Goal: Task Accomplishment & Management: Complete application form

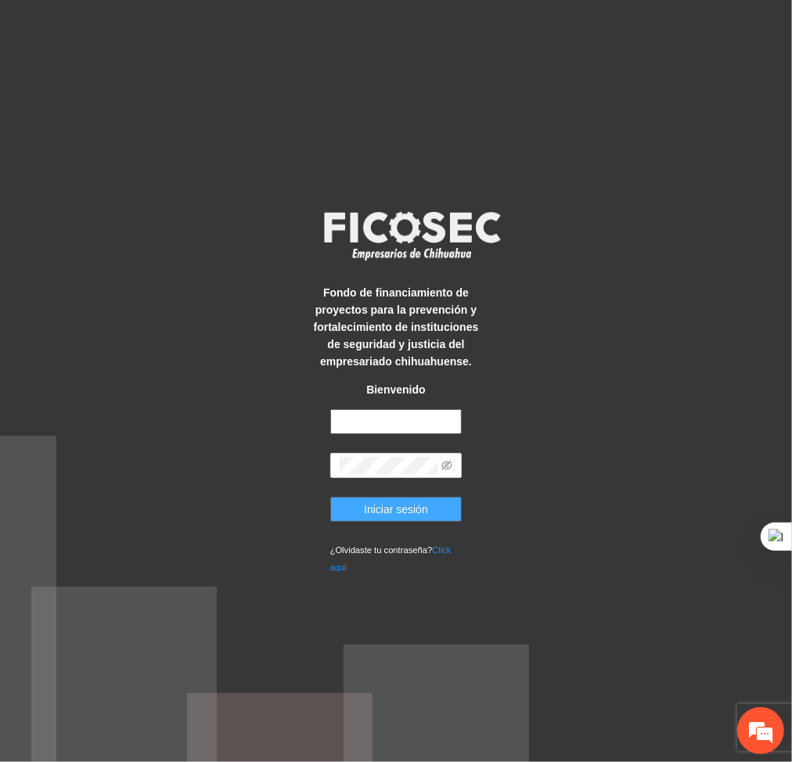
type input "**********"
click at [431, 510] on button "Iniciar sesión" at bounding box center [396, 509] width 132 height 25
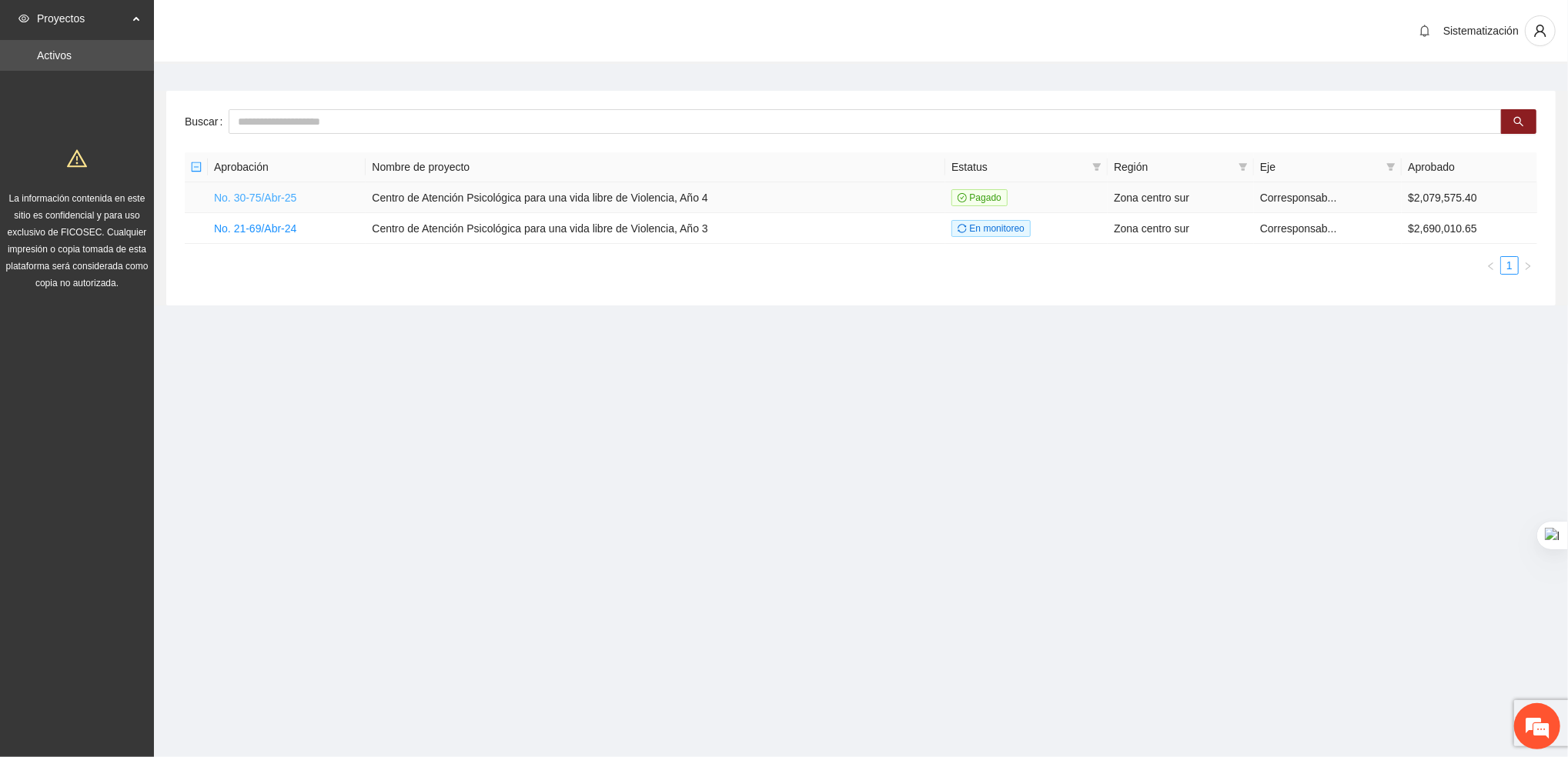
click at [249, 192] on link "No. 30-75/Abr-25" at bounding box center [255, 198] width 83 height 13
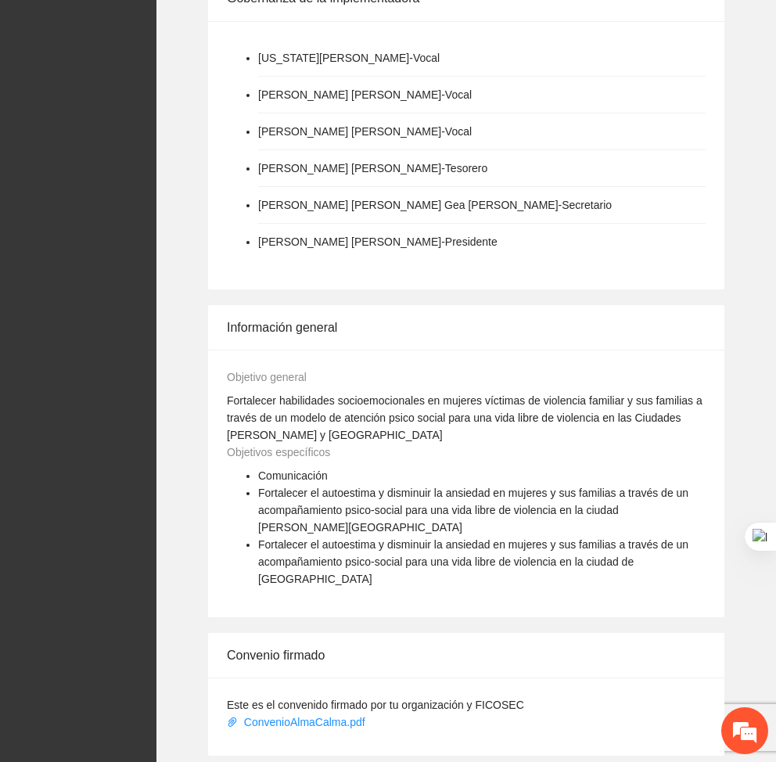
scroll to position [1014, 0]
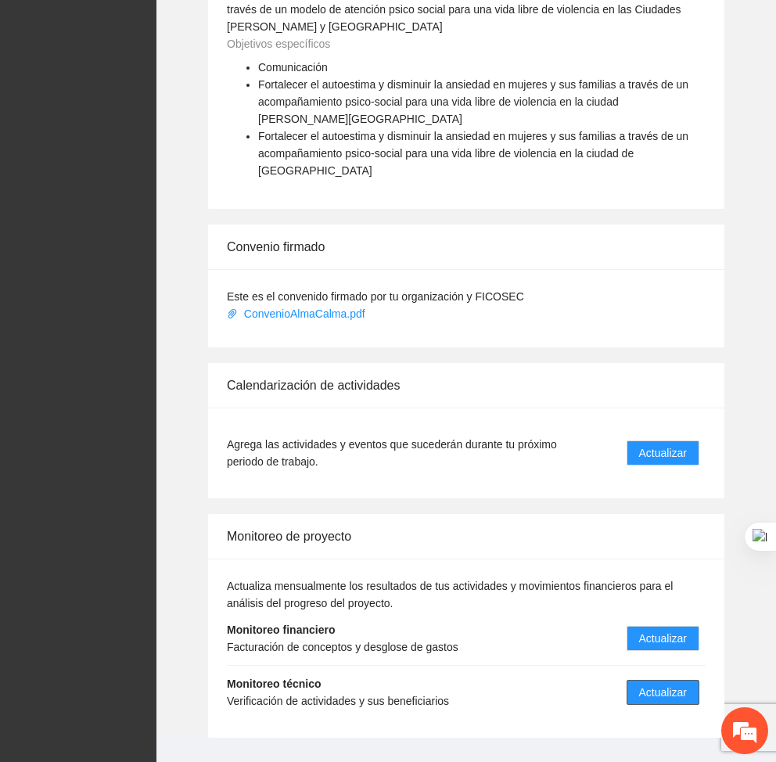
click at [659, 684] on span "Actualizar" at bounding box center [663, 692] width 48 height 17
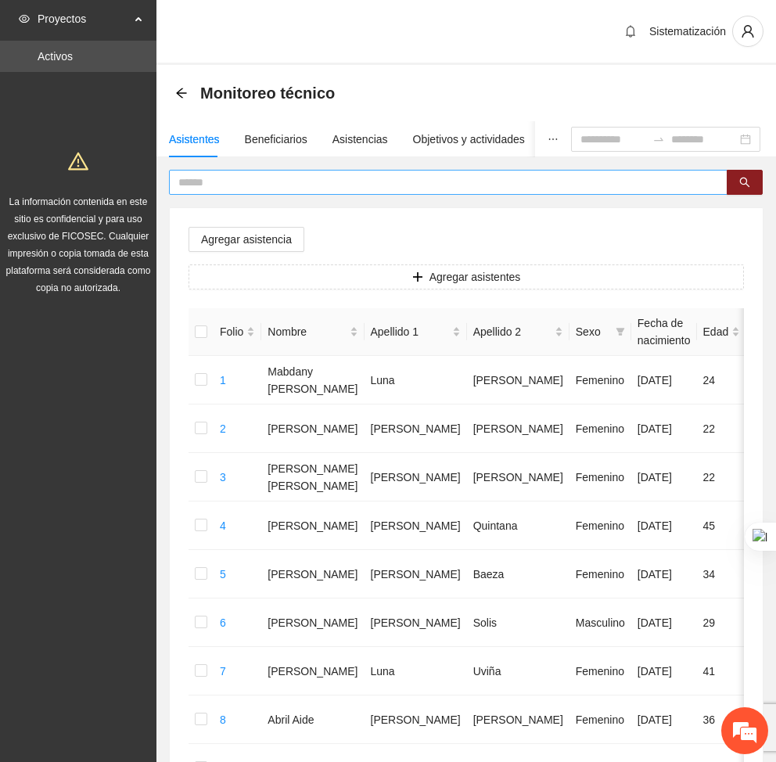
click at [333, 175] on input "text" at bounding box center [441, 182] width 527 height 17
type input "*******"
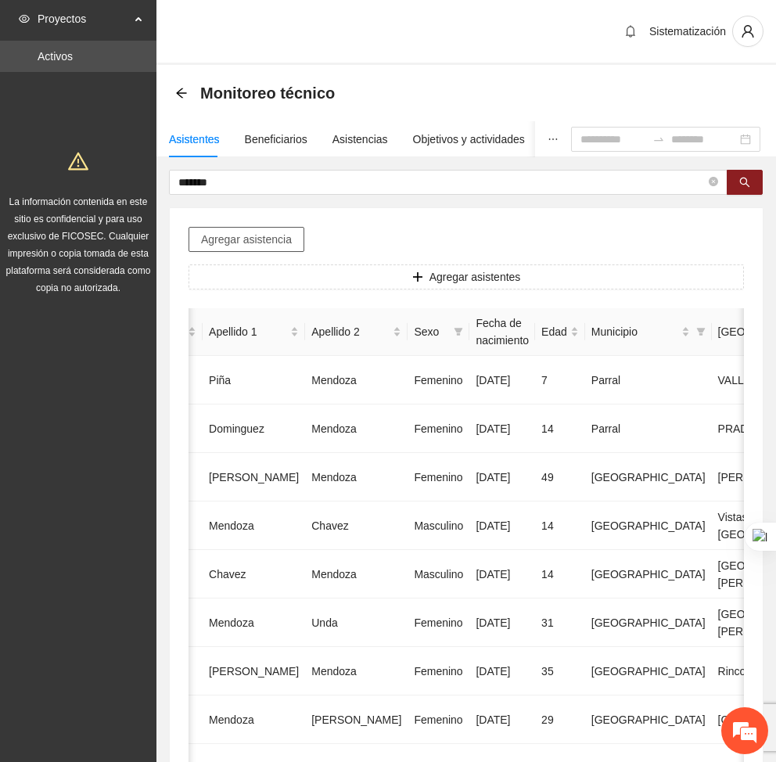
click at [254, 239] on span "Agregar asistencia" at bounding box center [246, 239] width 91 height 17
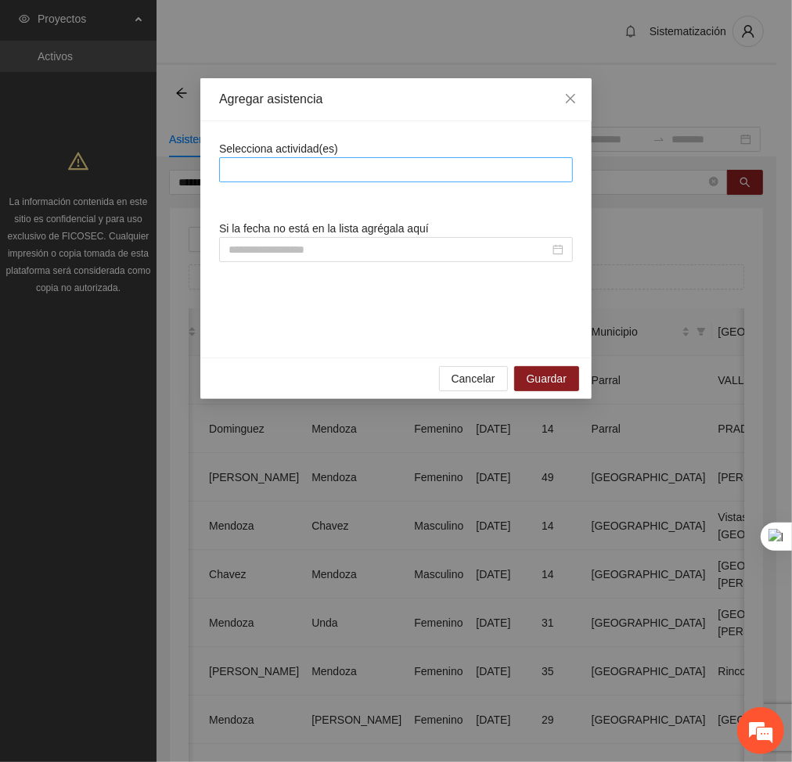
click at [382, 160] on div at bounding box center [396, 169] width 346 height 19
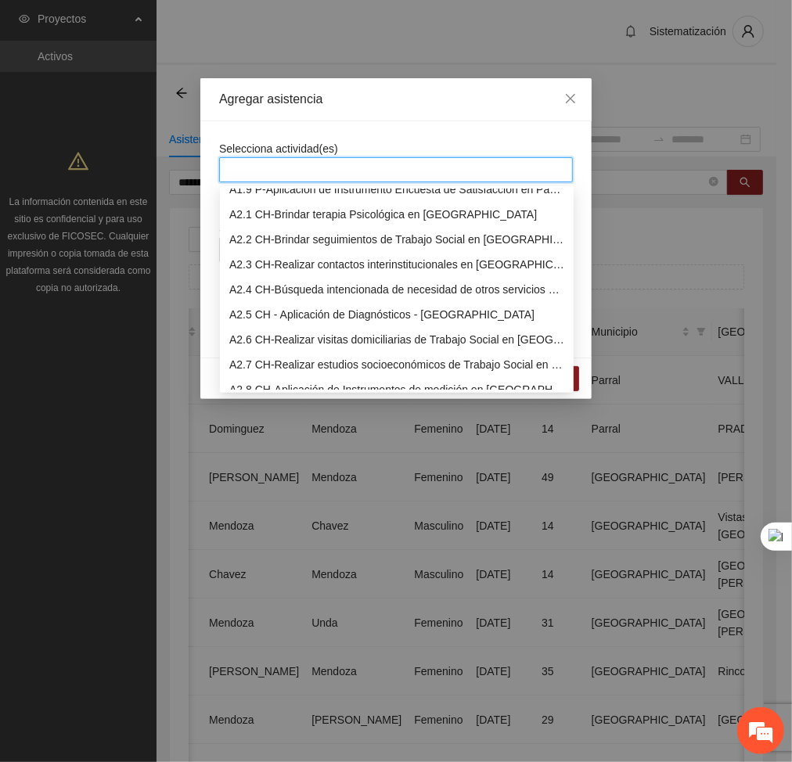
scroll to position [224, 0]
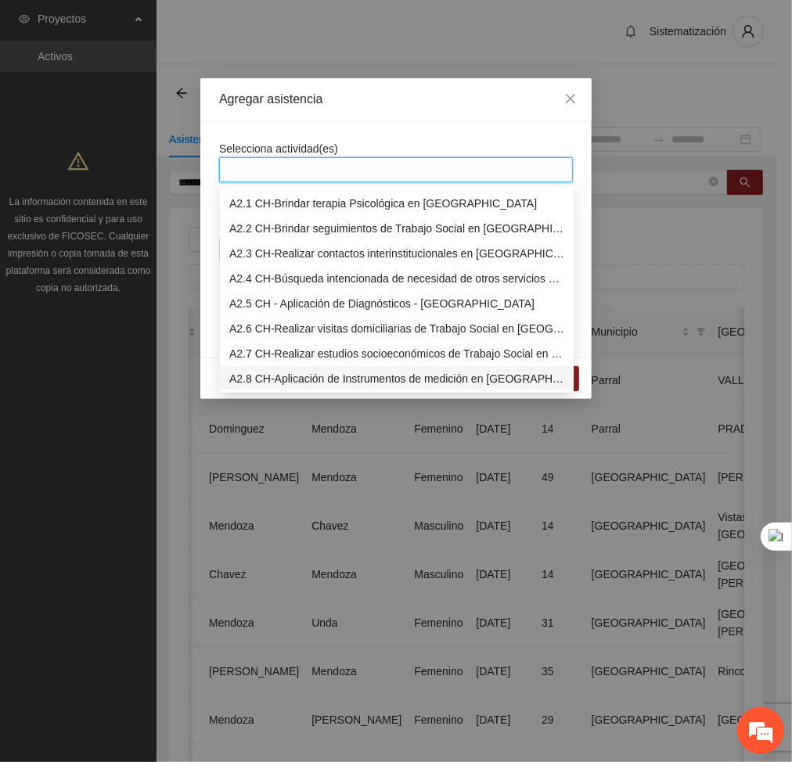
click at [289, 367] on div "A2.8 CH-Aplicación de Instrumentos de medición en Chihuahua" at bounding box center [397, 378] width 354 height 25
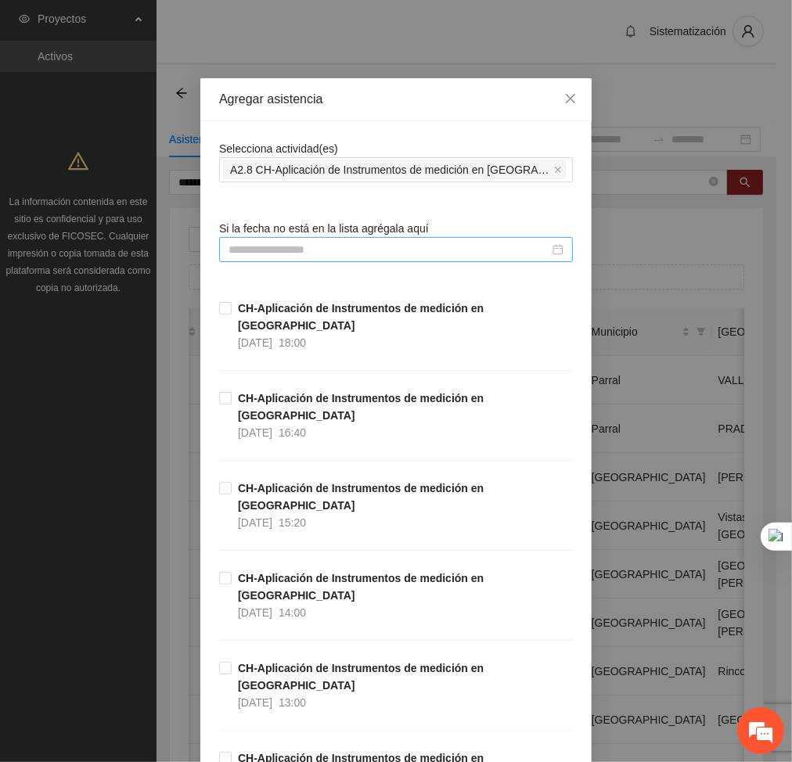
click at [440, 250] on input at bounding box center [388, 249] width 321 height 17
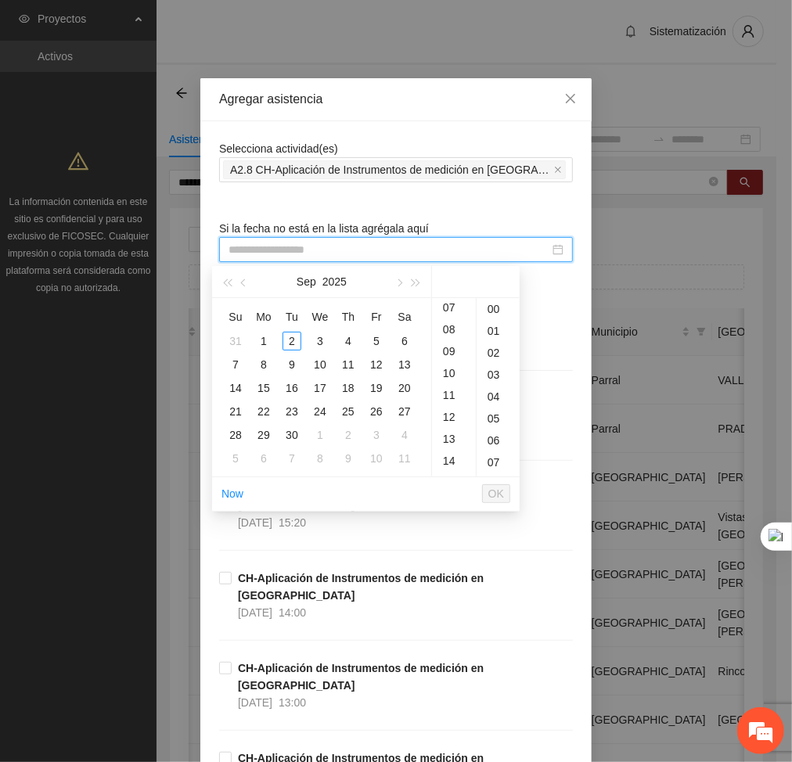
scroll to position [176, 0]
click at [454, 440] on div "14" at bounding box center [454, 440] width 44 height 22
click at [245, 282] on span "button" at bounding box center [245, 283] width 8 height 8
click at [379, 386] on div "15" at bounding box center [376, 388] width 19 height 19
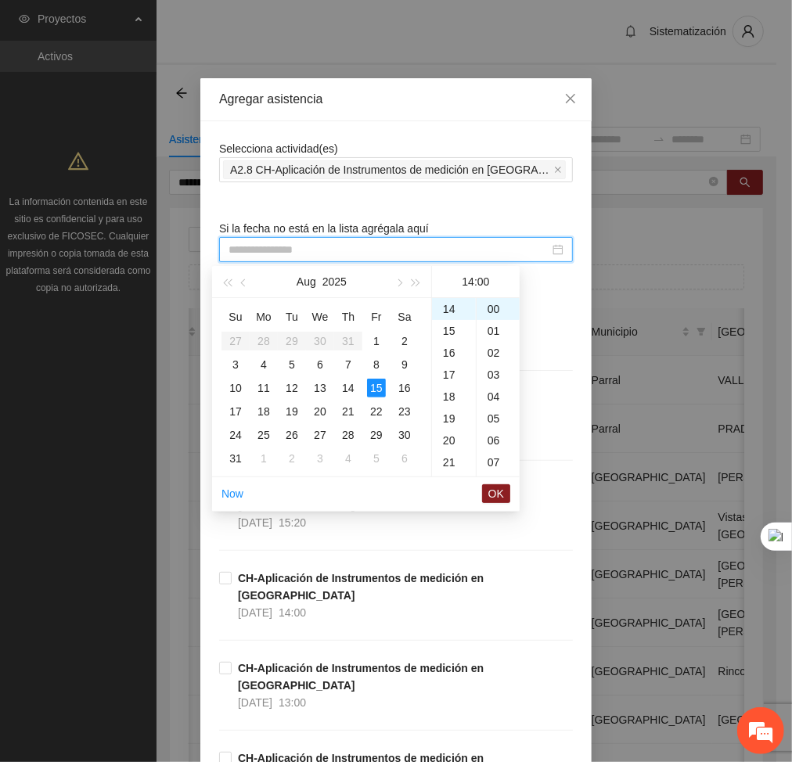
type input "**********"
click at [498, 494] on span "OK" at bounding box center [496, 493] width 16 height 17
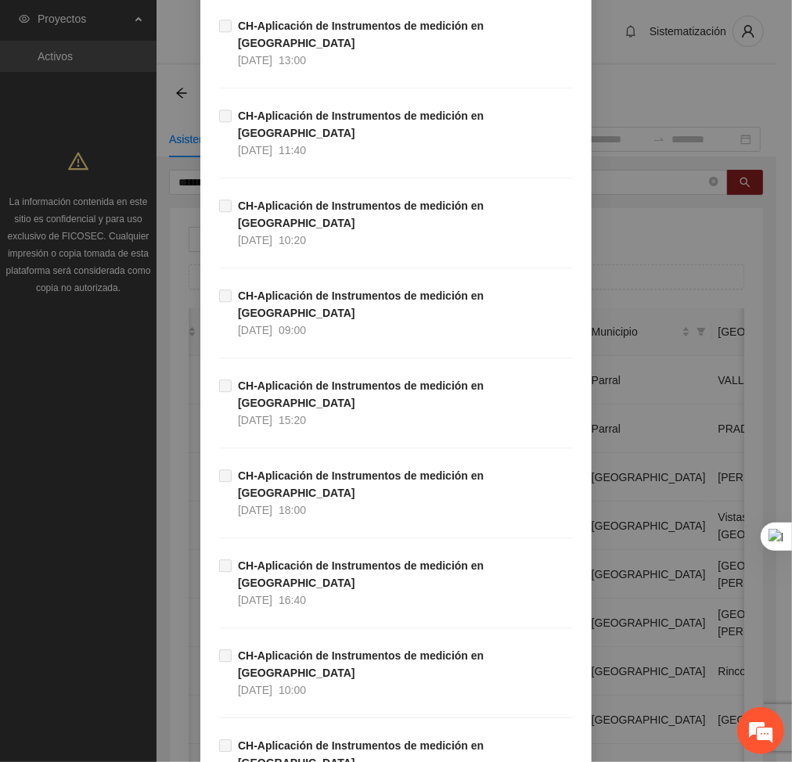
scroll to position [12469, 0]
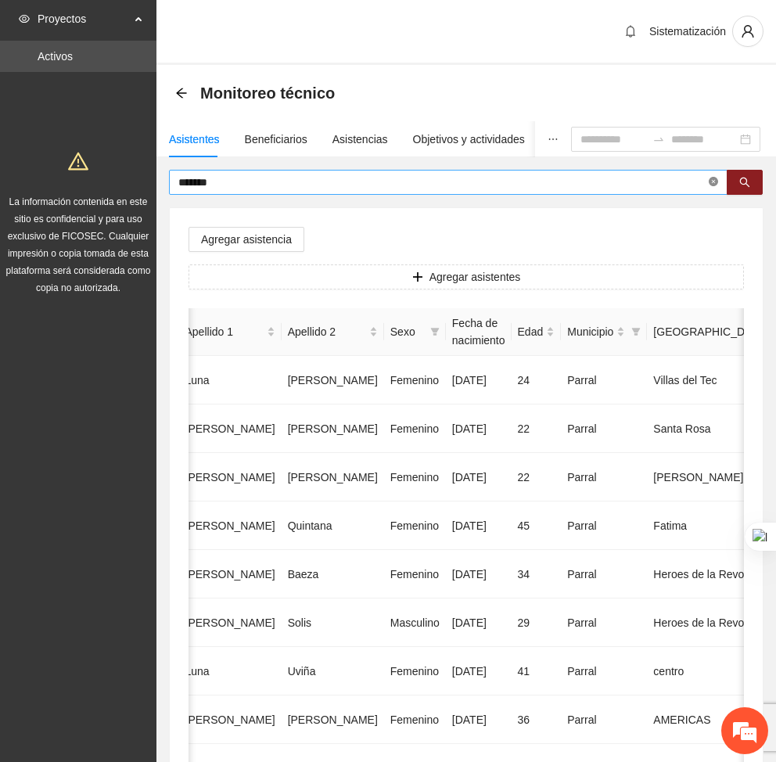
click at [710, 185] on icon "close-circle" at bounding box center [713, 181] width 9 height 9
type input "*****"
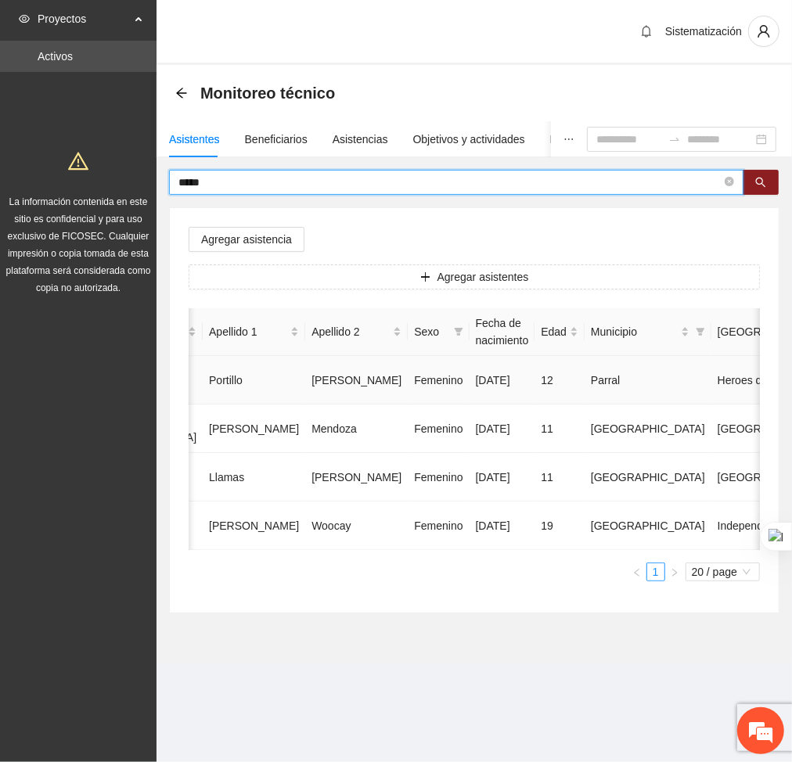
scroll to position [0, 0]
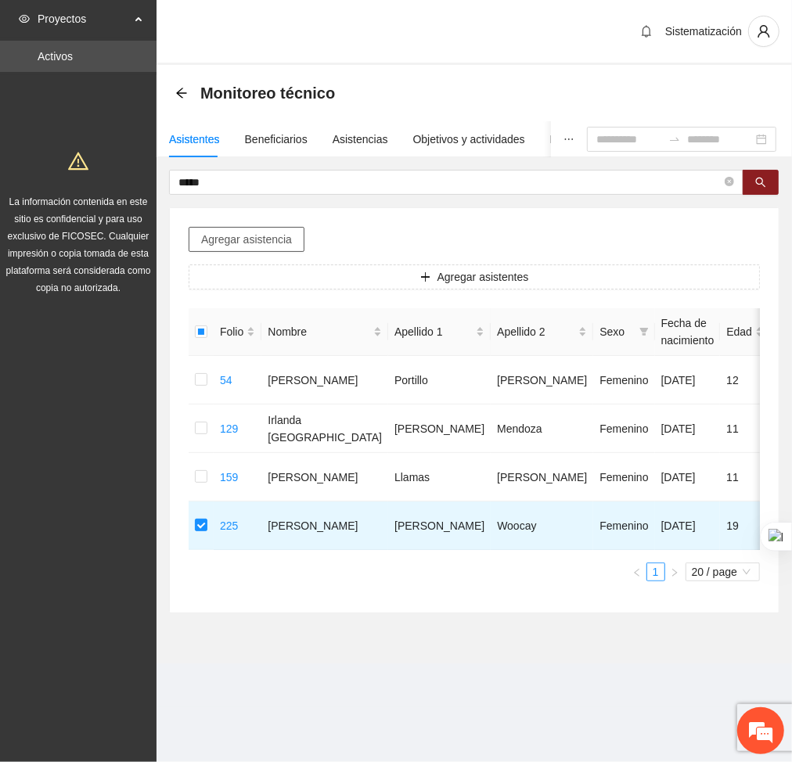
click at [247, 242] on span "Agregar asistencia" at bounding box center [246, 239] width 91 height 17
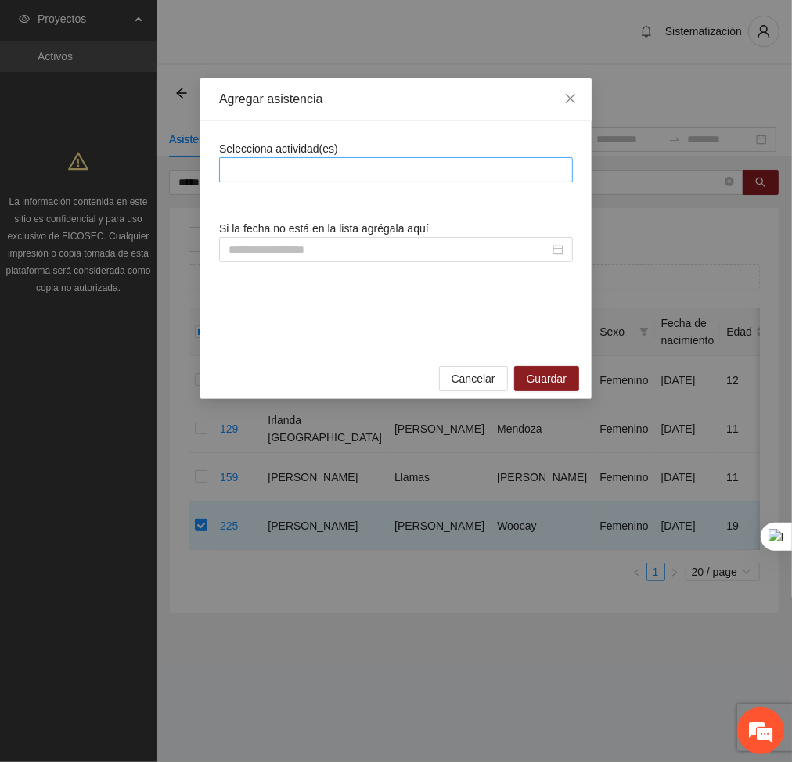
click at [419, 169] on div at bounding box center [396, 169] width 346 height 19
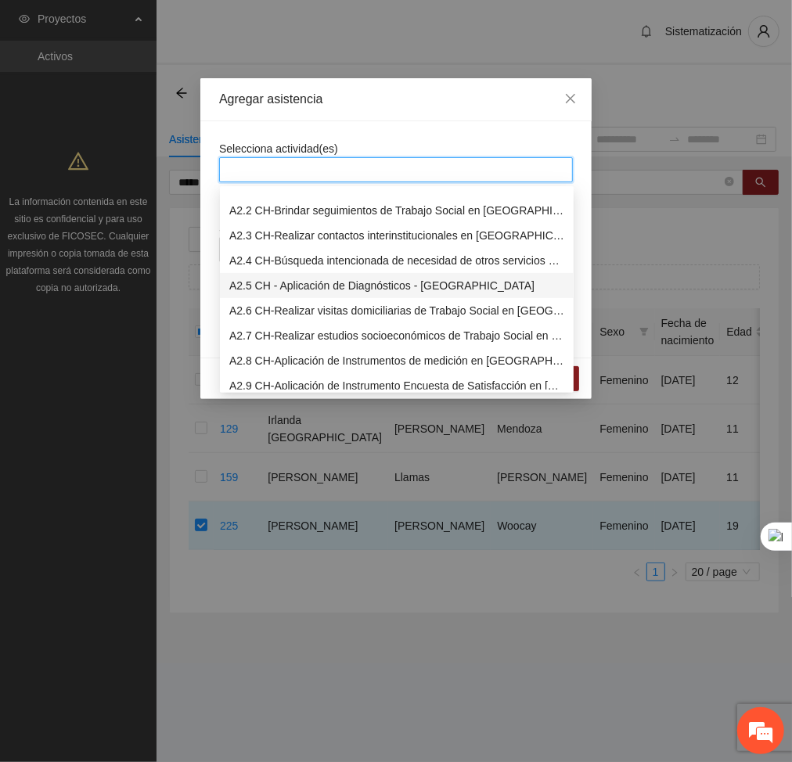
scroll to position [261, 0]
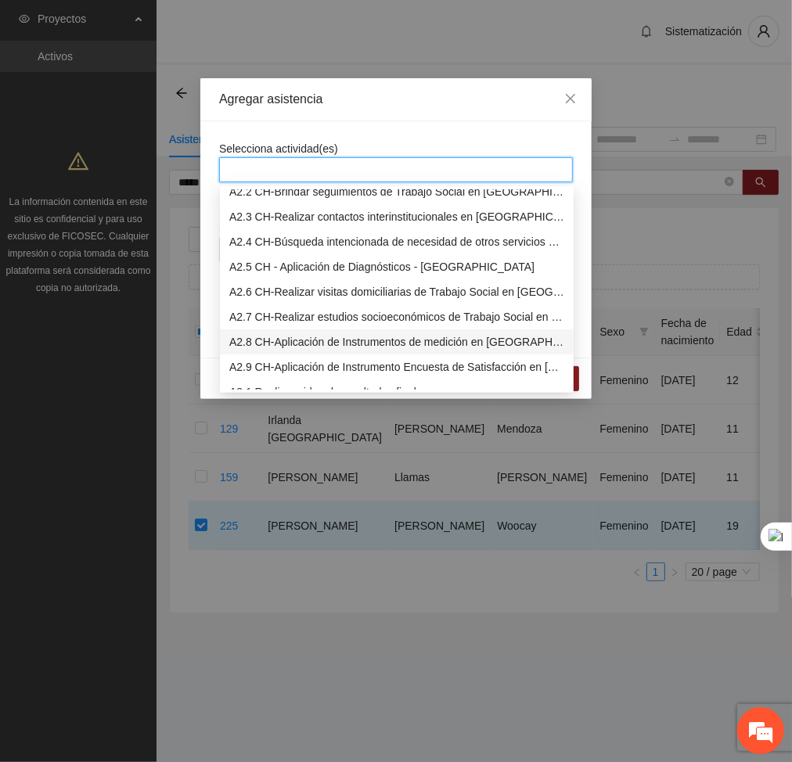
click at [272, 341] on div "A2.8 CH-Aplicación de Instrumentos de medición en Chihuahua" at bounding box center [396, 341] width 335 height 17
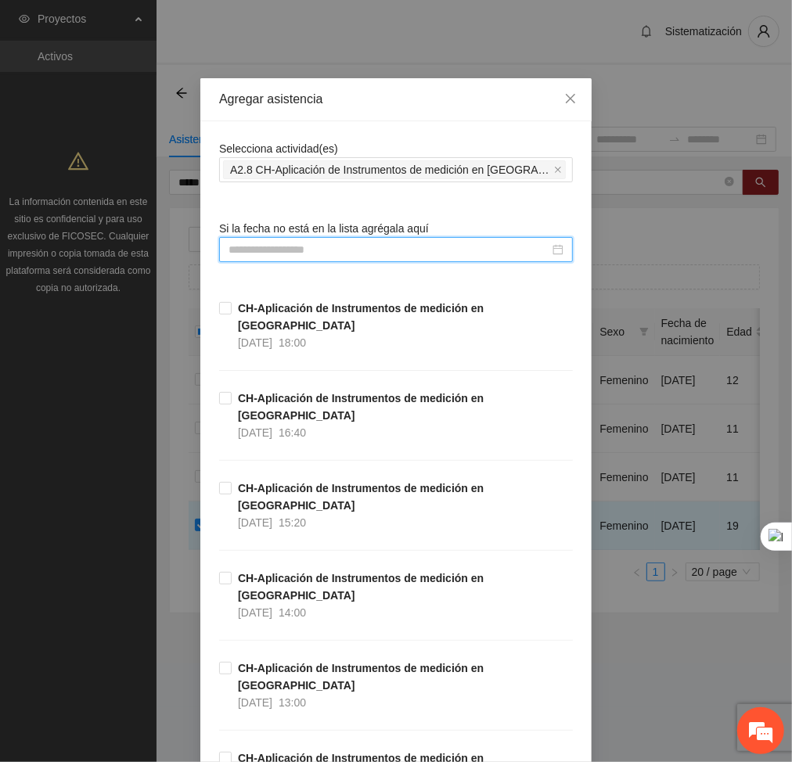
click at [448, 252] on input at bounding box center [388, 249] width 321 height 17
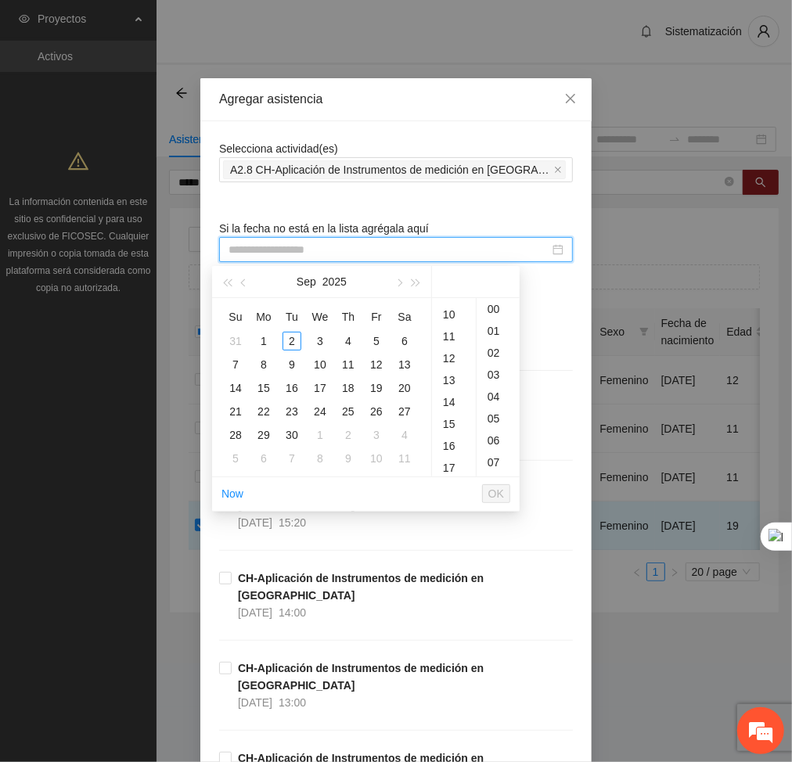
scroll to position [215, 0]
click at [455, 443] on div "16" at bounding box center [454, 444] width 44 height 22
click at [491, 390] on div "40" at bounding box center [497, 394] width 43 height 22
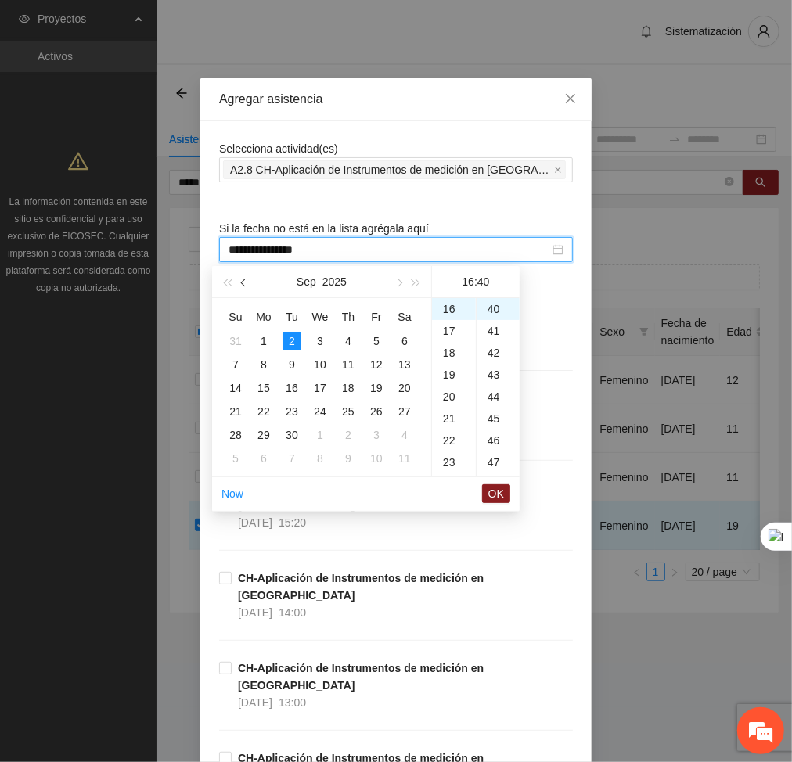
click at [248, 282] on button "button" at bounding box center [243, 281] width 17 height 31
click at [374, 390] on div "15" at bounding box center [376, 388] width 19 height 19
type input "**********"
click at [497, 498] on span "OK" at bounding box center [496, 493] width 16 height 17
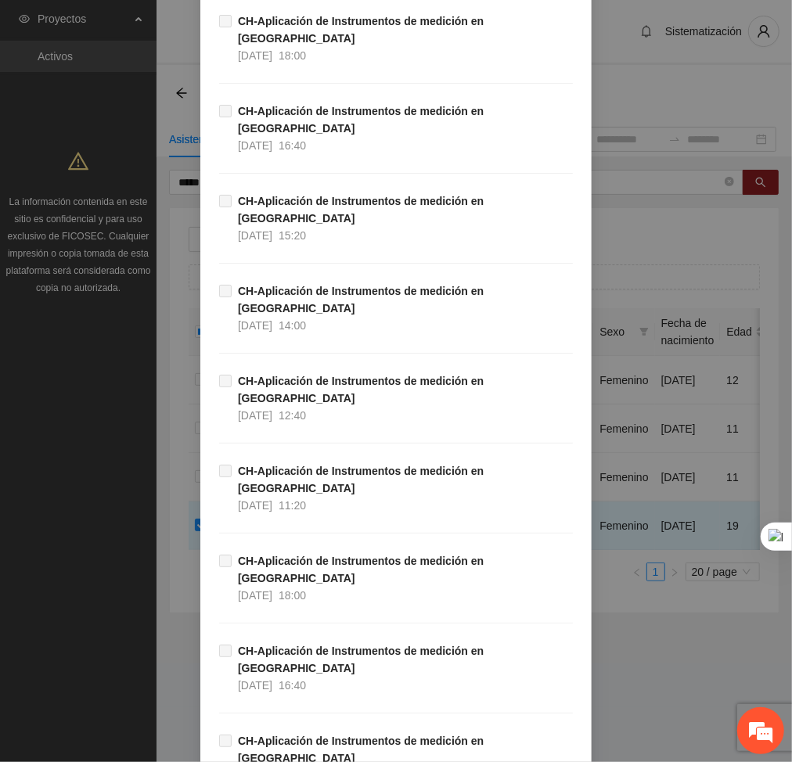
scroll to position [12469, 0]
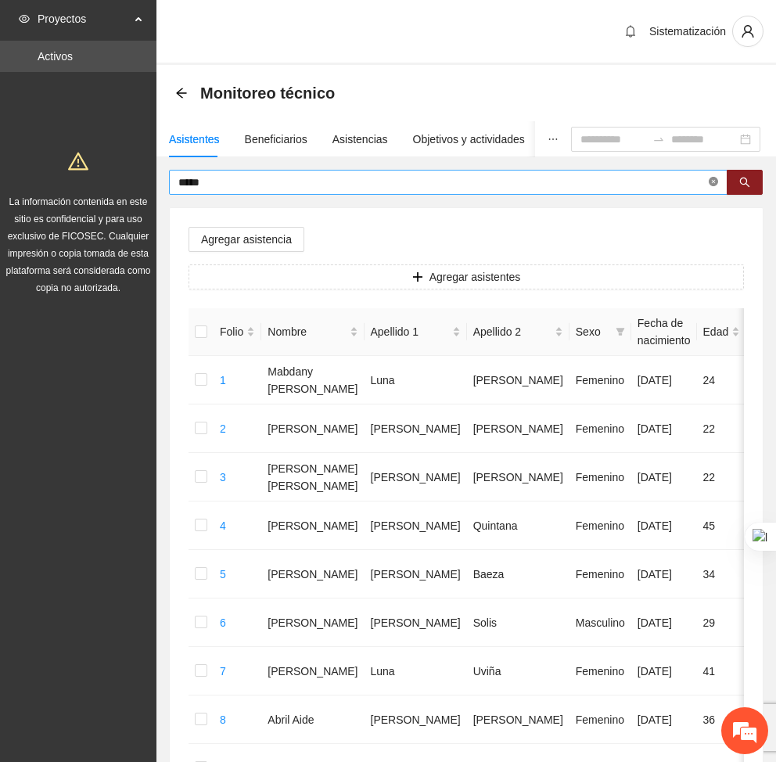
click at [711, 183] on icon "close-circle" at bounding box center [713, 181] width 9 height 9
type input "*****"
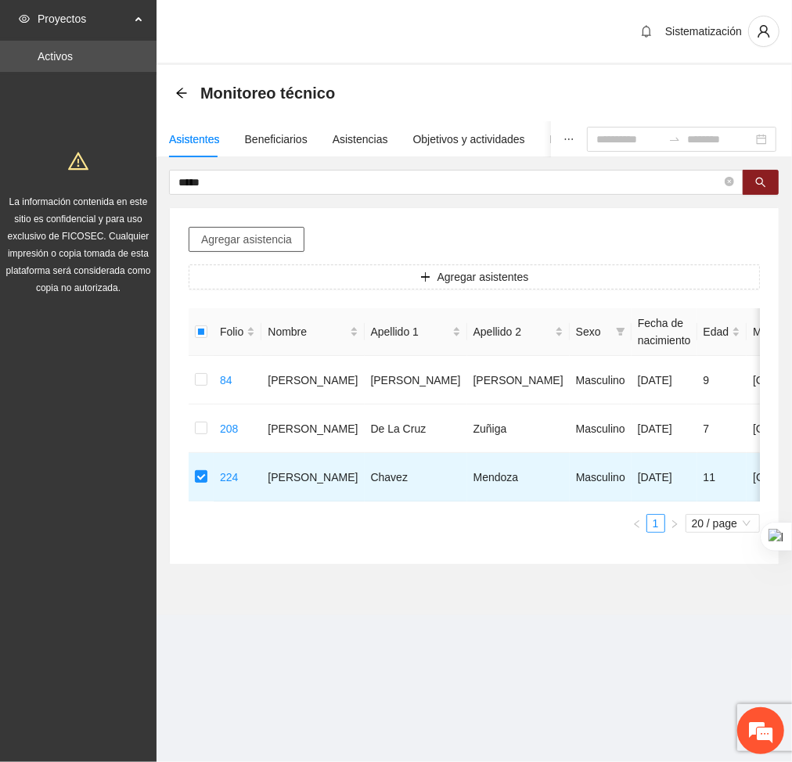
click at [238, 235] on span "Agregar asistencia" at bounding box center [246, 239] width 91 height 17
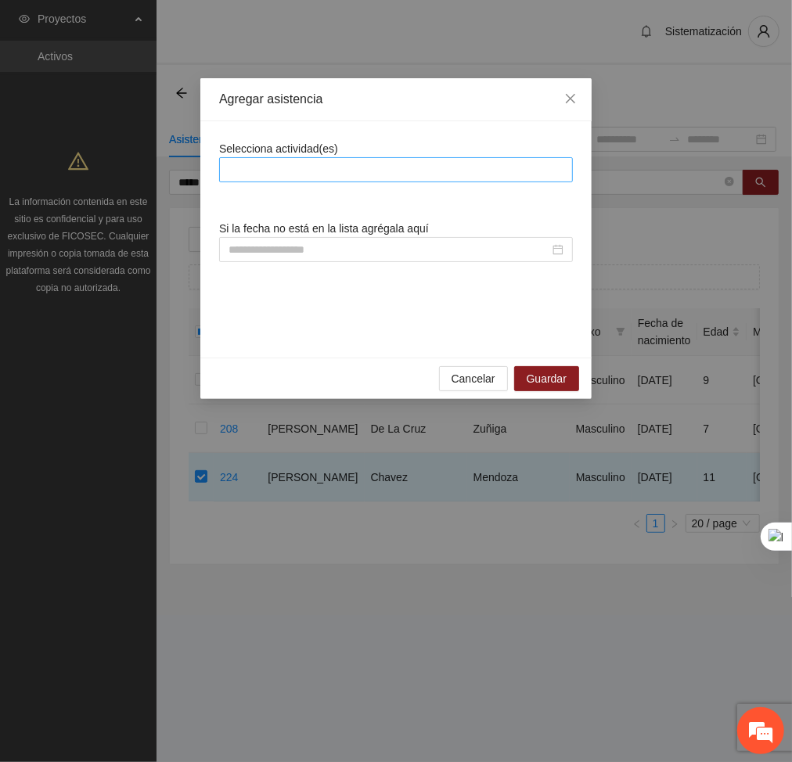
click at [308, 163] on div at bounding box center [396, 169] width 346 height 19
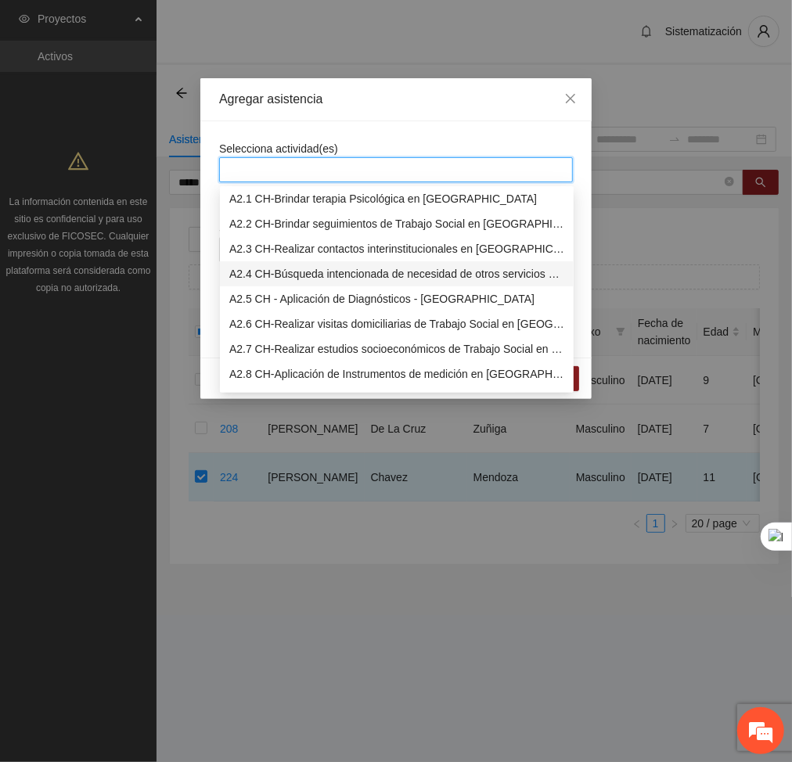
scroll to position [229, 0]
click at [285, 376] on div "A2.8 CH-Aplicación de Instrumentos de medición en Chihuahua" at bounding box center [396, 373] width 335 height 17
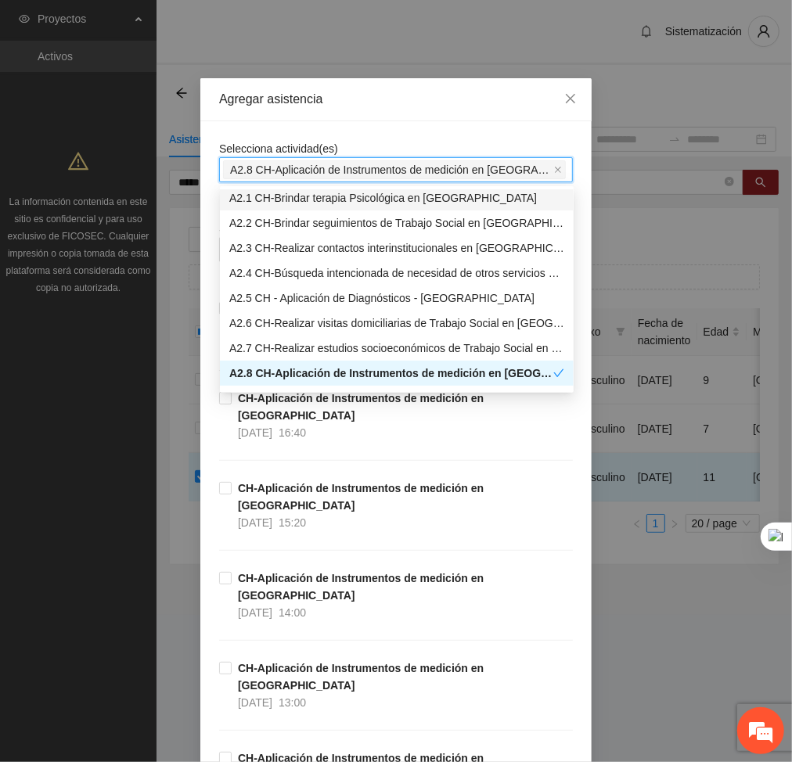
click at [424, 102] on div "Agregar asistencia" at bounding box center [396, 99] width 354 height 17
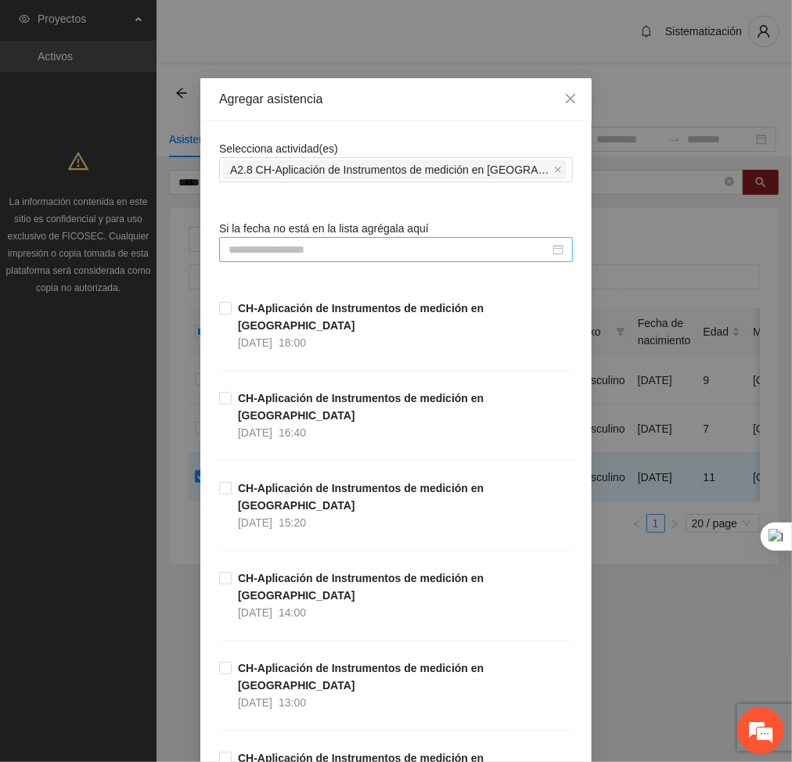
click at [439, 253] on input at bounding box center [388, 249] width 321 height 17
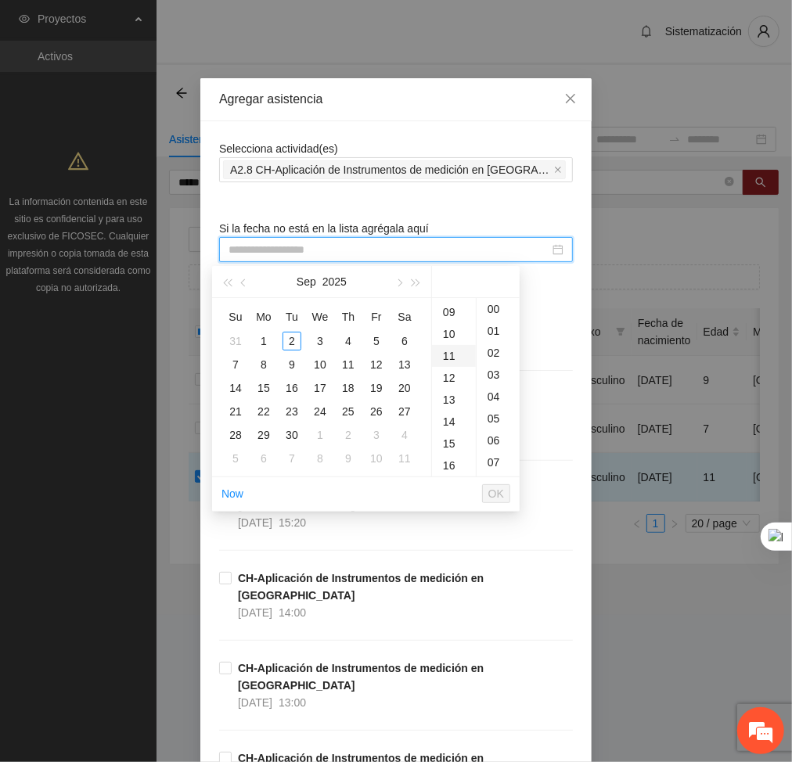
click at [455, 352] on div "11" at bounding box center [454, 356] width 44 height 22
click at [491, 316] on div "40" at bounding box center [497, 315] width 43 height 22
click at [244, 282] on span "button" at bounding box center [245, 283] width 8 height 8
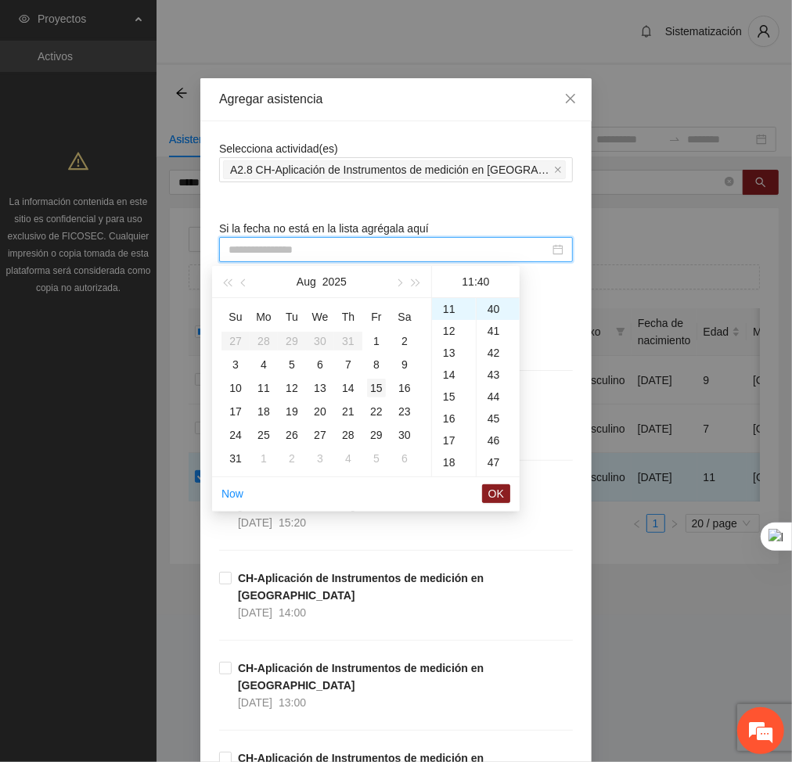
click at [382, 384] on div "15" at bounding box center [376, 388] width 19 height 19
type input "**********"
click at [494, 496] on span "OK" at bounding box center [496, 493] width 16 height 17
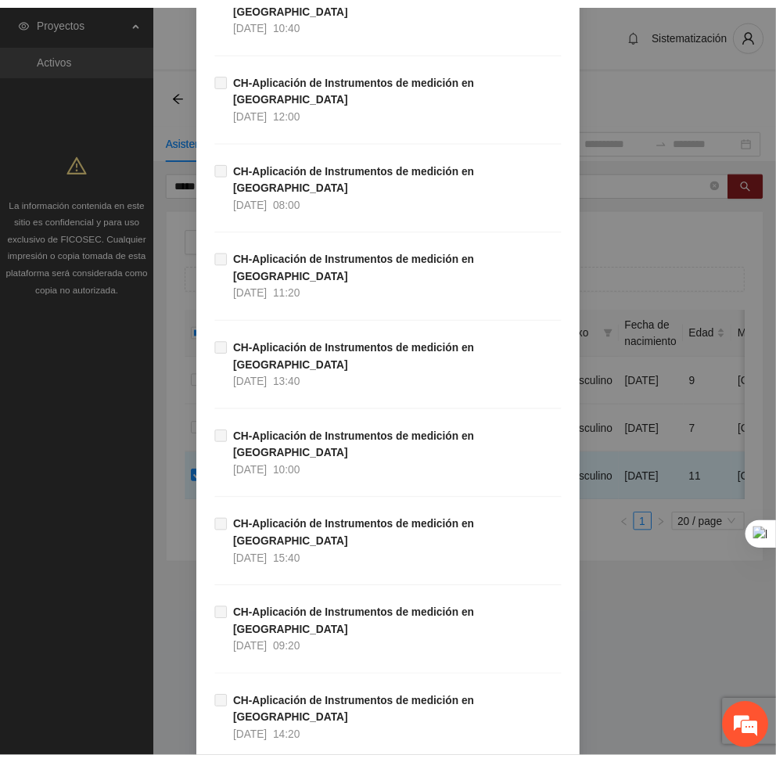
scroll to position [12469, 0]
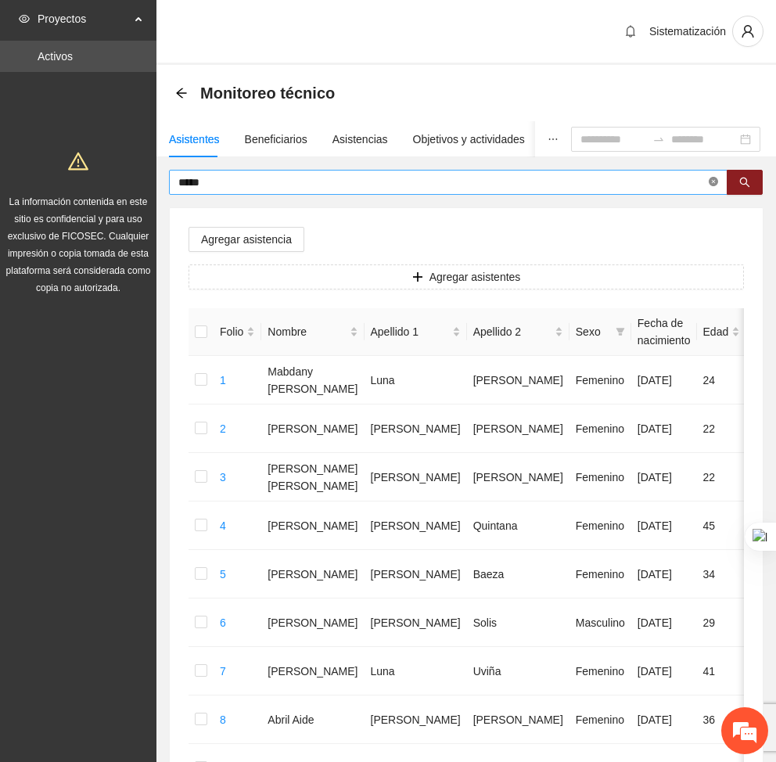
click at [710, 182] on icon "close-circle" at bounding box center [713, 181] width 9 height 9
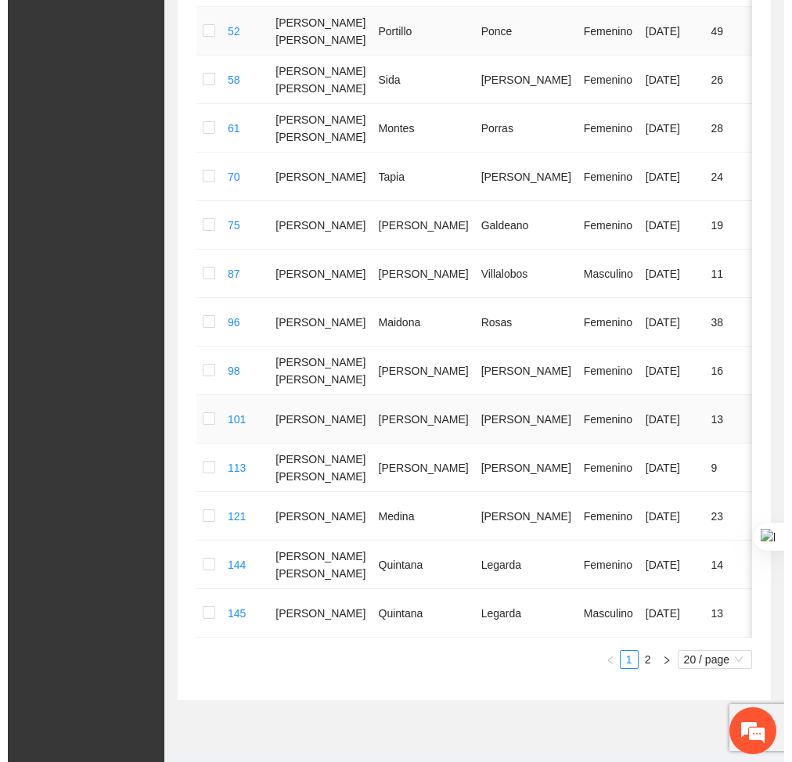
scroll to position [0, 0]
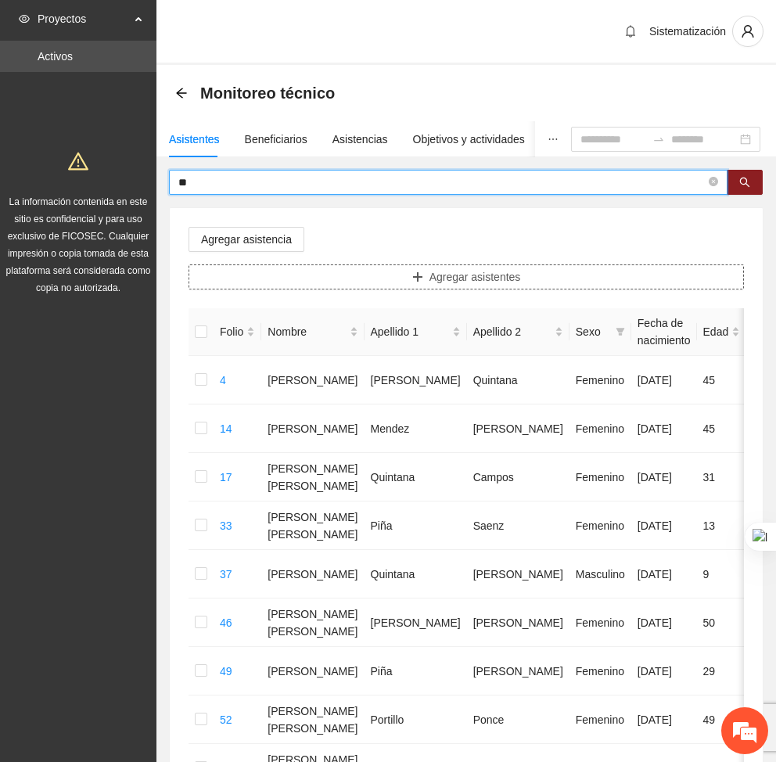
type input "*"
type input "*********"
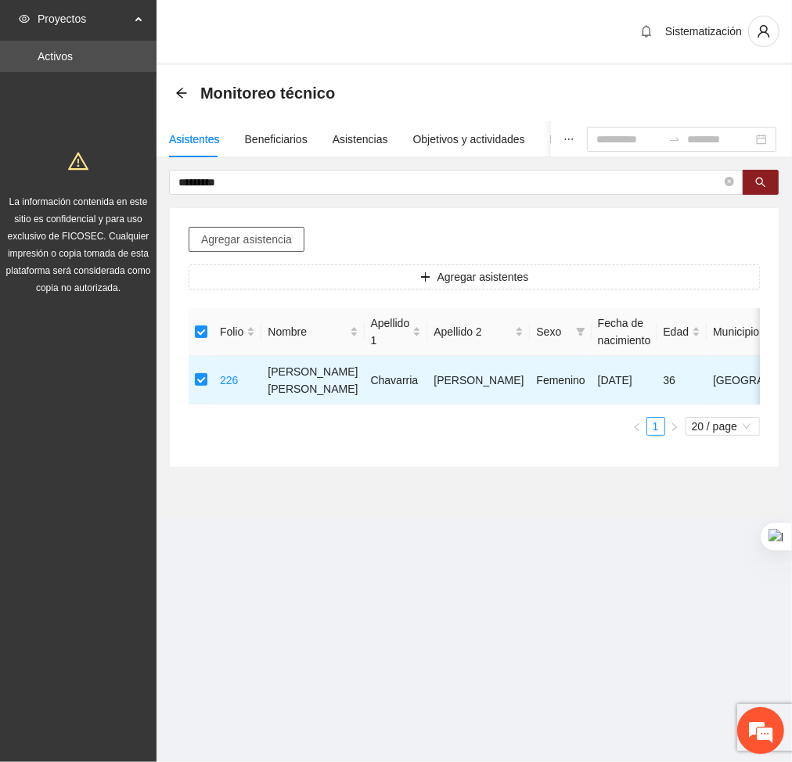
click at [246, 239] on span "Agregar asistencia" at bounding box center [246, 239] width 91 height 17
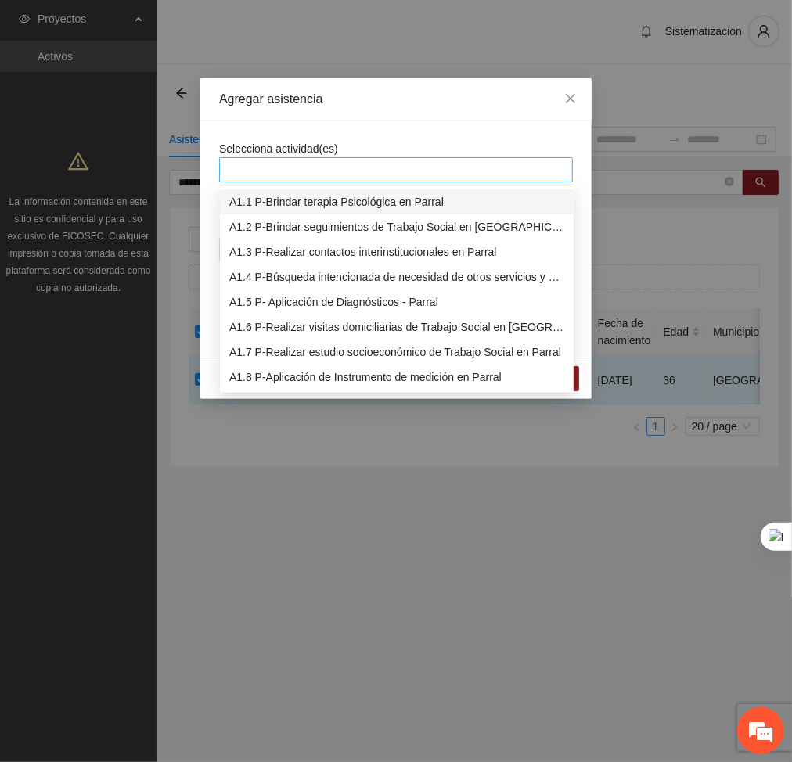
click at [361, 164] on div at bounding box center [396, 169] width 346 height 19
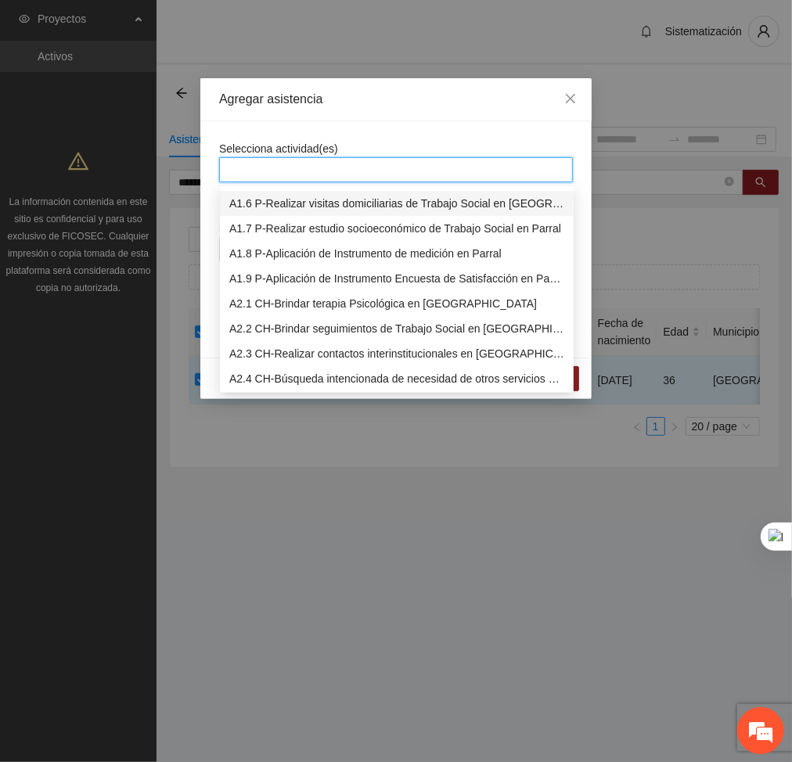
scroll to position [128, 0]
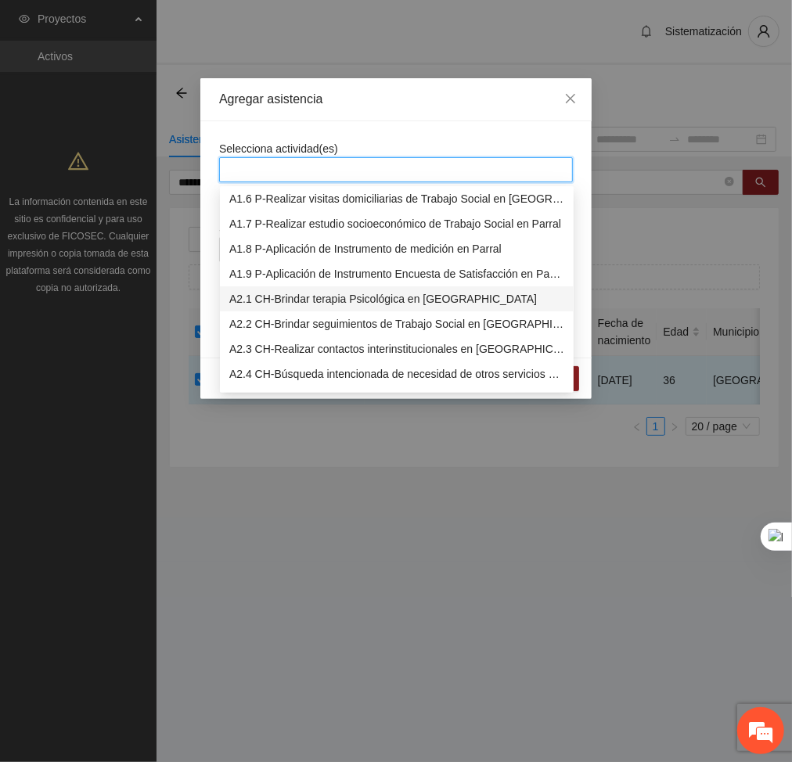
click at [284, 295] on div "A2.1 CH-Brindar terapia Psicológica en [GEOGRAPHIC_DATA]" at bounding box center [396, 298] width 335 height 17
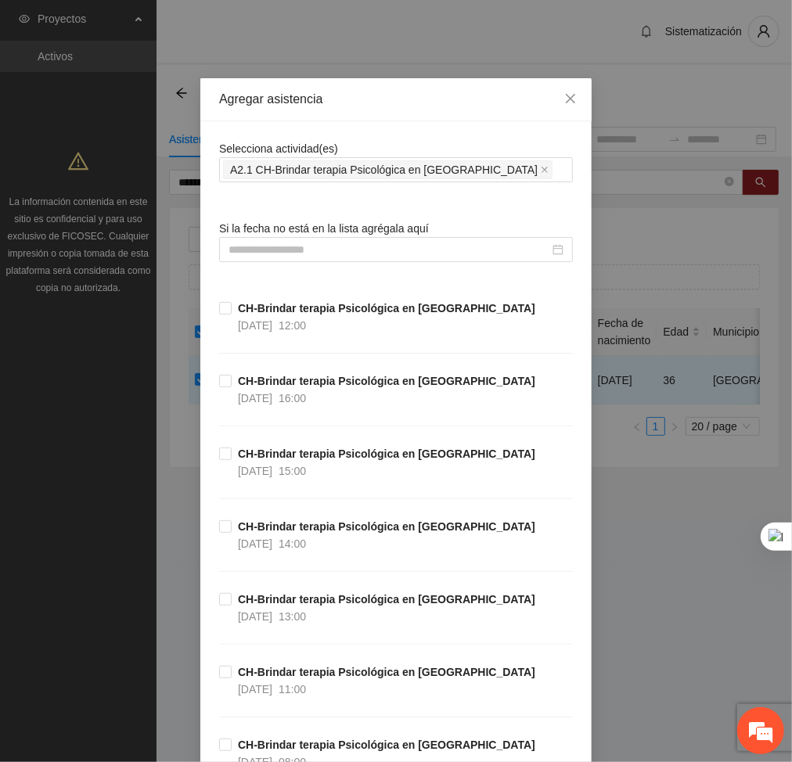
click at [407, 119] on div "Agregar asistencia" at bounding box center [395, 99] width 391 height 43
click at [438, 251] on input at bounding box center [388, 249] width 321 height 17
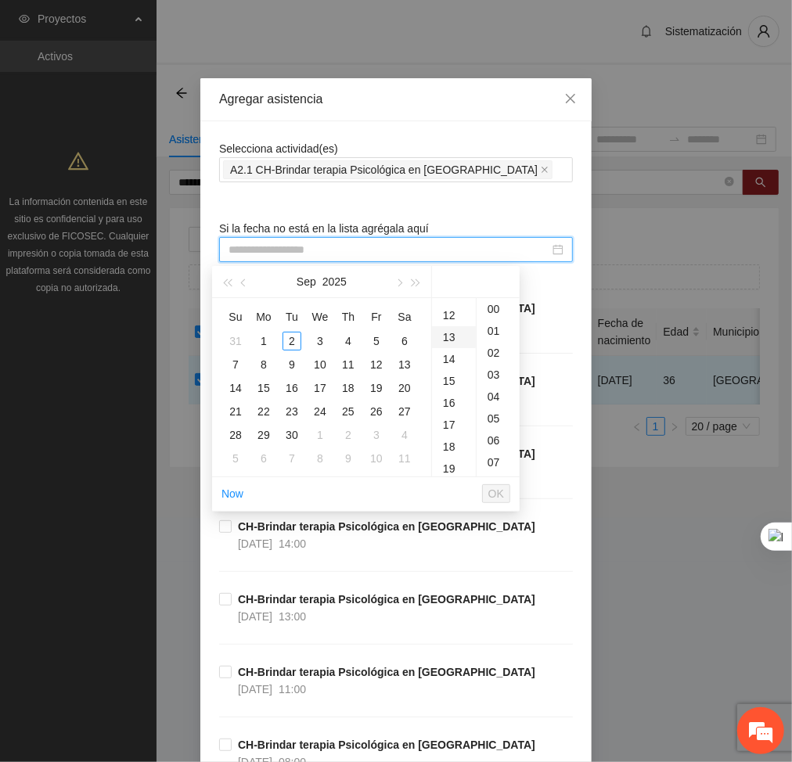
click at [454, 336] on div "13" at bounding box center [454, 337] width 44 height 22
click at [243, 283] on span "button" at bounding box center [245, 283] width 8 height 8
click at [379, 389] on div "15" at bounding box center [376, 388] width 19 height 19
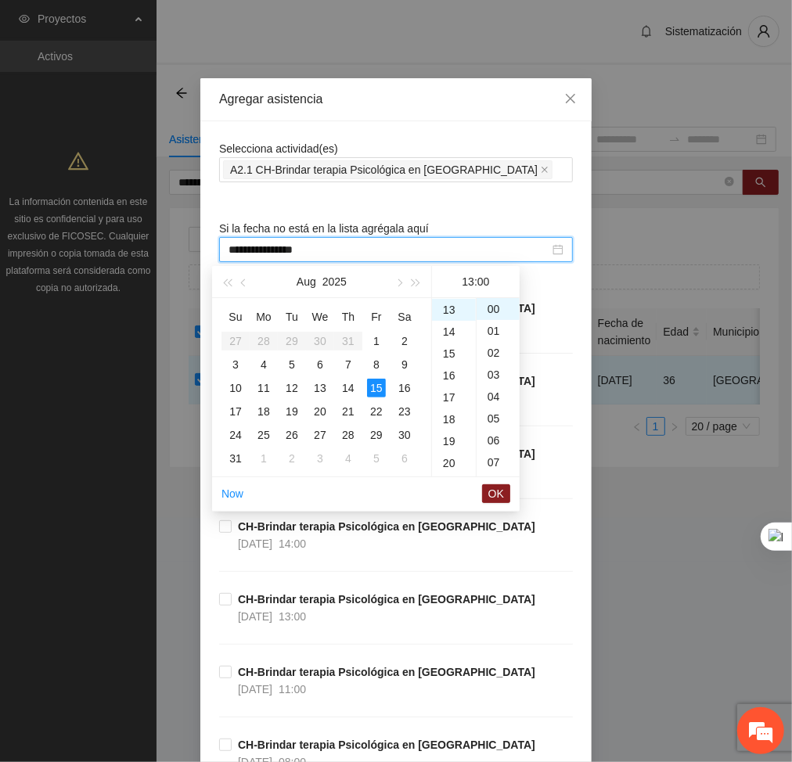
type input "**********"
click at [503, 496] on span "OK" at bounding box center [496, 493] width 16 height 17
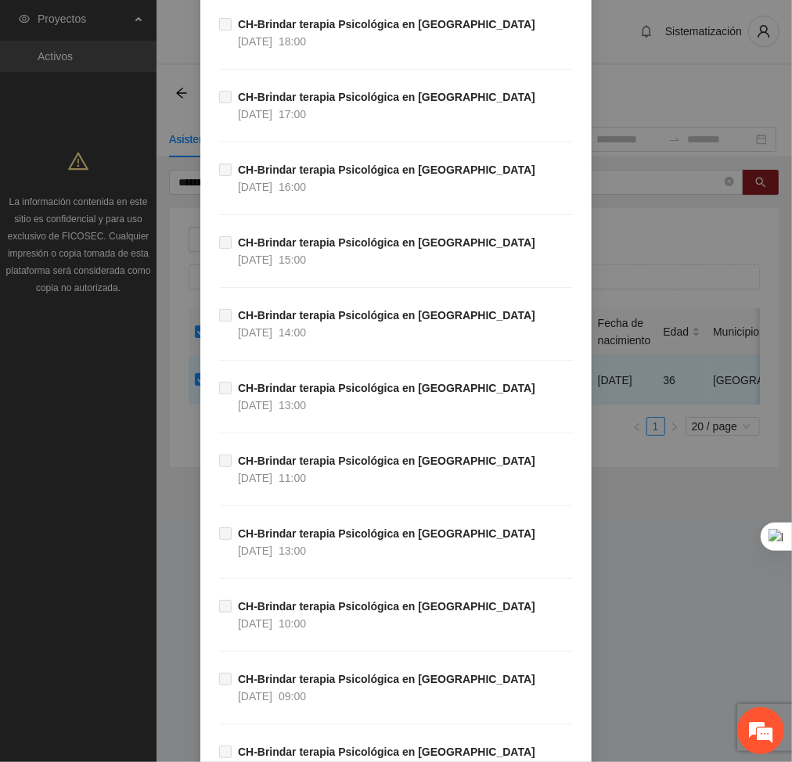
scroll to position [33658, 0]
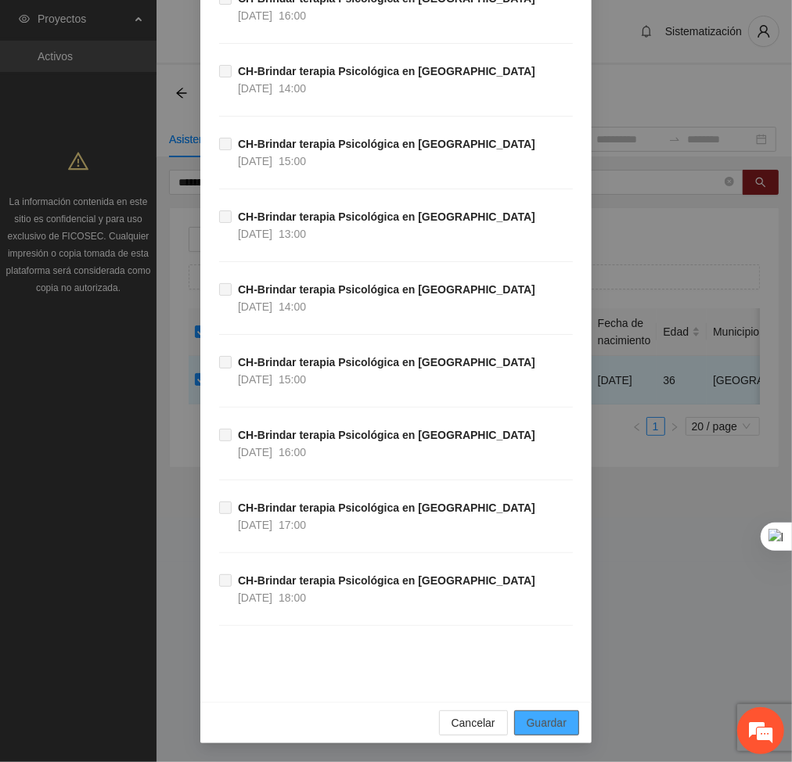
click at [553, 721] on span "Guardar" at bounding box center [547, 722] width 40 height 17
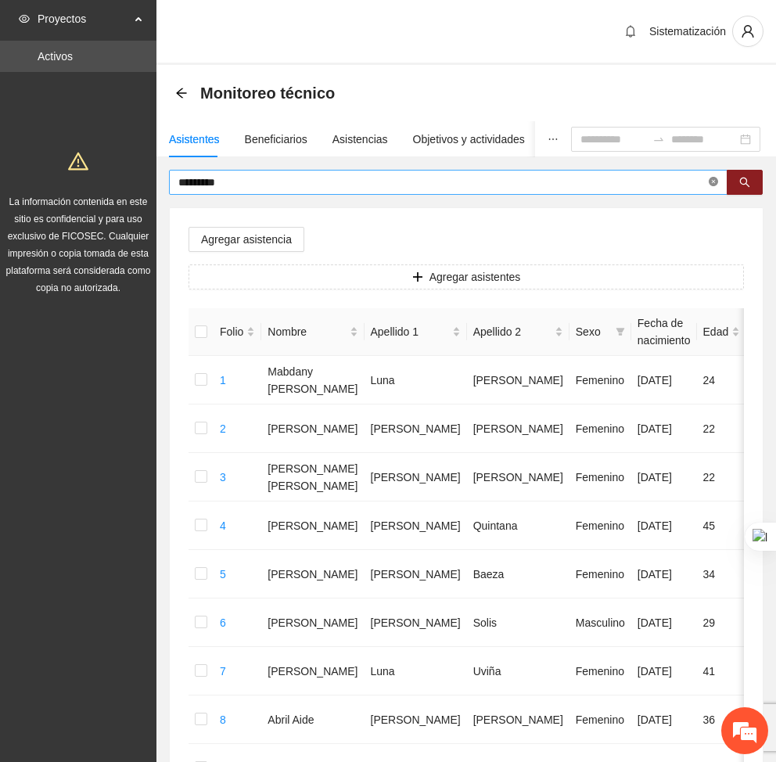
click at [714, 182] on icon "close-circle" at bounding box center [713, 181] width 9 height 9
type input "*****"
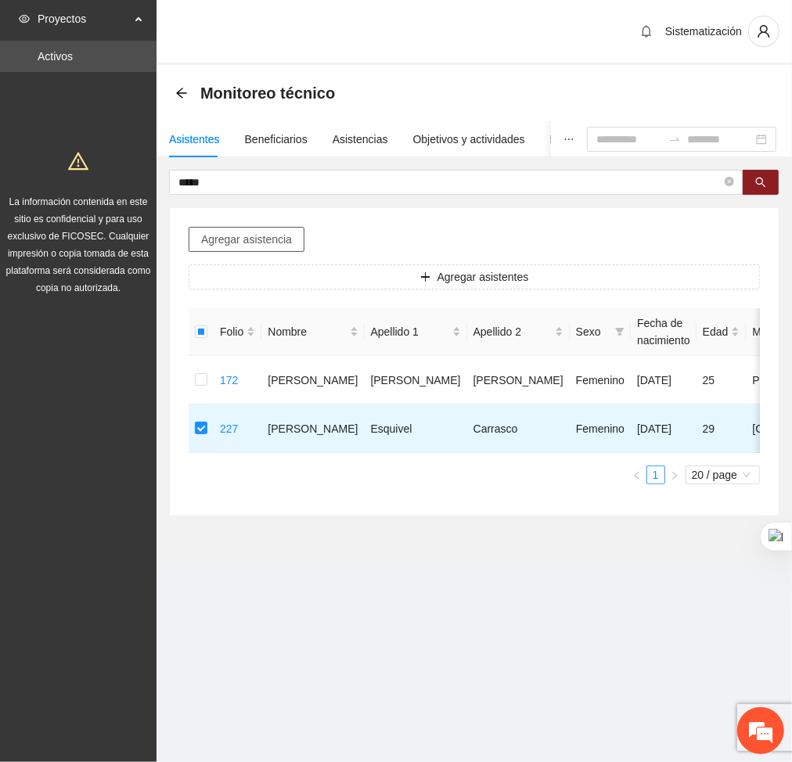
click at [244, 247] on button "Agregar asistencia" at bounding box center [247, 239] width 116 height 25
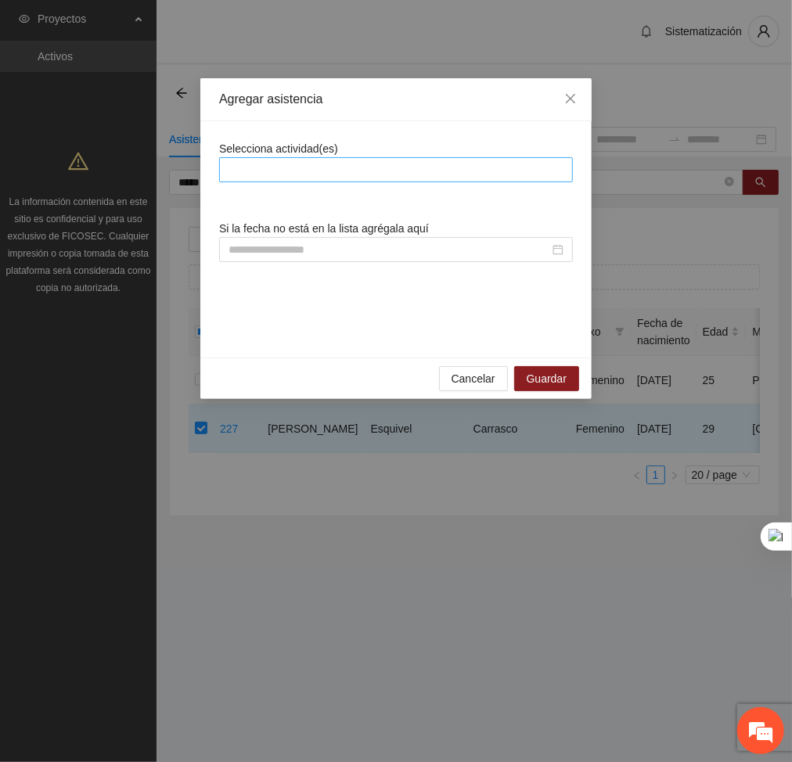
click at [306, 175] on div at bounding box center [396, 169] width 346 height 19
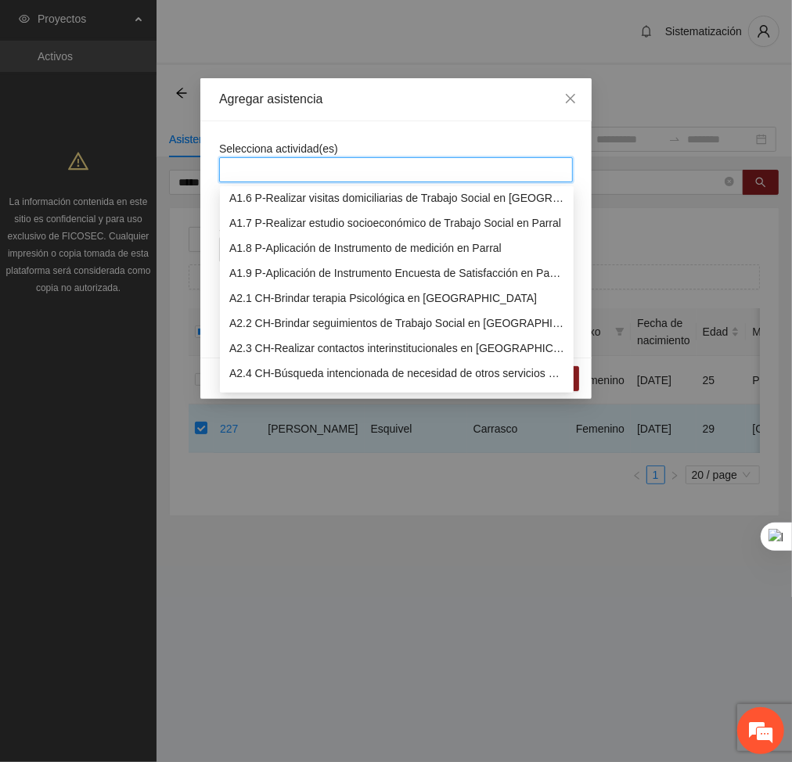
scroll to position [130, 0]
click at [271, 300] on div "A2.1 CH-Brindar terapia Psicológica en [GEOGRAPHIC_DATA]" at bounding box center [396, 297] width 335 height 17
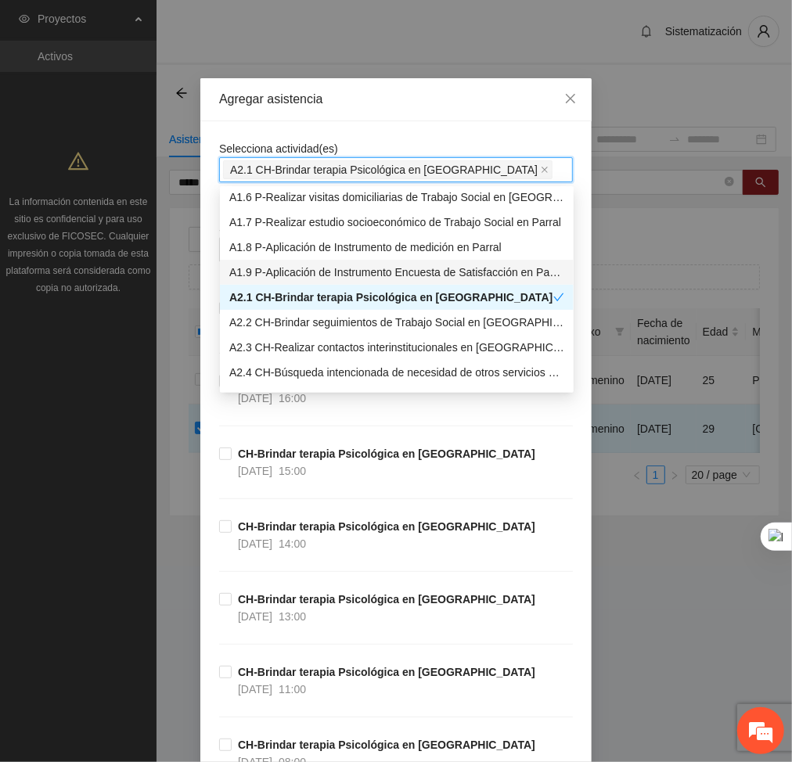
click at [394, 140] on div "Selecciona actividad(es) A2.1 CH-Brindar terapia Psicológica en Chihuahua A2.1 …" at bounding box center [396, 161] width 354 height 42
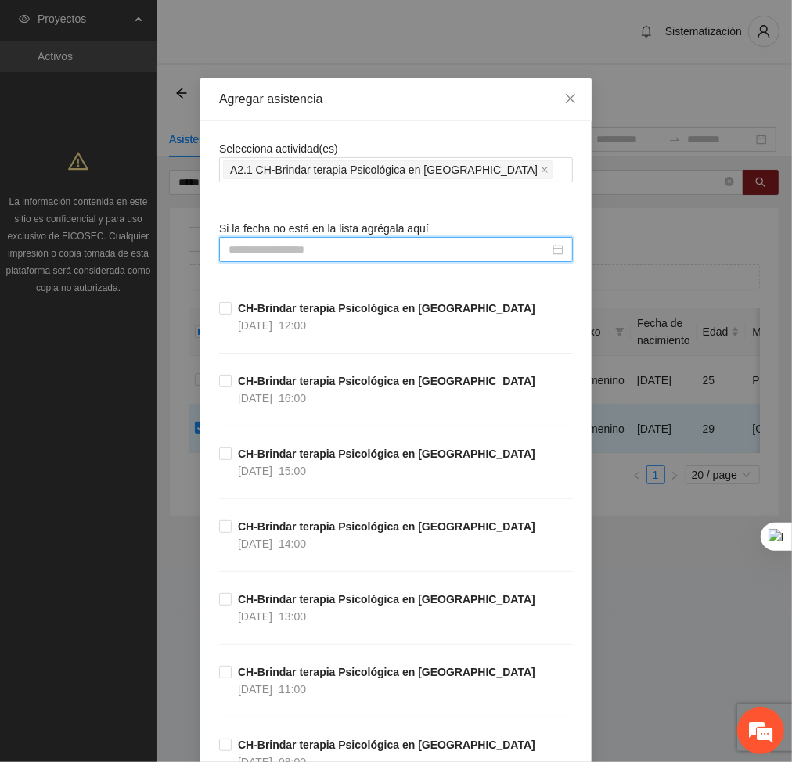
click at [467, 250] on input at bounding box center [388, 249] width 321 height 17
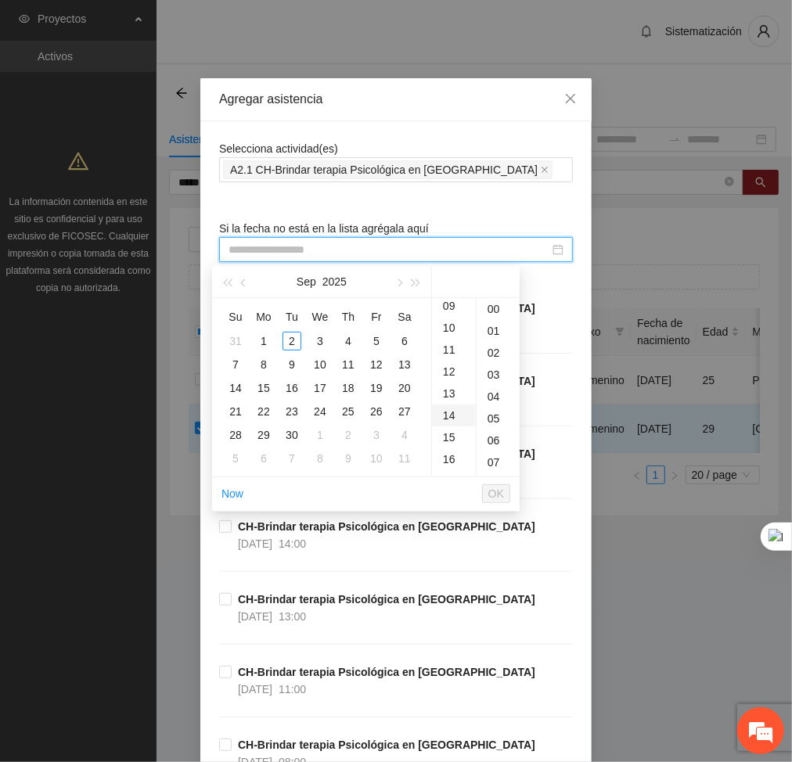
click at [448, 412] on div "14" at bounding box center [454, 415] width 44 height 22
click at [244, 285] on span "button" at bounding box center [245, 283] width 8 height 8
click at [376, 389] on div "15" at bounding box center [376, 388] width 19 height 19
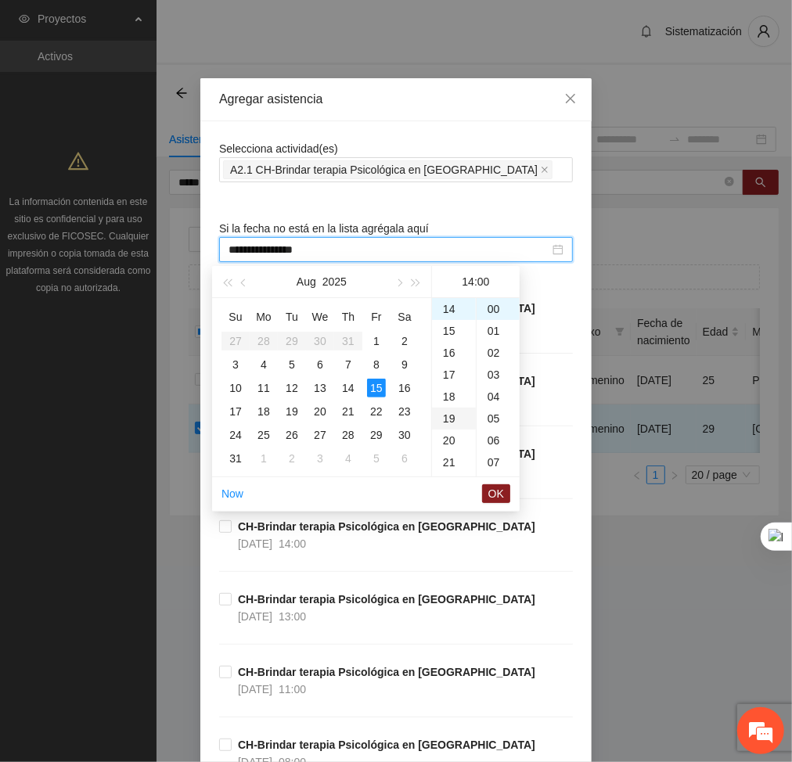
type input "**********"
click at [499, 496] on span "OK" at bounding box center [496, 493] width 16 height 17
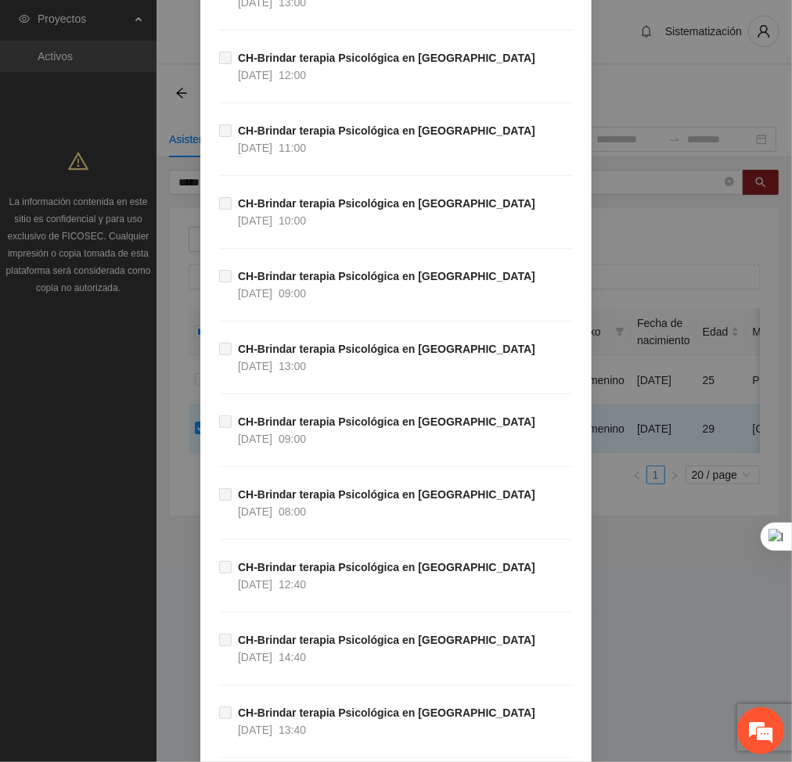
scroll to position [33658, 0]
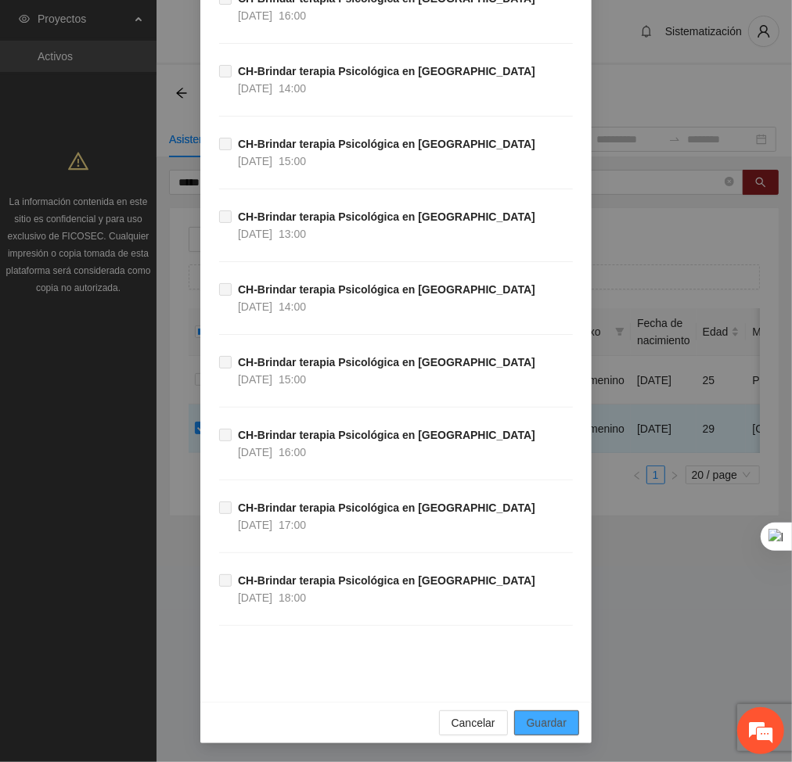
click at [556, 724] on span "Guardar" at bounding box center [547, 722] width 40 height 17
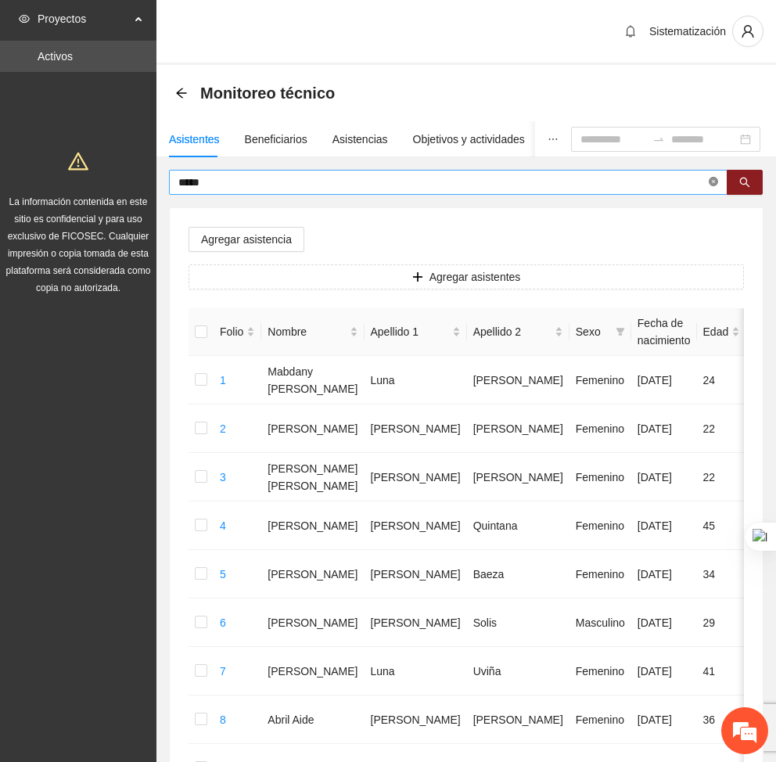
click at [715, 180] on icon "close-circle" at bounding box center [713, 181] width 9 height 9
type input "******"
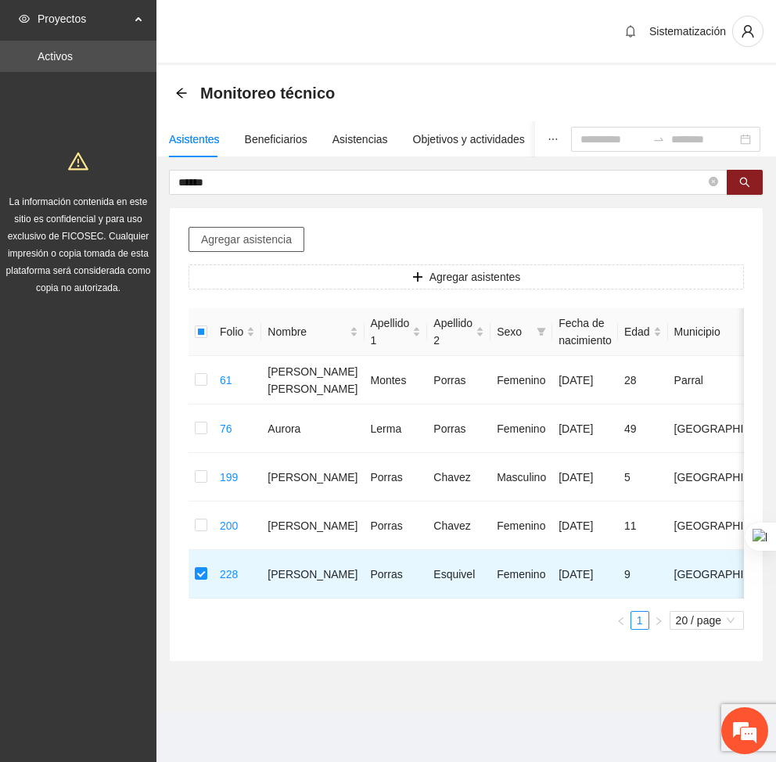
click at [224, 246] on span "Agregar asistencia" at bounding box center [246, 239] width 91 height 17
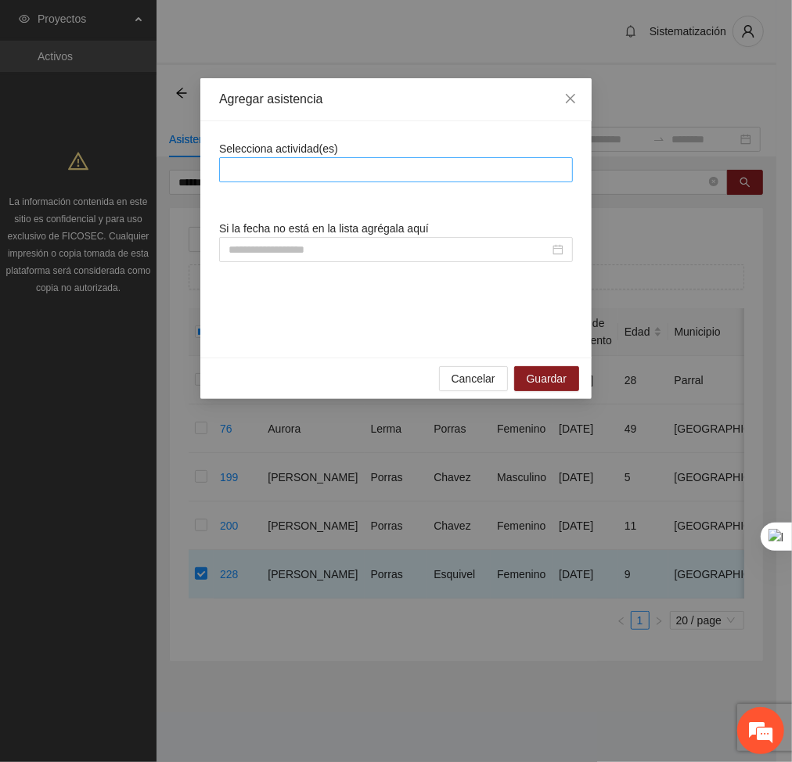
click at [369, 172] on div at bounding box center [396, 169] width 346 height 19
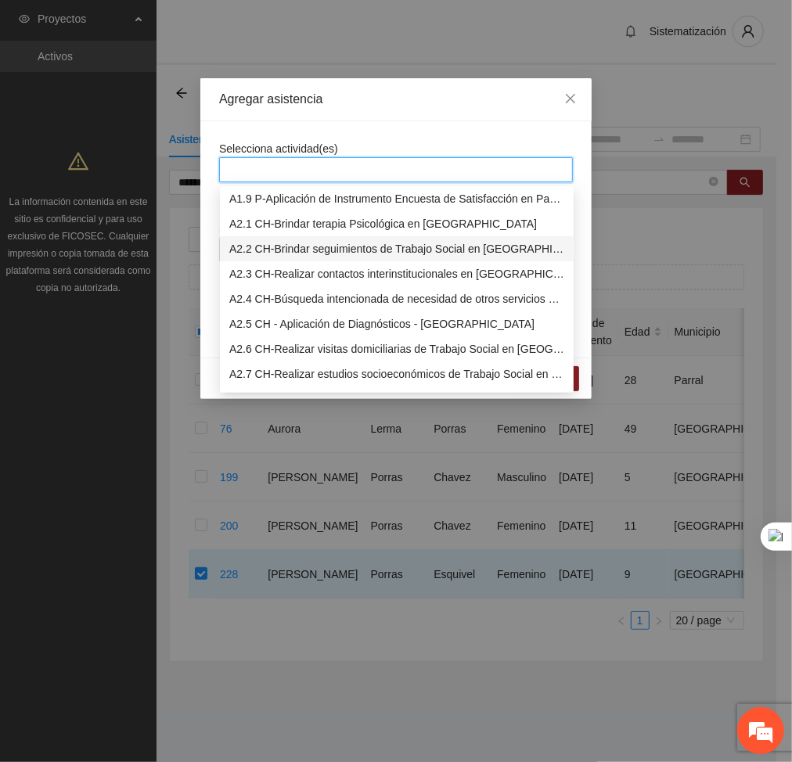
scroll to position [203, 0]
click at [259, 225] on div "A2.1 CH-Brindar terapia Psicológica en [GEOGRAPHIC_DATA]" at bounding box center [396, 224] width 335 height 17
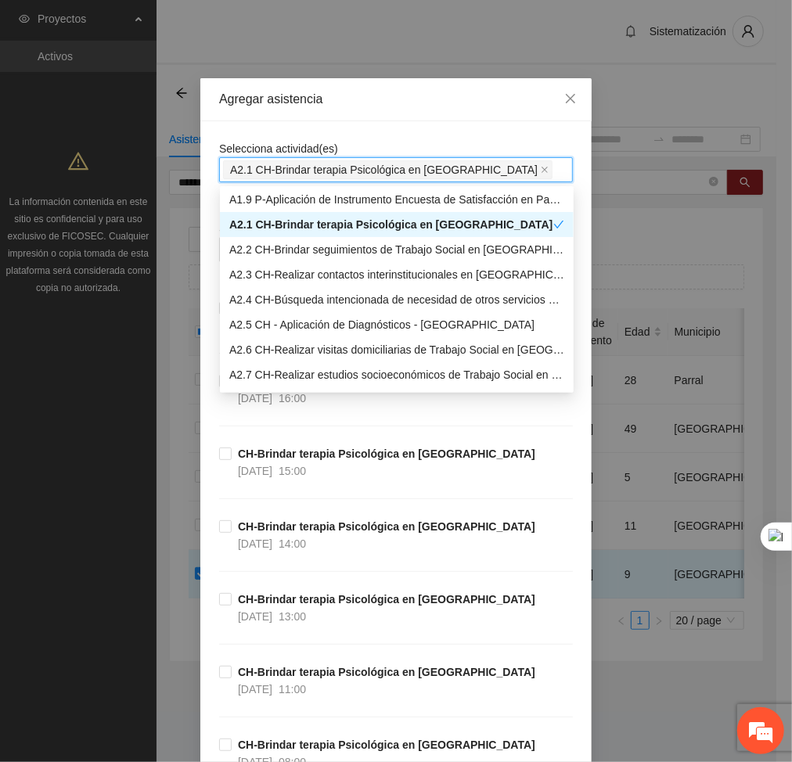
click at [457, 111] on div "Agregar asistencia" at bounding box center [395, 99] width 391 height 43
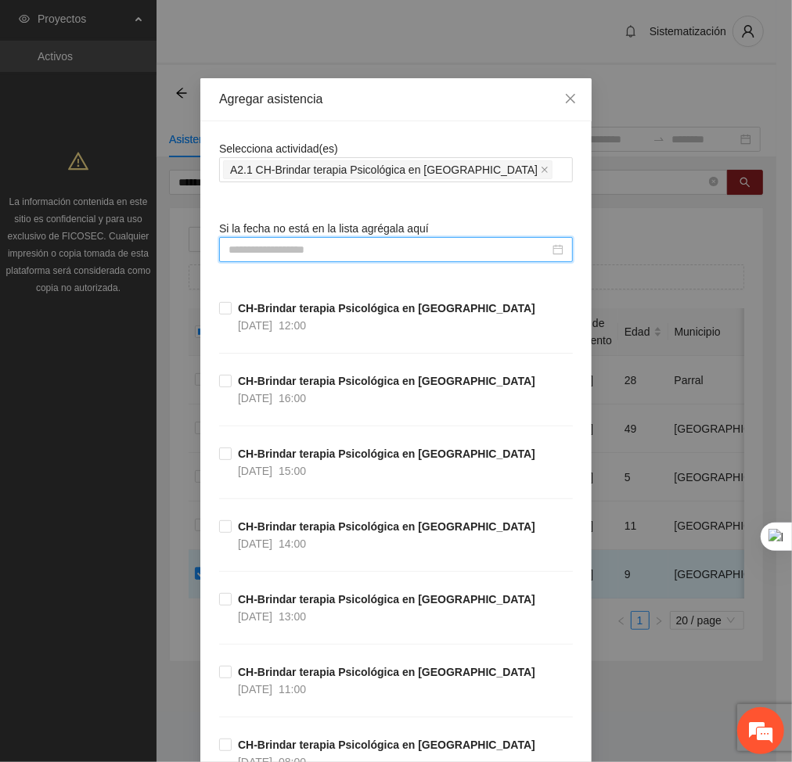
click at [488, 257] on input at bounding box center [388, 249] width 321 height 17
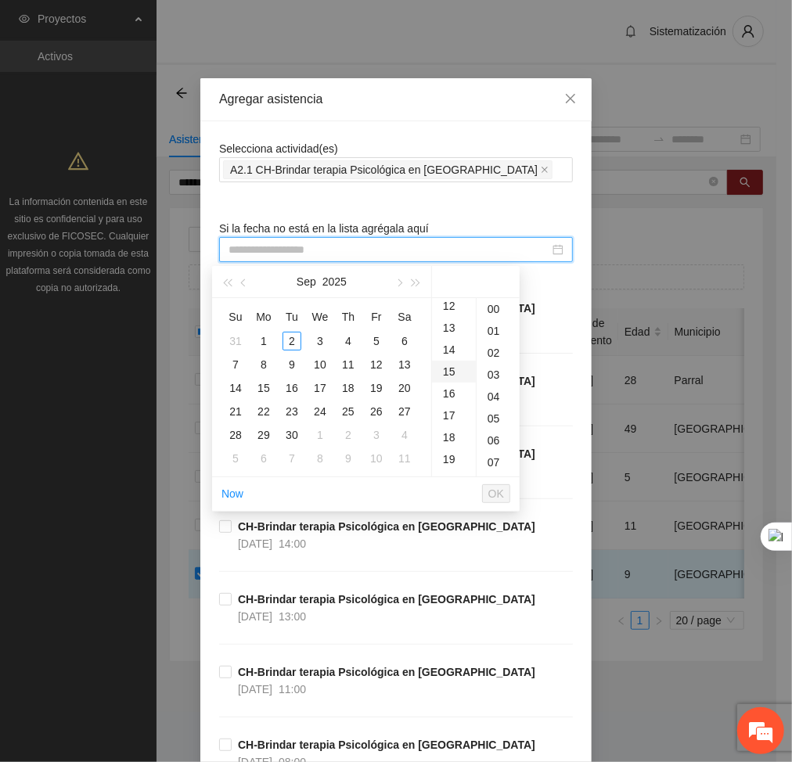
click at [443, 369] on div "15" at bounding box center [454, 372] width 44 height 22
click at [240, 286] on button "button" at bounding box center [243, 281] width 17 height 31
click at [378, 380] on div "15" at bounding box center [376, 388] width 19 height 19
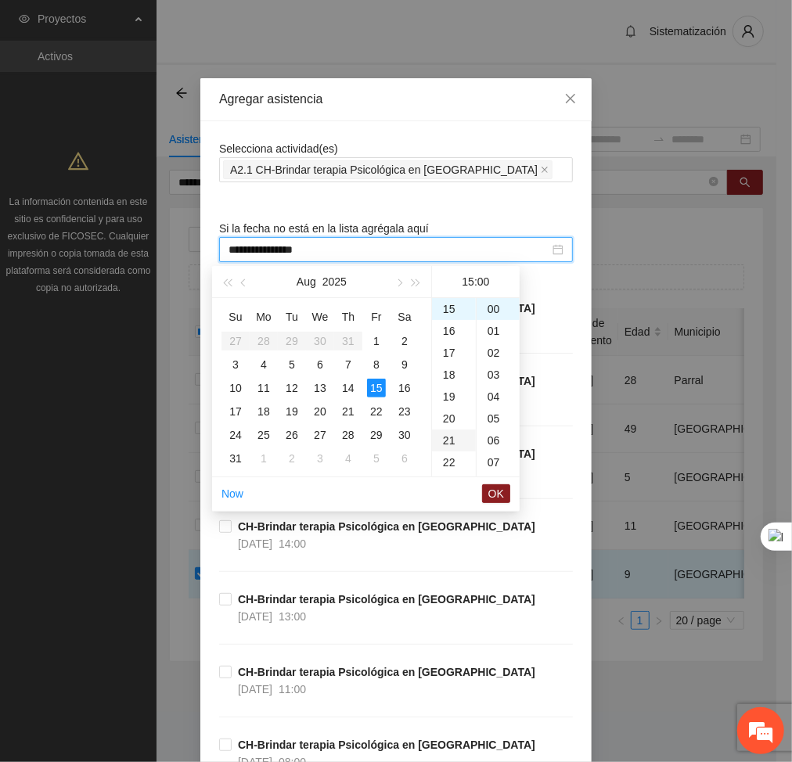
type input "**********"
click at [495, 488] on span "OK" at bounding box center [496, 493] width 16 height 17
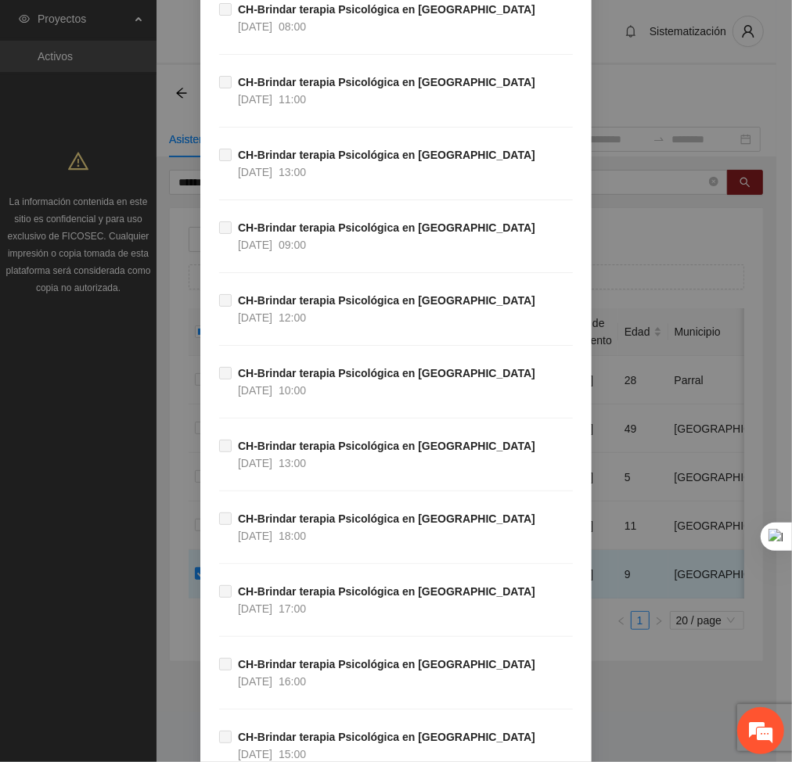
scroll to position [33658, 0]
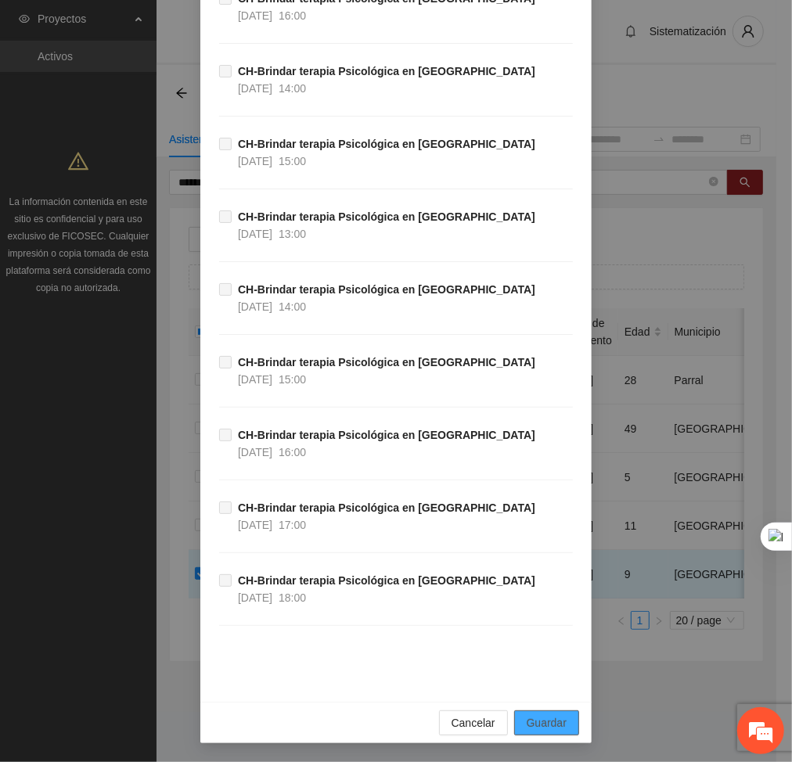
click at [528, 715] on span "Guardar" at bounding box center [547, 722] width 40 height 17
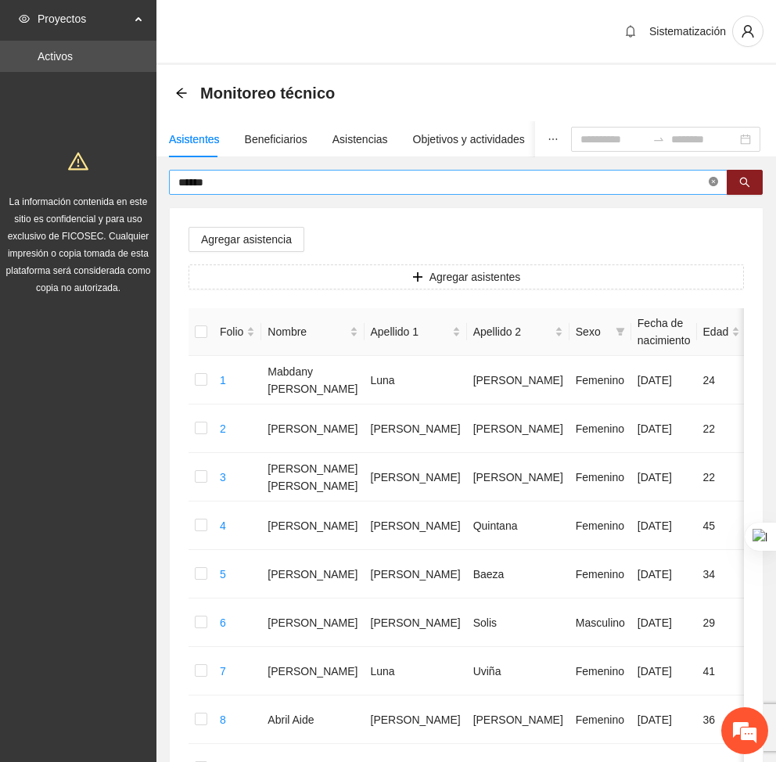
click at [711, 182] on icon "close-circle" at bounding box center [713, 181] width 9 height 9
type input "********"
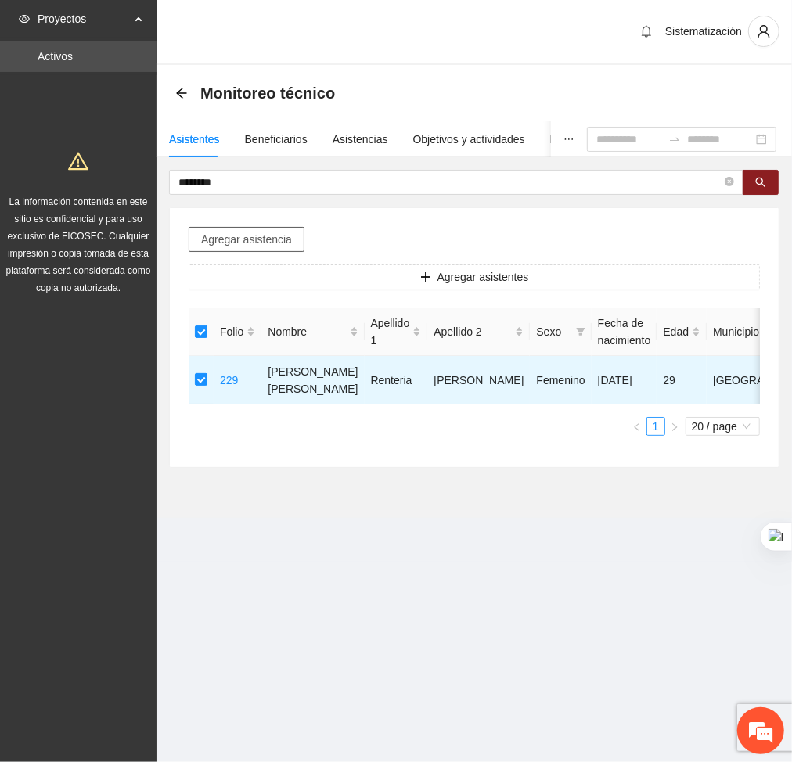
click at [235, 243] on span "Agregar asistencia" at bounding box center [246, 239] width 91 height 17
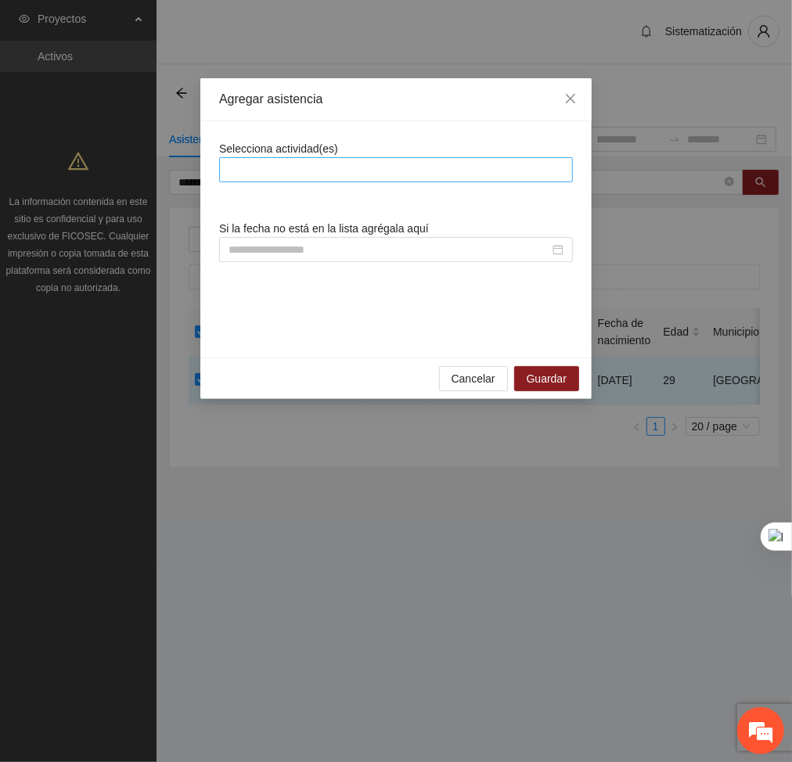
click at [428, 179] on div at bounding box center [396, 169] width 346 height 19
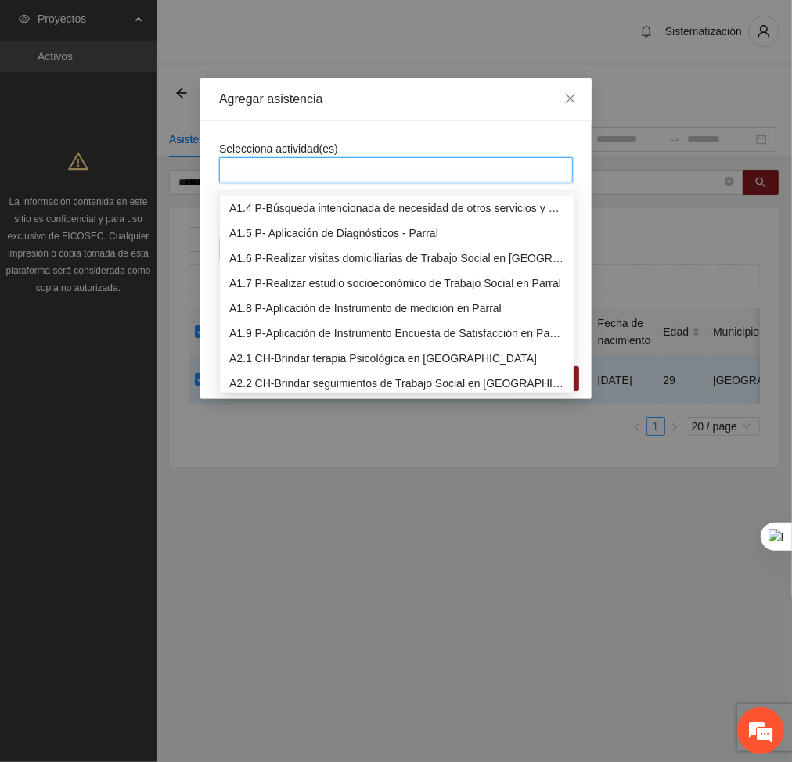
scroll to position [70, 0]
click at [283, 359] on div "A2.1 CH-Brindar terapia Psicológica en [GEOGRAPHIC_DATA]" at bounding box center [396, 357] width 335 height 17
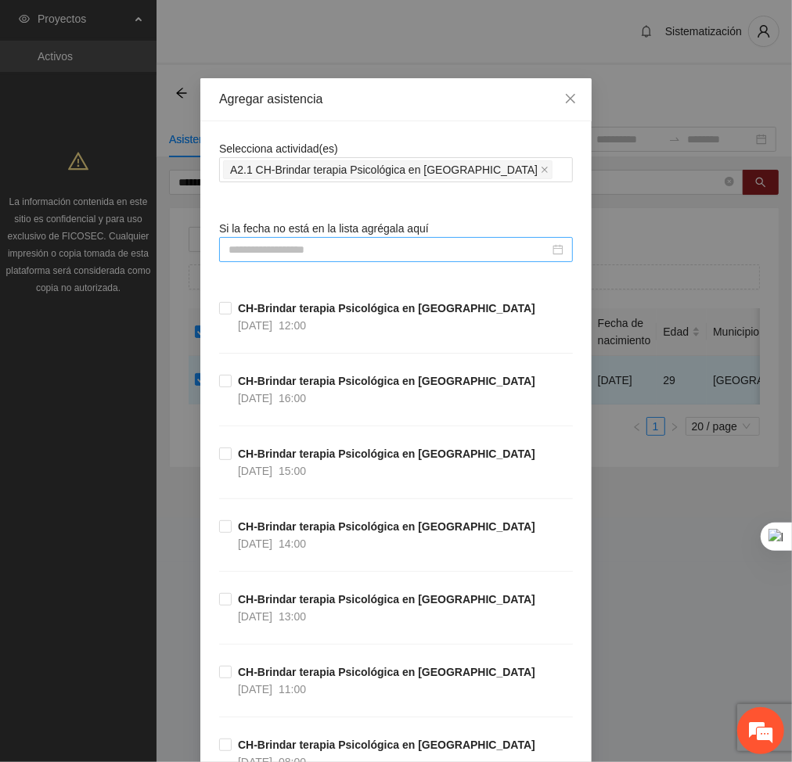
click at [464, 251] on input at bounding box center [388, 249] width 321 height 17
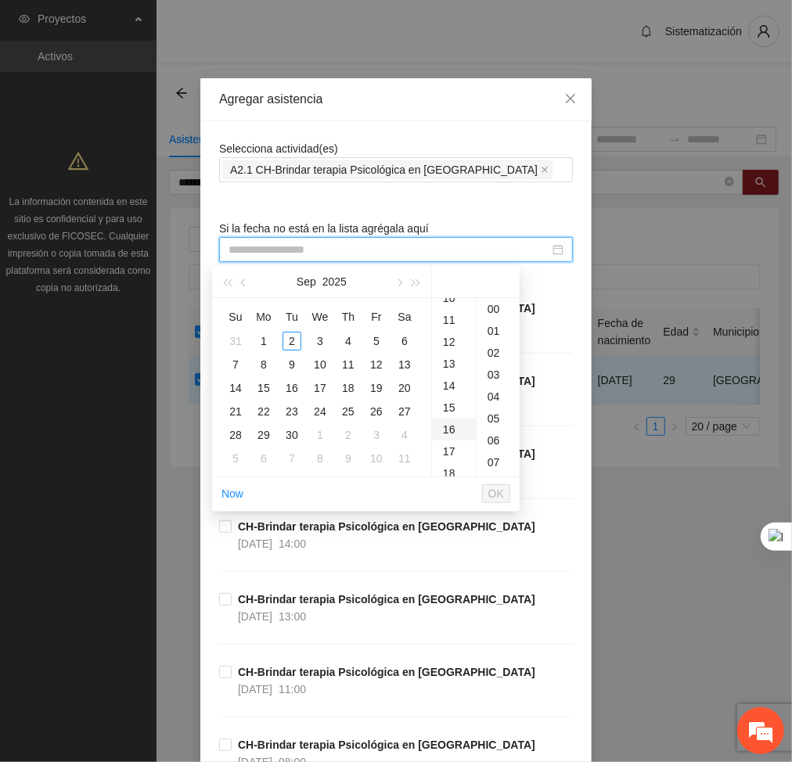
click at [440, 425] on div "16" at bounding box center [454, 430] width 44 height 22
click at [246, 279] on button "button" at bounding box center [243, 281] width 17 height 31
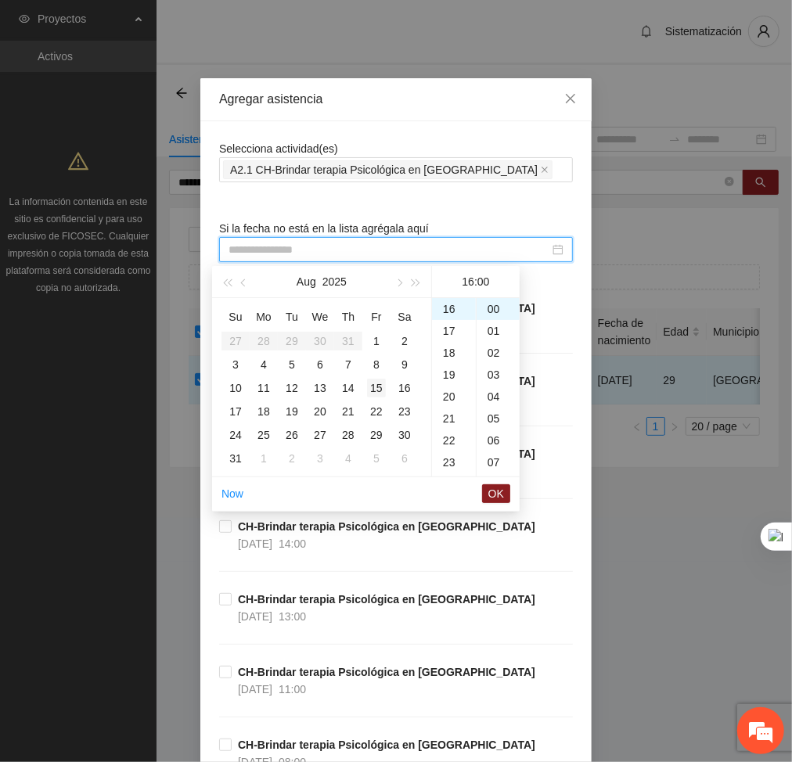
click at [378, 380] on div "15" at bounding box center [376, 388] width 19 height 19
type input "**********"
click at [499, 496] on span "OK" at bounding box center [496, 493] width 16 height 17
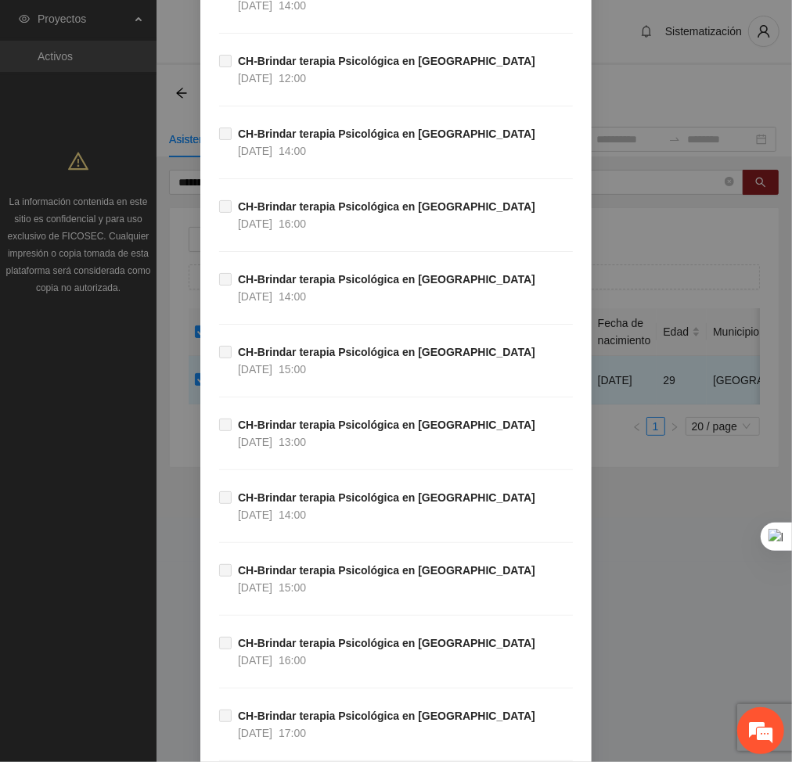
scroll to position [33658, 0]
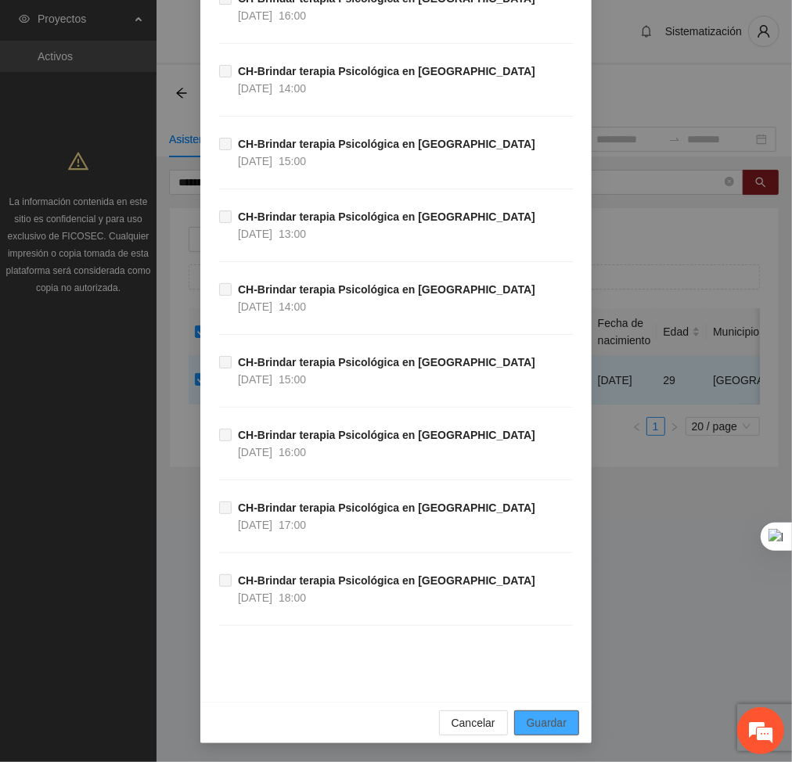
click at [527, 718] on span "Guardar" at bounding box center [547, 722] width 40 height 17
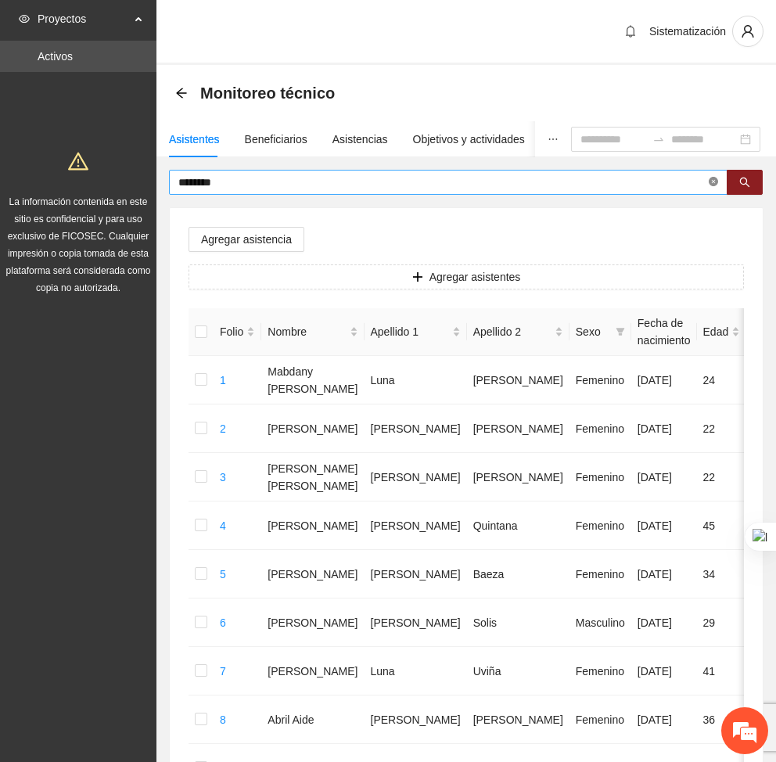
click at [717, 183] on icon "close-circle" at bounding box center [713, 181] width 9 height 9
type input "*********"
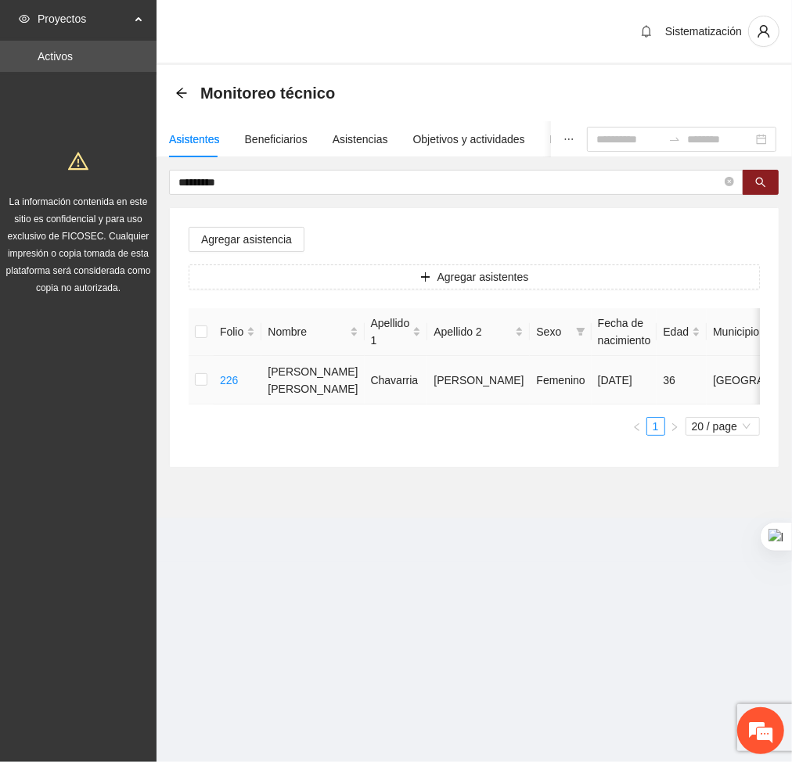
click at [207, 398] on td at bounding box center [201, 380] width 25 height 49
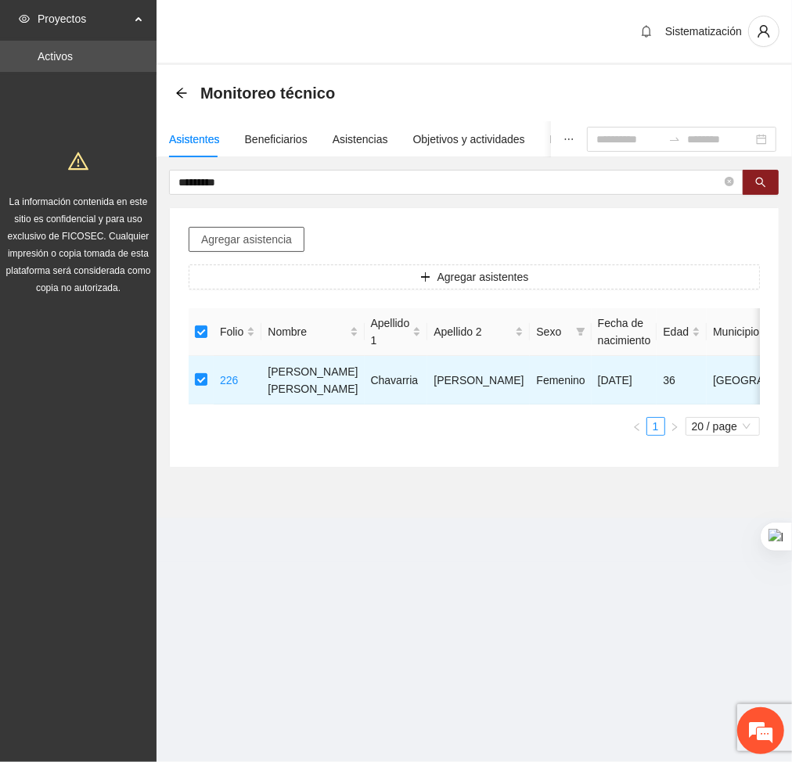
click at [228, 243] on span "Agregar asistencia" at bounding box center [246, 239] width 91 height 17
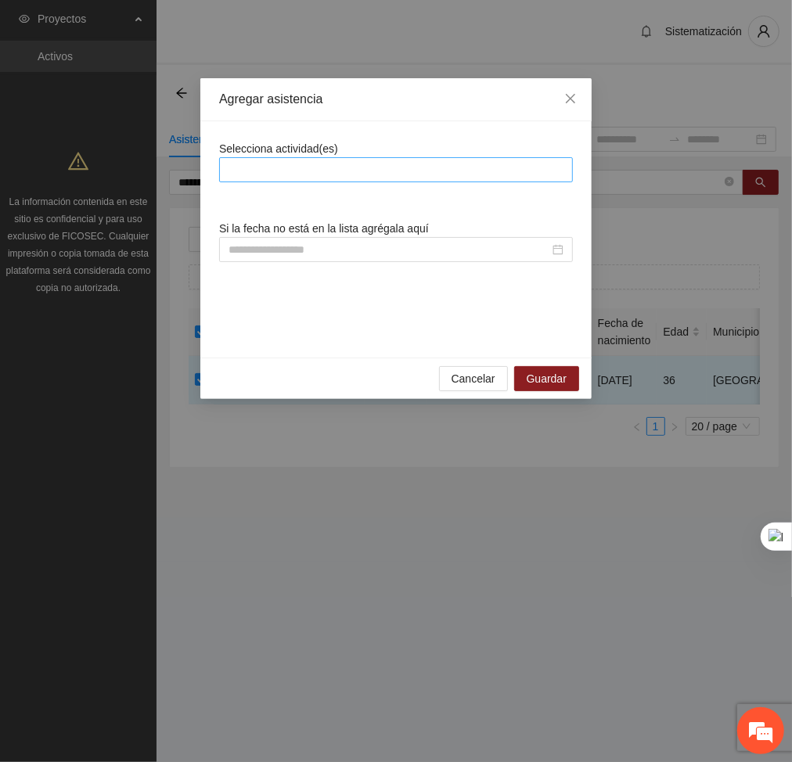
click at [322, 169] on div at bounding box center [396, 169] width 346 height 19
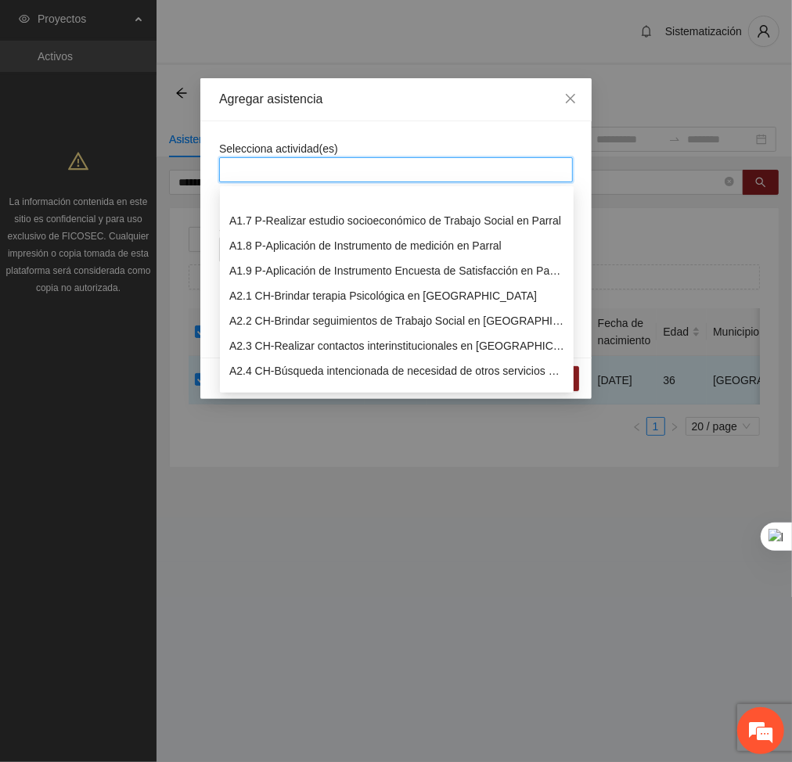
scroll to position [167, 0]
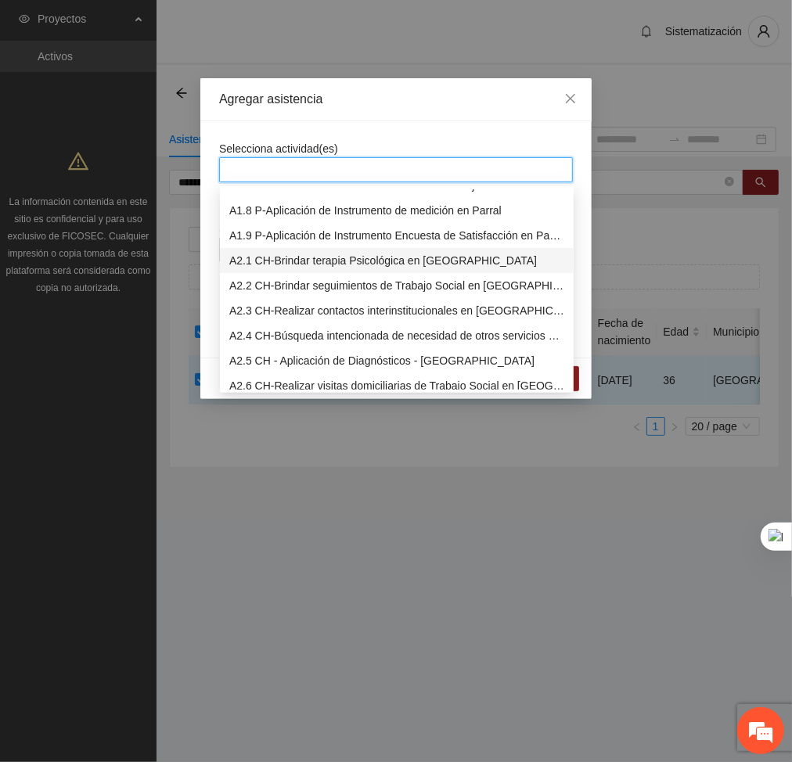
click at [263, 260] on div "A2.1 CH-Brindar terapia Psicológica en [GEOGRAPHIC_DATA]" at bounding box center [396, 260] width 335 height 17
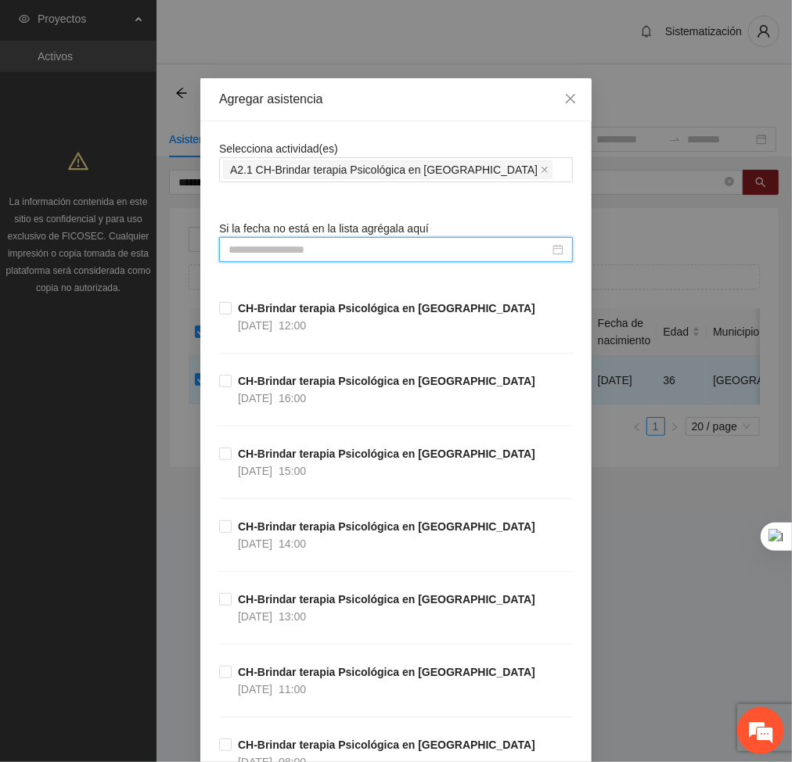
click at [459, 253] on input at bounding box center [388, 249] width 321 height 17
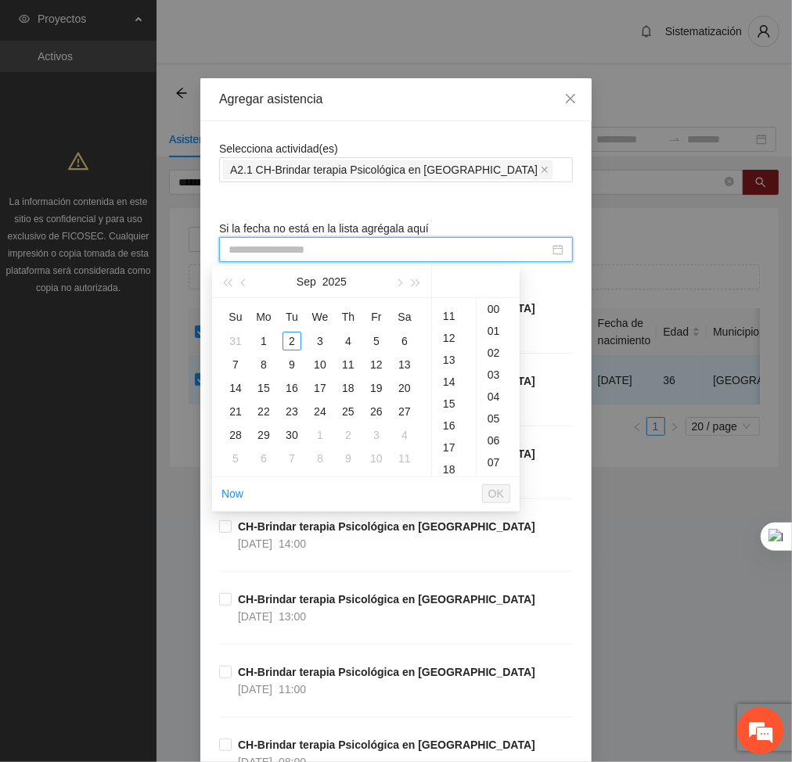
scroll to position [236, 0]
click at [455, 421] on div "16" at bounding box center [454, 423] width 44 height 22
click at [246, 281] on span "button" at bounding box center [245, 283] width 8 height 8
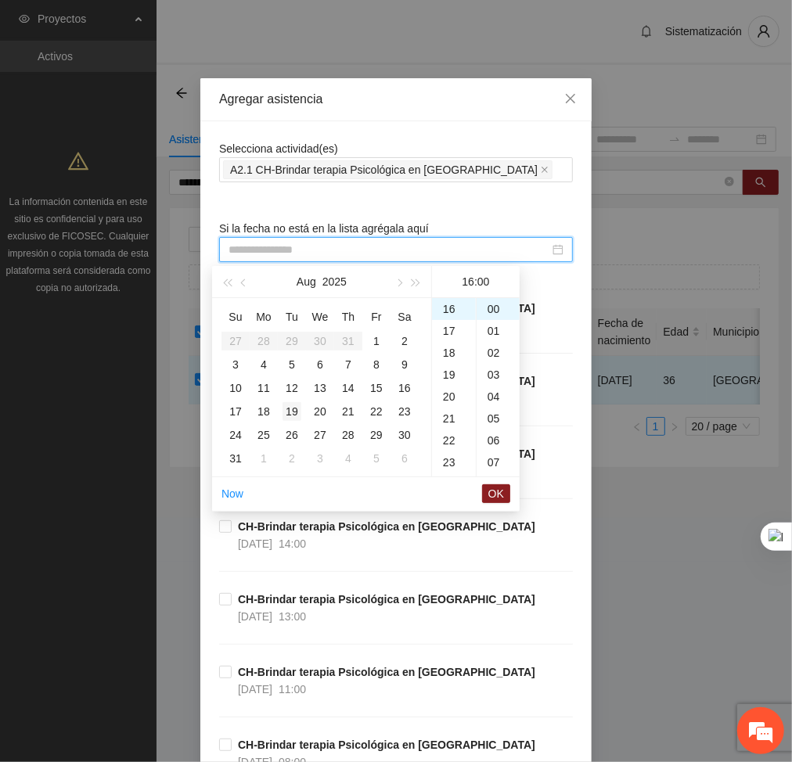
click at [290, 412] on div "19" at bounding box center [291, 411] width 19 height 19
type input "**********"
click at [499, 495] on span "OK" at bounding box center [496, 493] width 16 height 17
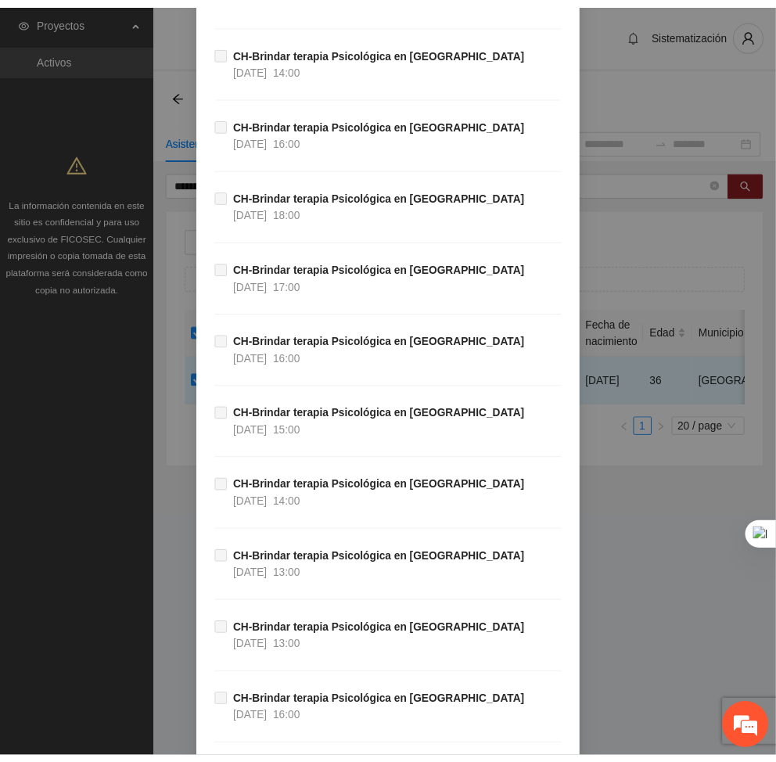
scroll to position [33658, 0]
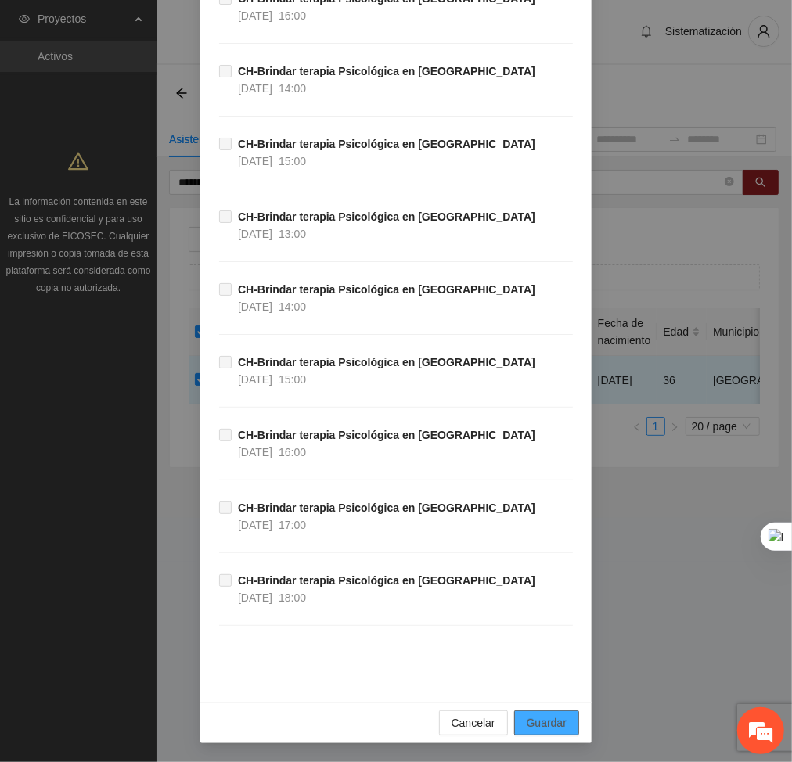
click at [539, 712] on button "Guardar" at bounding box center [546, 722] width 65 height 25
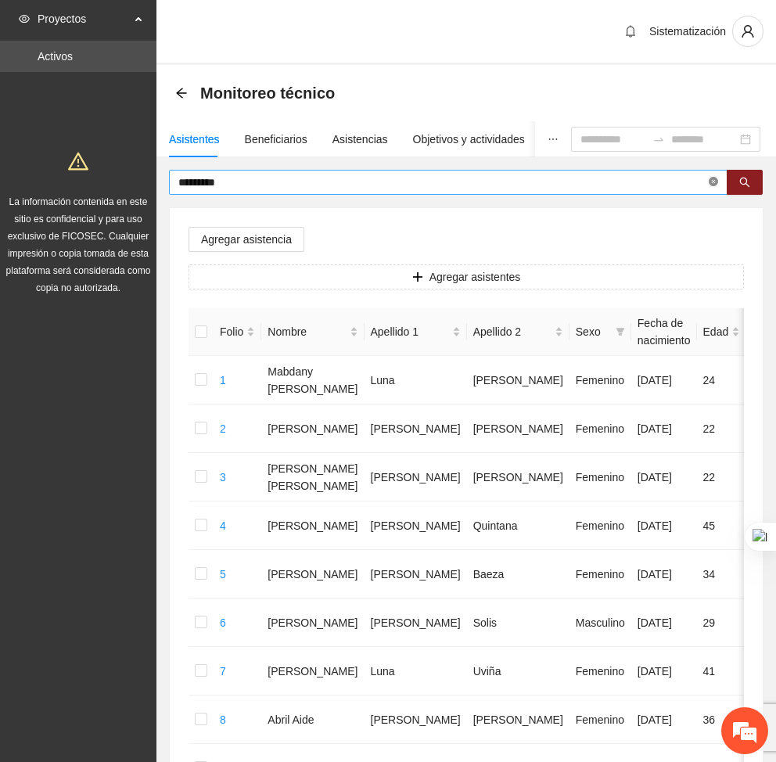
click at [714, 185] on icon "close-circle" at bounding box center [713, 181] width 9 height 9
type input "******"
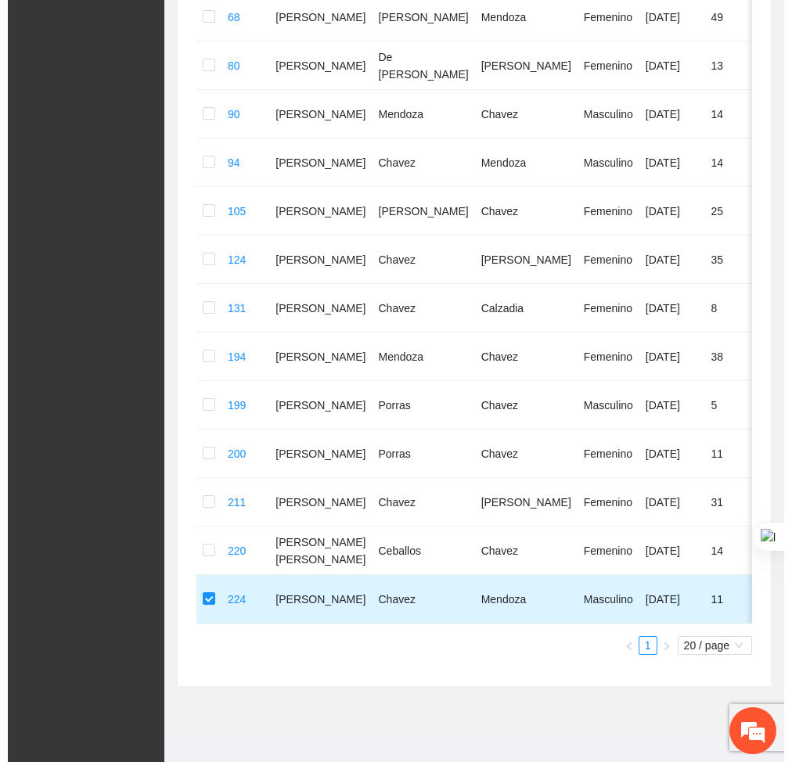
scroll to position [0, 0]
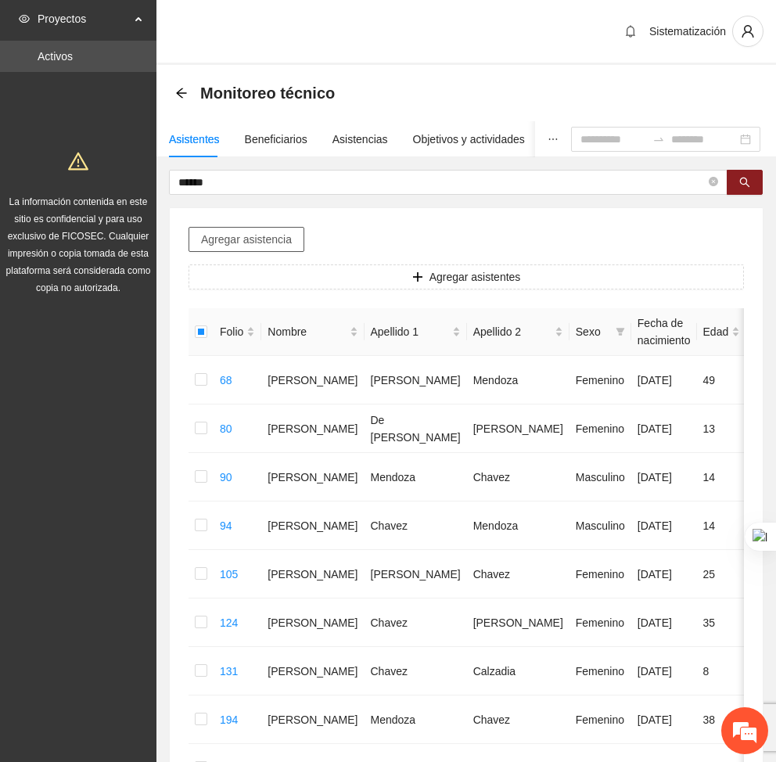
click at [236, 233] on span "Agregar asistencia" at bounding box center [246, 239] width 91 height 17
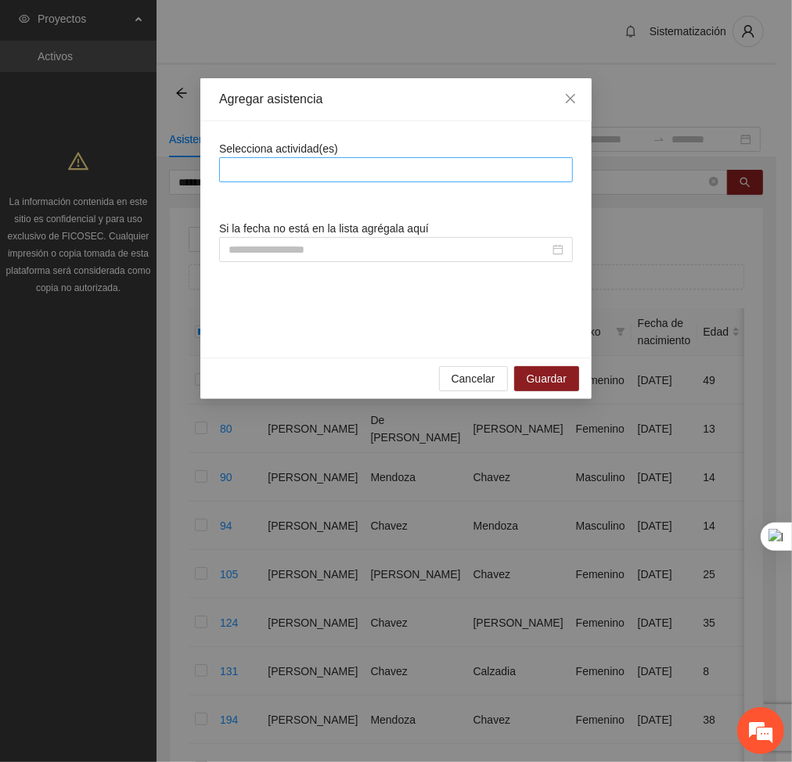
click at [304, 170] on div at bounding box center [396, 169] width 346 height 19
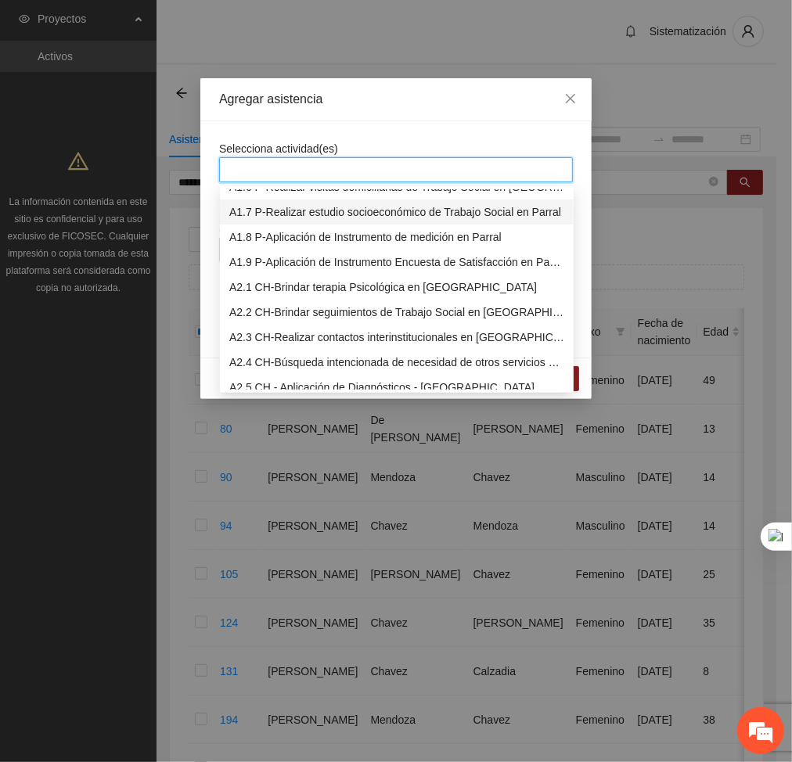
scroll to position [146, 0]
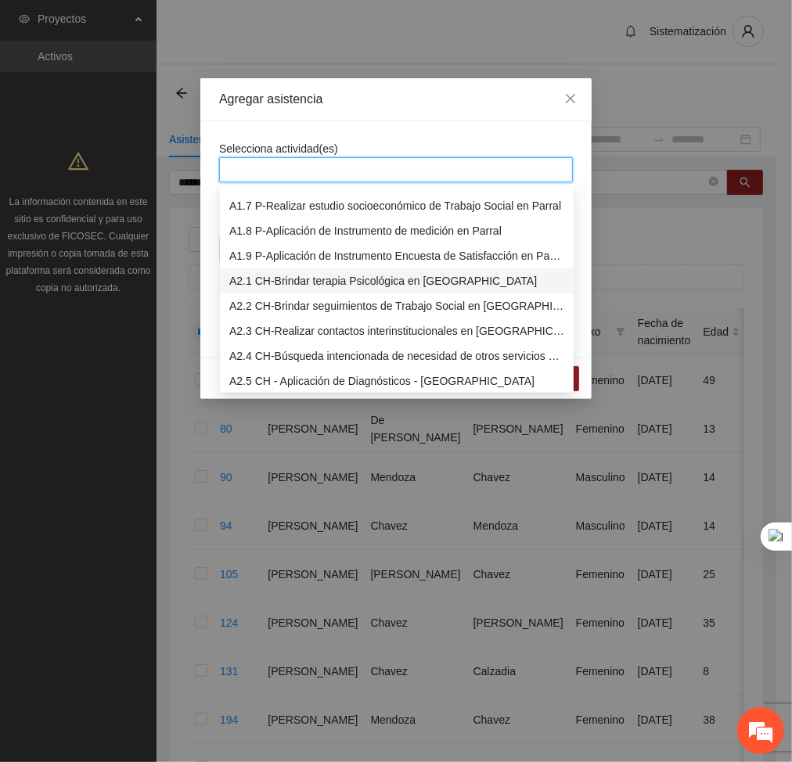
click at [264, 286] on div "A2.1 CH-Brindar terapia Psicológica en [GEOGRAPHIC_DATA]" at bounding box center [396, 280] width 335 height 17
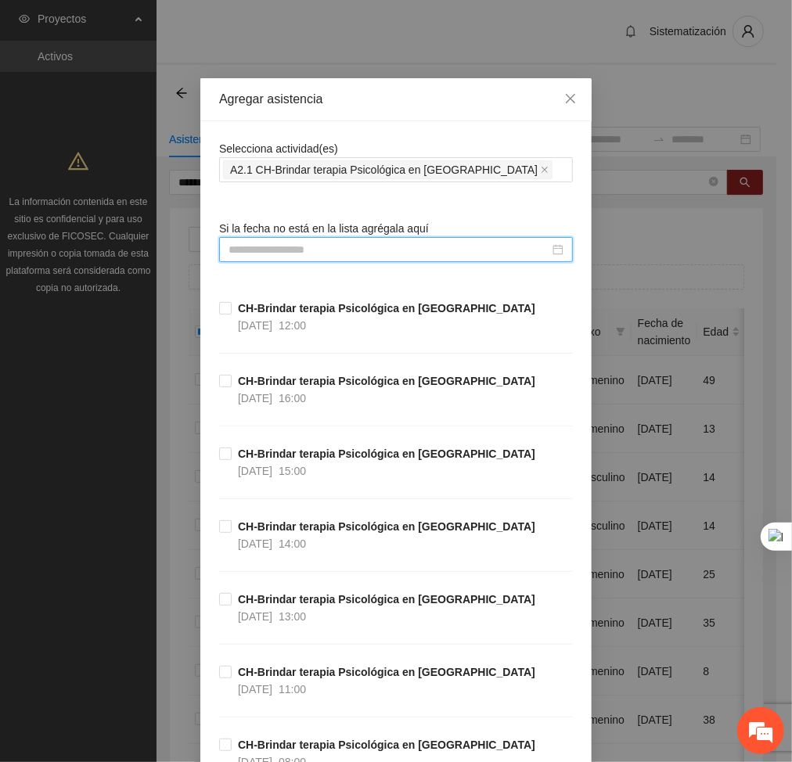
click at [448, 249] on input at bounding box center [388, 249] width 321 height 17
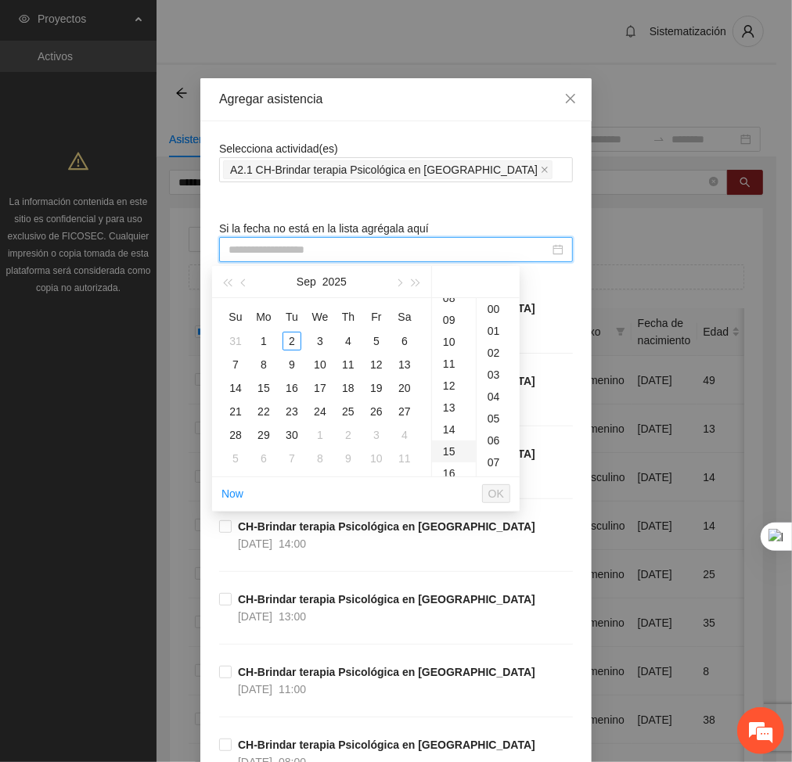
click at [451, 450] on div "15" at bounding box center [454, 451] width 44 height 22
click at [250, 283] on button "button" at bounding box center [243, 281] width 17 height 31
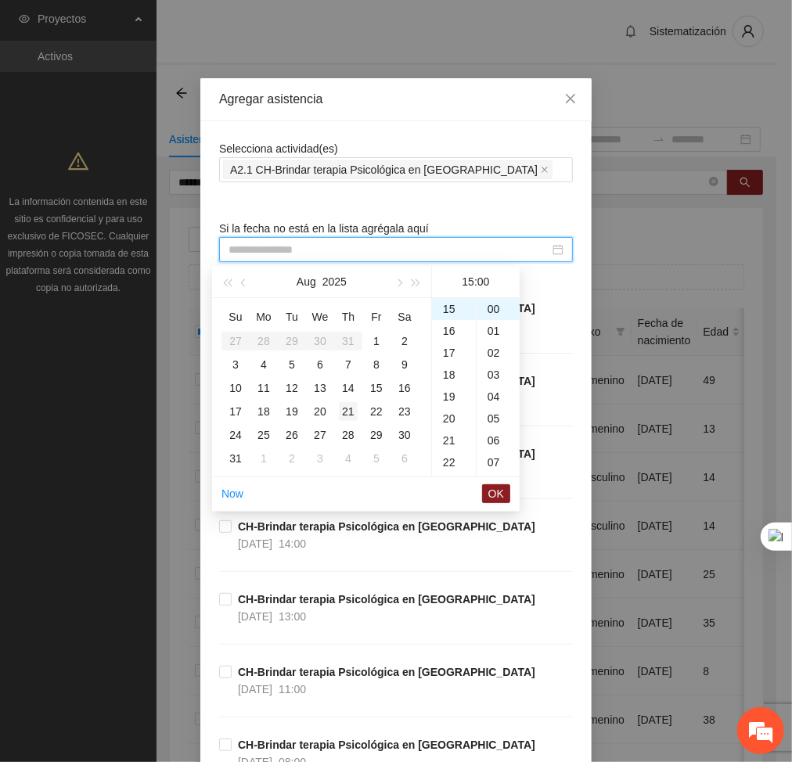
click at [342, 409] on div "21" at bounding box center [348, 411] width 19 height 19
type input "**********"
click at [498, 498] on span "OK" at bounding box center [496, 493] width 16 height 17
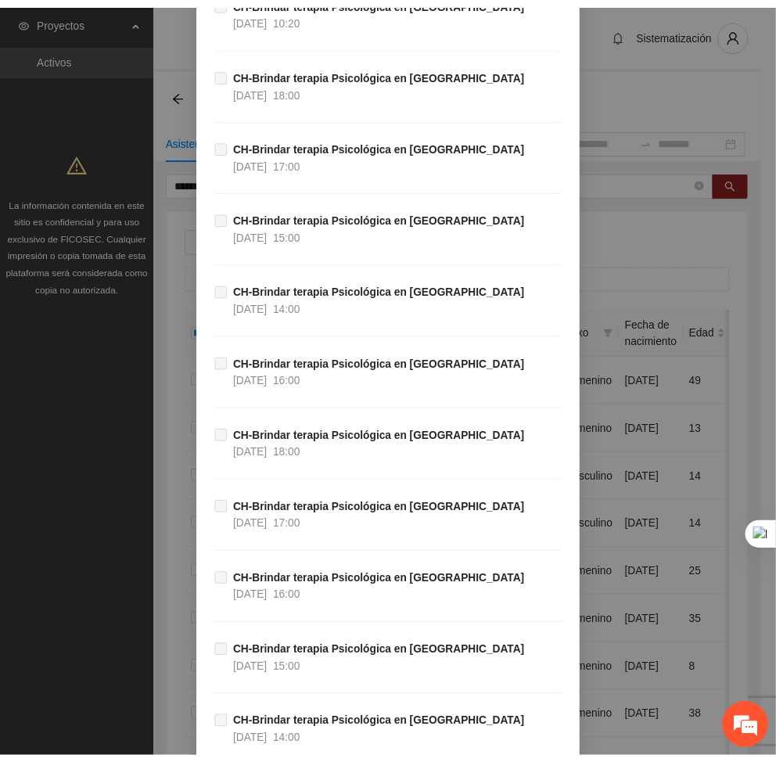
scroll to position [33658, 0]
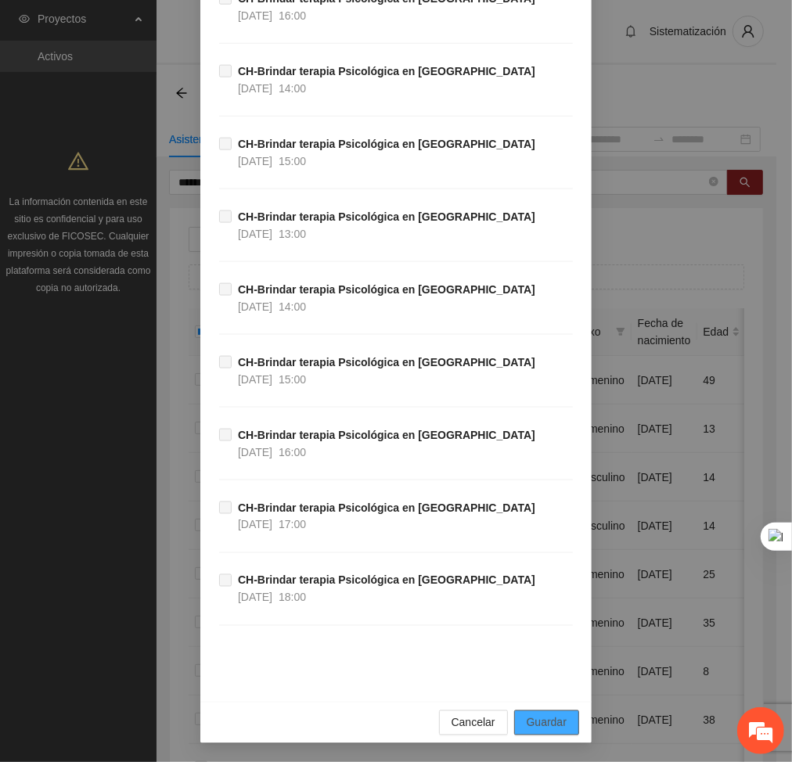
click at [561, 724] on button "Guardar" at bounding box center [546, 722] width 65 height 25
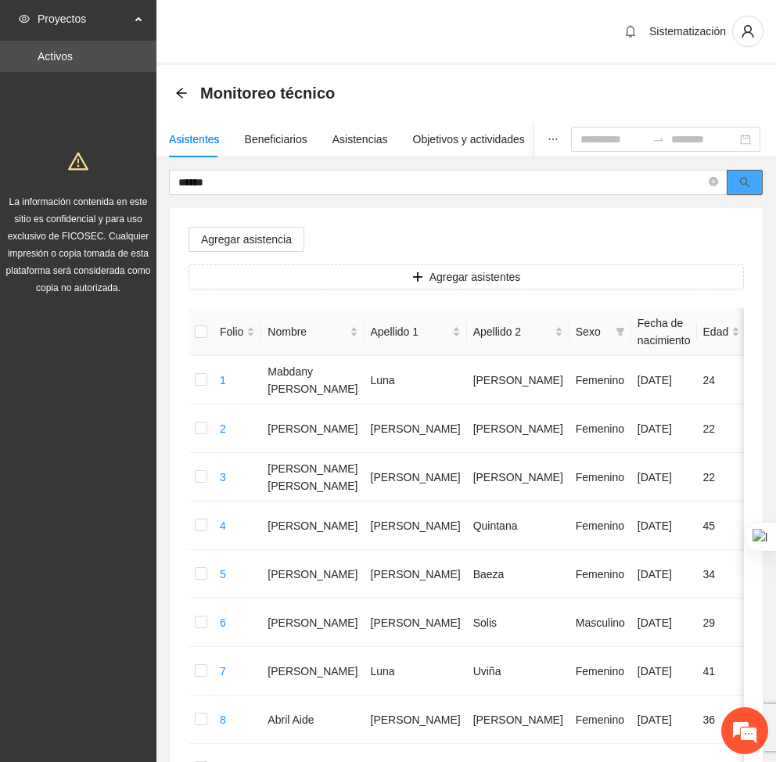
click at [748, 183] on icon "search" at bounding box center [744, 182] width 11 height 11
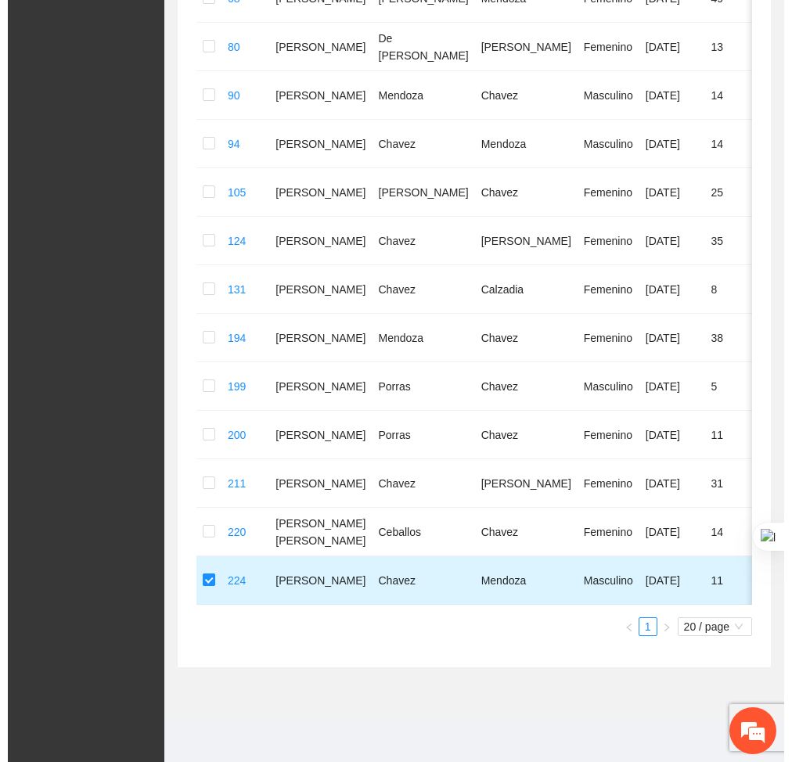
scroll to position [0, 0]
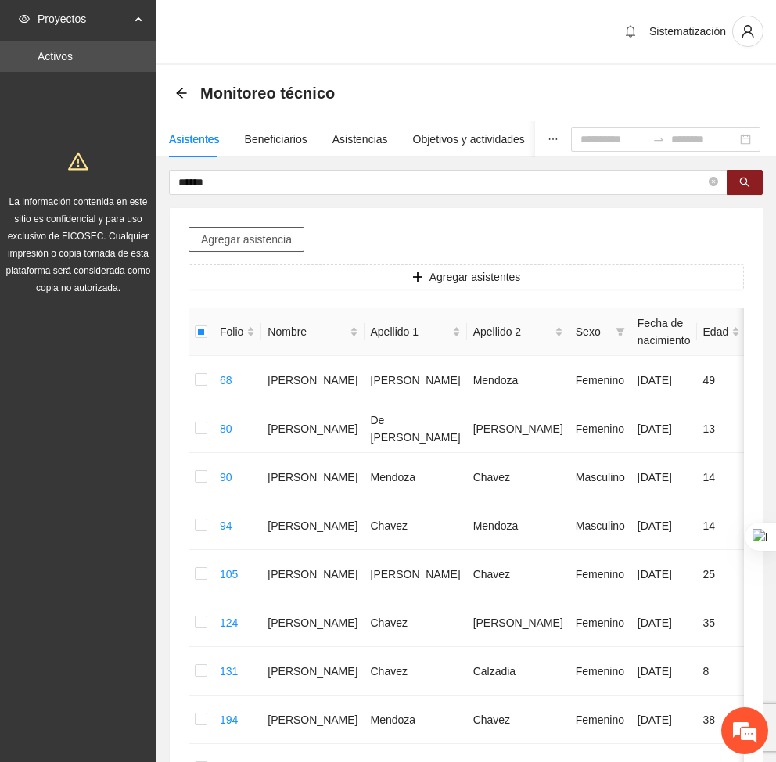
click at [232, 245] on span "Agregar asistencia" at bounding box center [246, 239] width 91 height 17
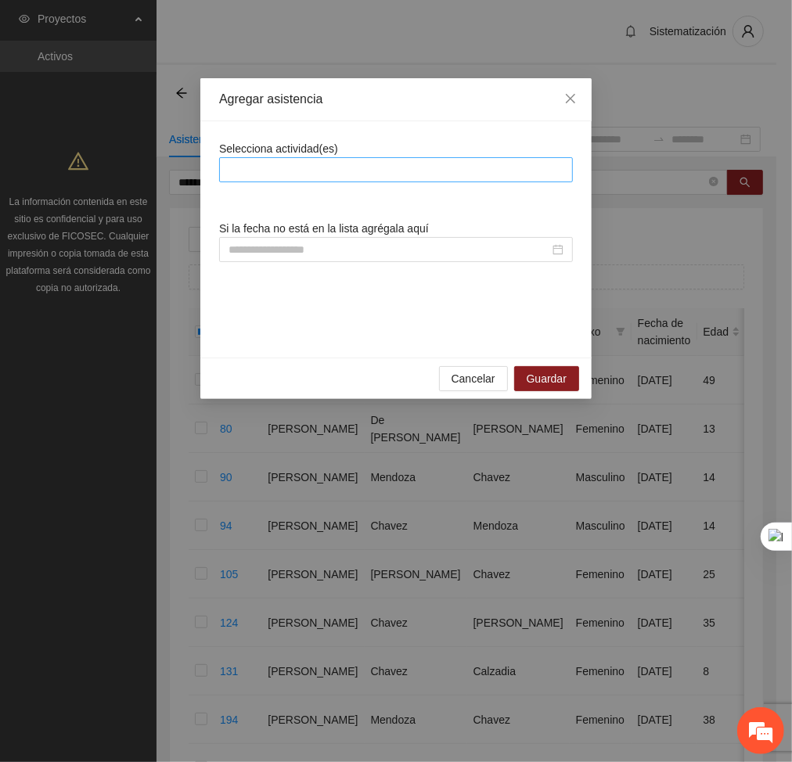
click at [326, 171] on div at bounding box center [396, 169] width 346 height 19
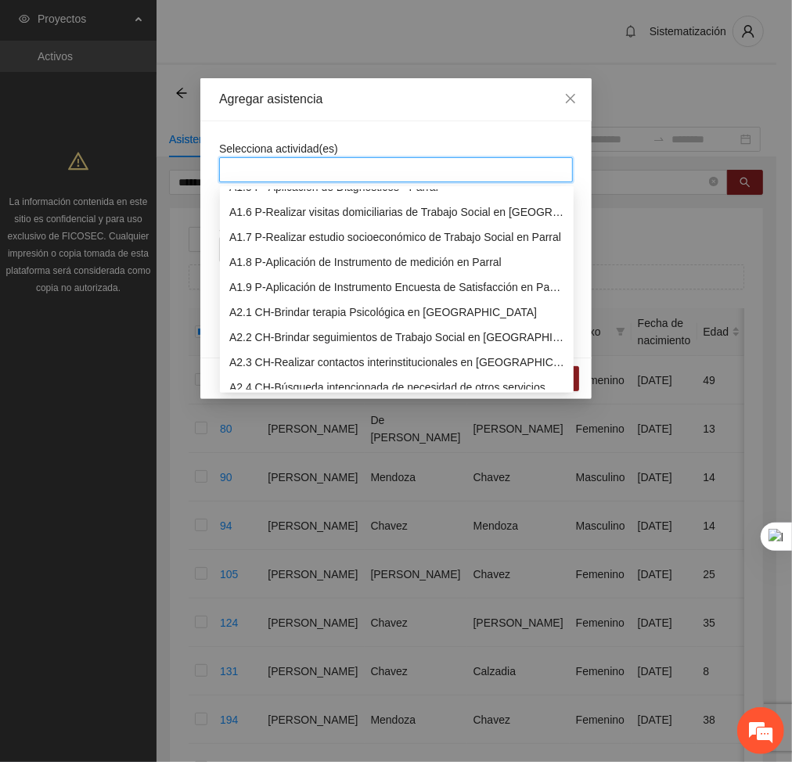
scroll to position [117, 0]
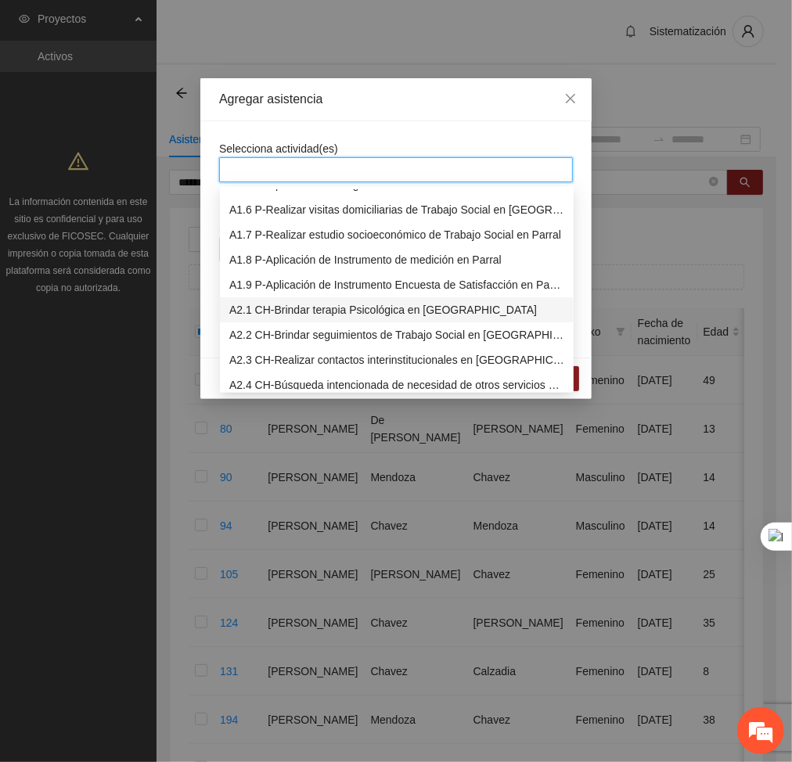
click at [293, 308] on div "A2.1 CH-Brindar terapia Psicológica en [GEOGRAPHIC_DATA]" at bounding box center [396, 309] width 335 height 17
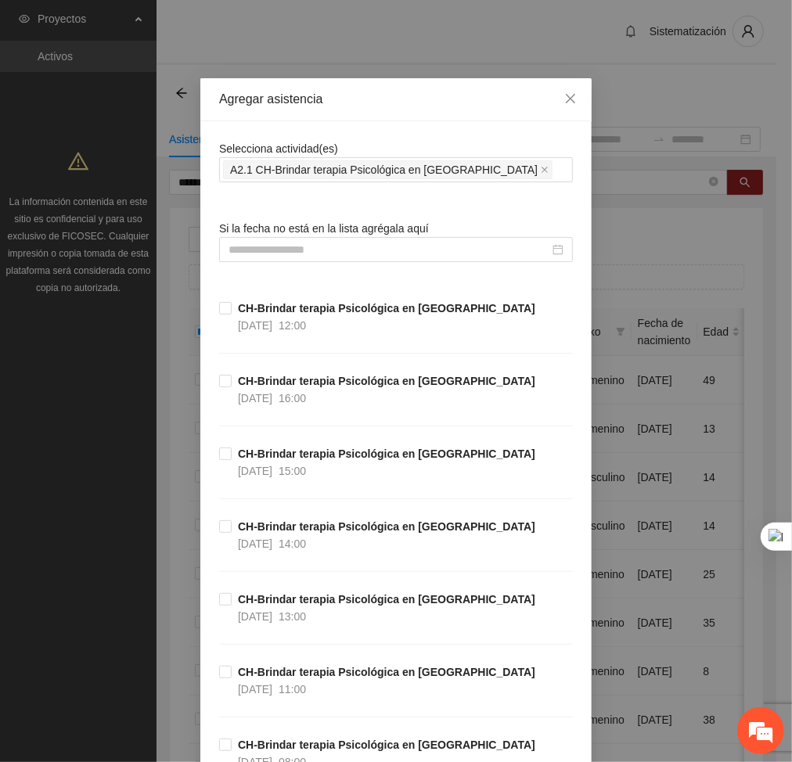
click at [422, 106] on div "Agregar asistencia" at bounding box center [396, 99] width 354 height 17
click at [466, 258] on div at bounding box center [396, 249] width 354 height 25
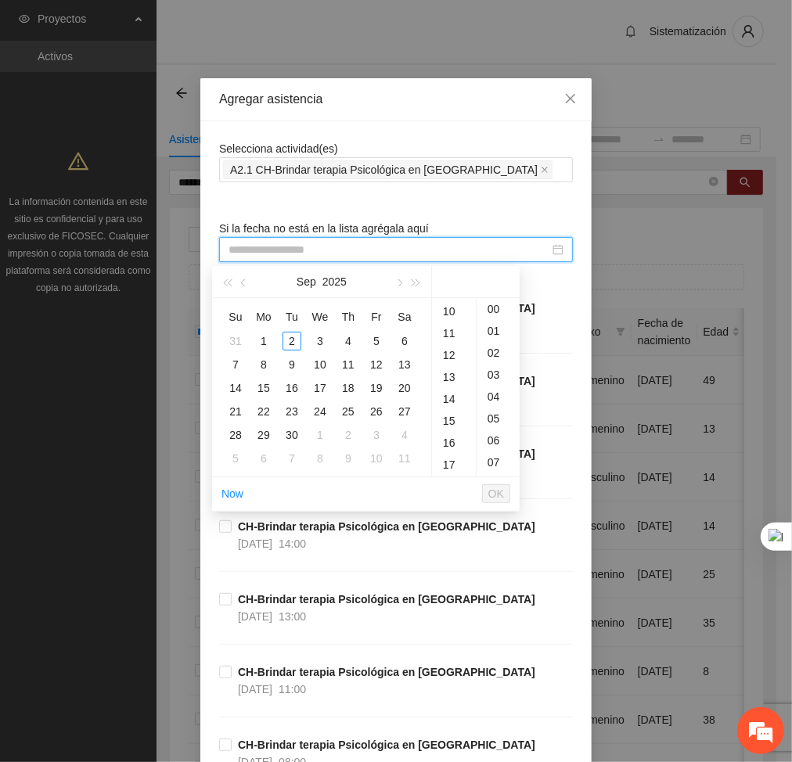
scroll to position [217, 0]
click at [451, 370] on div "13" at bounding box center [454, 376] width 44 height 22
click at [246, 289] on button "button" at bounding box center [243, 281] width 17 height 31
click at [321, 433] on div "27" at bounding box center [320, 435] width 19 height 19
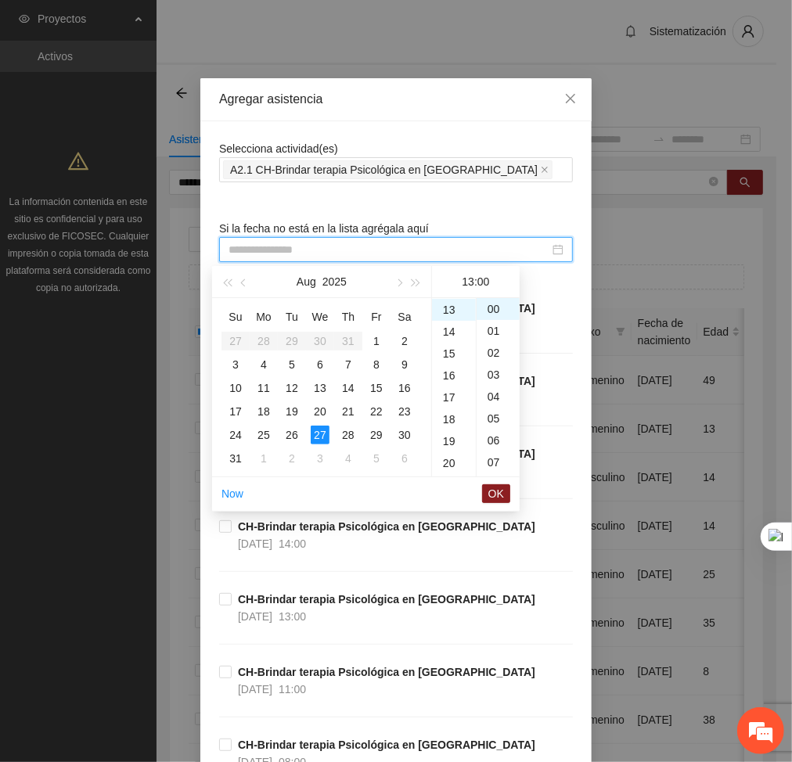
type input "**********"
click at [498, 501] on span "OK" at bounding box center [496, 493] width 16 height 17
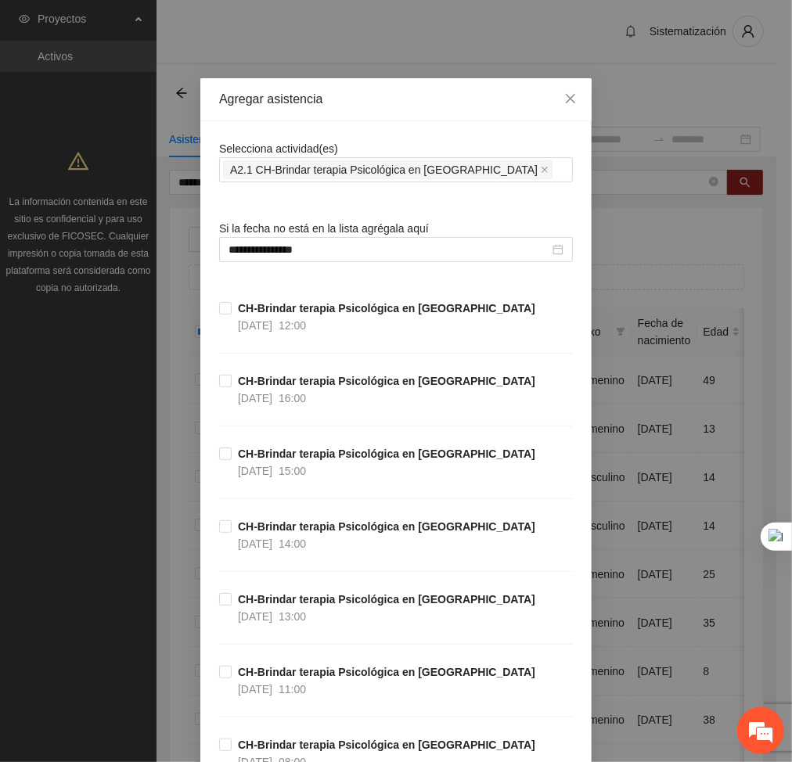
click at [498, 501] on div "CH-Brindar terapia Psicológica en Chihuahua 27/08/2025 15:00" at bounding box center [396, 481] width 354 height 73
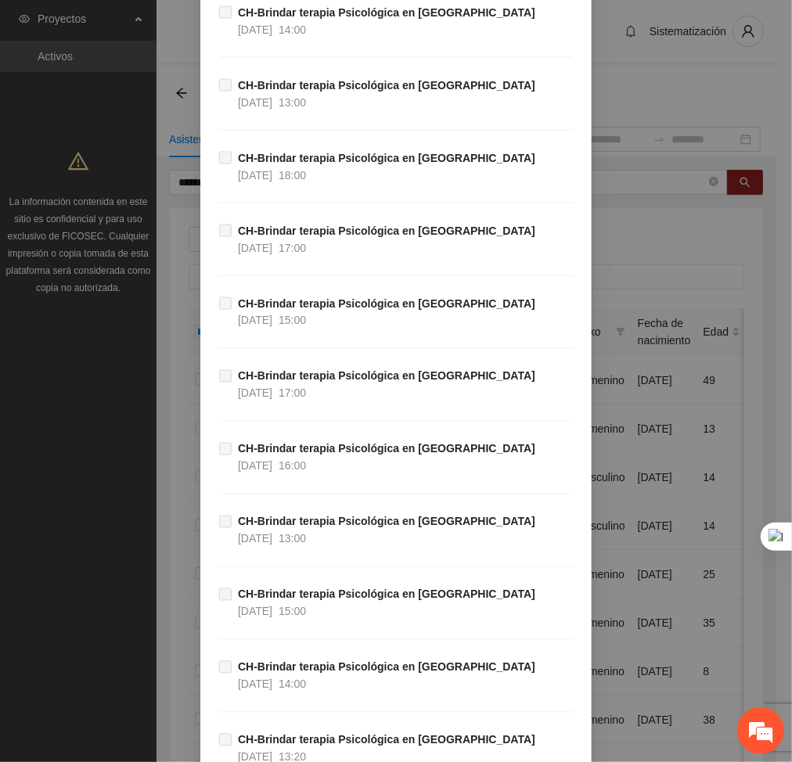
scroll to position [33658, 0]
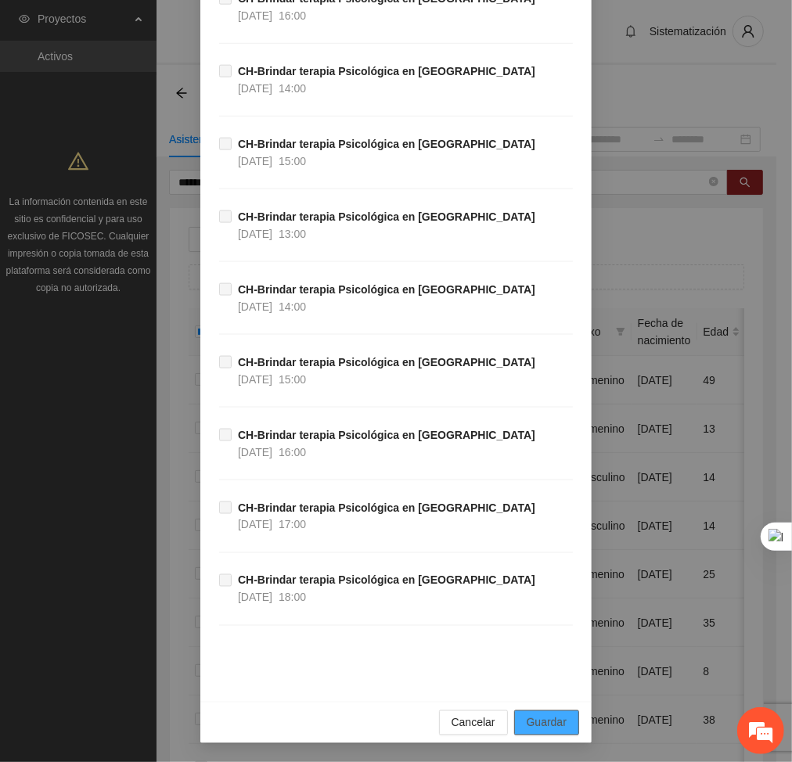
click at [529, 717] on span "Guardar" at bounding box center [547, 722] width 40 height 17
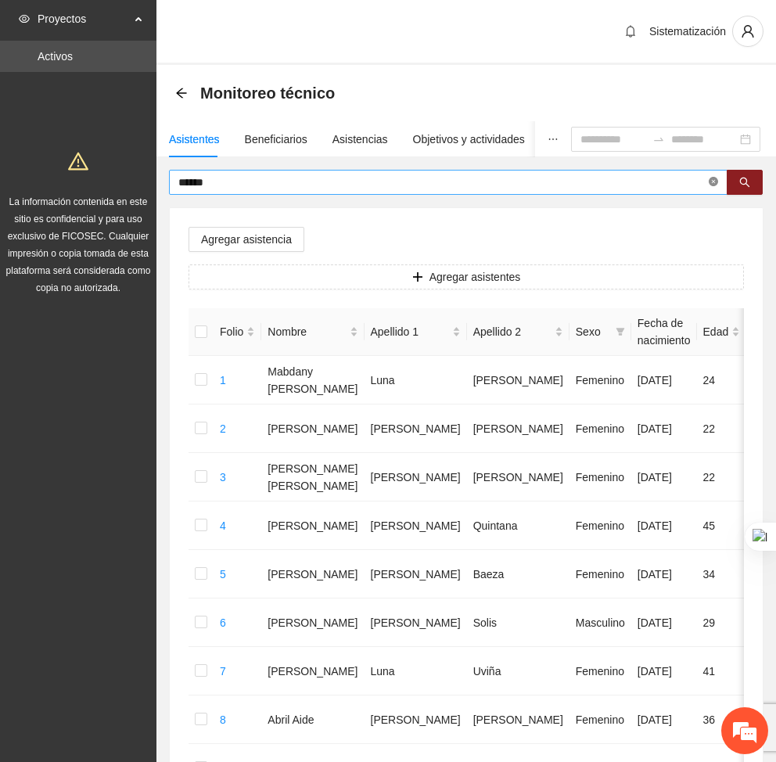
click at [710, 184] on icon "close-circle" at bounding box center [713, 181] width 9 height 9
type input "********"
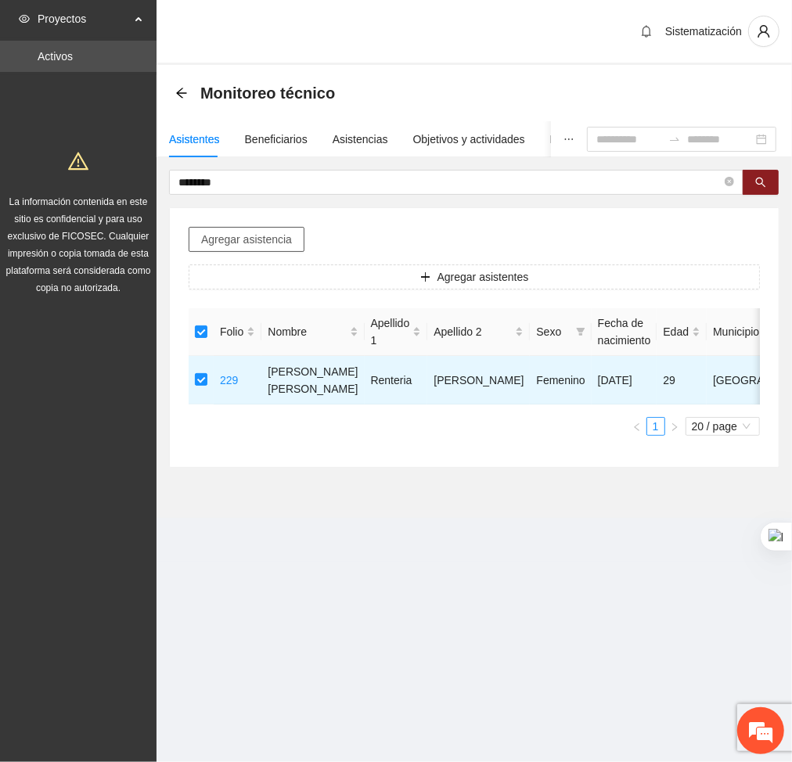
click at [235, 246] on span "Agregar asistencia" at bounding box center [246, 239] width 91 height 17
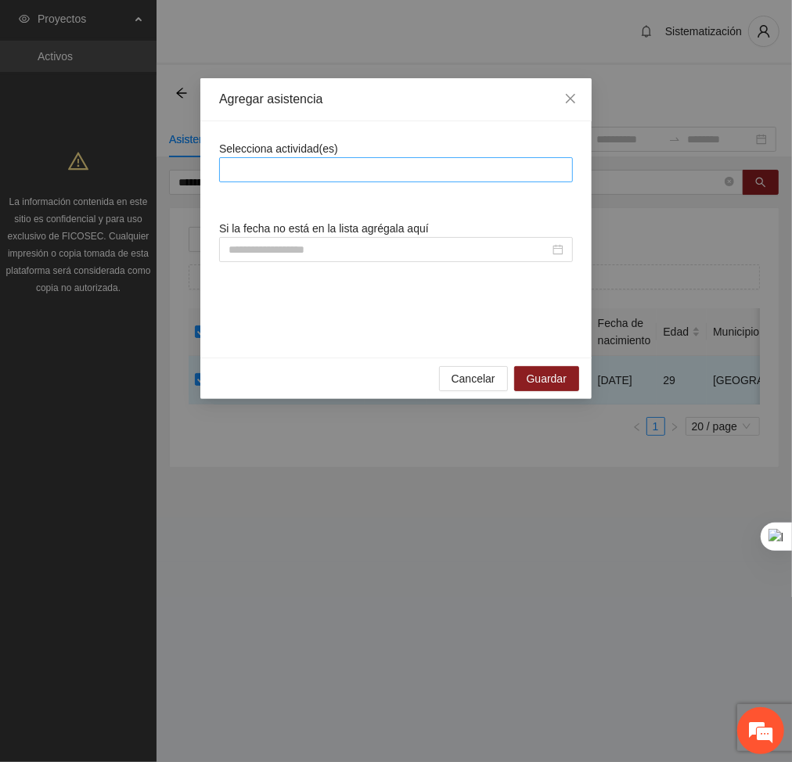
click at [334, 174] on div at bounding box center [396, 169] width 346 height 19
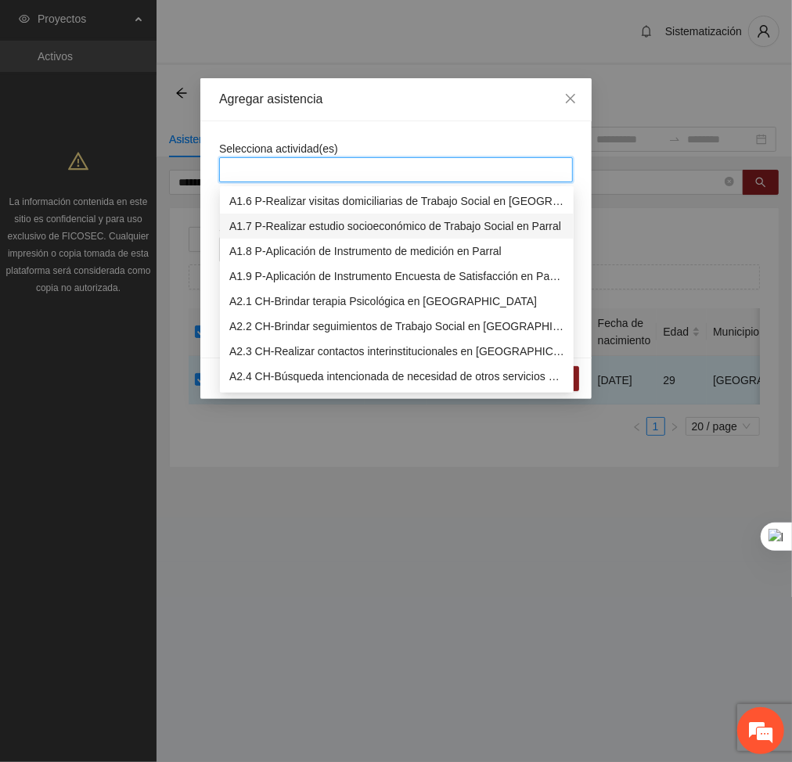
scroll to position [127, 0]
click at [269, 292] on div "A2.1 CH-Brindar terapia Psicológica en [GEOGRAPHIC_DATA]" at bounding box center [396, 300] width 335 height 17
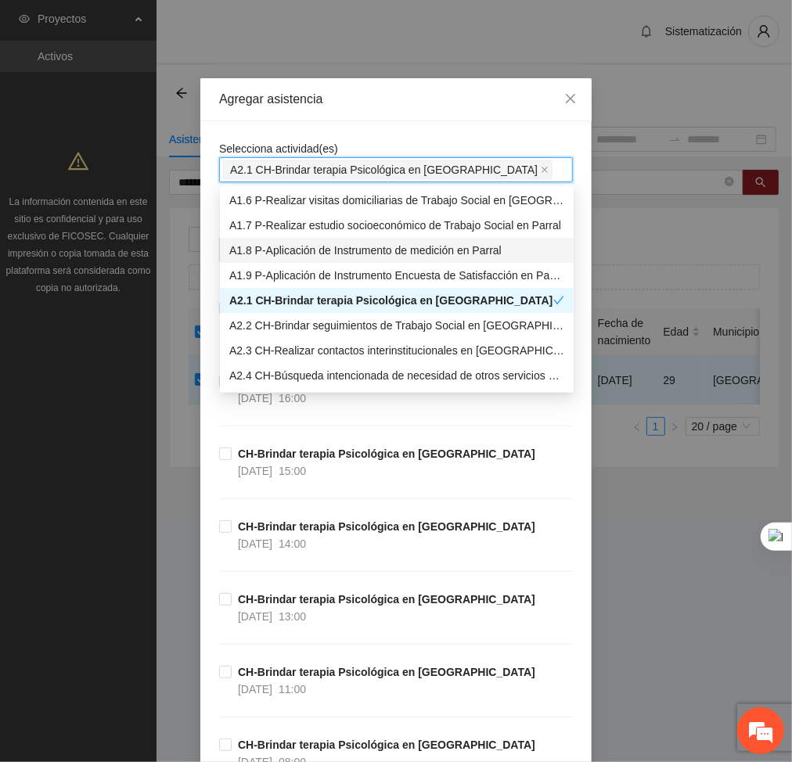
click at [396, 119] on div "Agregar asistencia" at bounding box center [395, 99] width 391 height 43
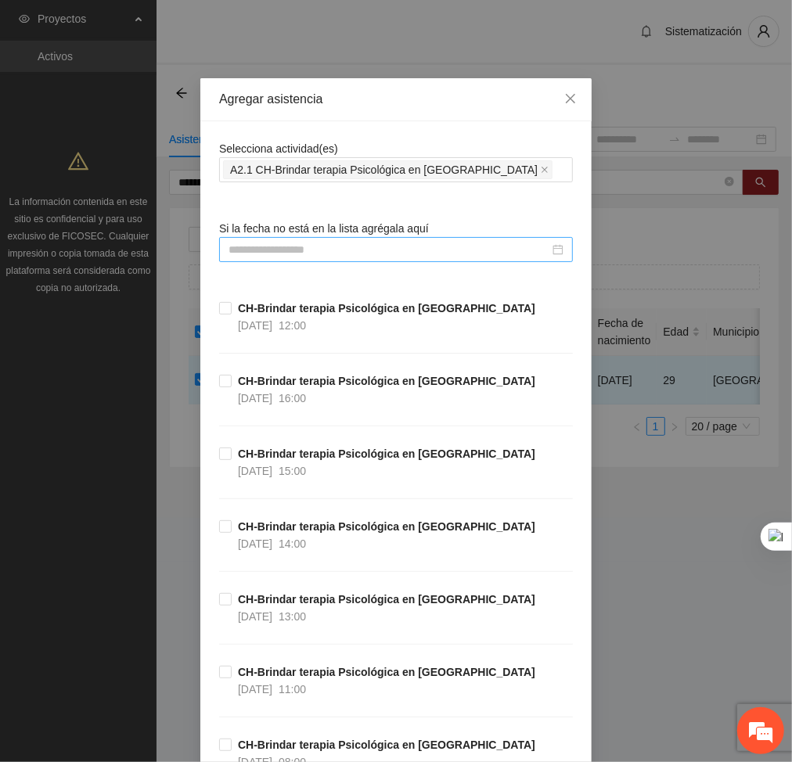
click at [390, 250] on input at bounding box center [388, 249] width 321 height 17
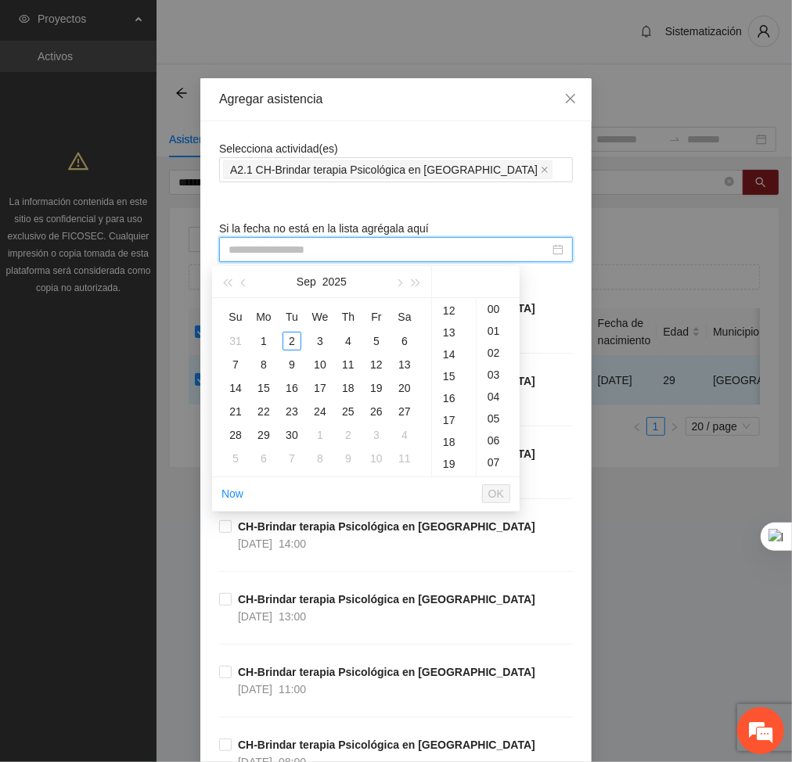
scroll to position [263, 0]
click at [449, 433] on div "18" at bounding box center [454, 441] width 44 height 22
click at [246, 279] on button "button" at bounding box center [243, 281] width 17 height 31
click at [346, 408] on div "21" at bounding box center [348, 411] width 19 height 19
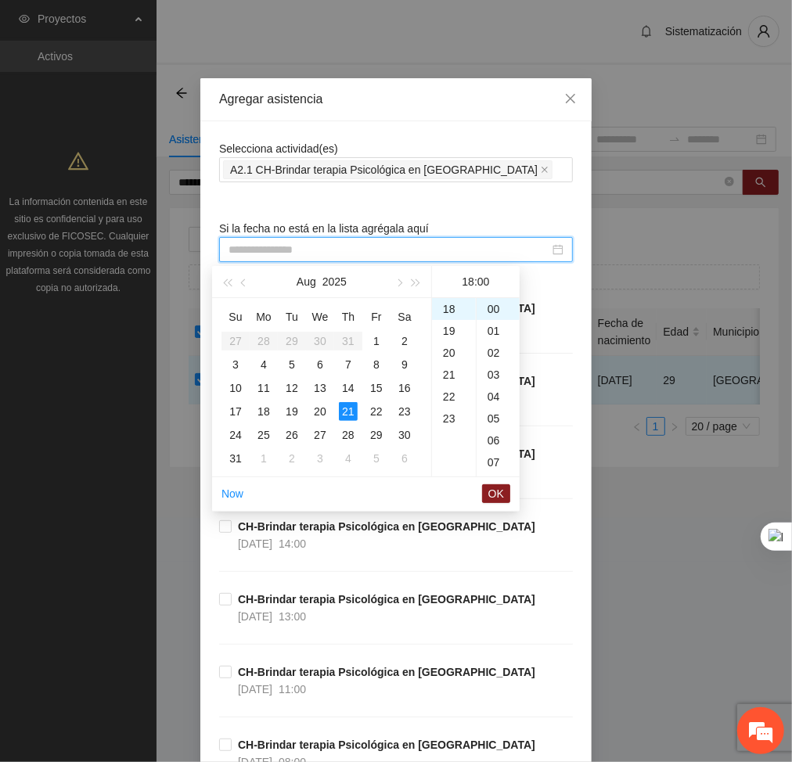
type input "**********"
click at [498, 498] on span "OK" at bounding box center [496, 493] width 16 height 17
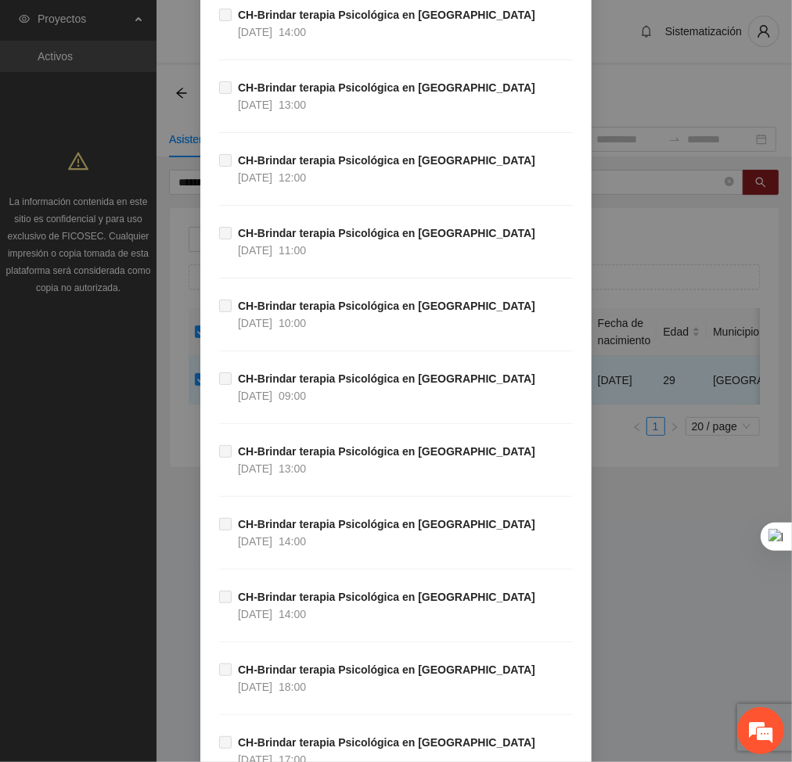
scroll to position [33658, 0]
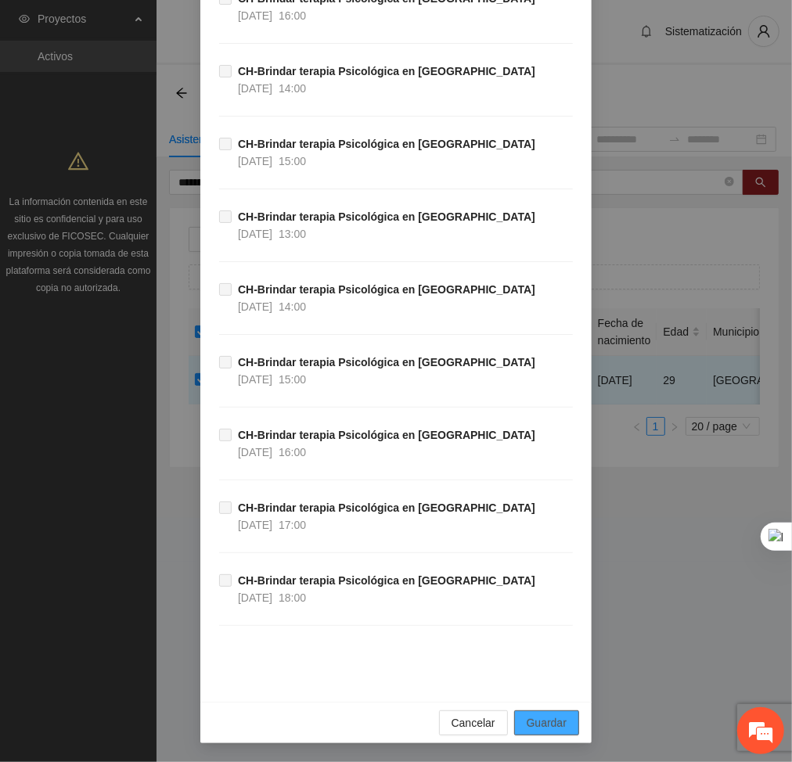
click at [527, 721] on span "Guardar" at bounding box center [547, 722] width 40 height 17
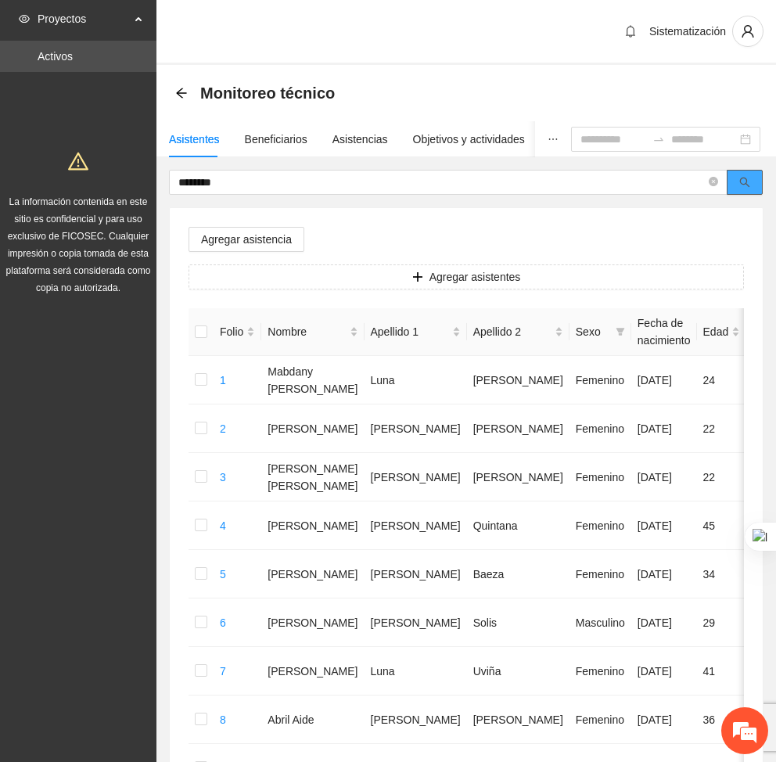
click at [737, 189] on button "button" at bounding box center [745, 182] width 36 height 25
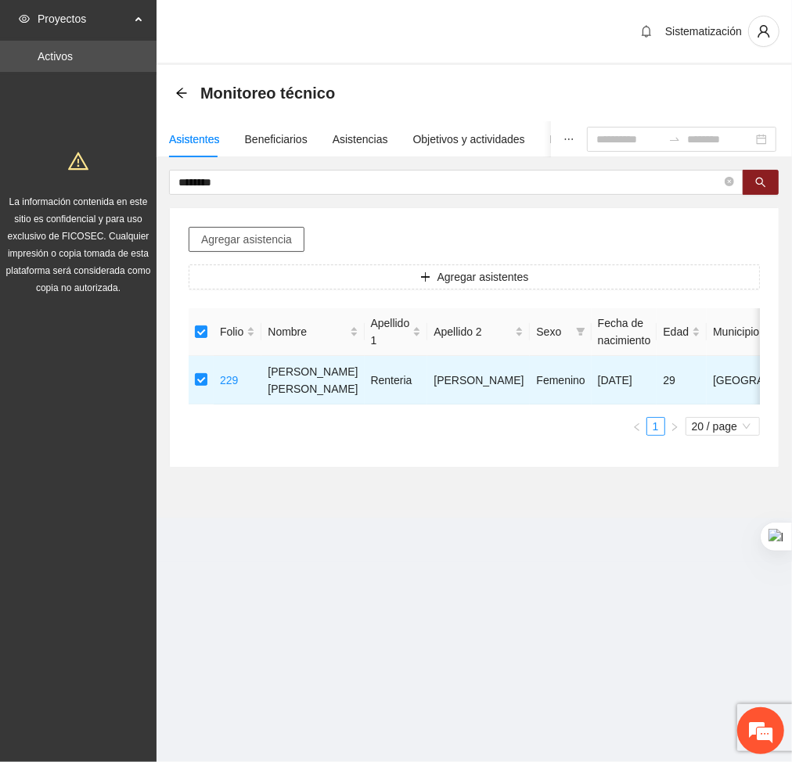
click at [240, 239] on span "Agregar asistencia" at bounding box center [246, 239] width 91 height 17
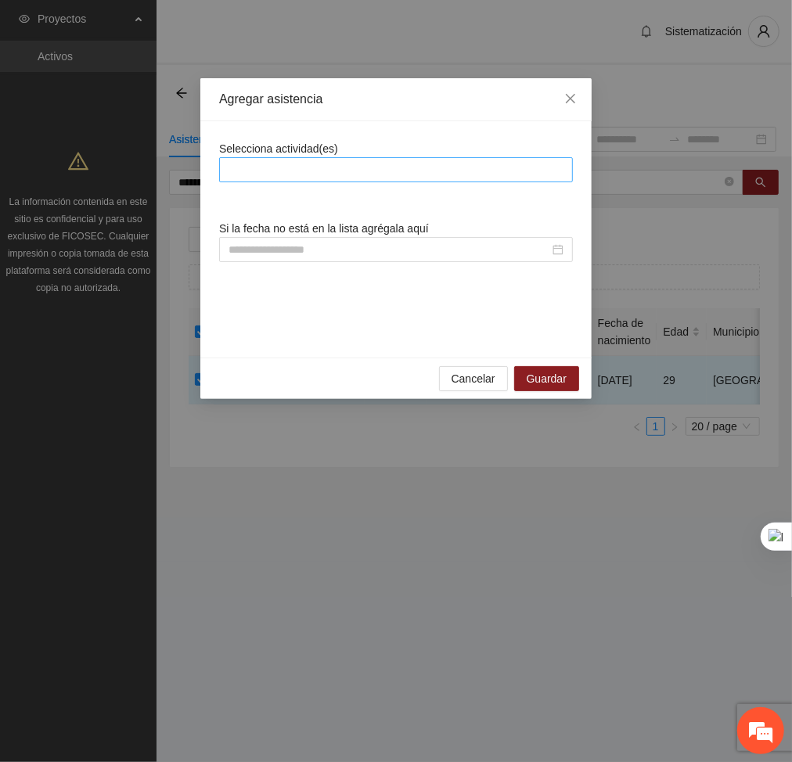
click at [355, 173] on div at bounding box center [396, 169] width 346 height 19
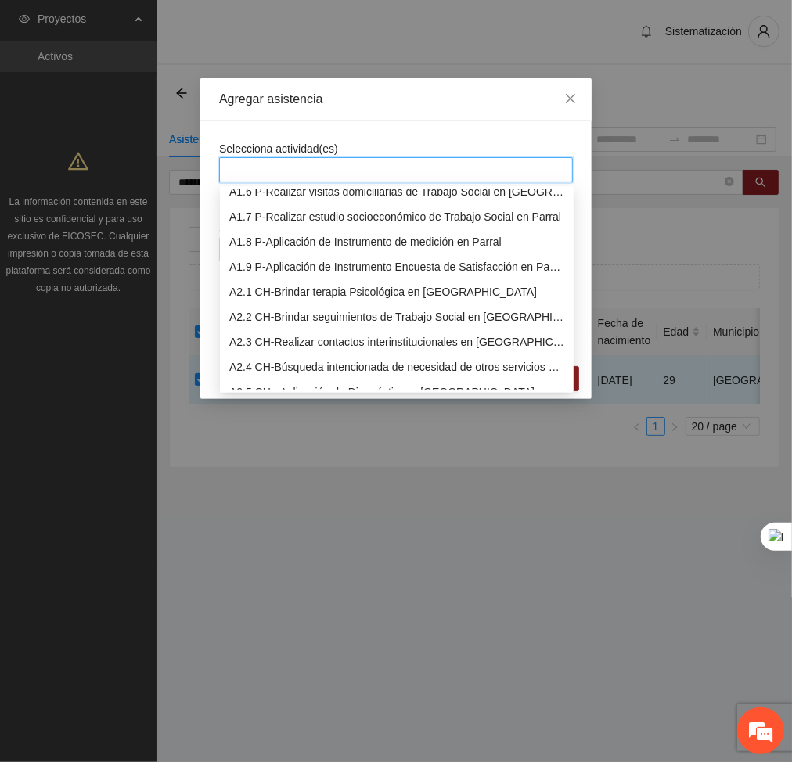
scroll to position [142, 0]
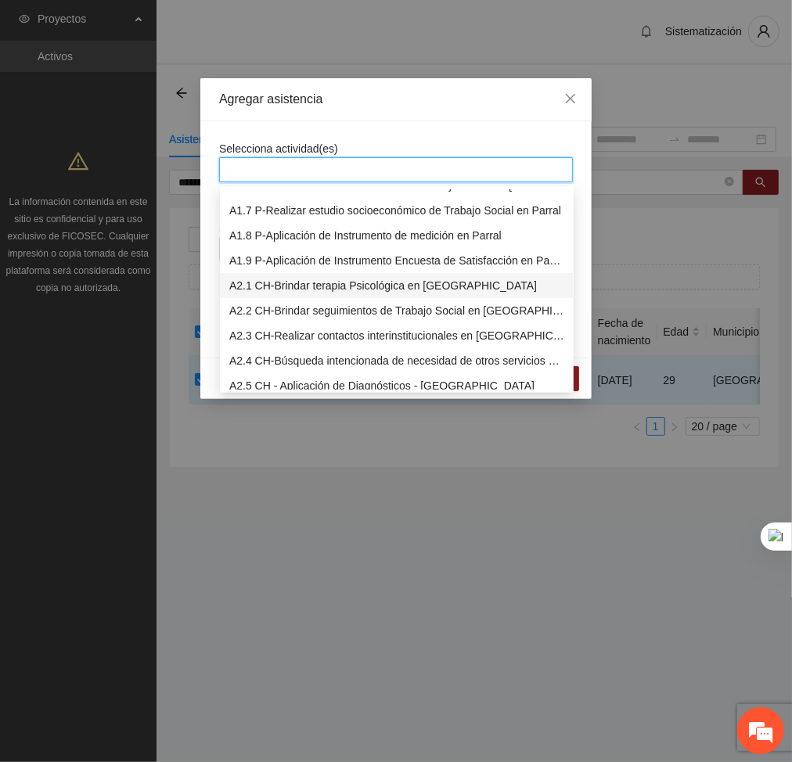
click at [300, 283] on div "A2.1 CH-Brindar terapia Psicológica en [GEOGRAPHIC_DATA]" at bounding box center [396, 285] width 335 height 17
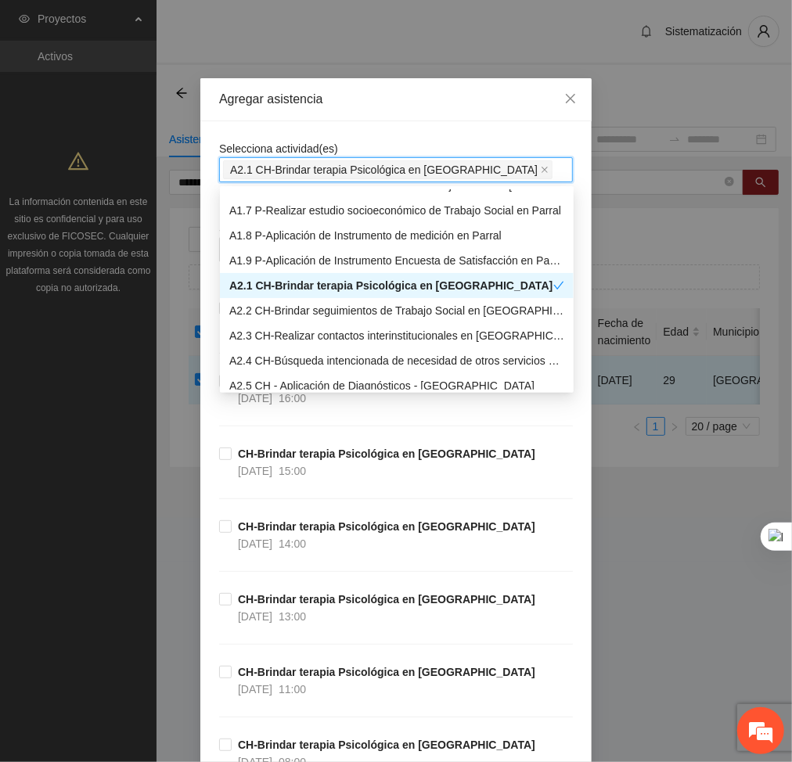
click at [423, 113] on div "Agregar asistencia" at bounding box center [395, 99] width 391 height 43
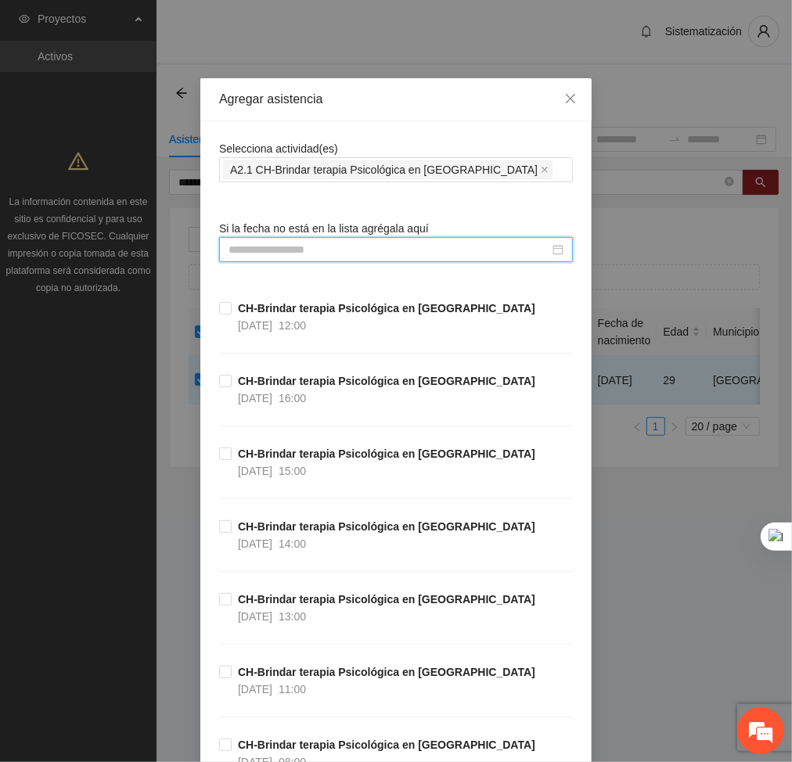
click at [433, 247] on input at bounding box center [388, 249] width 321 height 17
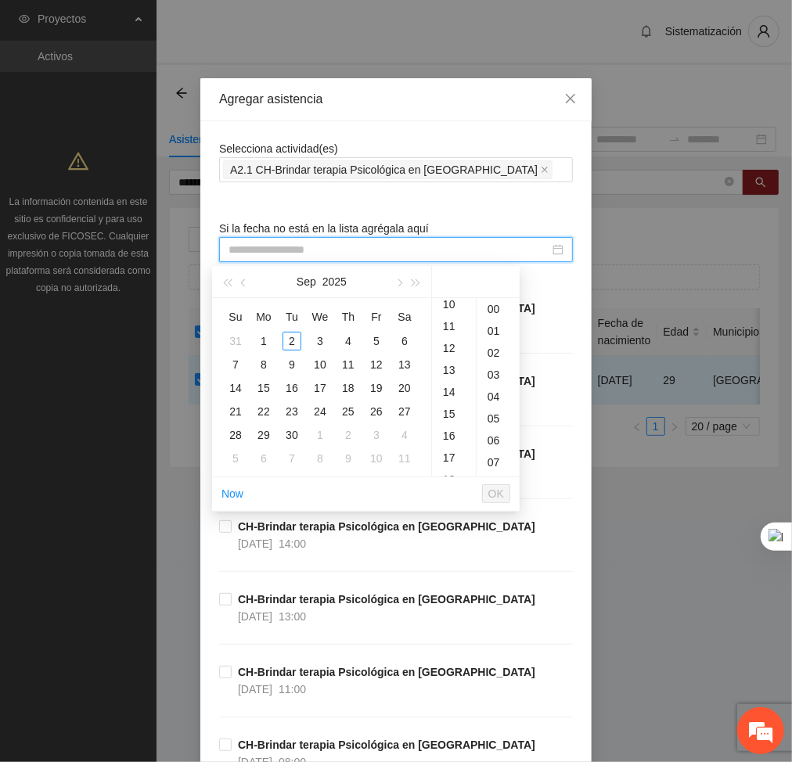
scroll to position [226, 0]
click at [451, 454] on div "17" at bounding box center [454, 455] width 44 height 22
click at [244, 289] on button "button" at bounding box center [243, 281] width 17 height 31
click at [268, 433] on div "25" at bounding box center [263, 435] width 19 height 19
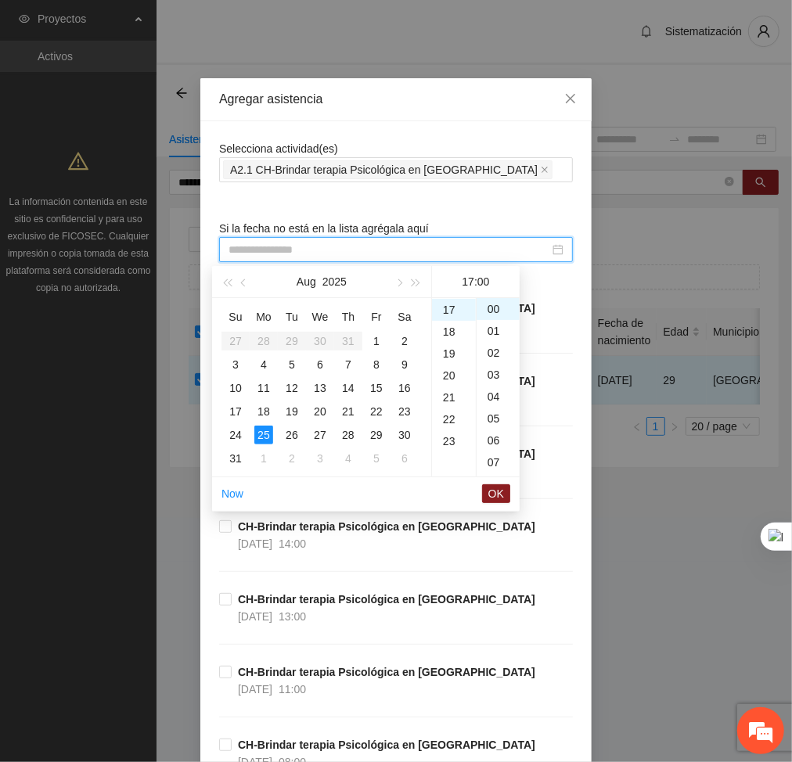
type input "**********"
click at [502, 490] on span "OK" at bounding box center [496, 493] width 16 height 17
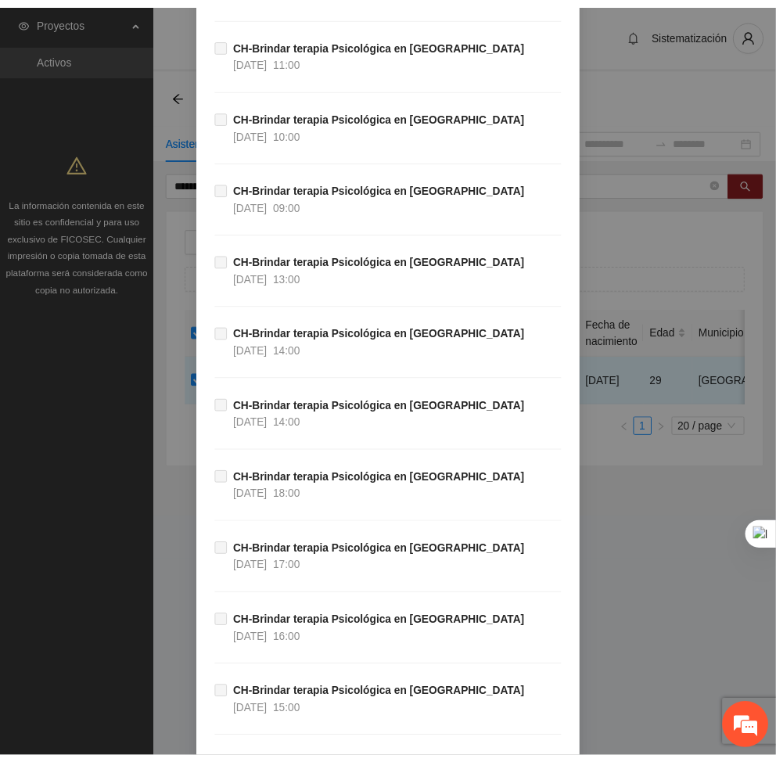
scroll to position [33658, 0]
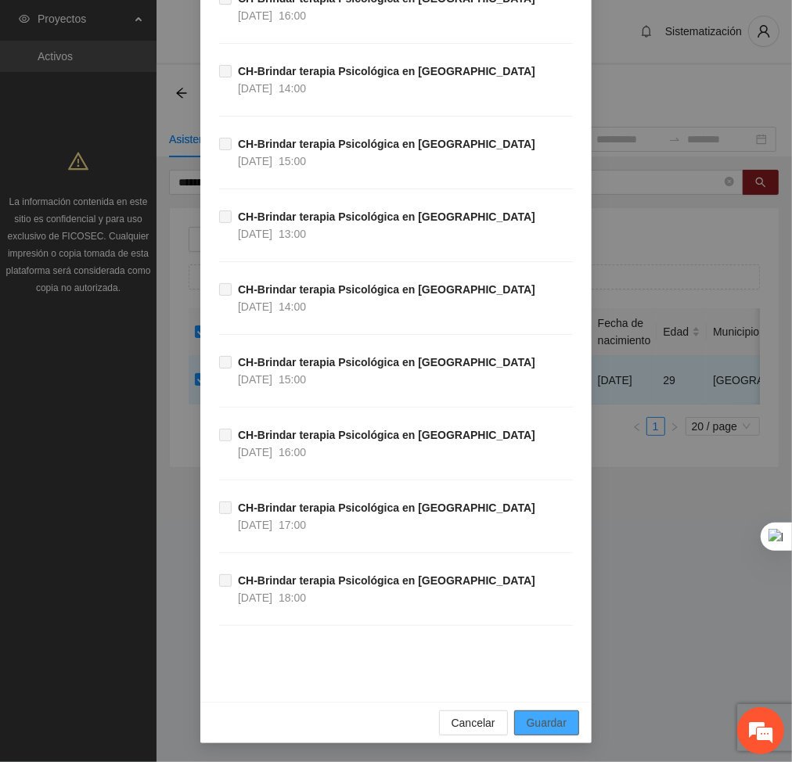
click at [543, 718] on span "Guardar" at bounding box center [547, 722] width 40 height 17
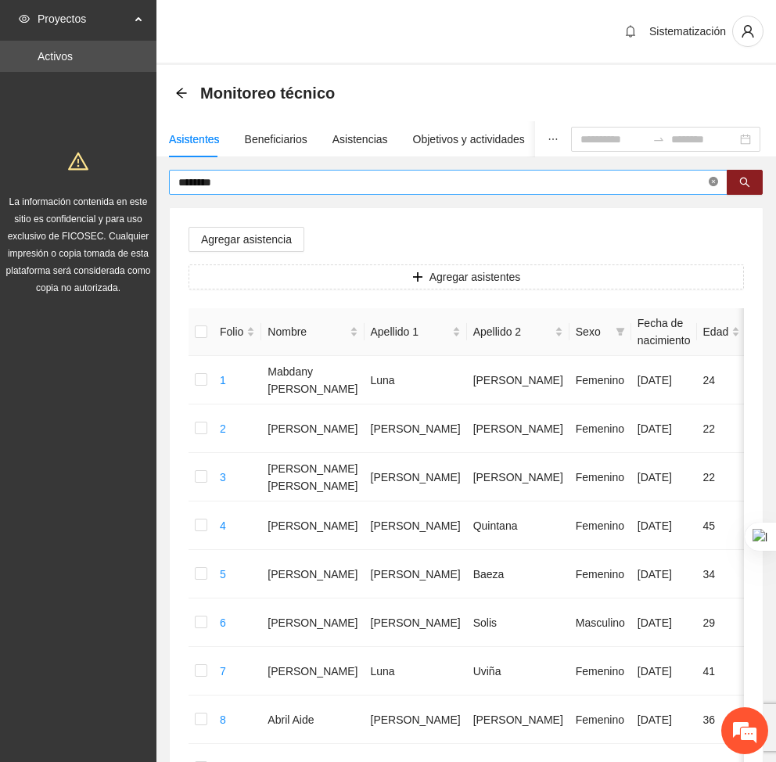
click at [711, 183] on icon "close-circle" at bounding box center [713, 181] width 9 height 9
type input "*******"
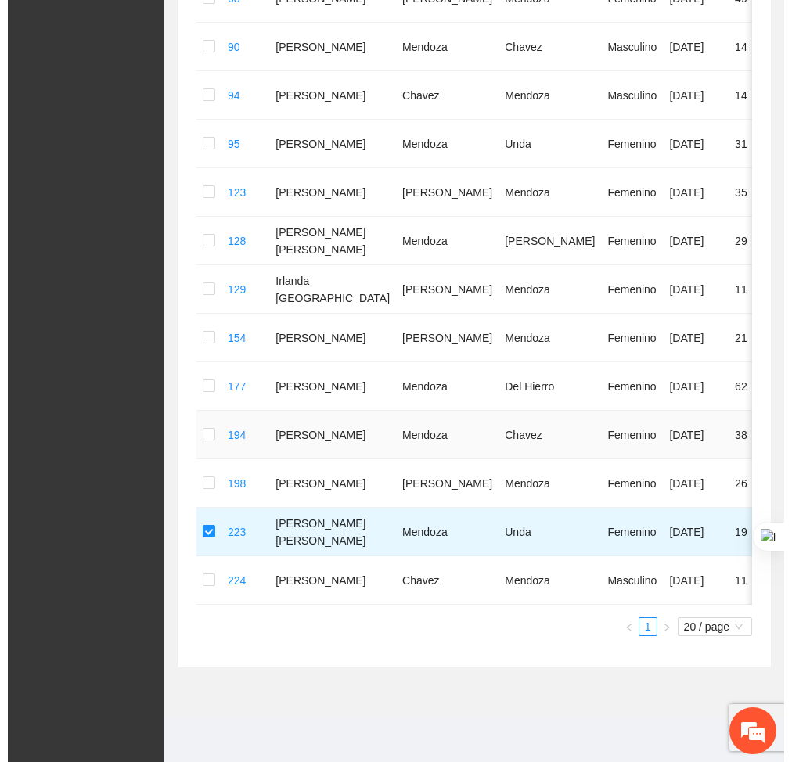
scroll to position [0, 0]
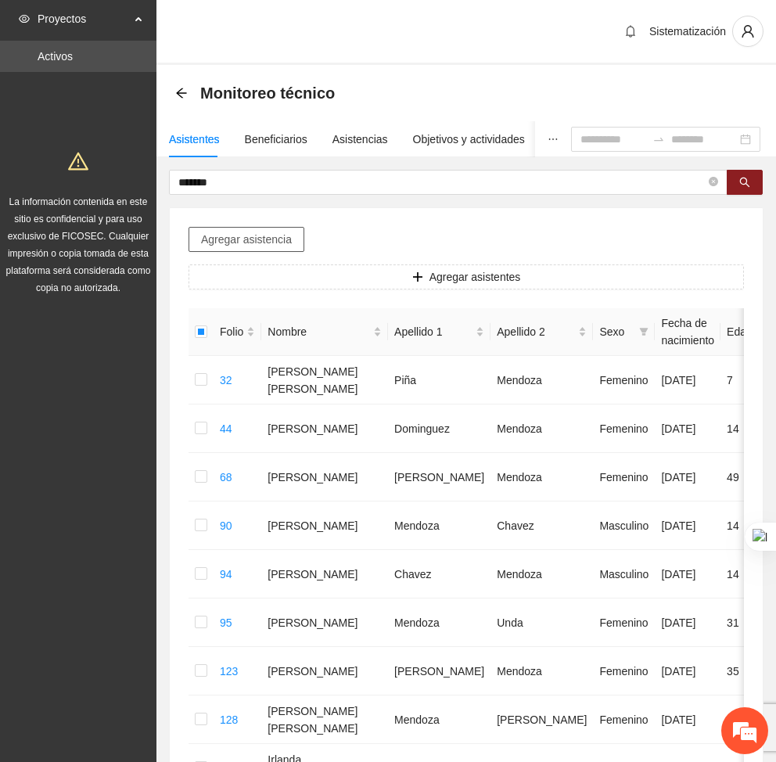
click at [265, 241] on span "Agregar asistencia" at bounding box center [246, 239] width 91 height 17
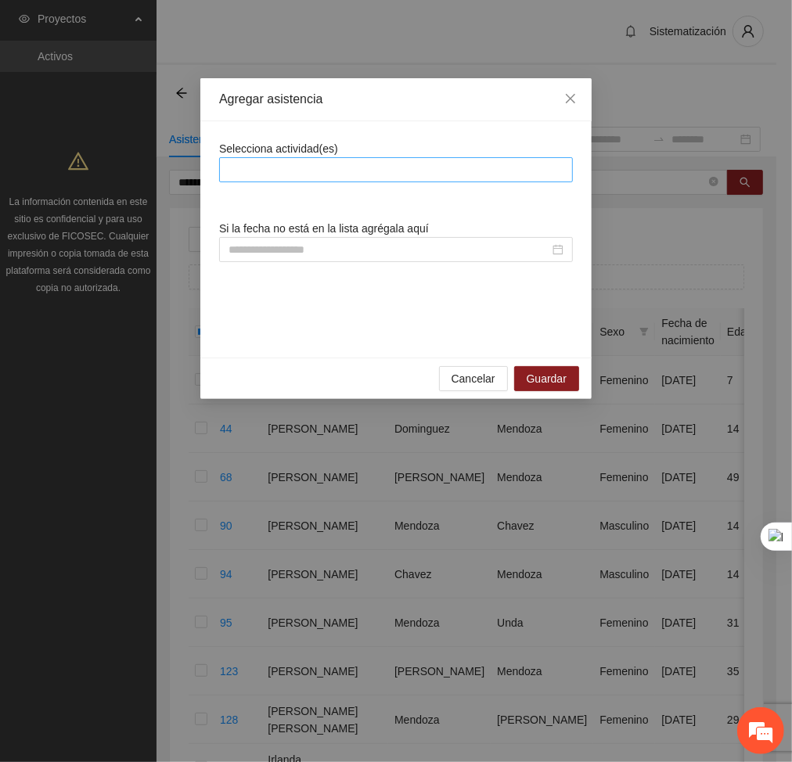
click at [361, 175] on div at bounding box center [396, 169] width 346 height 19
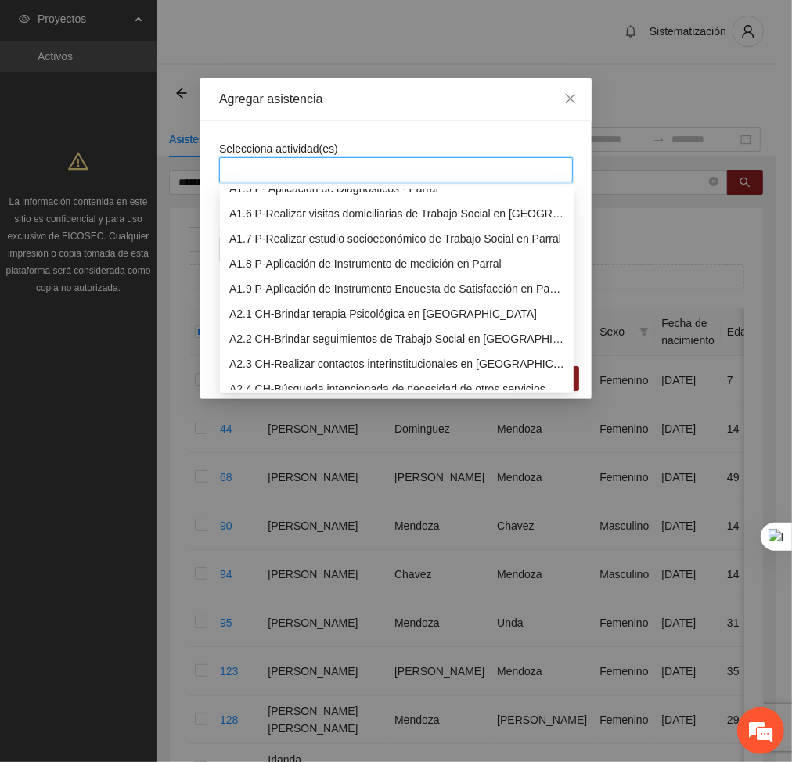
scroll to position [114, 0]
click at [281, 315] on div "A2.1 CH-Brindar terapia Psicológica en [GEOGRAPHIC_DATA]" at bounding box center [396, 312] width 335 height 17
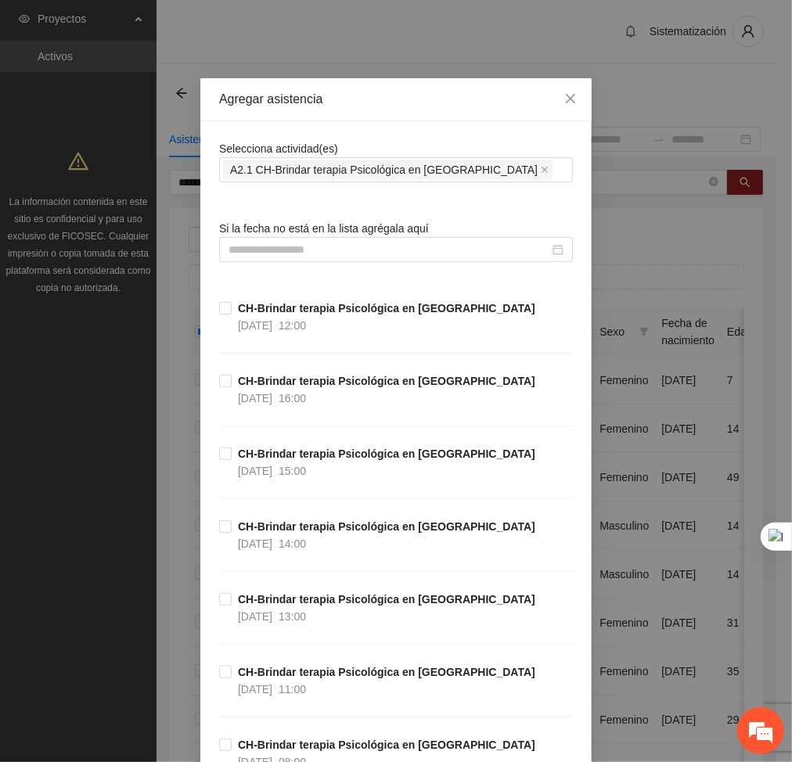
click at [403, 252] on input at bounding box center [388, 249] width 321 height 17
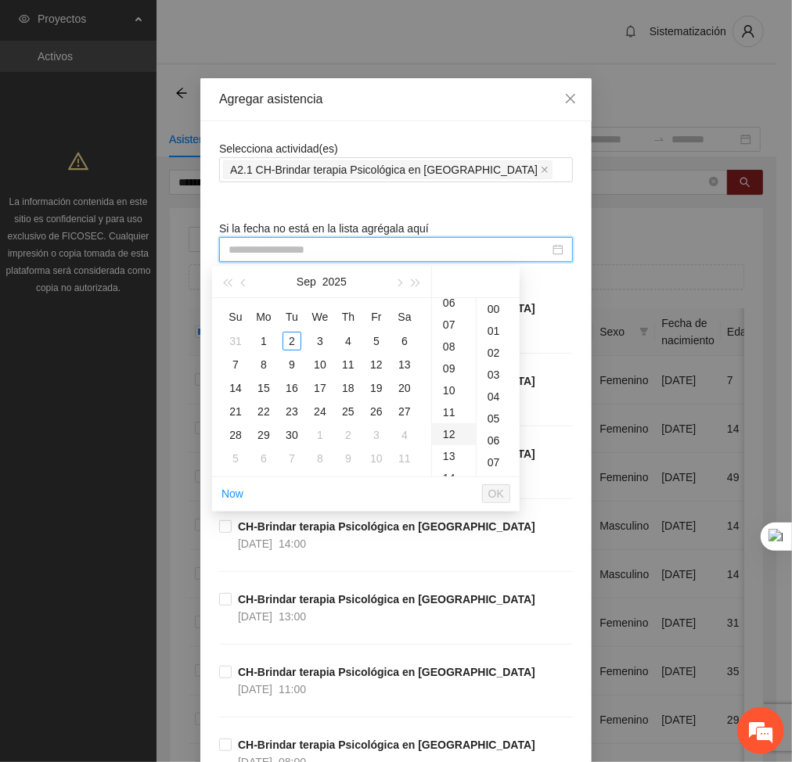
click at [449, 426] on div "12" at bounding box center [454, 434] width 44 height 22
click at [243, 288] on button "button" at bounding box center [243, 281] width 17 height 31
click at [377, 411] on div "22" at bounding box center [376, 411] width 19 height 19
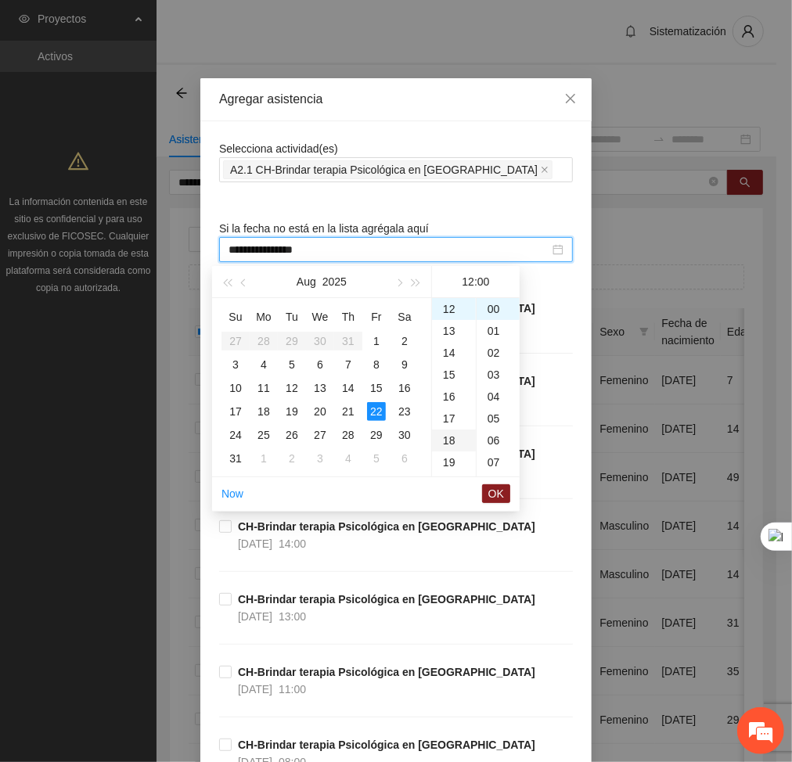
type input "**********"
click at [498, 495] on span "OK" at bounding box center [496, 493] width 16 height 17
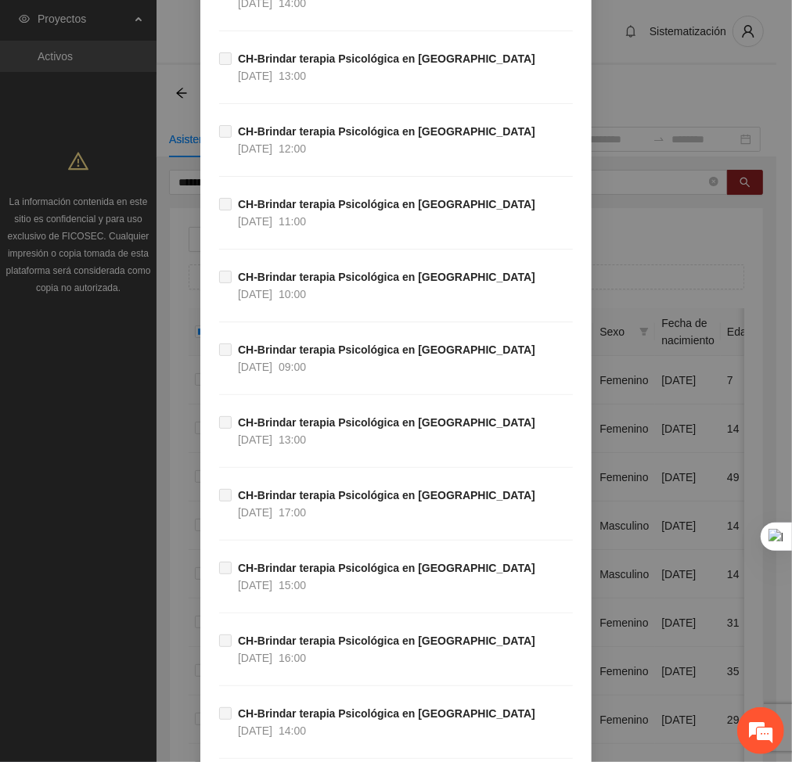
scroll to position [33658, 0]
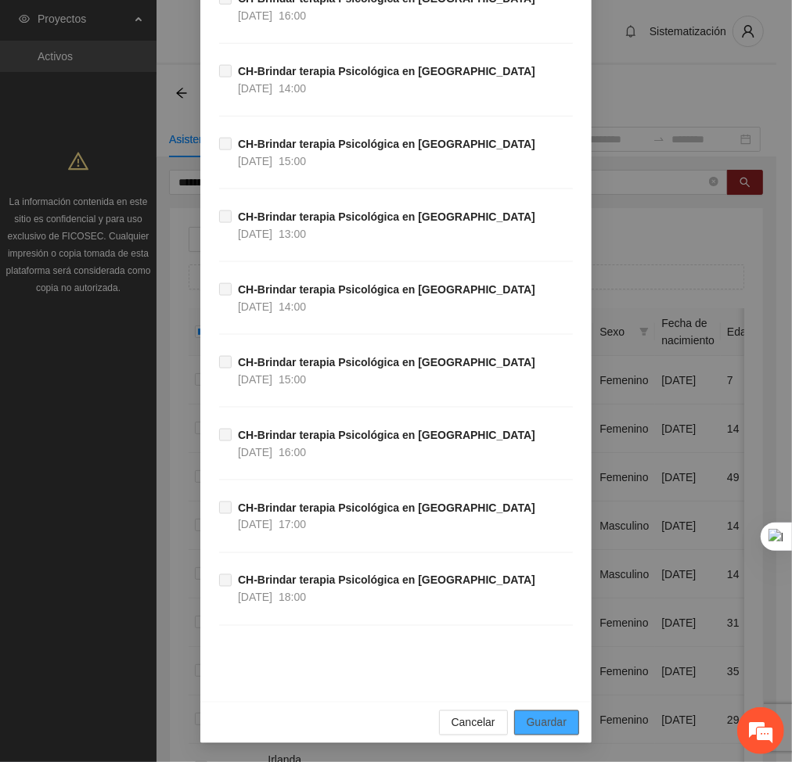
click at [528, 718] on span "Guardar" at bounding box center [547, 722] width 40 height 17
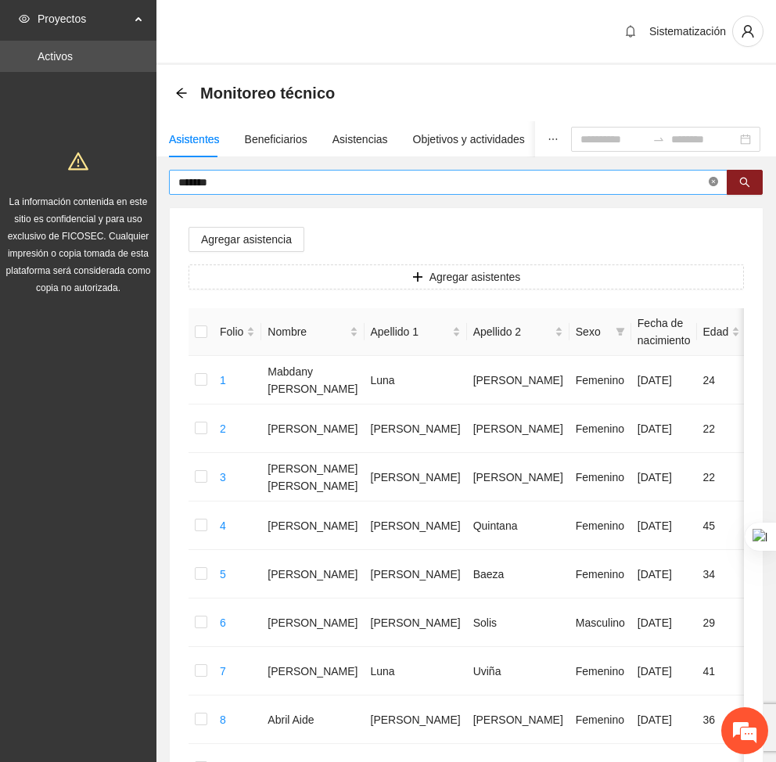
click at [714, 181] on icon "close-circle" at bounding box center [713, 181] width 9 height 9
type input "*******"
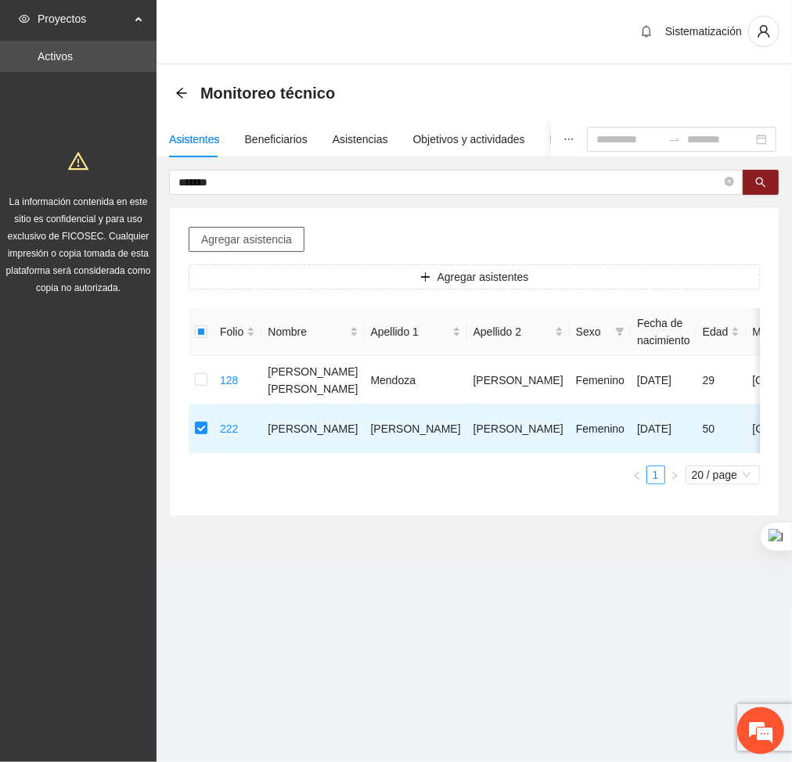
click at [243, 239] on span "Agregar asistencia" at bounding box center [246, 239] width 91 height 17
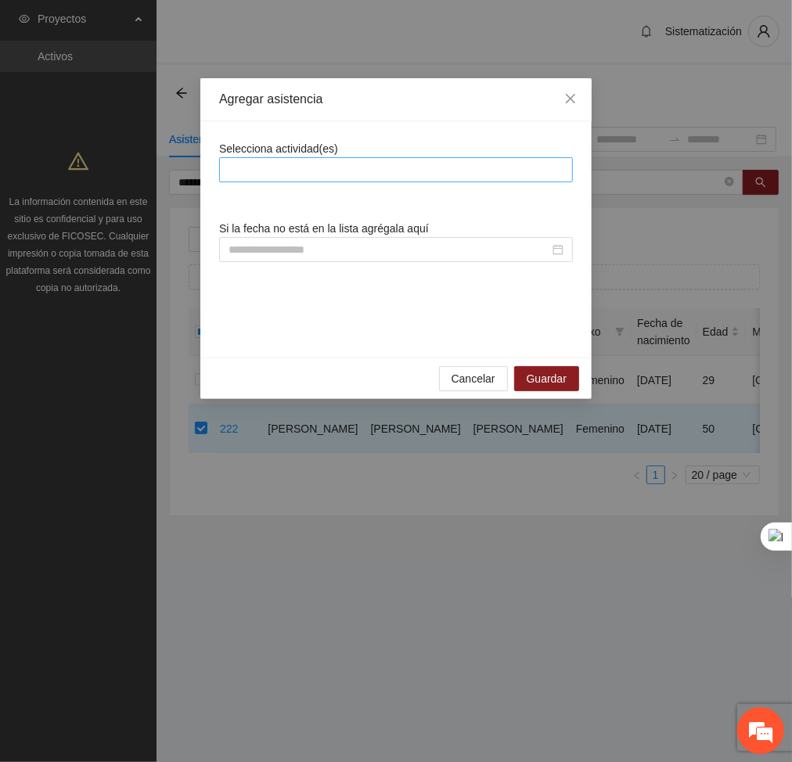
click at [260, 172] on div at bounding box center [396, 169] width 346 height 19
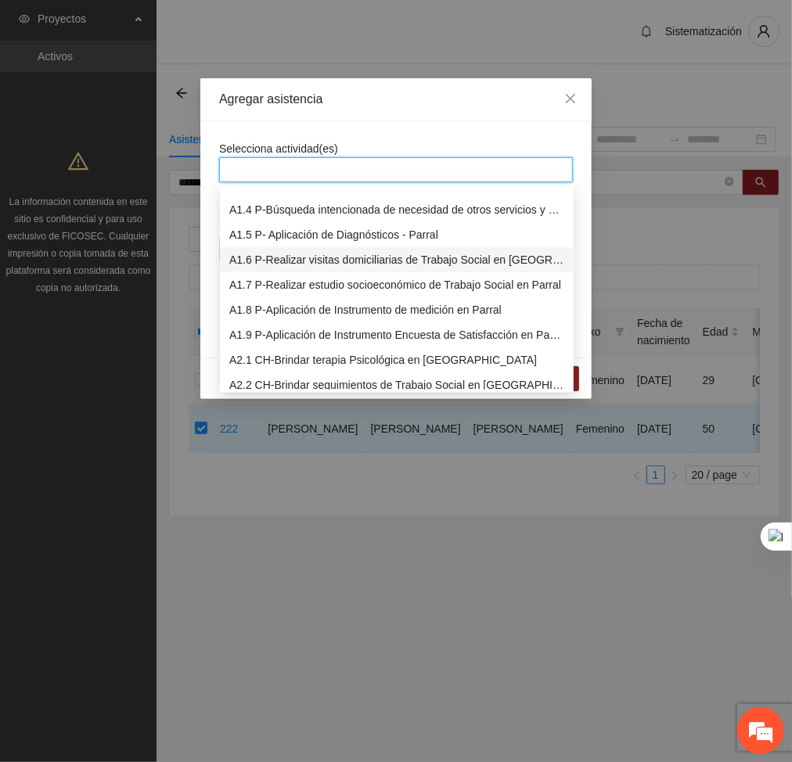
scroll to position [73, 0]
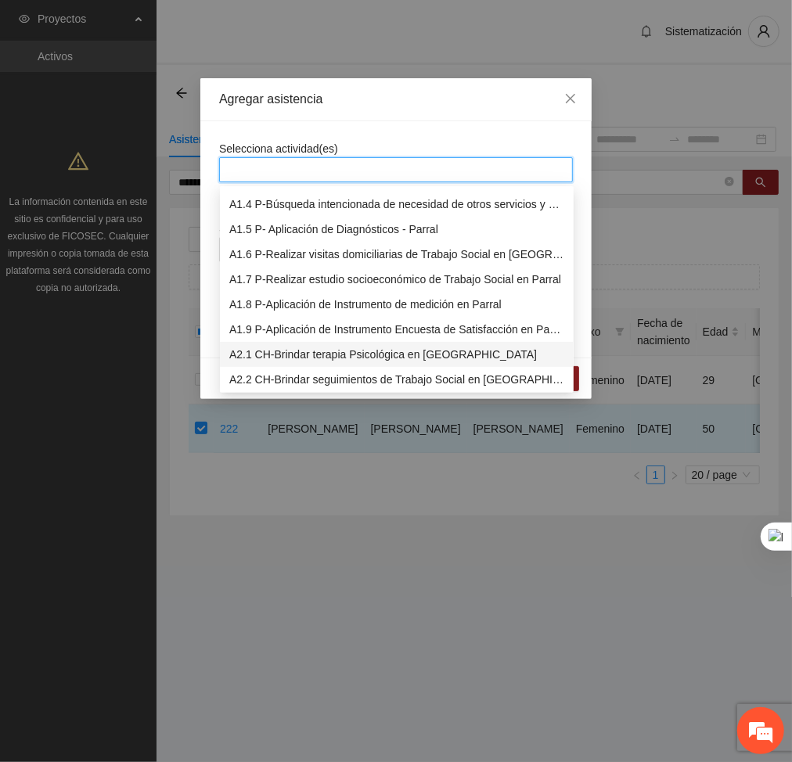
click at [252, 346] on div "A2.1 CH-Brindar terapia Psicológica en [GEOGRAPHIC_DATA]" at bounding box center [396, 354] width 335 height 17
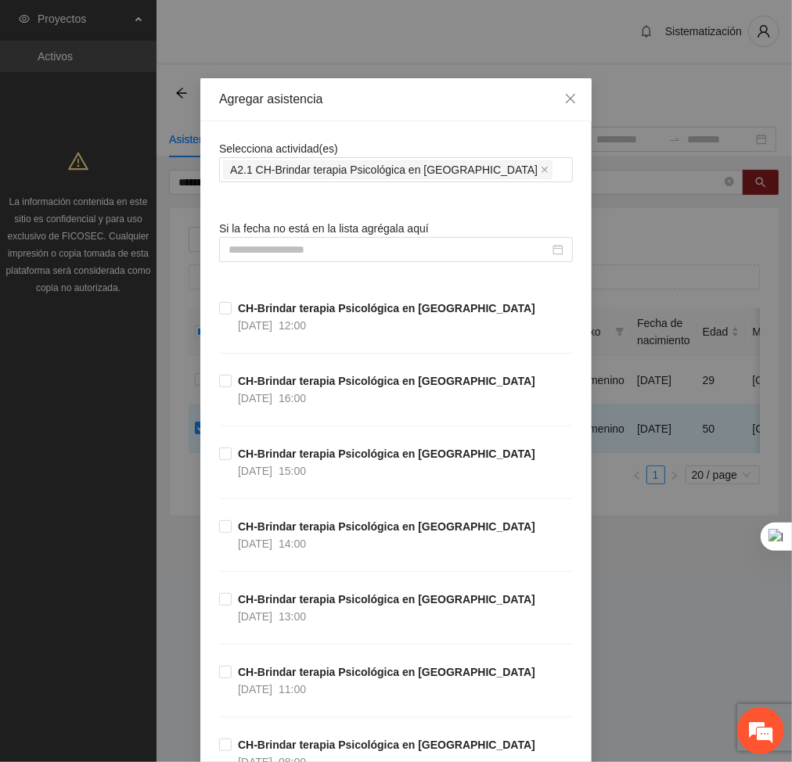
click at [420, 110] on div "Agregar asistencia" at bounding box center [395, 99] width 391 height 43
click at [445, 252] on input at bounding box center [388, 249] width 321 height 17
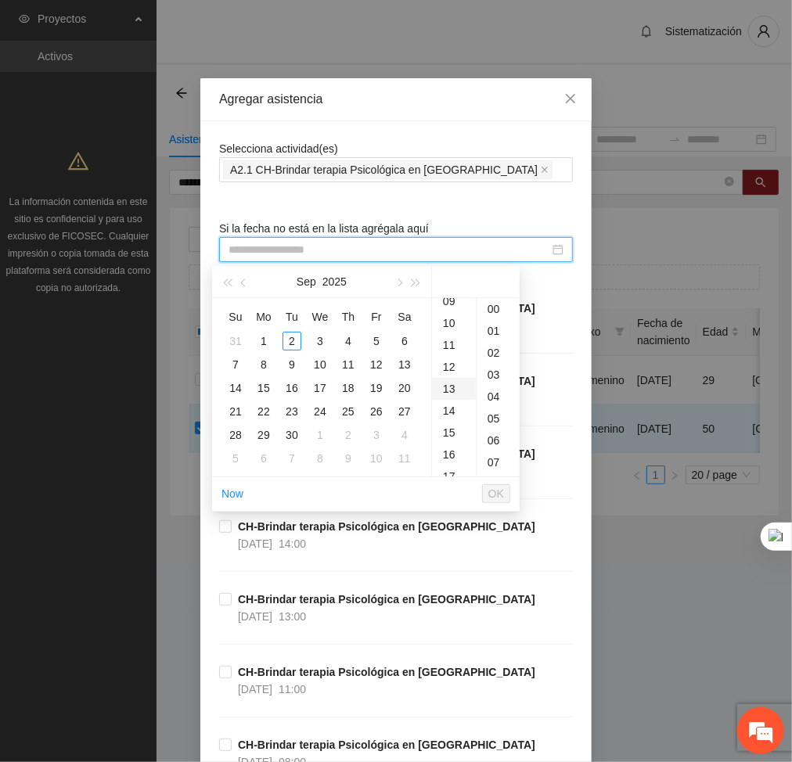
click at [455, 386] on div "13" at bounding box center [454, 389] width 44 height 22
click at [248, 283] on button "button" at bounding box center [243, 281] width 17 height 31
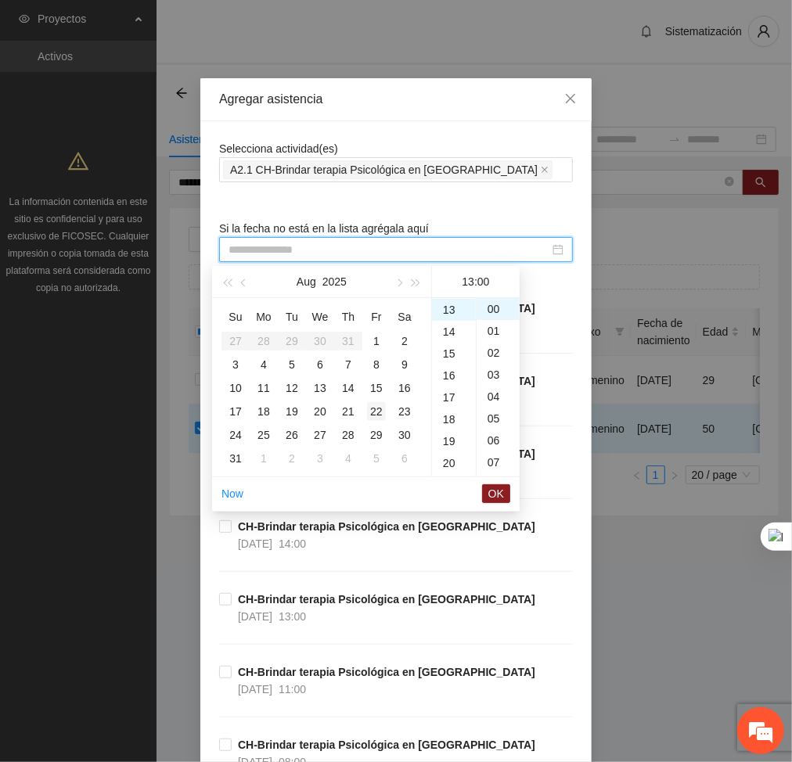
click at [376, 409] on div "22" at bounding box center [376, 411] width 19 height 19
type input "**********"
click at [498, 504] on li "OK" at bounding box center [496, 493] width 28 height 27
click at [495, 497] on span "OK" at bounding box center [496, 493] width 16 height 17
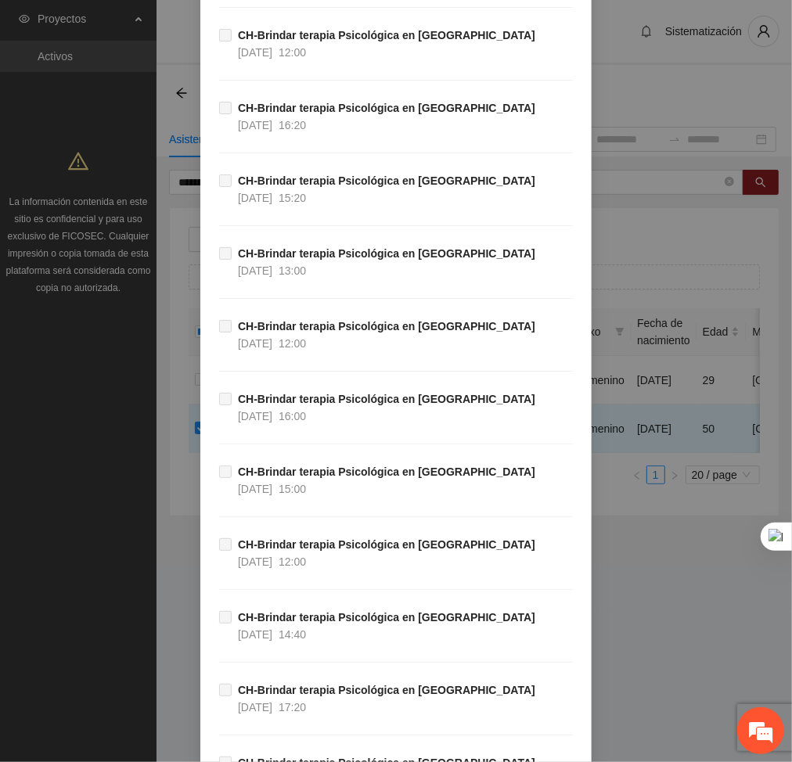
scroll to position [33658, 0]
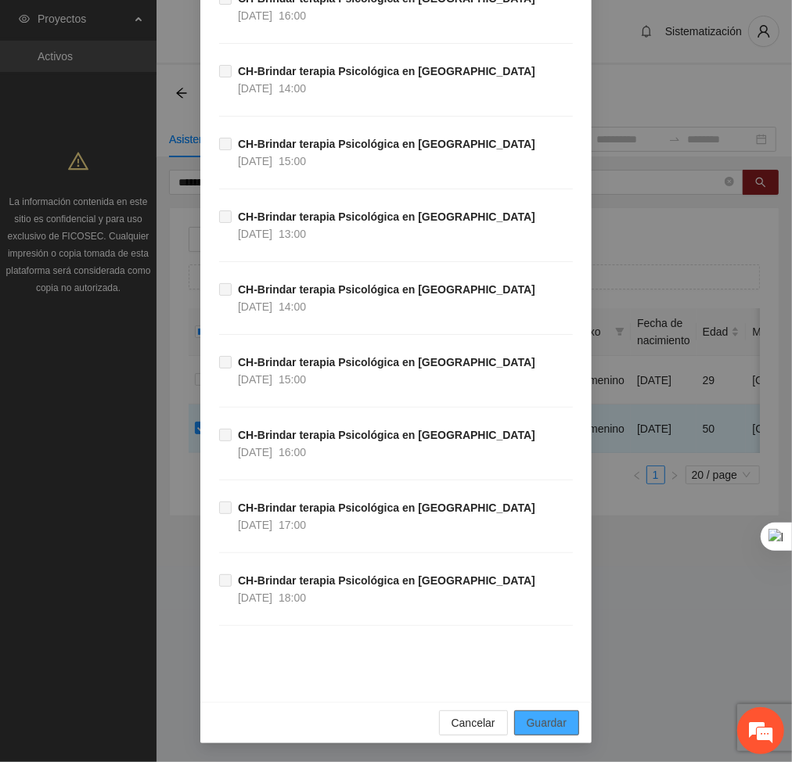
click at [531, 730] on span "Guardar" at bounding box center [547, 722] width 40 height 17
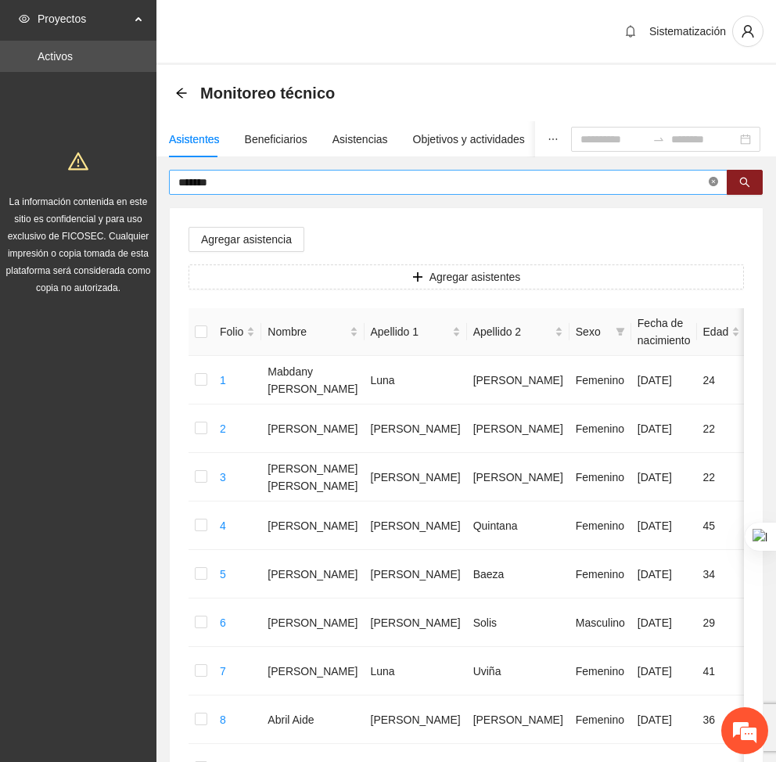
click at [711, 183] on icon "close-circle" at bounding box center [713, 181] width 9 height 9
type input "*****"
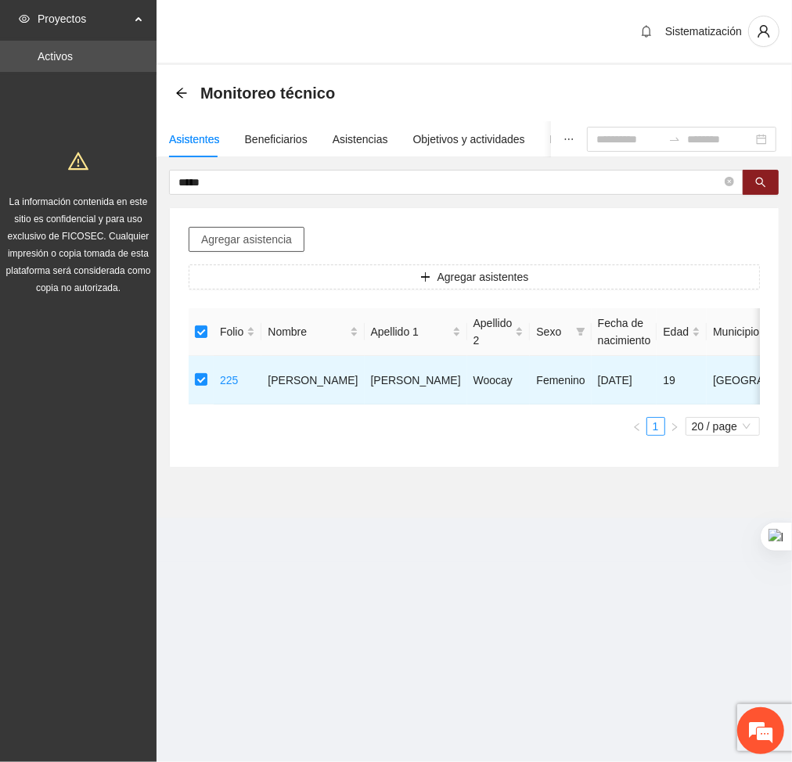
click at [238, 231] on span "Agregar asistencia" at bounding box center [246, 239] width 91 height 17
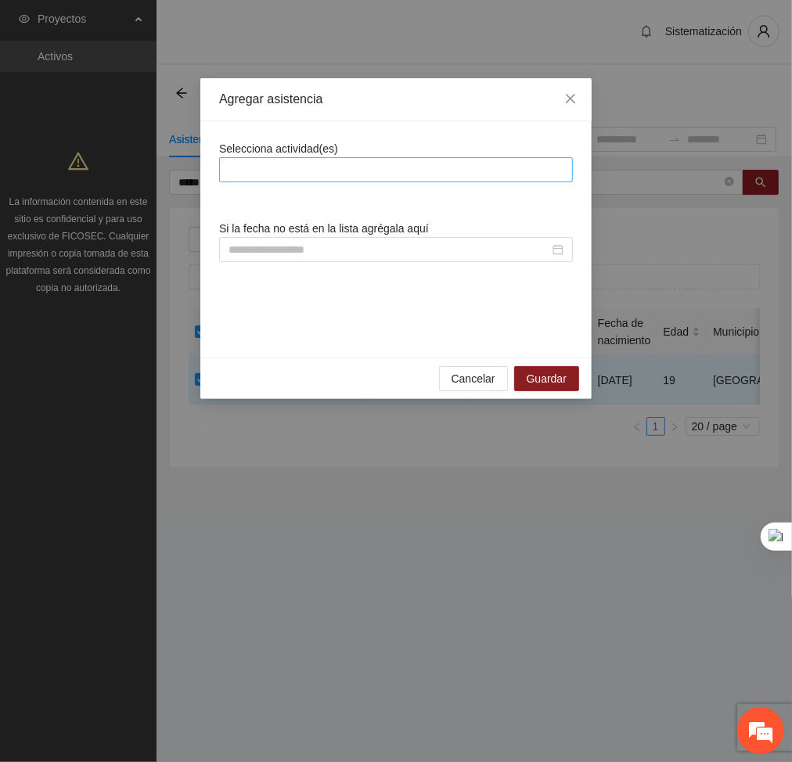
click at [330, 176] on div at bounding box center [396, 169] width 346 height 19
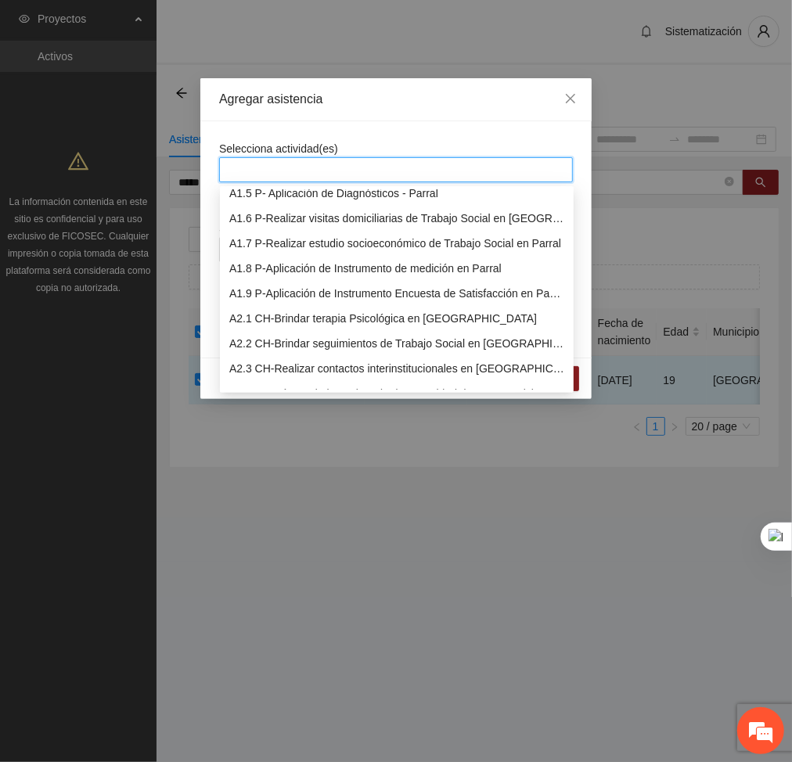
scroll to position [110, 0]
click at [273, 322] on div "A2.1 CH-Brindar terapia Psicológica en [GEOGRAPHIC_DATA]" at bounding box center [396, 317] width 335 height 17
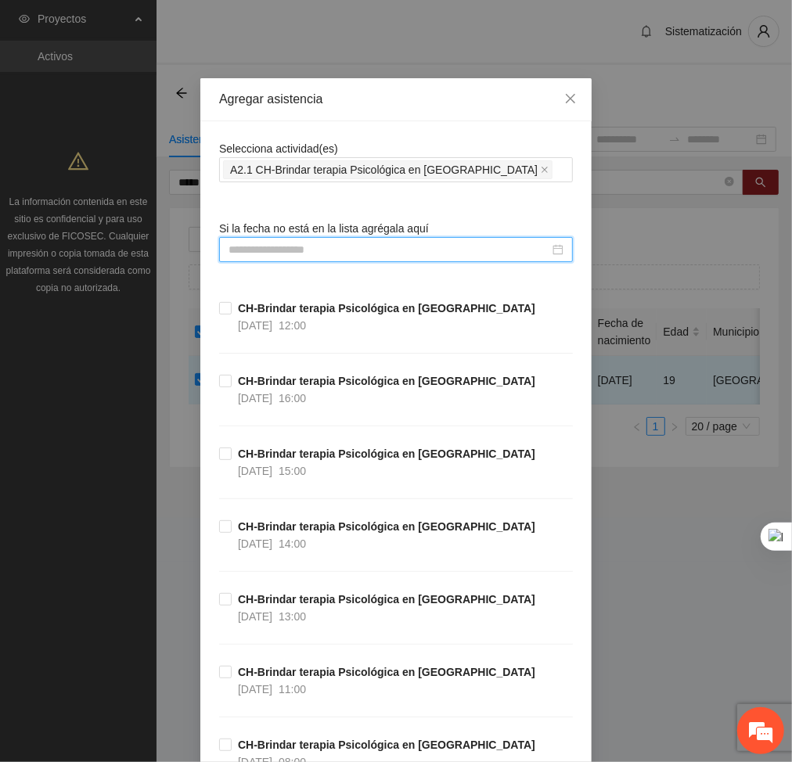
click at [415, 250] on input at bounding box center [388, 249] width 321 height 17
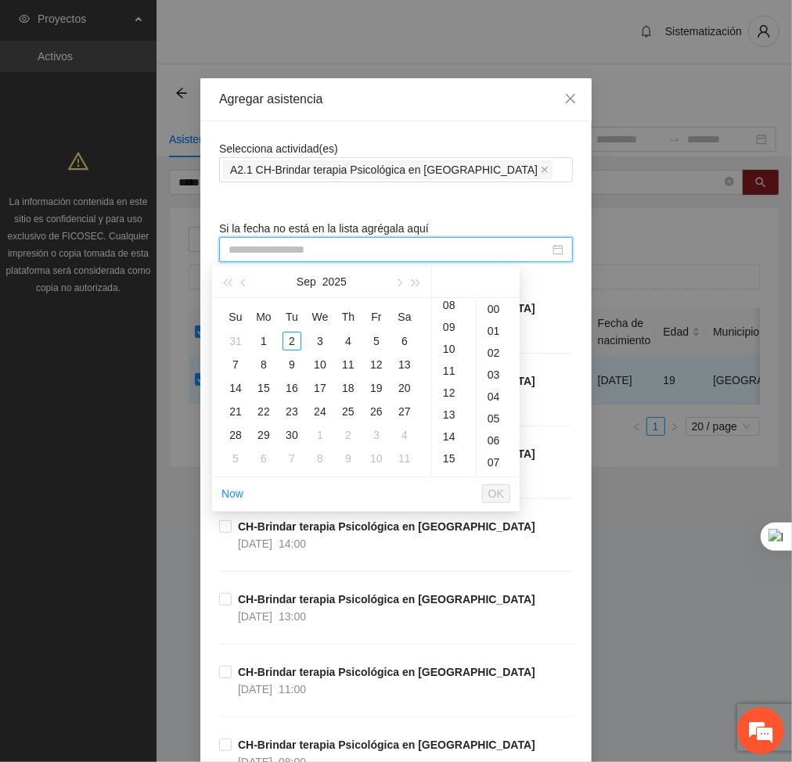
scroll to position [184, 0]
click at [458, 433] on div "14" at bounding box center [454, 432] width 44 height 22
click at [243, 284] on span "button" at bounding box center [245, 283] width 8 height 8
click at [371, 410] on div "22" at bounding box center [376, 411] width 19 height 19
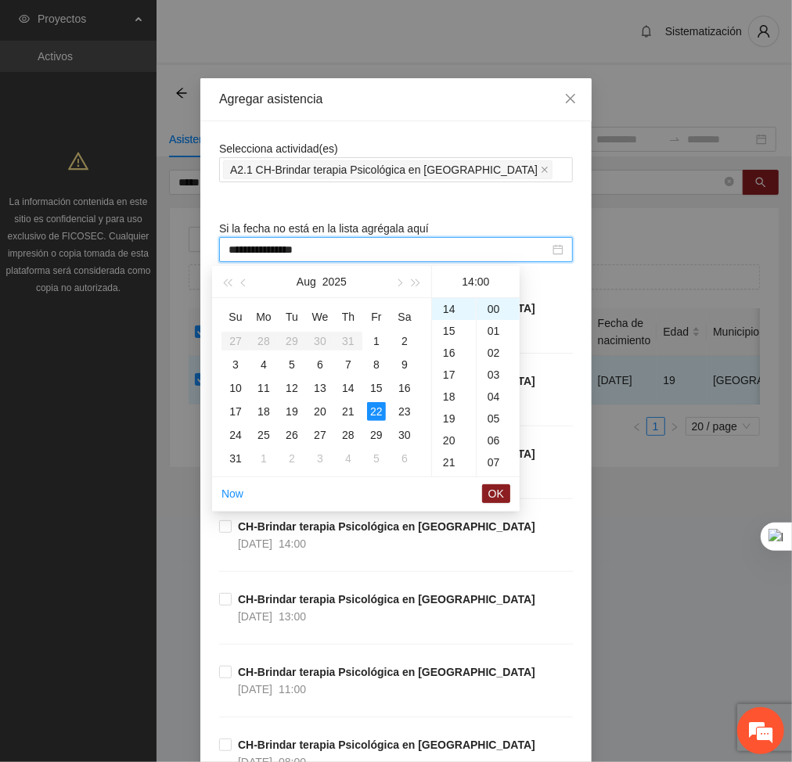
type input "**********"
click at [498, 498] on span "OK" at bounding box center [496, 493] width 16 height 17
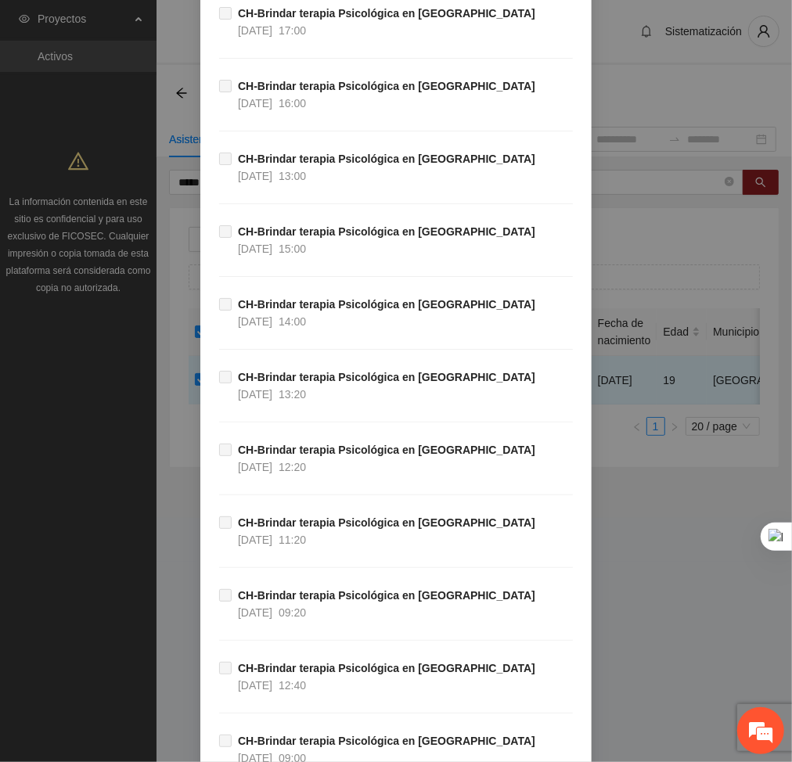
scroll to position [33658, 0]
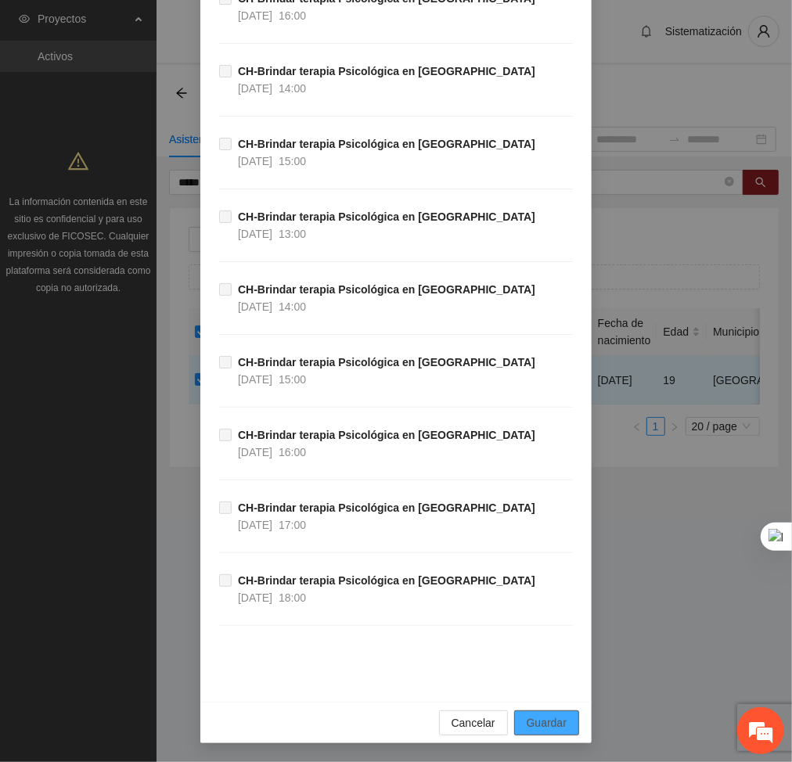
click at [565, 718] on button "Guardar" at bounding box center [546, 722] width 65 height 25
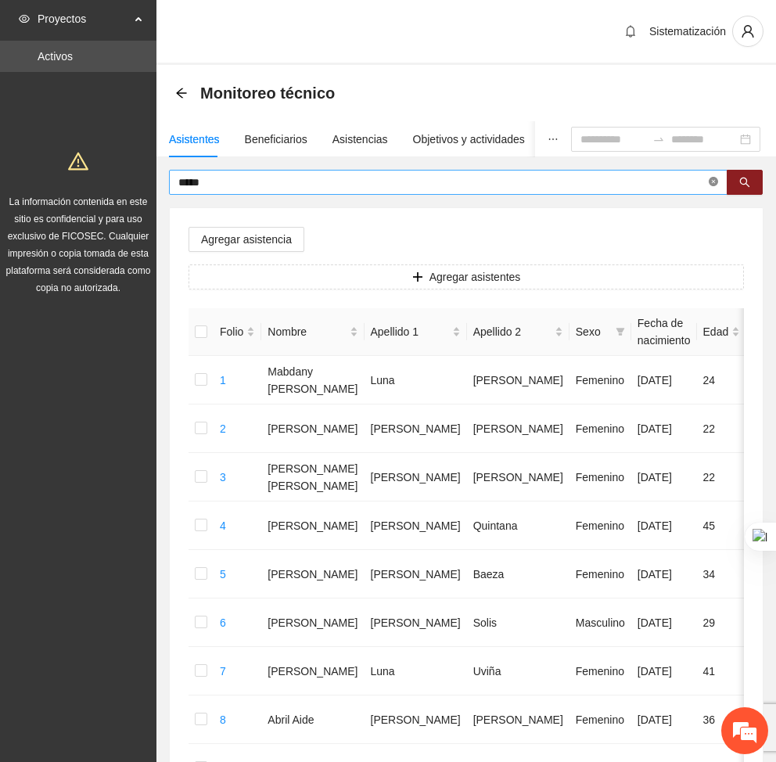
click at [715, 184] on icon "close-circle" at bounding box center [713, 181] width 9 height 9
type input "*****"
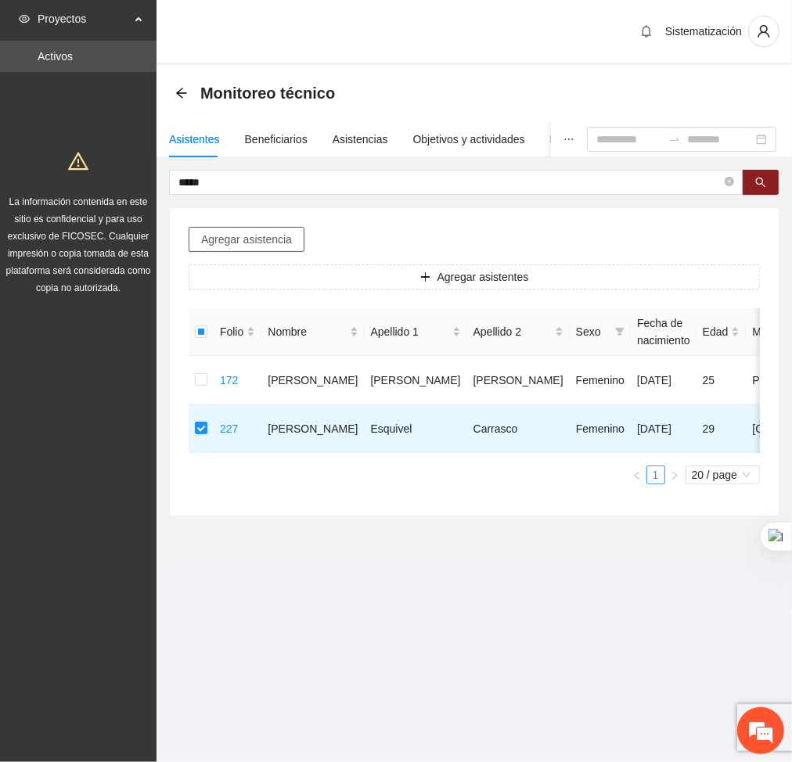
click at [231, 238] on span "Agregar asistencia" at bounding box center [246, 239] width 91 height 17
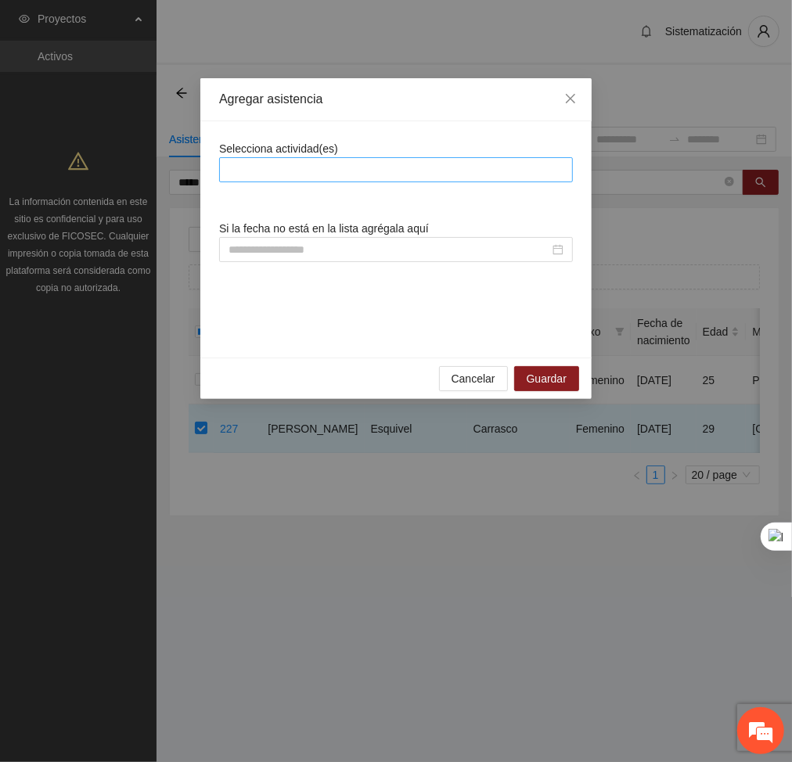
click at [298, 170] on div at bounding box center [396, 169] width 346 height 19
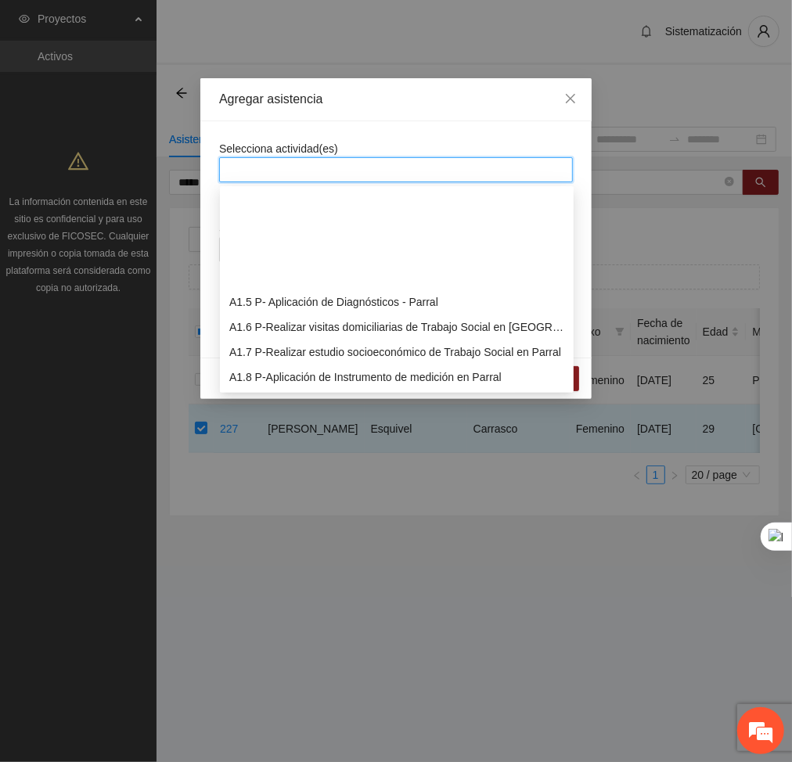
scroll to position [150, 0]
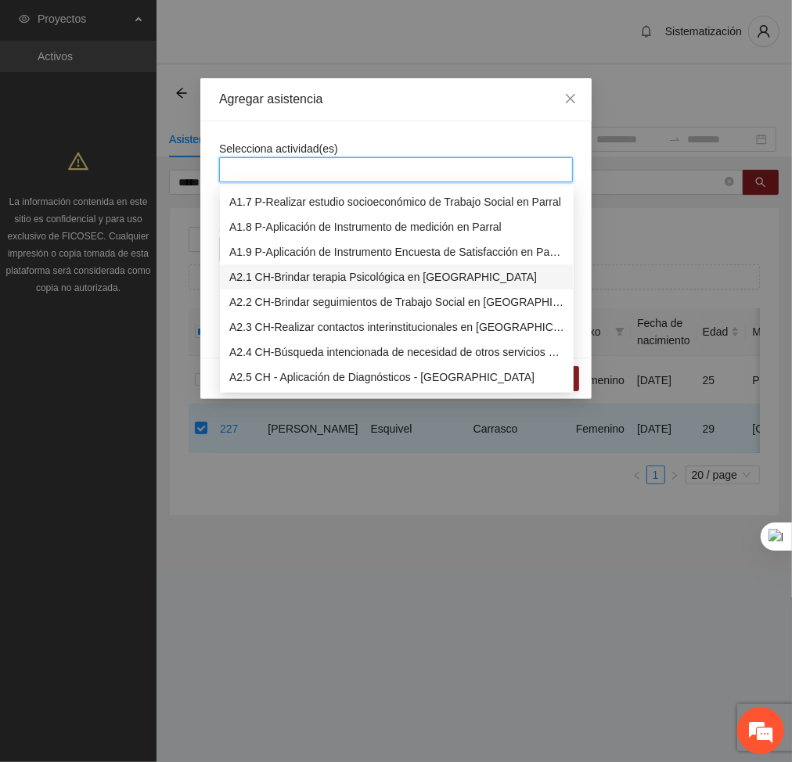
click at [276, 279] on div "A2.1 CH-Brindar terapia Psicológica en [GEOGRAPHIC_DATA]" at bounding box center [396, 276] width 335 height 17
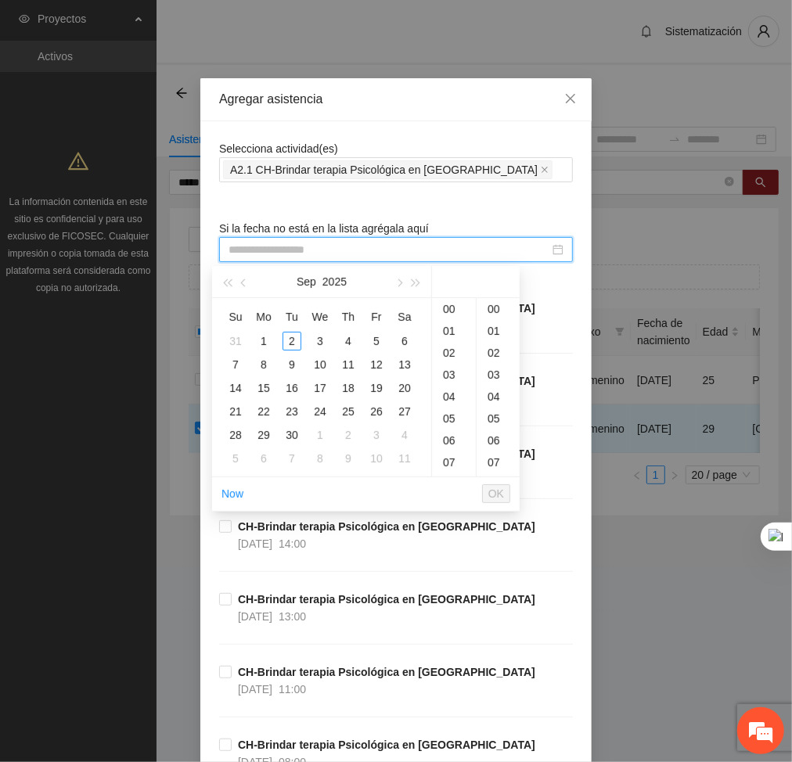
click at [426, 255] on input at bounding box center [388, 249] width 321 height 17
click at [446, 415] on div "13" at bounding box center [454, 418] width 44 height 22
click at [243, 286] on span "button" at bounding box center [245, 283] width 8 height 8
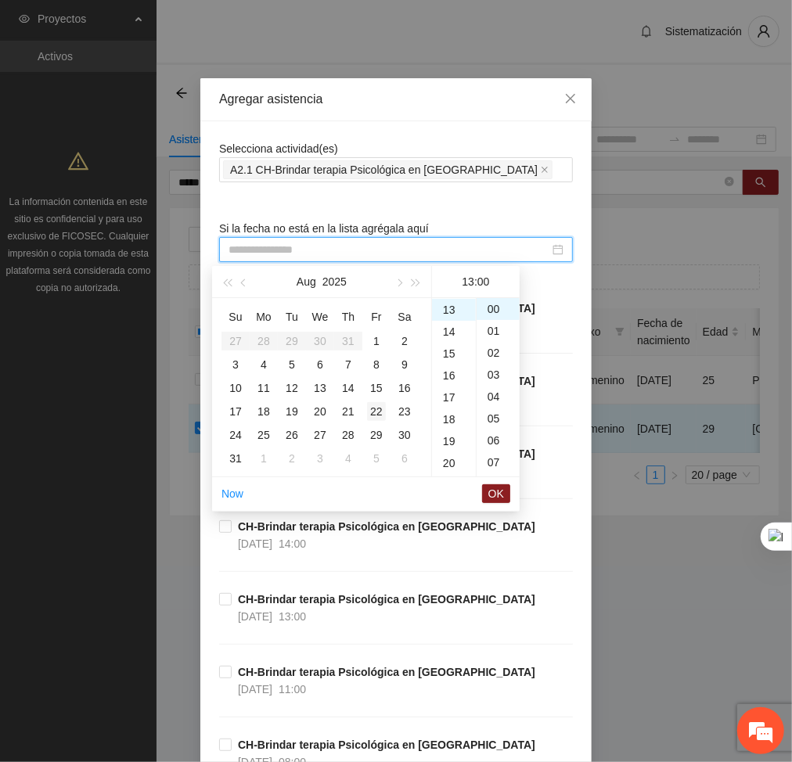
click at [374, 413] on div "22" at bounding box center [376, 411] width 19 height 19
type input "**********"
click at [488, 492] on button "OK" at bounding box center [496, 493] width 28 height 19
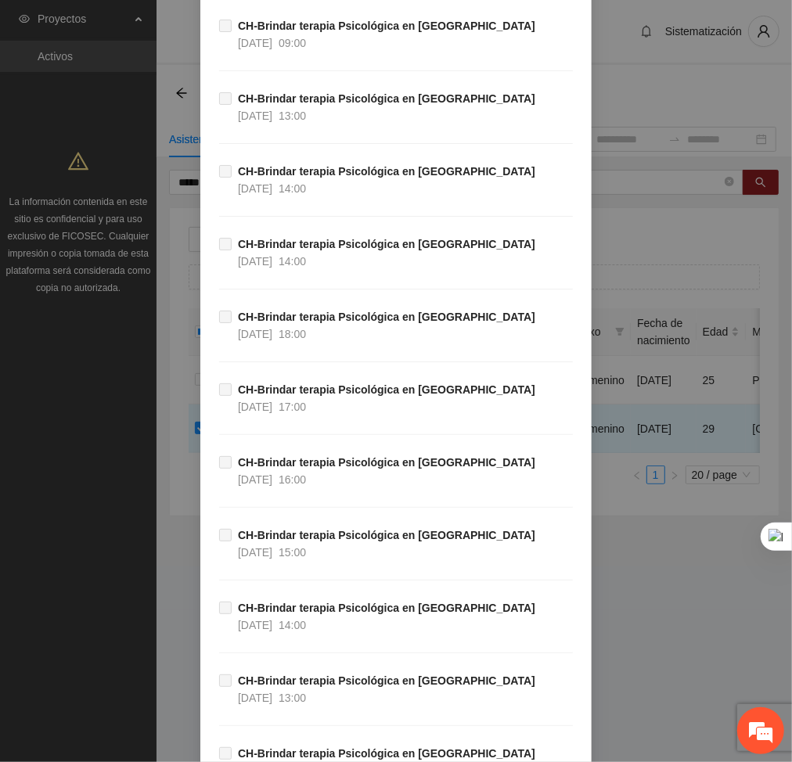
scroll to position [33658, 0]
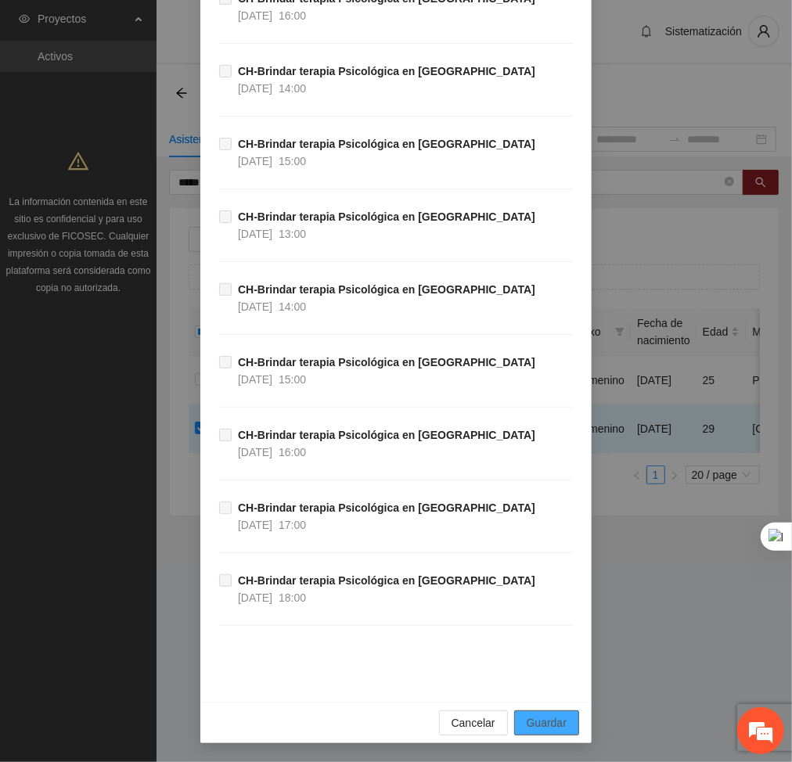
click at [556, 720] on span "Guardar" at bounding box center [547, 722] width 40 height 17
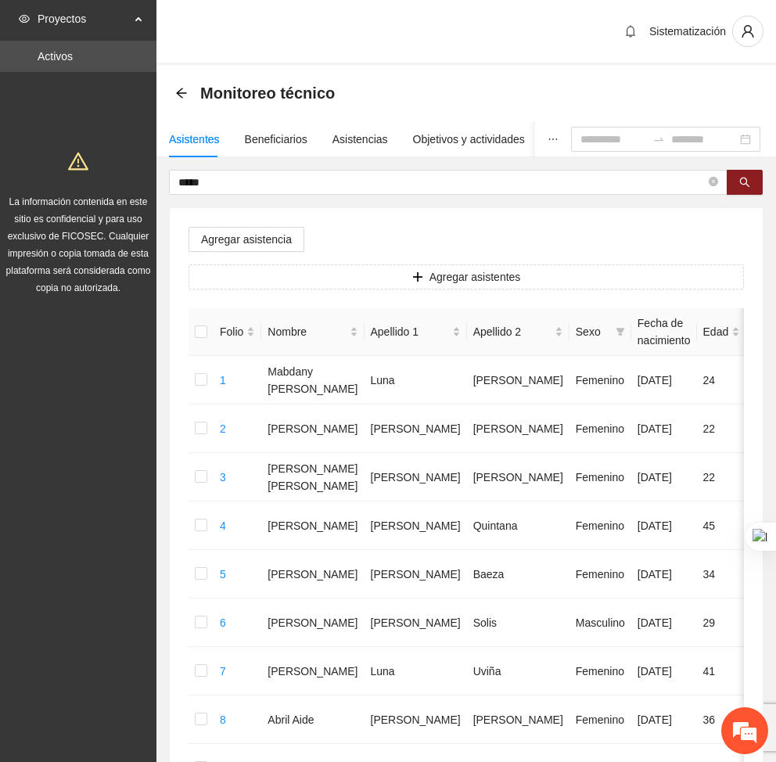
click at [753, 96] on div "Monitoreo técnico" at bounding box center [466, 92] width 582 height 31
click at [711, 182] on icon "close-circle" at bounding box center [713, 181] width 9 height 9
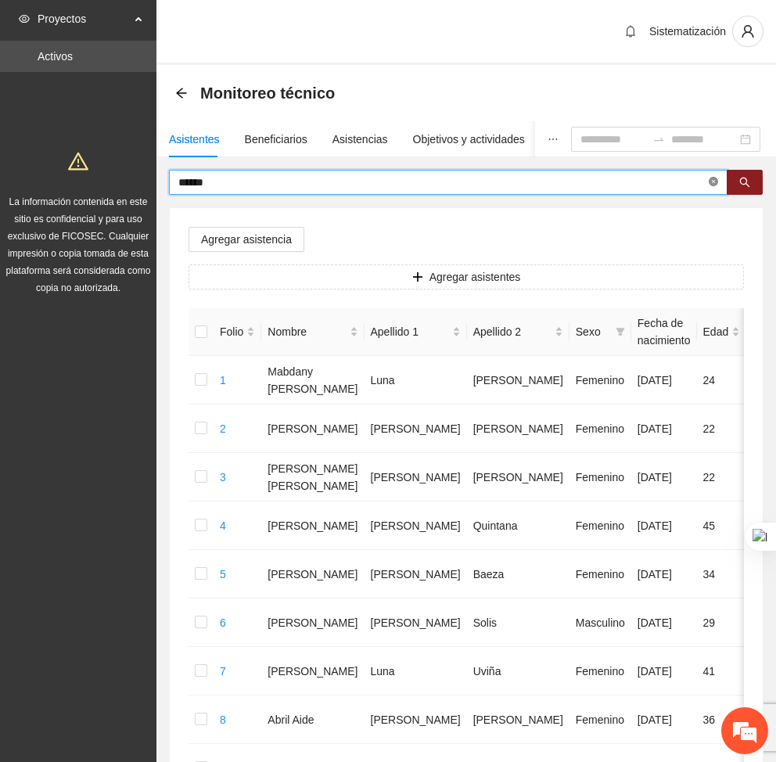
type input "******"
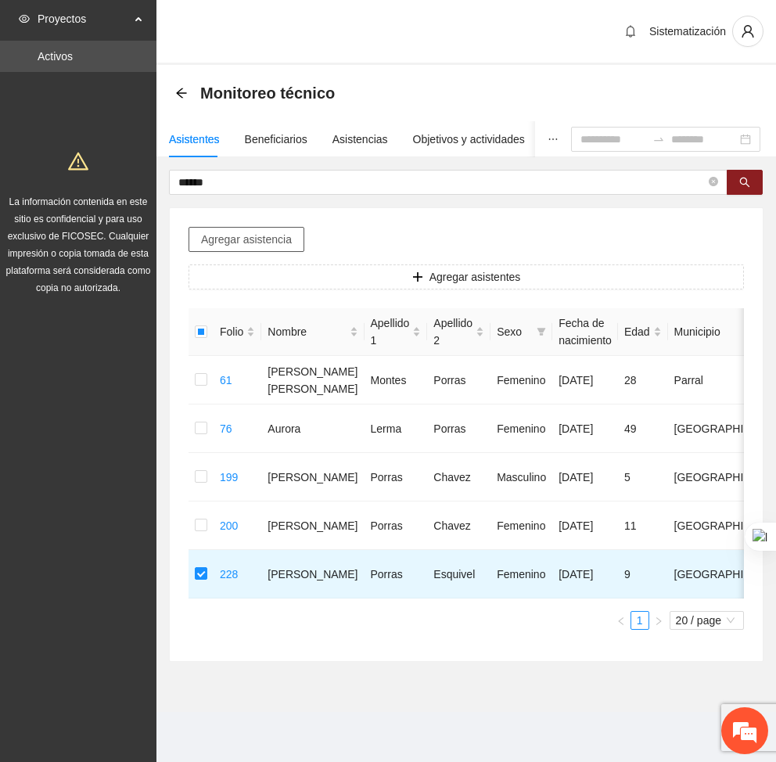
click at [261, 239] on span "Agregar asistencia" at bounding box center [246, 239] width 91 height 17
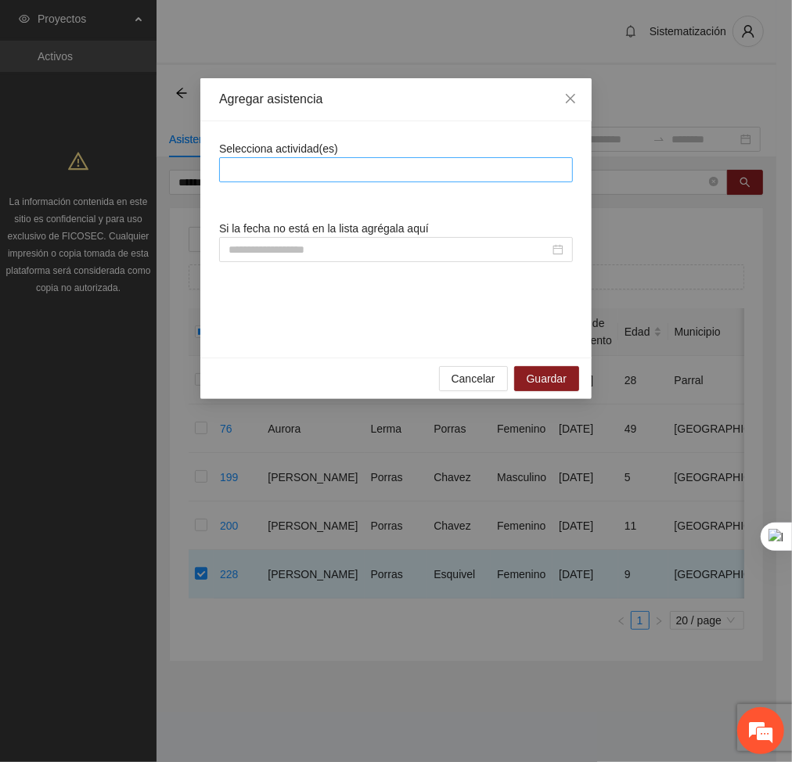
click at [326, 171] on div at bounding box center [396, 169] width 346 height 19
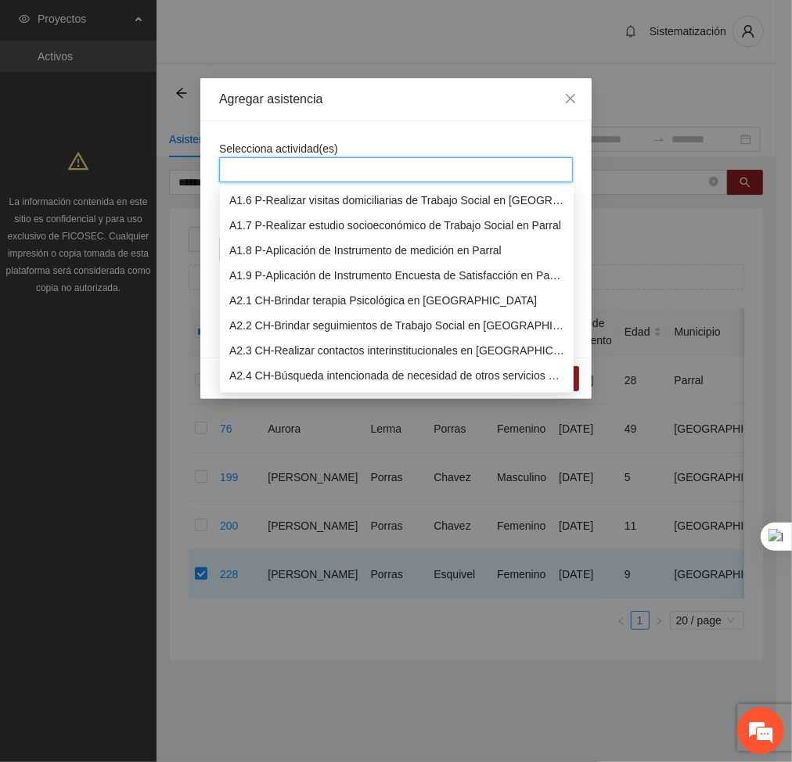
scroll to position [126, 0]
click at [295, 301] on div "A2.1 CH-Brindar terapia Psicológica en [GEOGRAPHIC_DATA]" at bounding box center [396, 301] width 335 height 17
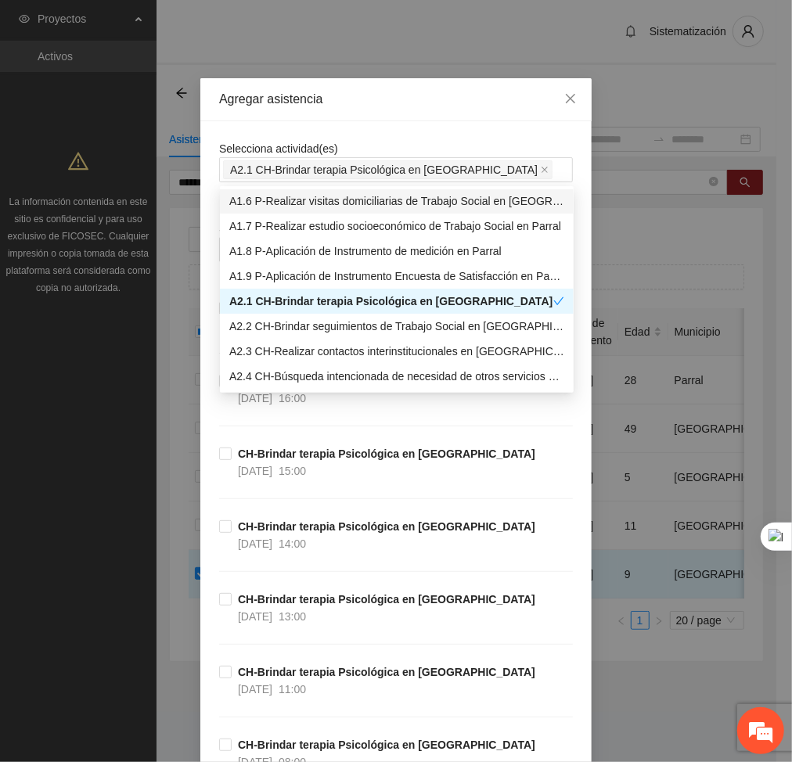
click at [408, 146] on div "Selecciona actividad(es) A2.1 CH-Brindar terapia Psicológica en Chihuahua" at bounding box center [396, 161] width 354 height 42
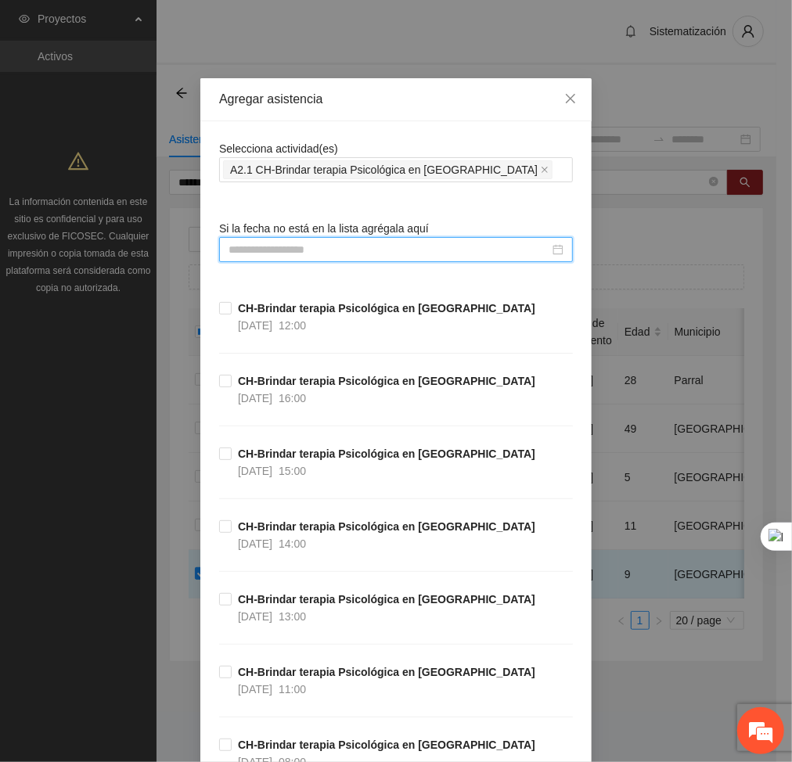
click at [419, 254] on input at bounding box center [388, 249] width 321 height 17
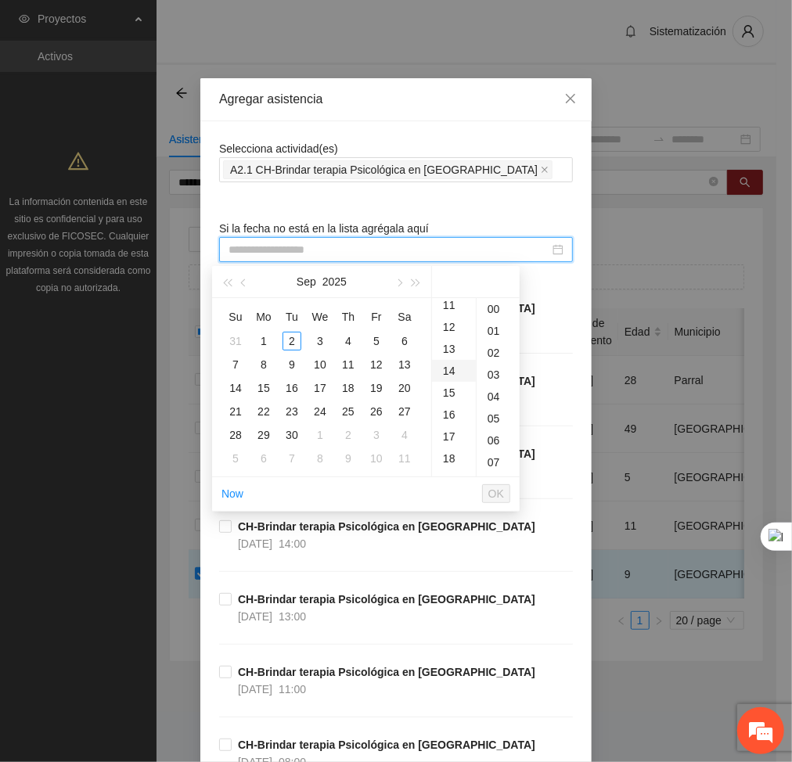
click at [448, 365] on div "14" at bounding box center [454, 371] width 44 height 22
click at [243, 285] on span "button" at bounding box center [245, 283] width 8 height 8
click at [383, 409] on div "22" at bounding box center [376, 411] width 19 height 19
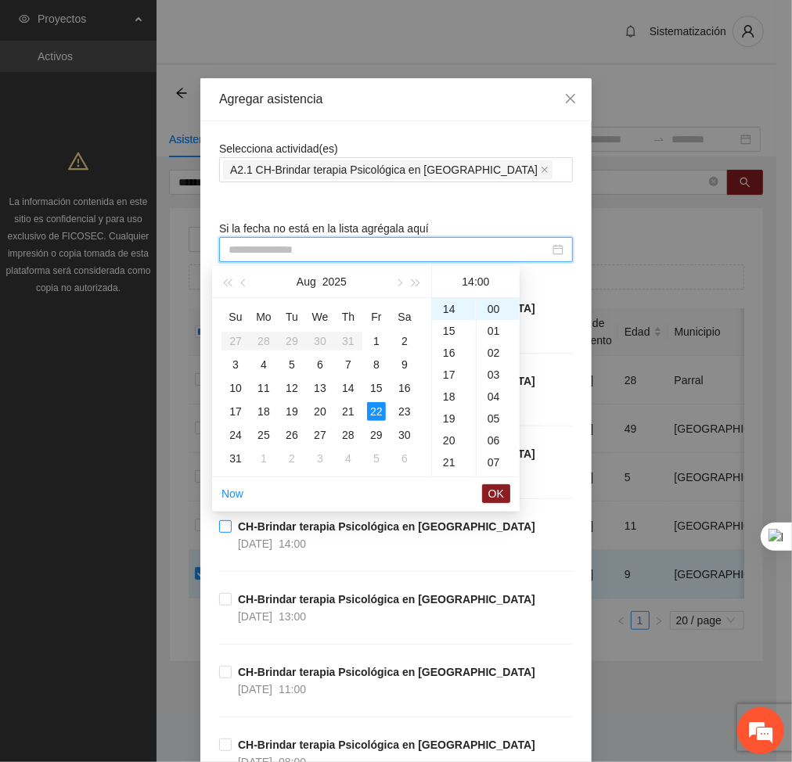
type input "**********"
click at [491, 492] on span "OK" at bounding box center [496, 493] width 16 height 17
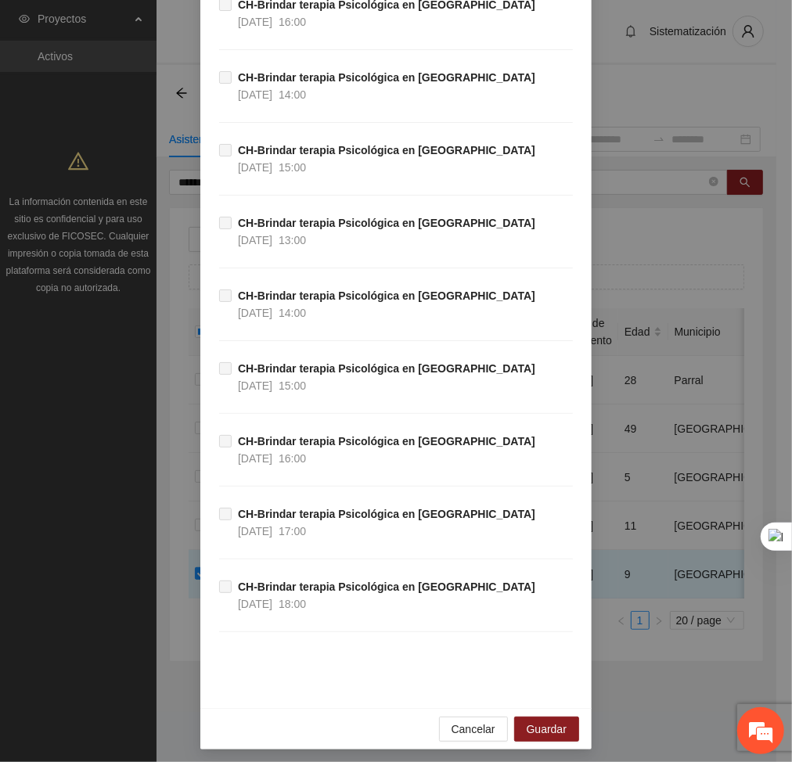
scroll to position [33658, 0]
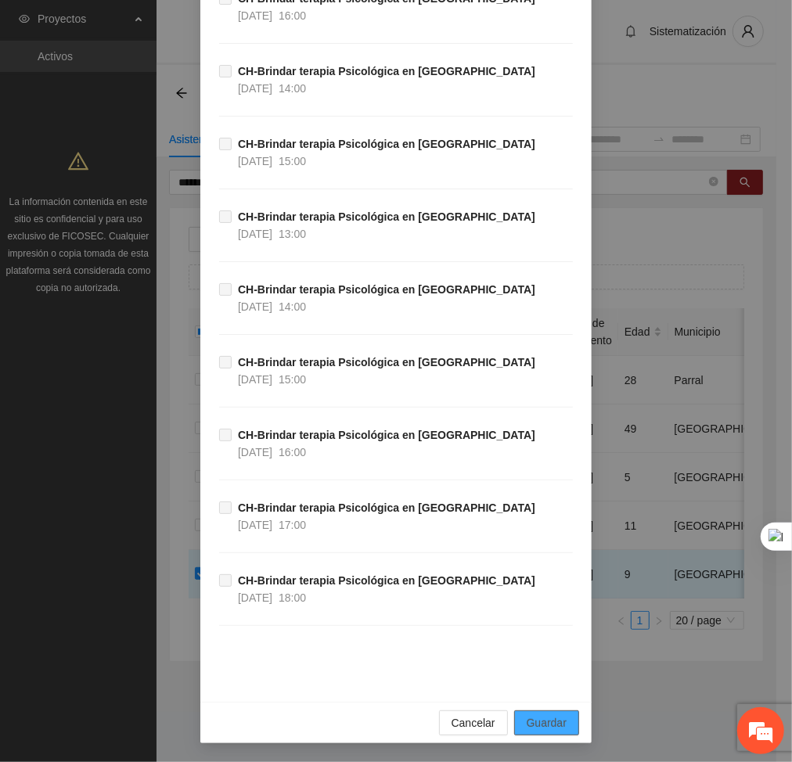
click at [541, 733] on button "Guardar" at bounding box center [546, 722] width 65 height 25
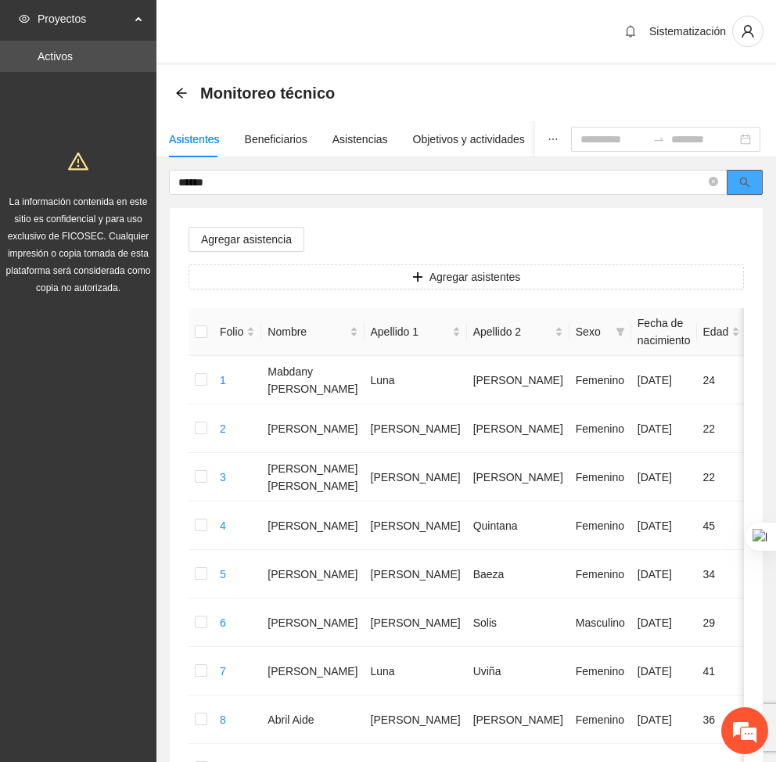
click at [739, 172] on button "button" at bounding box center [745, 182] width 36 height 25
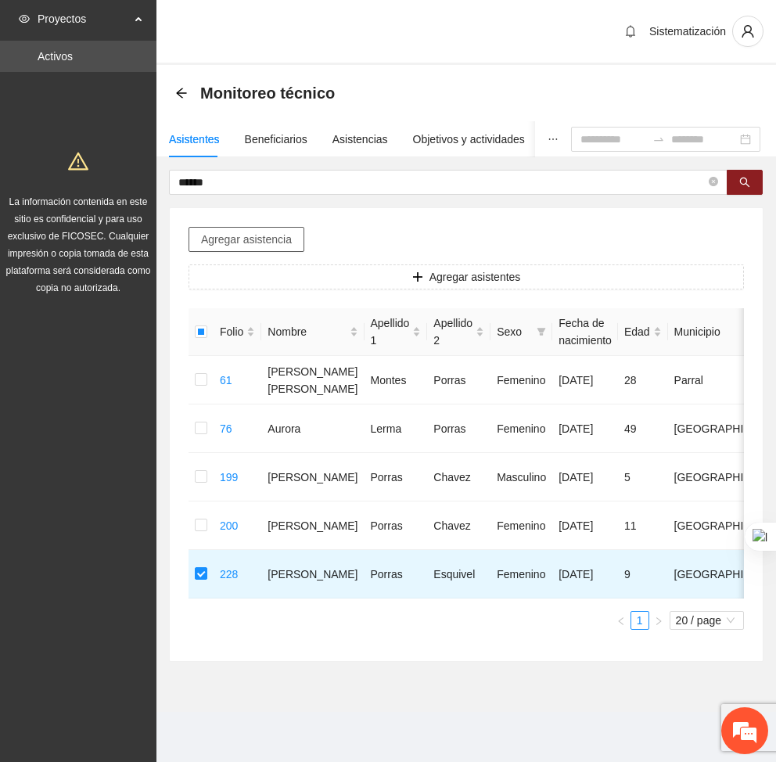
click at [259, 238] on span "Agregar asistencia" at bounding box center [246, 239] width 91 height 17
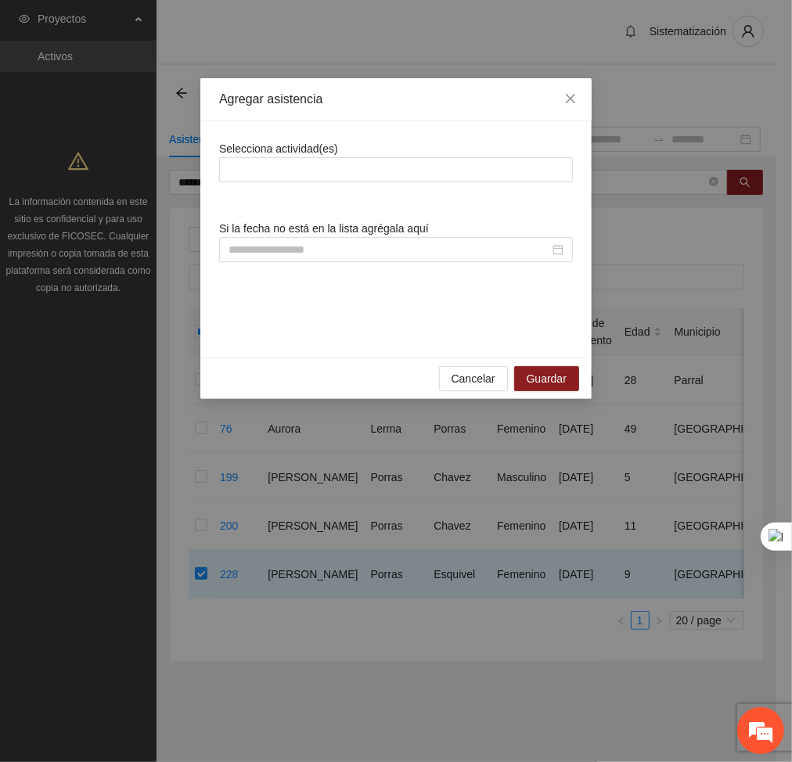
click at [358, 183] on div "Selecciona actividad(es) Si la fecha no está en la lista agrégala aquí" at bounding box center [396, 239] width 354 height 199
click at [313, 171] on div at bounding box center [396, 169] width 346 height 19
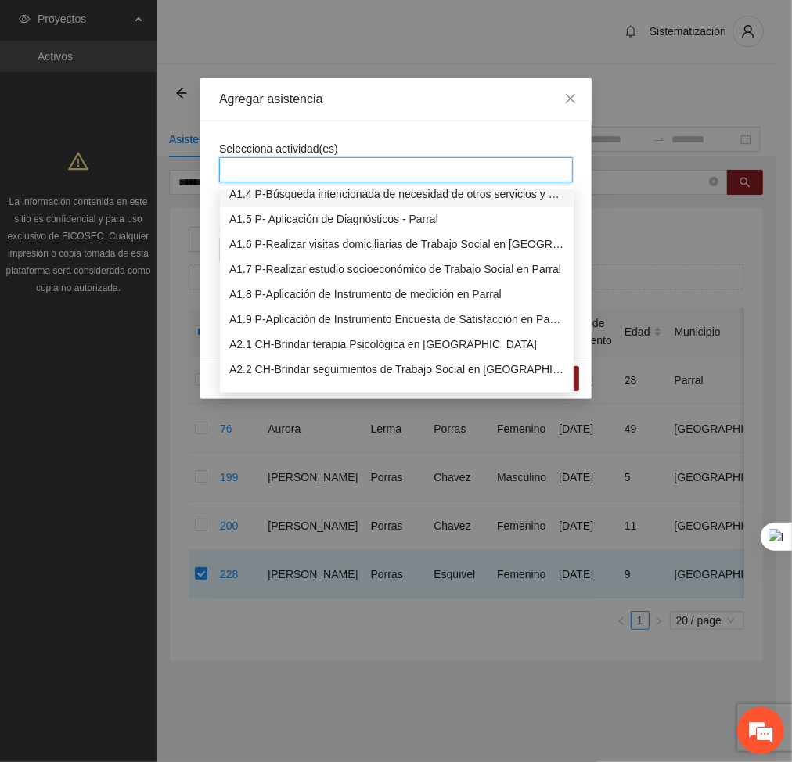
scroll to position [101, 0]
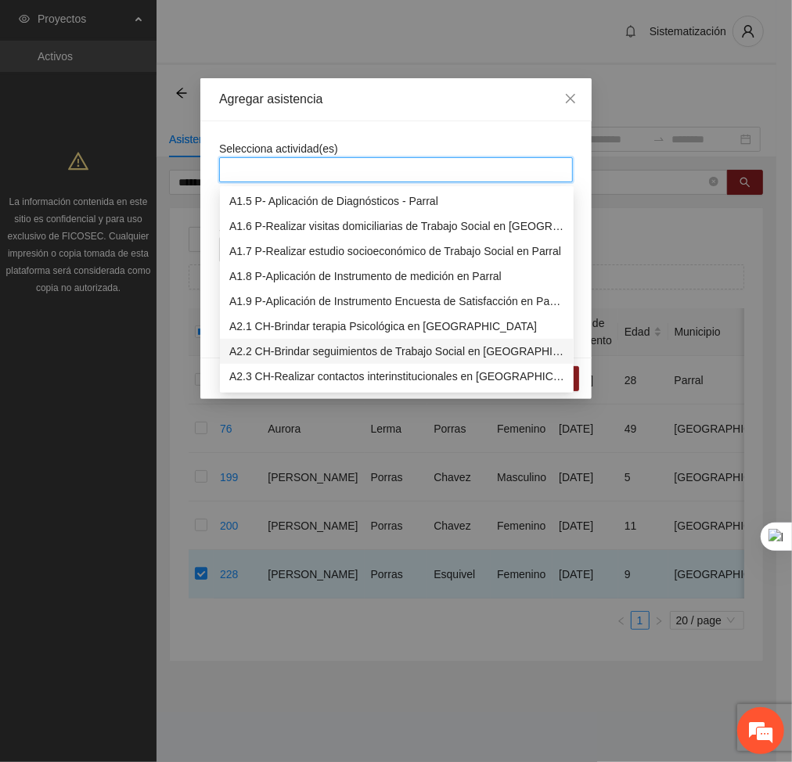
click at [299, 339] on div "A2.2 CH-Brindar seguimientos de Trabajo Social en [GEOGRAPHIC_DATA]" at bounding box center [397, 351] width 354 height 25
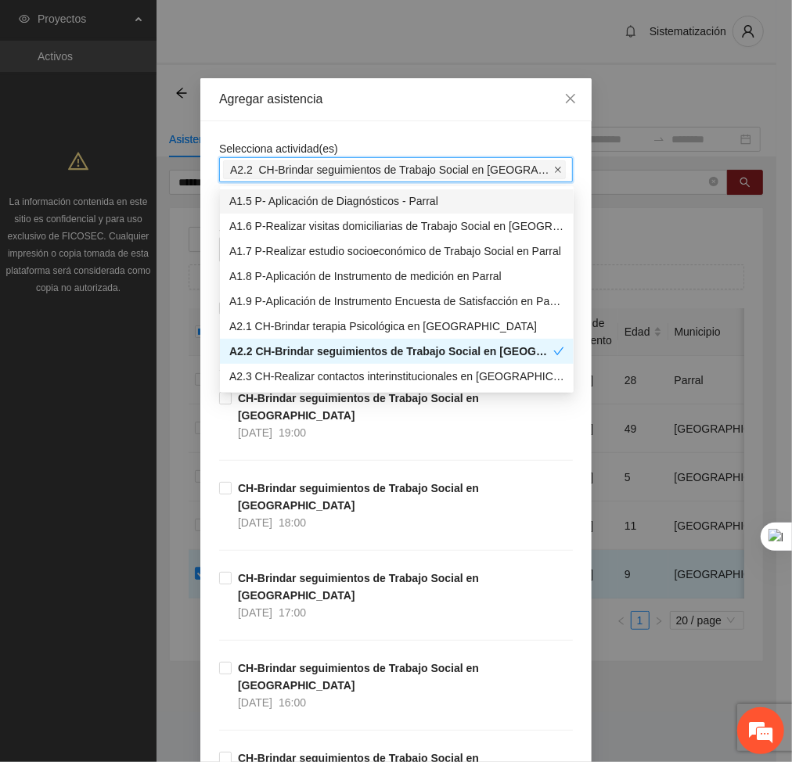
click at [555, 168] on icon "close" at bounding box center [558, 170] width 6 height 6
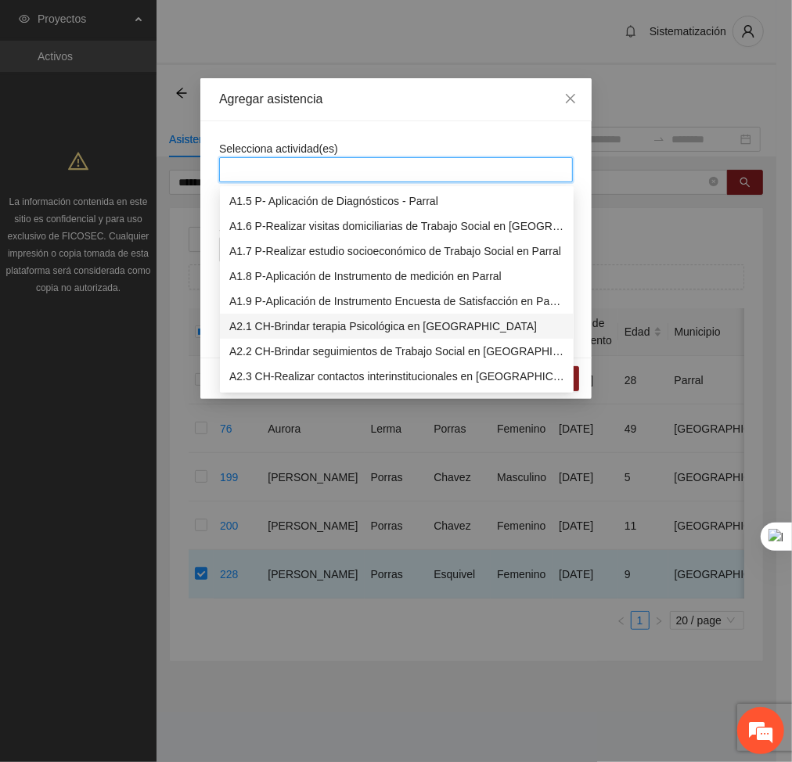
click at [358, 337] on div "A2.1 CH-Brindar terapia Psicológica en [GEOGRAPHIC_DATA]" at bounding box center [397, 326] width 354 height 25
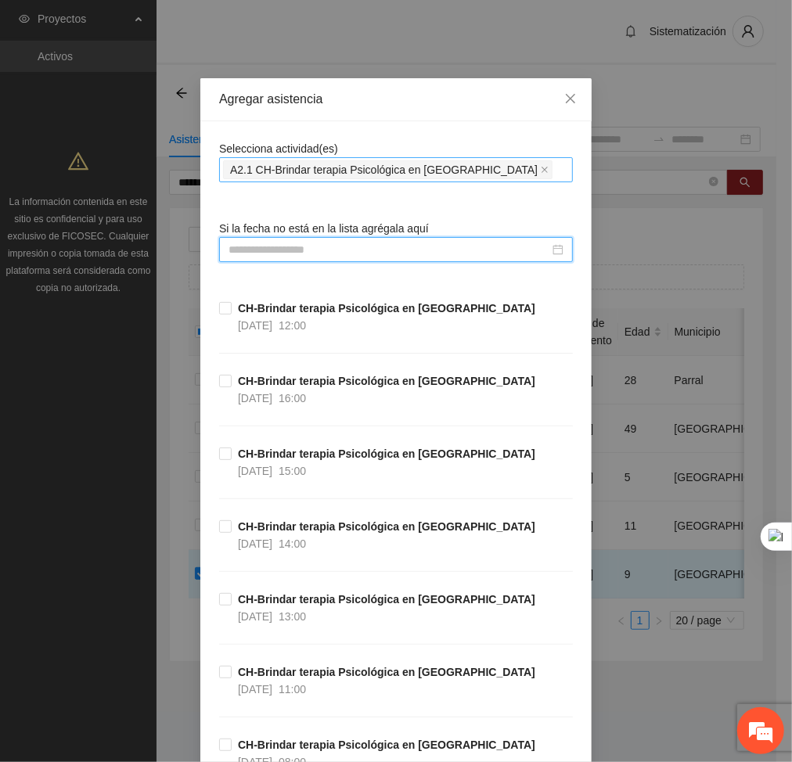
click at [422, 257] on input at bounding box center [388, 249] width 321 height 17
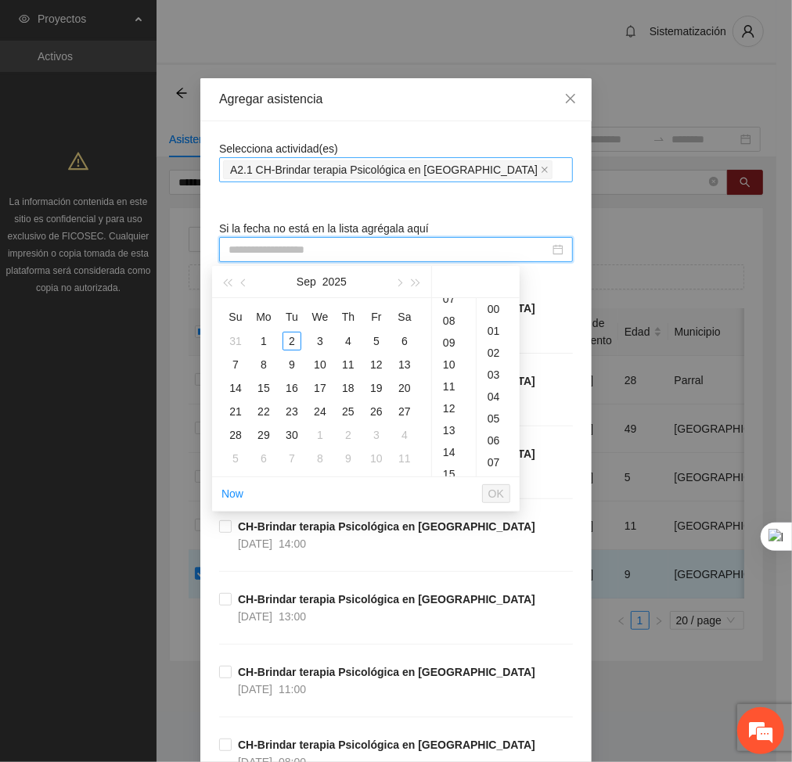
scroll to position [182, 0]
click at [448, 434] on div "14" at bounding box center [454, 434] width 44 height 22
click at [249, 285] on button "button" at bounding box center [243, 281] width 17 height 31
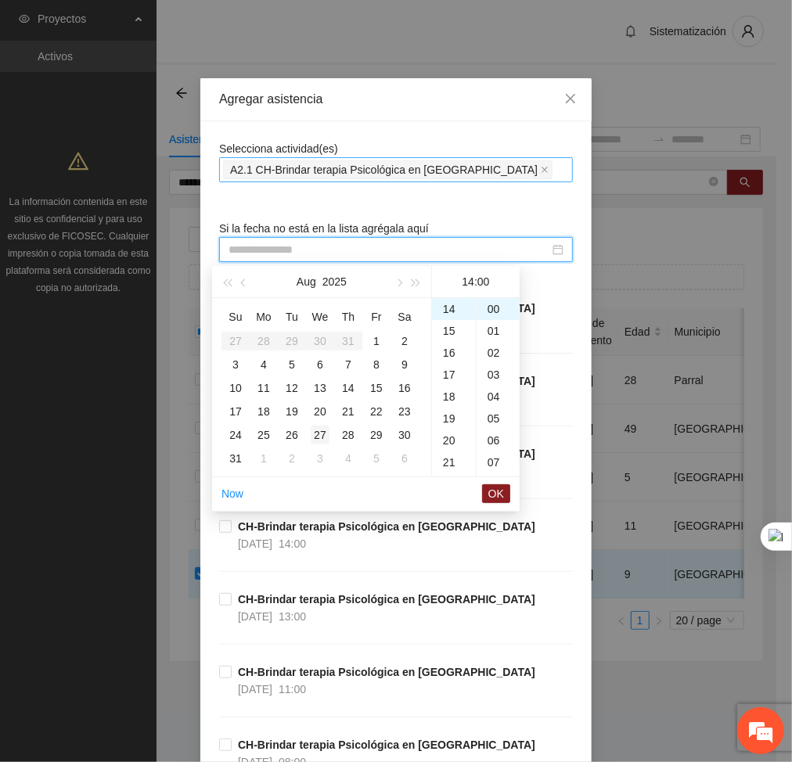
click at [313, 435] on div "27" at bounding box center [320, 435] width 19 height 19
click at [494, 497] on span "OK" at bounding box center [496, 493] width 16 height 17
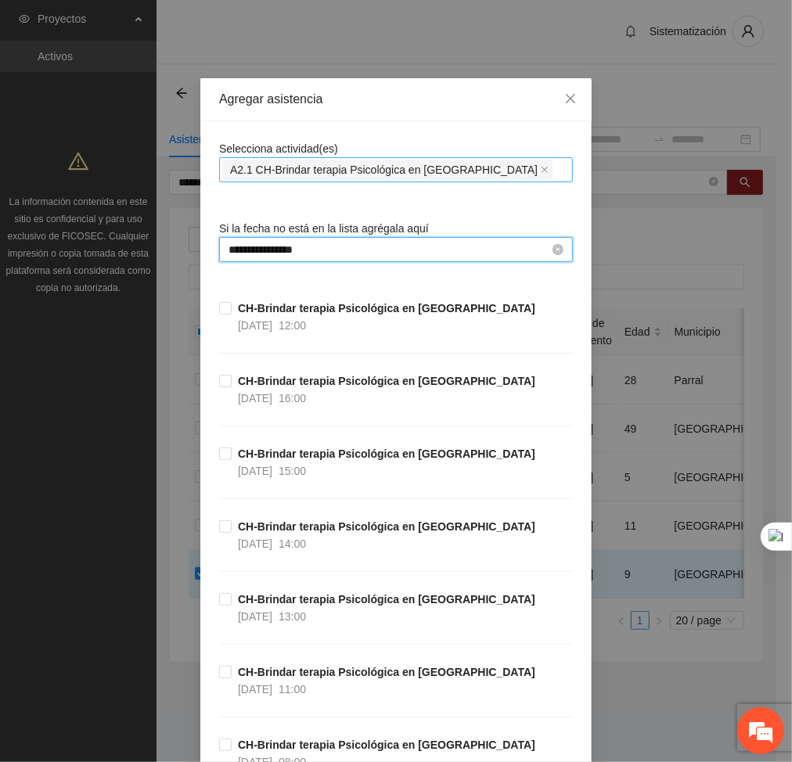
click at [391, 246] on input "**********" at bounding box center [388, 249] width 321 height 17
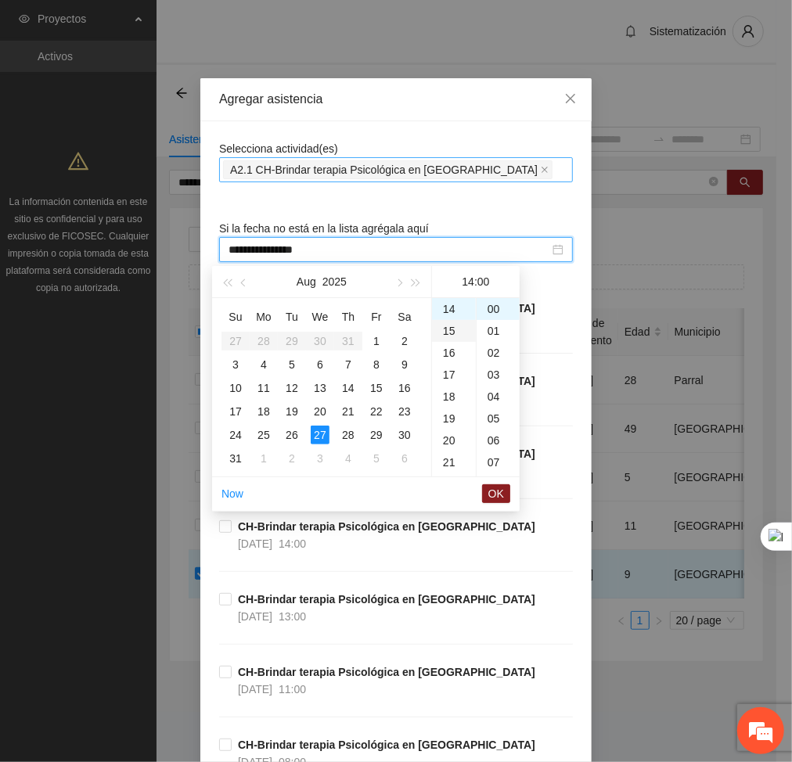
click at [447, 335] on div "15" at bounding box center [454, 331] width 44 height 22
type input "**********"
click at [498, 487] on span "OK" at bounding box center [496, 493] width 16 height 17
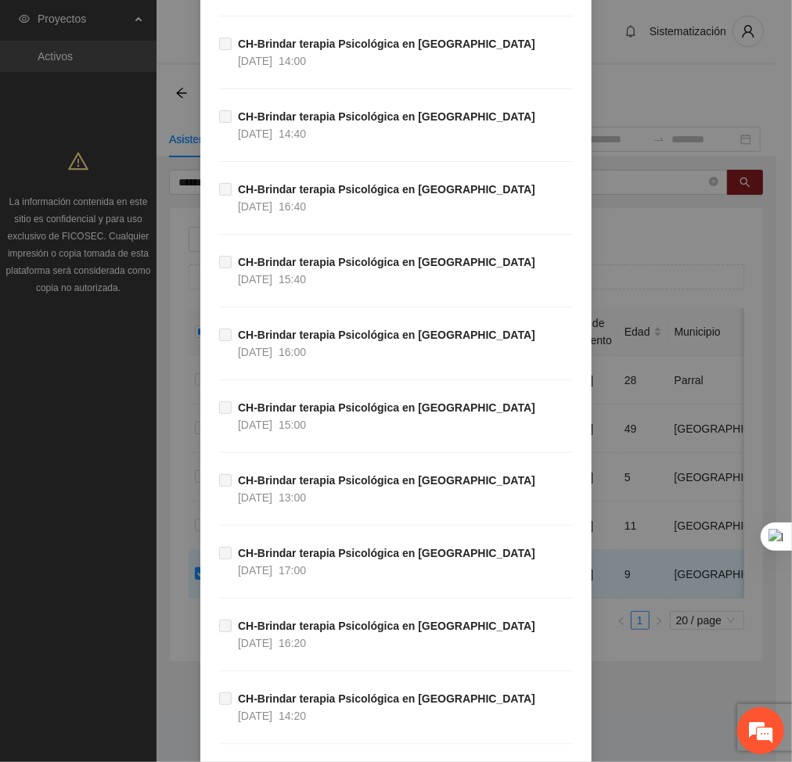
scroll to position [33658, 0]
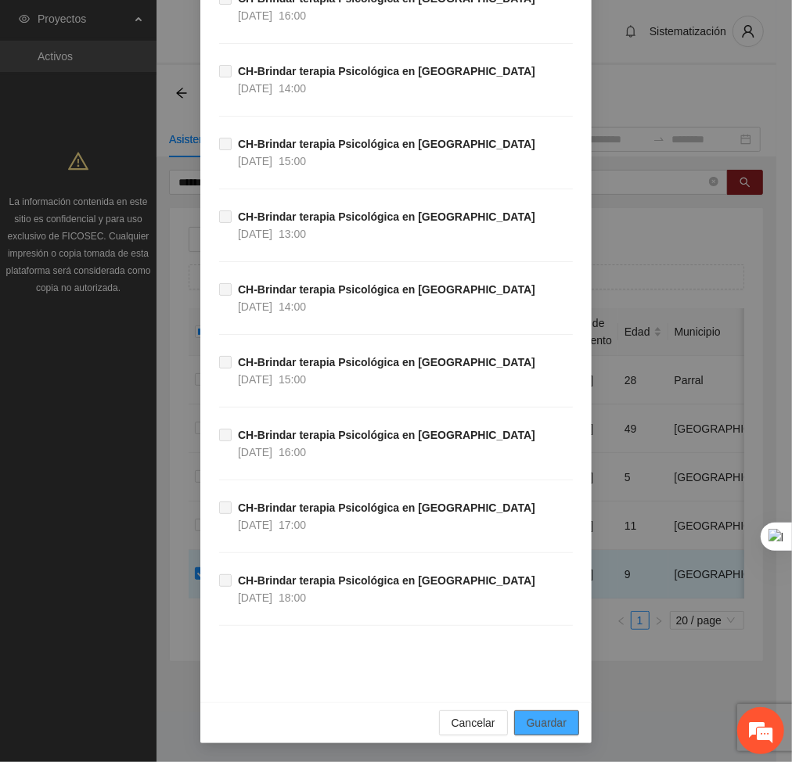
click at [561, 719] on button "Guardar" at bounding box center [546, 722] width 65 height 25
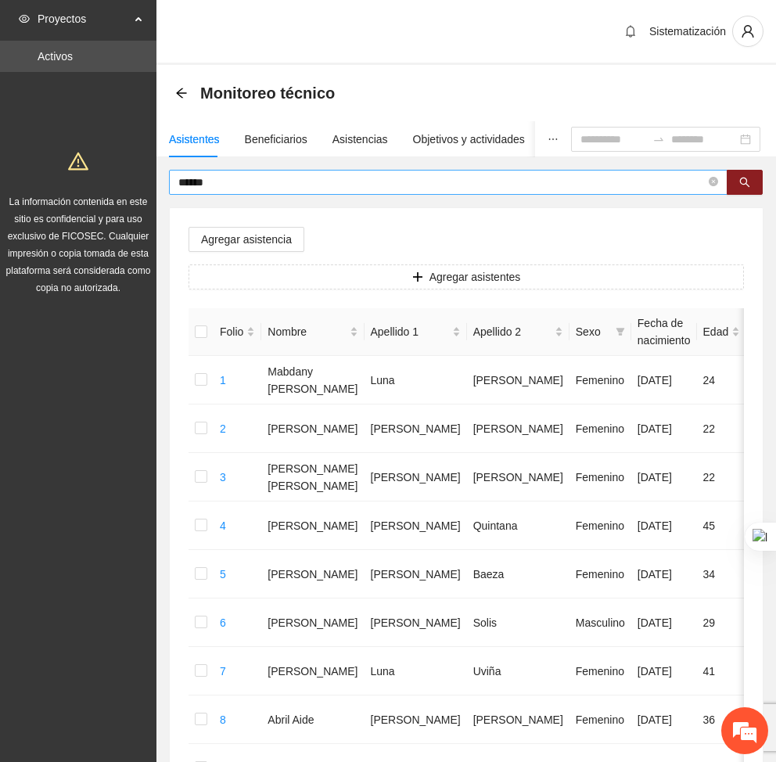
click at [720, 186] on span "******" at bounding box center [448, 182] width 559 height 25
click at [710, 182] on icon "close-circle" at bounding box center [713, 181] width 9 height 9
type input "*********"
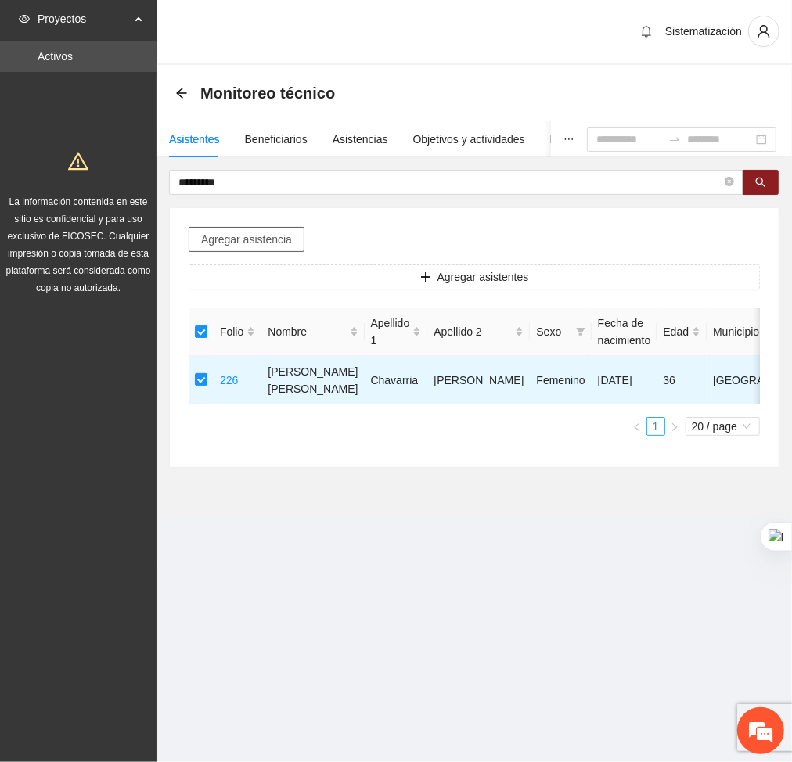
click at [233, 235] on span "Agregar asistencia" at bounding box center [246, 239] width 91 height 17
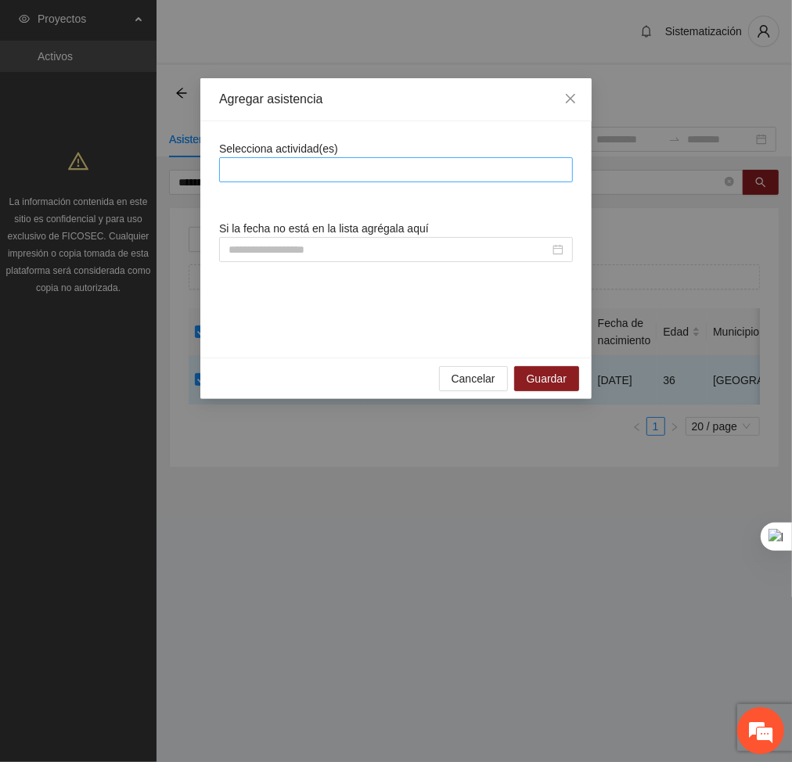
click at [353, 167] on div at bounding box center [396, 169] width 346 height 19
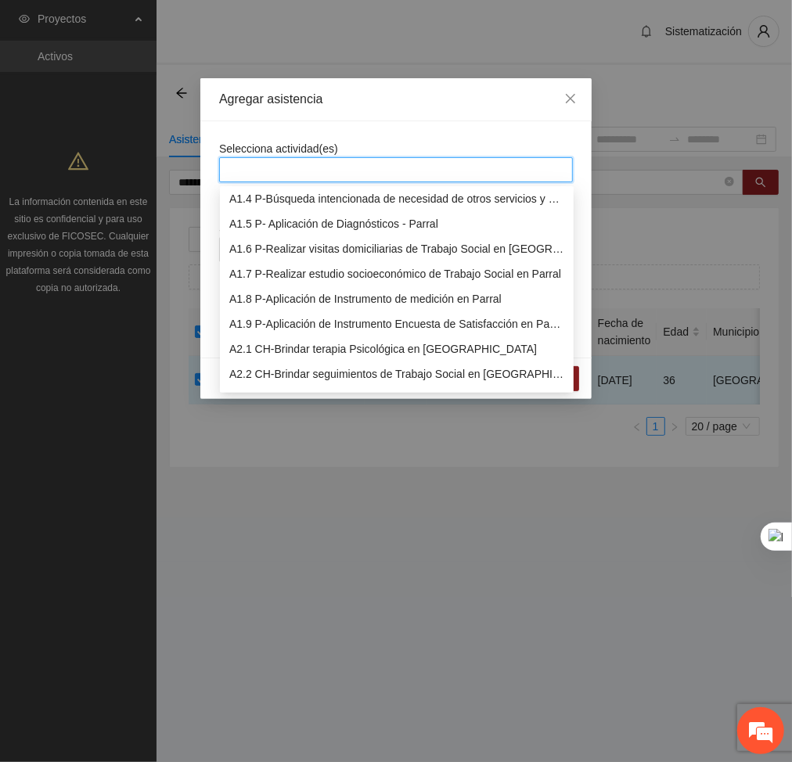
scroll to position [79, 0]
click at [245, 340] on div "A2.1 CH-Brindar terapia Psicológica en [GEOGRAPHIC_DATA]" at bounding box center [396, 348] width 335 height 17
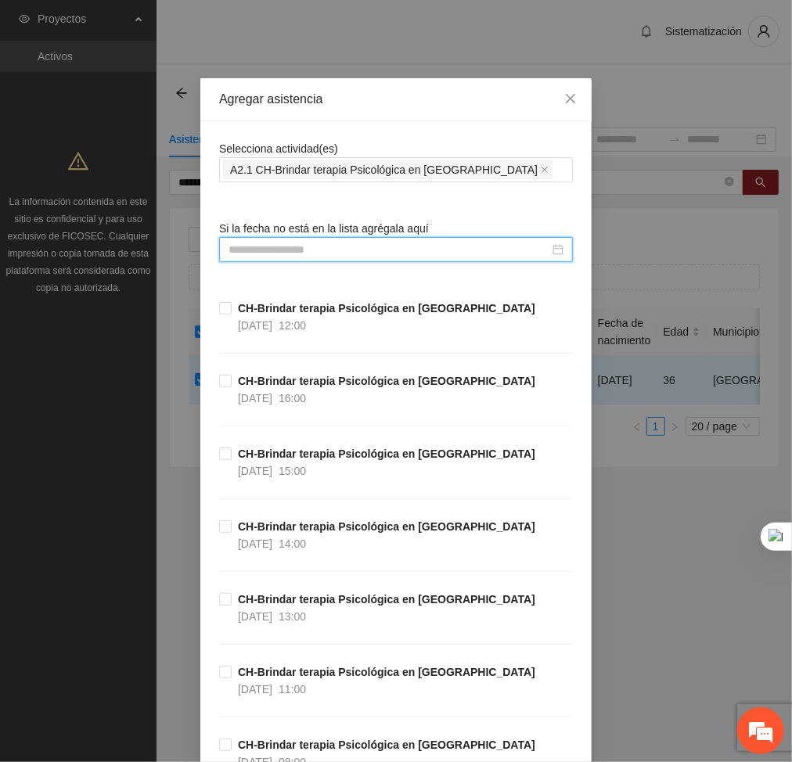
click at [408, 249] on input at bounding box center [388, 249] width 321 height 17
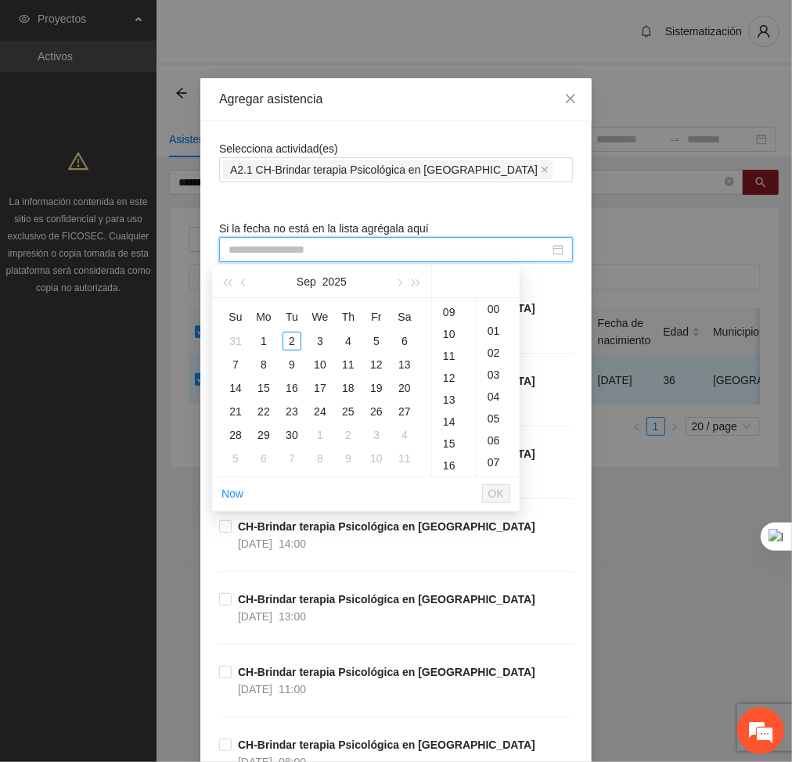
scroll to position [210, 0]
click at [446, 382] on div "13" at bounding box center [454, 383] width 44 height 22
click at [248, 286] on button "button" at bounding box center [243, 281] width 17 height 31
click at [258, 431] on div "25" at bounding box center [263, 435] width 19 height 19
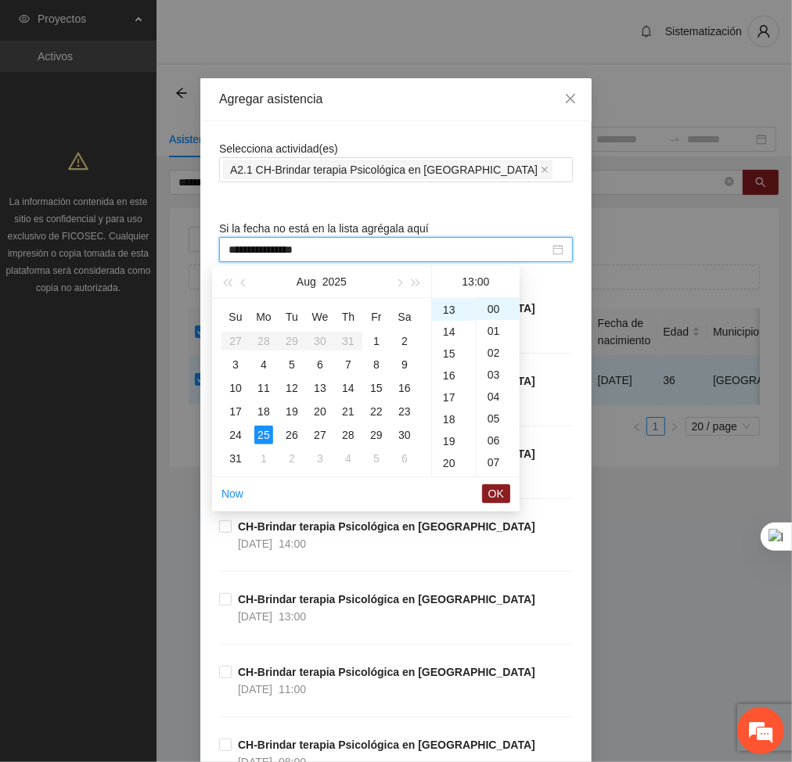
type input "**********"
click at [491, 498] on span "OK" at bounding box center [496, 493] width 16 height 17
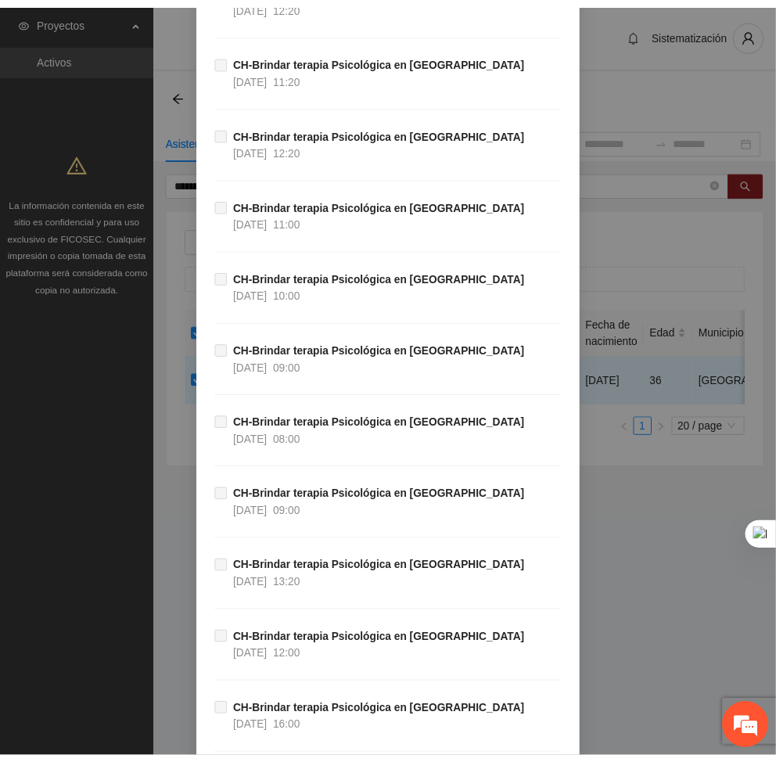
scroll to position [33658, 0]
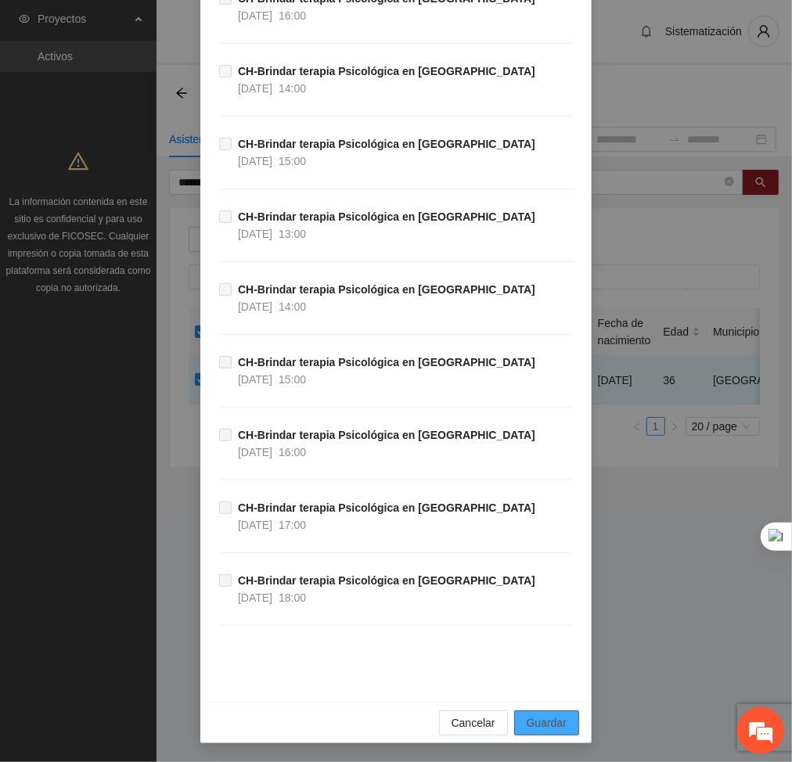
click at [530, 727] on span "Guardar" at bounding box center [547, 722] width 40 height 17
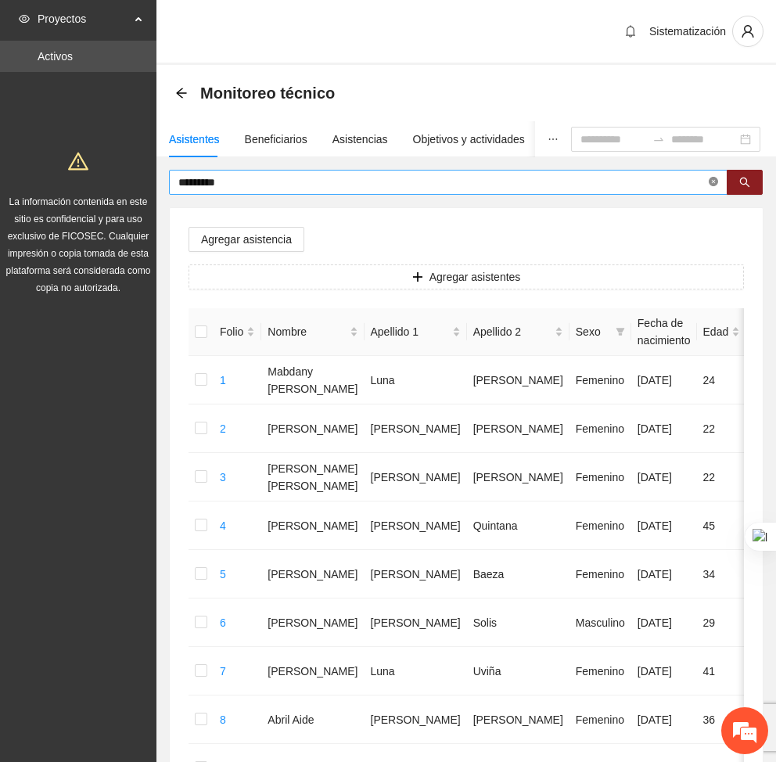
click at [716, 185] on icon "close-circle" at bounding box center [713, 181] width 9 height 9
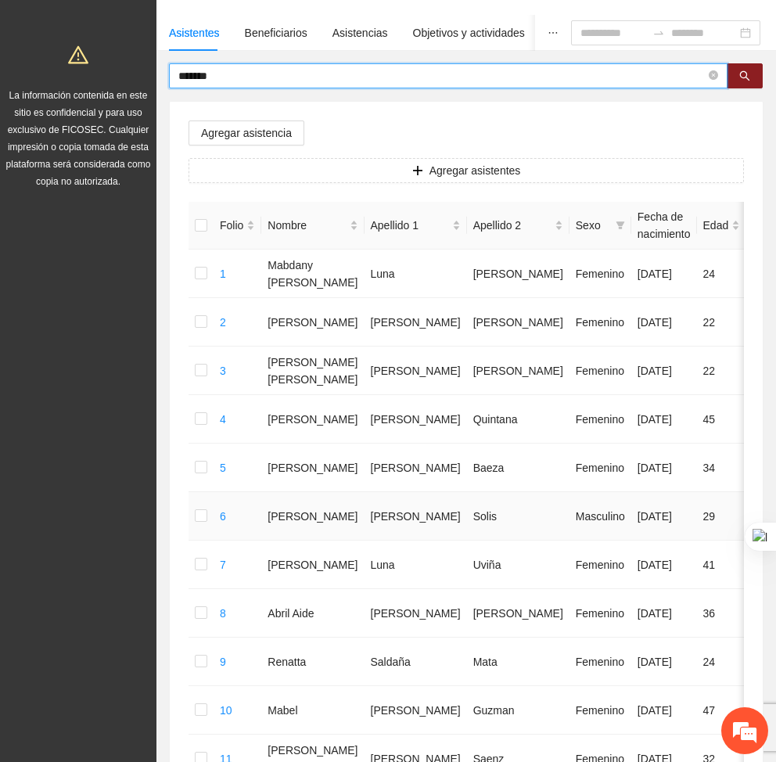
scroll to position [103, 0]
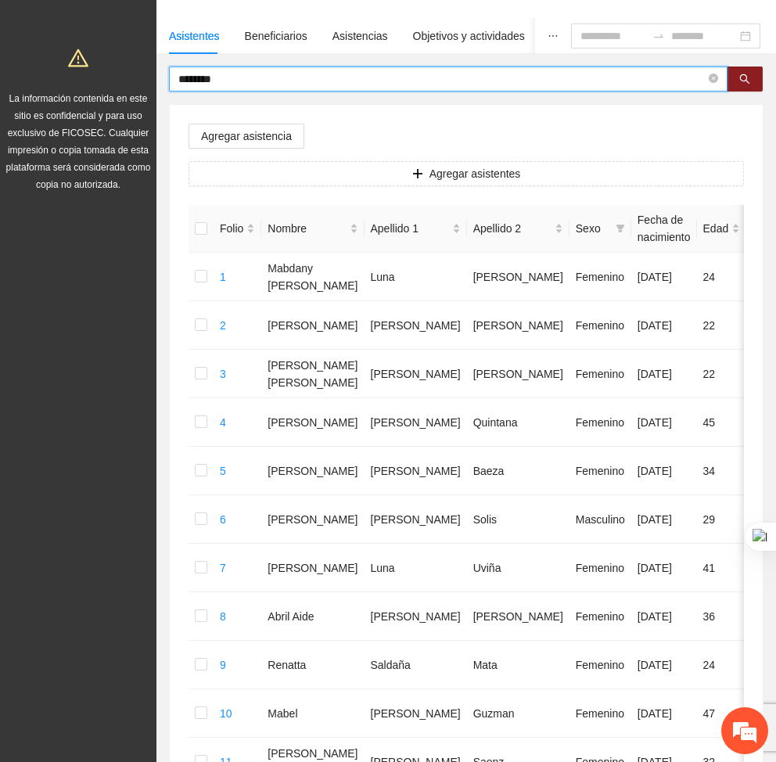
type input "********"
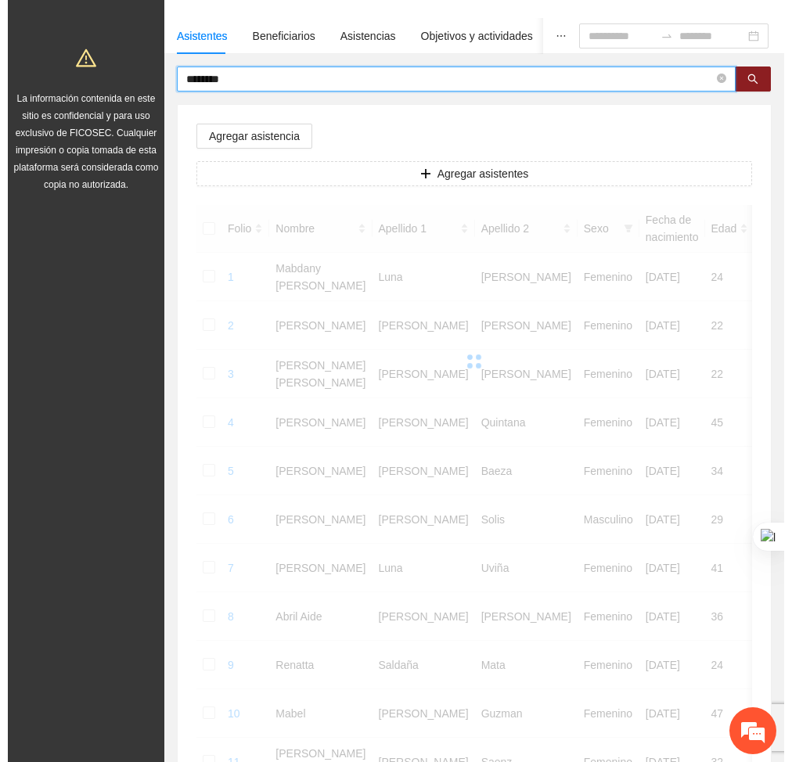
scroll to position [0, 0]
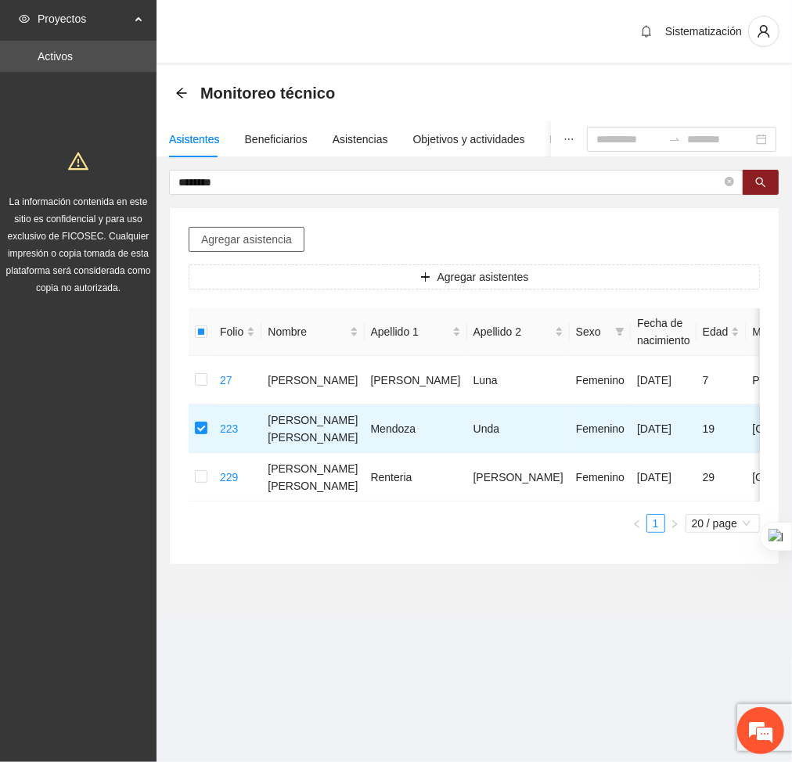
click at [234, 239] on span "Agregar asistencia" at bounding box center [246, 239] width 91 height 17
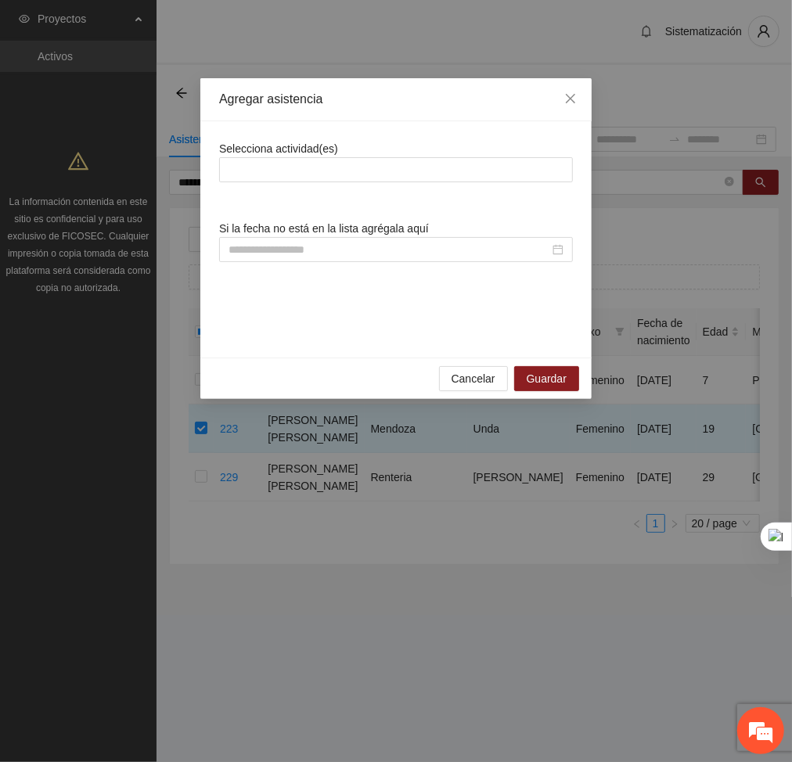
click at [253, 184] on div "Selecciona actividad(es) Si la fecha no está en la lista agrégala aquí" at bounding box center [396, 239] width 354 height 199
click at [254, 170] on div at bounding box center [396, 169] width 346 height 19
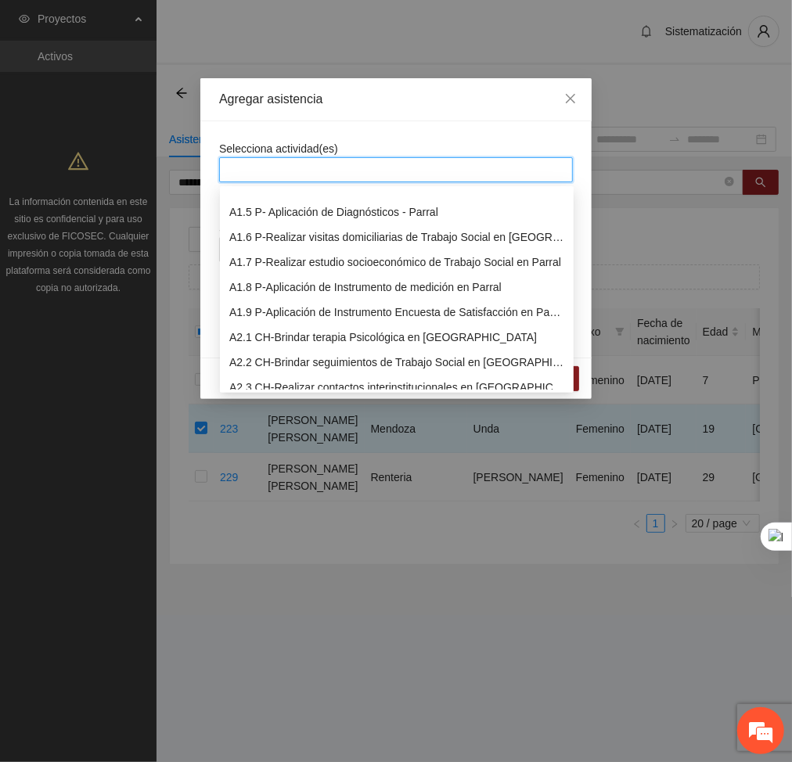
scroll to position [120, 0]
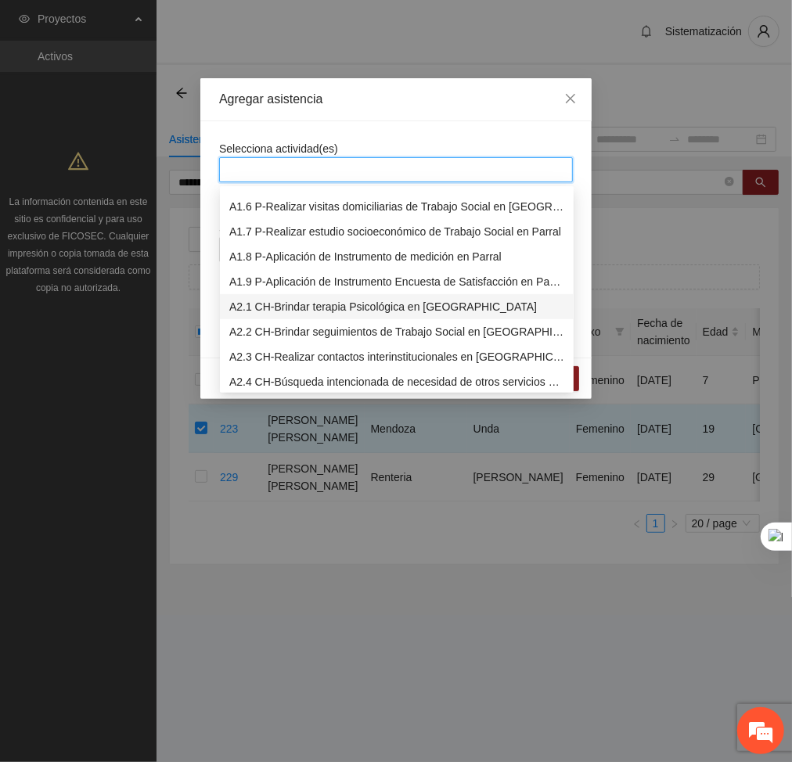
click at [257, 309] on div "A2.1 CH-Brindar terapia Psicológica en [GEOGRAPHIC_DATA]" at bounding box center [396, 306] width 335 height 17
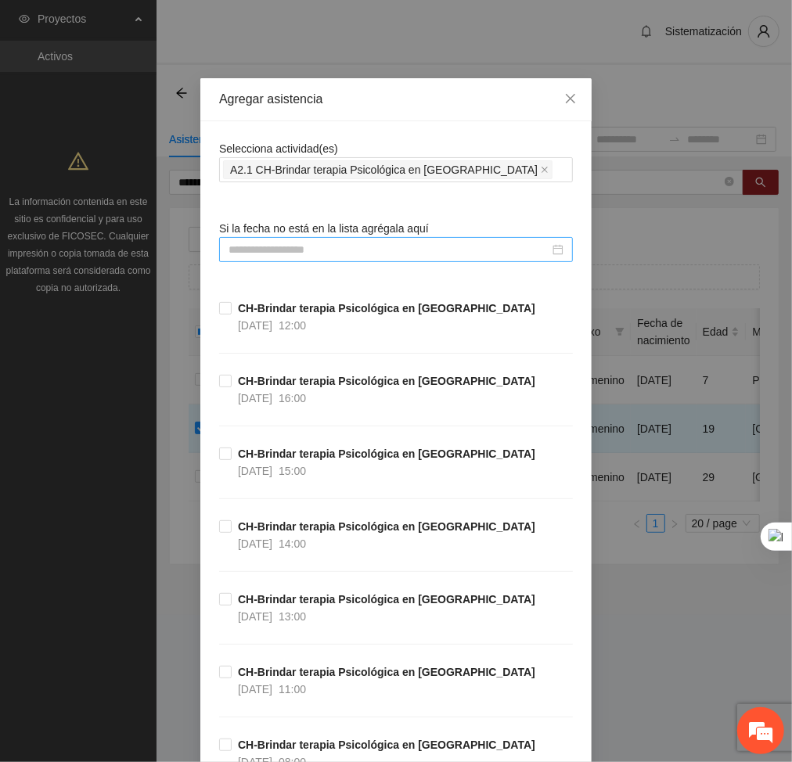
click at [446, 257] on input at bounding box center [388, 249] width 321 height 17
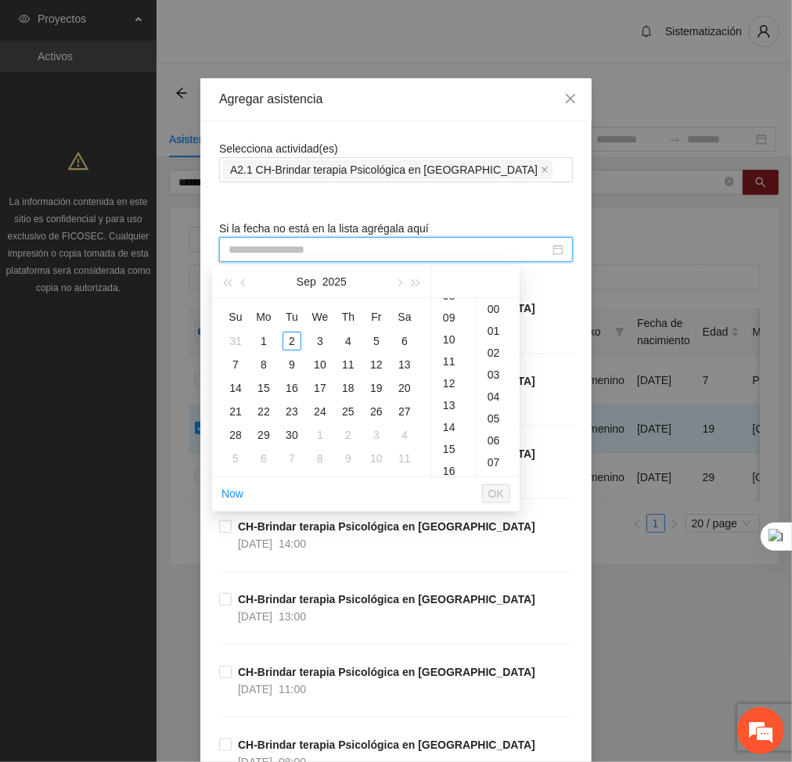
scroll to position [190, 0]
click at [456, 432] on div "14" at bounding box center [454, 426] width 44 height 22
click at [243, 282] on span "button" at bounding box center [245, 283] width 8 height 8
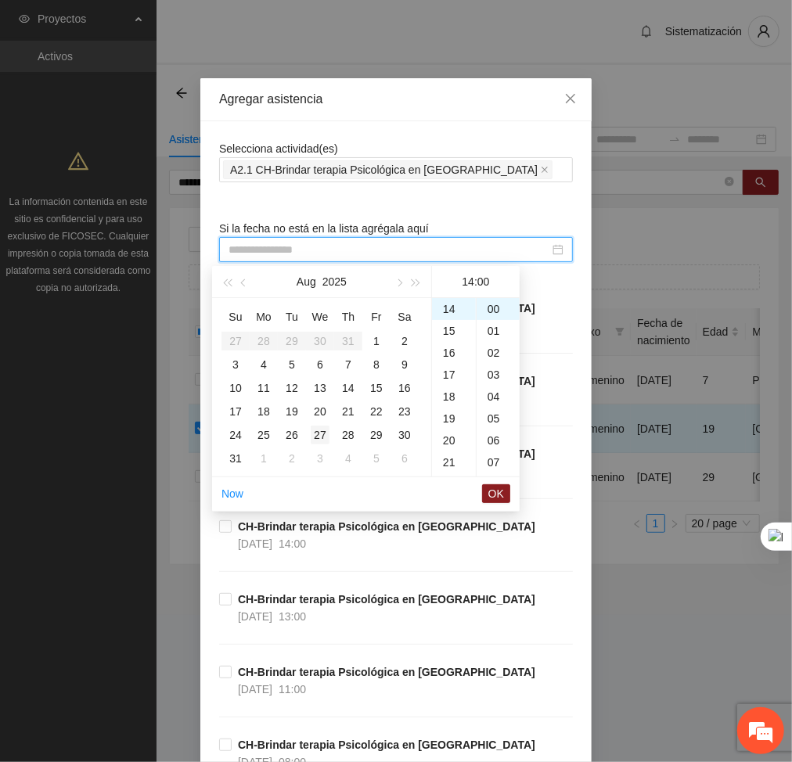
click at [319, 433] on div "27" at bounding box center [320, 435] width 19 height 19
type input "**********"
click at [494, 494] on span "OK" at bounding box center [496, 493] width 16 height 17
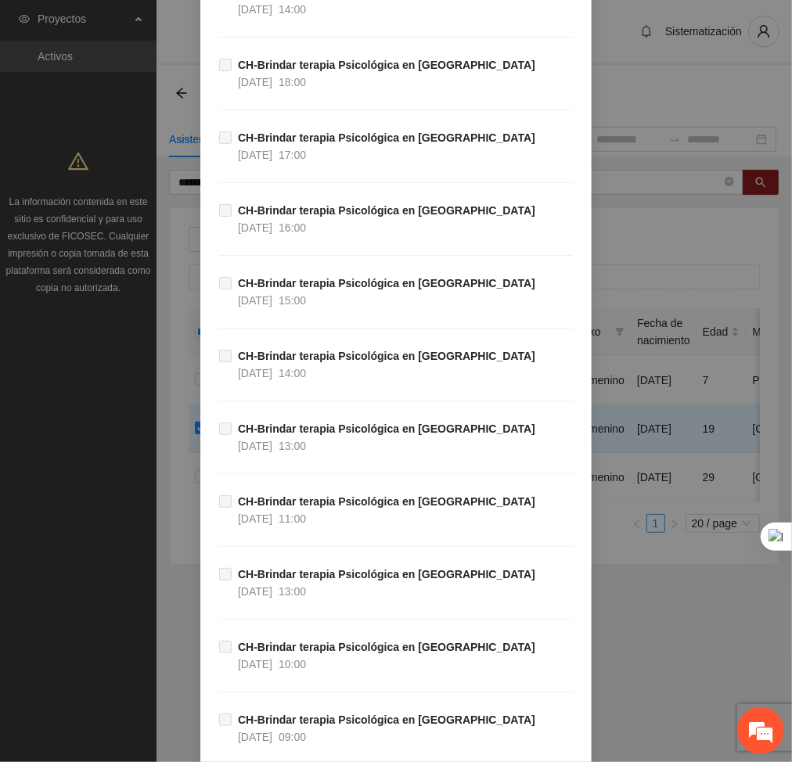
scroll to position [33658, 0]
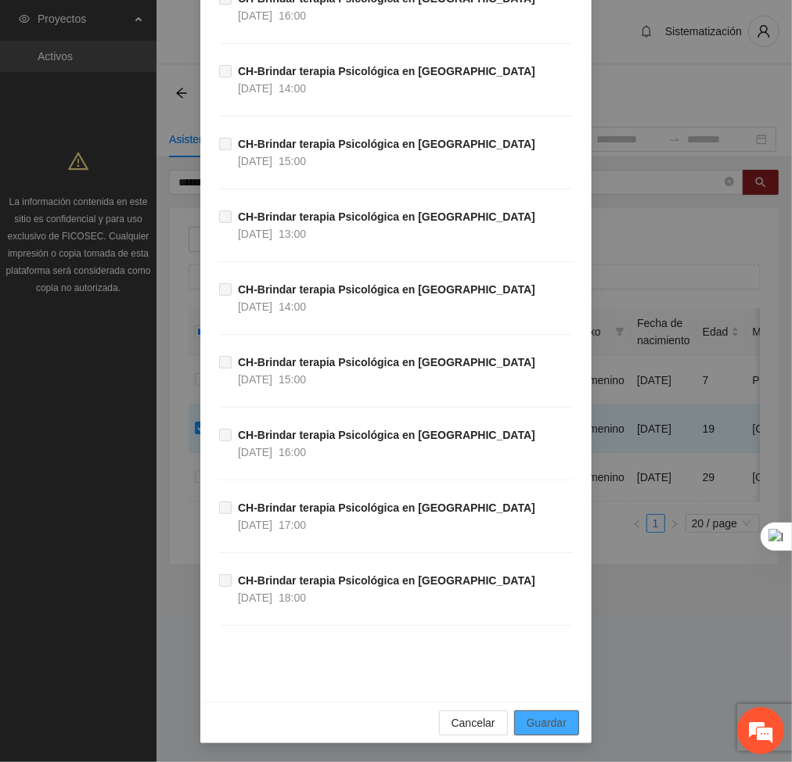
click at [540, 721] on span "Guardar" at bounding box center [547, 722] width 40 height 17
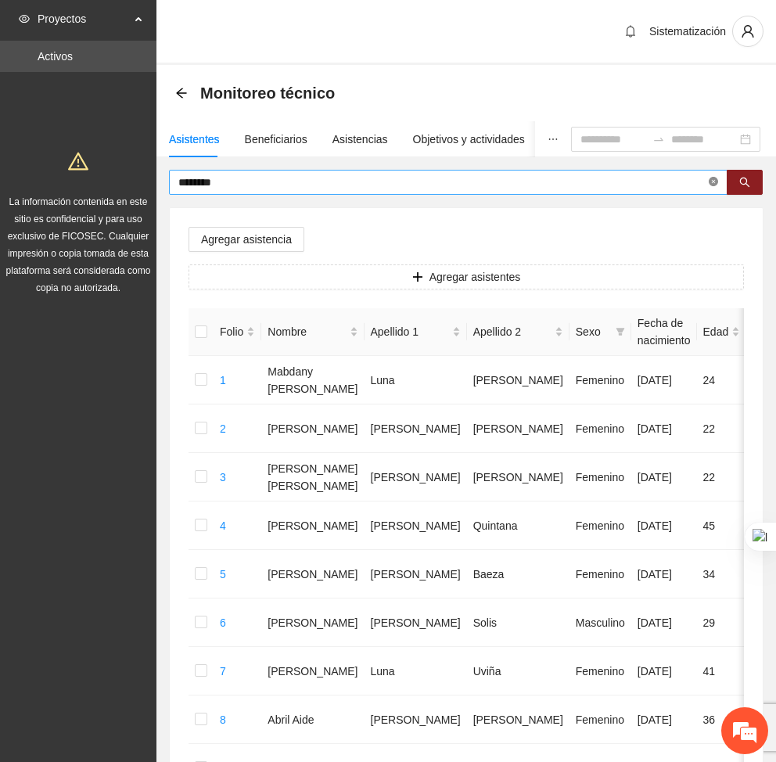
click at [709, 183] on icon "close-circle" at bounding box center [713, 181] width 9 height 9
type input "******"
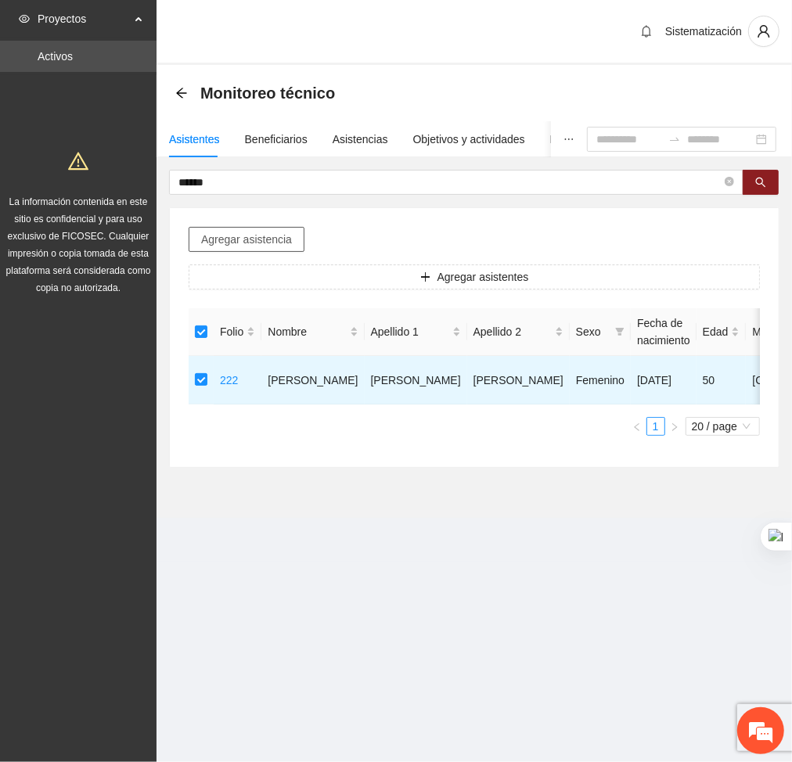
click at [254, 238] on span "Agregar asistencia" at bounding box center [246, 239] width 91 height 17
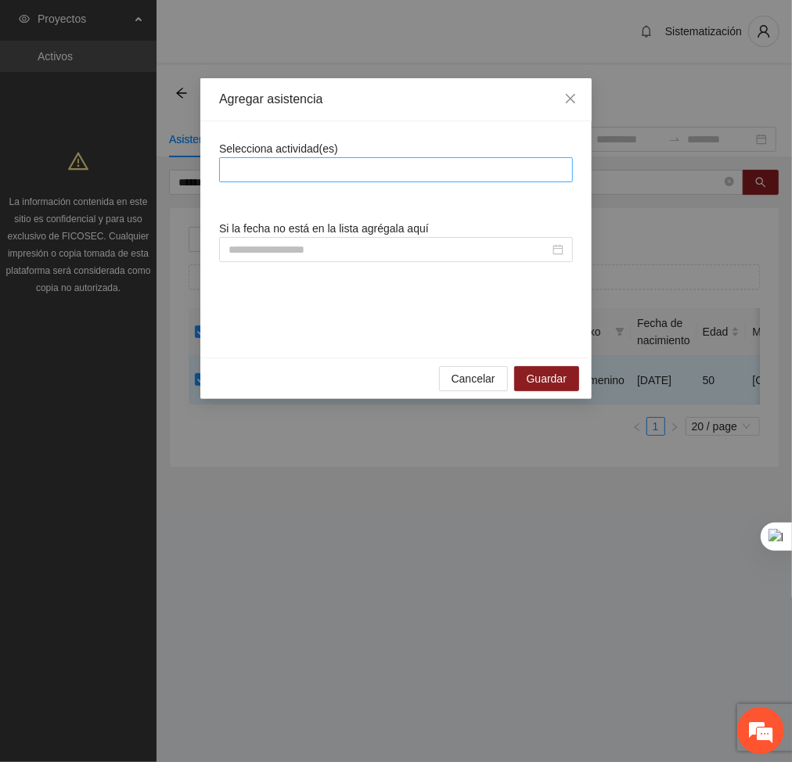
click at [273, 170] on div at bounding box center [396, 169] width 346 height 19
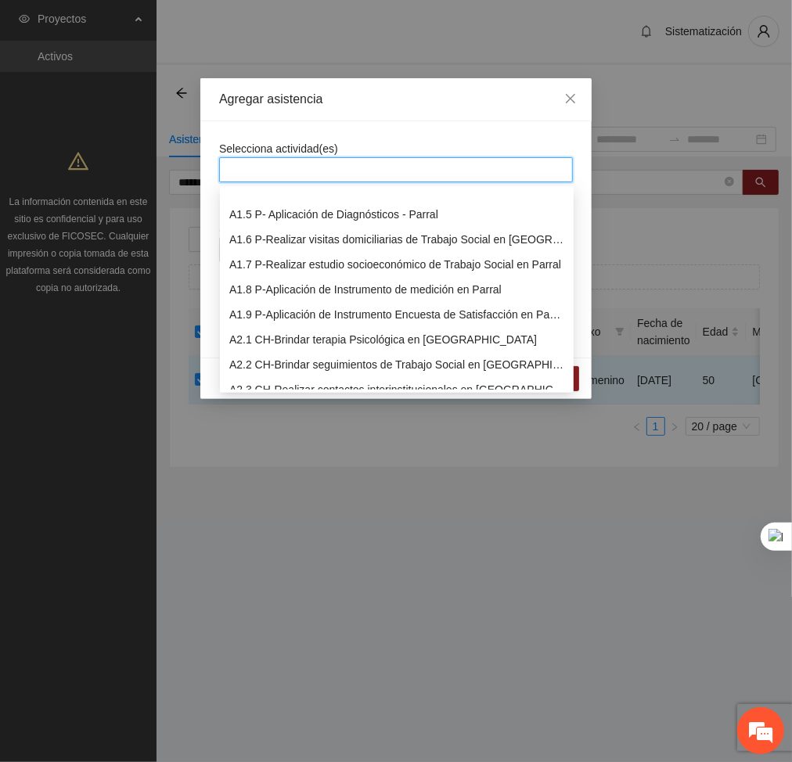
scroll to position [116, 0]
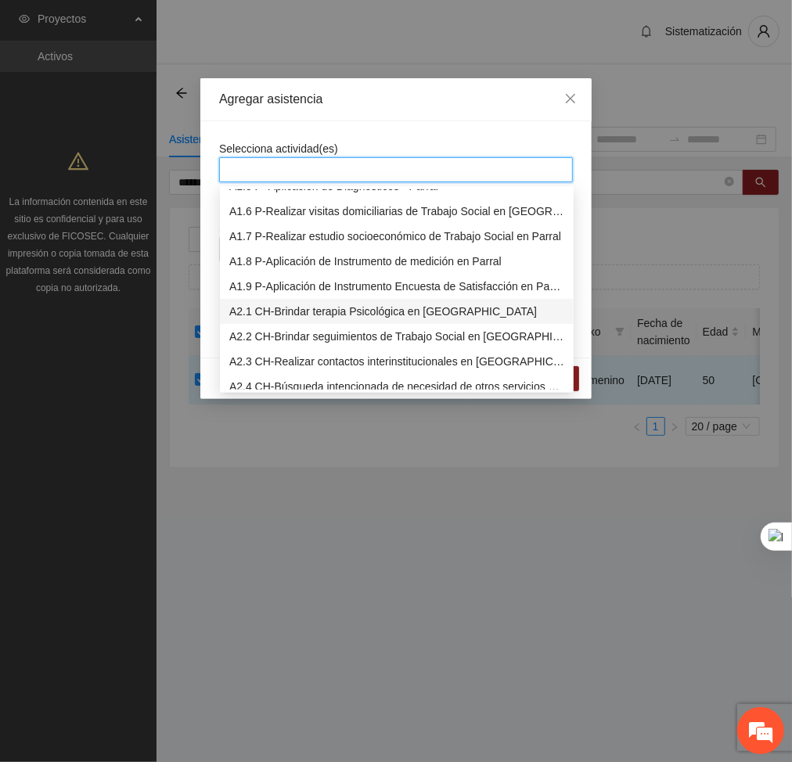
click at [261, 311] on div "A2.1 CH-Brindar terapia Psicológica en [GEOGRAPHIC_DATA]" at bounding box center [396, 311] width 335 height 17
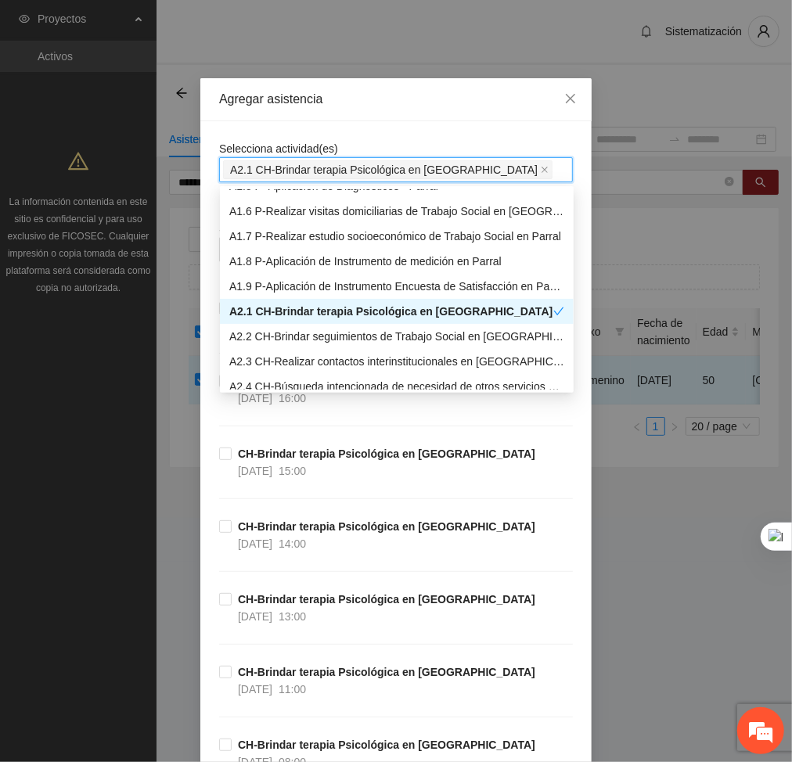
click at [391, 108] on div "Agregar asistencia" at bounding box center [395, 99] width 391 height 43
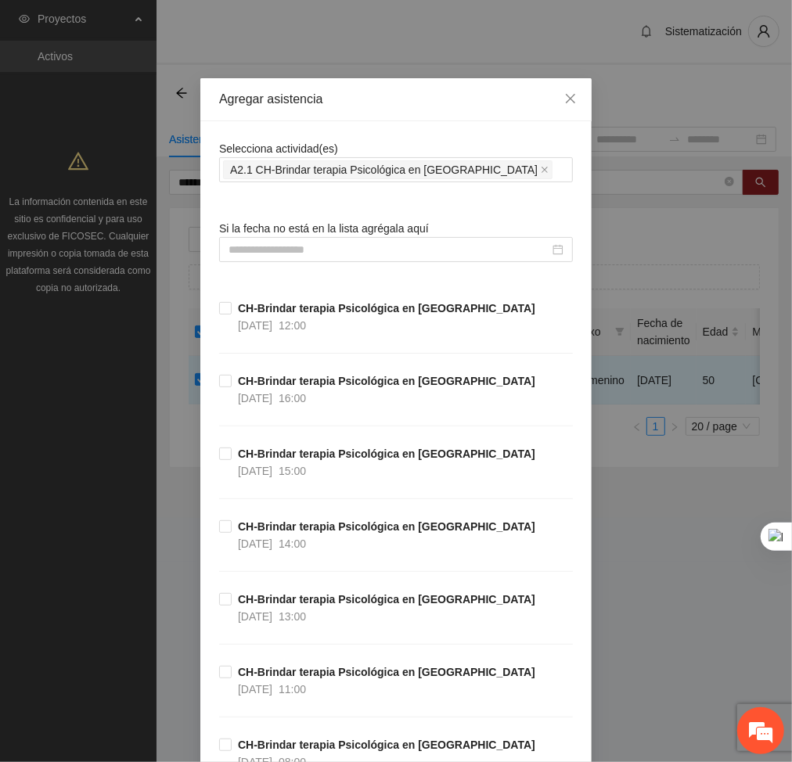
click at [383, 257] on input at bounding box center [388, 249] width 321 height 17
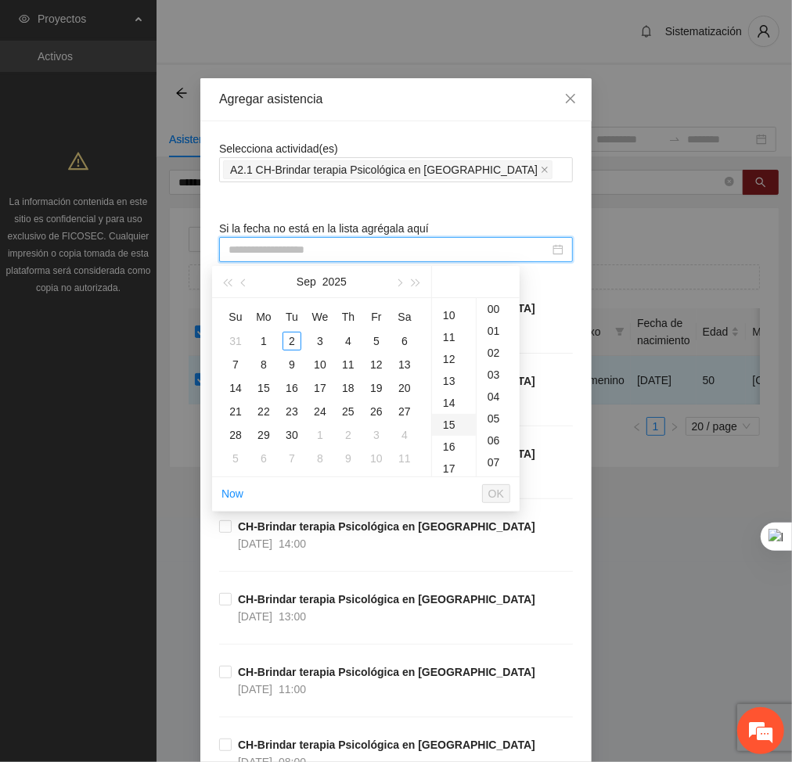
click at [444, 422] on div "15" at bounding box center [454, 425] width 44 height 22
click at [247, 286] on button "button" at bounding box center [243, 281] width 17 height 31
click at [324, 435] on div "27" at bounding box center [320, 435] width 19 height 19
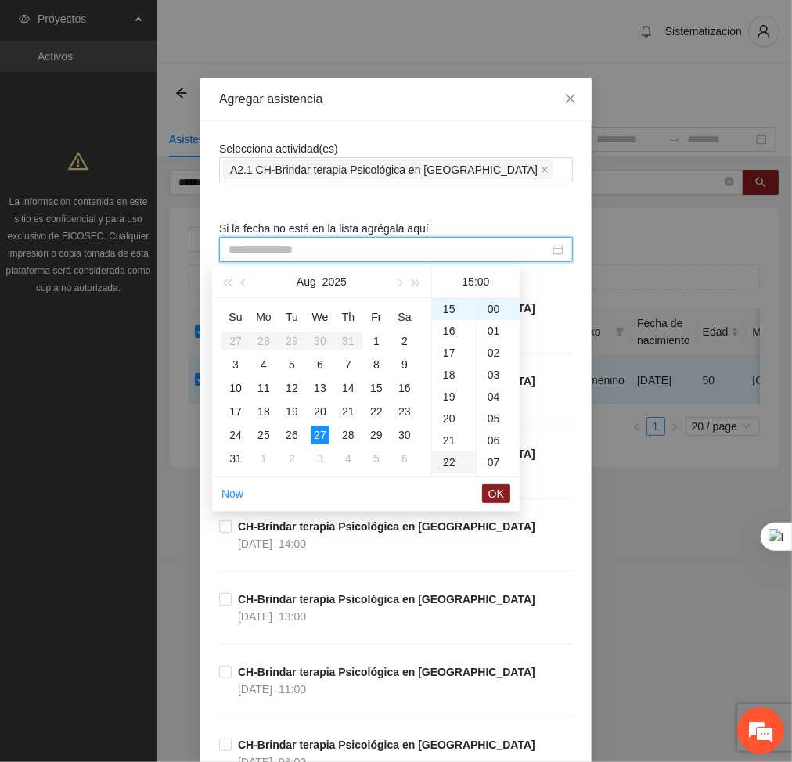
type input "**********"
click at [498, 494] on span "OK" at bounding box center [496, 493] width 16 height 17
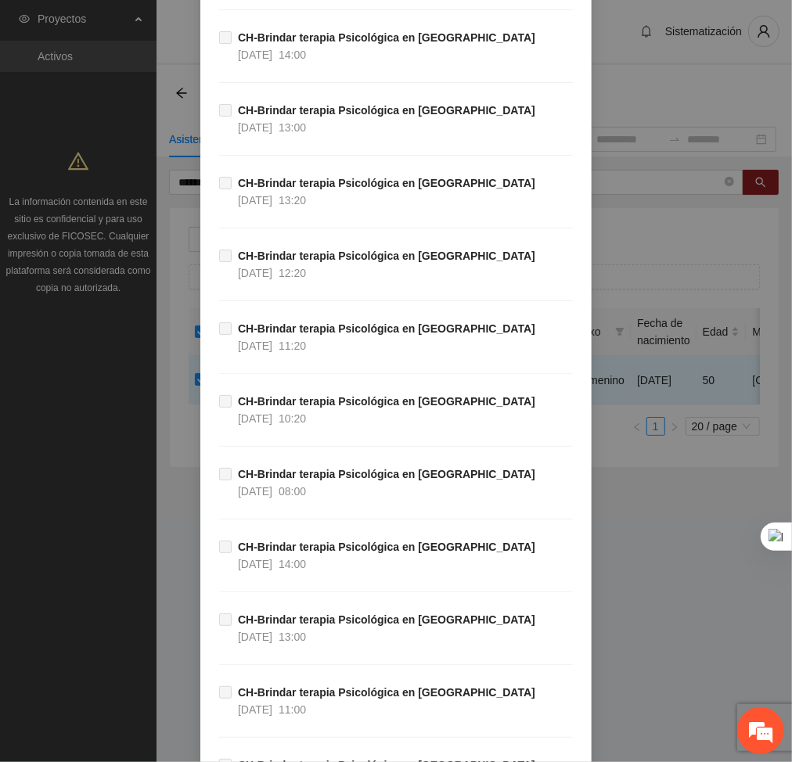
scroll to position [33658, 0]
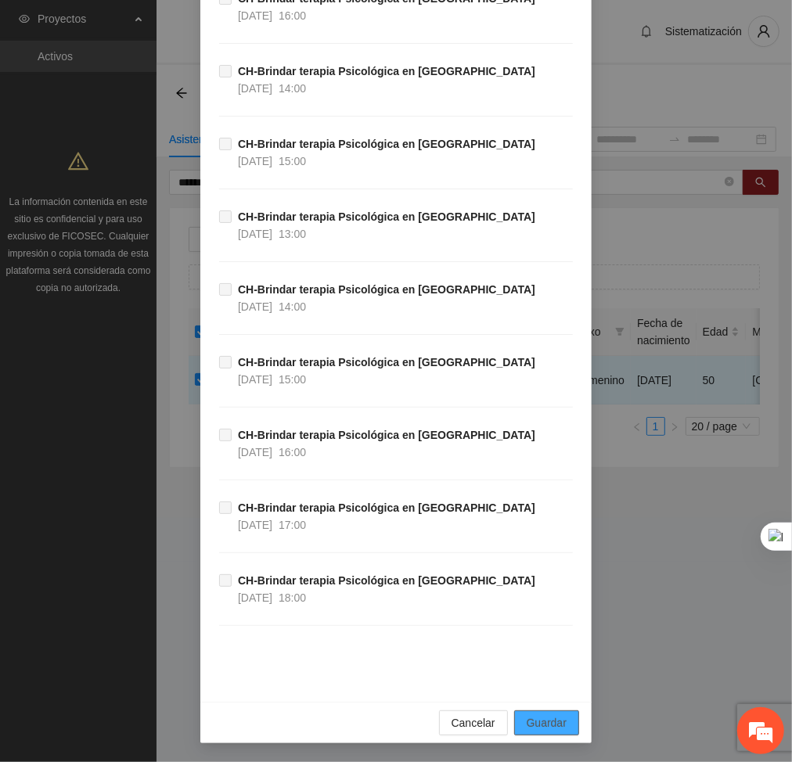
click at [556, 720] on span "Guardar" at bounding box center [547, 722] width 40 height 17
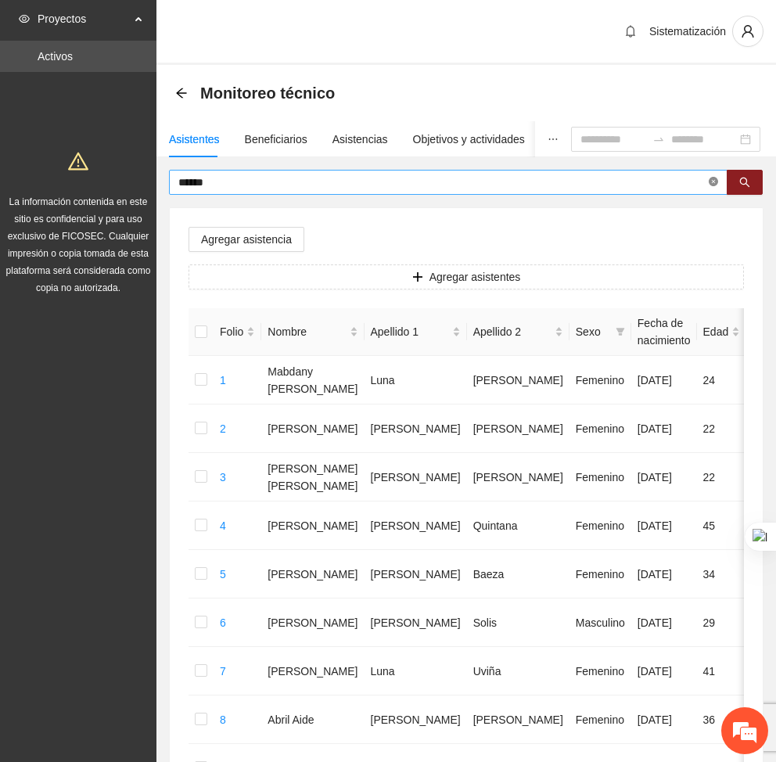
click at [712, 184] on icon "close-circle" at bounding box center [713, 181] width 9 height 9
type input "*****"
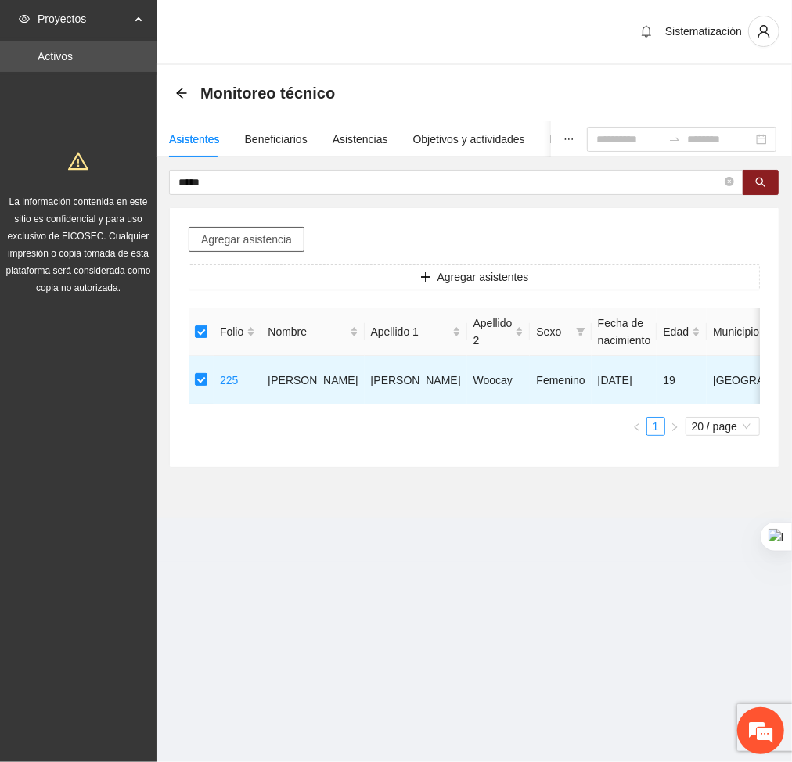
click at [259, 246] on span "Agregar asistencia" at bounding box center [246, 239] width 91 height 17
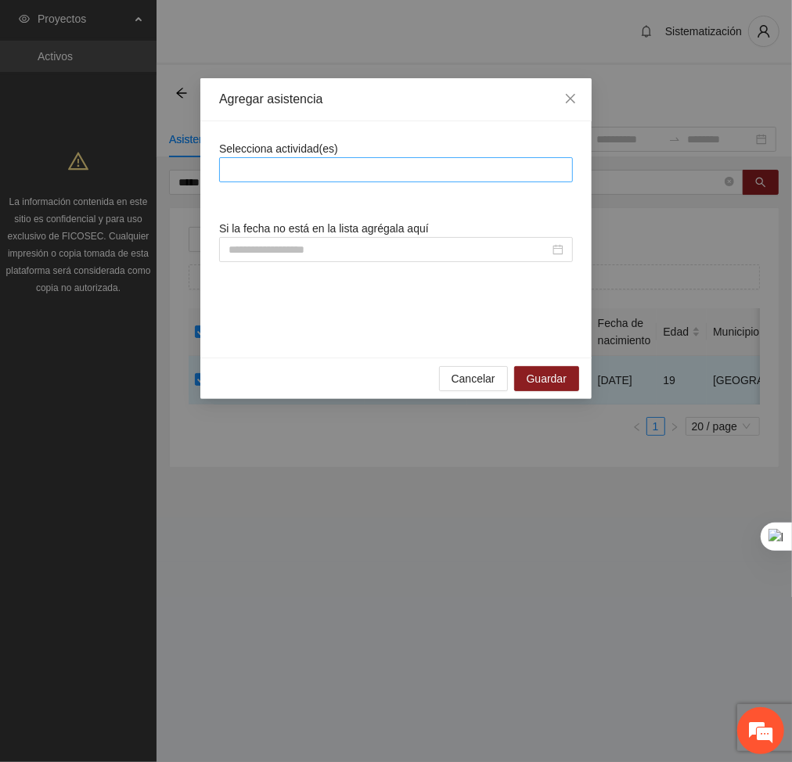
click at [379, 166] on div at bounding box center [396, 169] width 346 height 19
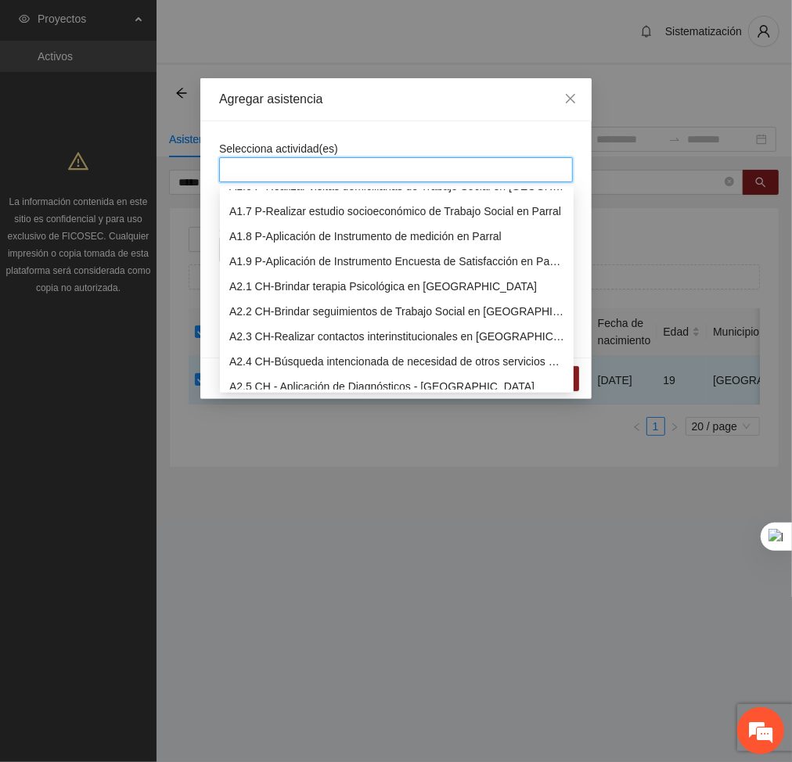
scroll to position [152, 0]
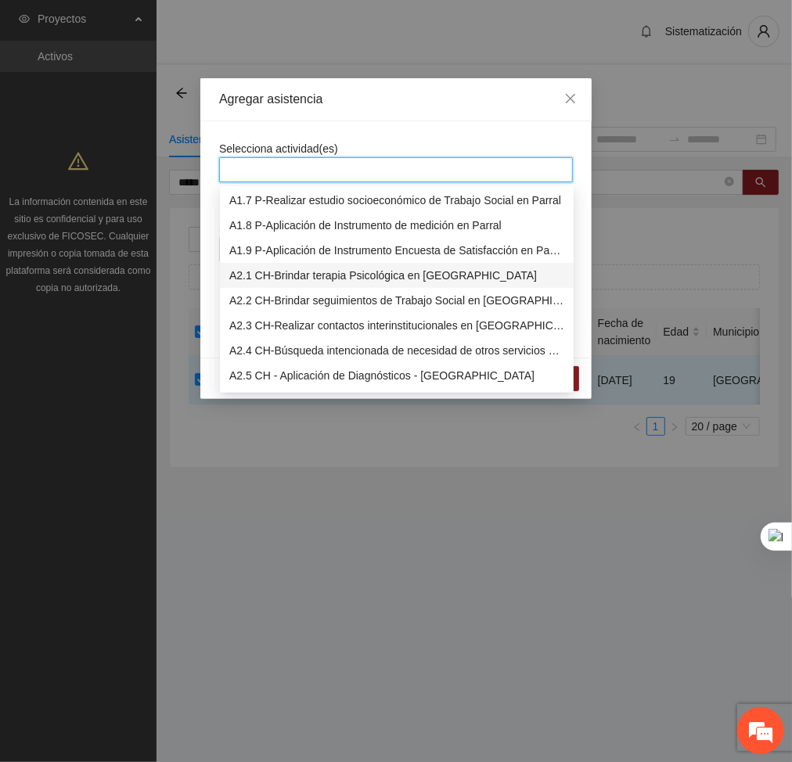
click at [288, 279] on div "A2.1 CH-Brindar terapia Psicológica en [GEOGRAPHIC_DATA]" at bounding box center [396, 275] width 335 height 17
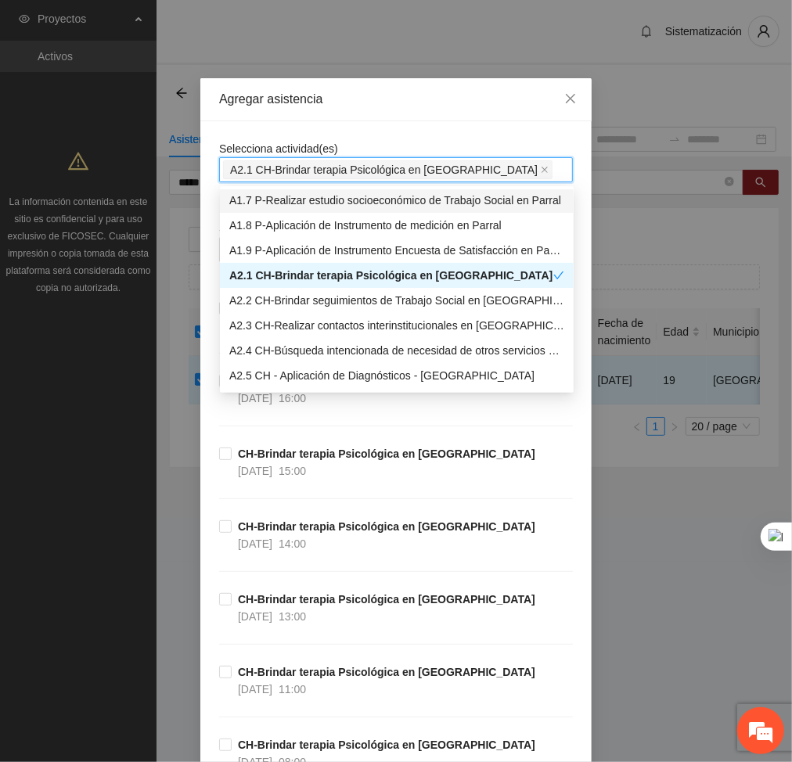
click at [392, 120] on div "Agregar asistencia" at bounding box center [395, 99] width 391 height 43
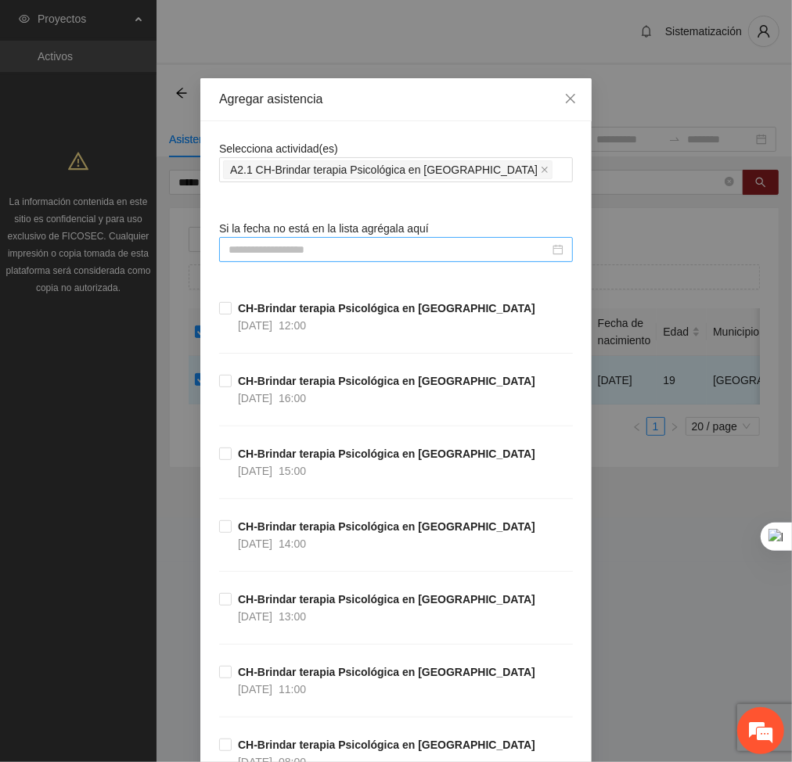
click at [426, 249] on input at bounding box center [388, 249] width 321 height 17
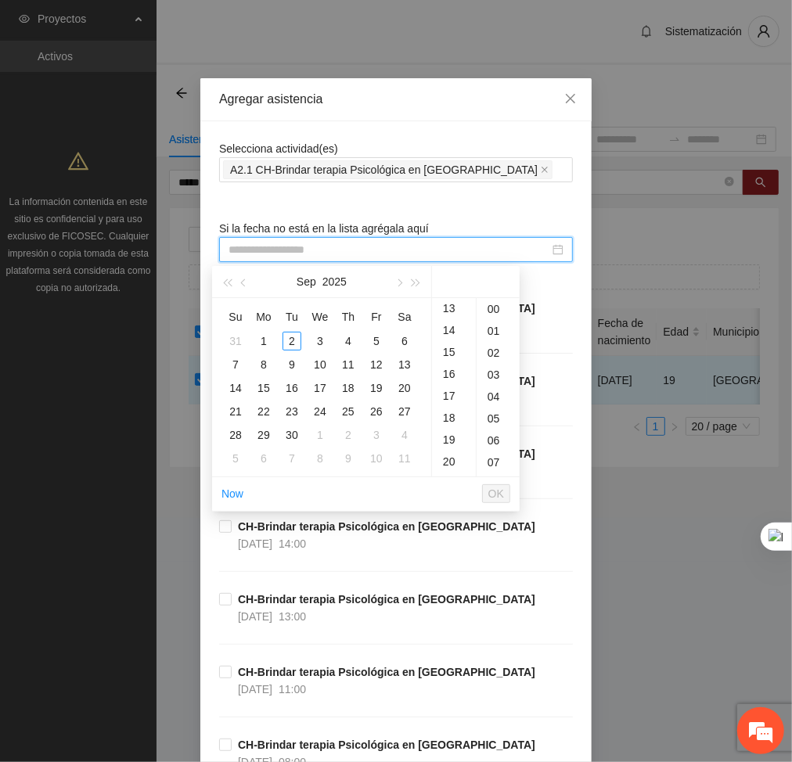
scroll to position [329, 0]
click at [448, 338] on div "16" at bounding box center [454, 330] width 44 height 22
click at [249, 282] on button "button" at bounding box center [243, 281] width 17 height 31
click at [317, 436] on div "27" at bounding box center [320, 435] width 19 height 19
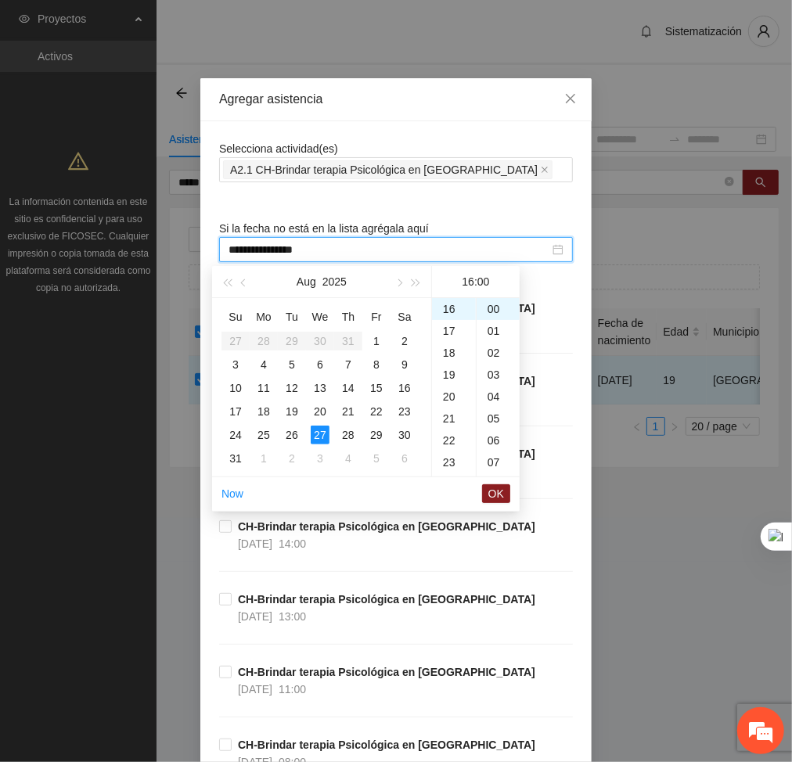
type input "**********"
click at [501, 492] on span "OK" at bounding box center [496, 493] width 16 height 17
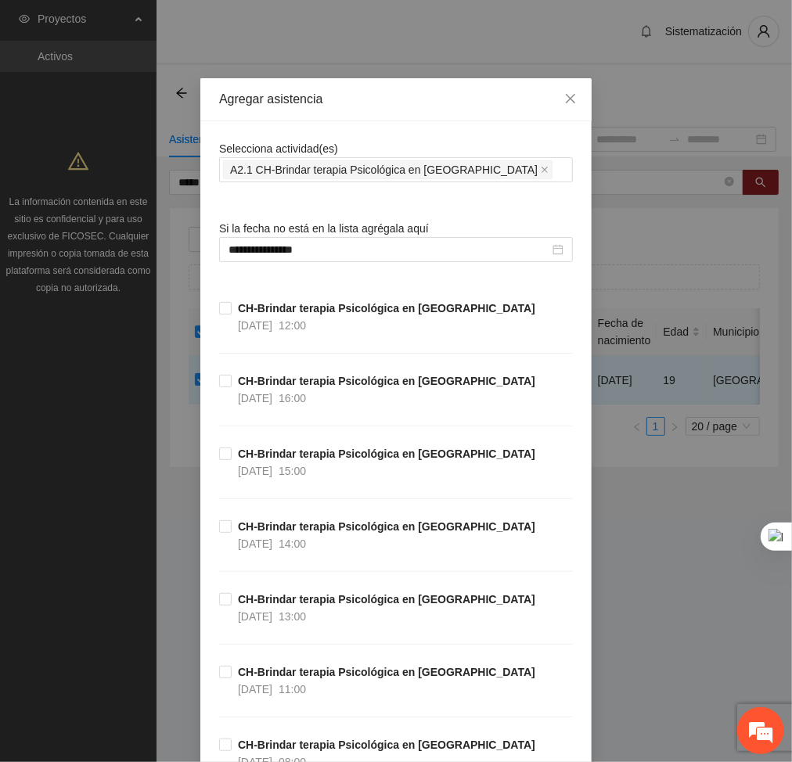
scroll to position [33658, 0]
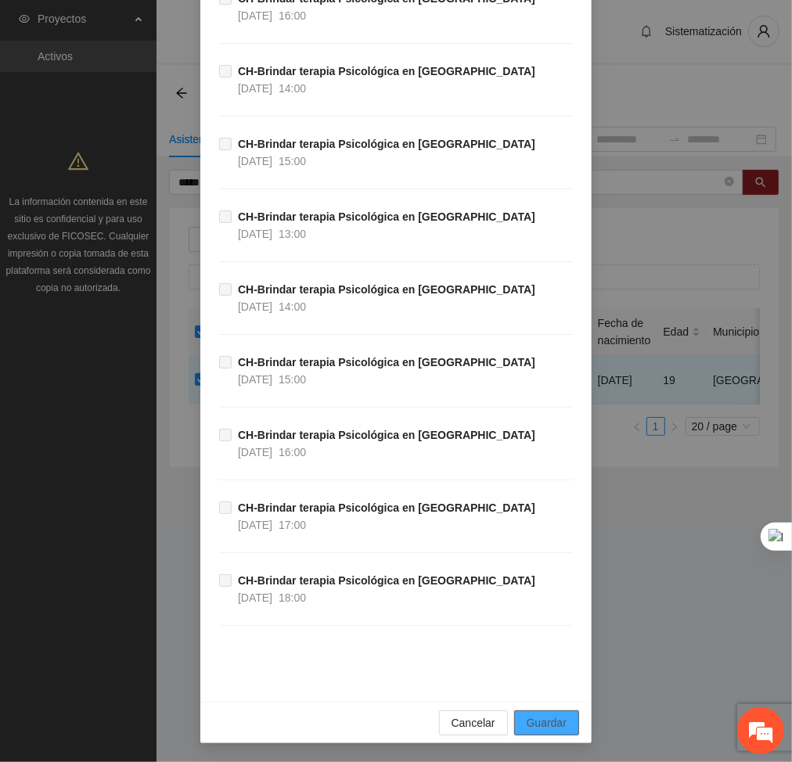
click at [560, 719] on button "Guardar" at bounding box center [546, 722] width 65 height 25
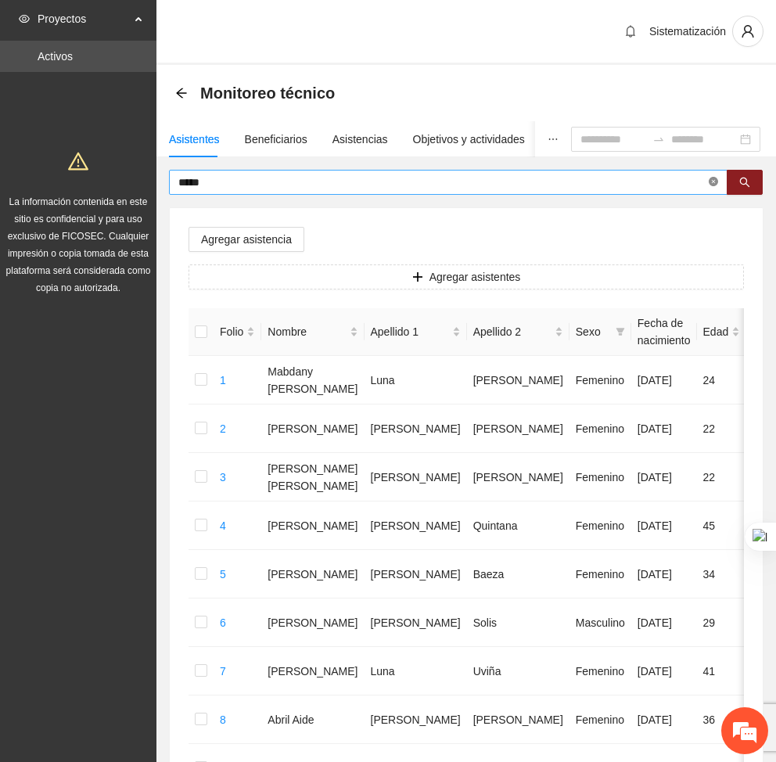
click at [710, 181] on icon "close-circle" at bounding box center [713, 181] width 9 height 9
type input "*****"
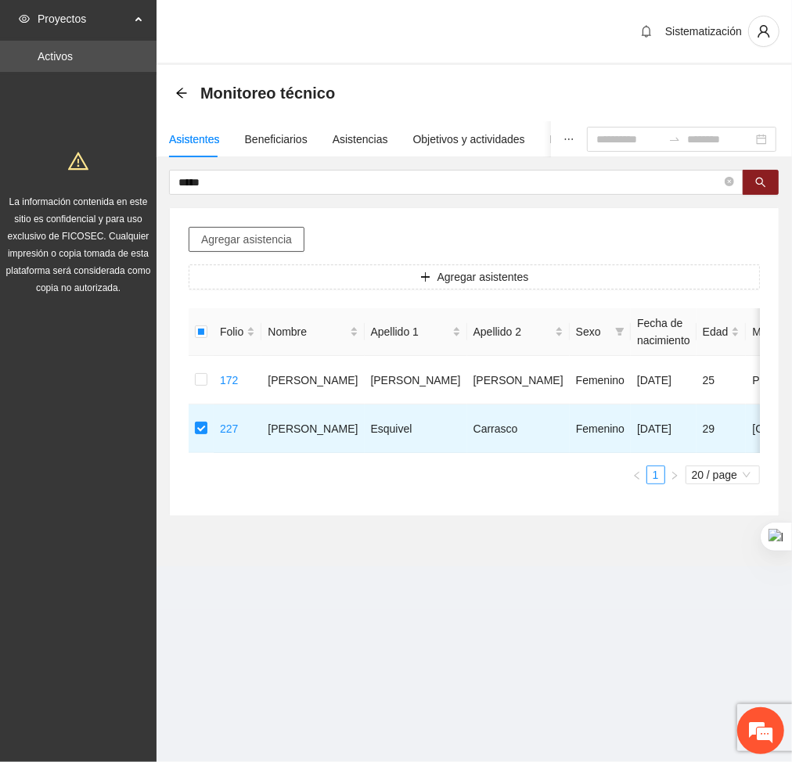
click at [271, 235] on span "Agregar asistencia" at bounding box center [246, 239] width 91 height 17
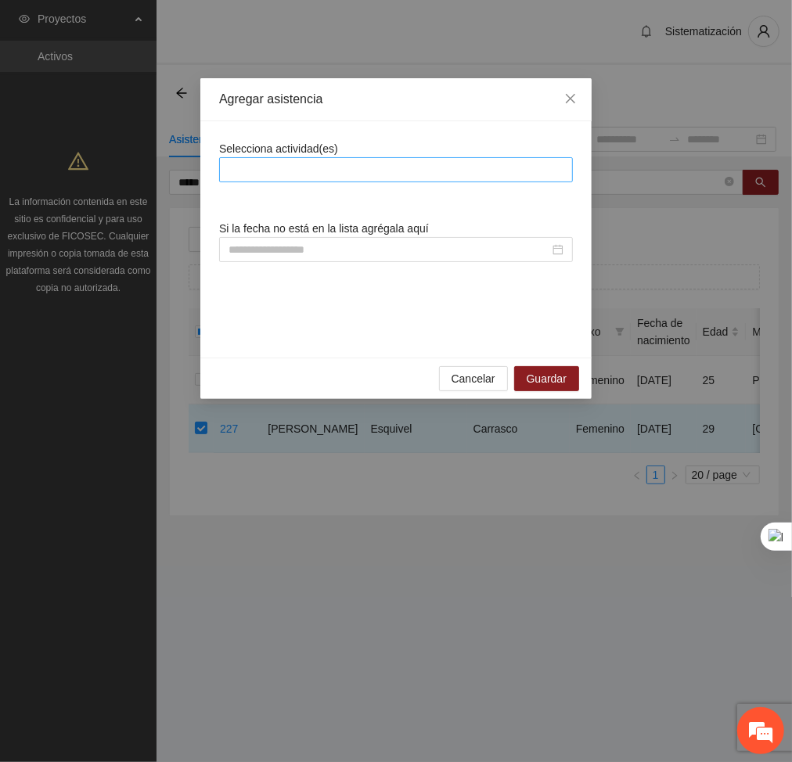
click at [358, 181] on div at bounding box center [396, 169] width 354 height 25
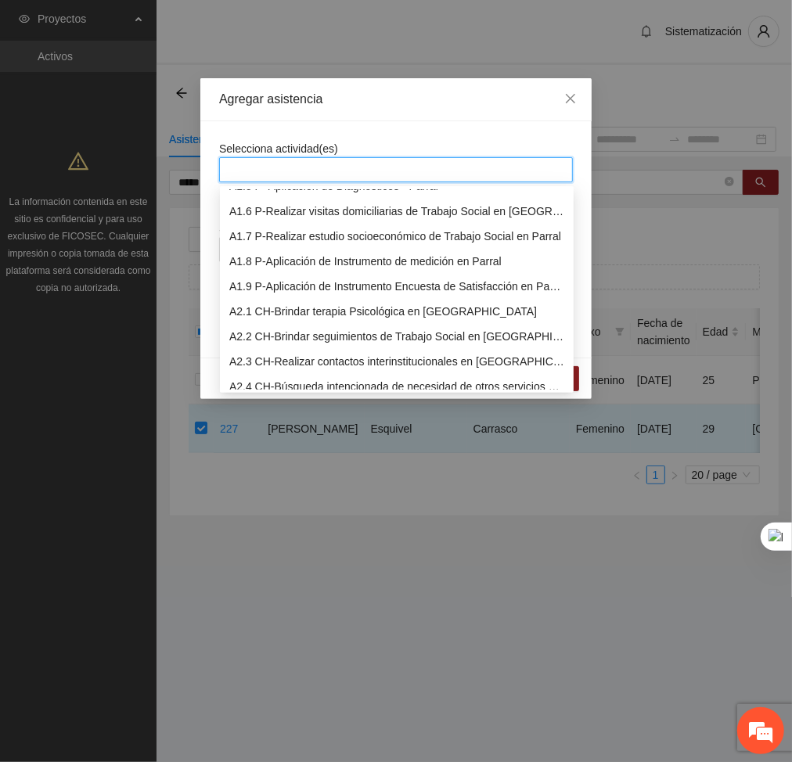
scroll to position [118, 0]
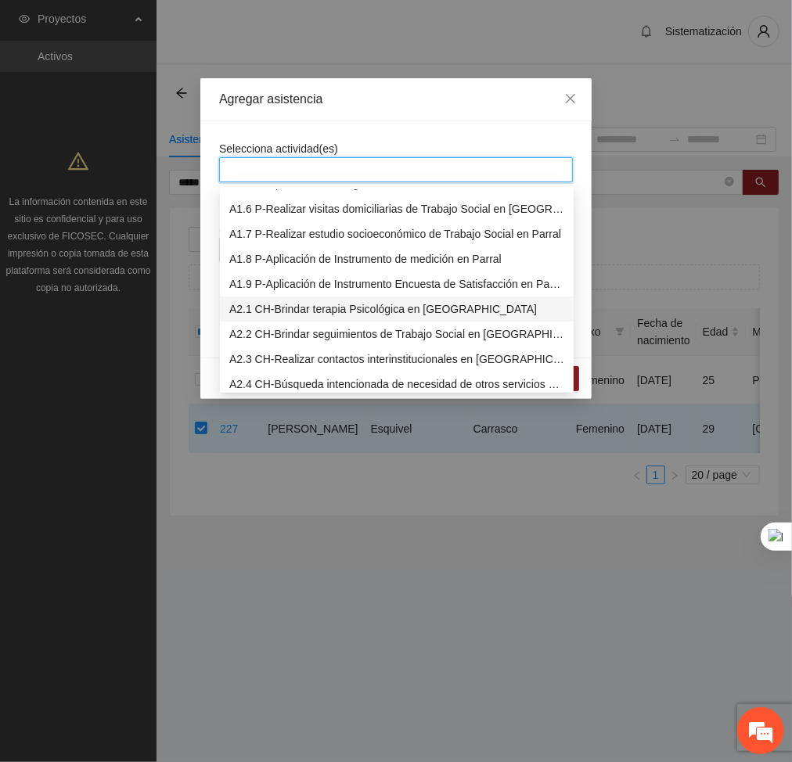
click at [282, 313] on div "A2.1 CH-Brindar terapia Psicológica en [GEOGRAPHIC_DATA]" at bounding box center [396, 308] width 335 height 17
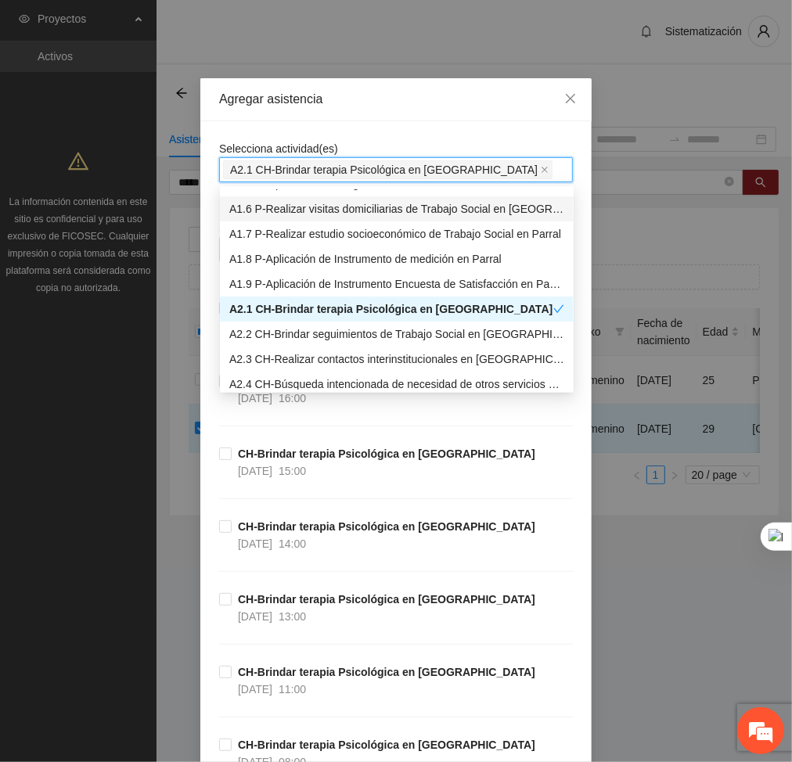
click at [385, 110] on div "Agregar asistencia" at bounding box center [395, 99] width 391 height 43
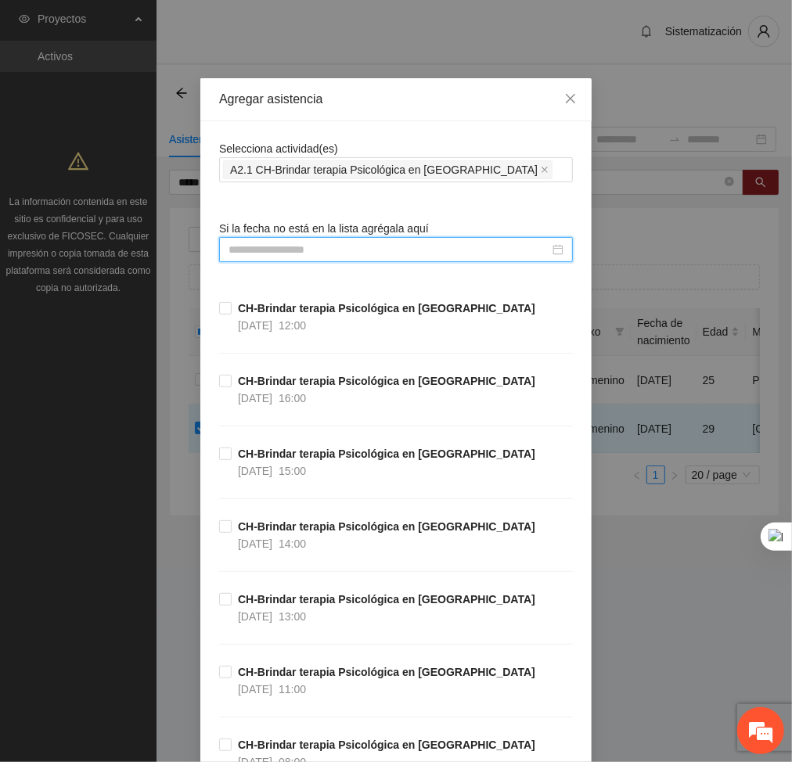
click at [422, 246] on input at bounding box center [388, 249] width 321 height 17
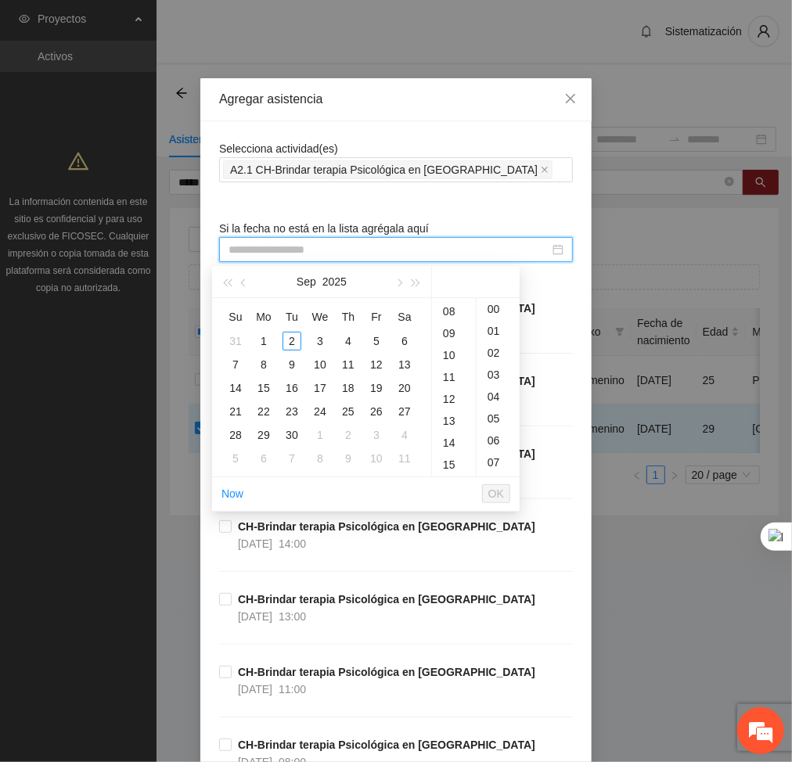
scroll to position [174, 0]
click at [452, 439] on div "14" at bounding box center [454, 442] width 44 height 22
click at [244, 288] on button "button" at bounding box center [243, 281] width 17 height 31
click at [320, 433] on div "27" at bounding box center [320, 435] width 19 height 19
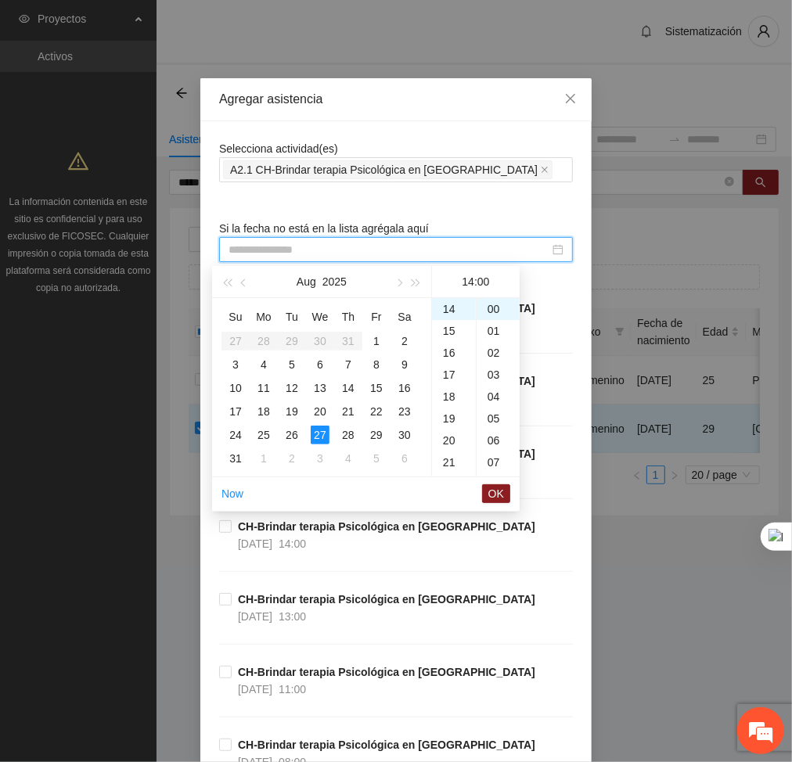
type input "**********"
click at [502, 496] on span "OK" at bounding box center [496, 493] width 16 height 17
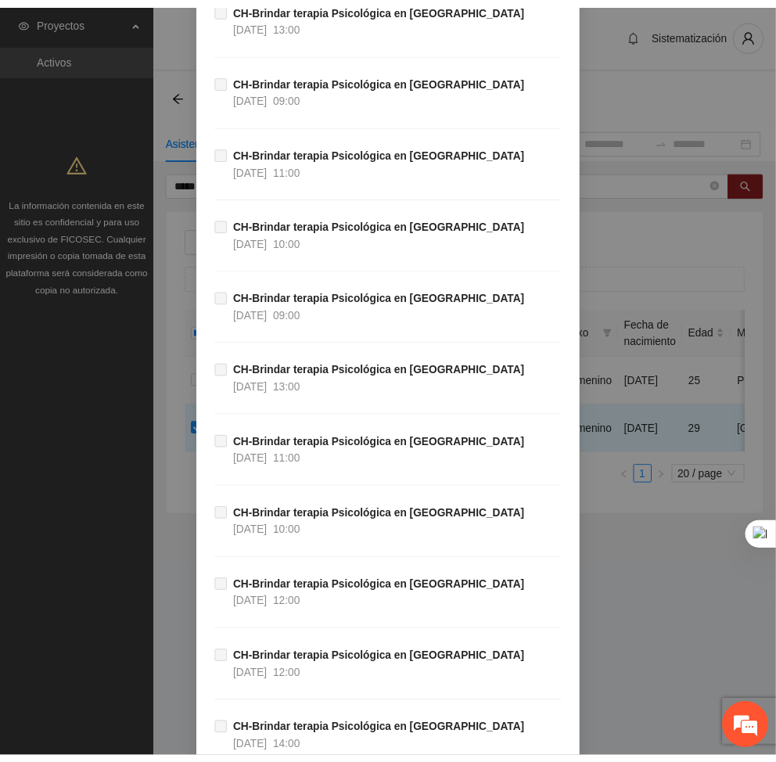
scroll to position [33658, 0]
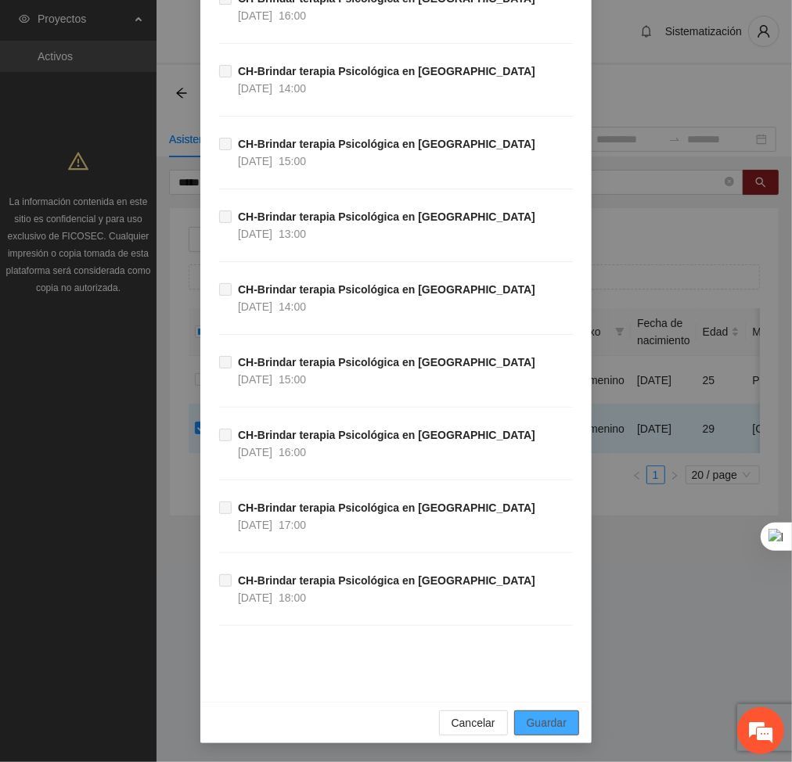
click at [538, 721] on span "Guardar" at bounding box center [547, 722] width 40 height 17
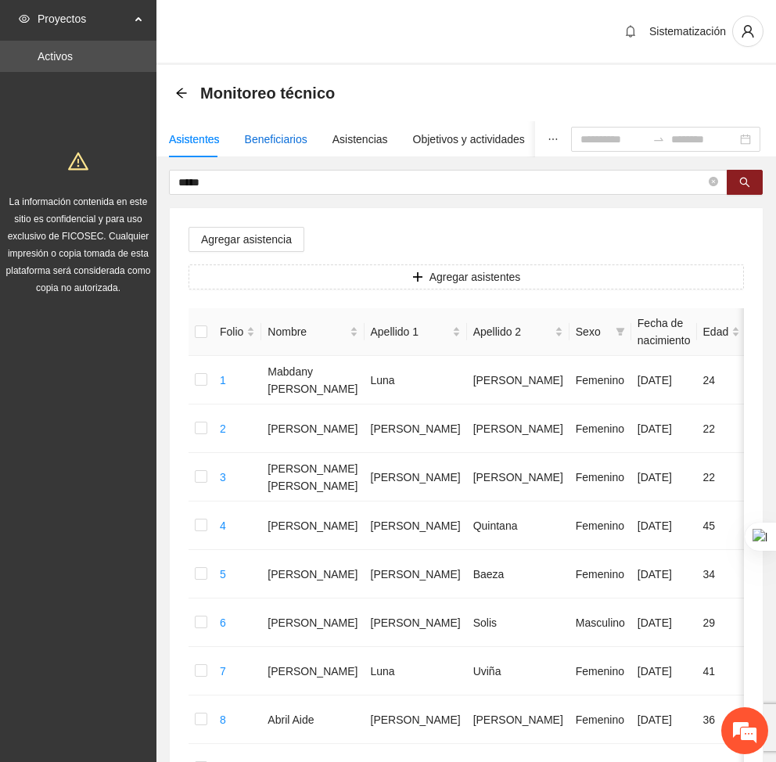
click at [277, 131] on div "Beneficiarios" at bounding box center [276, 139] width 63 height 17
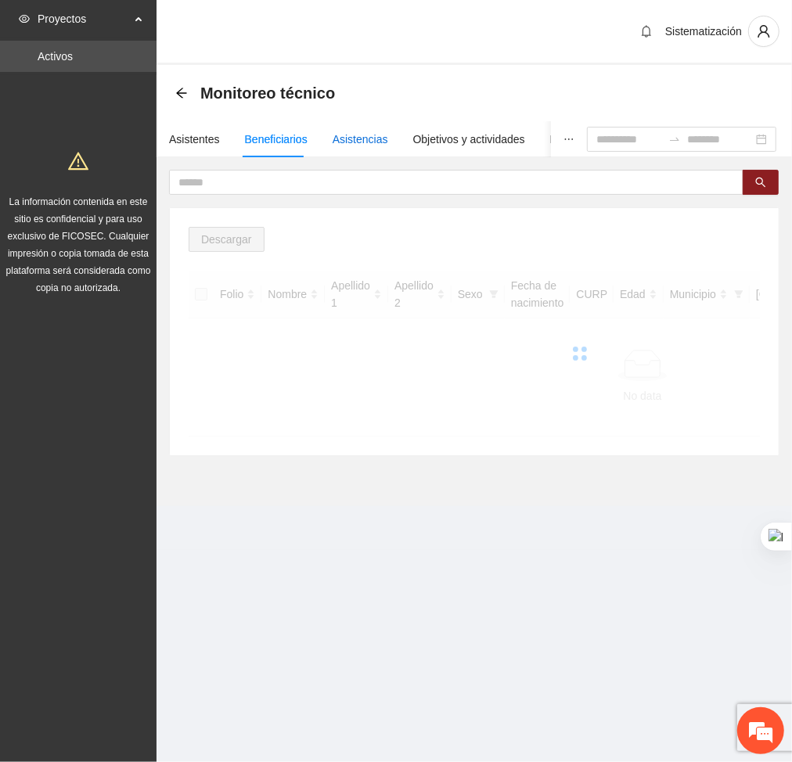
click at [360, 135] on div "Asistencias" at bounding box center [361, 139] width 56 height 17
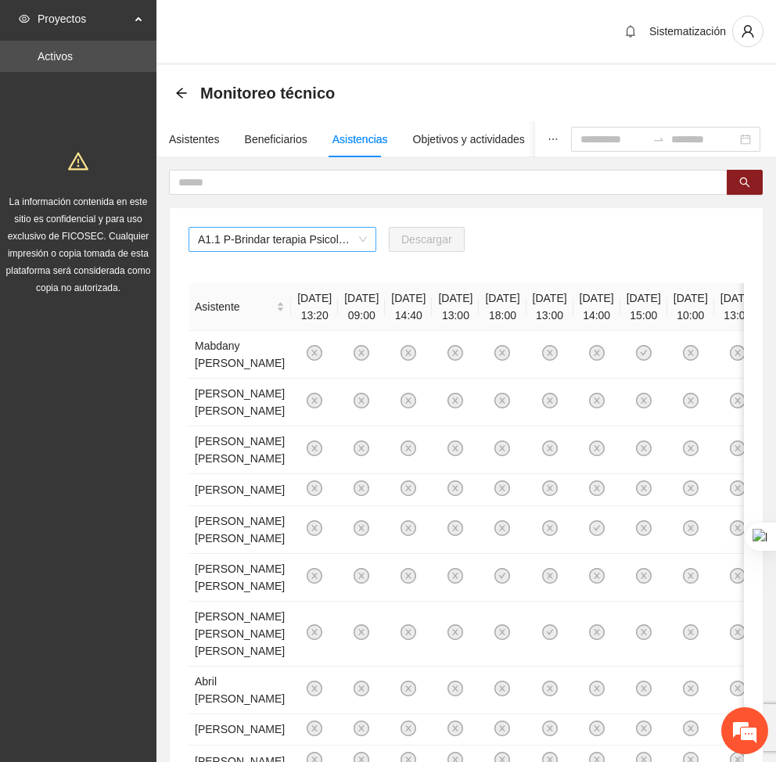
click at [311, 235] on span "A1.1 P-Brindar terapia Psicológica en Parral" at bounding box center [282, 239] width 169 height 23
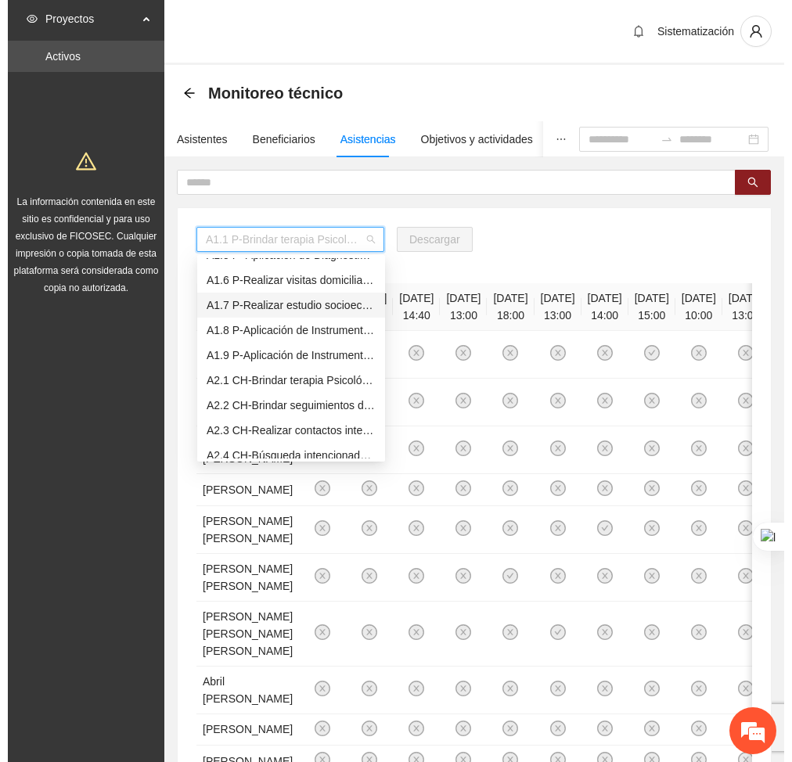
scroll to position [120, 0]
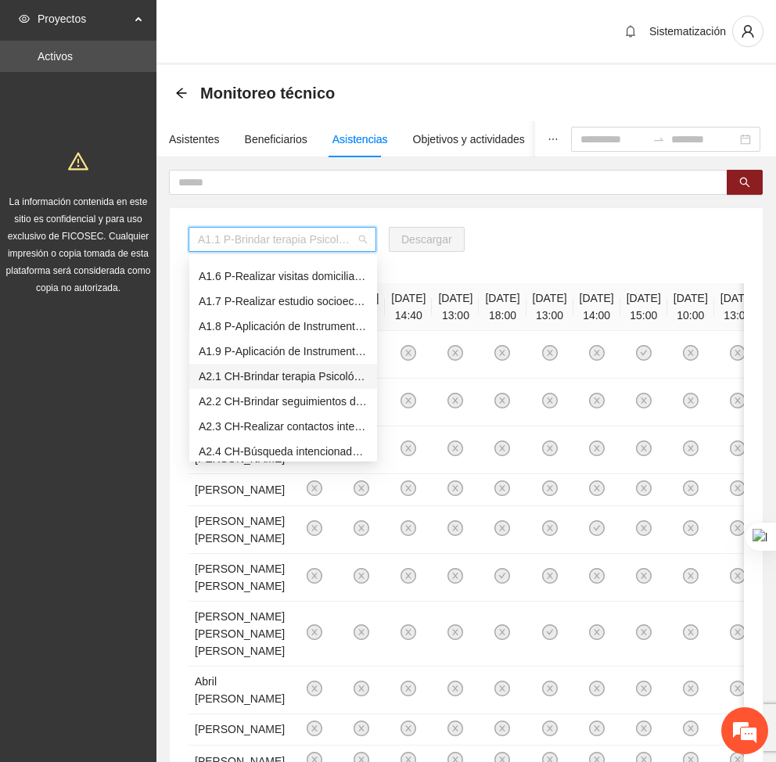
click at [235, 374] on div "A2.1 CH-Brindar terapia Psicológica en [GEOGRAPHIC_DATA]" at bounding box center [283, 376] width 169 height 17
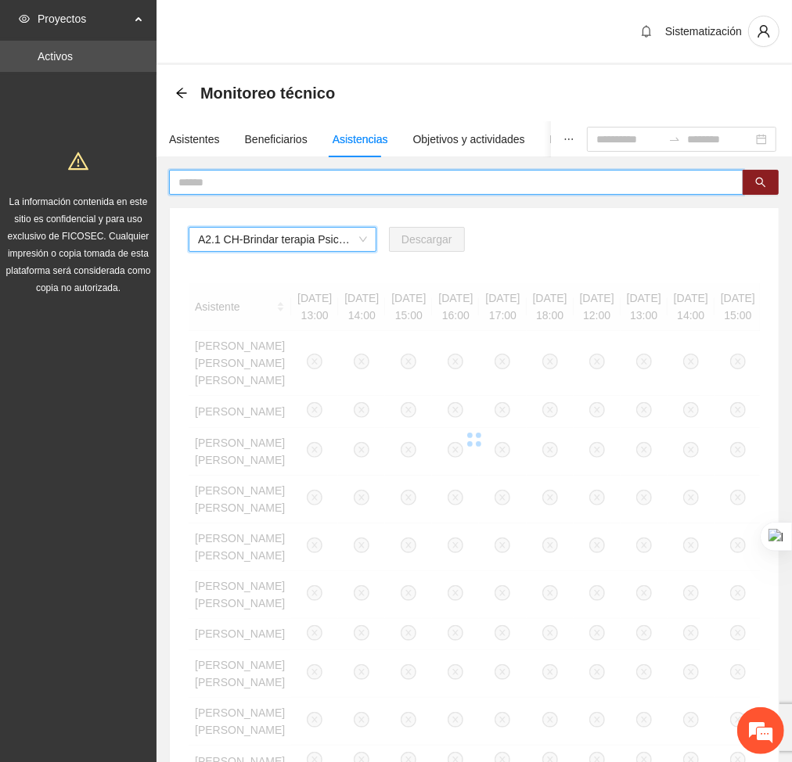
click at [291, 182] on input "text" at bounding box center [449, 182] width 543 height 17
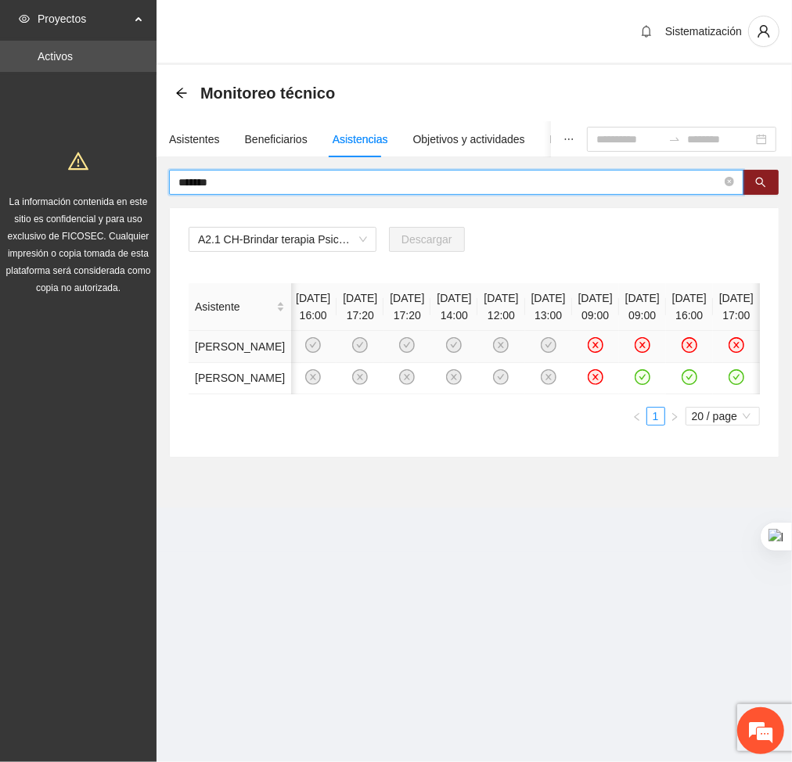
scroll to position [0, 0]
type input "*"
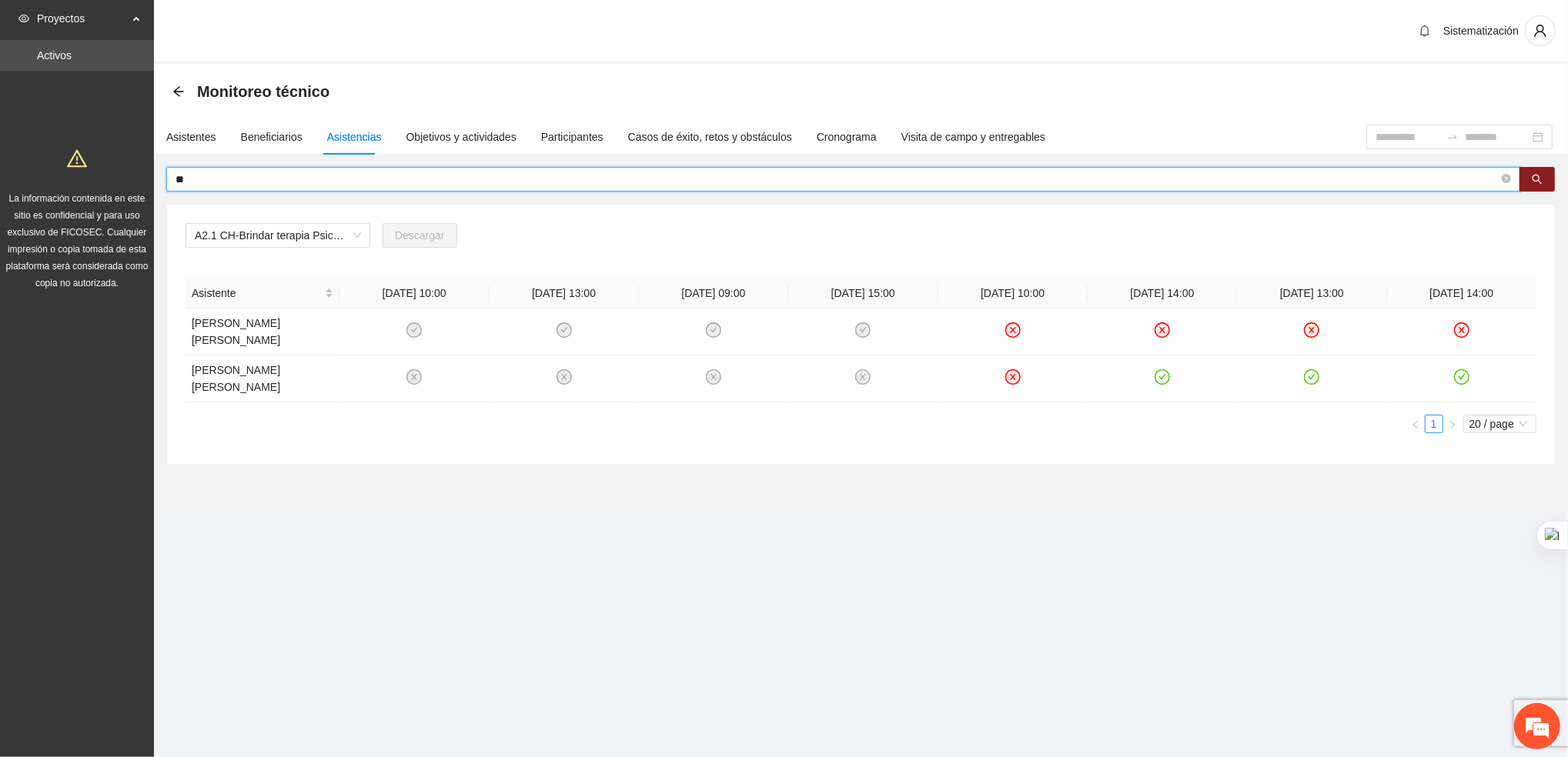
type input "*"
type input "********"
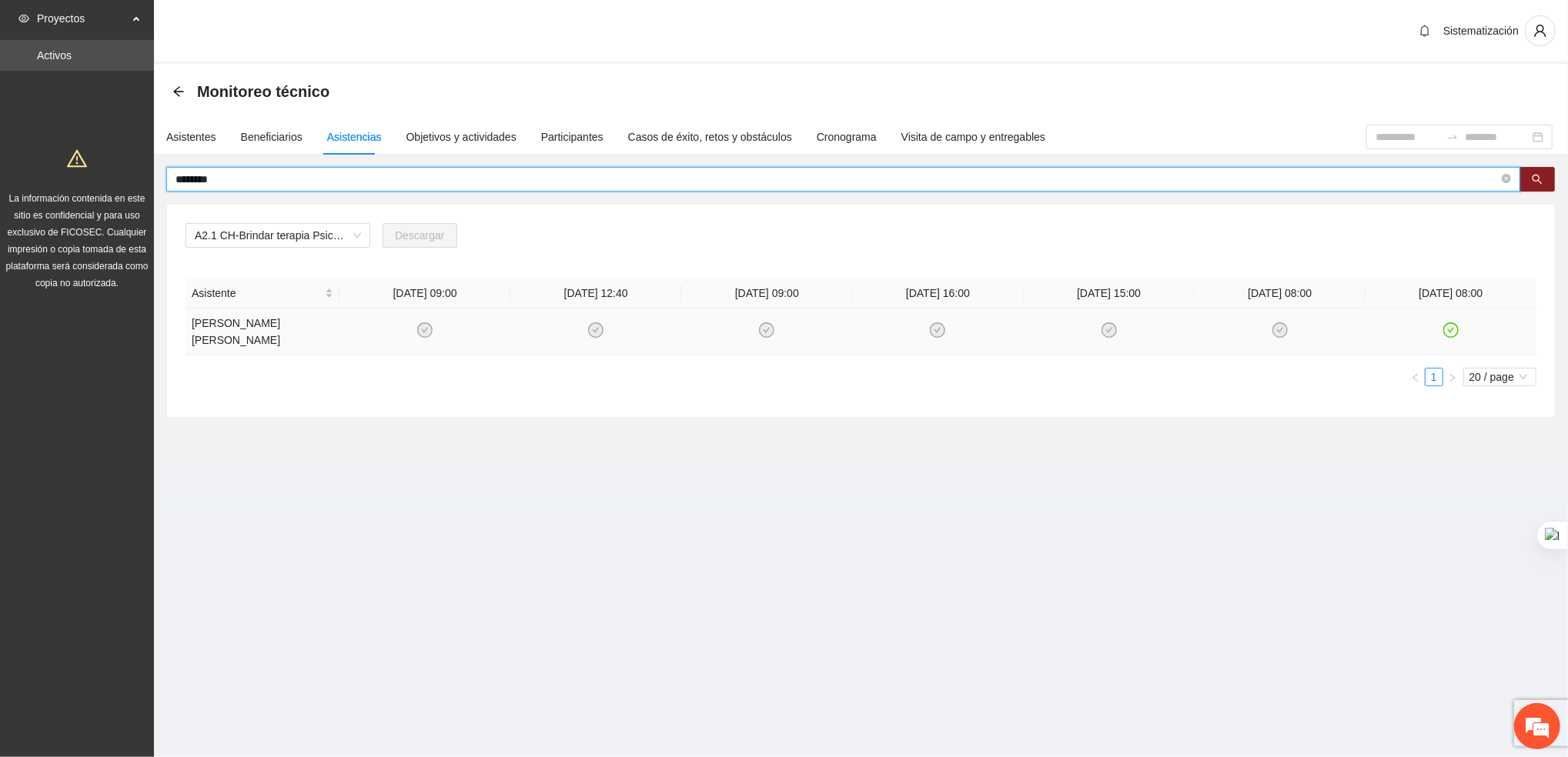
click at [1446, 323] on icon "check-circle" at bounding box center [1451, 329] width 13 height 13
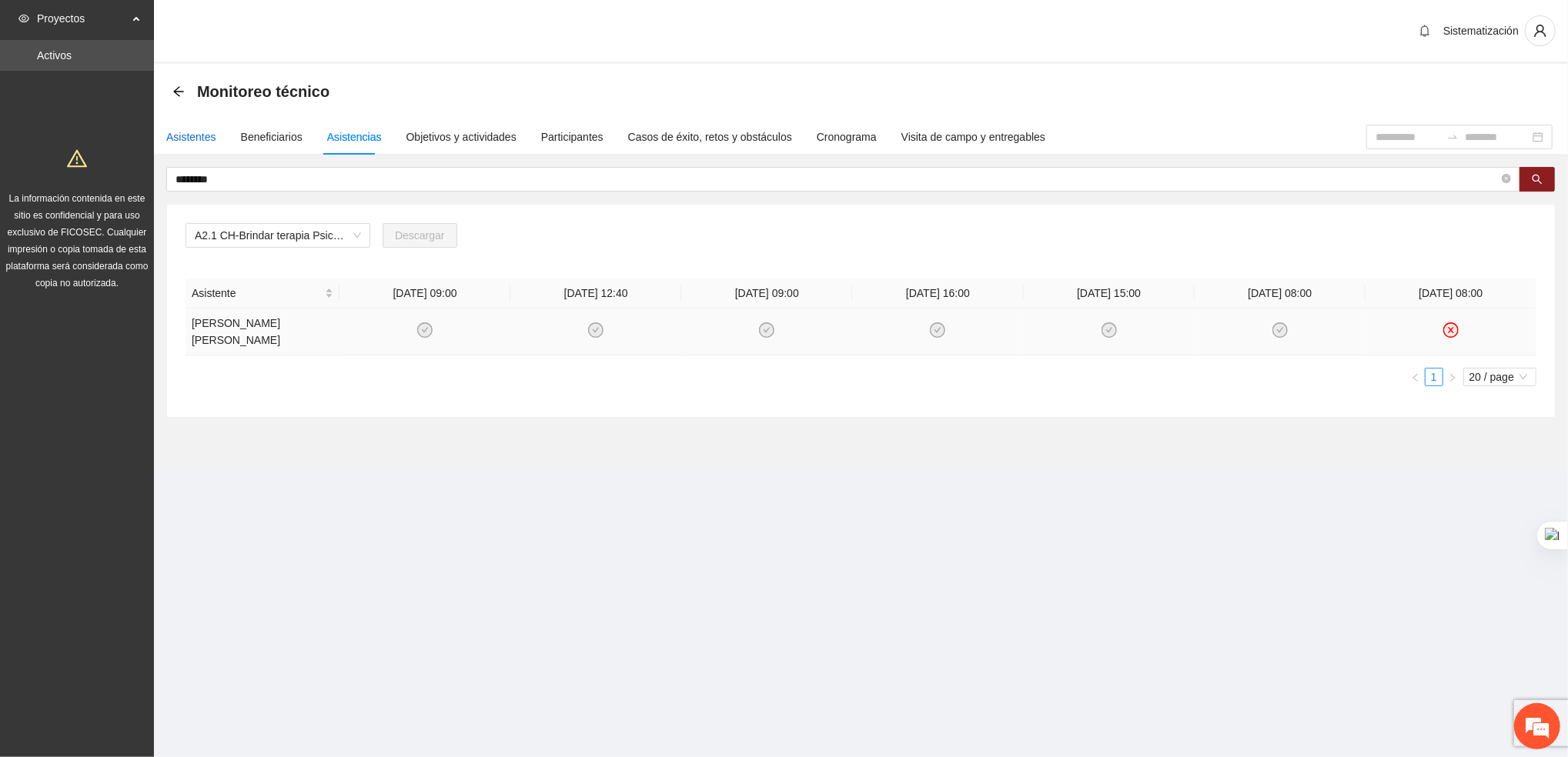
click at [186, 143] on div "Asistentes" at bounding box center [191, 137] width 50 height 17
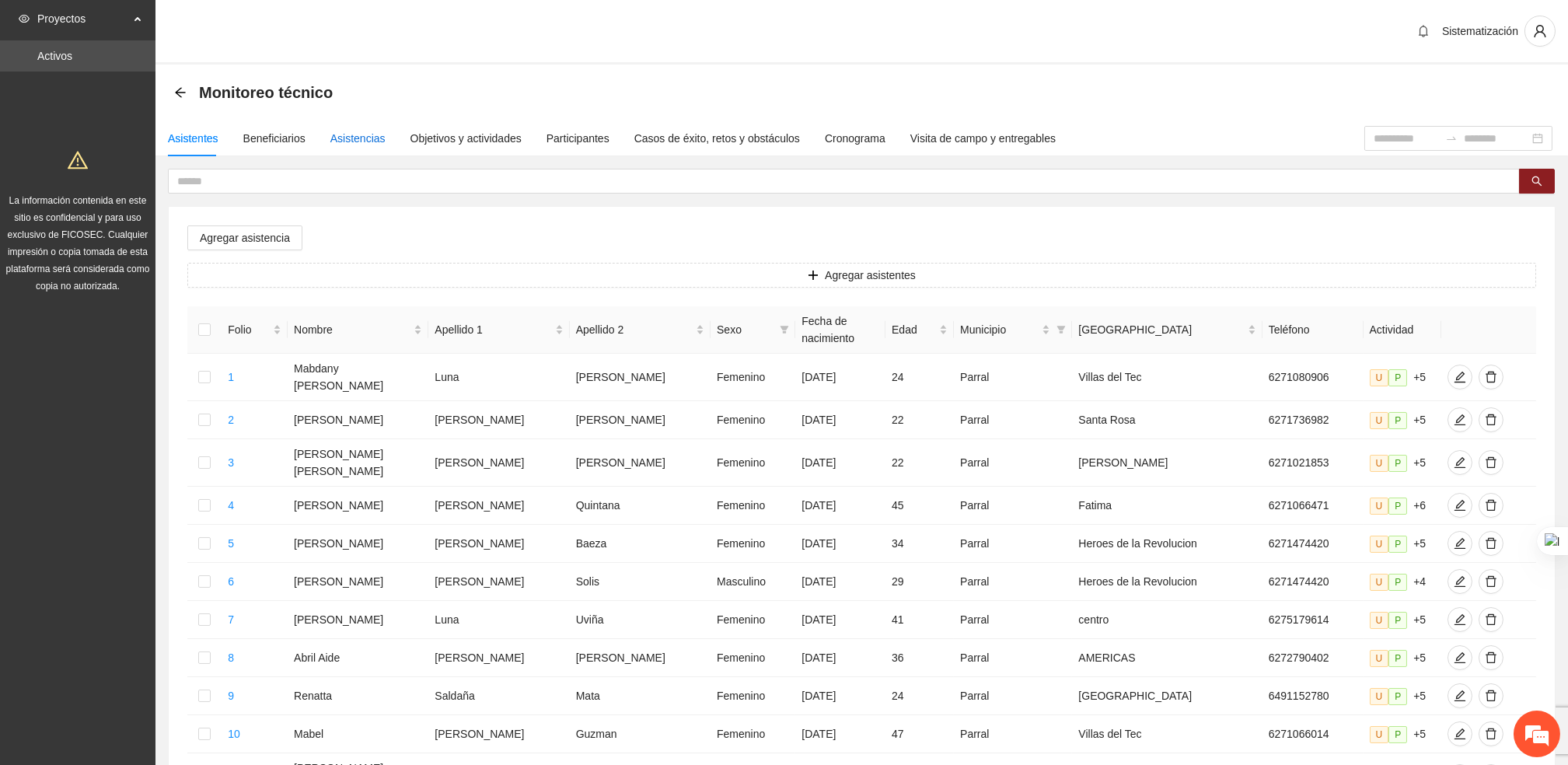
click at [345, 139] on div "Asistencias" at bounding box center [359, 138] width 56 height 17
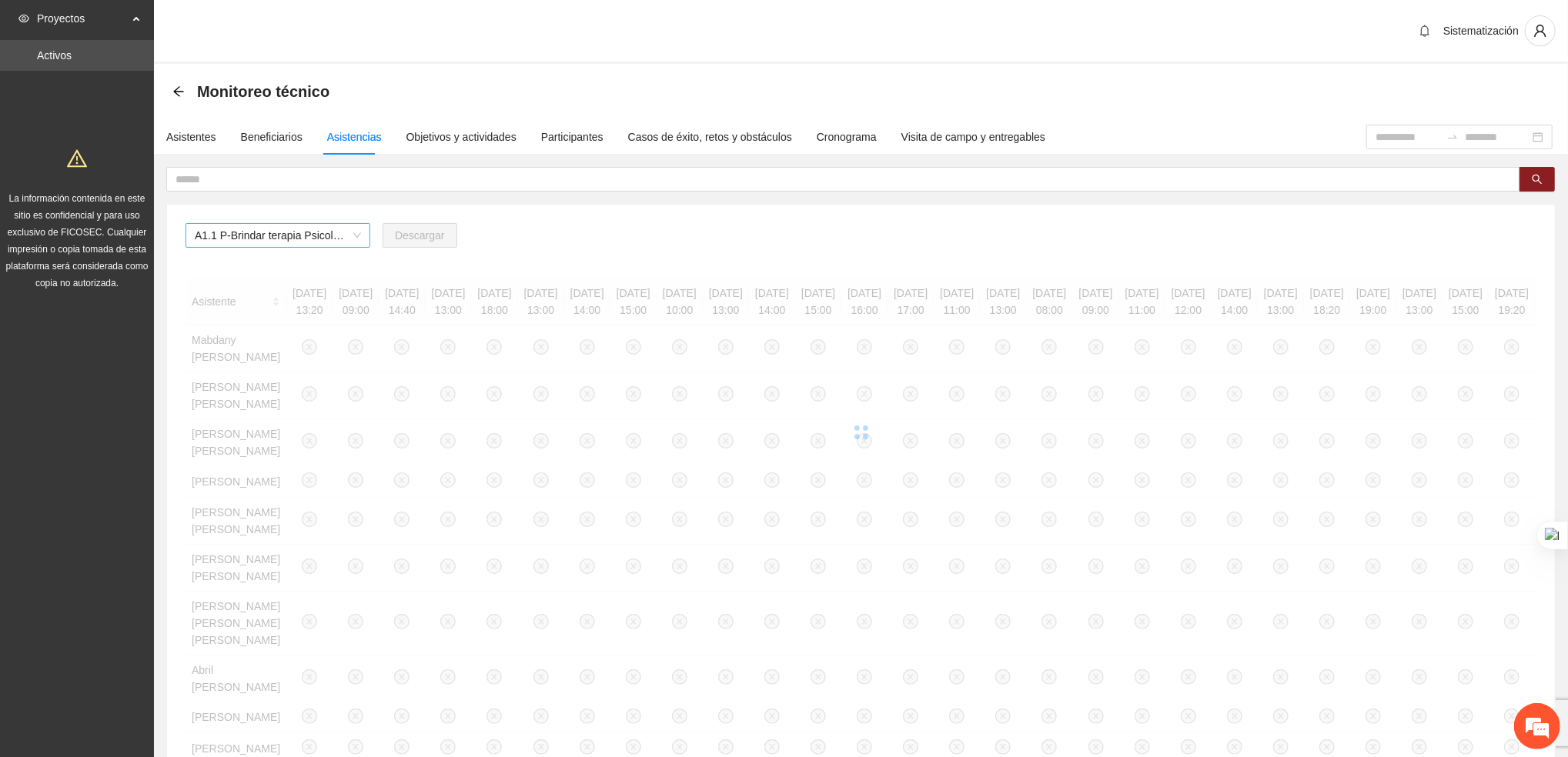
click at [355, 229] on span "A1.1 P-Brindar terapia Psicológica en Parral" at bounding box center [277, 235] width 166 height 23
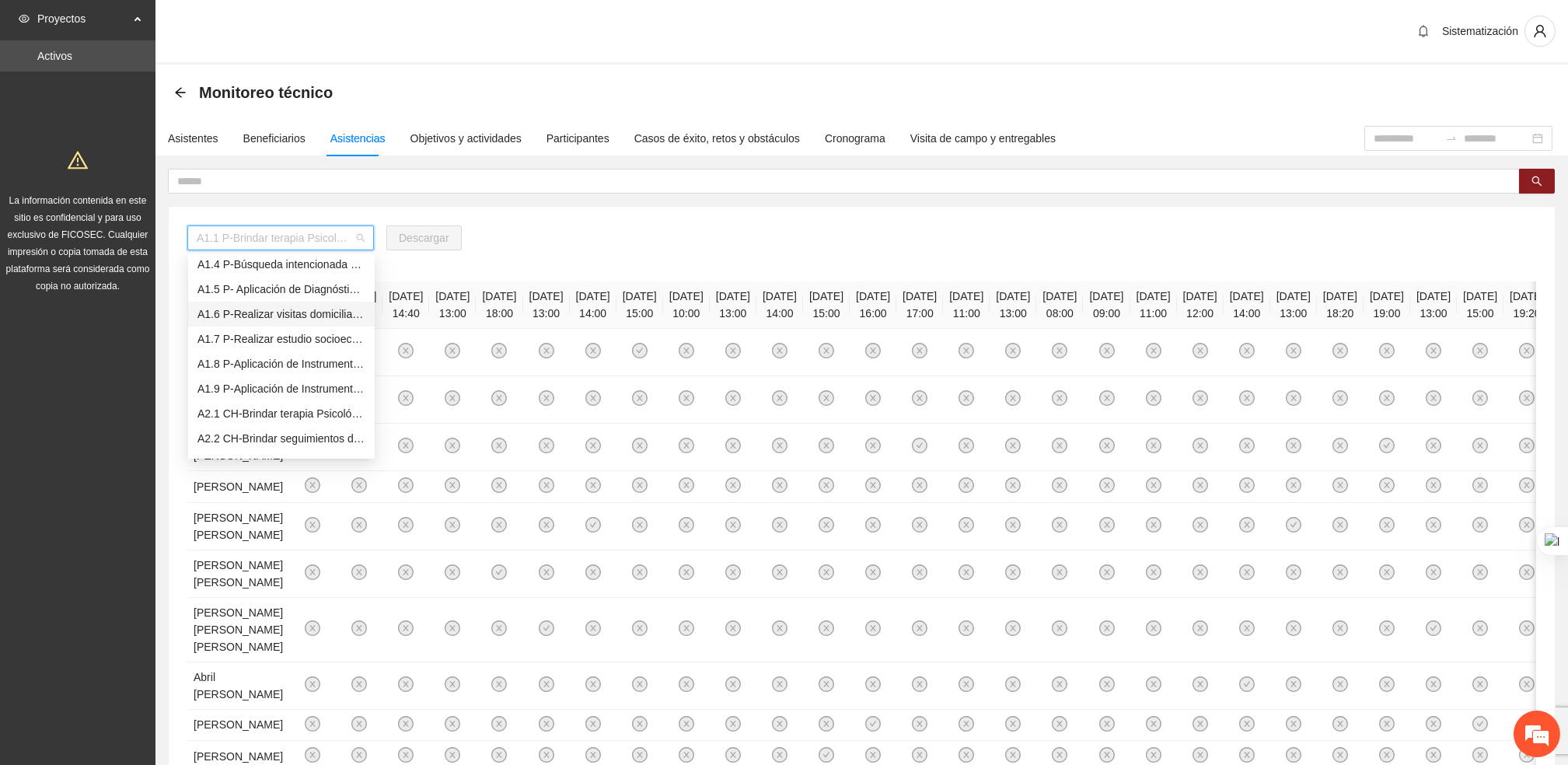
scroll to position [80, 0]
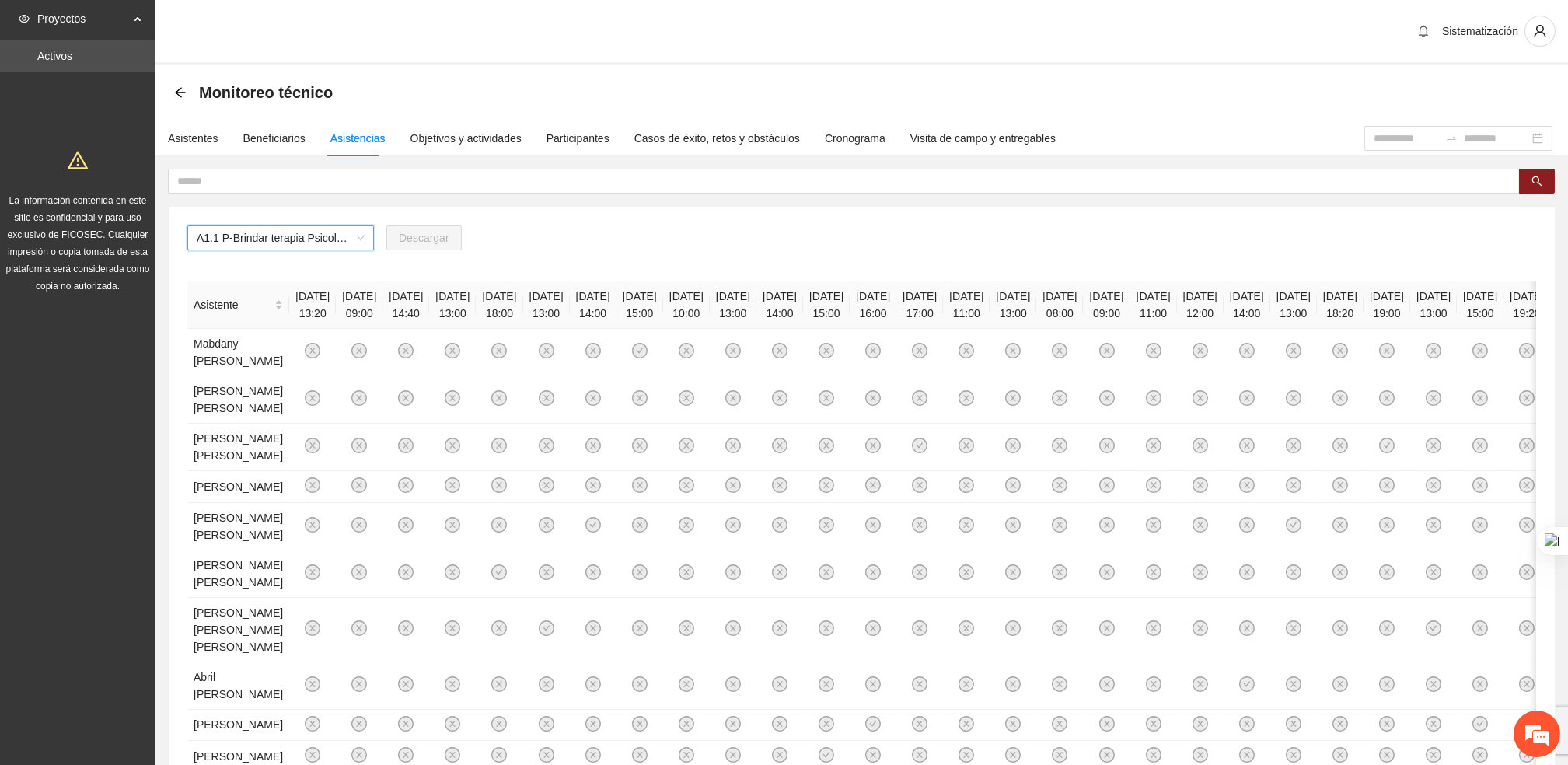
click at [318, 237] on span "A1.1 P-Brindar terapia Psicológica en Parral" at bounding box center [280, 237] width 168 height 23
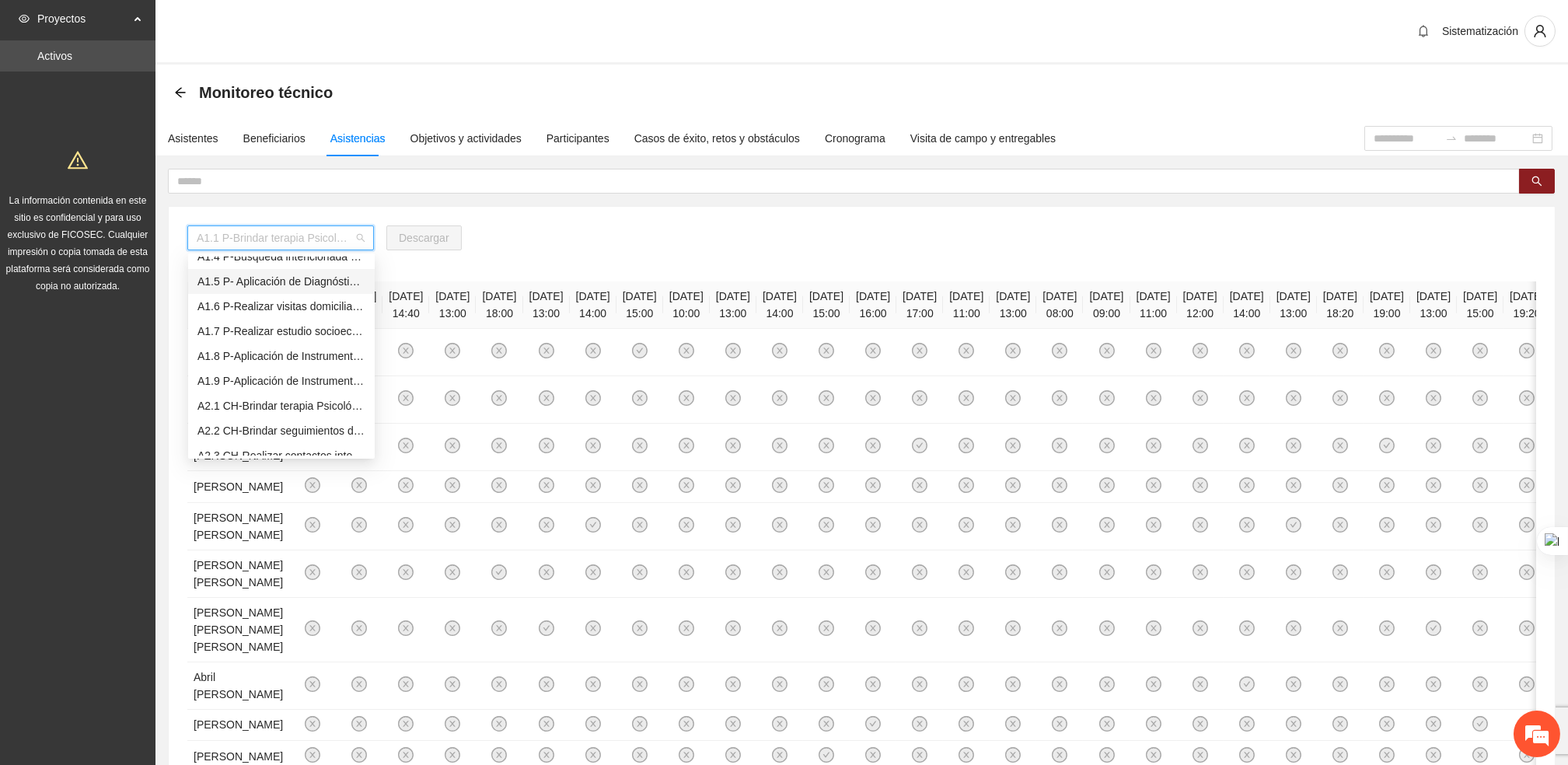
scroll to position [97, 0]
click at [276, 401] on div "A2.1 CH-Brindar terapia Psicológica en [GEOGRAPHIC_DATA]" at bounding box center [281, 395] width 168 height 17
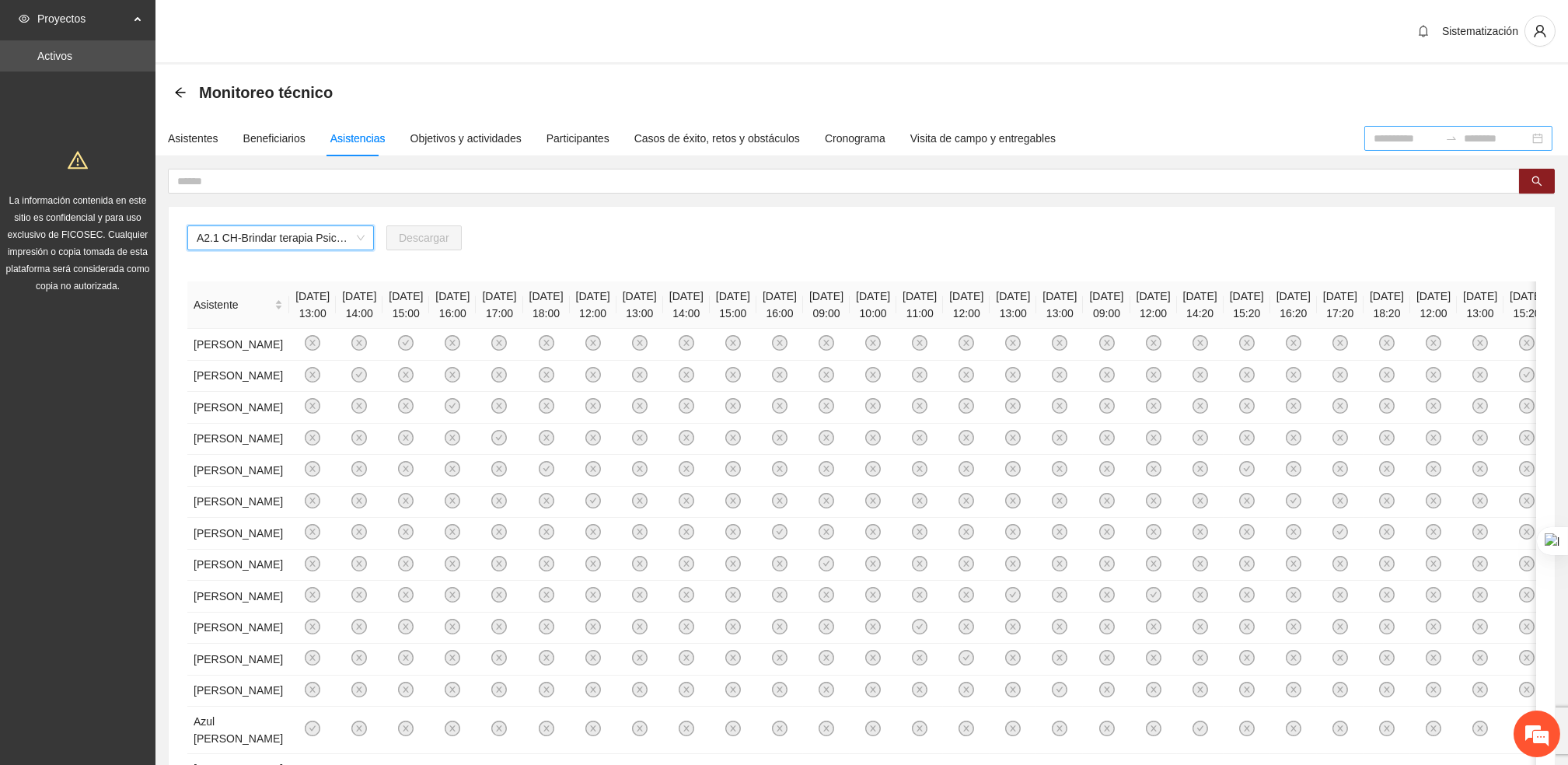
click at [1373, 132] on input at bounding box center [1406, 138] width 66 height 17
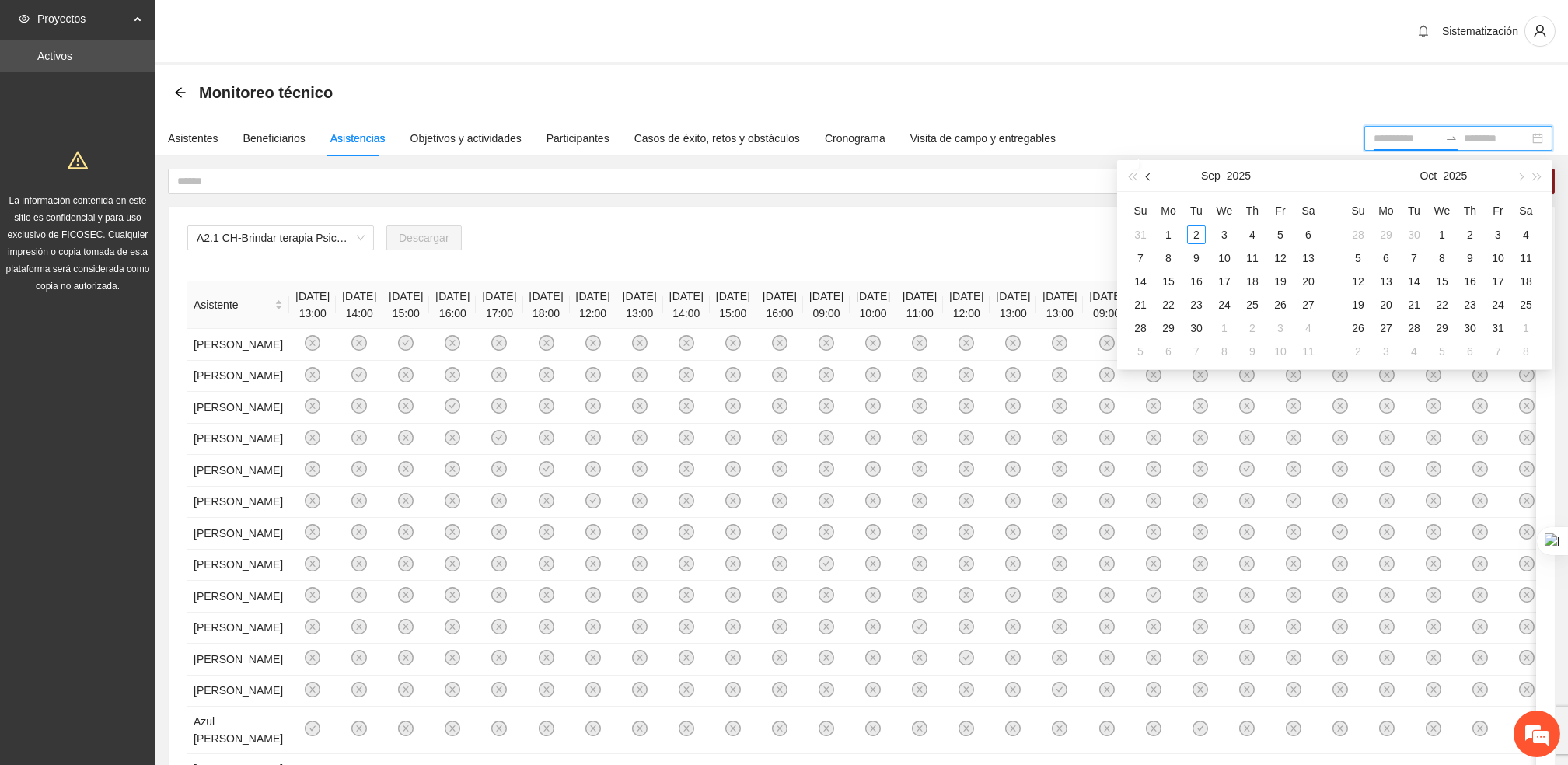
click at [1145, 177] on button "button" at bounding box center [1149, 175] width 17 height 31
type input "**********"
click at [1281, 231] on div "1" at bounding box center [1280, 234] width 19 height 19
type input "**********"
click at [1148, 343] on div "31" at bounding box center [1140, 351] width 19 height 19
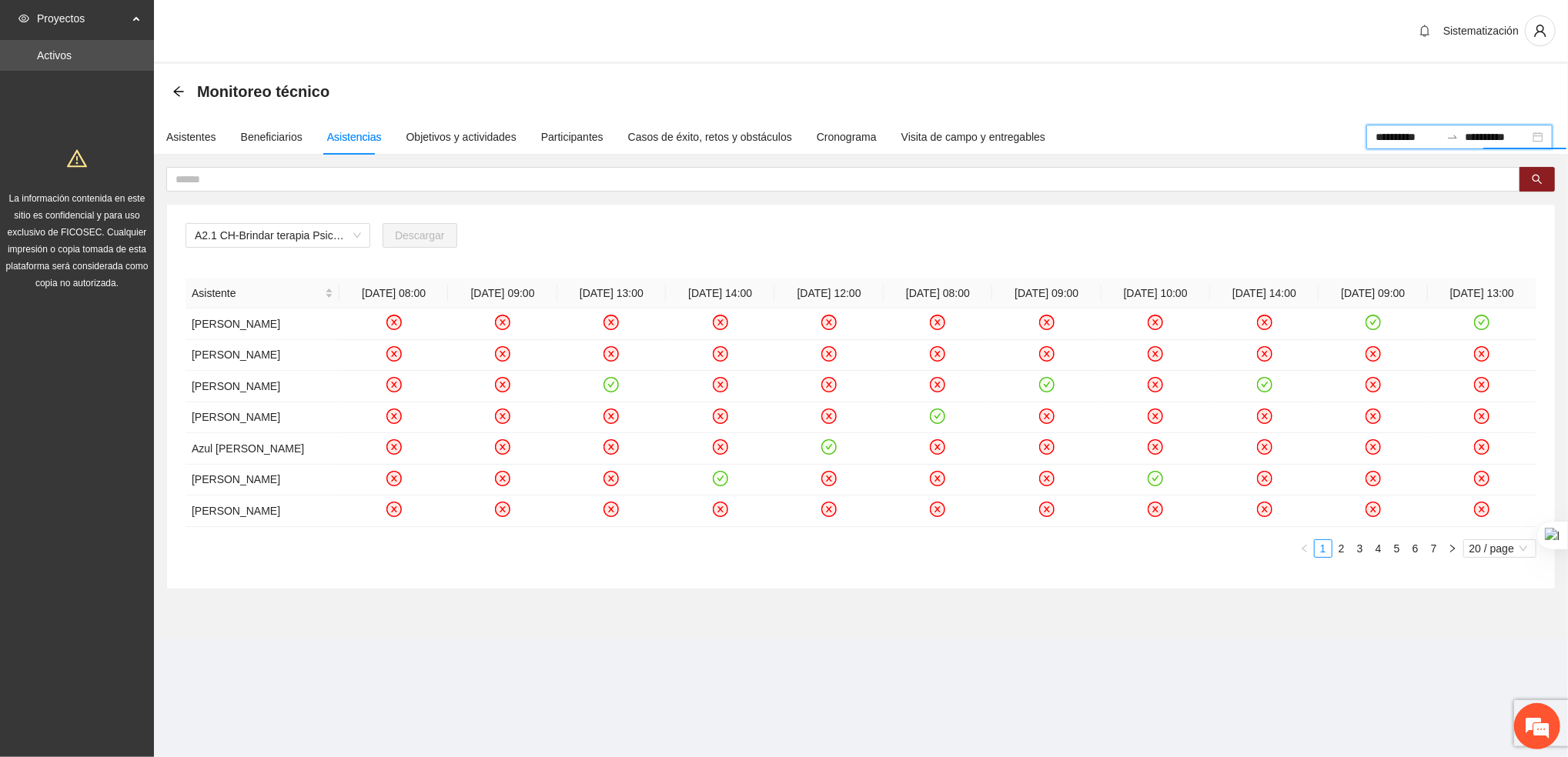
click at [518, 256] on div "A2.1 CH-Brindar terapia Psicológica en Chihuahua Descargar" at bounding box center [861, 242] width 1351 height 37
click at [1443, 550] on button "button" at bounding box center [1452, 548] width 19 height 19
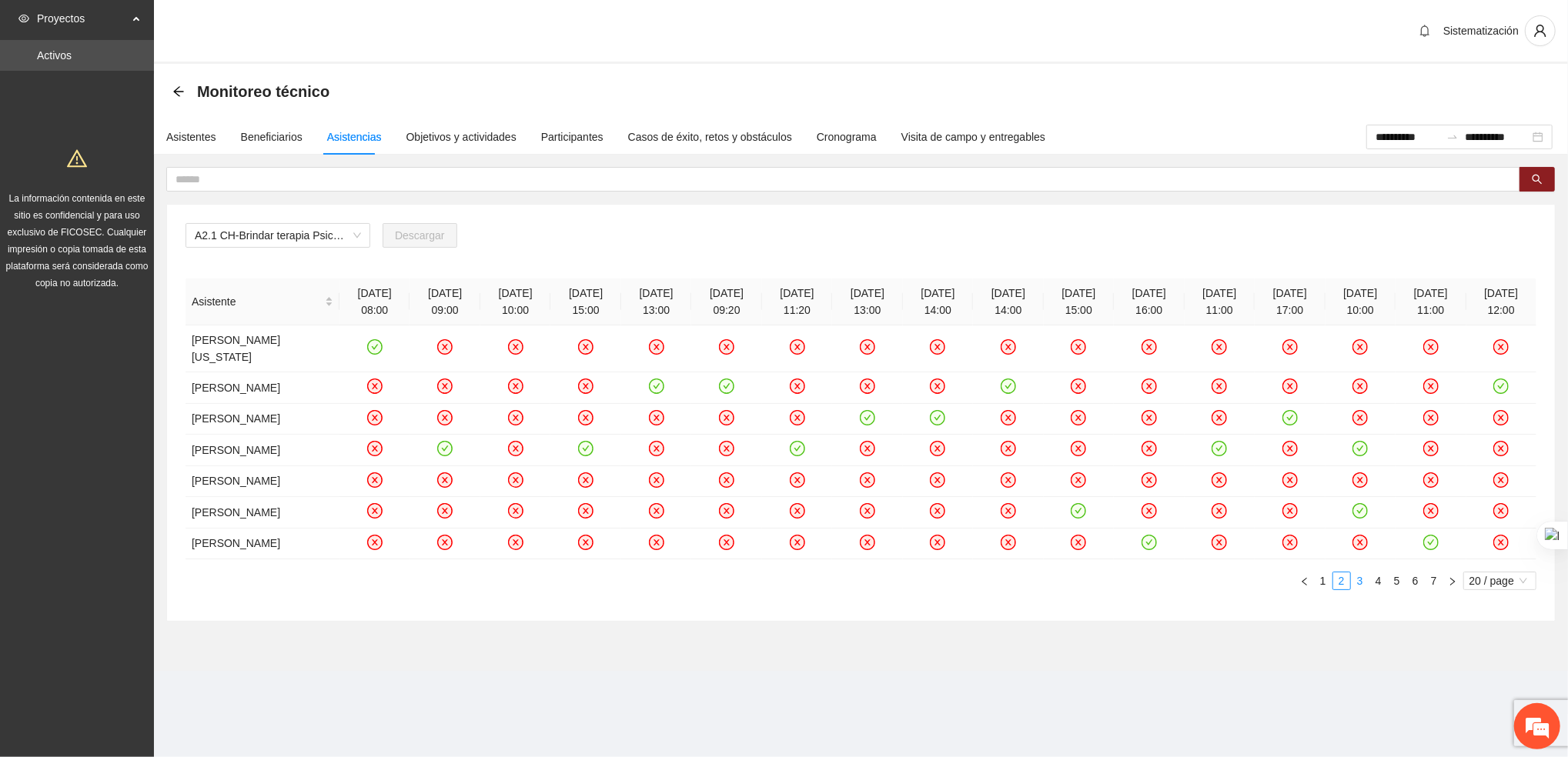
click at [1358, 589] on link "3" at bounding box center [1359, 580] width 17 height 17
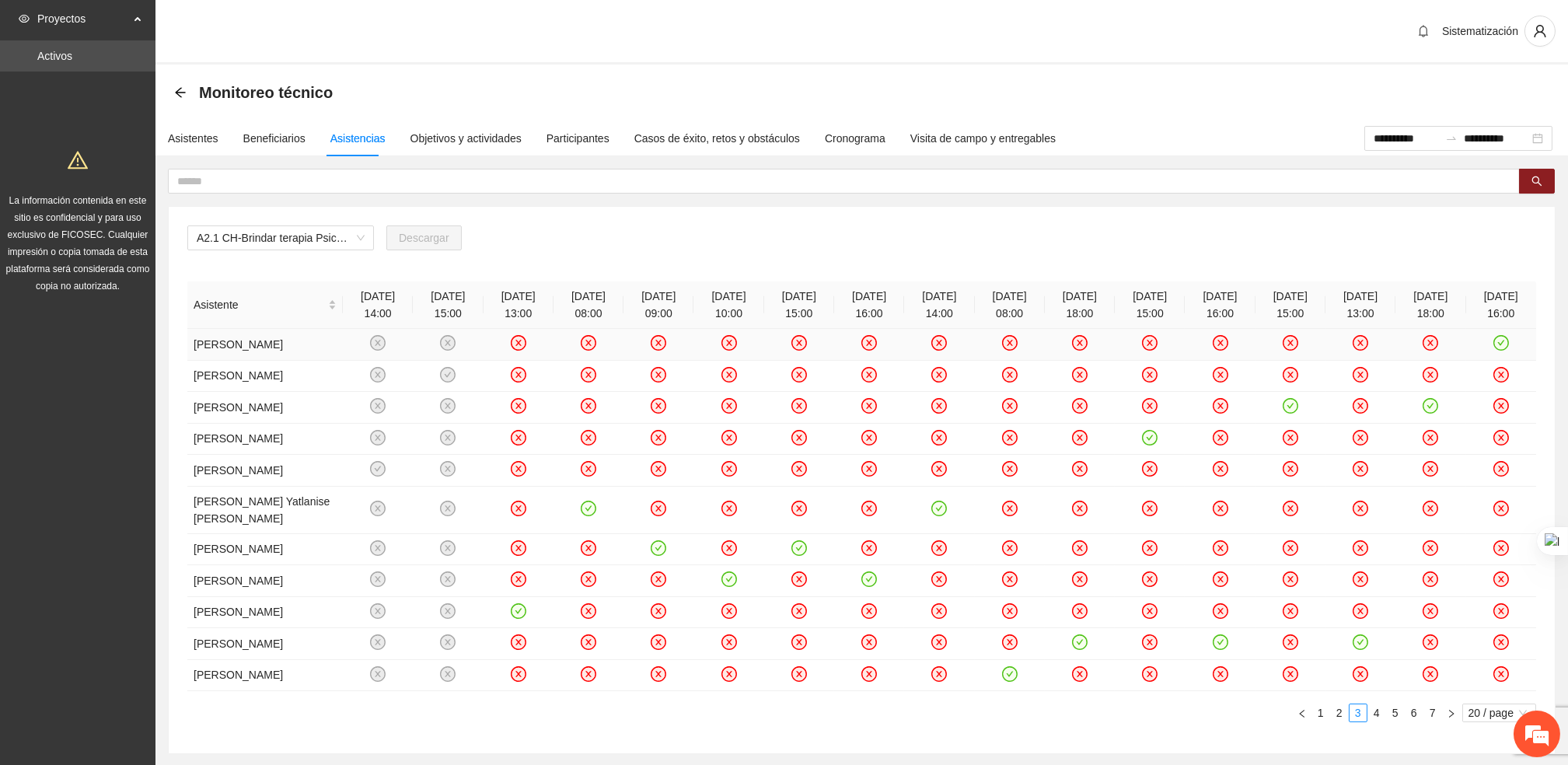
scroll to position [162, 0]
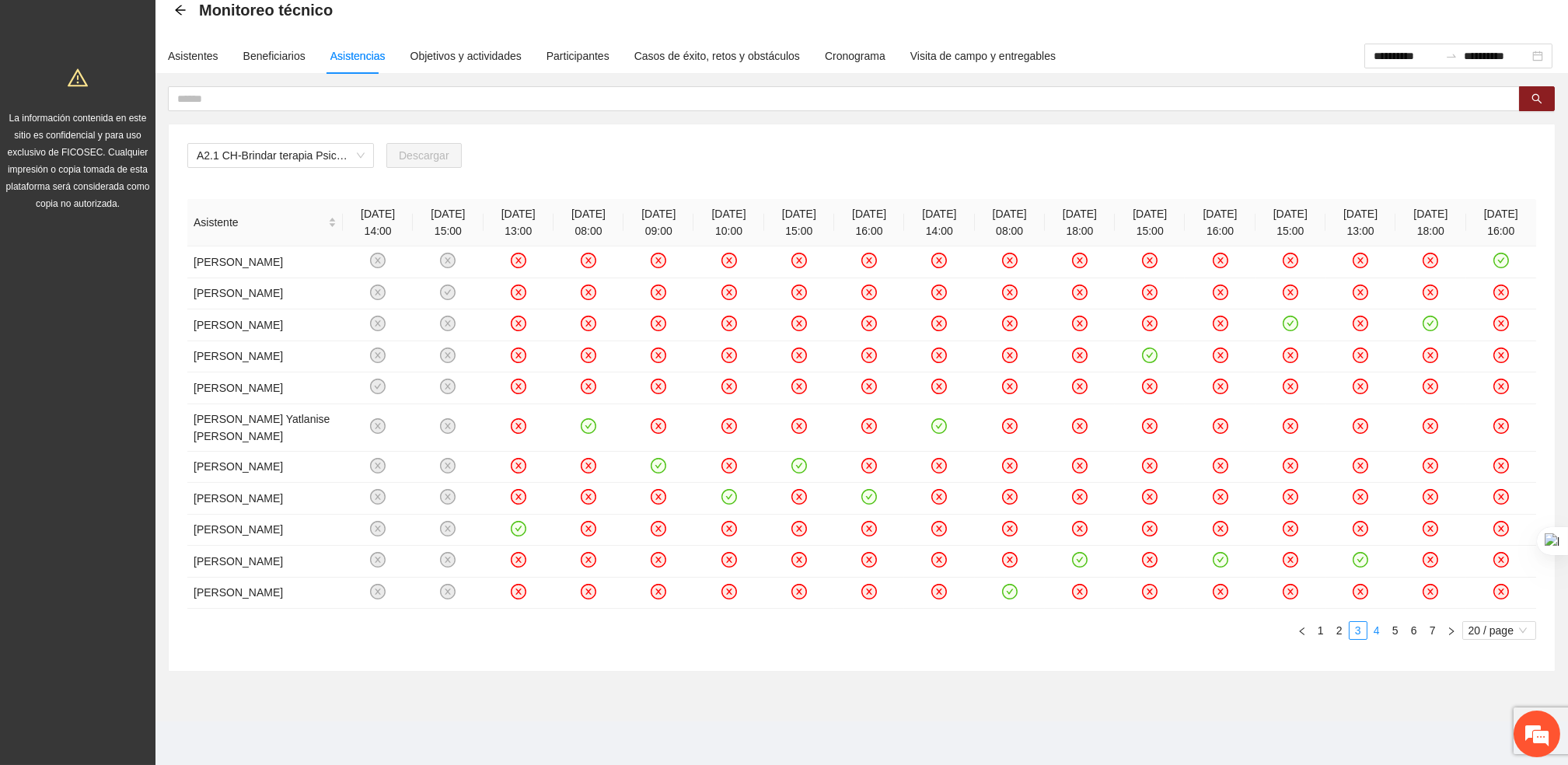
click at [1372, 624] on link "4" at bounding box center [1376, 630] width 17 height 17
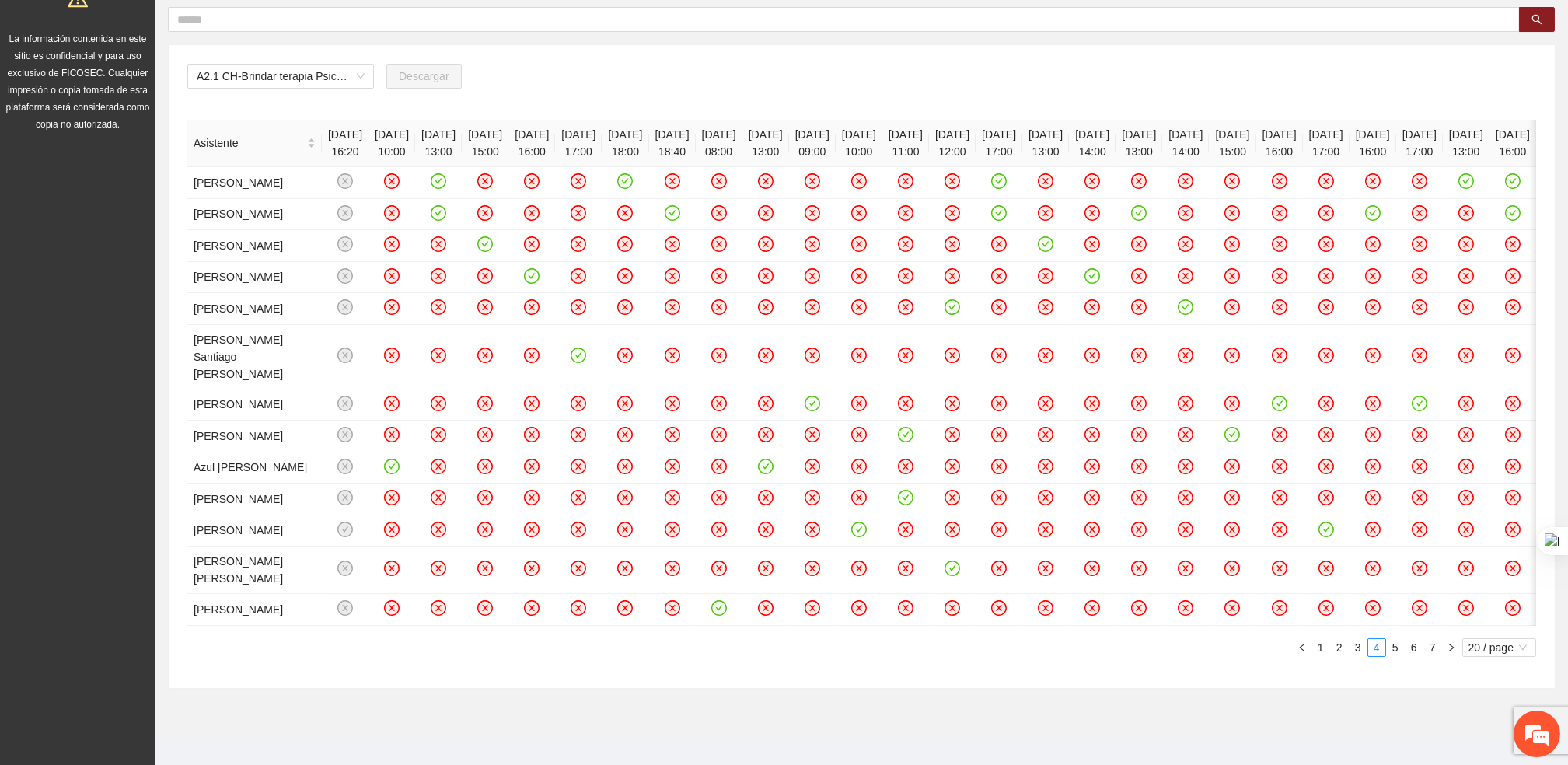
scroll to position [0, 0]
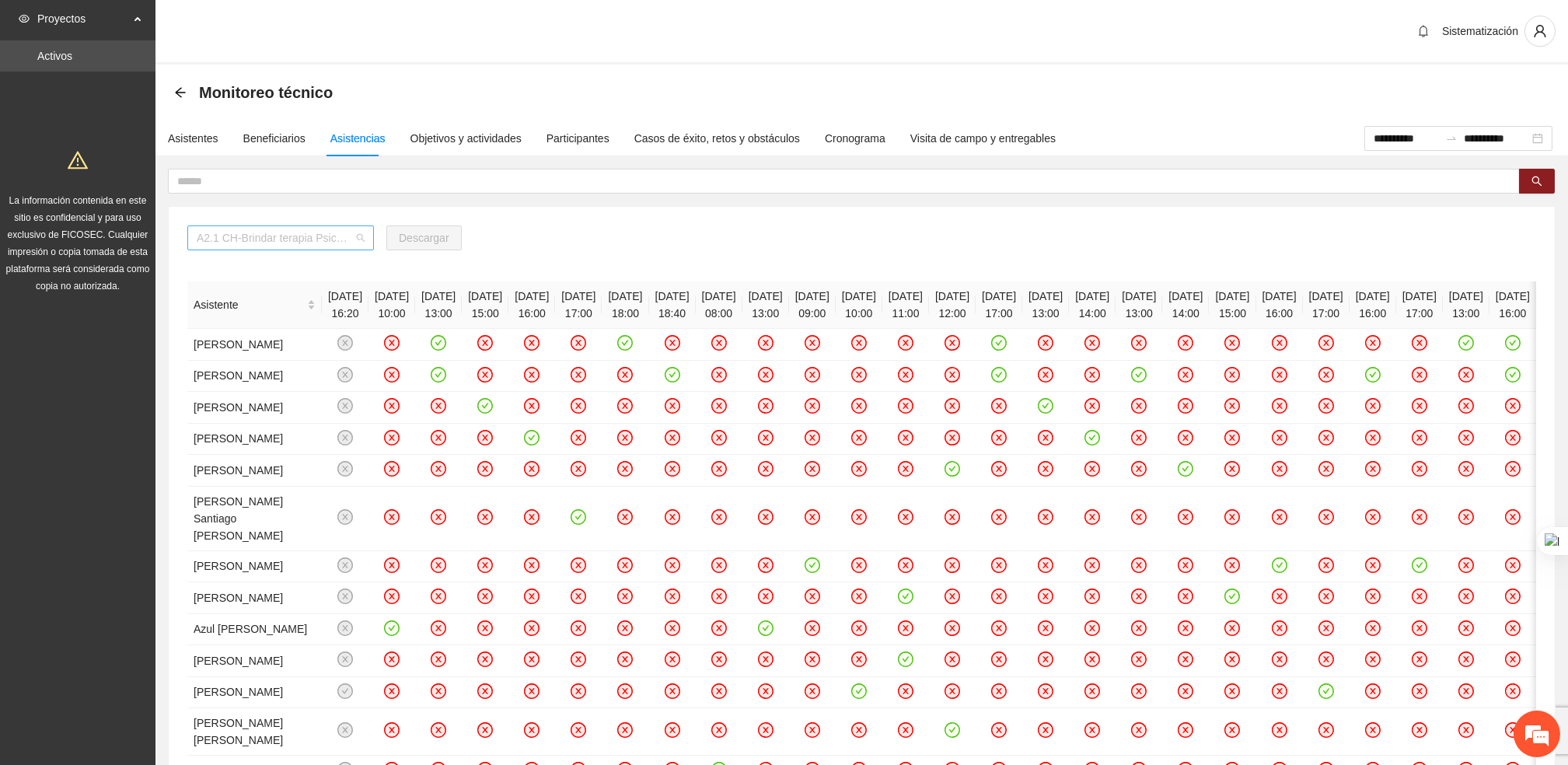
click at [314, 241] on span "A2.1 CH-Brindar terapia Psicológica en [GEOGRAPHIC_DATA]" at bounding box center [280, 237] width 168 height 23
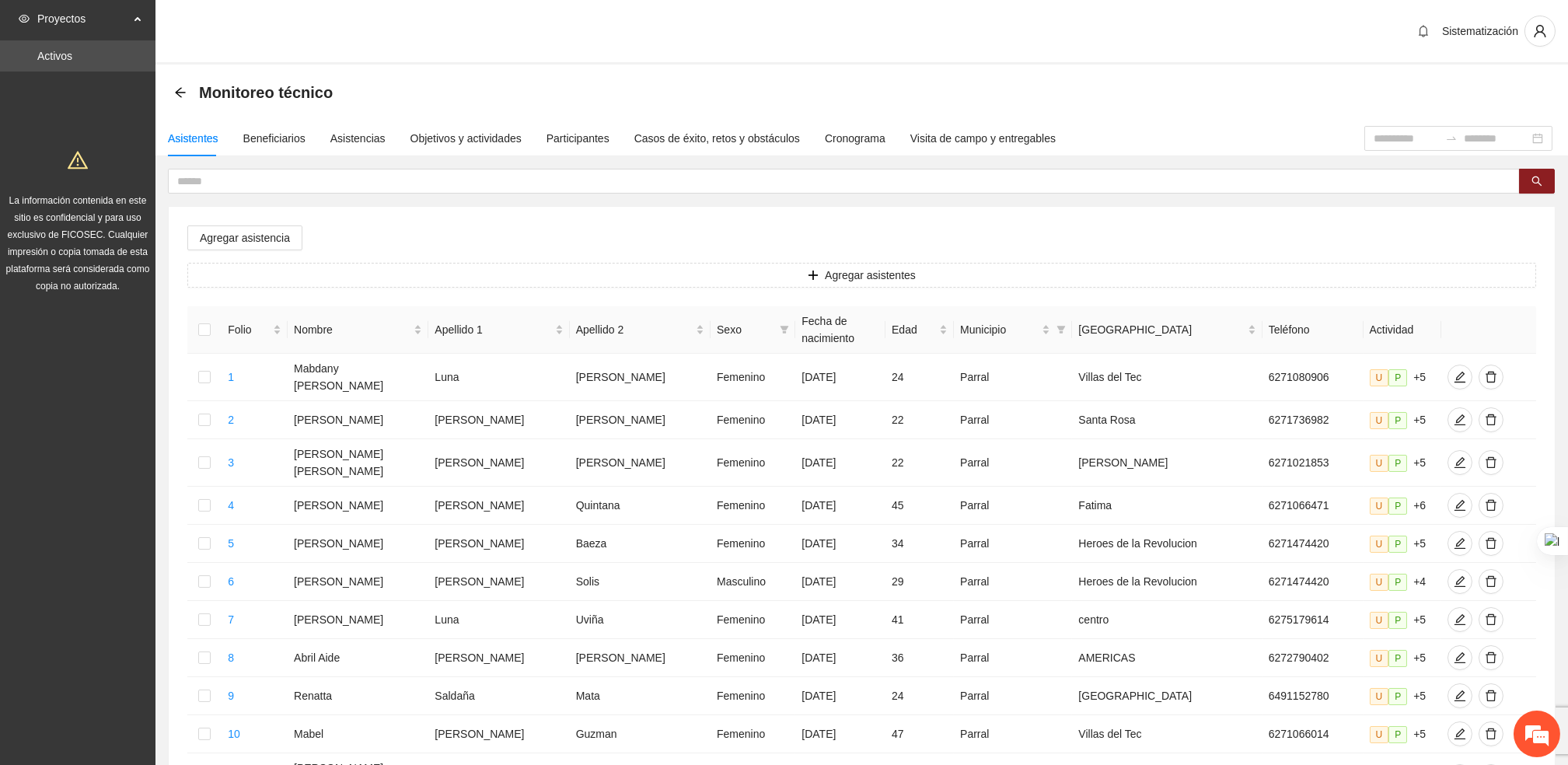
click at [340, 166] on div "Asistentes Beneficiarios Asistencias Objetivos y actividades Participantes Caso…" at bounding box center [862, 682] width 1413 height 1124
click at [321, 191] on span at bounding box center [844, 181] width 1352 height 25
click at [356, 144] on div "Asistencias" at bounding box center [359, 138] width 56 height 17
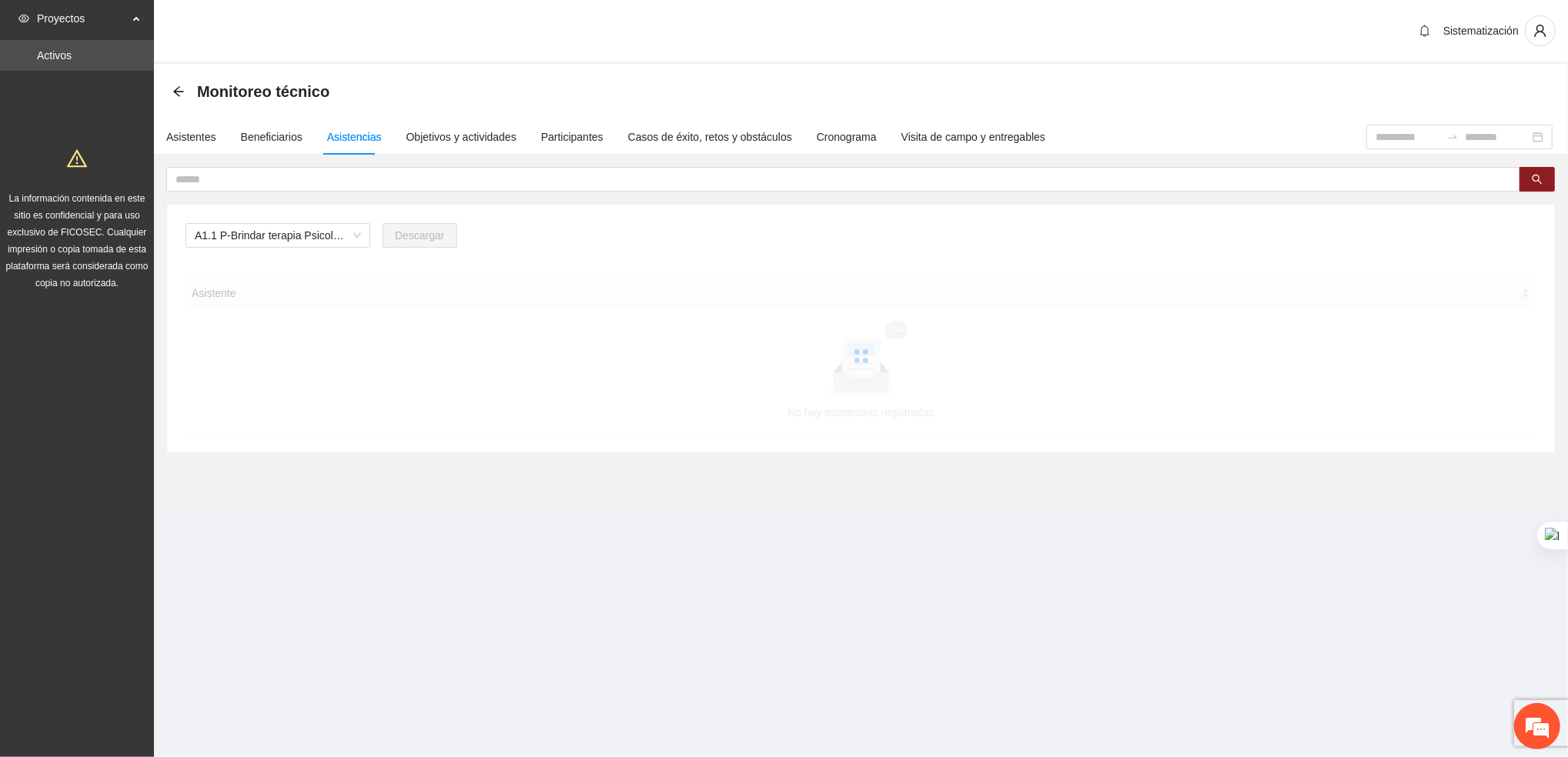
click at [353, 234] on span "A1.1 P-Brindar terapia Psicológica en Parral" at bounding box center [277, 235] width 166 height 23
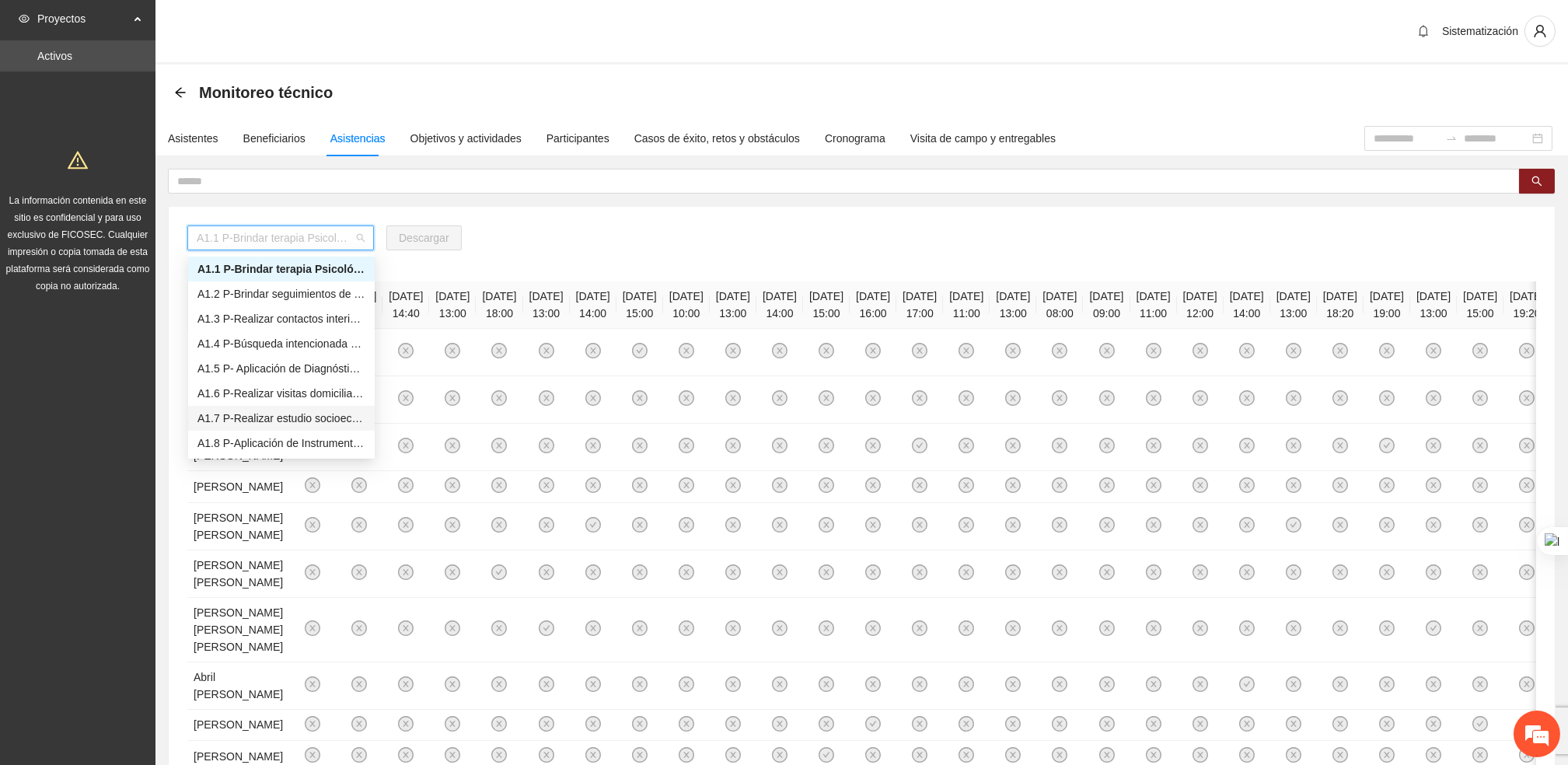
scroll to position [67, 0]
click at [254, 423] on div "A2.1 CH-Brindar terapia Psicológica en [GEOGRAPHIC_DATA]" at bounding box center [281, 426] width 168 height 17
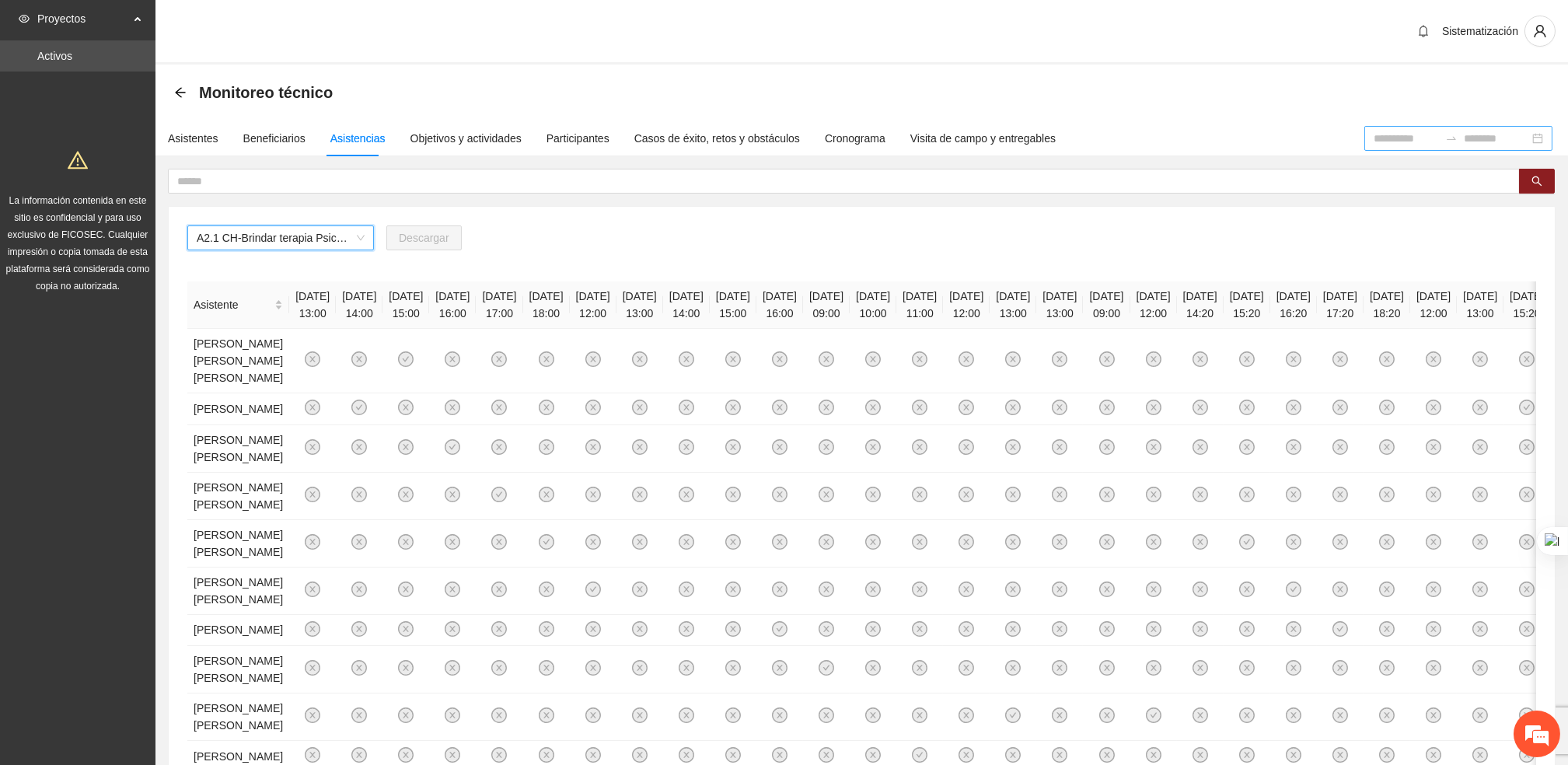
click at [1373, 134] on input at bounding box center [1406, 138] width 66 height 17
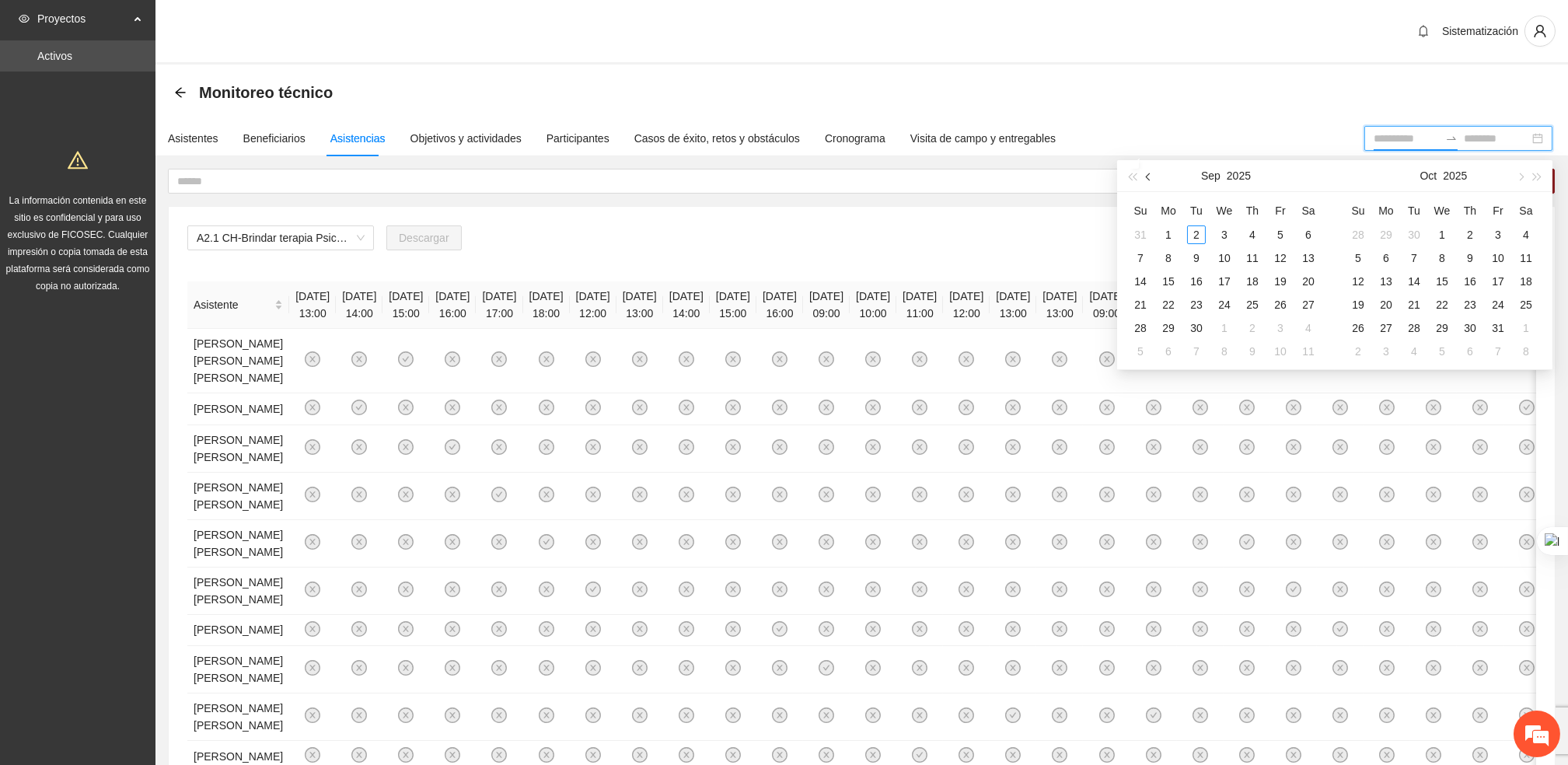
click at [1150, 177] on span "button" at bounding box center [1150, 177] width 8 height 8
type input "**********"
click at [1281, 233] on div "1" at bounding box center [1280, 234] width 19 height 19
type input "**********"
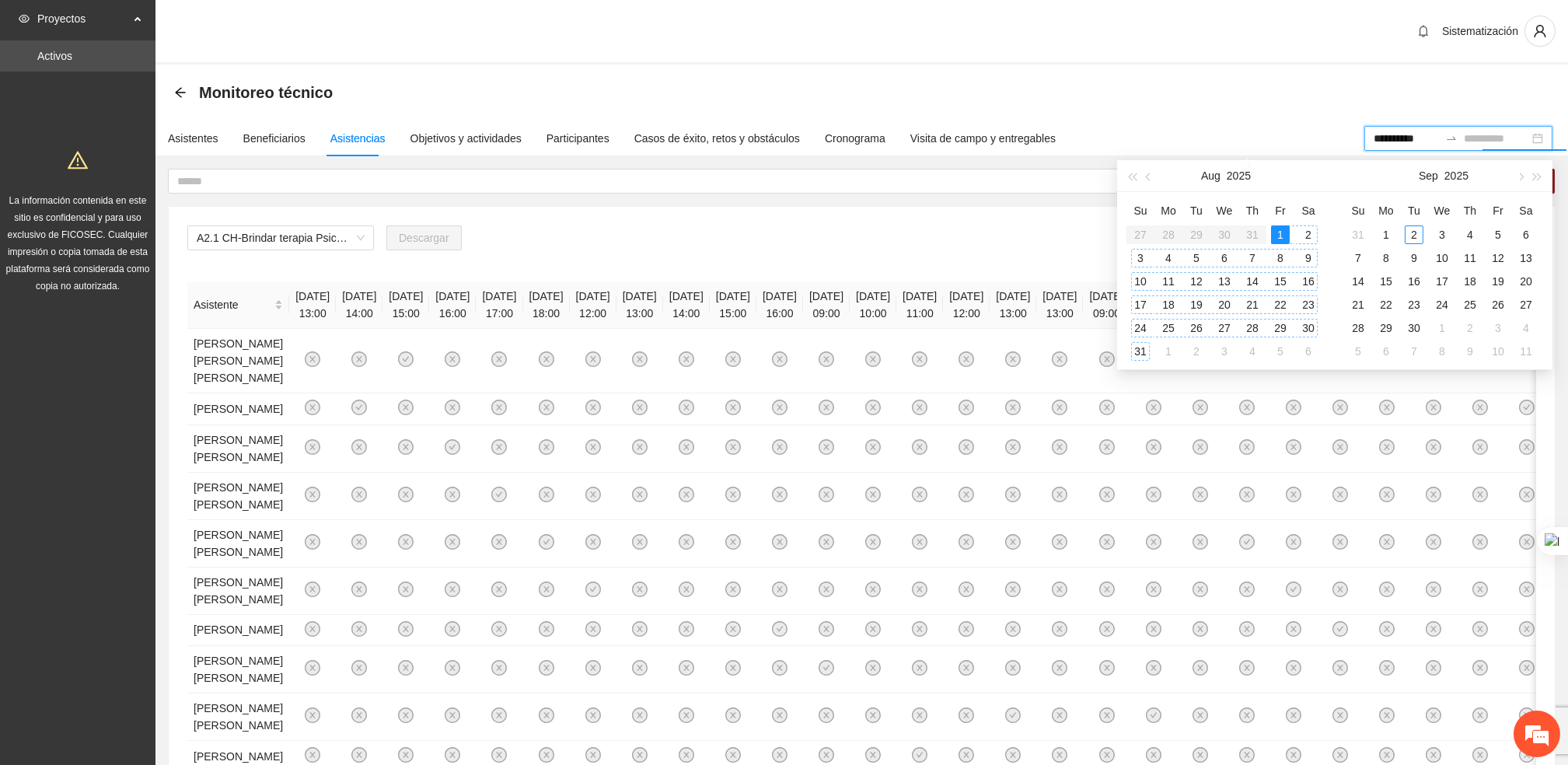
click at [1148, 349] on div "31" at bounding box center [1140, 351] width 19 height 19
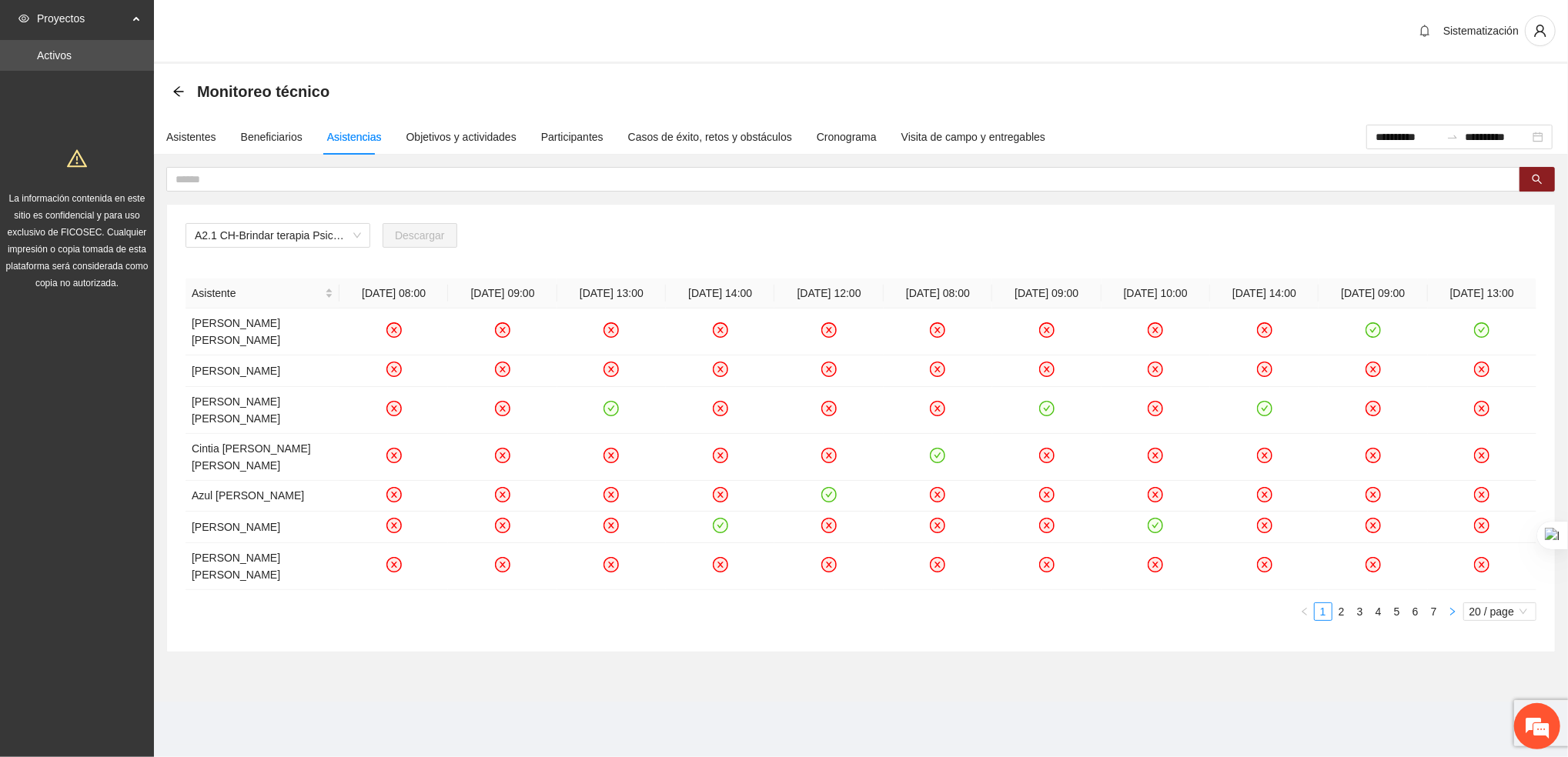
click at [1456, 603] on button "button" at bounding box center [1452, 611] width 19 height 19
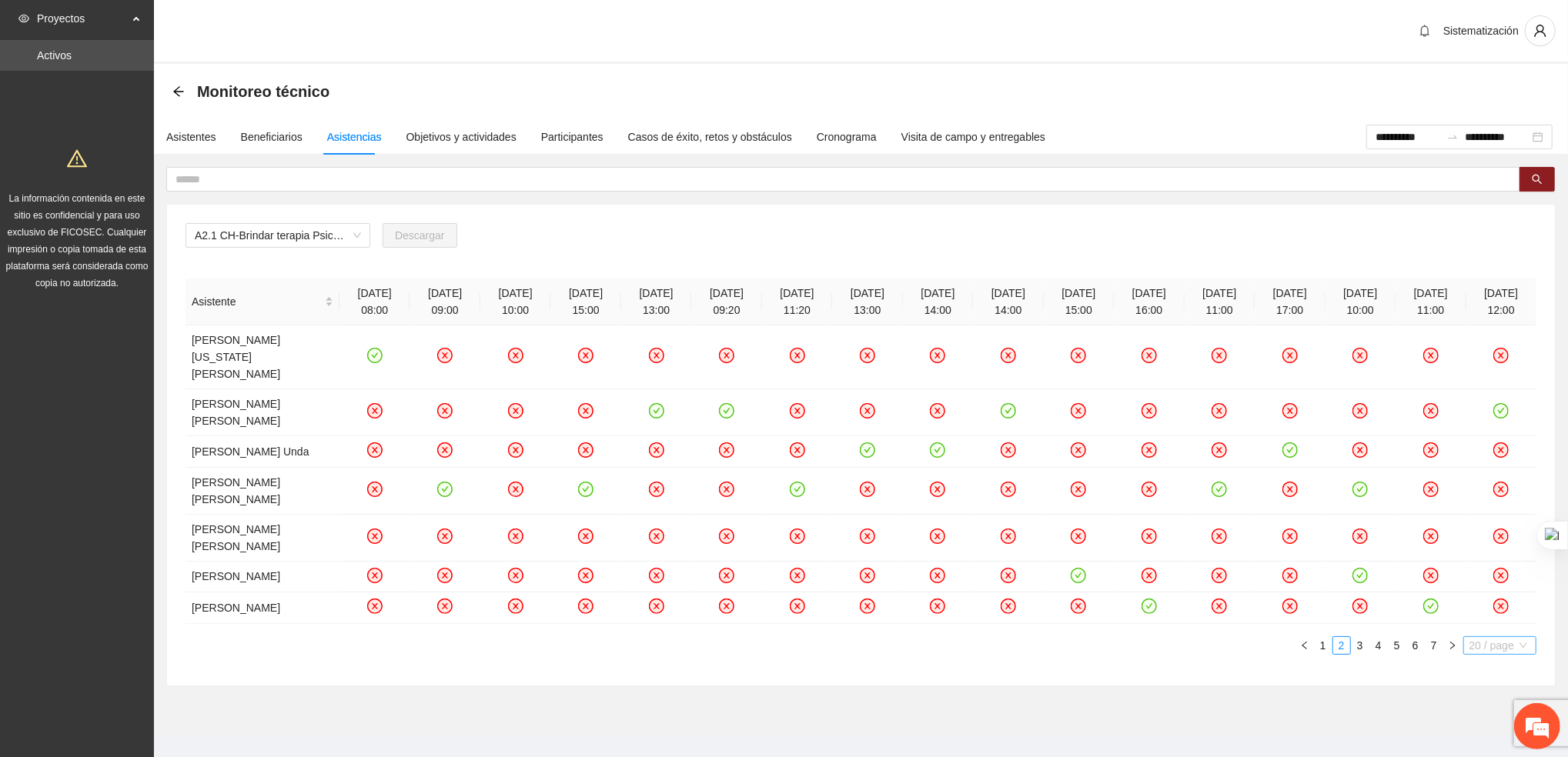
click at [1478, 637] on span "20 / page" at bounding box center [1500, 645] width 61 height 17
click at [1474, 665] on div "10 / page" at bounding box center [1500, 672] width 55 height 17
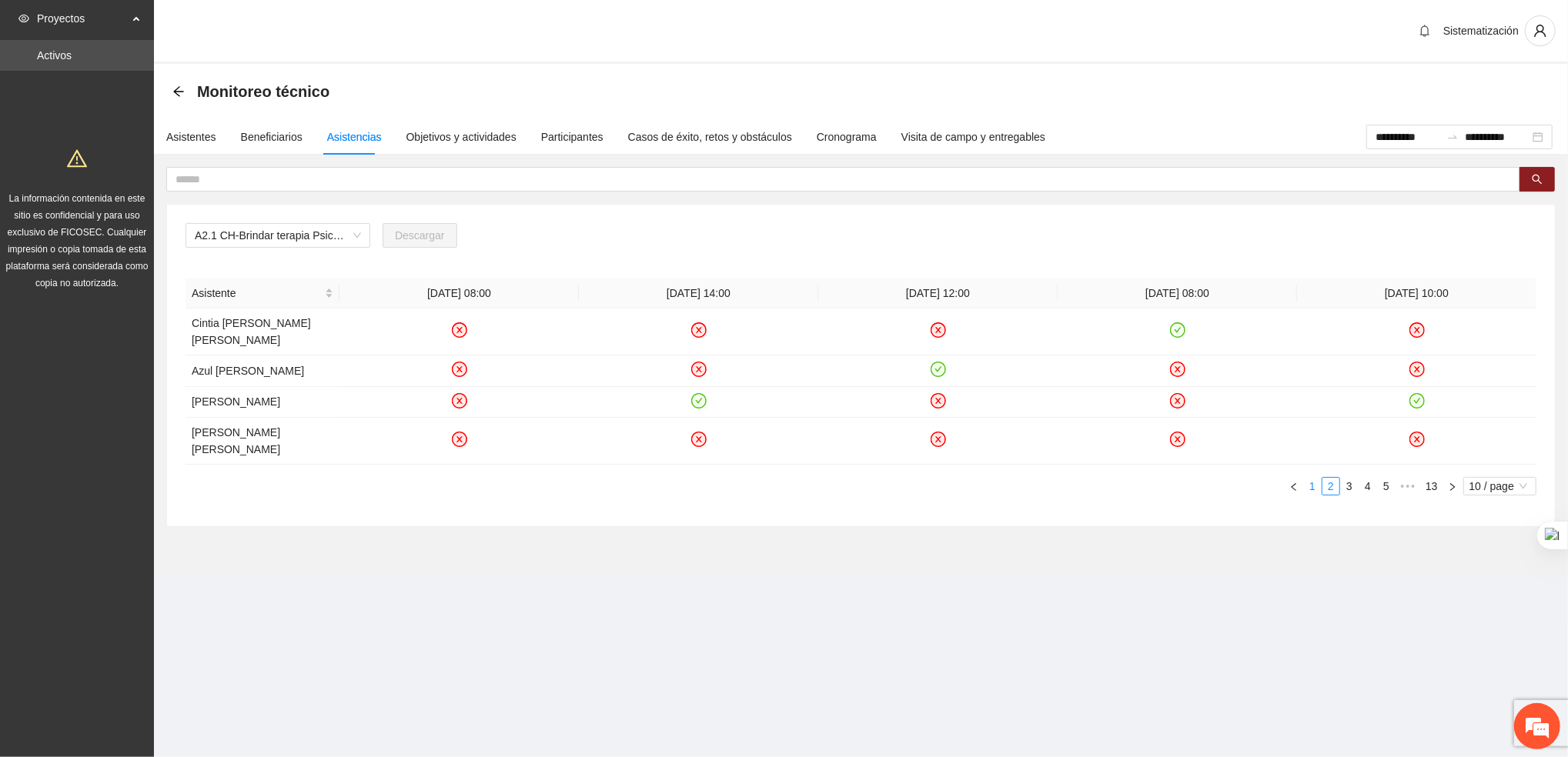
click at [1310, 478] on link "1" at bounding box center [1311, 486] width 17 height 17
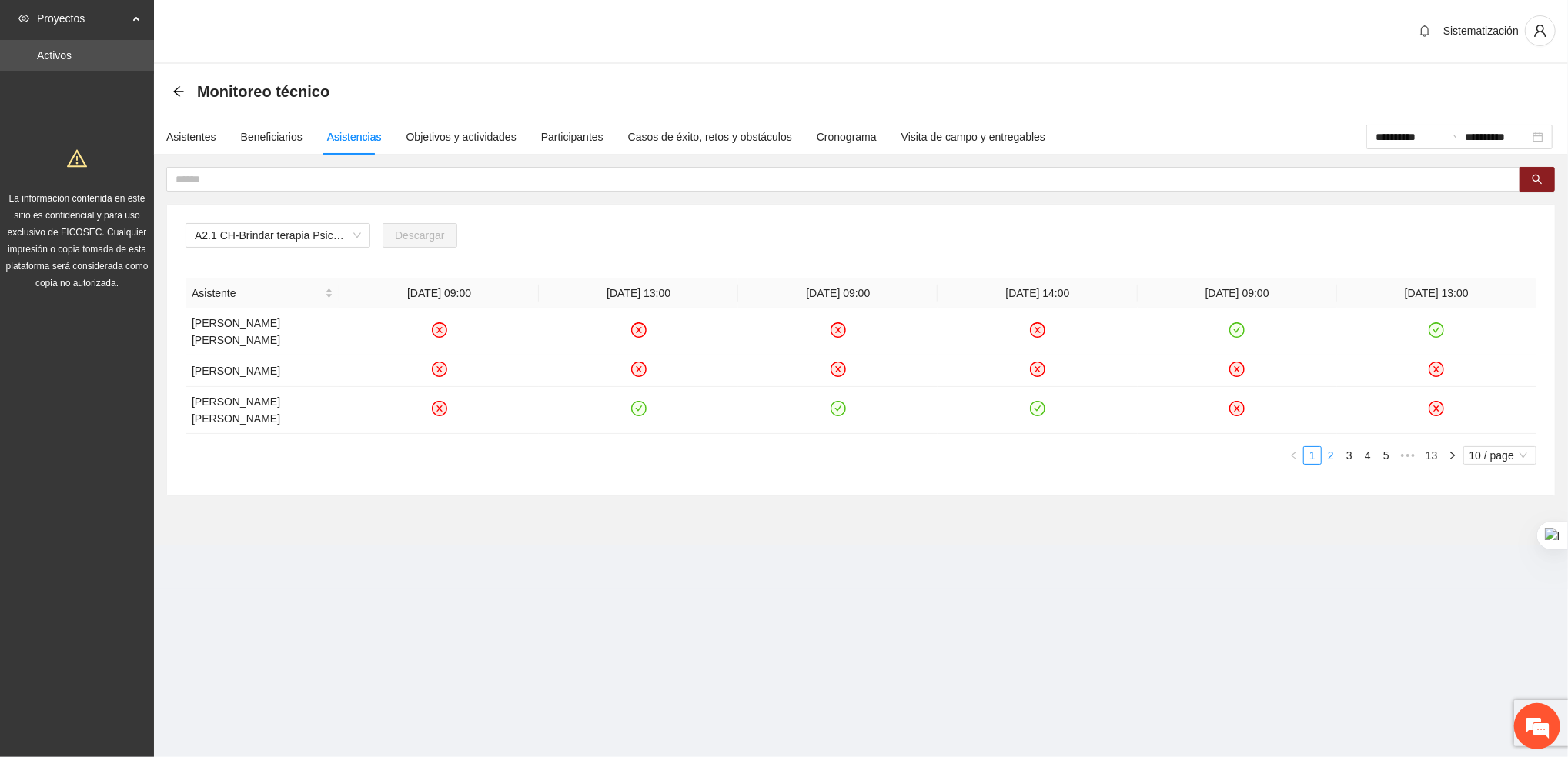
click at [1330, 447] on link "2" at bounding box center [1330, 455] width 17 height 17
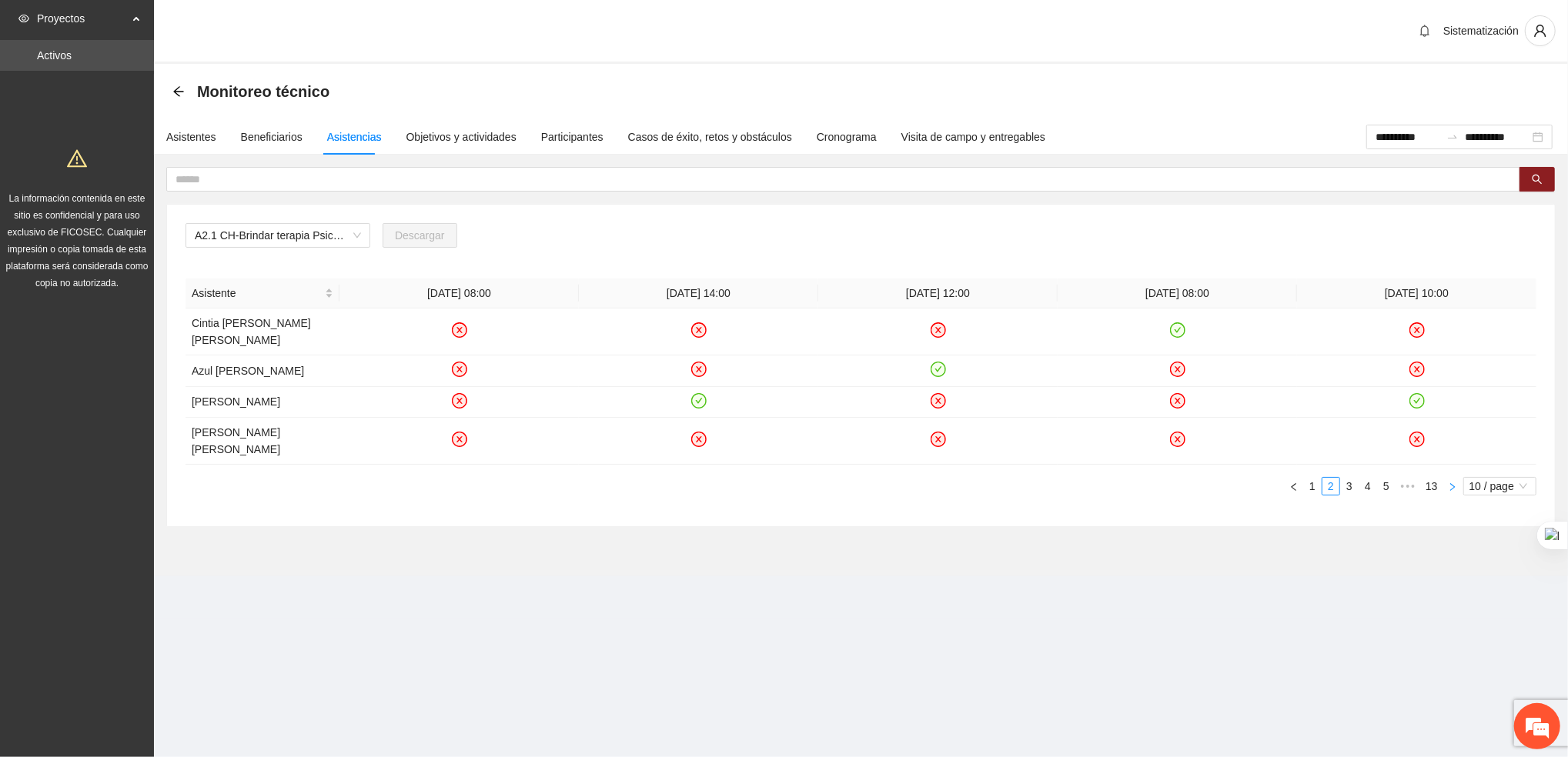
click at [1448, 483] on icon "right" at bounding box center [1452, 487] width 9 height 9
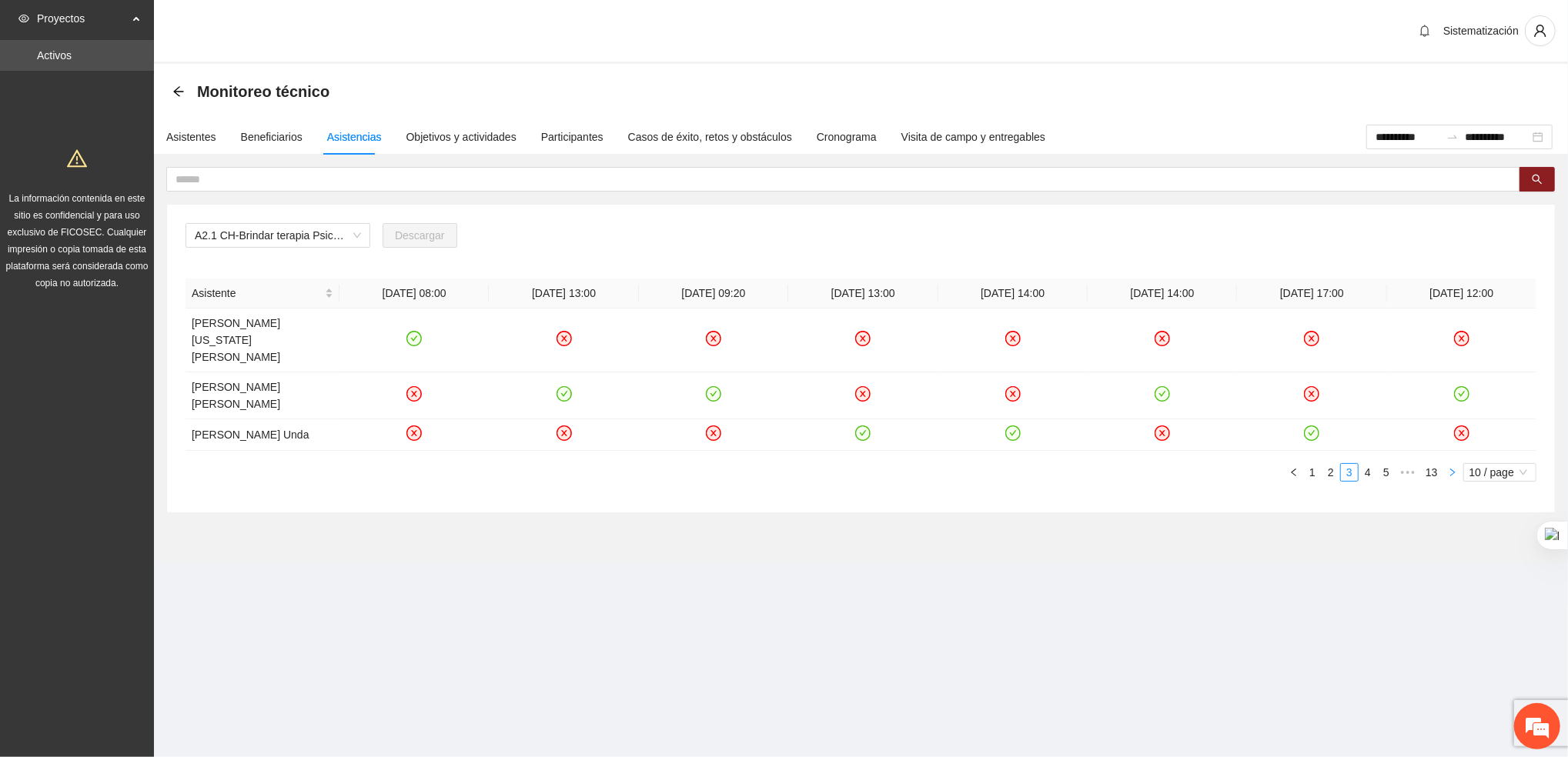
click at [1448, 468] on icon "right" at bounding box center [1452, 472] width 9 height 9
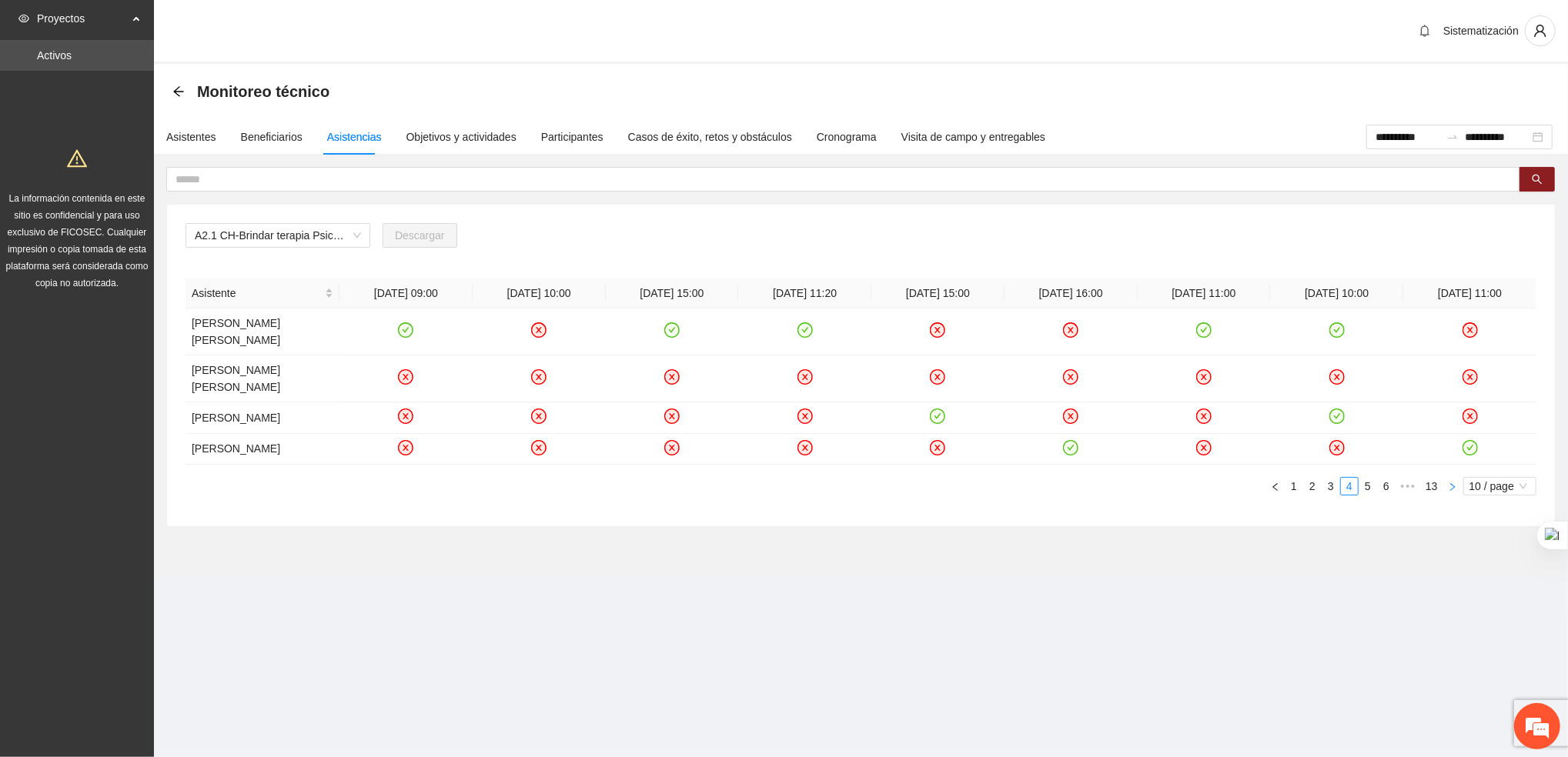
click at [1451, 483] on icon "right" at bounding box center [1452, 487] width 9 height 9
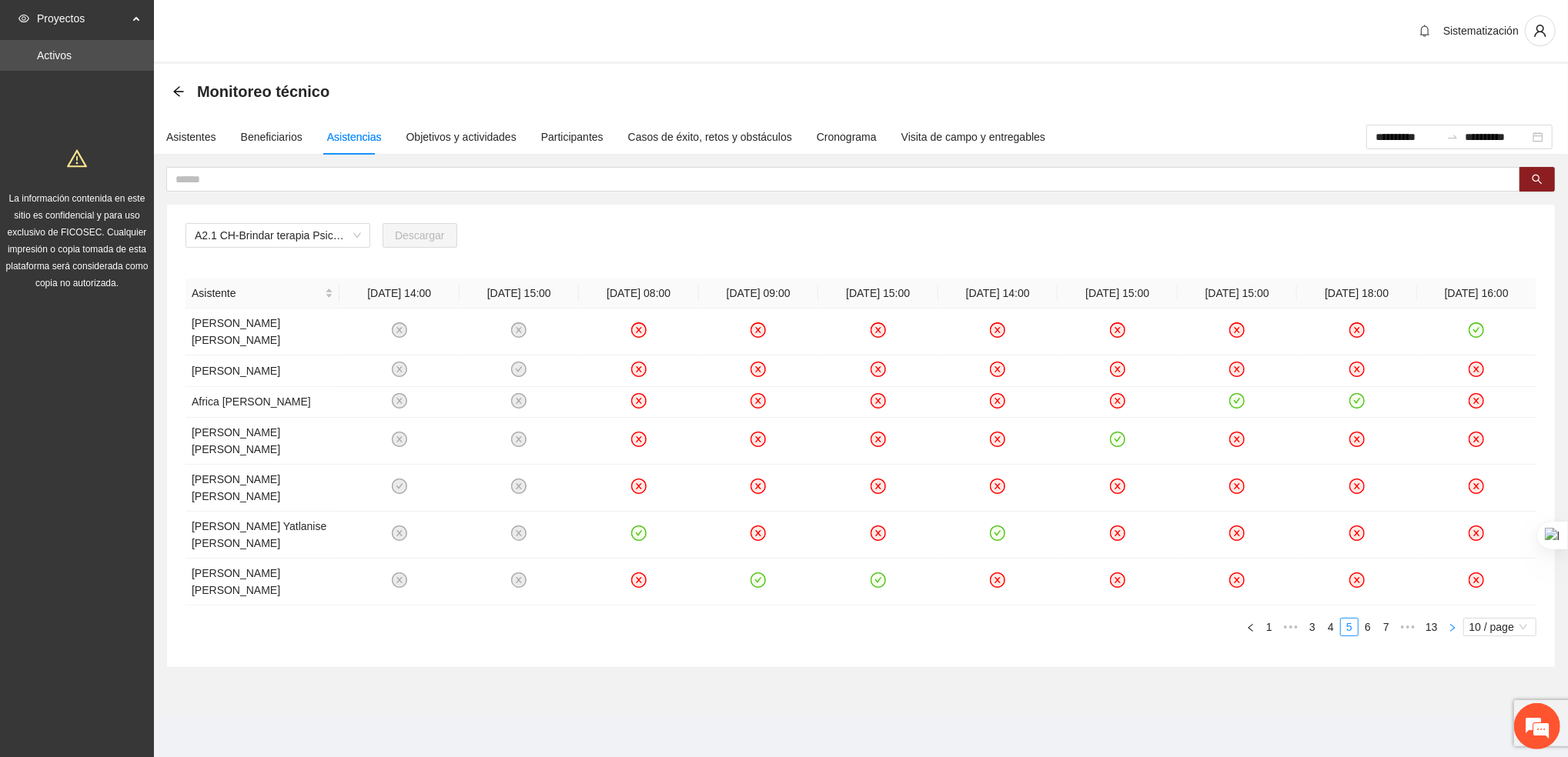
click at [1450, 623] on icon "right" at bounding box center [1452, 627] width 5 height 8
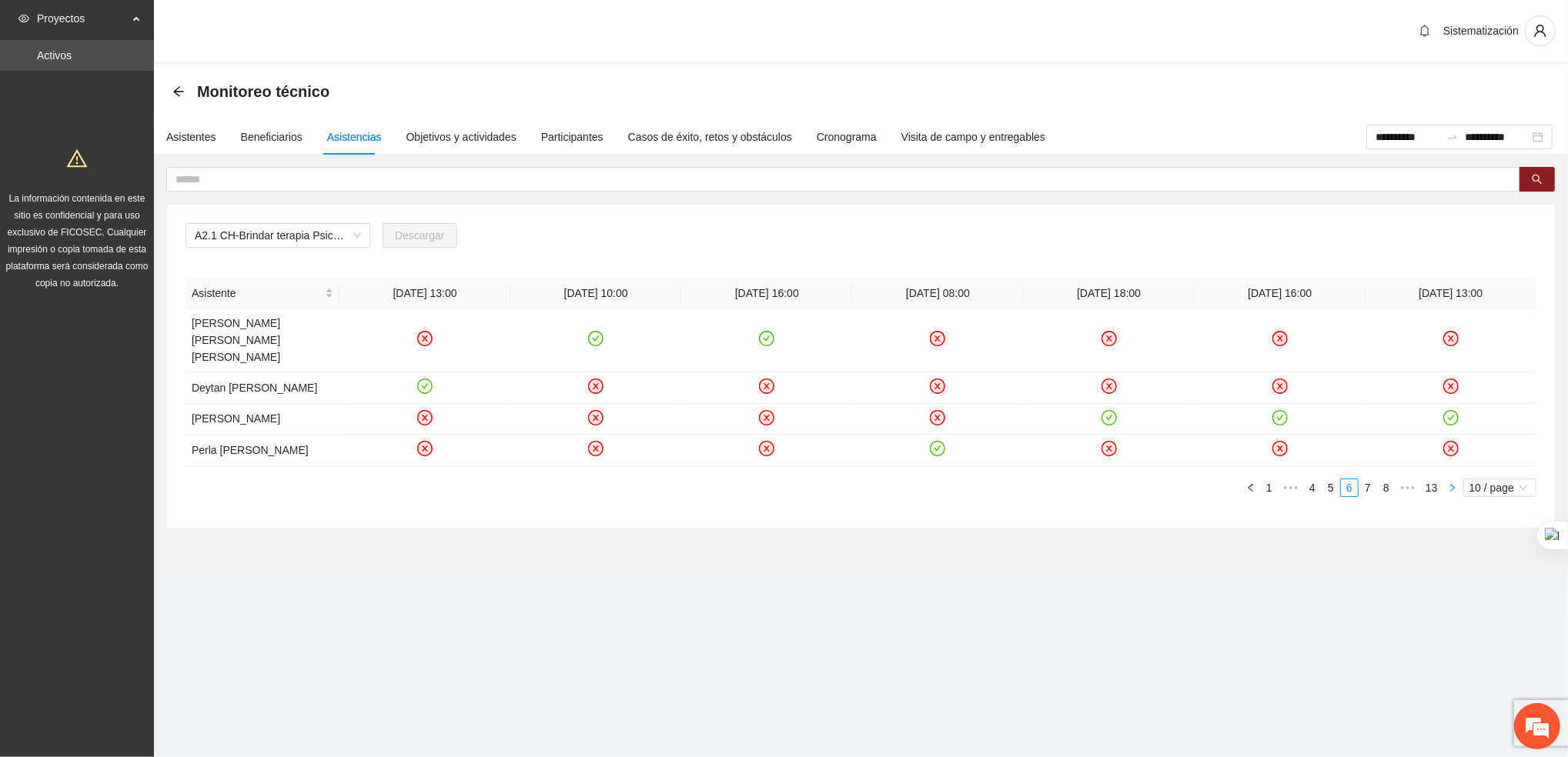
click at [1450, 493] on icon "right" at bounding box center [1452, 487] width 9 height 9
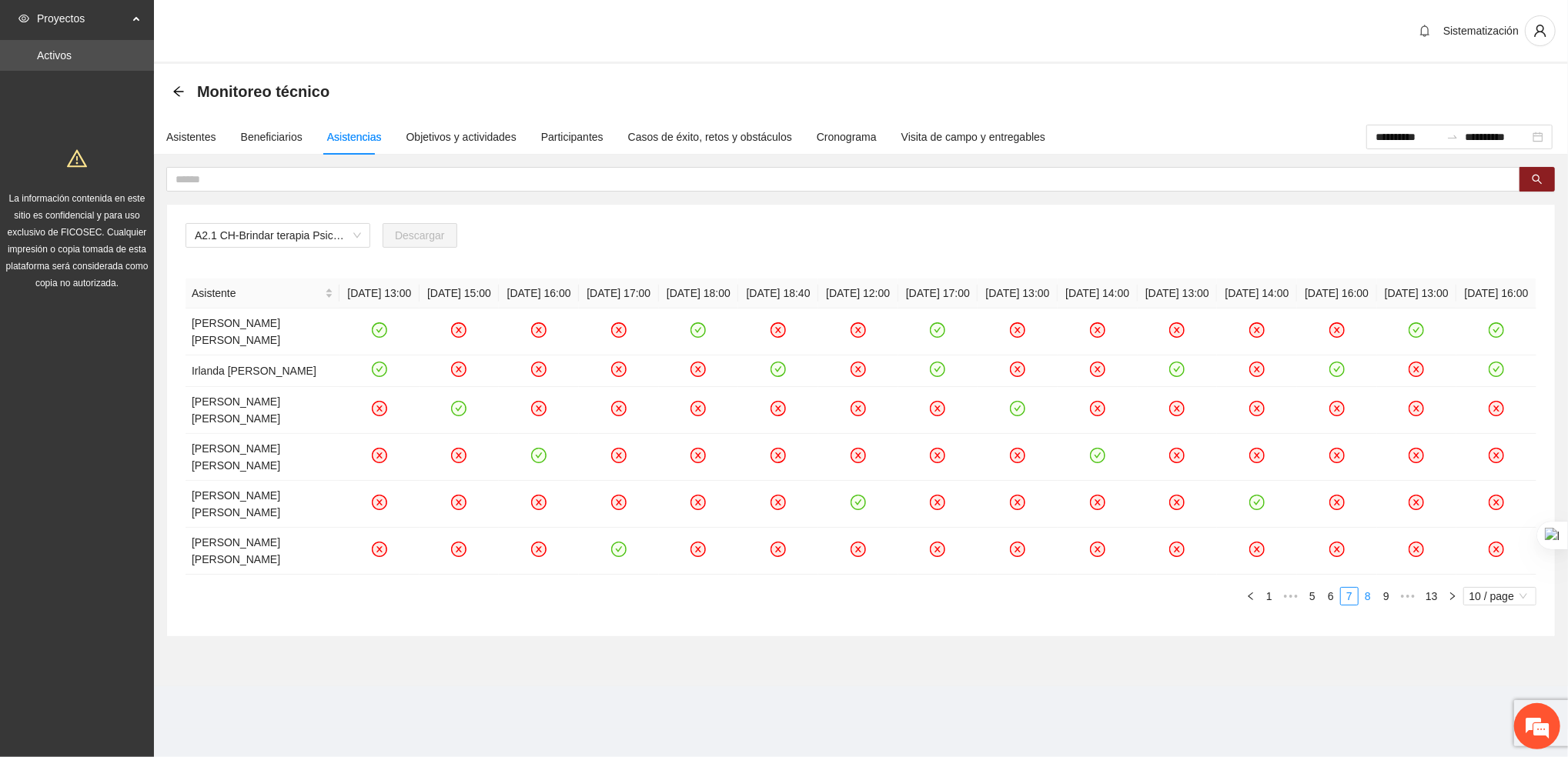
click at [1368, 588] on link "8" at bounding box center [1367, 596] width 17 height 17
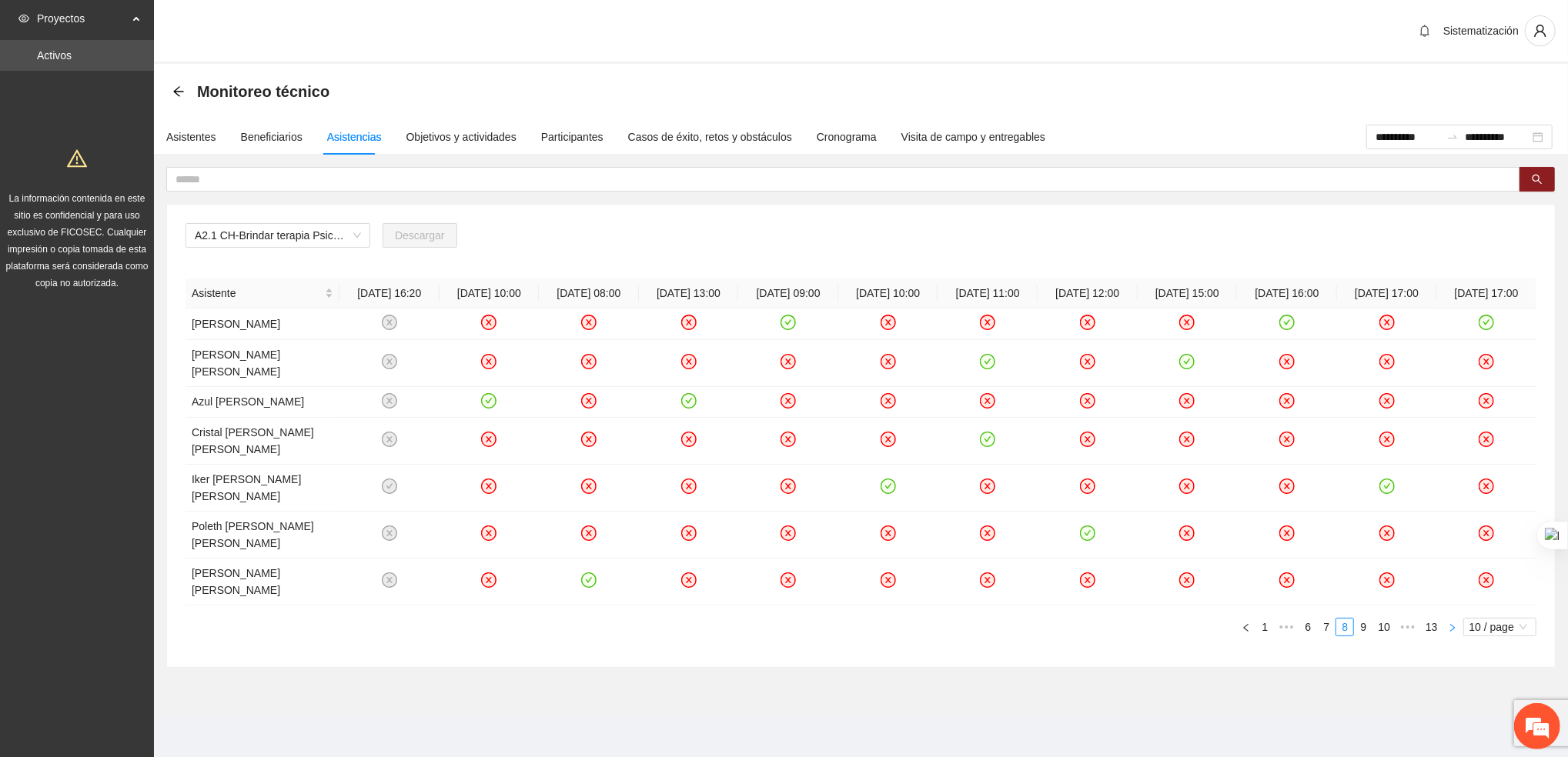
click at [1454, 623] on icon "right" at bounding box center [1452, 627] width 9 height 9
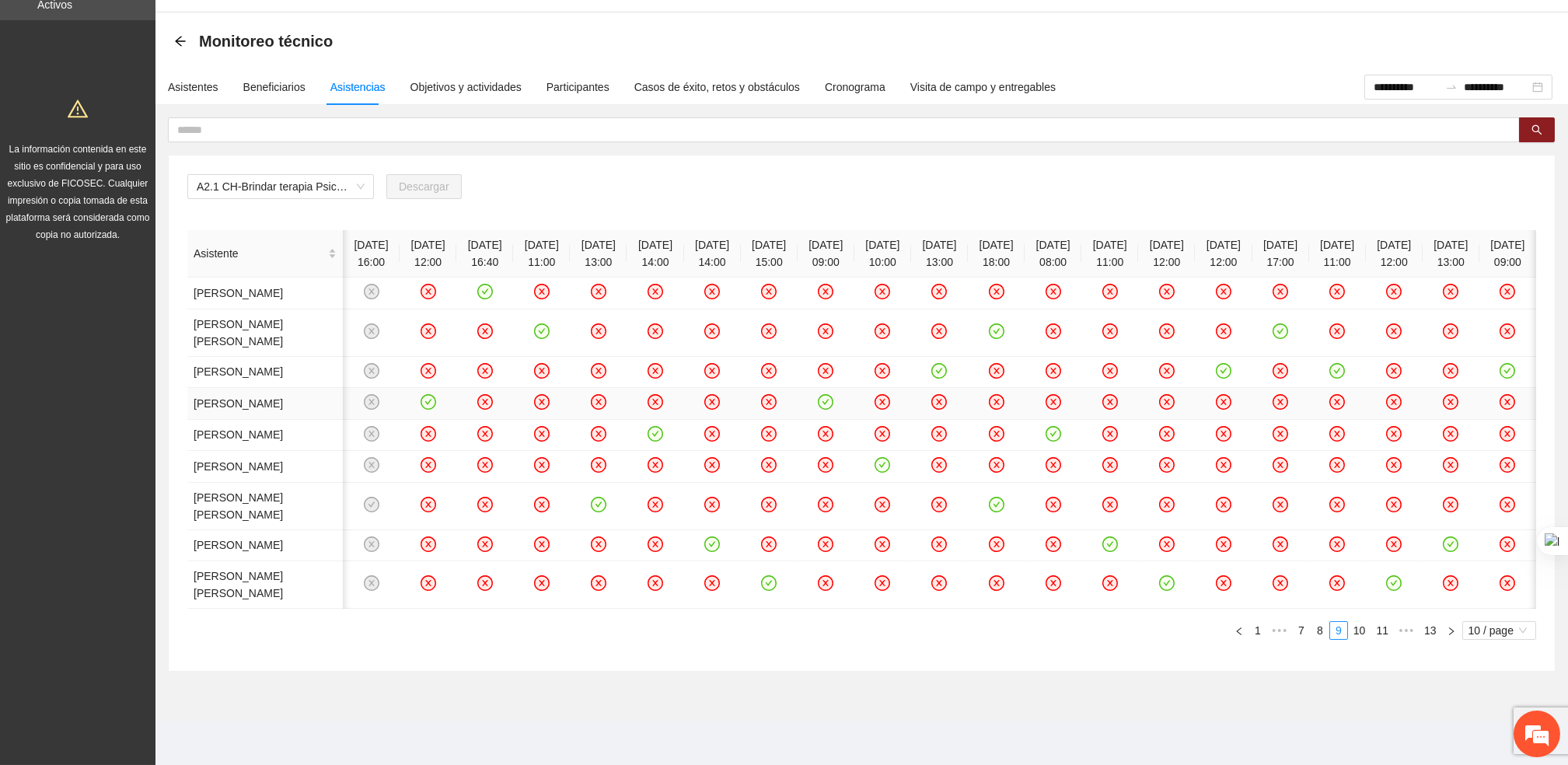
scroll to position [0, 190]
click at [1454, 636] on icon "right" at bounding box center [1451, 631] width 9 height 9
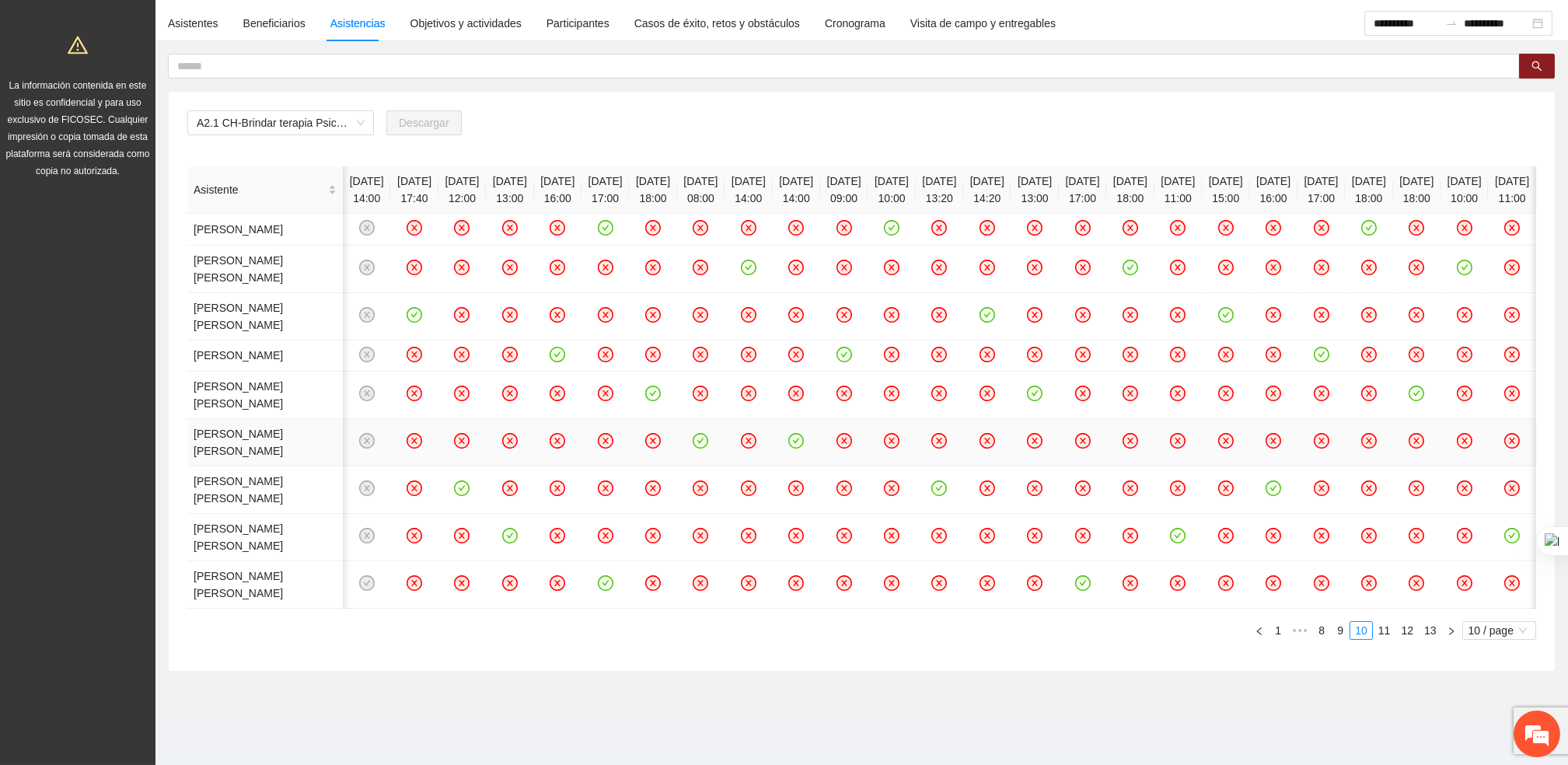
scroll to position [0, 463]
click at [1450, 640] on button "button" at bounding box center [1451, 630] width 19 height 19
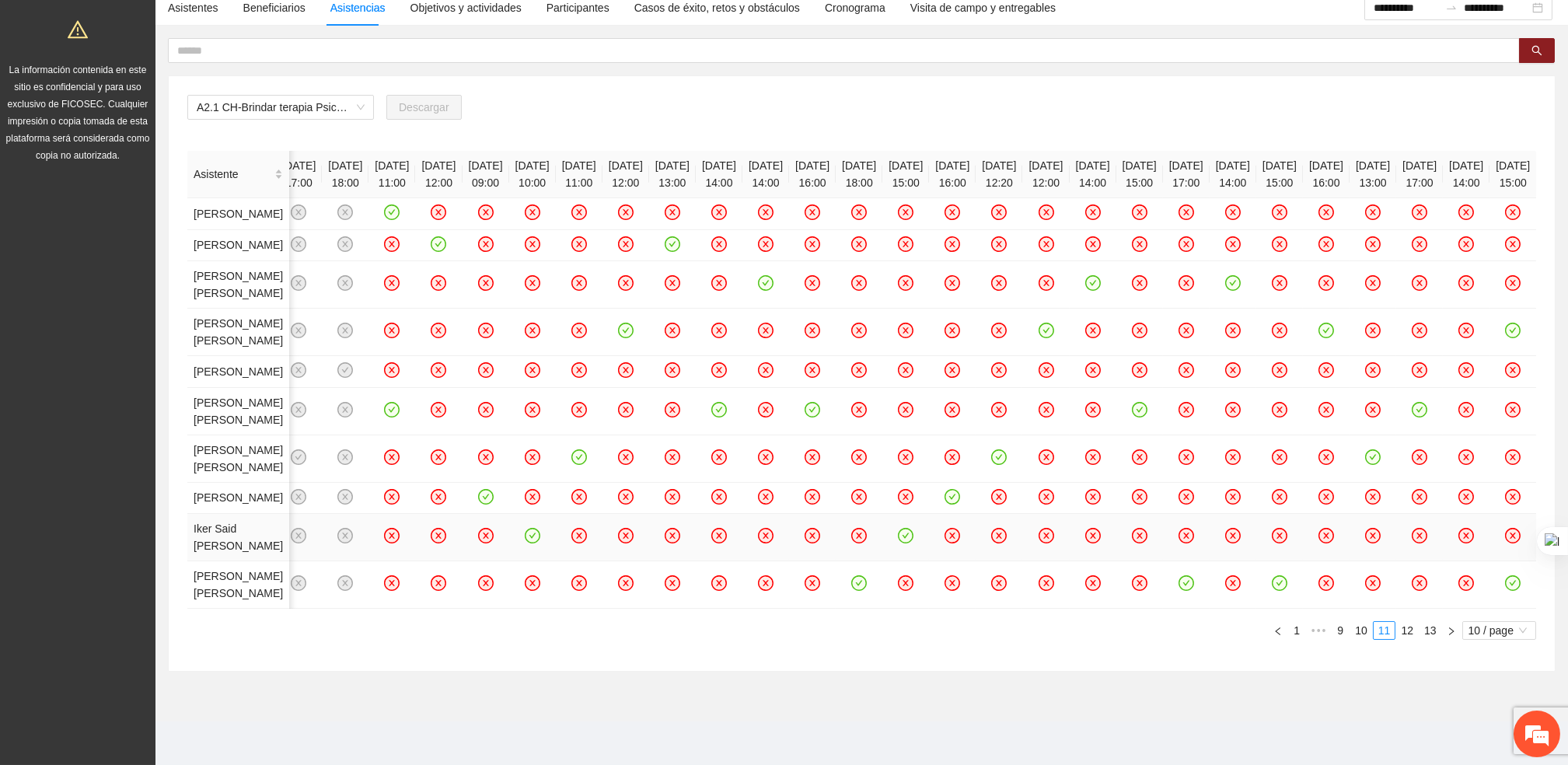
scroll to position [501, 0]
click at [1447, 634] on icon "right" at bounding box center [1451, 631] width 9 height 9
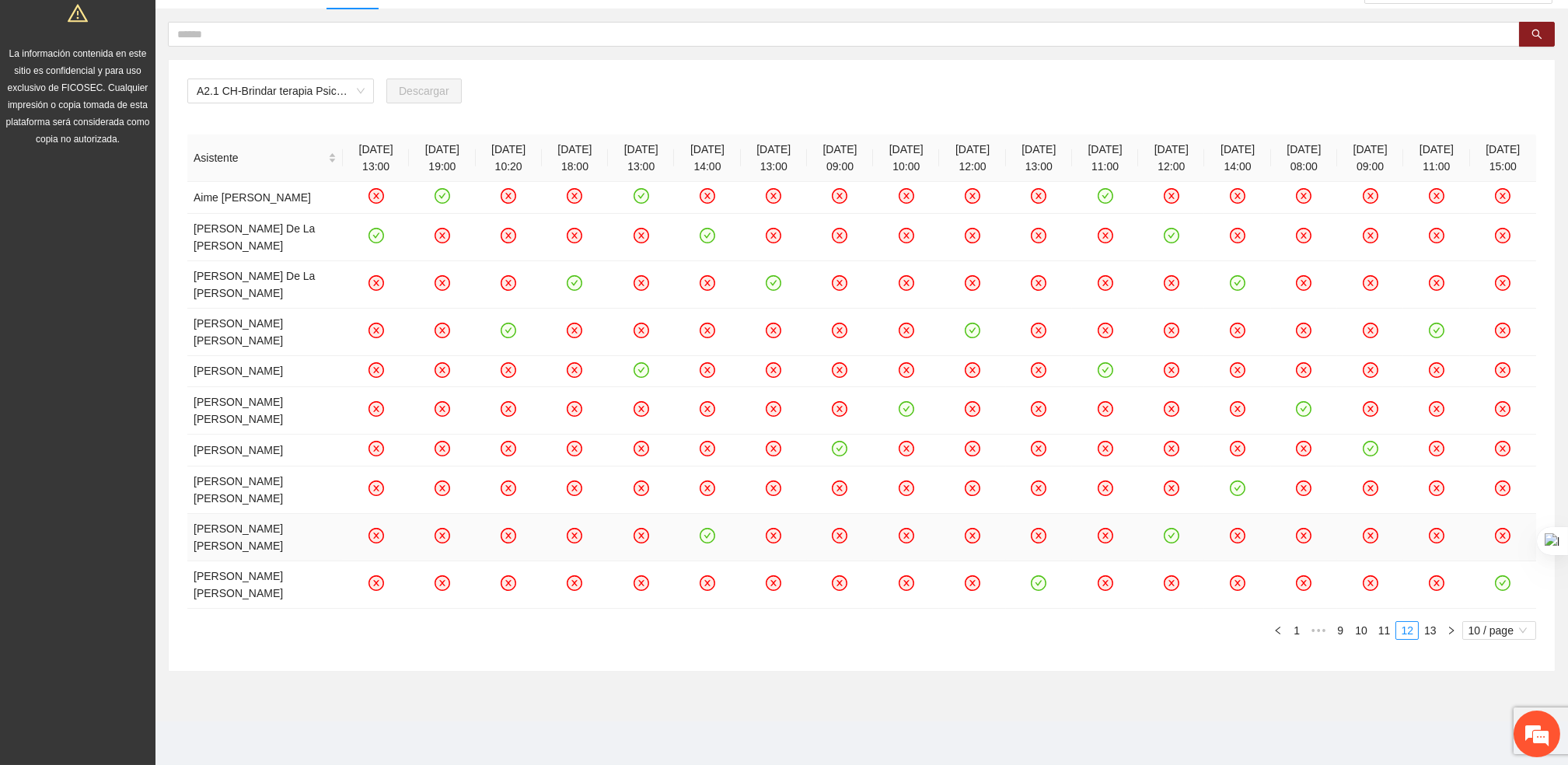
scroll to position [195, 0]
click at [1431, 639] on link "13" at bounding box center [1431, 630] width 22 height 17
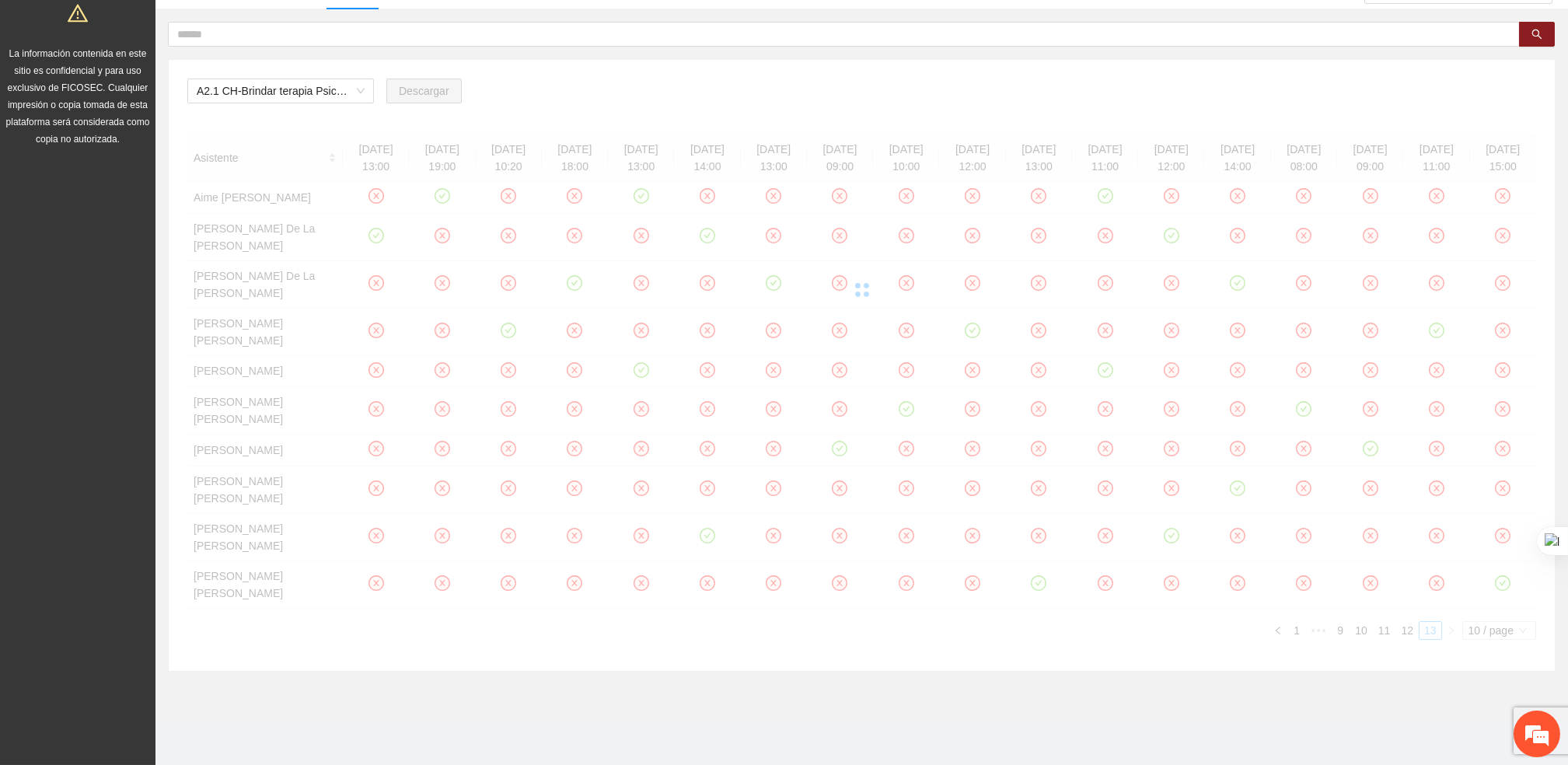
scroll to position [4, 0]
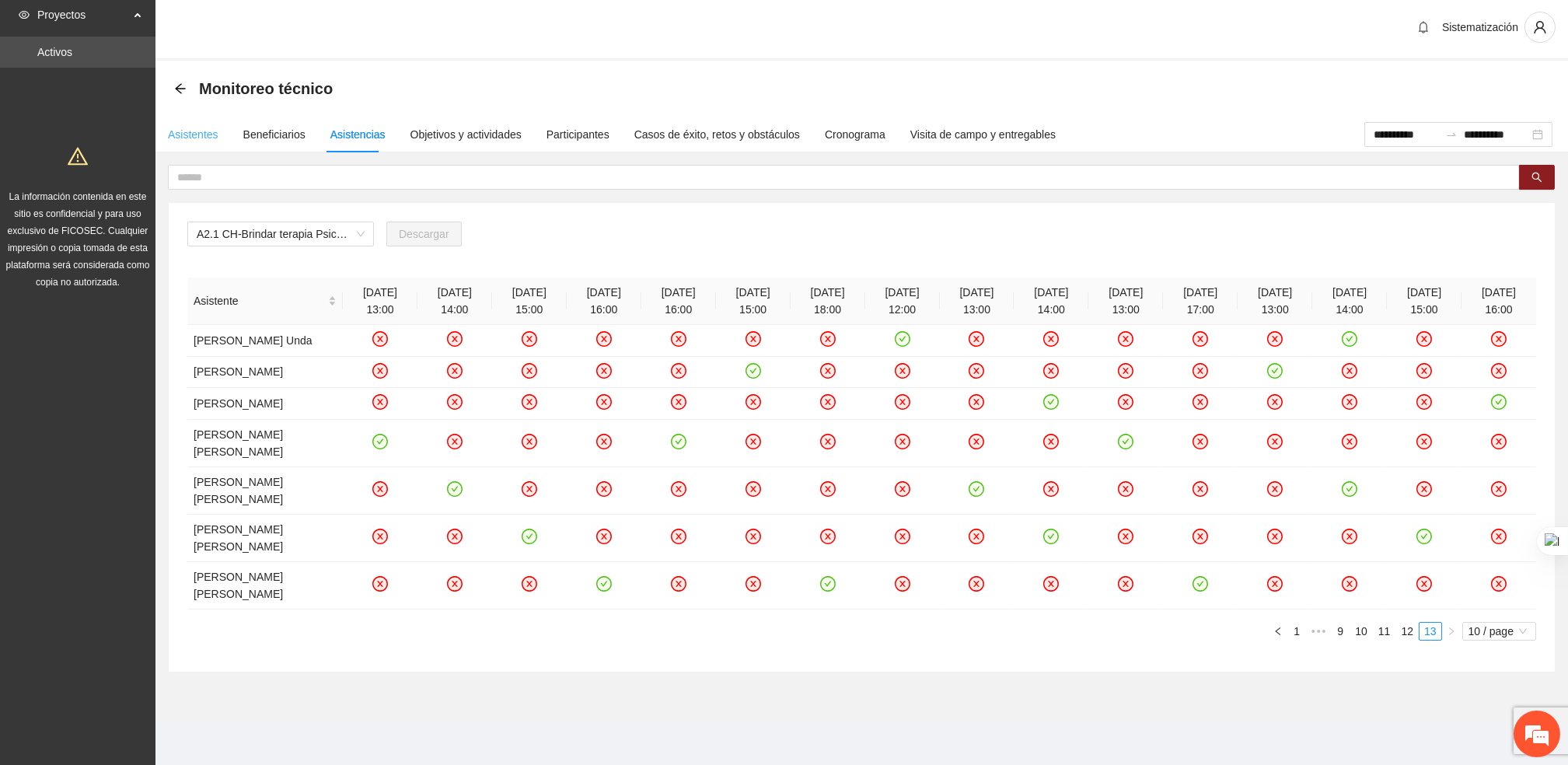
click at [177, 145] on div "Asistentes" at bounding box center [193, 134] width 51 height 36
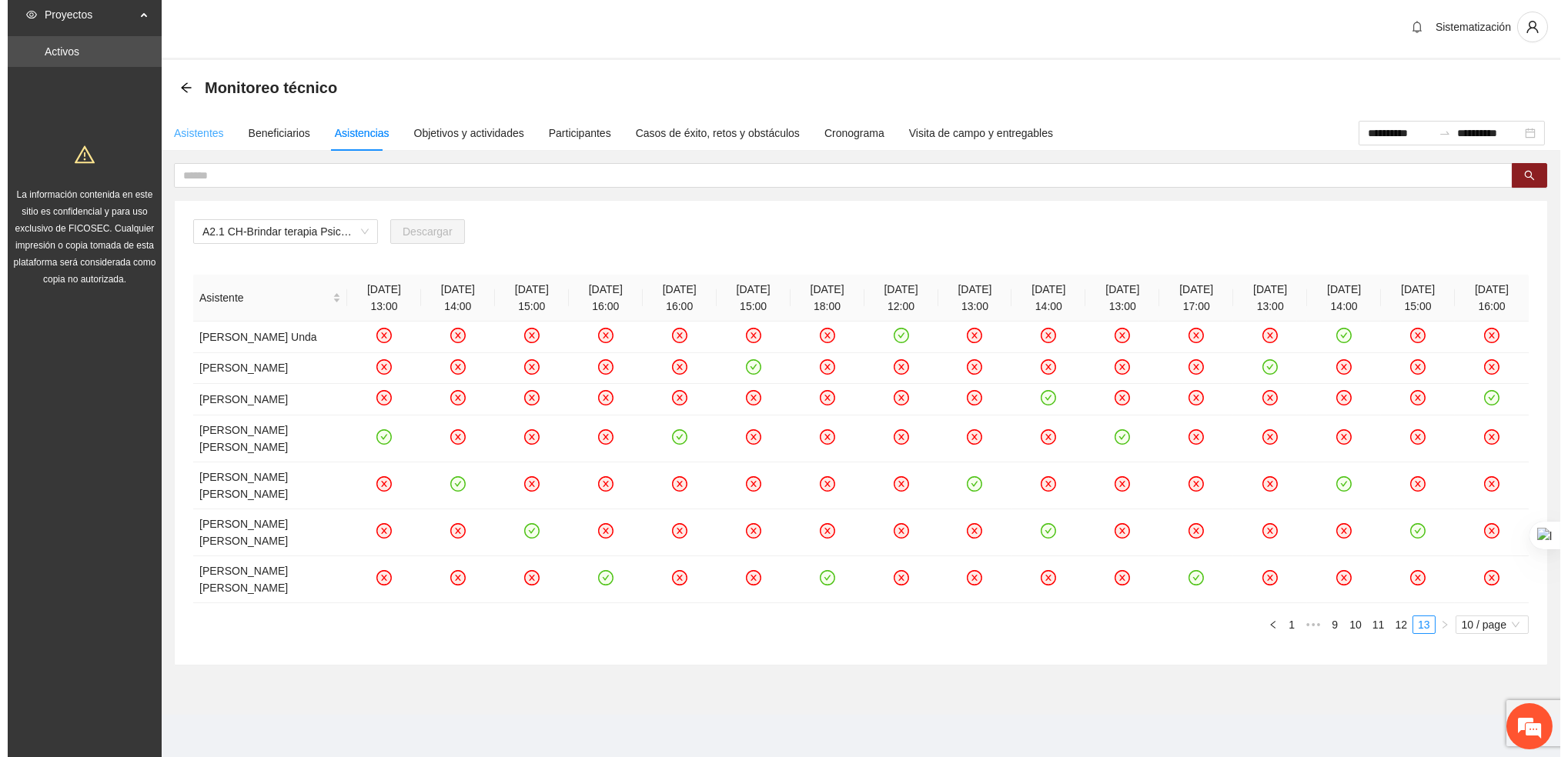
scroll to position [0, 0]
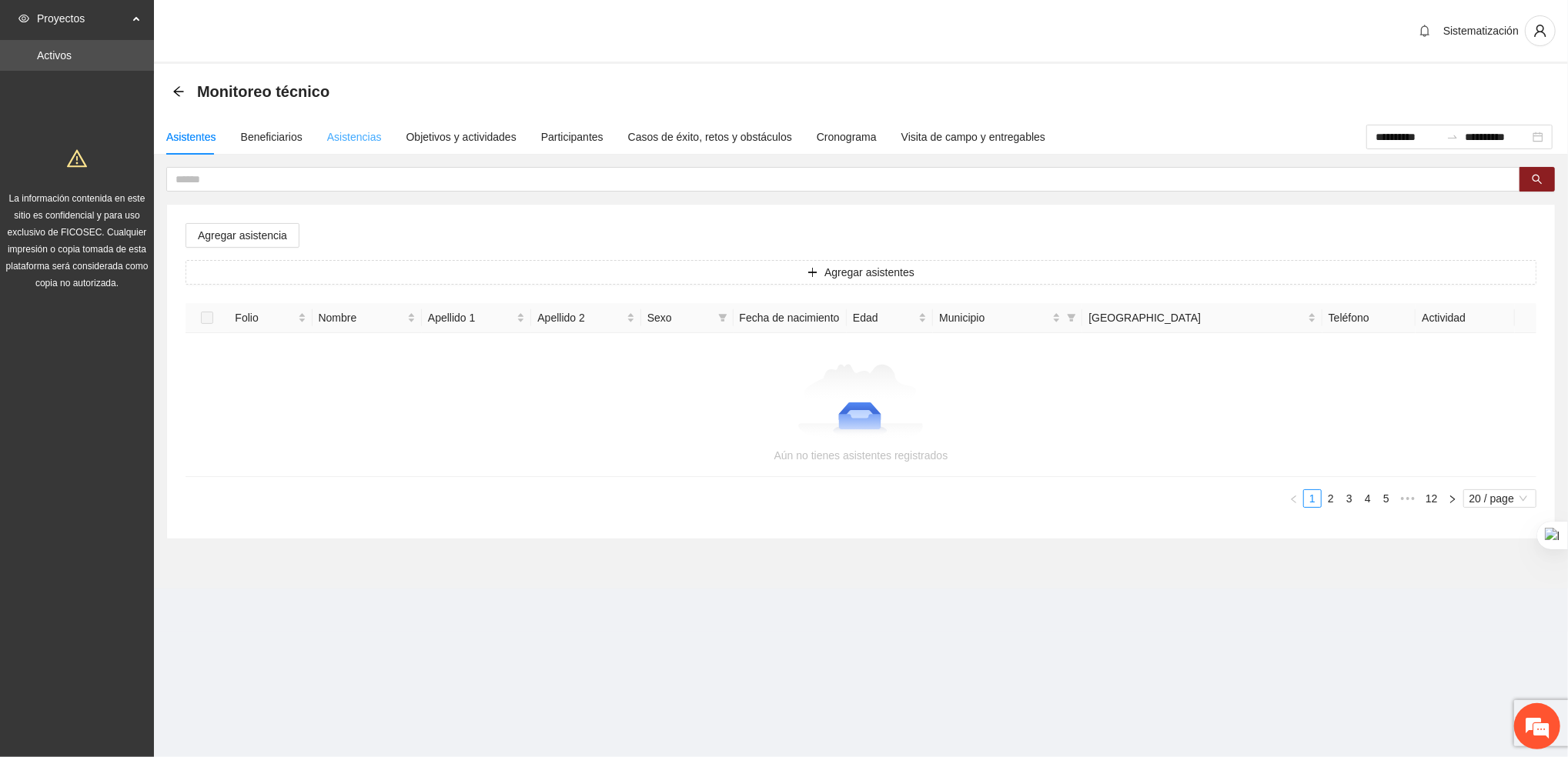
click at [355, 147] on div "Asistencias" at bounding box center [355, 137] width 55 height 35
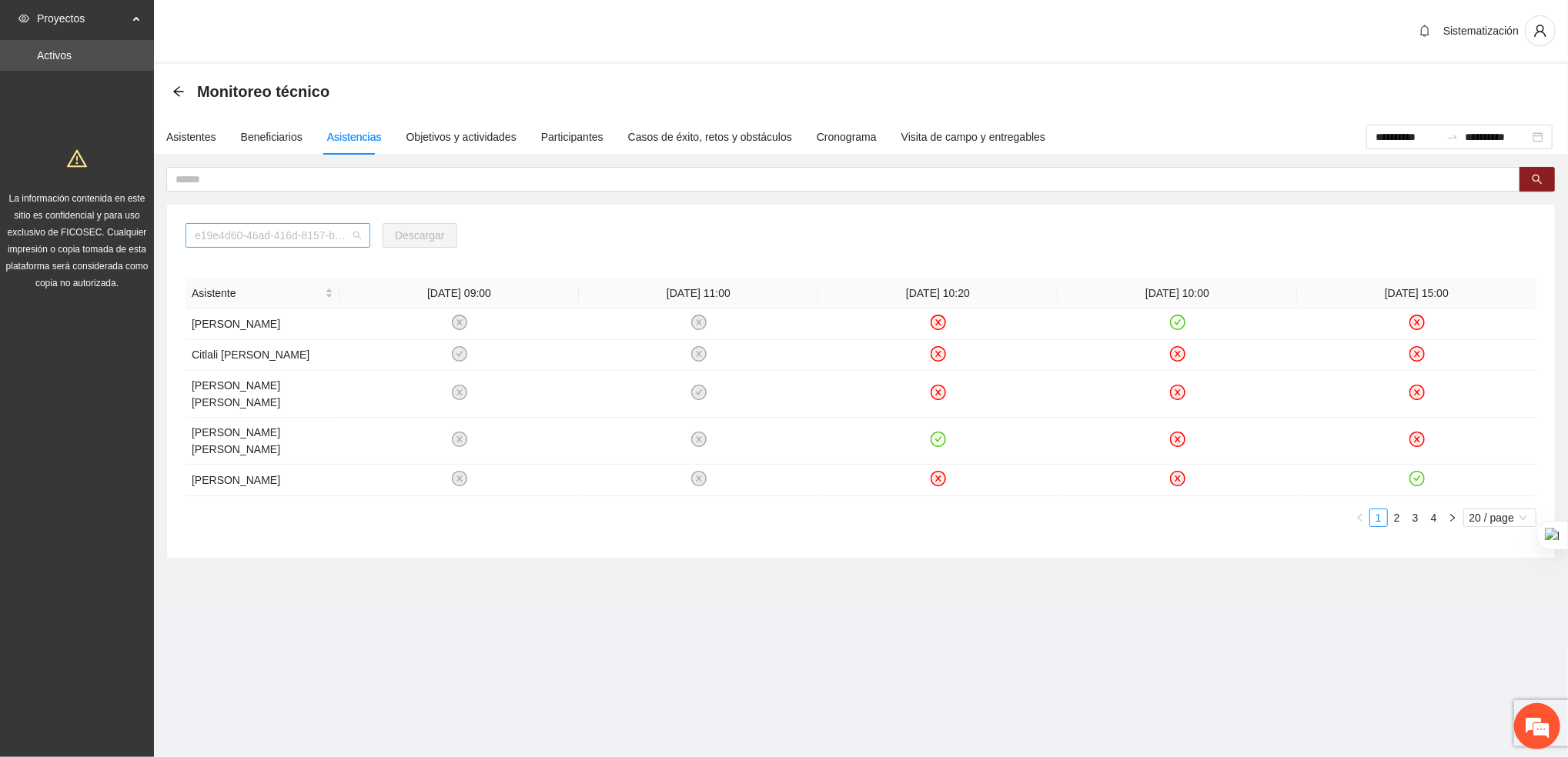
click at [349, 235] on span "e19e4d60-46ad-416d-8157-b1d80b8172e2" at bounding box center [277, 235] width 166 height 23
click at [400, 549] on section "**********" at bounding box center [860, 335] width 1414 height 544
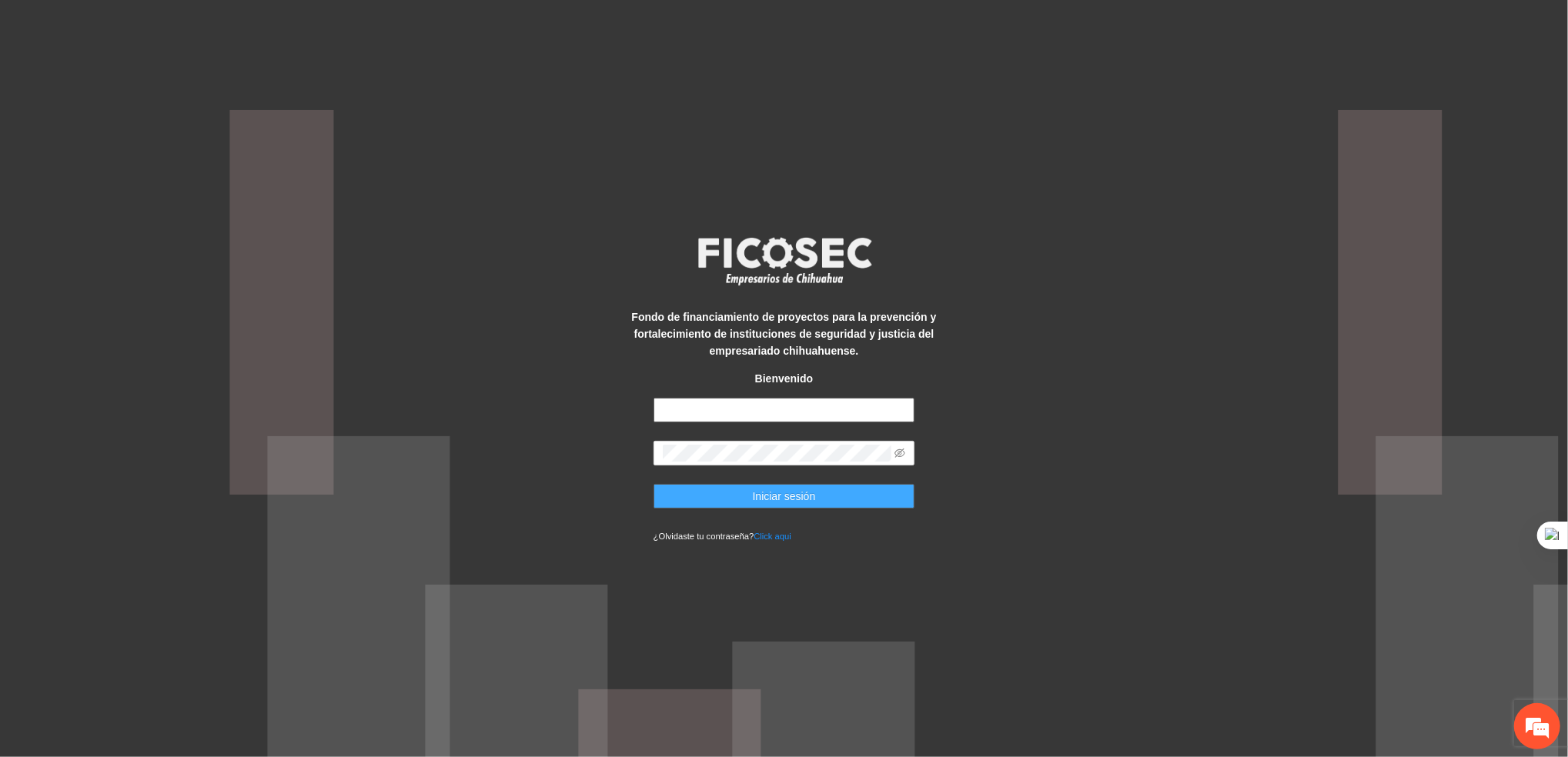
type input "**********"
click at [754, 501] on span "Iniciar sesión" at bounding box center [784, 495] width 63 height 17
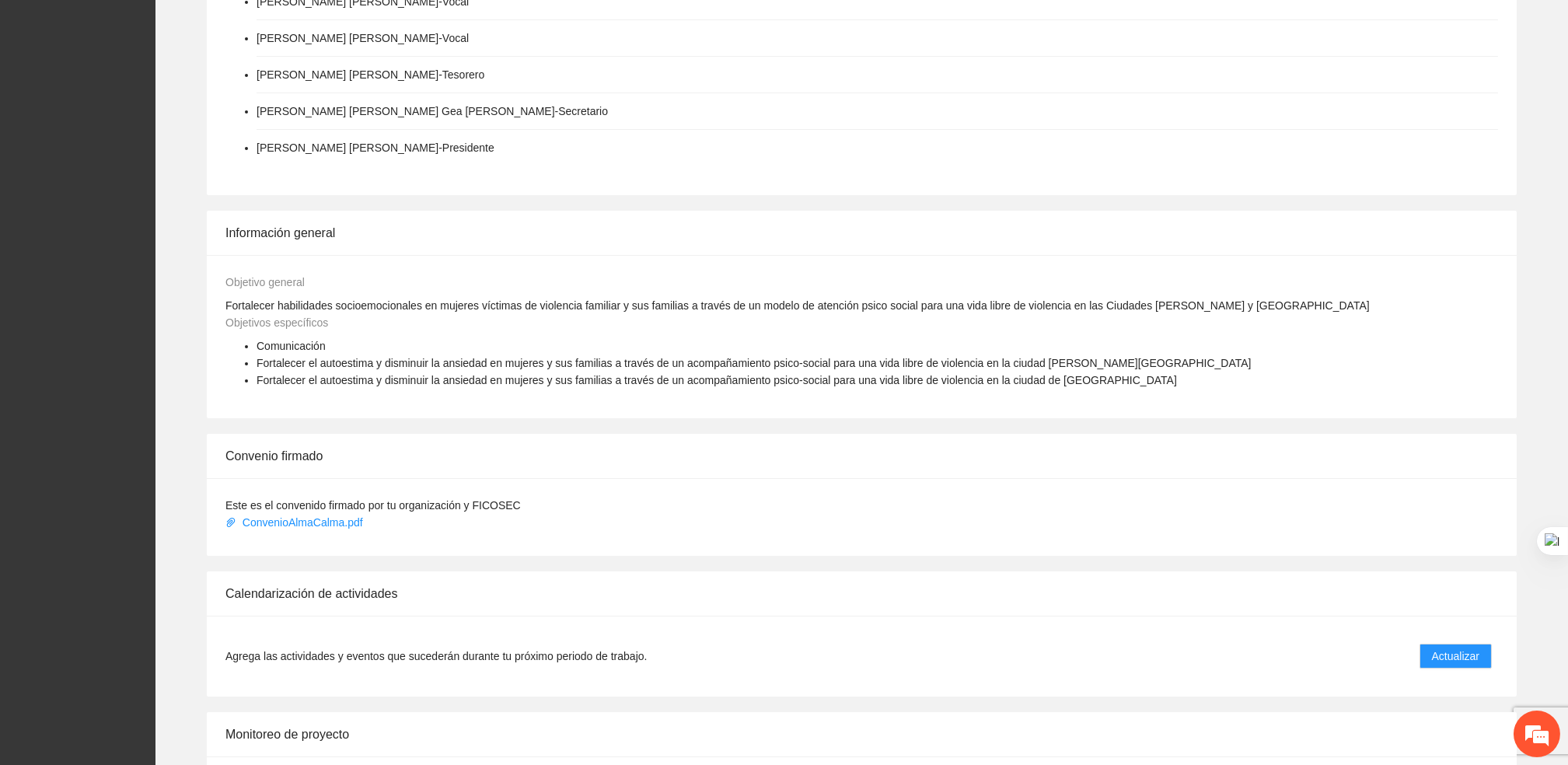
scroll to position [699, 0]
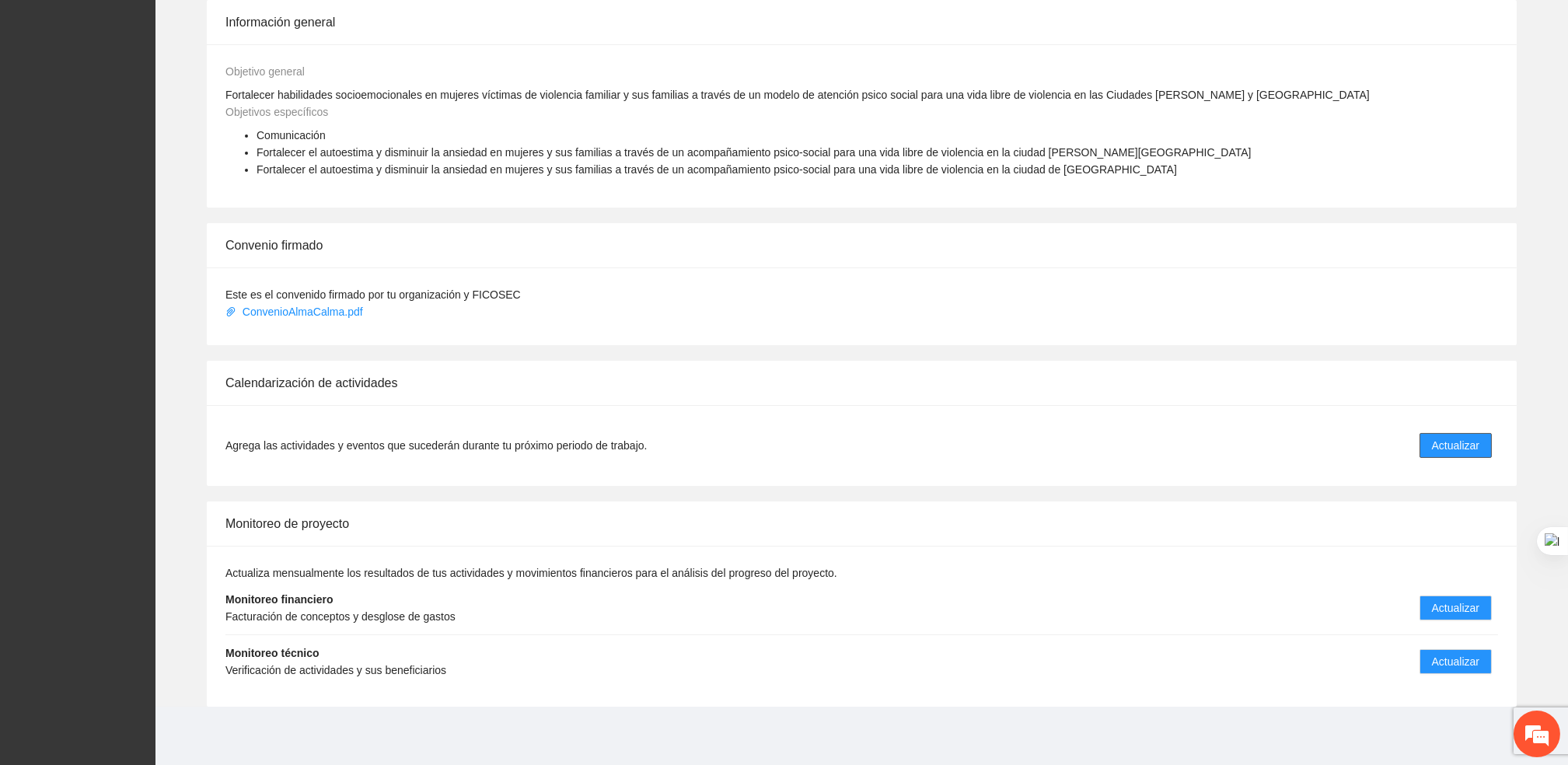
click at [1477, 446] on span "Actualizar" at bounding box center [1456, 445] width 48 height 17
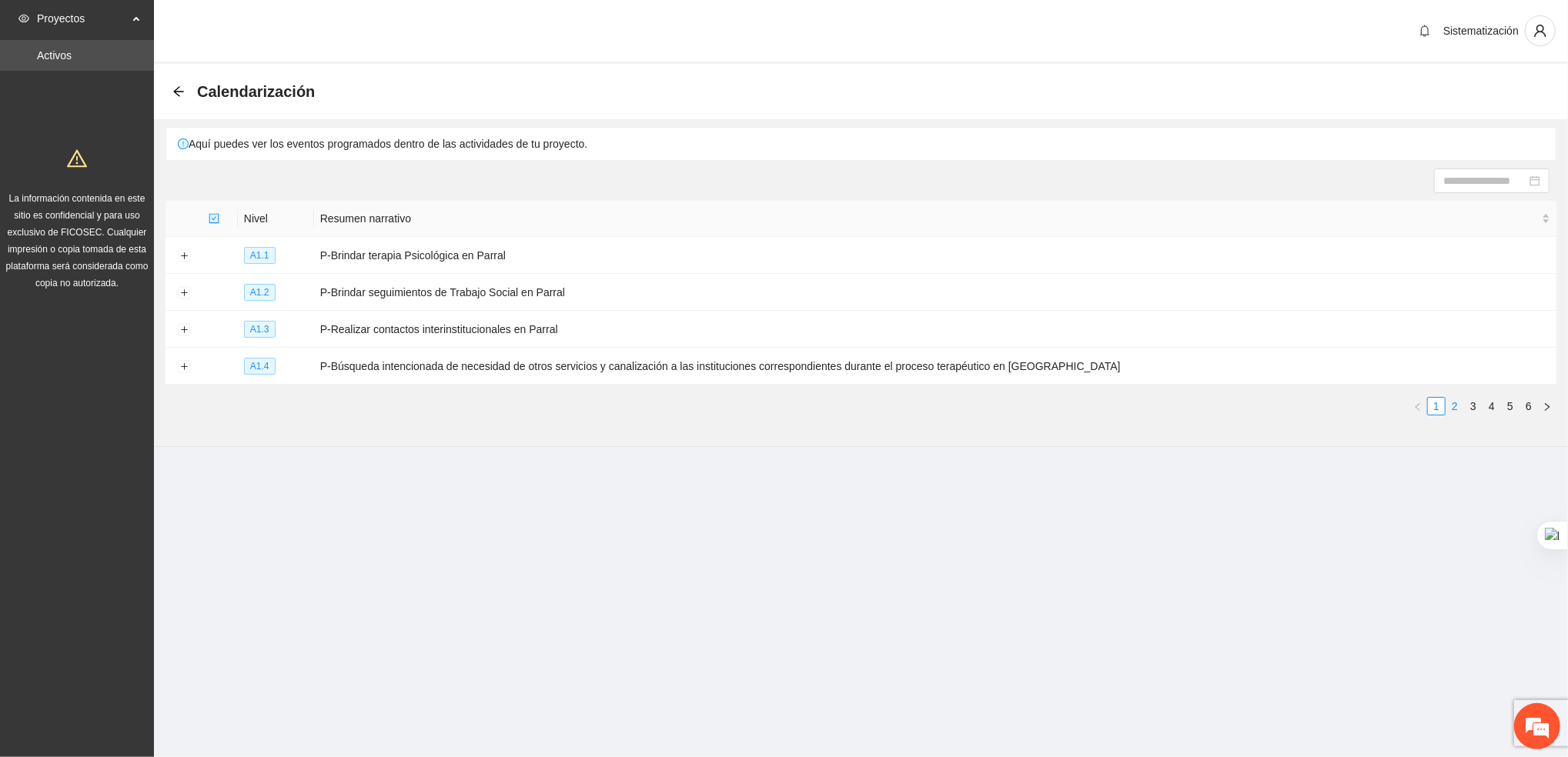
click at [1454, 403] on link "2" at bounding box center [1454, 405] width 17 height 17
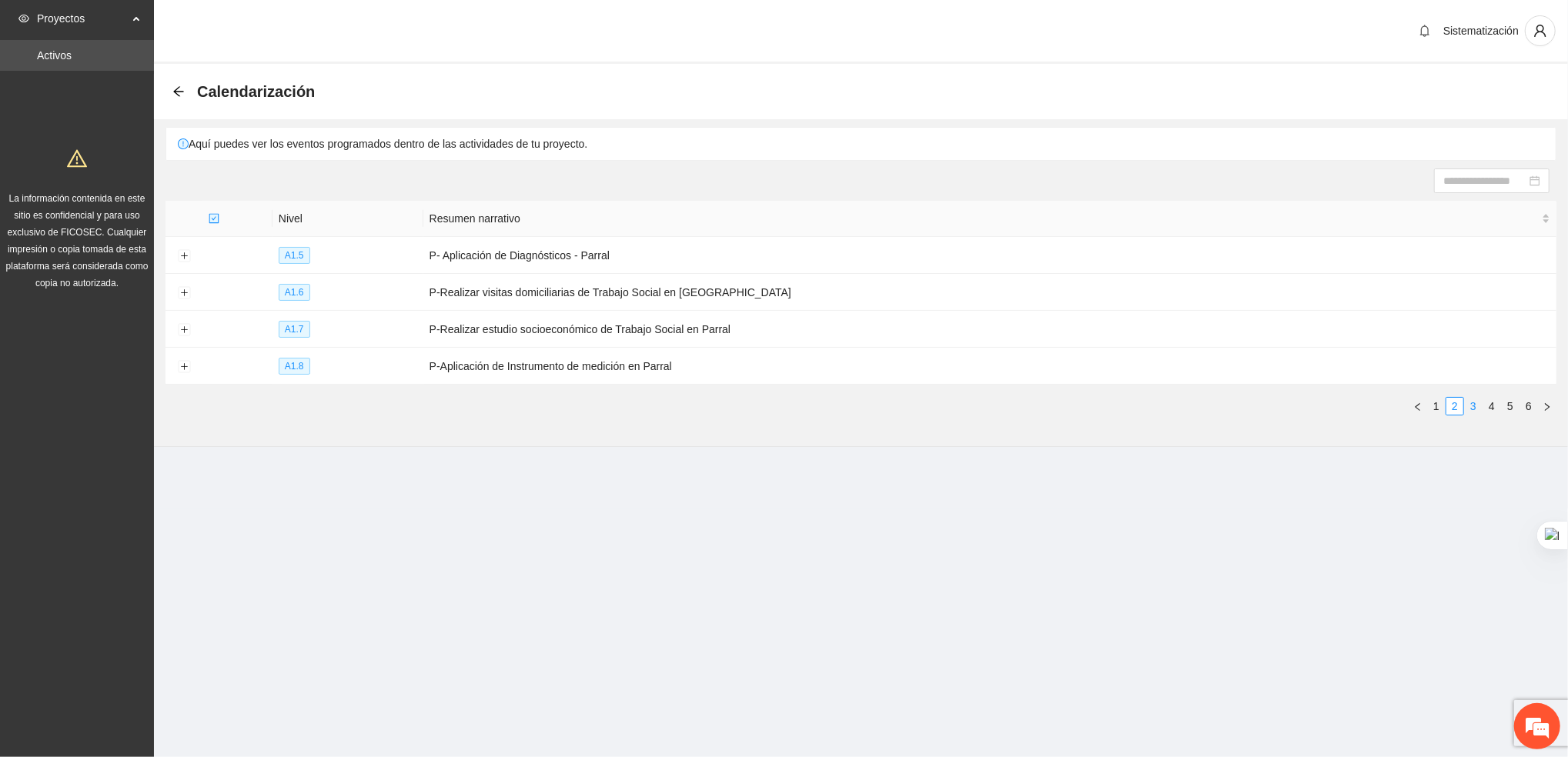
click at [1474, 408] on link "3" at bounding box center [1473, 405] width 17 height 17
click at [187, 293] on button "Expand row" at bounding box center [184, 293] width 13 height 13
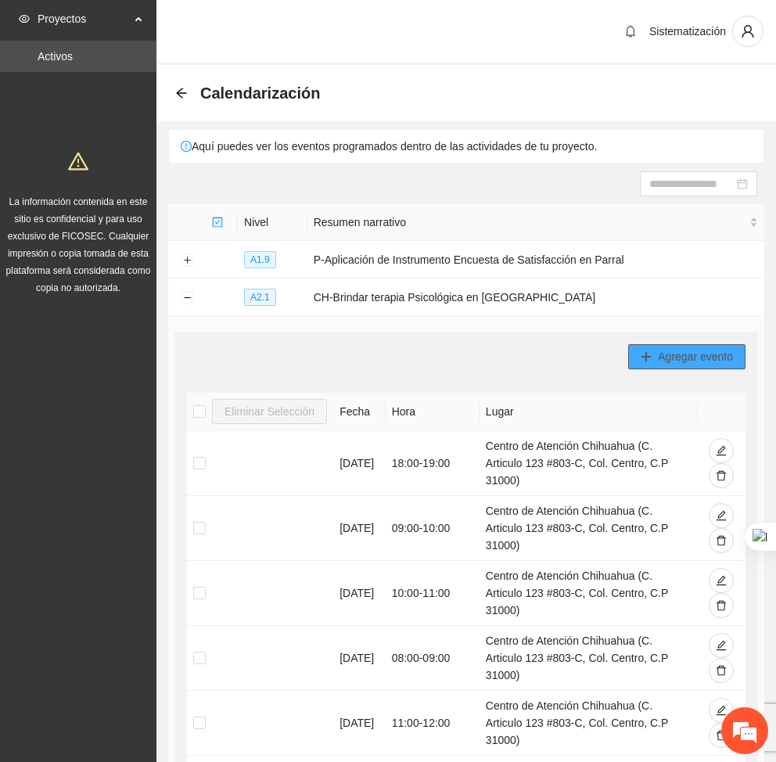
click at [672, 365] on span "Agregar evento" at bounding box center [695, 356] width 75 height 17
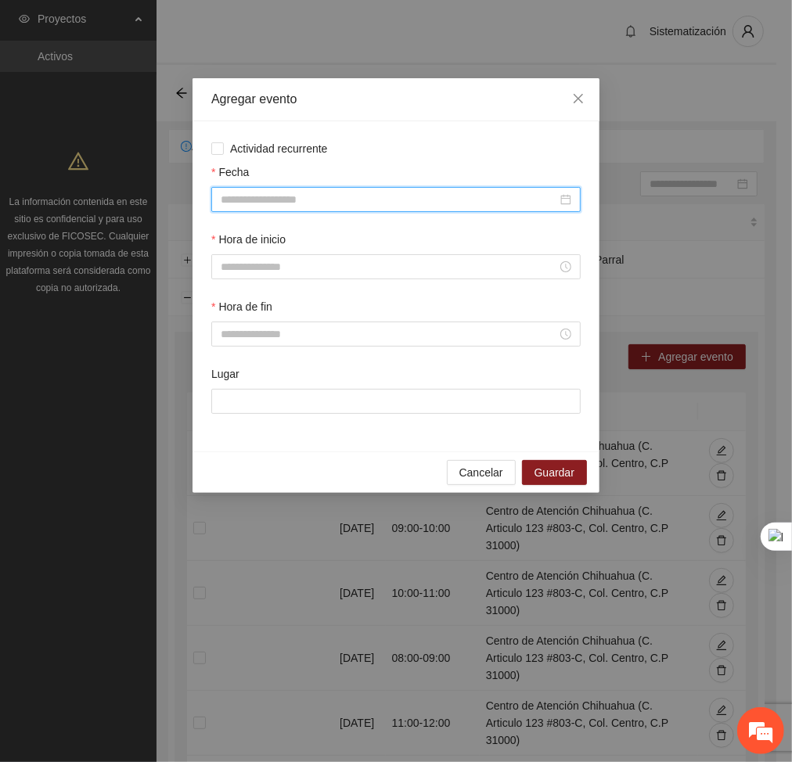
click at [480, 197] on input "Fecha" at bounding box center [389, 199] width 336 height 17
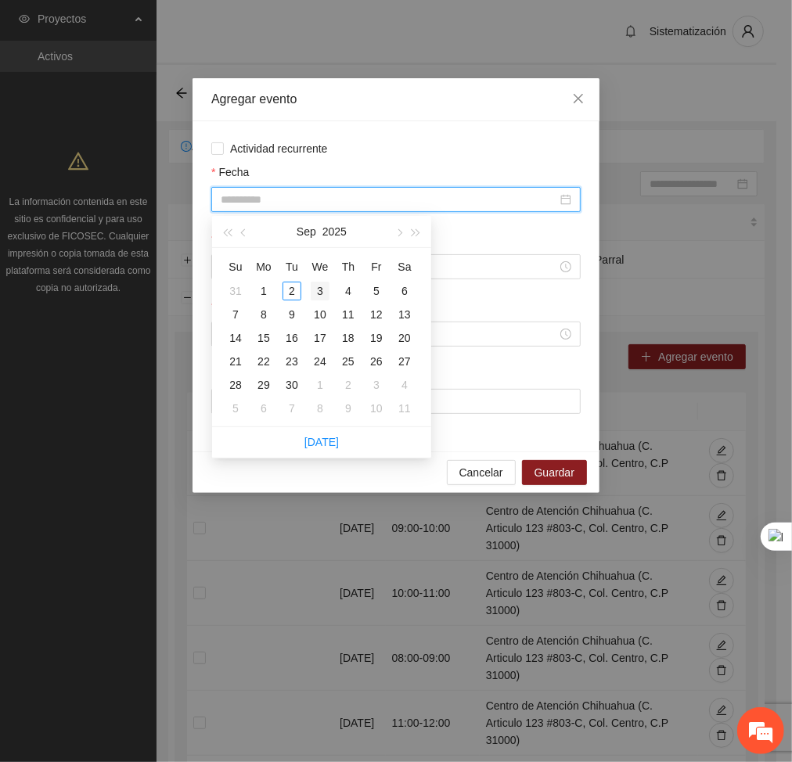
type input "**********"
click at [318, 293] on div "3" at bounding box center [320, 291] width 19 height 19
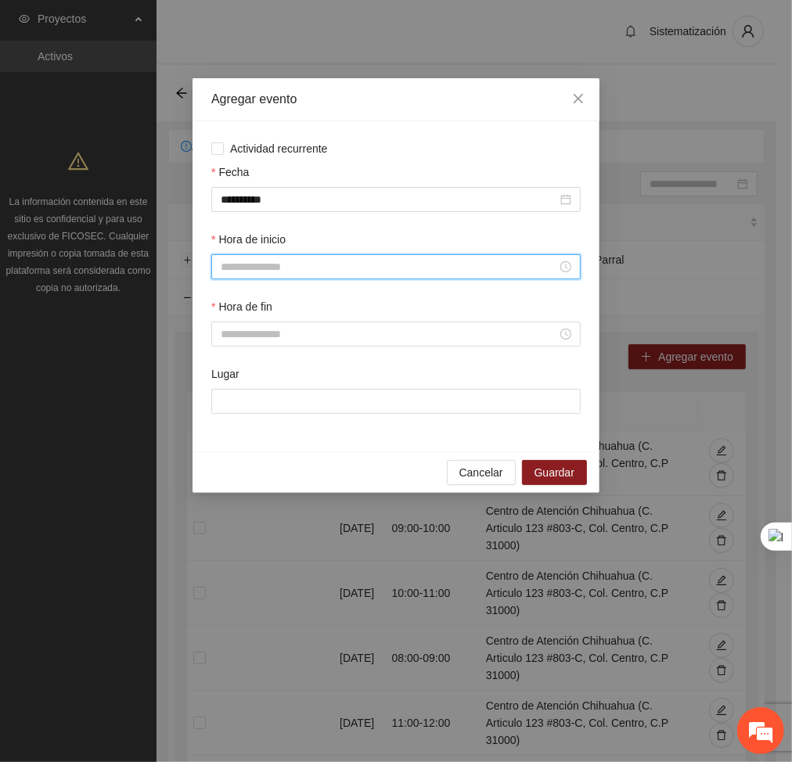
click at [372, 271] on input "Hora de inicio" at bounding box center [389, 266] width 336 height 17
click at [223, 349] on div "09" at bounding box center [234, 356] width 44 height 22
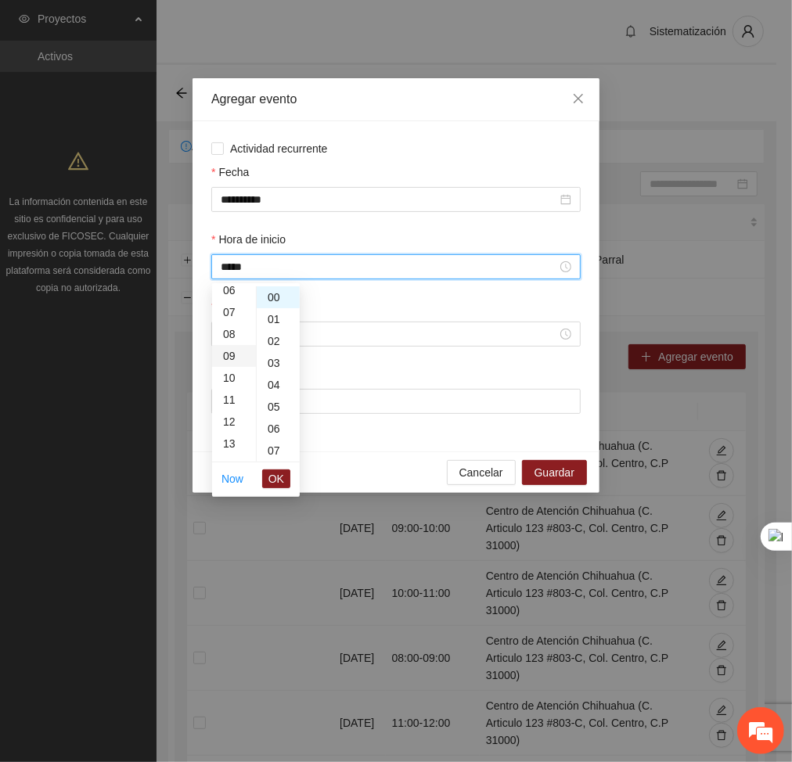
type input "*****"
click at [280, 483] on span "OK" at bounding box center [276, 478] width 16 height 17
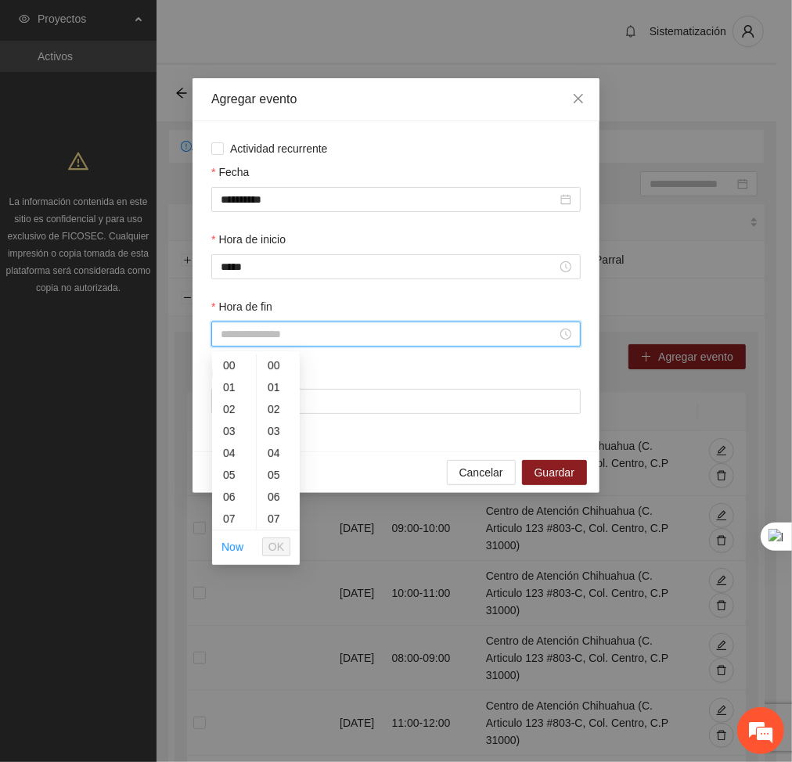
click at [260, 327] on input "Hora de fin" at bounding box center [389, 333] width 336 height 17
click at [232, 464] on div "10" at bounding box center [234, 463] width 44 height 22
type input "*****"
click at [280, 555] on span "OK" at bounding box center [276, 546] width 16 height 17
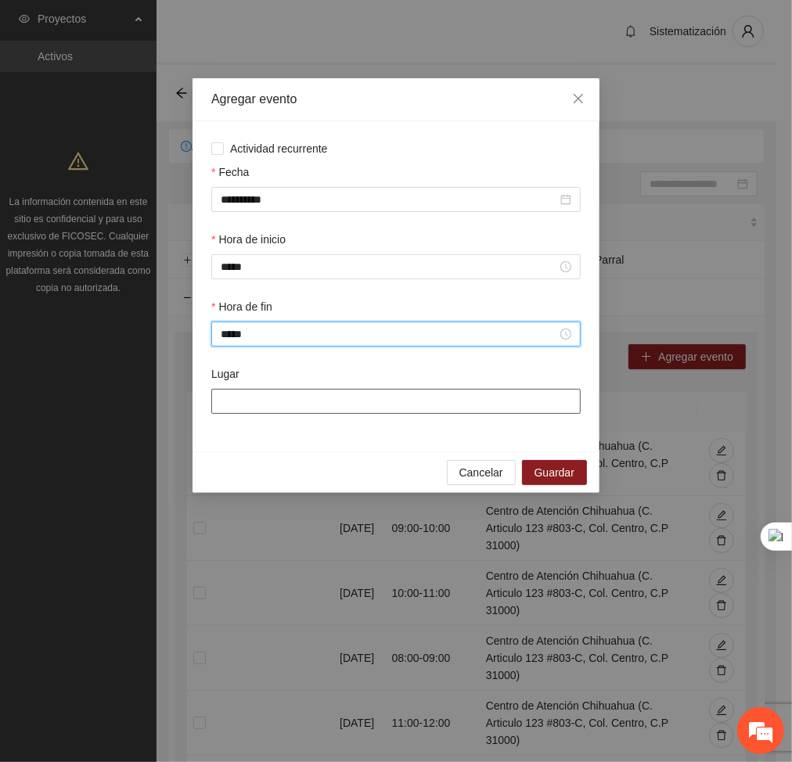
click at [301, 404] on input "Lugar" at bounding box center [395, 401] width 369 height 25
type input "**********"
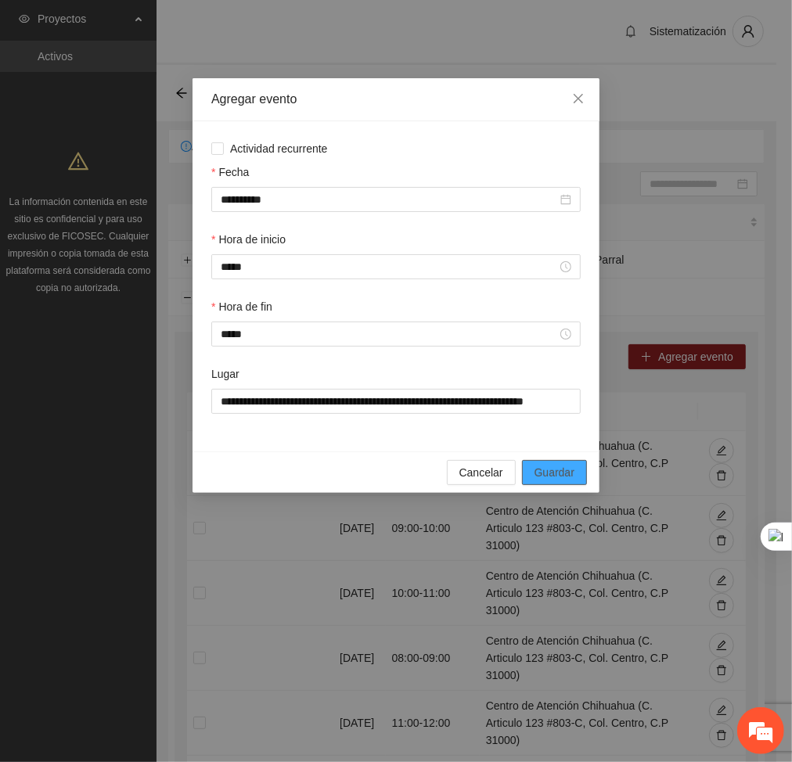
click at [570, 480] on span "Guardar" at bounding box center [554, 472] width 40 height 17
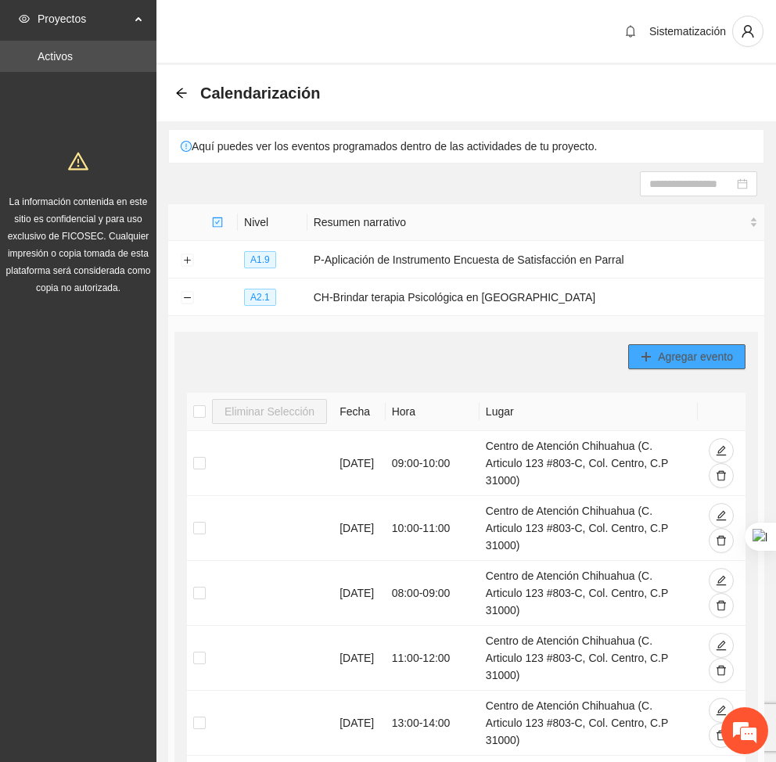
click at [729, 354] on span "Agregar evento" at bounding box center [695, 356] width 75 height 17
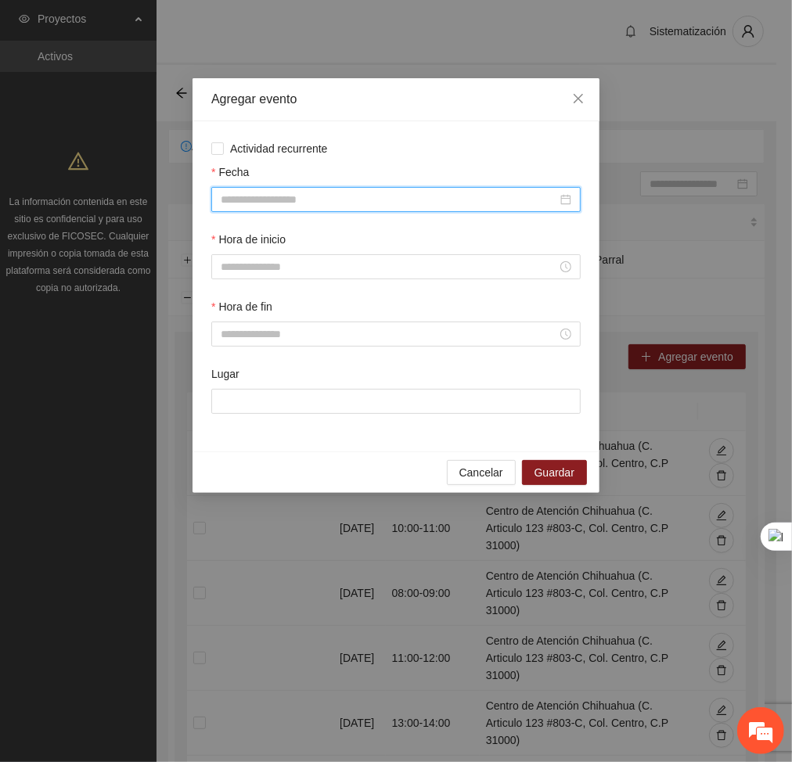
click at [446, 200] on input "Fecha" at bounding box center [389, 199] width 336 height 17
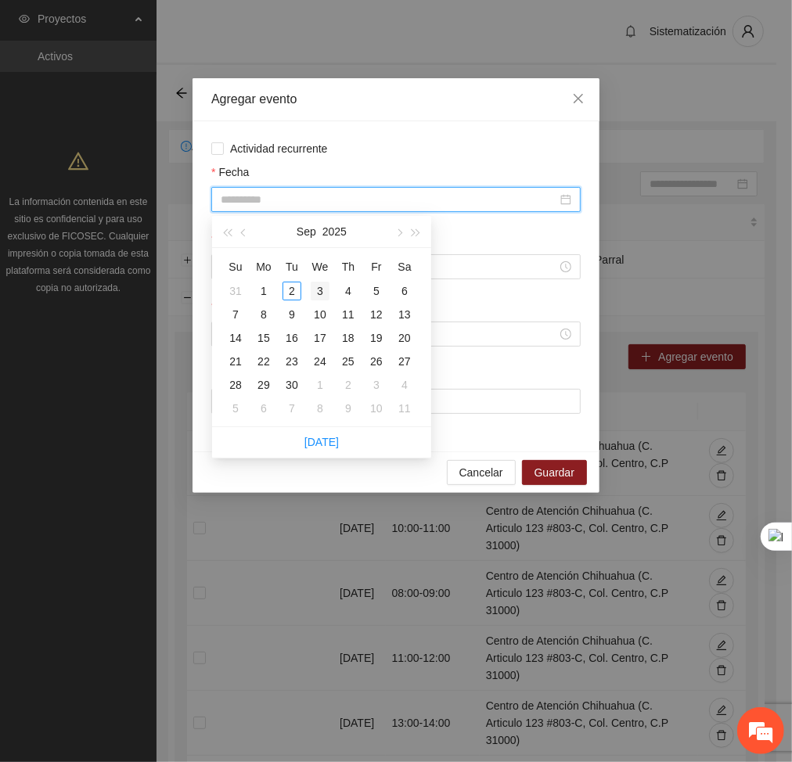
type input "**********"
click at [321, 288] on div "3" at bounding box center [320, 291] width 19 height 19
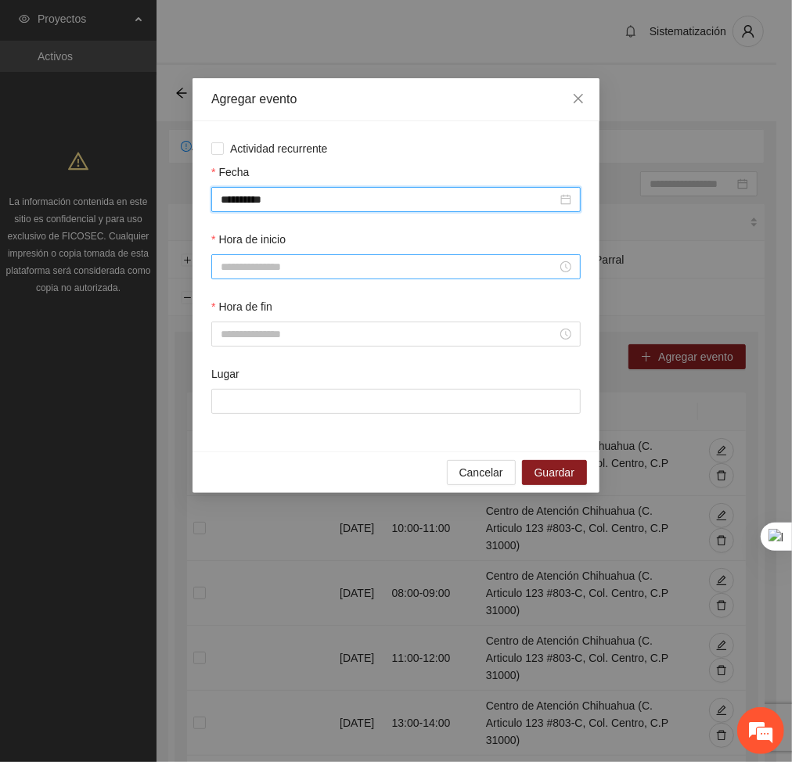
click at [358, 275] on div at bounding box center [395, 266] width 369 height 25
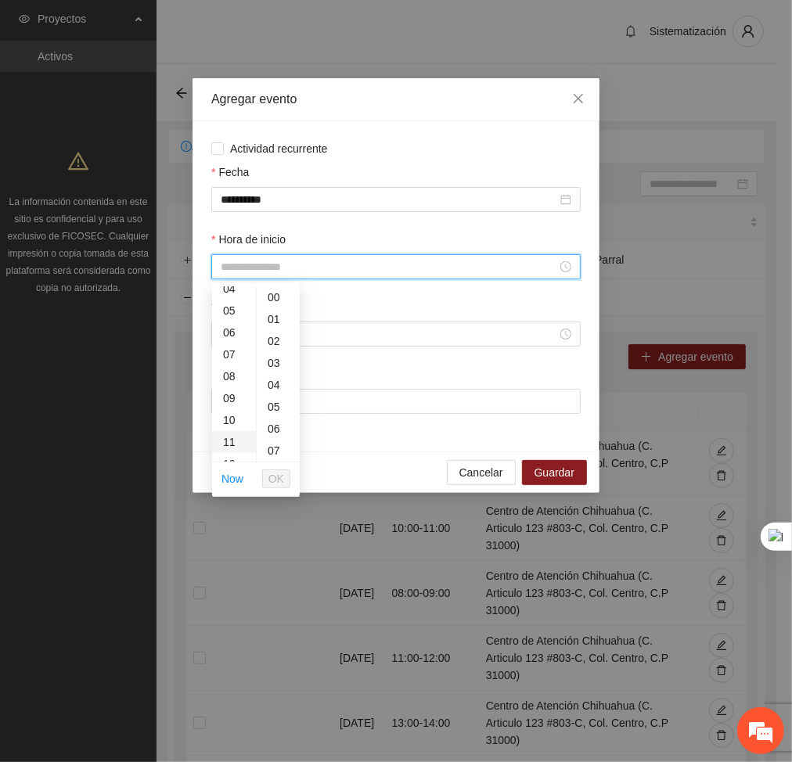
click at [232, 436] on div "11" at bounding box center [234, 442] width 44 height 22
click at [272, 450] on div "20" at bounding box center [278, 458] width 43 height 22
type input "*****"
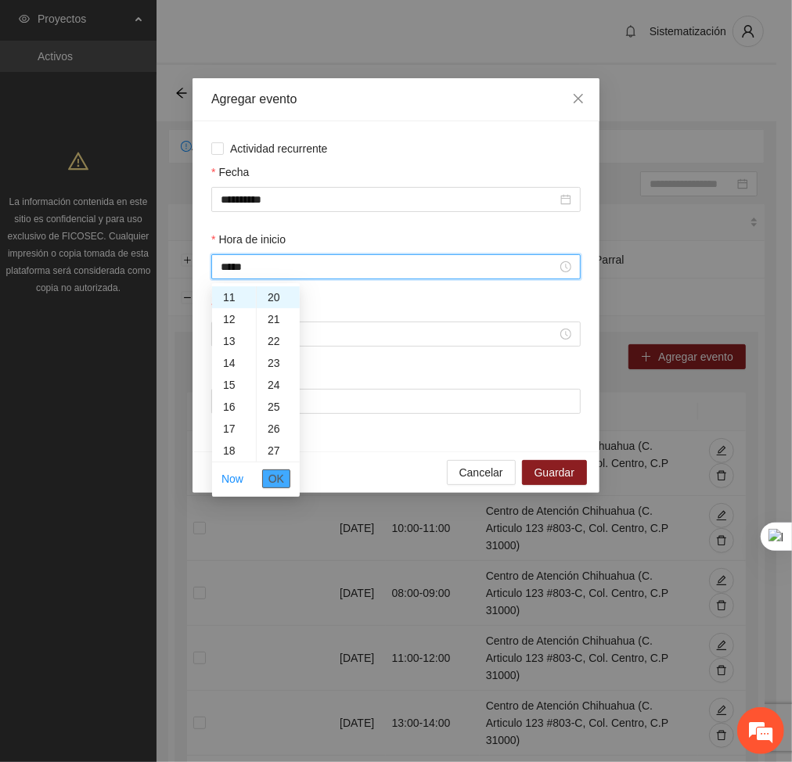
click at [282, 481] on span "OK" at bounding box center [276, 478] width 16 height 17
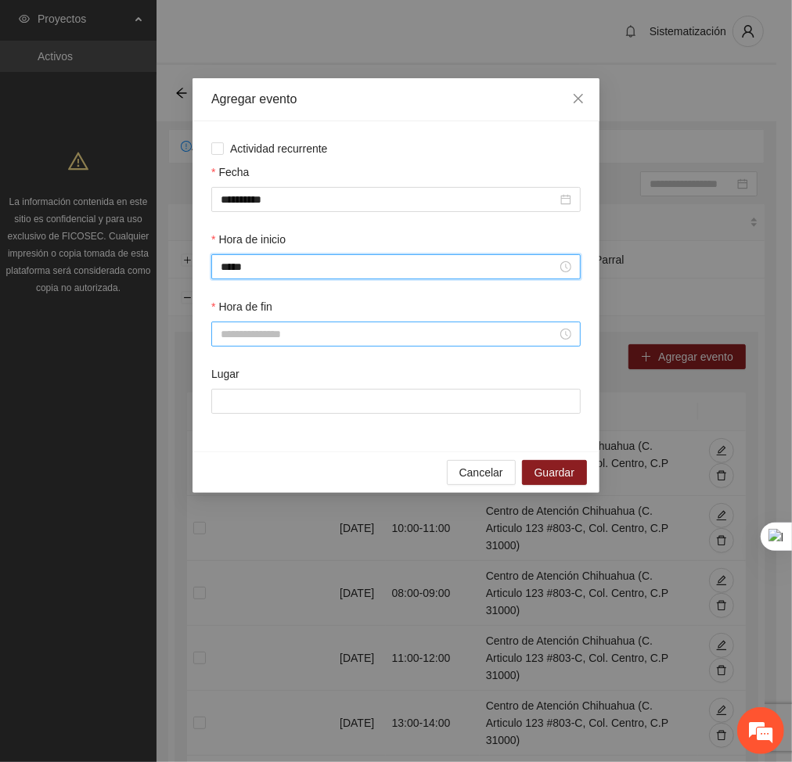
click at [279, 329] on input "Hora de fin" at bounding box center [389, 333] width 336 height 17
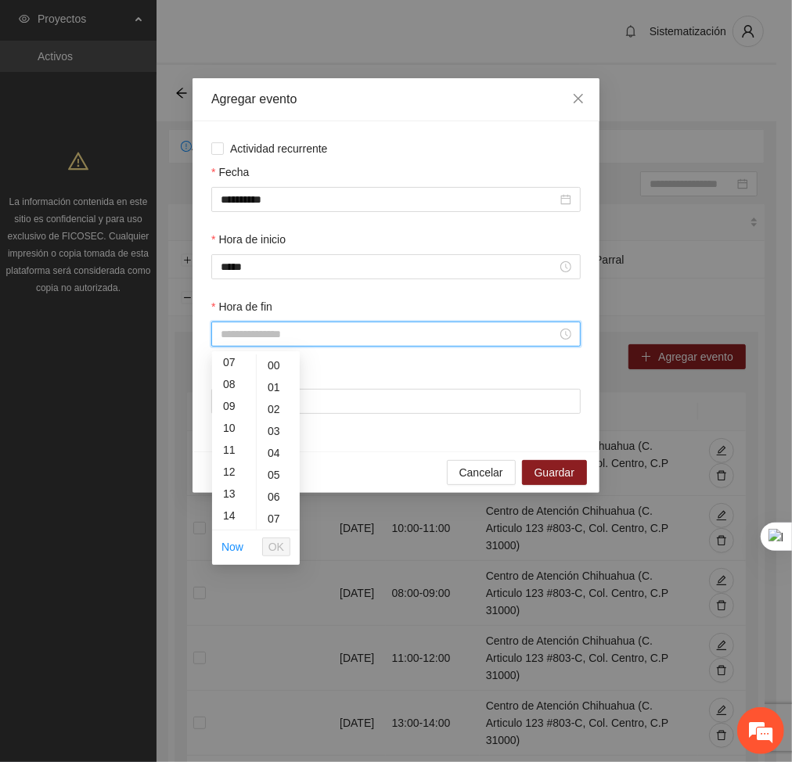
scroll to position [157, 0]
click at [235, 476] on div "12" at bounding box center [234, 471] width 44 height 22
click at [268, 408] on div "20" at bounding box center [278, 403] width 43 height 22
type input "*****"
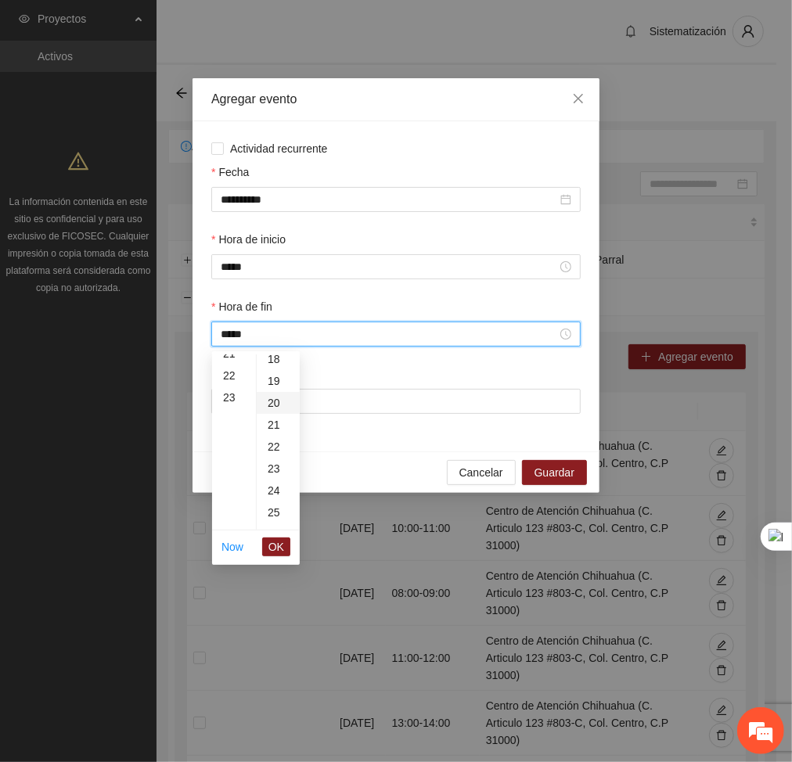
scroll to position [438, 0]
click at [282, 552] on span "OK" at bounding box center [276, 546] width 16 height 17
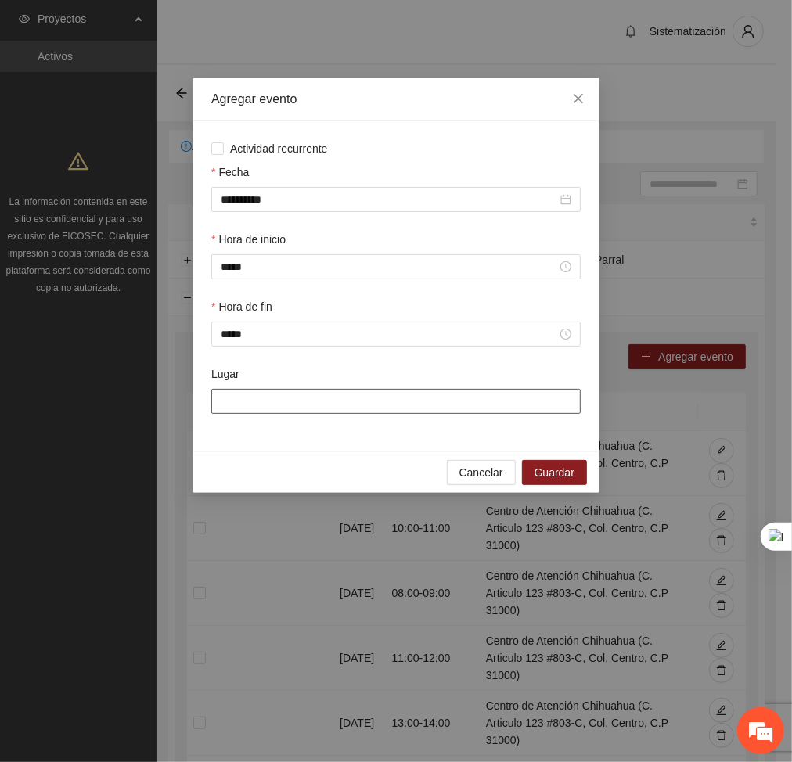
click at [277, 407] on input "Lugar" at bounding box center [395, 401] width 369 height 25
type input "**********"
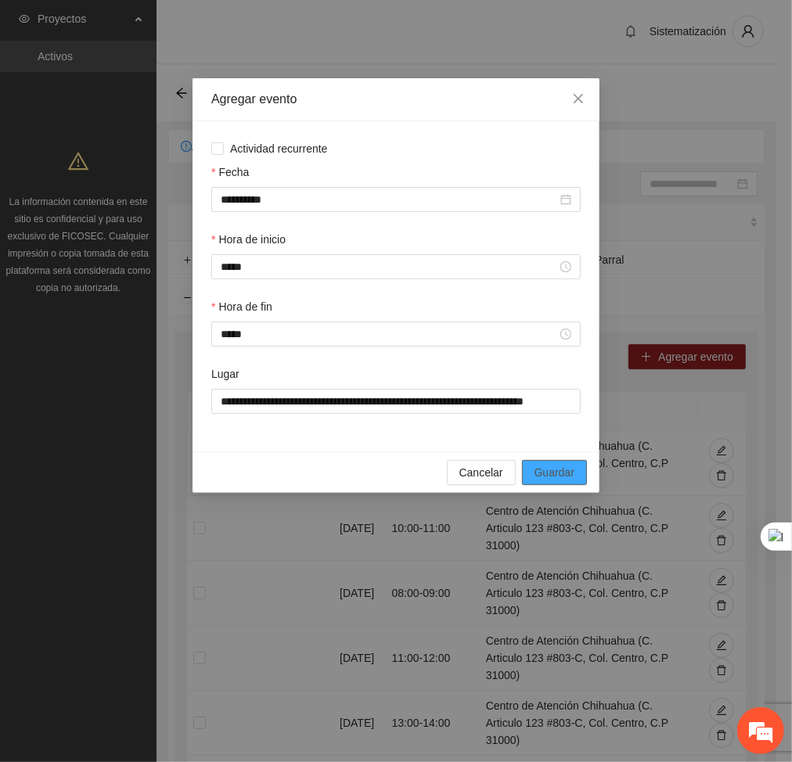
click at [565, 473] on span "Guardar" at bounding box center [554, 472] width 40 height 17
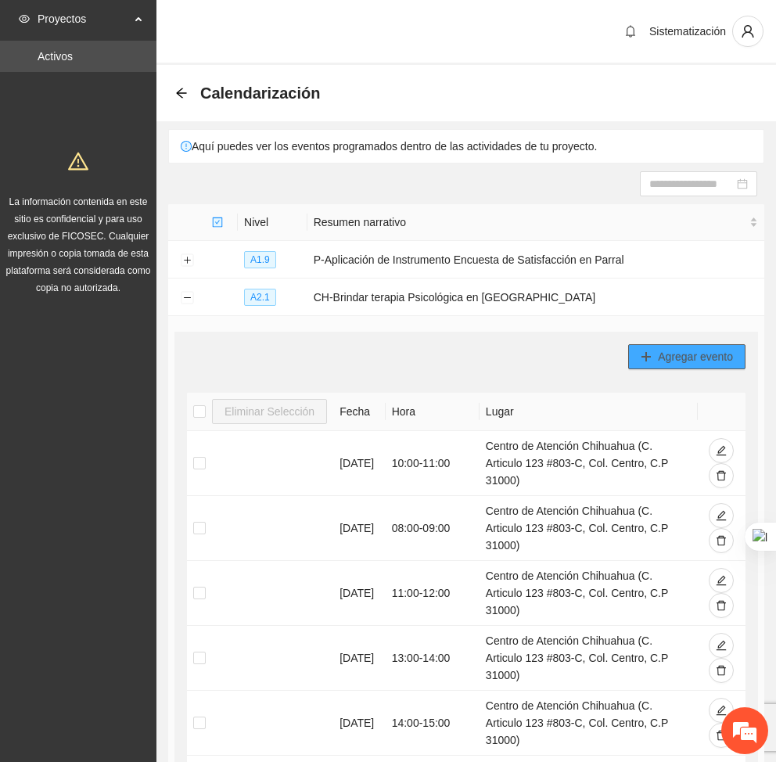
click at [665, 363] on span "Agregar evento" at bounding box center [695, 356] width 75 height 17
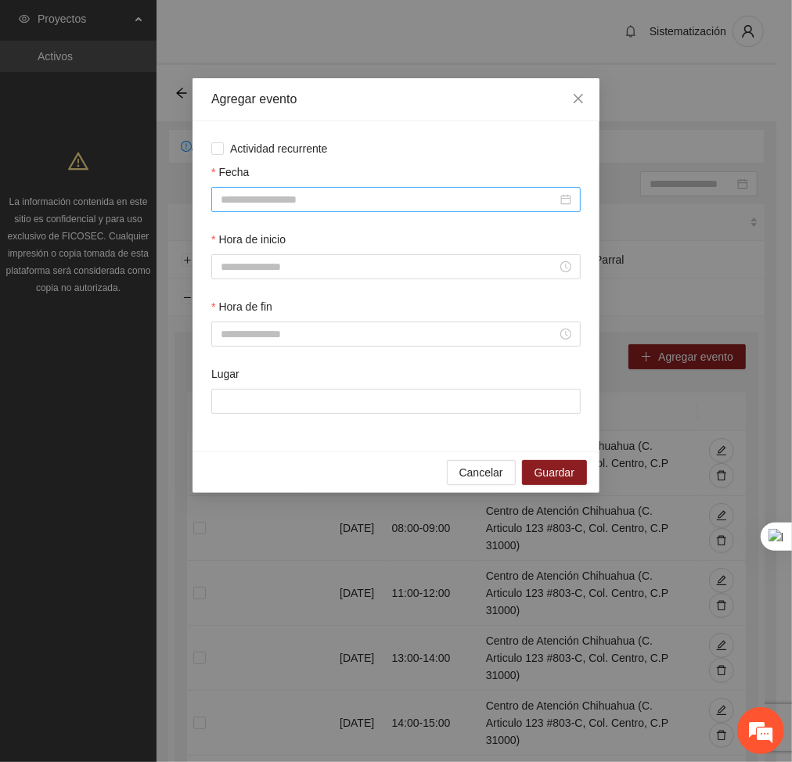
click at [378, 202] on input "Fecha" at bounding box center [389, 199] width 336 height 17
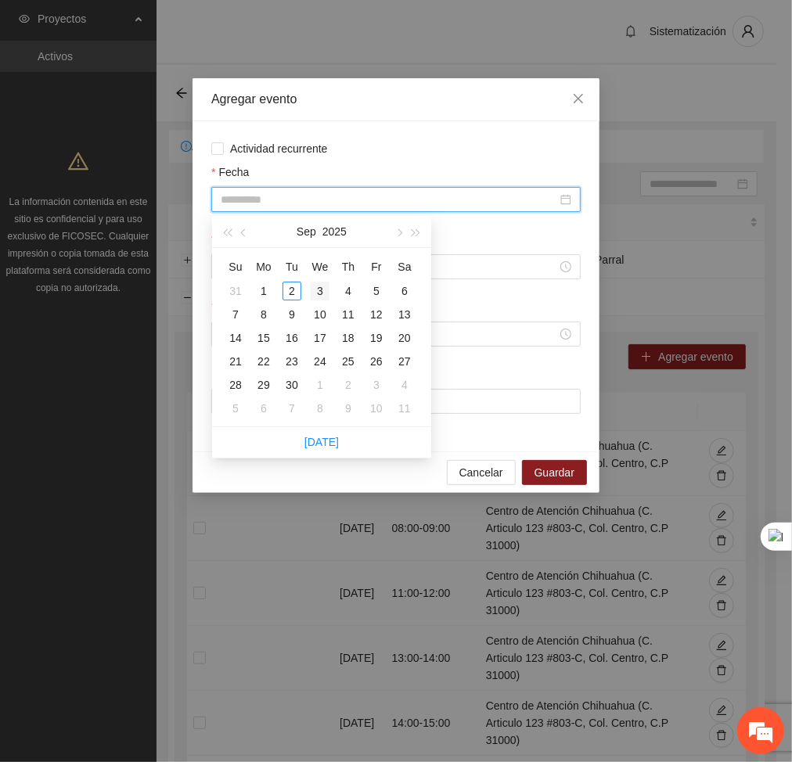
type input "**********"
click at [319, 294] on div "3" at bounding box center [320, 291] width 19 height 19
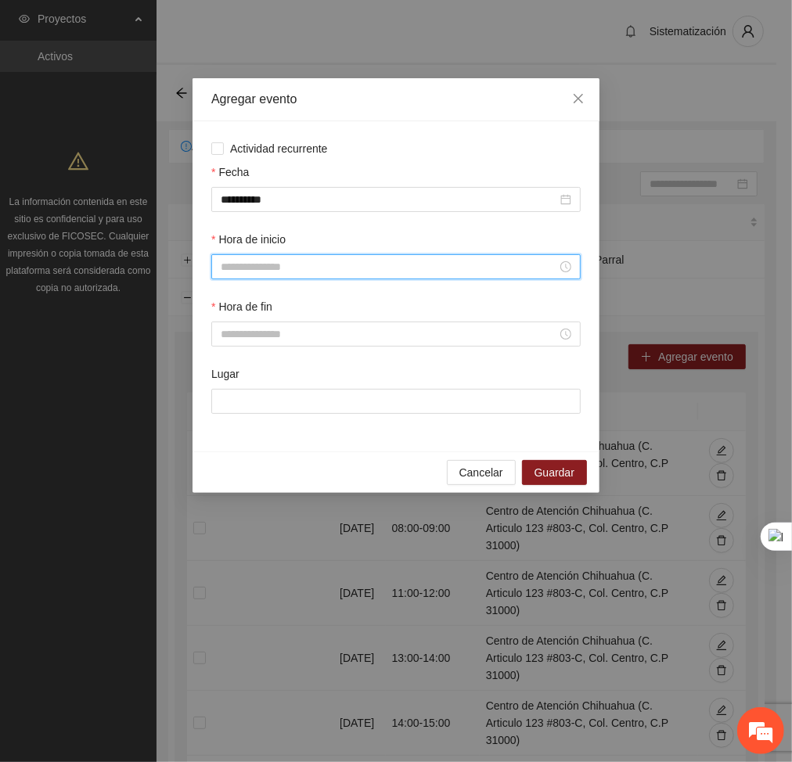
click at [366, 268] on input "Hora de inicio" at bounding box center [389, 266] width 336 height 17
click at [223, 394] on div "12" at bounding box center [234, 397] width 44 height 22
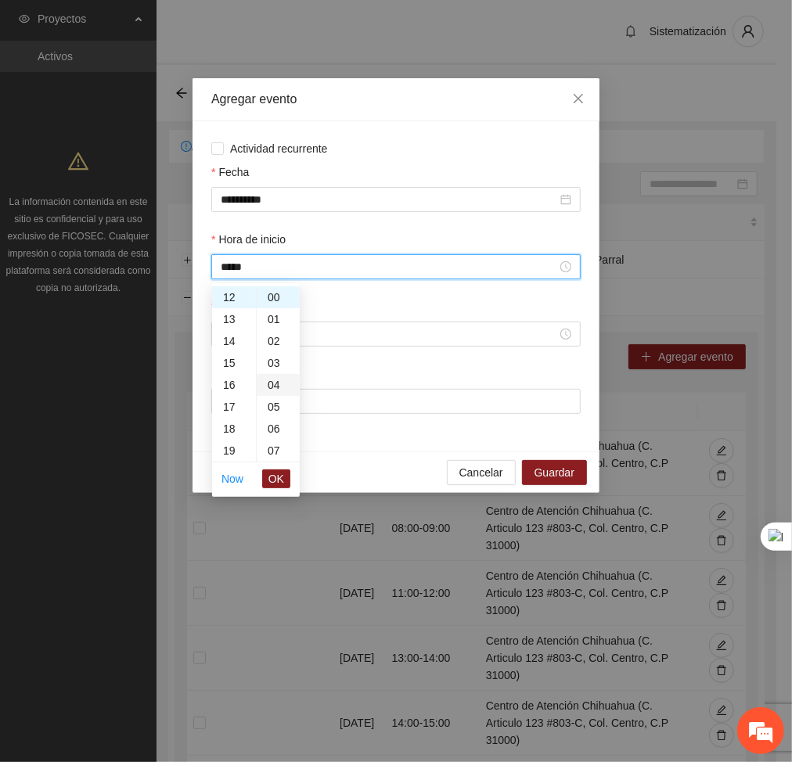
scroll to position [240, 0]
click at [273, 389] on div "21" at bounding box center [278, 398] width 43 height 22
click at [268, 334] on div "20" at bounding box center [278, 339] width 43 height 22
type input "*****"
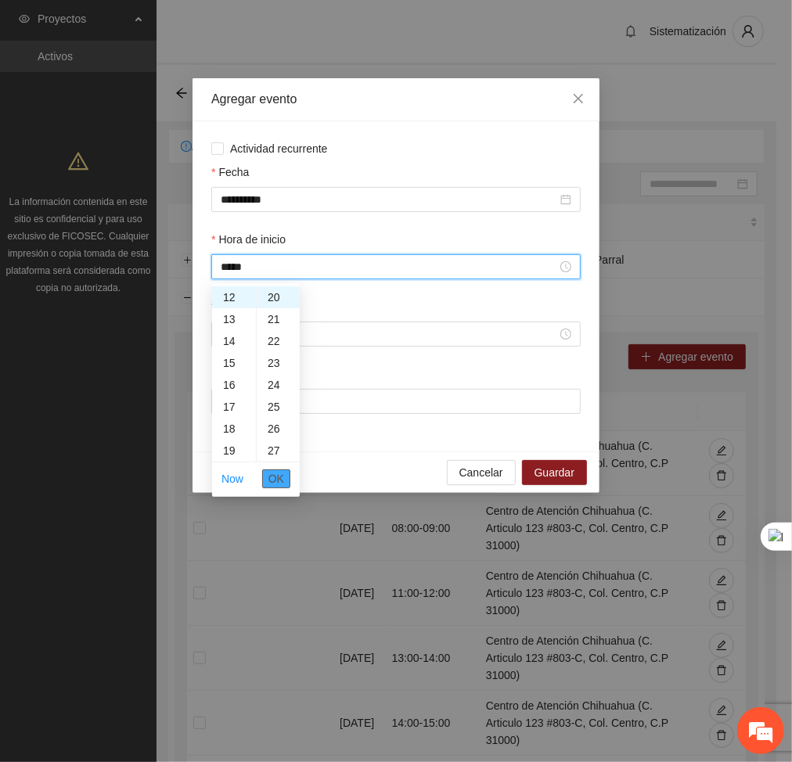
click at [268, 472] on span "OK" at bounding box center [276, 478] width 16 height 17
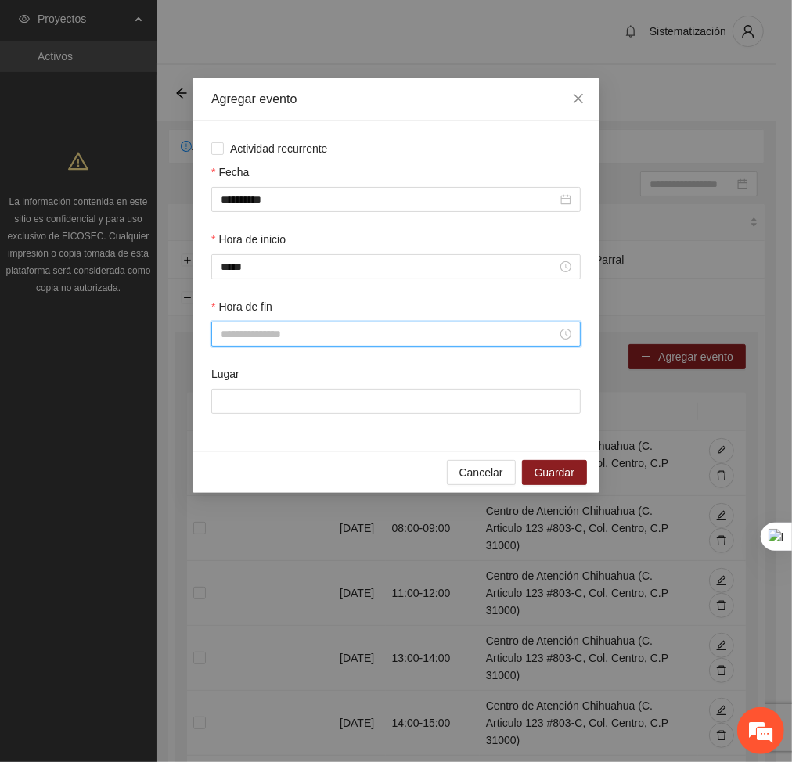
click at [267, 342] on input "Hora de fin" at bounding box center [389, 333] width 336 height 17
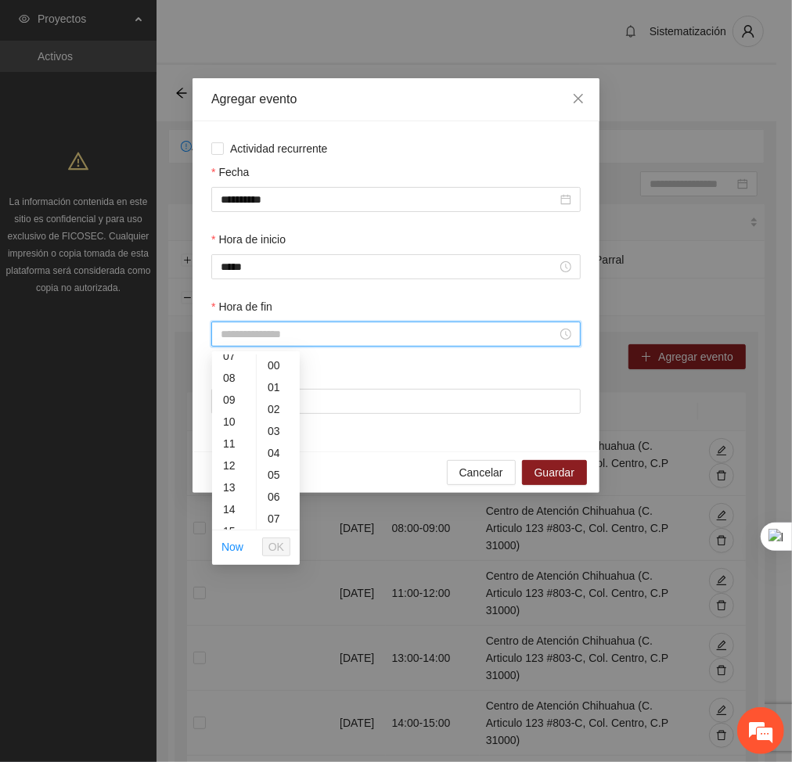
scroll to position [164, 0]
click at [222, 487] on div "13" at bounding box center [234, 487] width 44 height 22
click at [282, 455] on div "20" at bounding box center [278, 452] width 43 height 22
type input "*****"
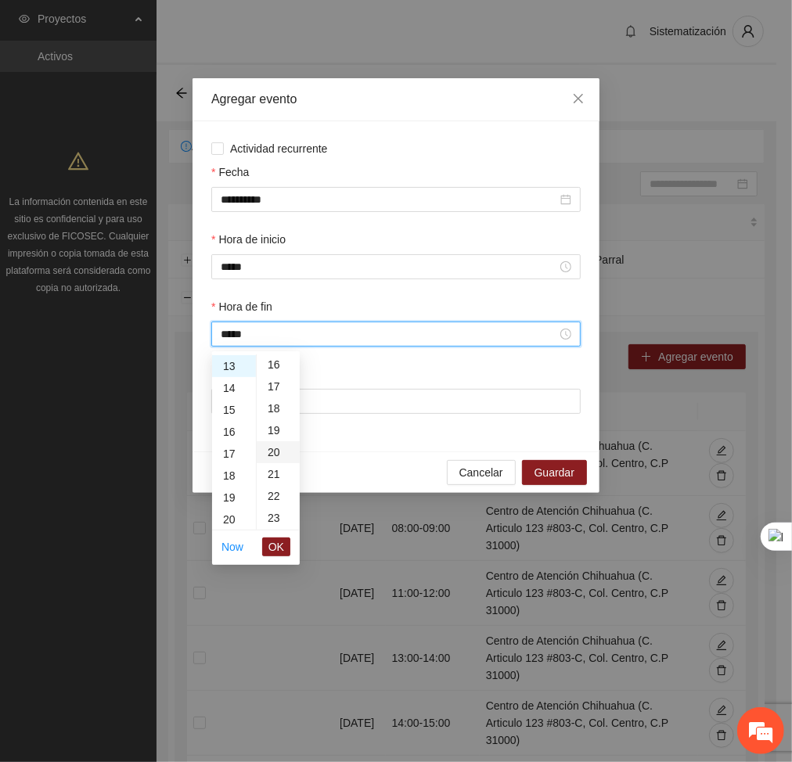
scroll to position [438, 0]
click at [275, 545] on span "OK" at bounding box center [276, 546] width 16 height 17
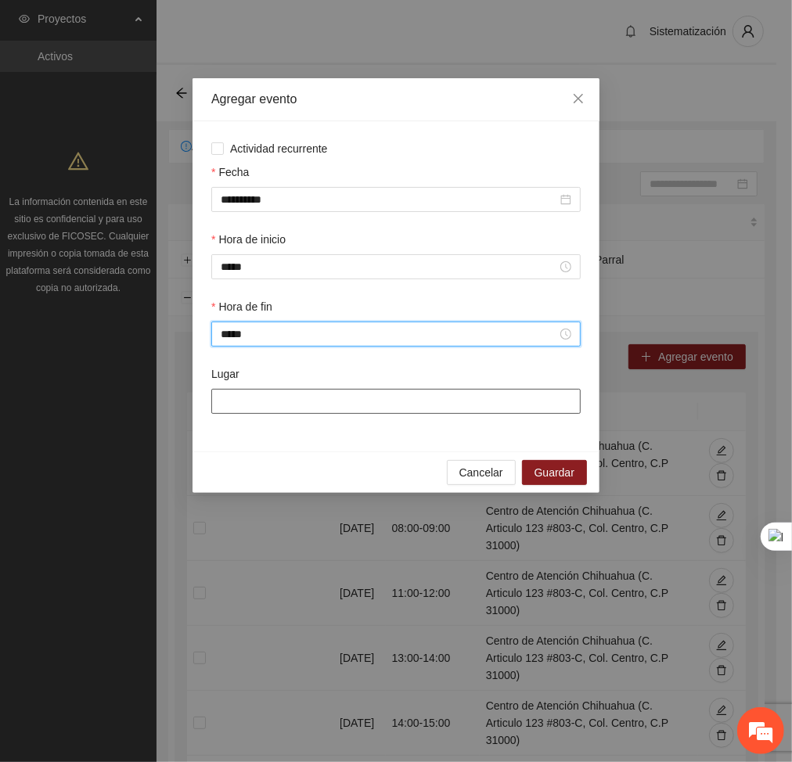
click at [250, 399] on input "Lugar" at bounding box center [395, 401] width 369 height 25
type input "**********"
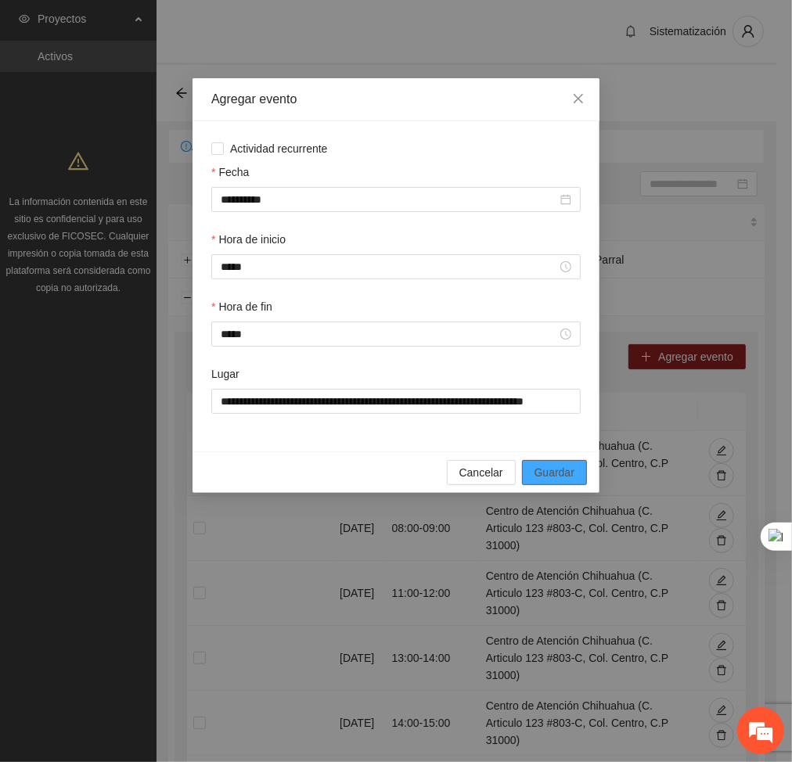
click at [546, 474] on span "Guardar" at bounding box center [554, 472] width 40 height 17
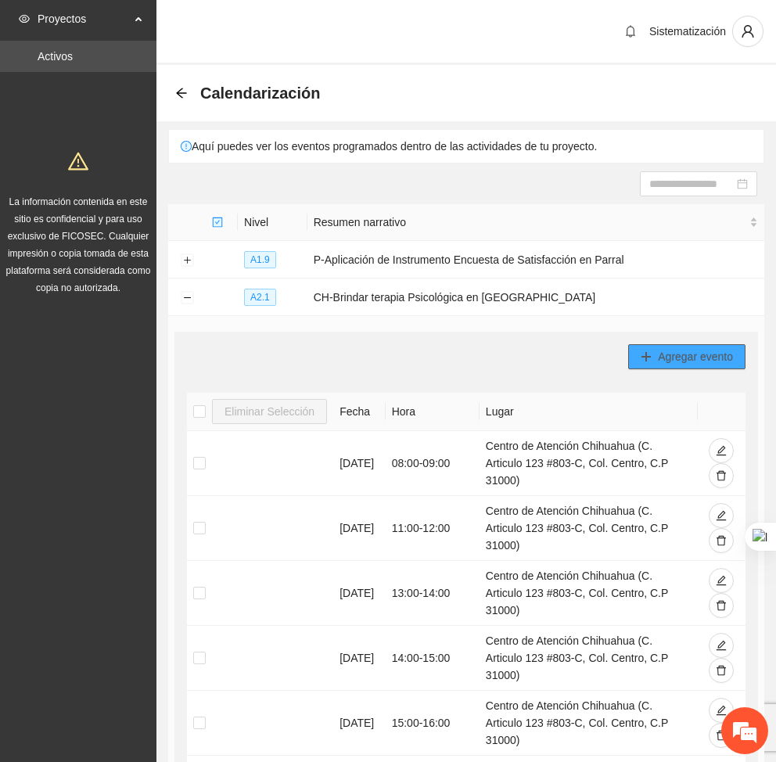
click at [706, 350] on span "Agregar evento" at bounding box center [695, 356] width 75 height 17
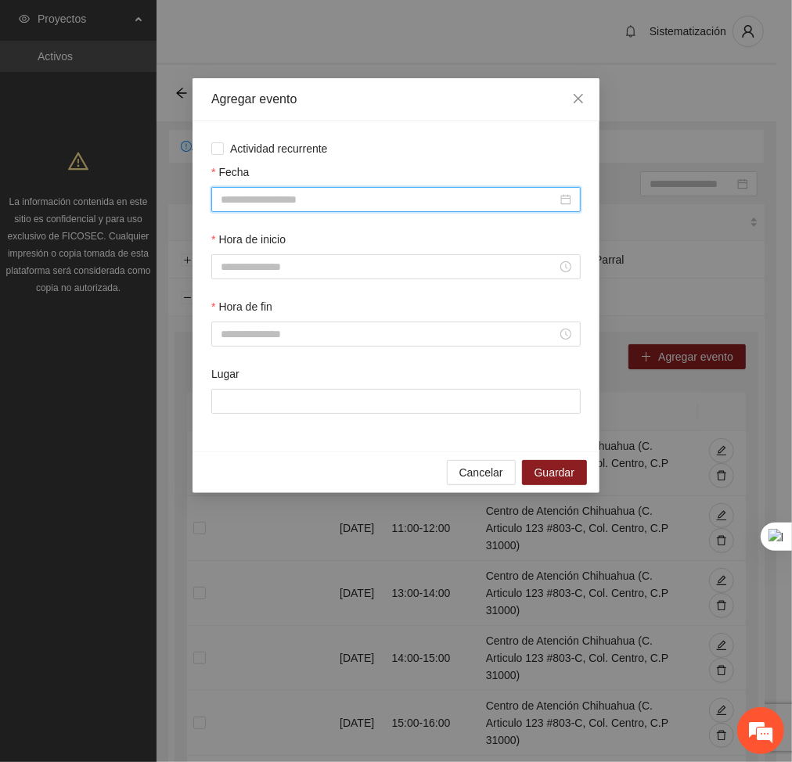
click at [495, 207] on input "Fecha" at bounding box center [389, 199] width 336 height 17
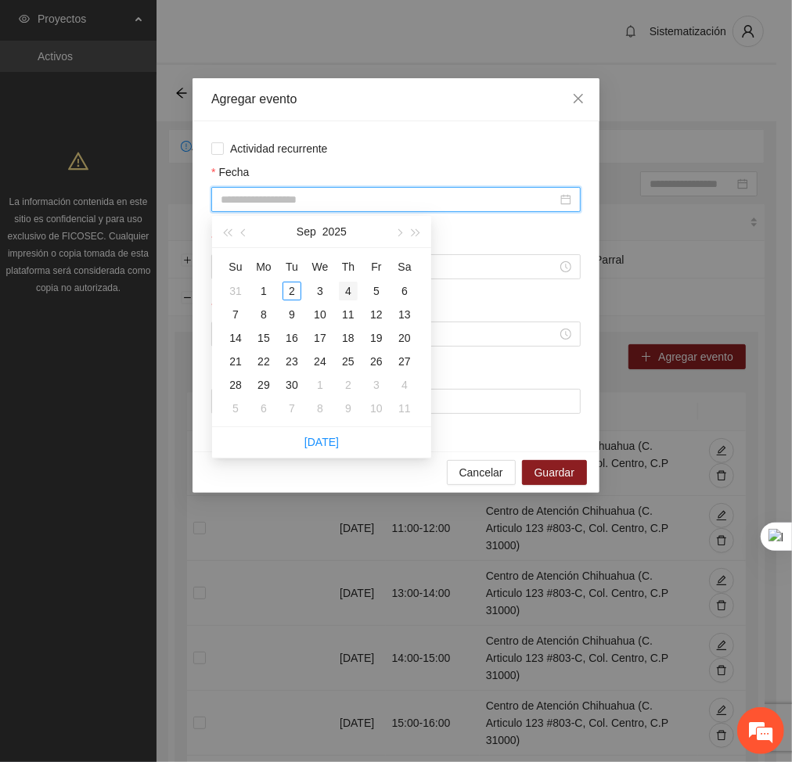
type input "**********"
click at [353, 291] on div "4" at bounding box center [348, 291] width 19 height 19
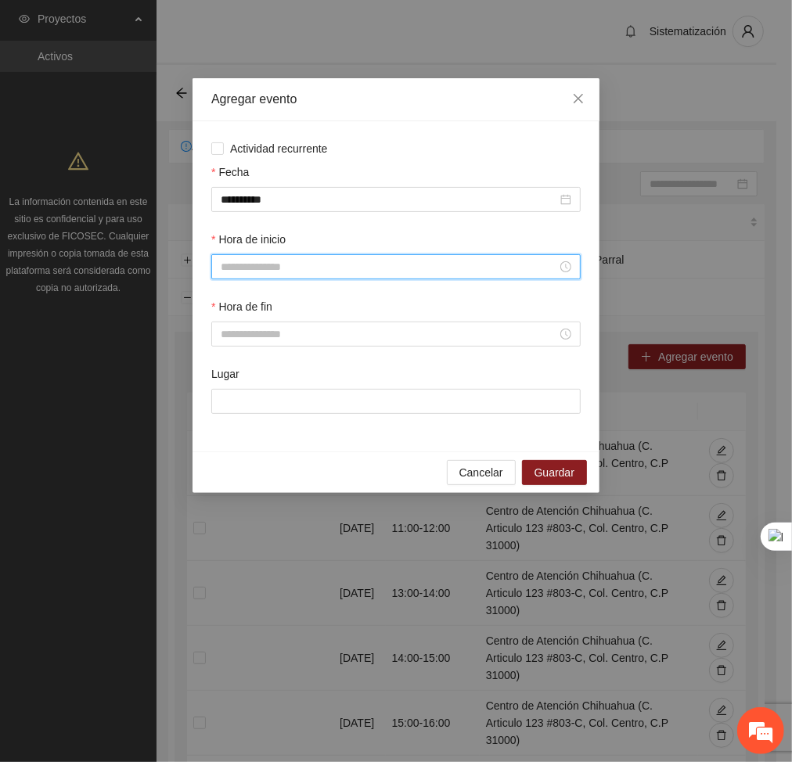
click at [344, 271] on input "Hora de inicio" at bounding box center [389, 266] width 336 height 17
click at [226, 401] on div "14" at bounding box center [234, 401] width 44 height 22
type input "*****"
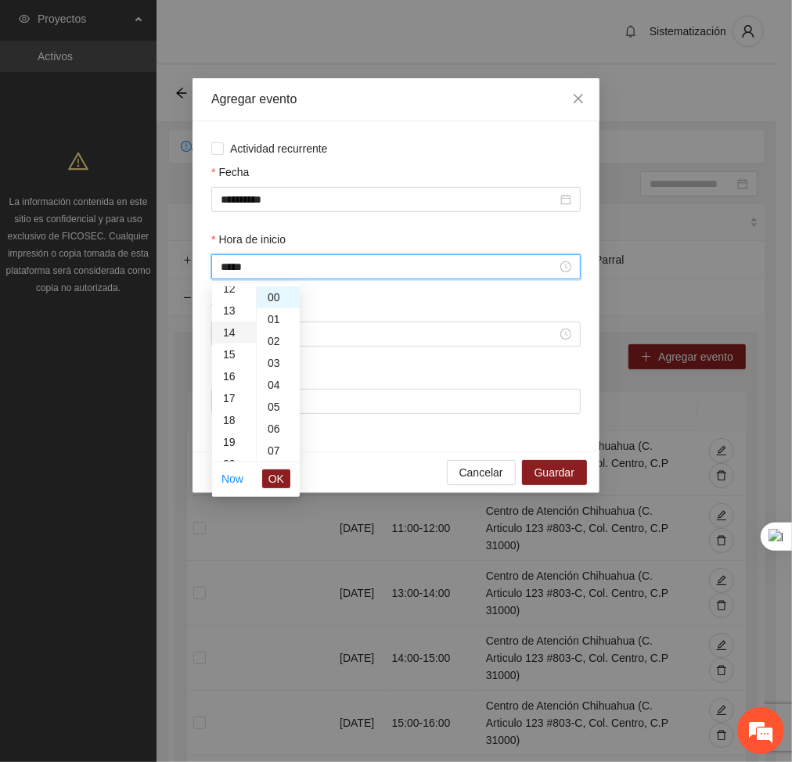
scroll to position [307, 0]
click at [270, 484] on span "OK" at bounding box center [276, 478] width 16 height 17
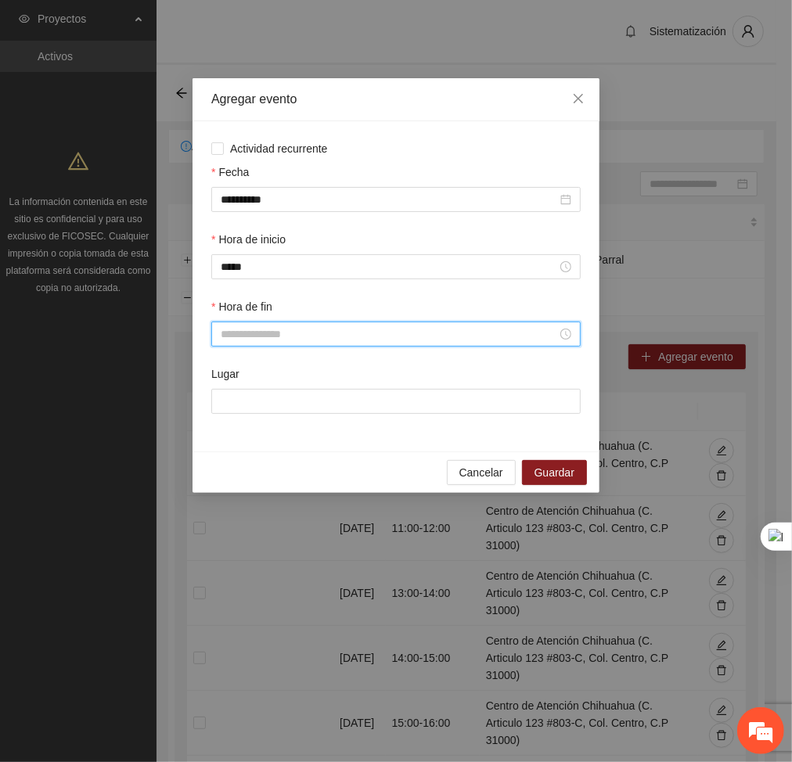
click at [236, 336] on input "Hora de fin" at bounding box center [389, 333] width 336 height 17
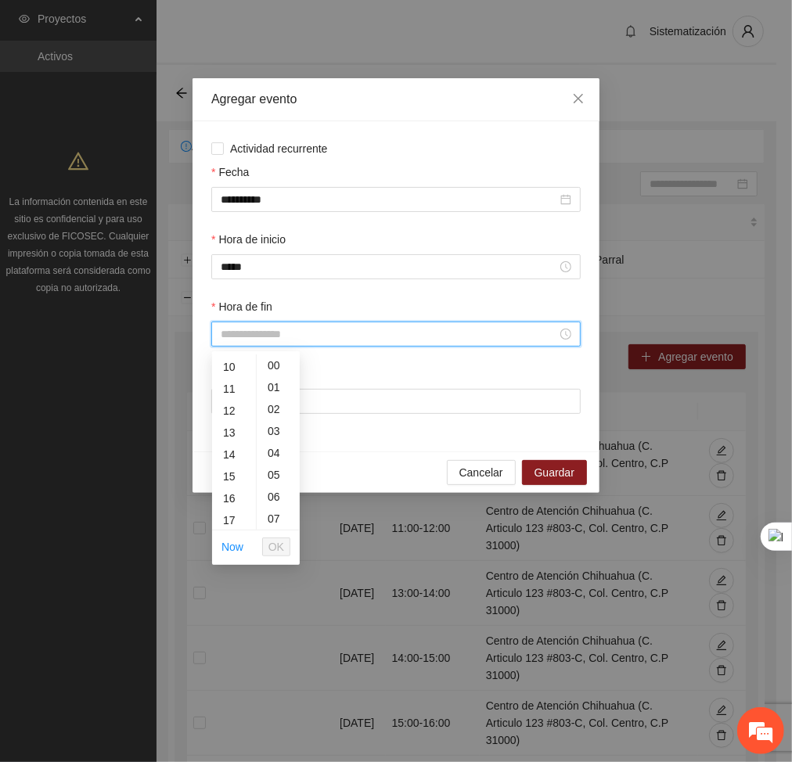
scroll to position [243, 0]
click at [231, 450] on div "15" at bounding box center [234, 451] width 44 height 22
type input "*****"
click at [274, 546] on span "OK" at bounding box center [276, 546] width 16 height 17
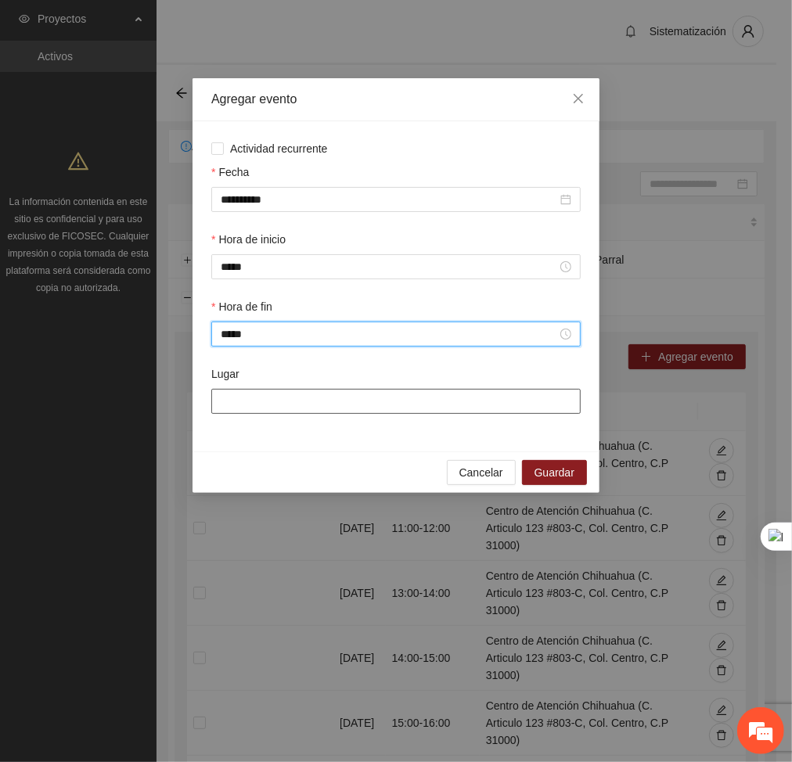
click at [274, 406] on input "Lugar" at bounding box center [395, 401] width 369 height 25
type input "**********"
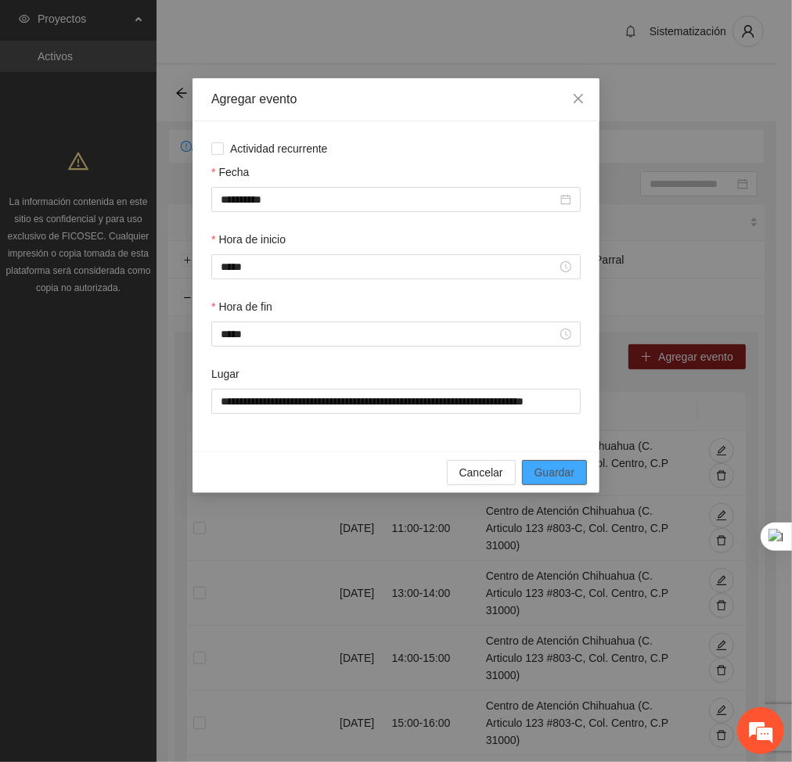
click at [565, 480] on span "Guardar" at bounding box center [554, 472] width 40 height 17
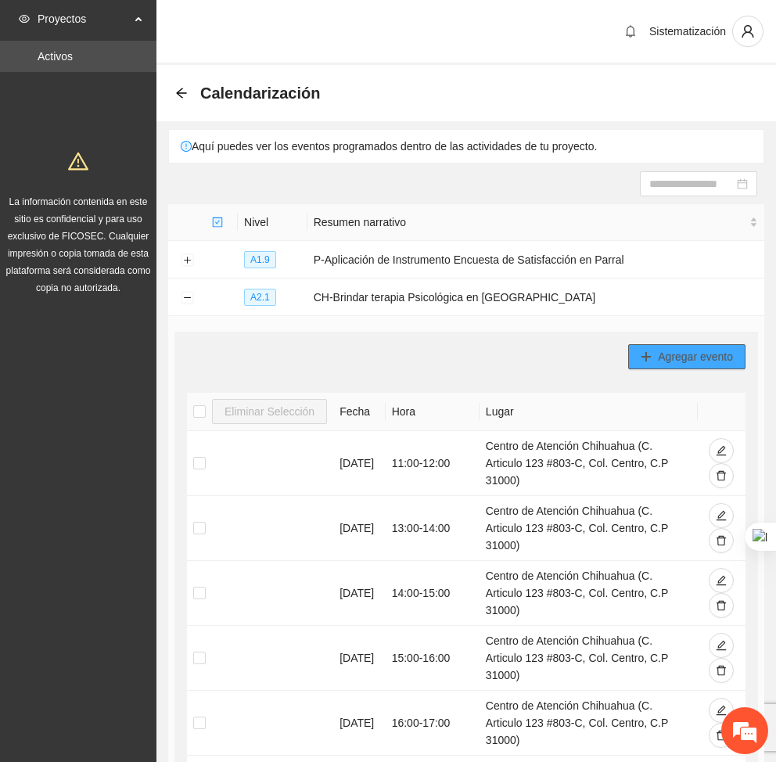
click at [667, 354] on span "Agregar evento" at bounding box center [695, 356] width 75 height 17
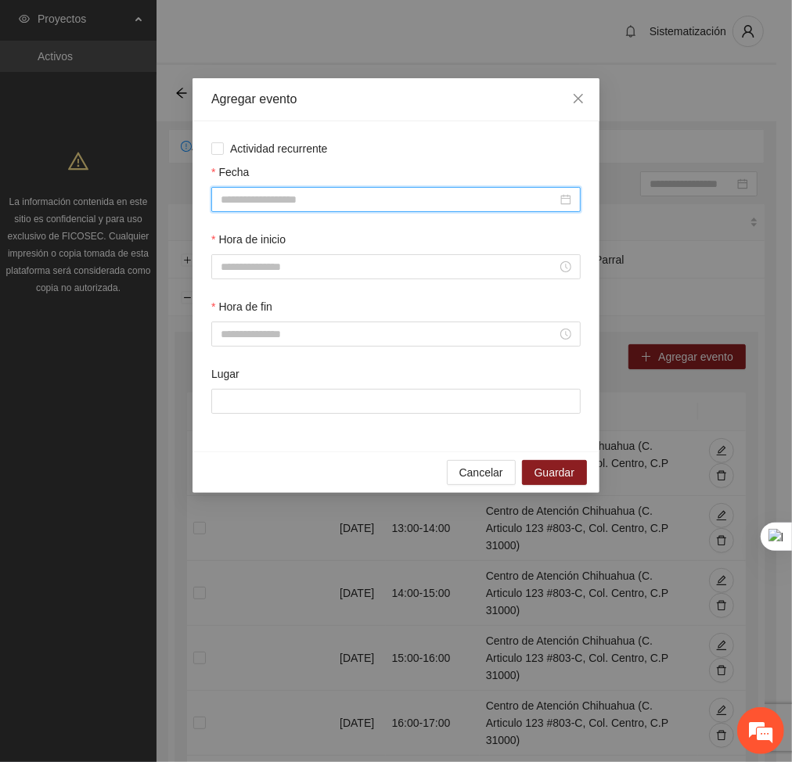
click at [453, 200] on input "Fecha" at bounding box center [389, 199] width 336 height 17
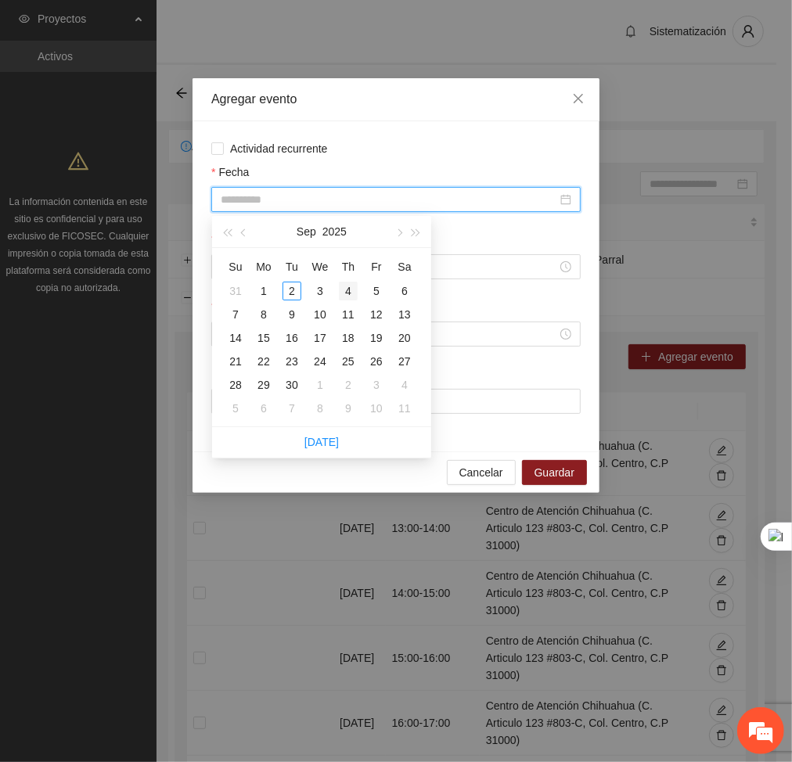
type input "**********"
click at [346, 289] on div "4" at bounding box center [348, 291] width 19 height 19
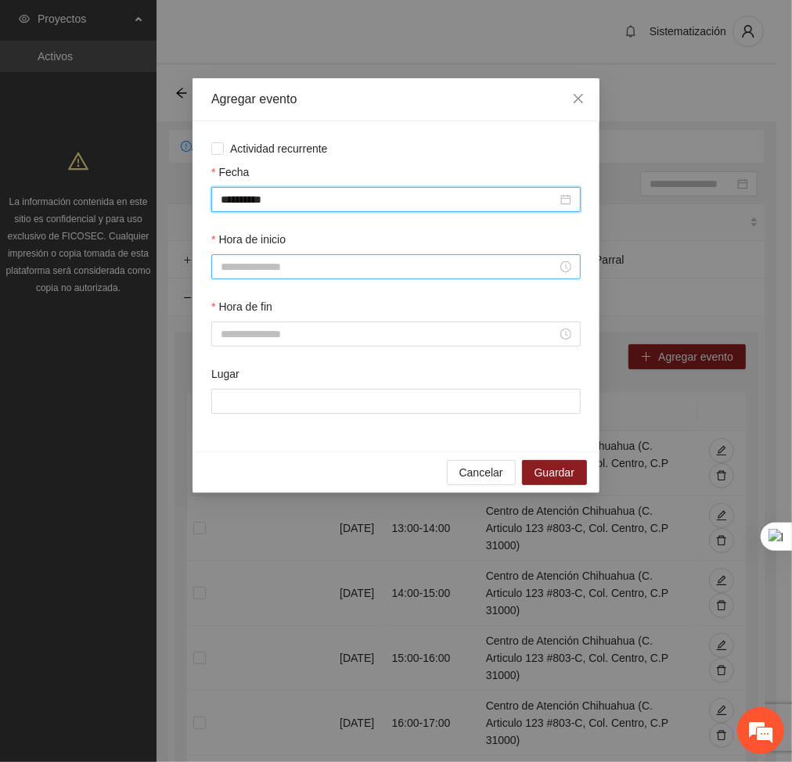
click at [365, 268] on input "Hora de inicio" at bounding box center [389, 266] width 336 height 17
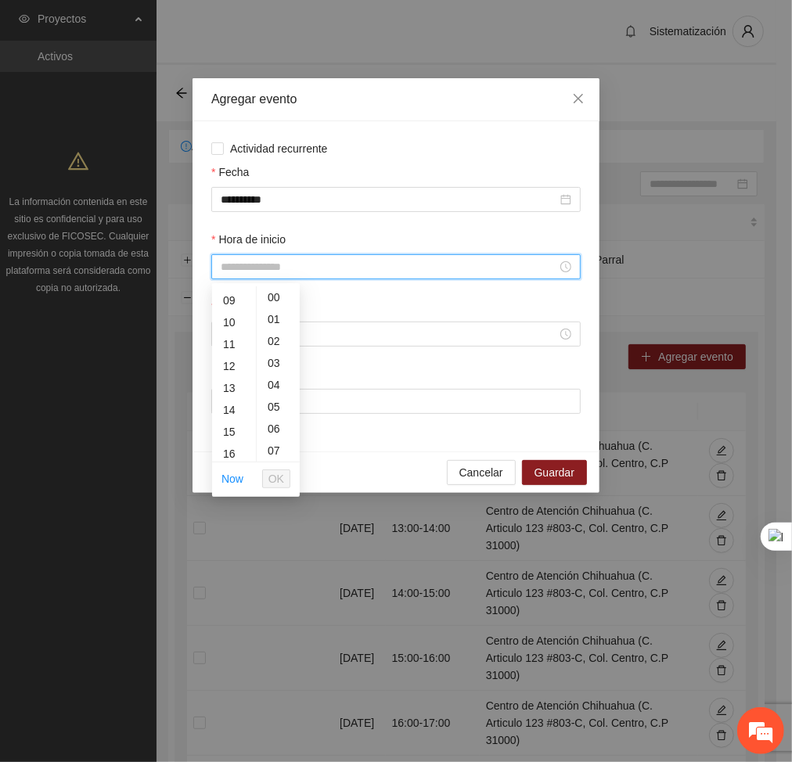
scroll to position [195, 0]
click at [232, 430] on div "15" at bounding box center [234, 431] width 44 height 22
type input "*****"
click at [269, 477] on span "OK" at bounding box center [276, 478] width 16 height 17
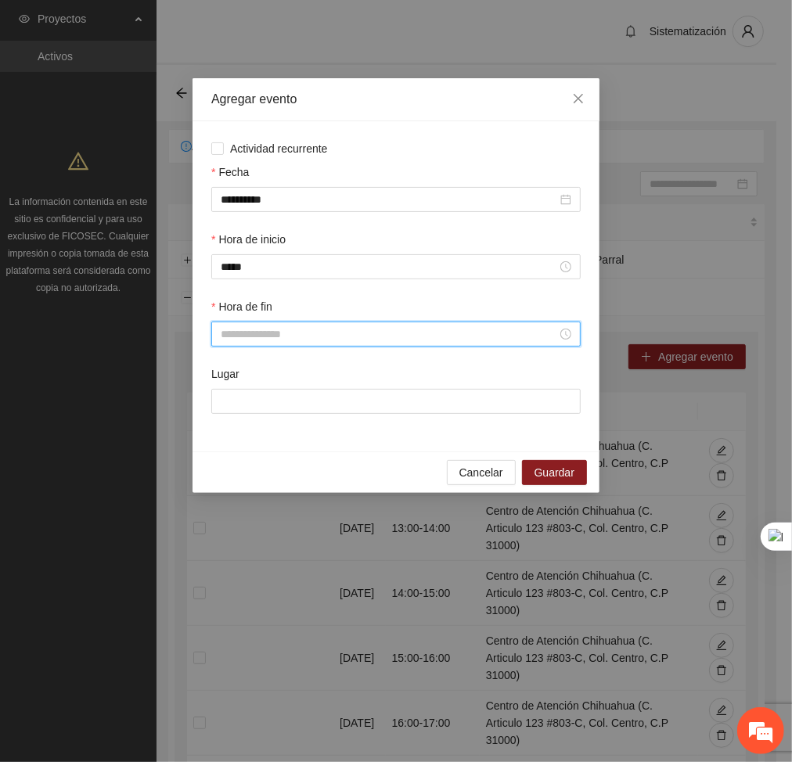
click at [246, 327] on input "Hora de fin" at bounding box center [389, 333] width 336 height 17
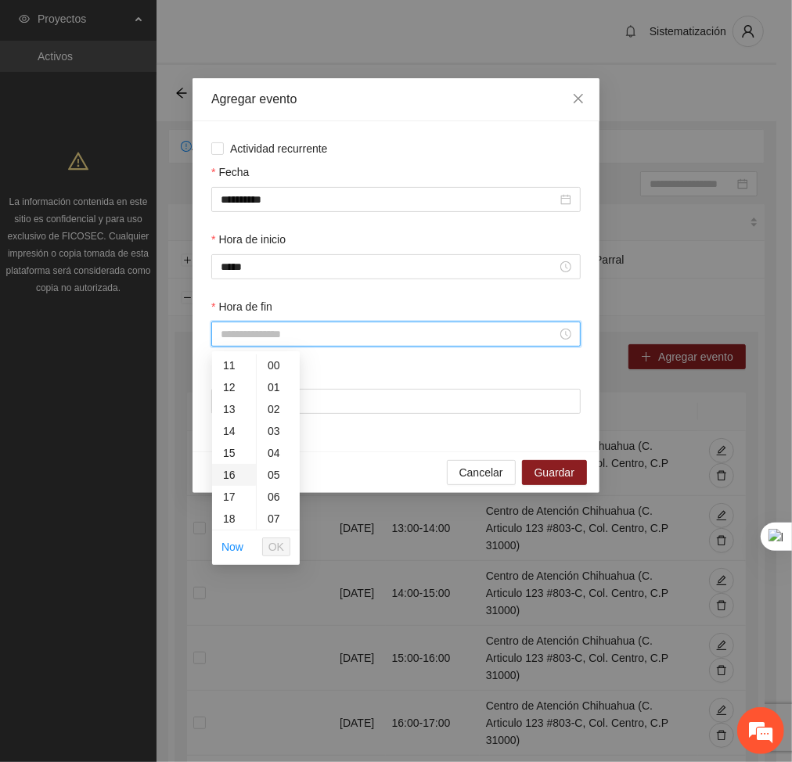
click at [232, 474] on div "16" at bounding box center [234, 475] width 44 height 22
type input "*****"
click at [275, 548] on span "OK" at bounding box center [276, 546] width 16 height 17
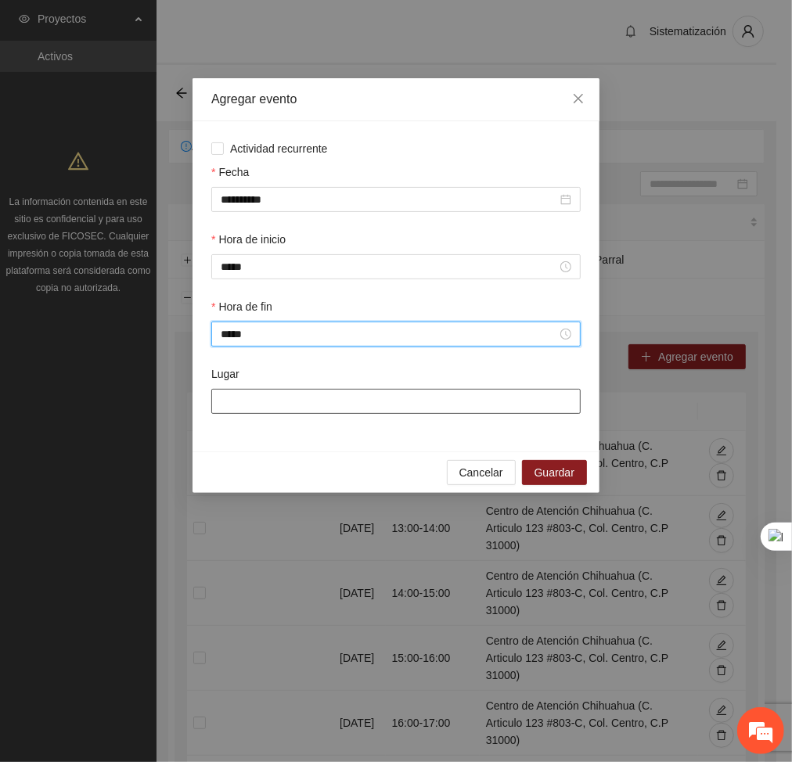
click at [290, 404] on input "Lugar" at bounding box center [395, 401] width 369 height 25
type input "**********"
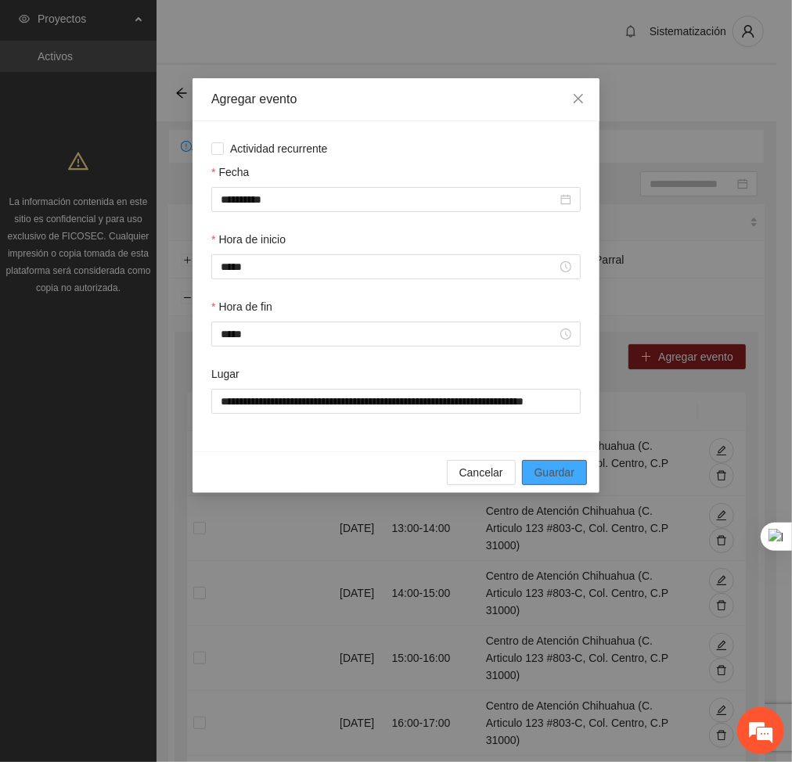
click at [555, 476] on span "Guardar" at bounding box center [554, 472] width 40 height 17
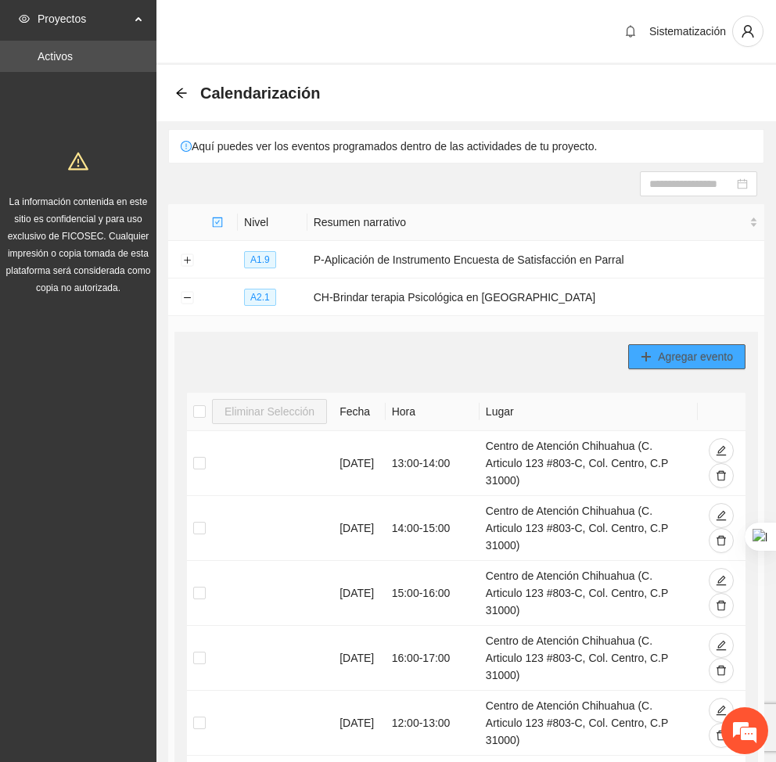
click at [641, 348] on button "Agregar evento" at bounding box center [686, 356] width 117 height 25
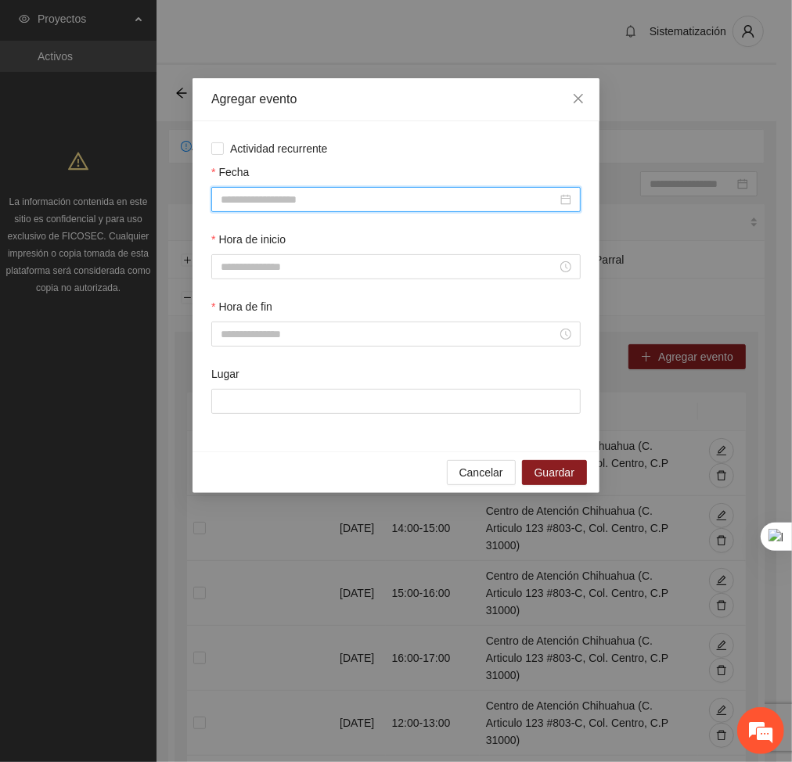
click at [413, 196] on input "Fecha" at bounding box center [389, 199] width 336 height 17
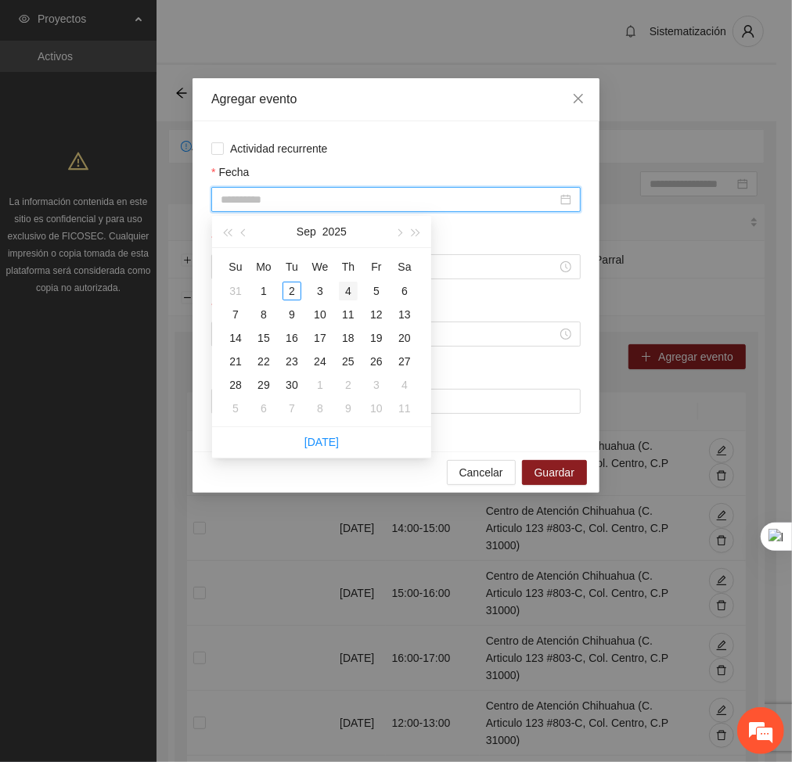
type input "**********"
click at [347, 291] on div "4" at bounding box center [348, 291] width 19 height 19
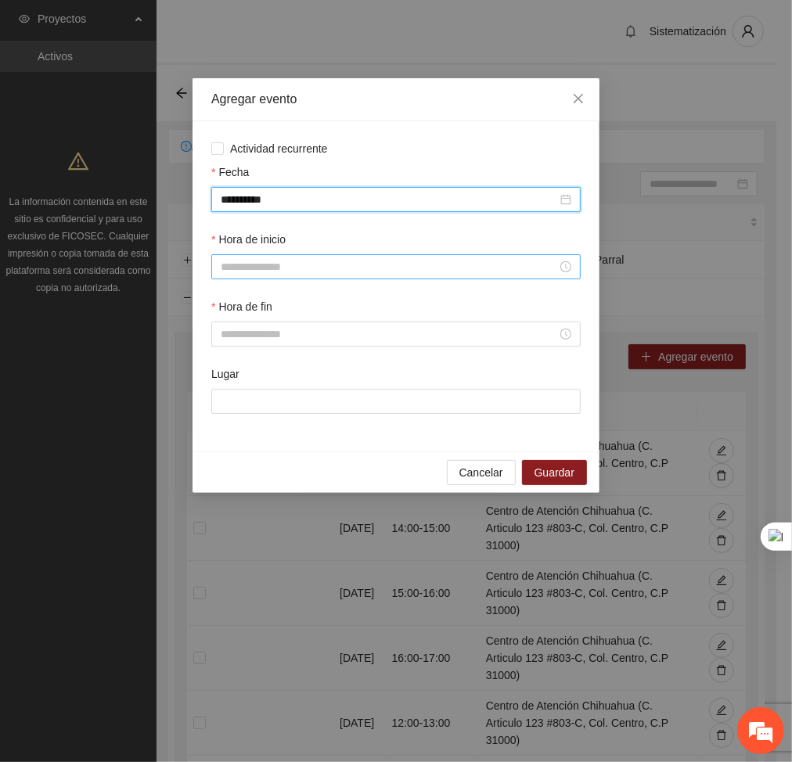
click at [311, 270] on input "Hora de inicio" at bounding box center [389, 266] width 336 height 17
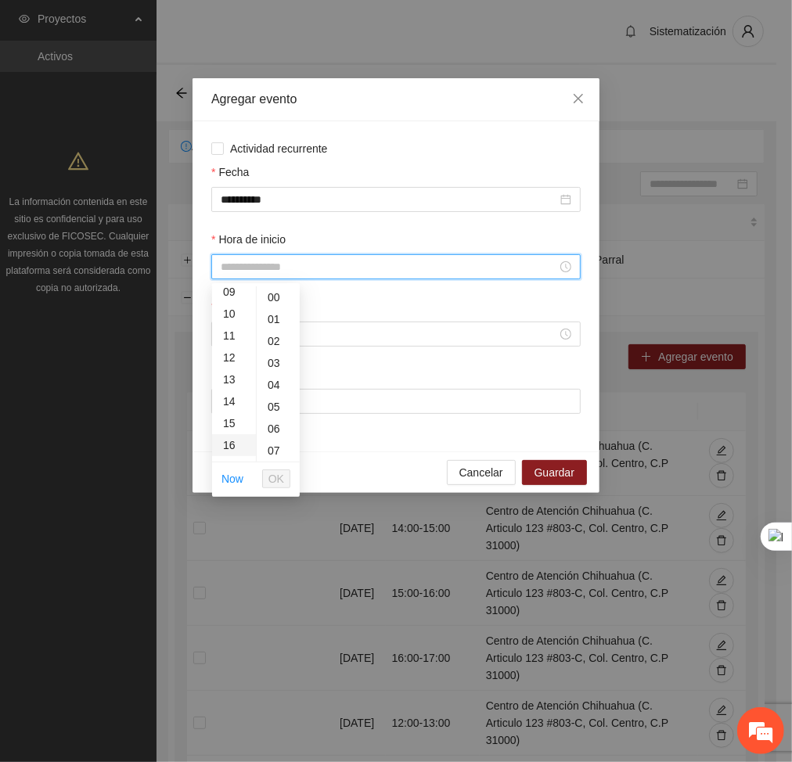
click at [231, 441] on div "16" at bounding box center [234, 445] width 44 height 22
type input "*****"
click at [272, 481] on span "OK" at bounding box center [276, 478] width 16 height 17
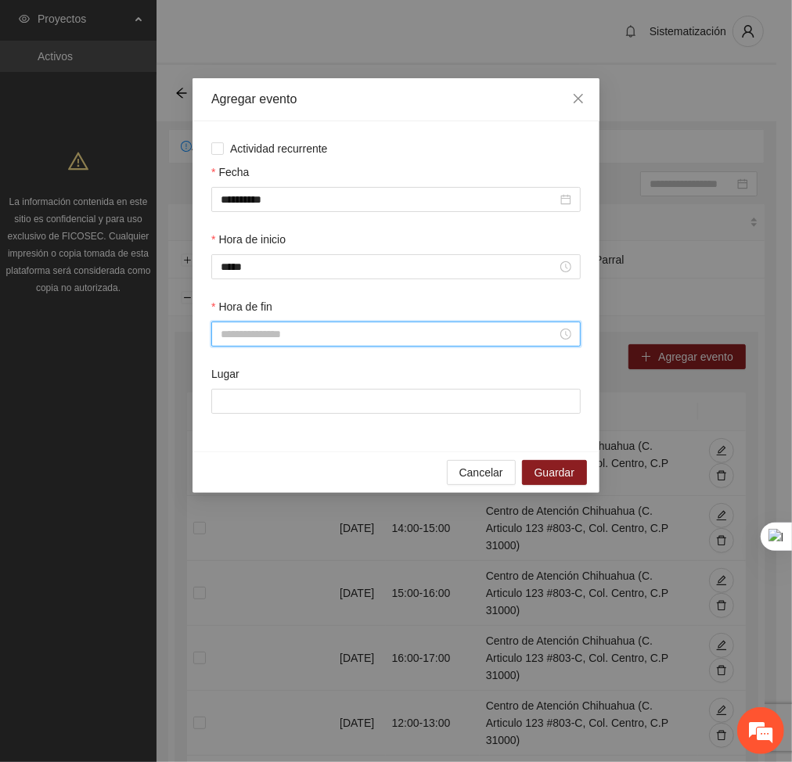
click at [246, 335] on input "Hora de fin" at bounding box center [389, 333] width 336 height 17
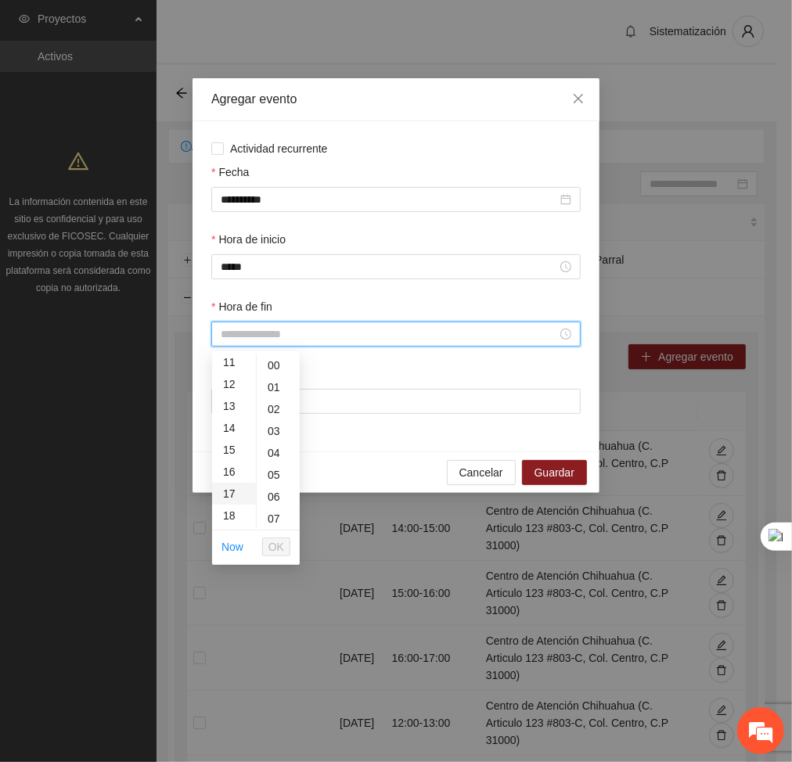
click at [234, 492] on div "17" at bounding box center [234, 494] width 44 height 22
type input "*****"
click at [276, 542] on span "OK" at bounding box center [276, 546] width 16 height 17
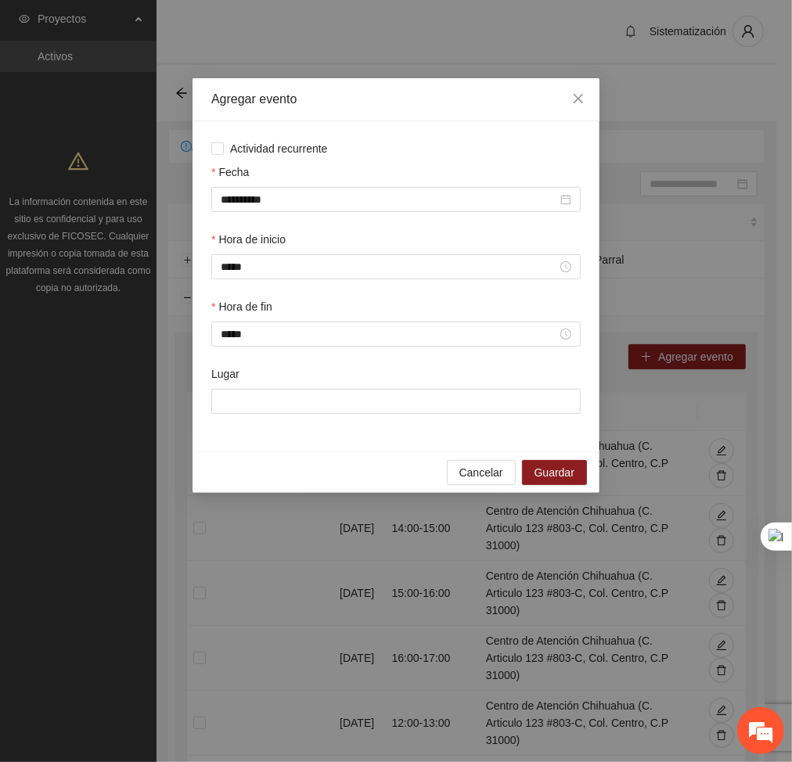
click at [329, 382] on div "Lugar" at bounding box center [395, 376] width 369 height 23
click at [336, 399] on input "Lugar" at bounding box center [395, 401] width 369 height 25
type input "**********"
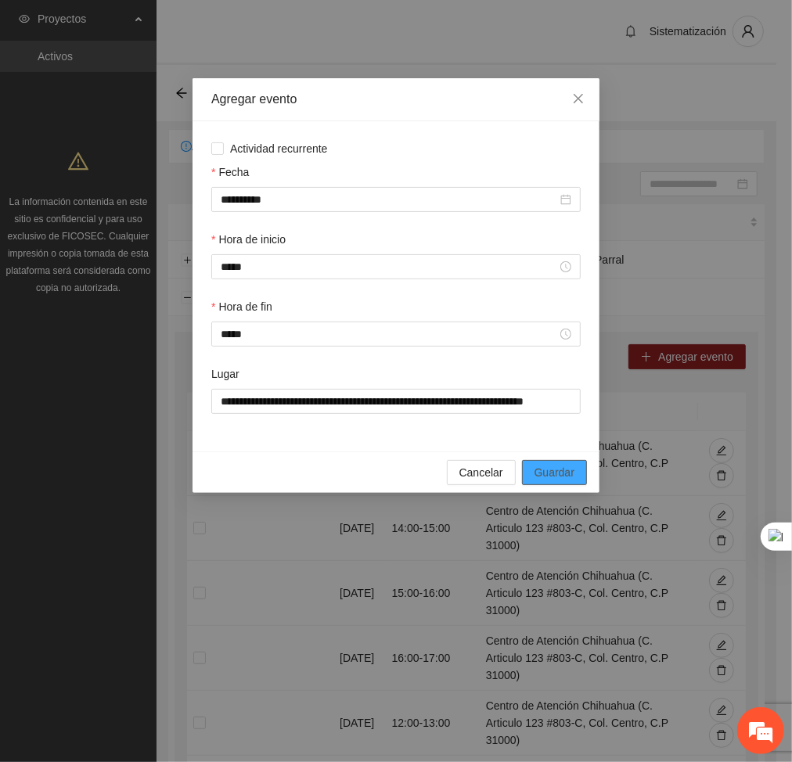
click at [552, 477] on span "Guardar" at bounding box center [554, 472] width 40 height 17
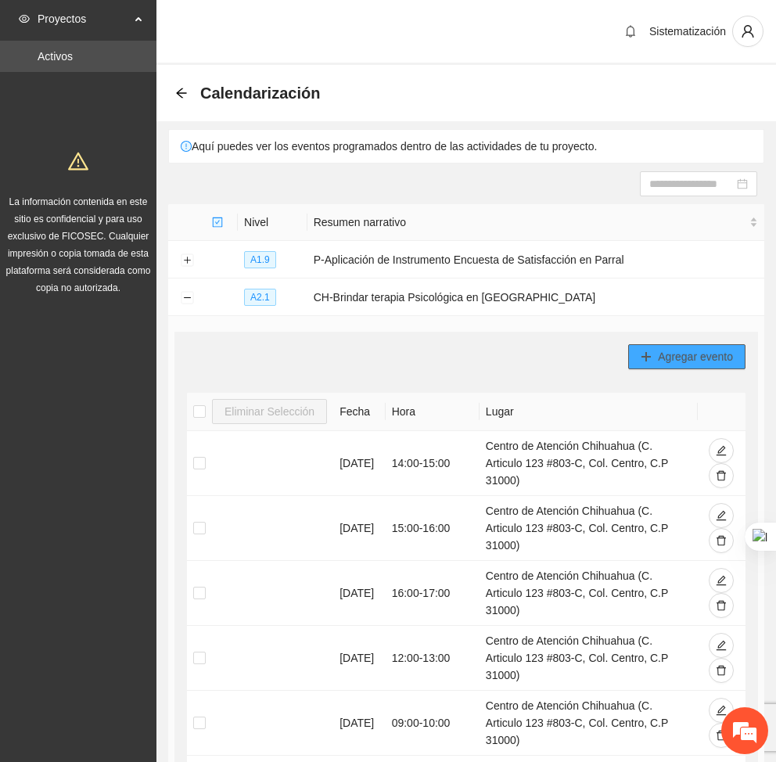
click at [693, 354] on span "Agregar evento" at bounding box center [695, 356] width 75 height 17
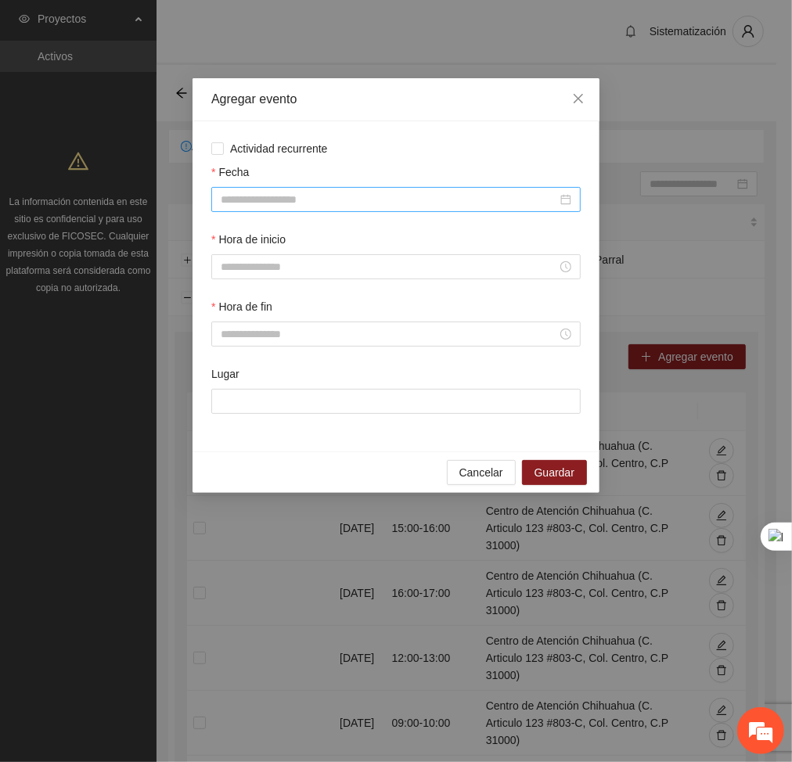
click at [507, 204] on input "Fecha" at bounding box center [389, 199] width 336 height 17
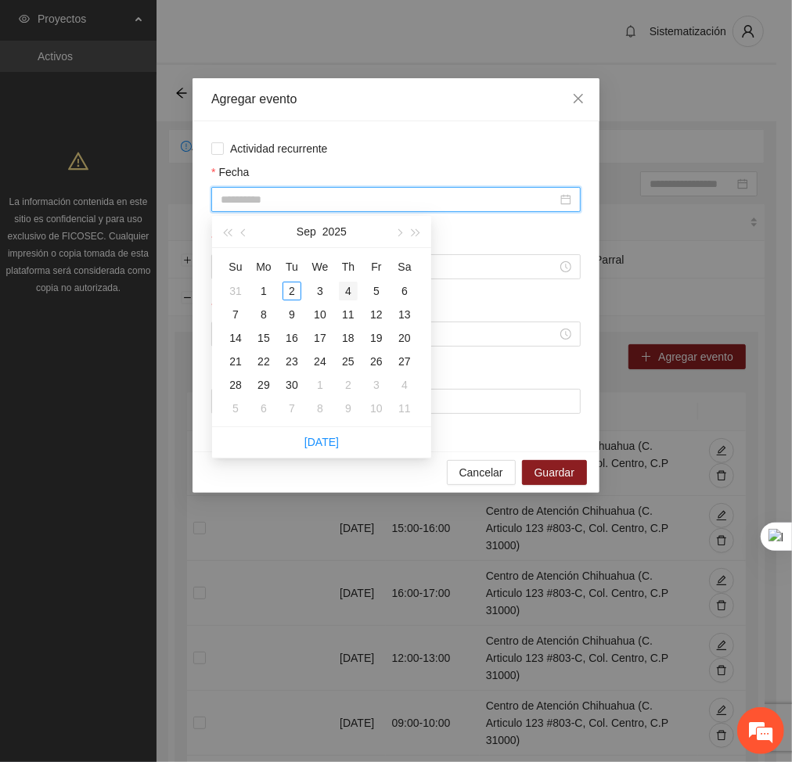
type input "**********"
click at [342, 289] on div "4" at bounding box center [348, 291] width 19 height 19
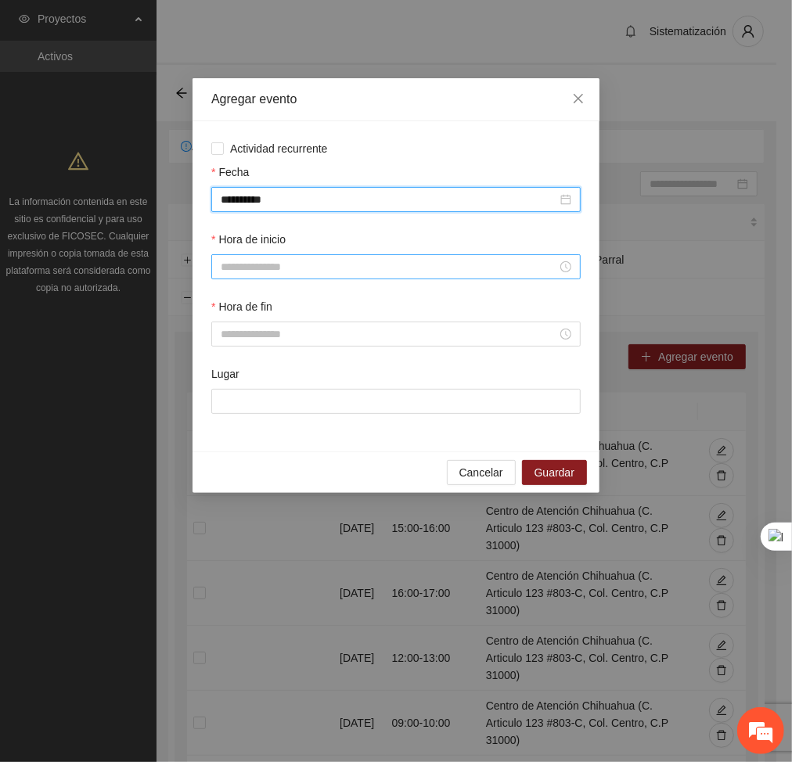
click at [351, 271] on input "Hora de inicio" at bounding box center [389, 266] width 336 height 17
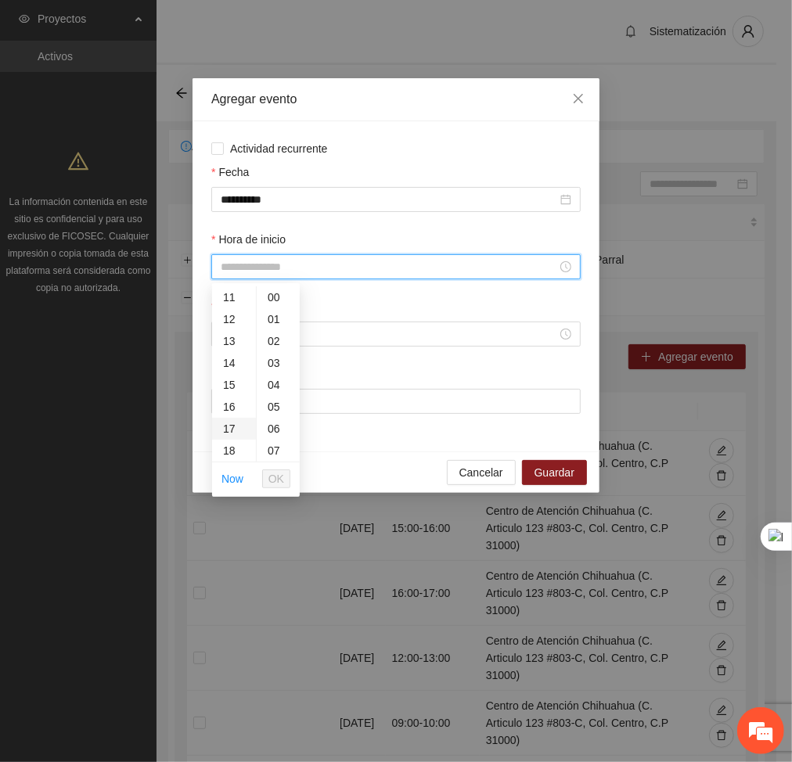
click at [228, 427] on div "17" at bounding box center [234, 429] width 44 height 22
type input "*****"
click at [279, 489] on li "OK" at bounding box center [276, 479] width 28 height 27
click at [275, 481] on span "OK" at bounding box center [276, 478] width 16 height 17
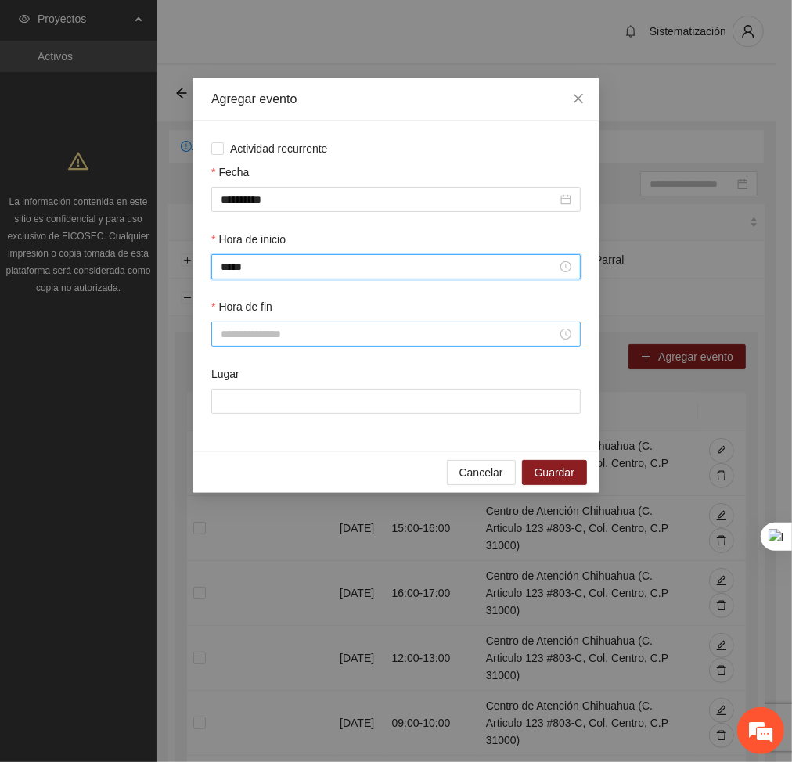
click at [259, 332] on input "Hora de fin" at bounding box center [389, 333] width 336 height 17
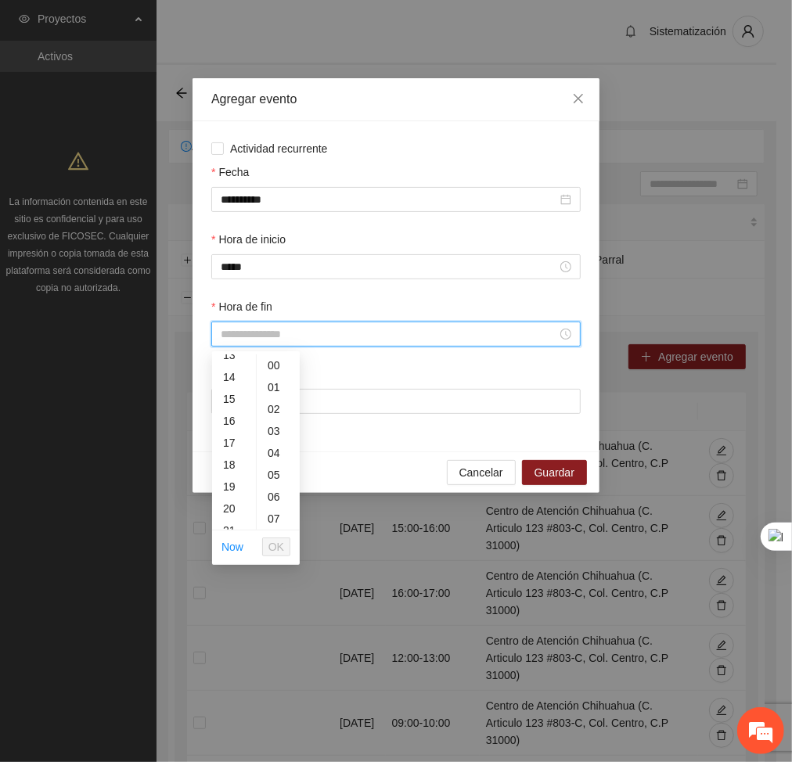
scroll to position [304, 0]
click at [232, 449] on div "18" at bounding box center [234, 456] width 44 height 22
type input "*****"
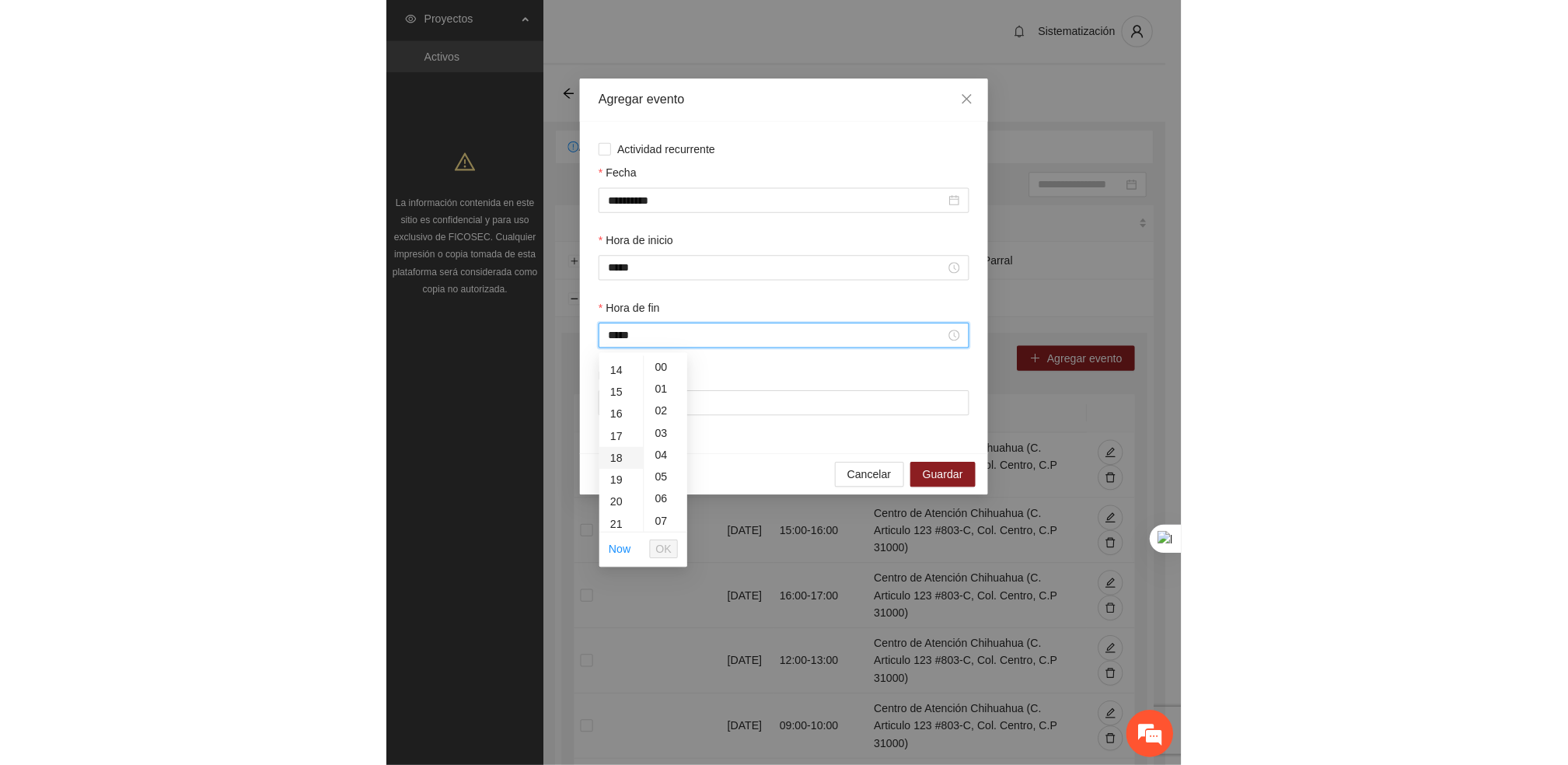
scroll to position [391, 0]
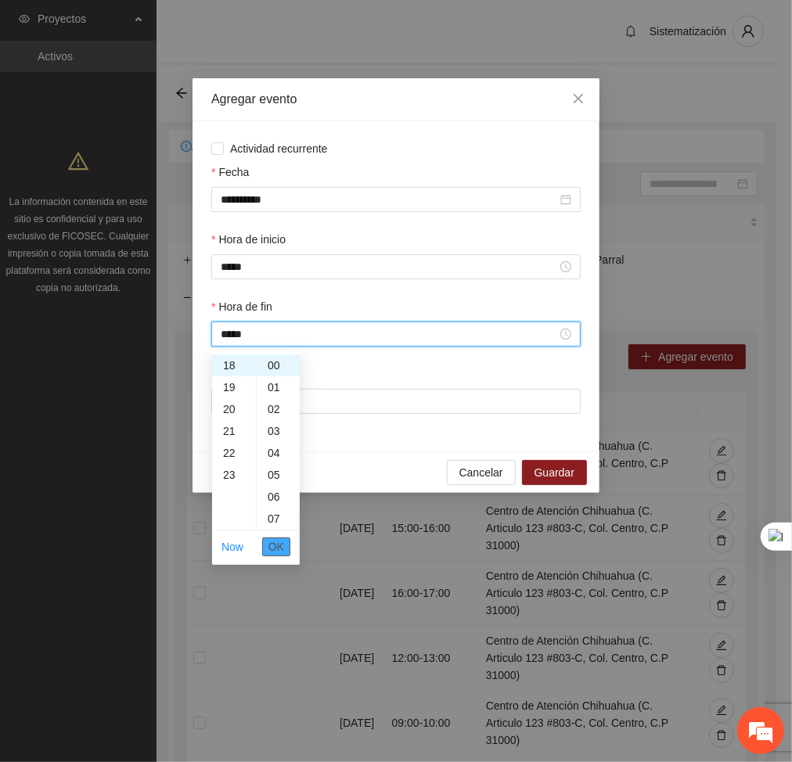
click at [275, 550] on span "OK" at bounding box center [276, 546] width 16 height 17
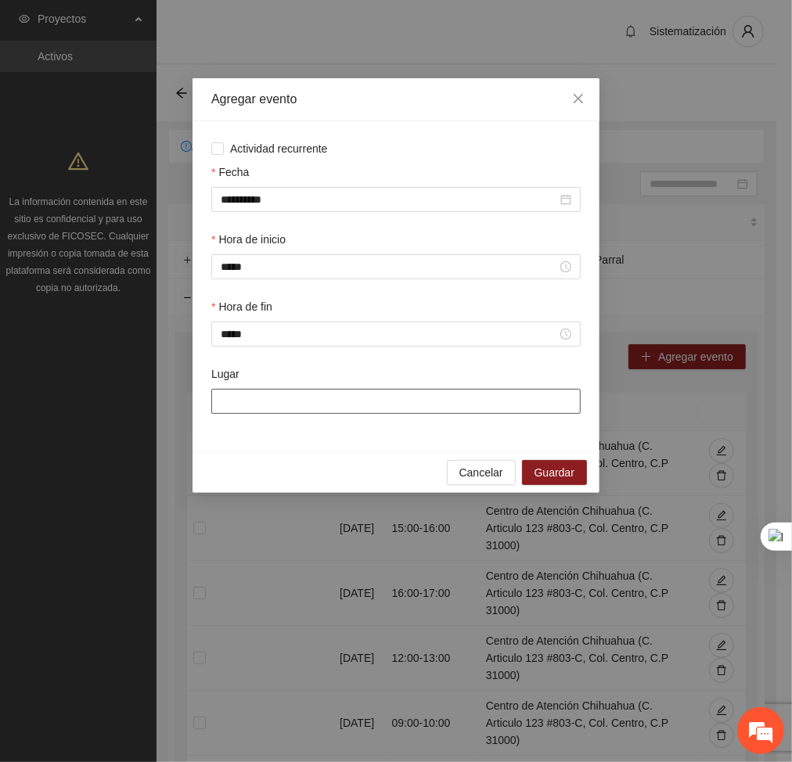
click at [269, 402] on input "Lugar" at bounding box center [395, 401] width 369 height 25
type input "**********"
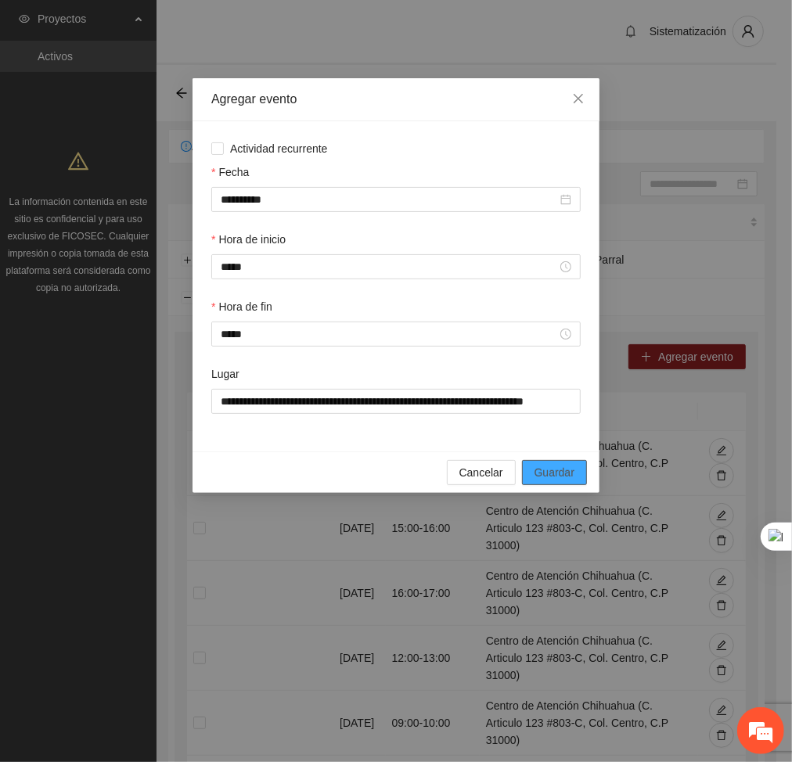
click at [567, 483] on button "Guardar" at bounding box center [554, 472] width 65 height 25
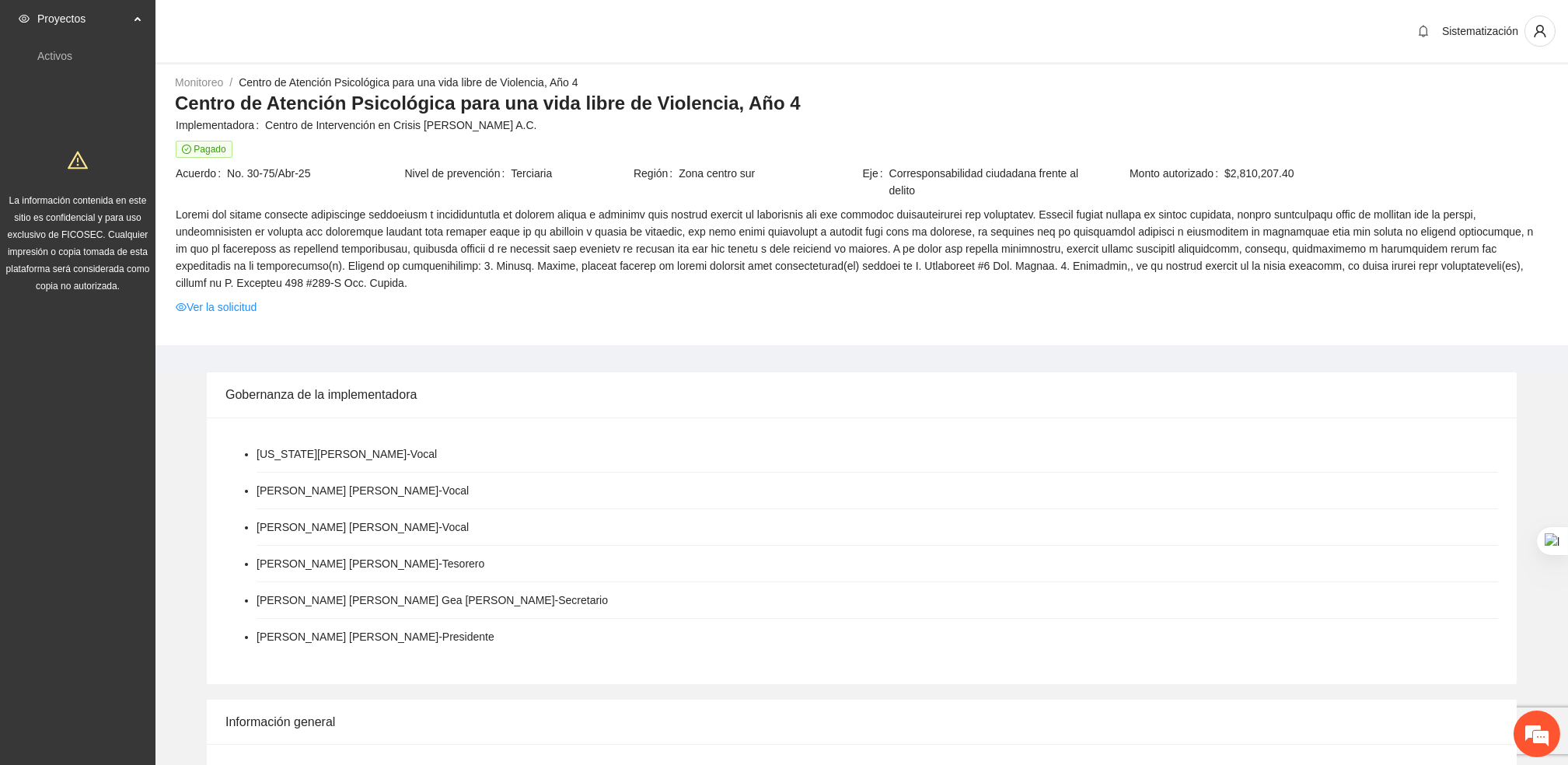
scroll to position [699, 0]
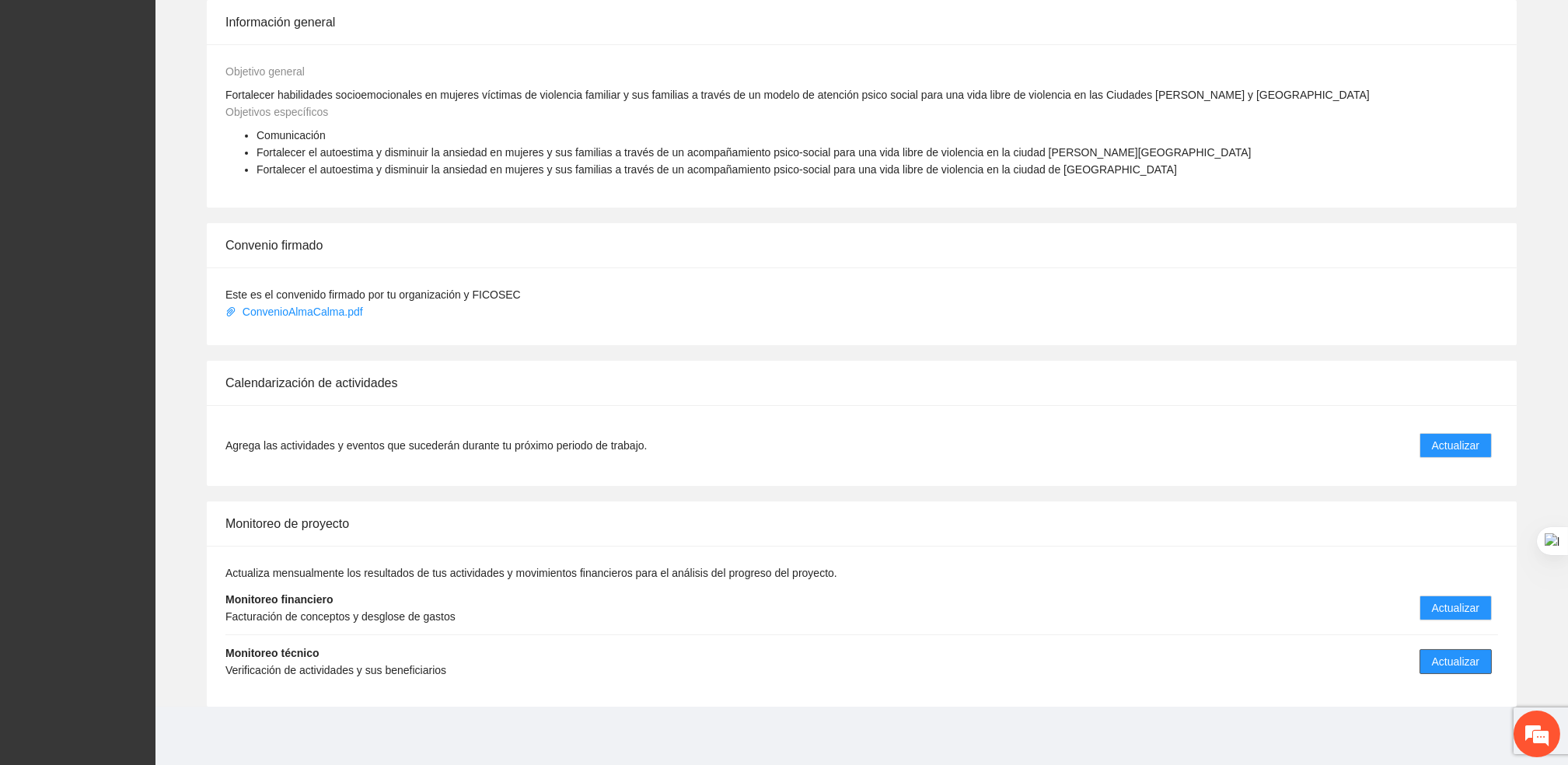
click at [1456, 662] on span "Actualizar" at bounding box center [1456, 661] width 48 height 17
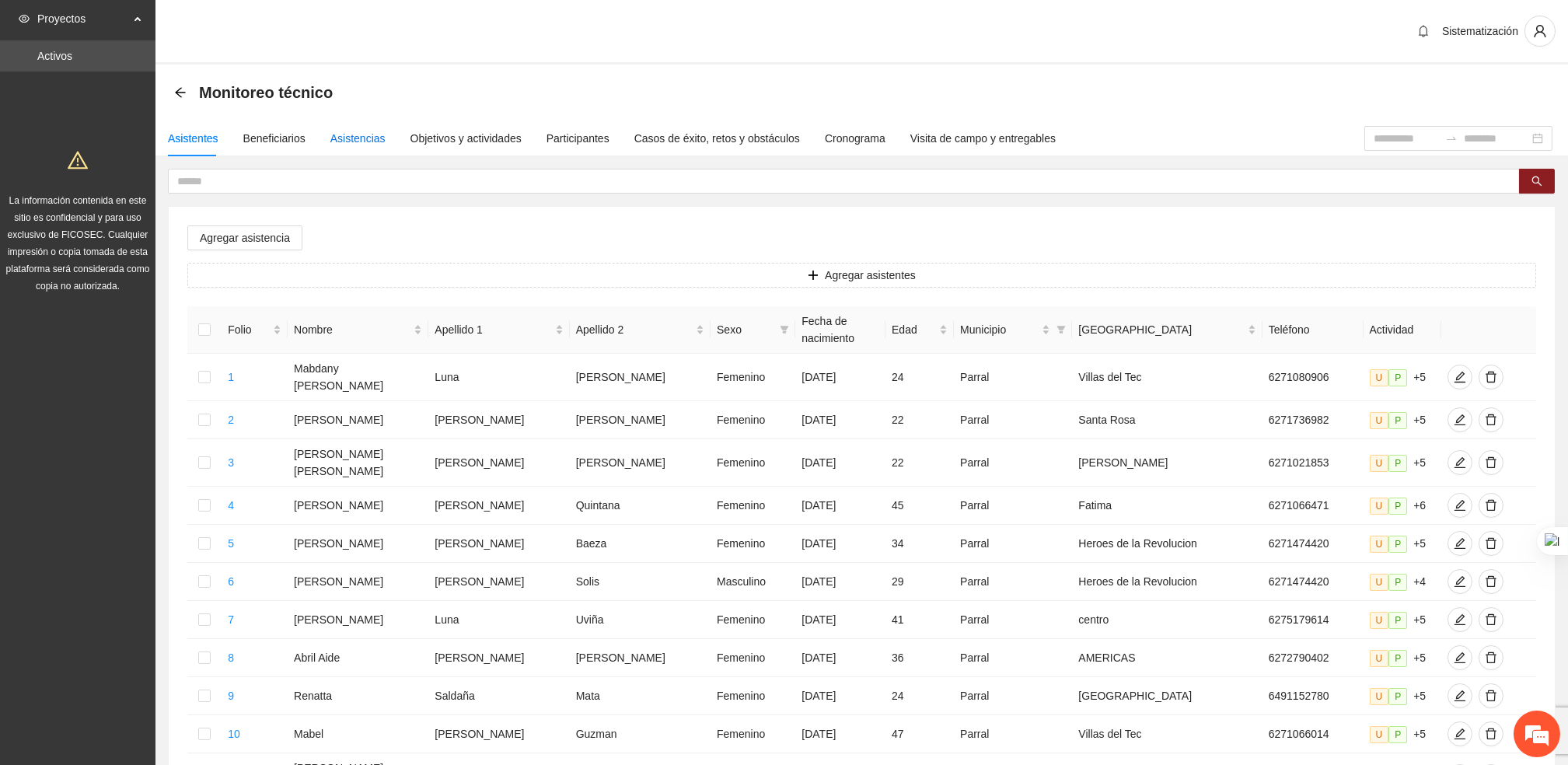
click at [356, 134] on div "Asistencias" at bounding box center [359, 138] width 56 height 17
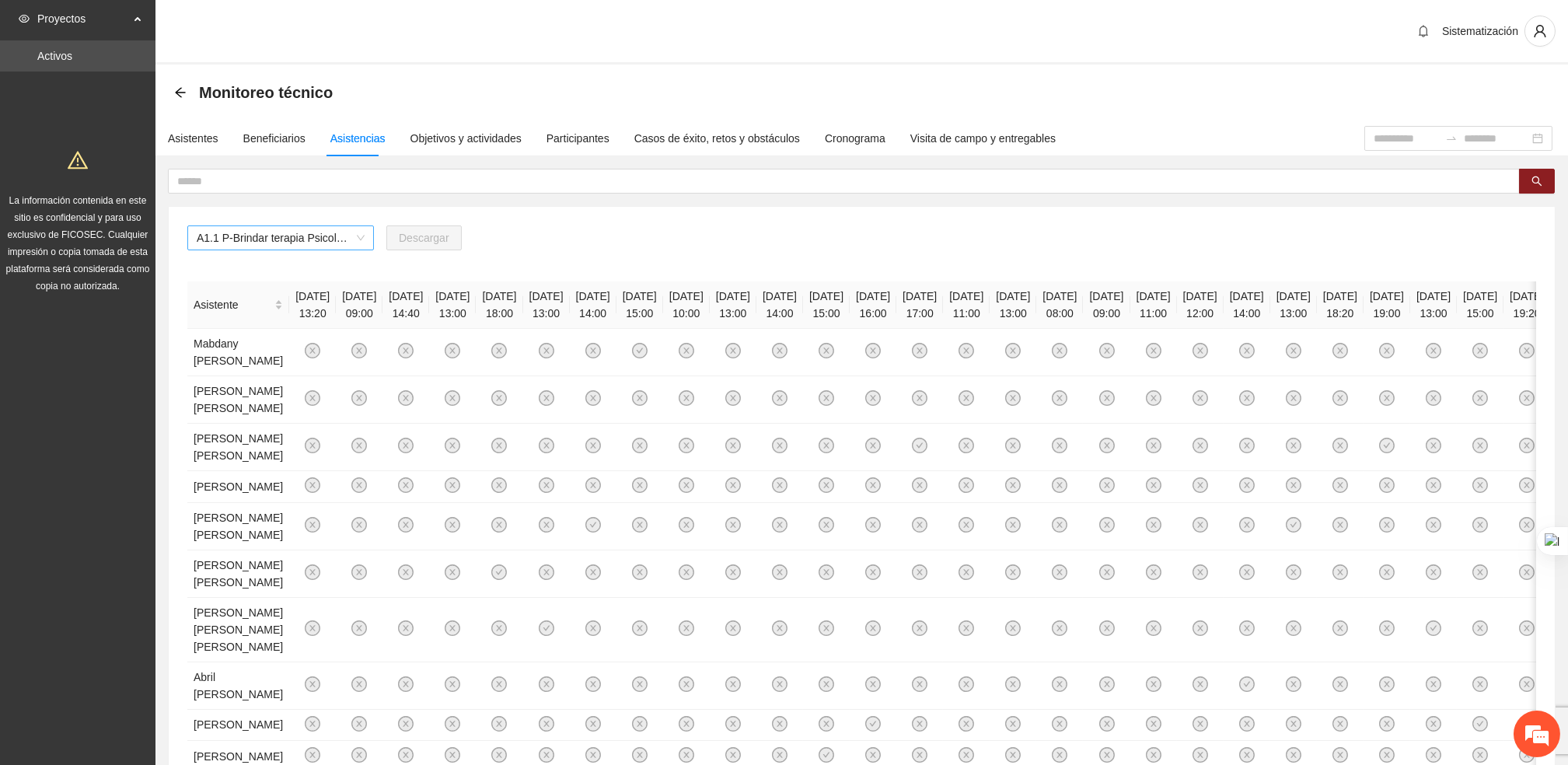
click at [344, 239] on span "A1.1 P-Brindar terapia Psicológica en Parral" at bounding box center [280, 237] width 168 height 23
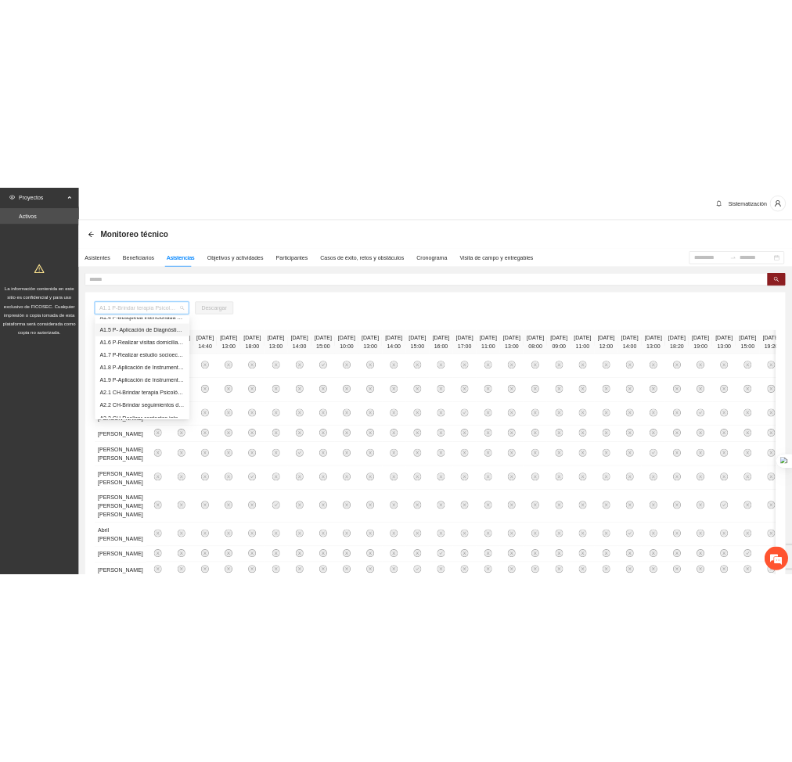
scroll to position [88, 0]
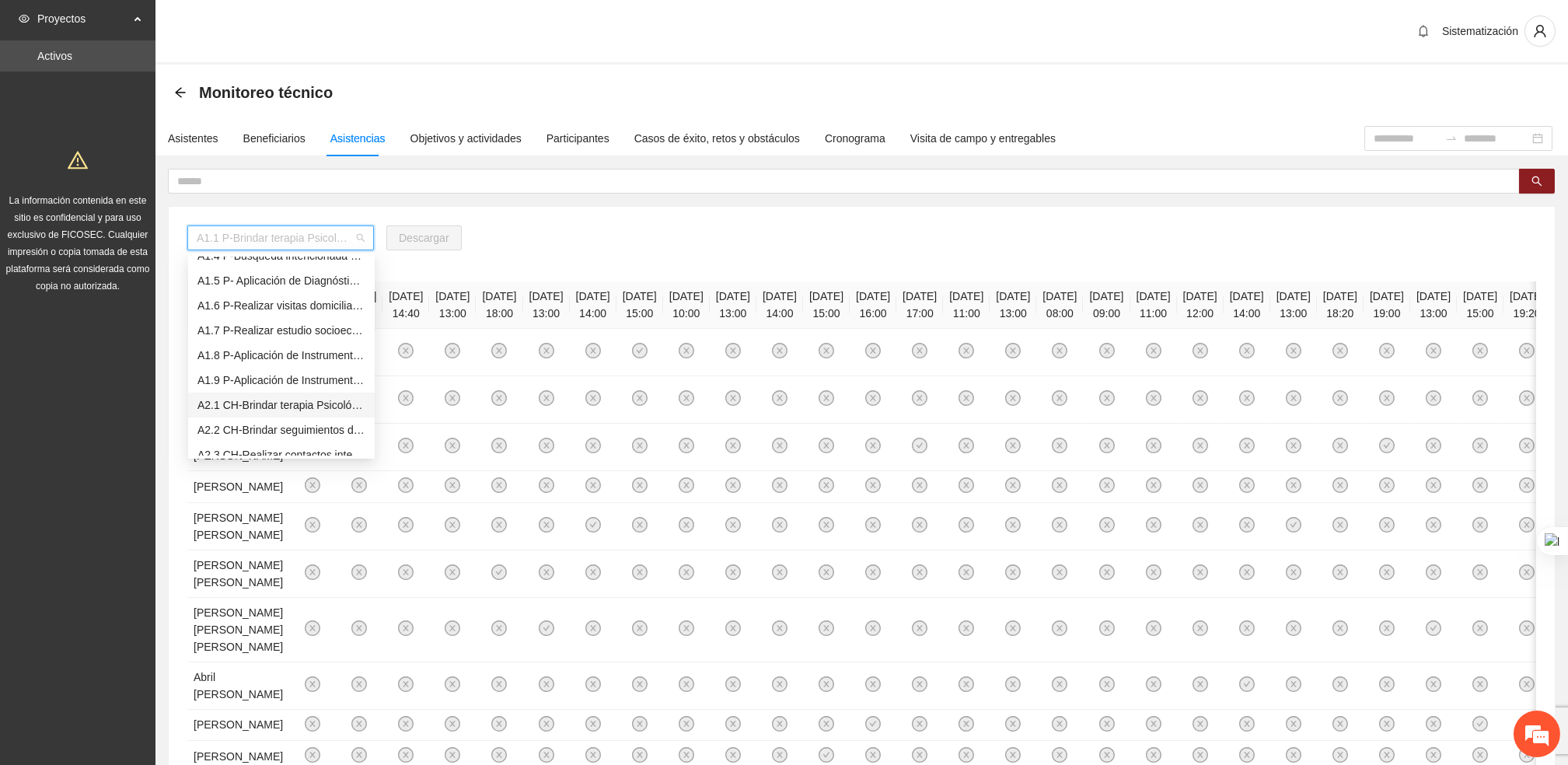
click at [241, 402] on div "A2.1 CH-Brindar terapia Psicológica en [GEOGRAPHIC_DATA]" at bounding box center [281, 404] width 168 height 17
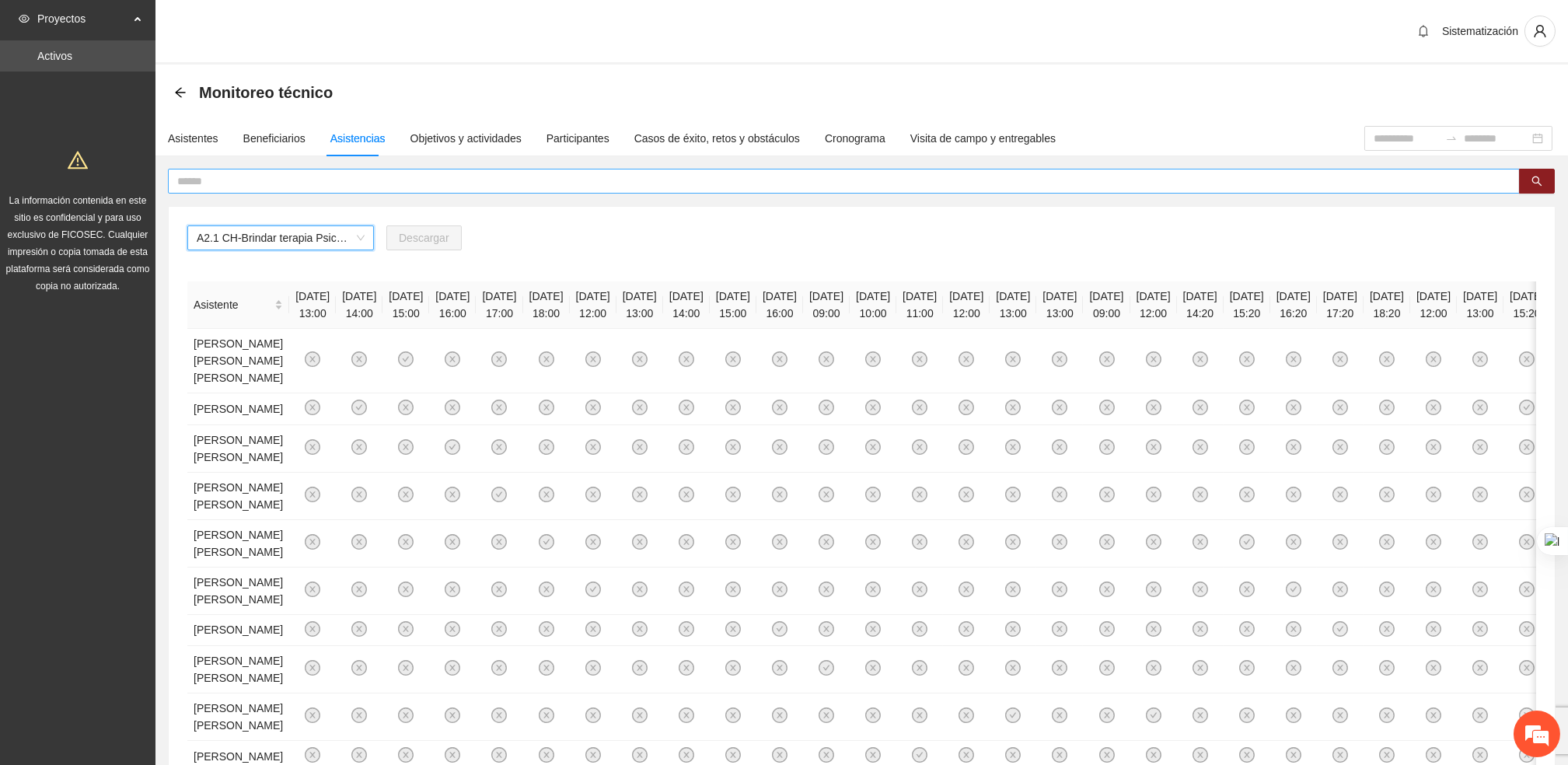
click at [309, 185] on input "text" at bounding box center [837, 181] width 1321 height 17
type input "****"
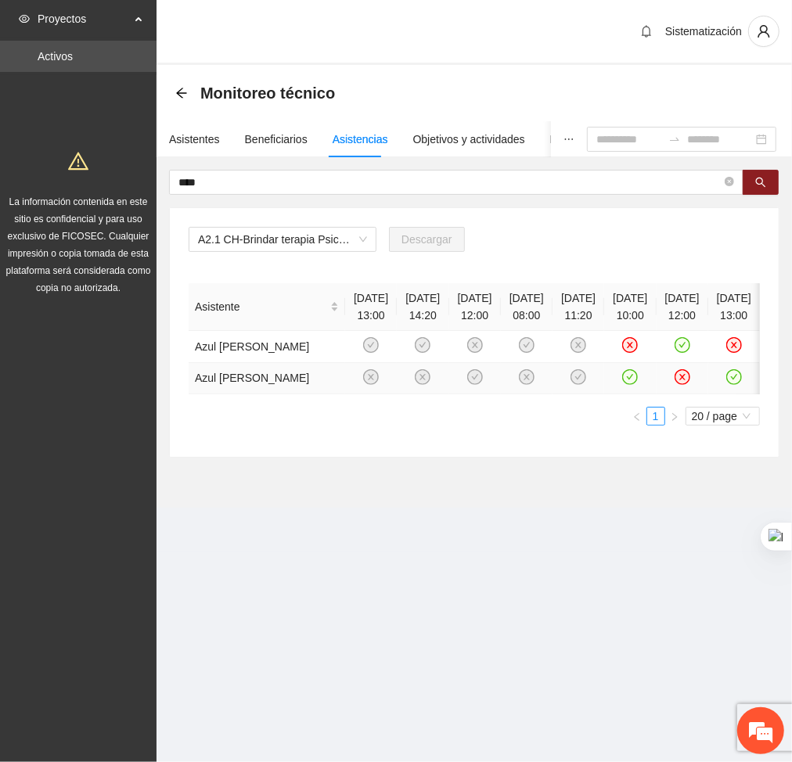
scroll to position [0, 58]
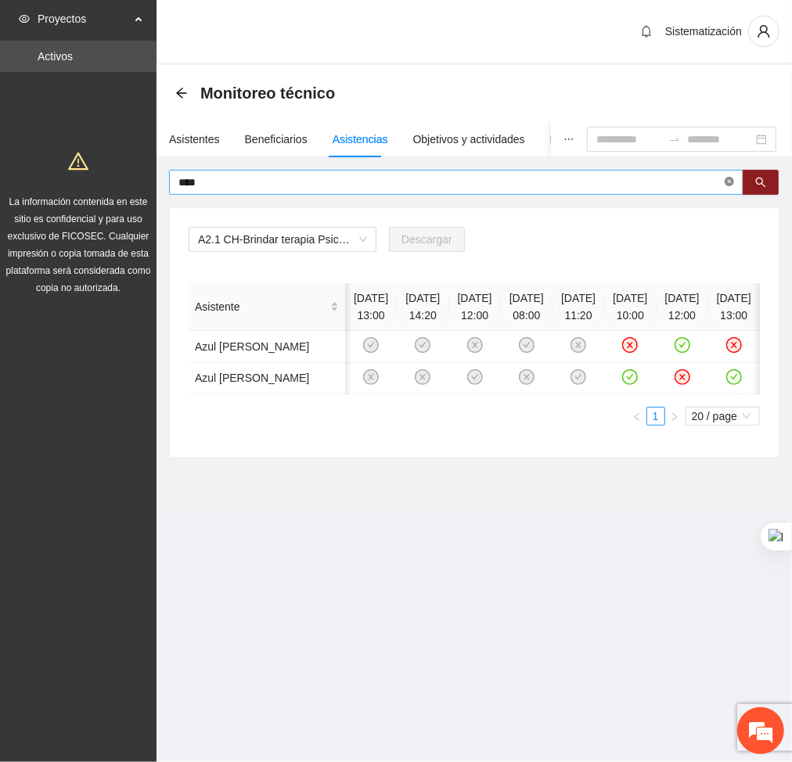
click at [730, 184] on icon "close-circle" at bounding box center [728, 181] width 9 height 9
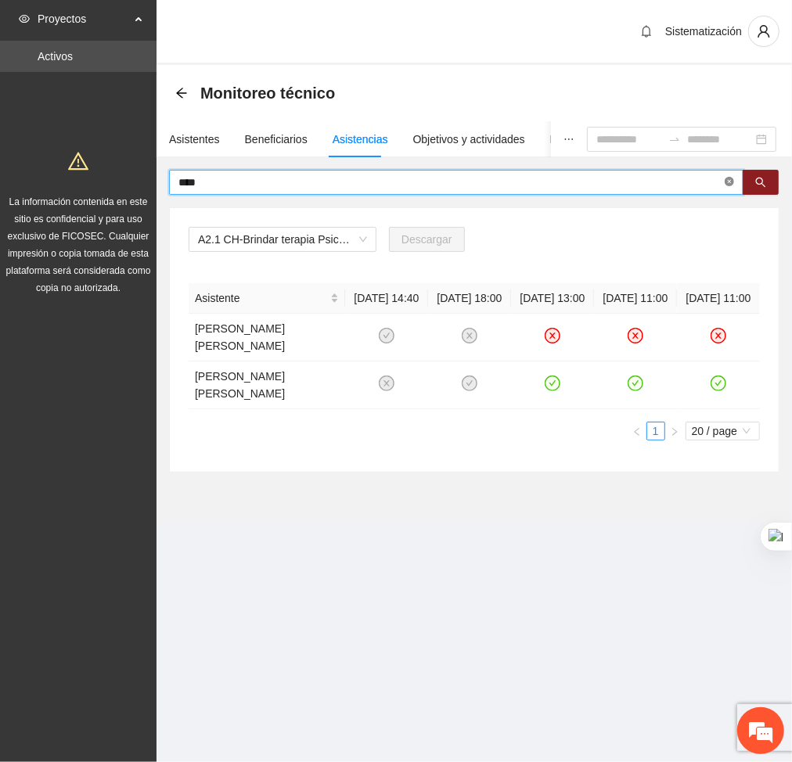
scroll to position [0, 0]
type input "*"
type input "******"
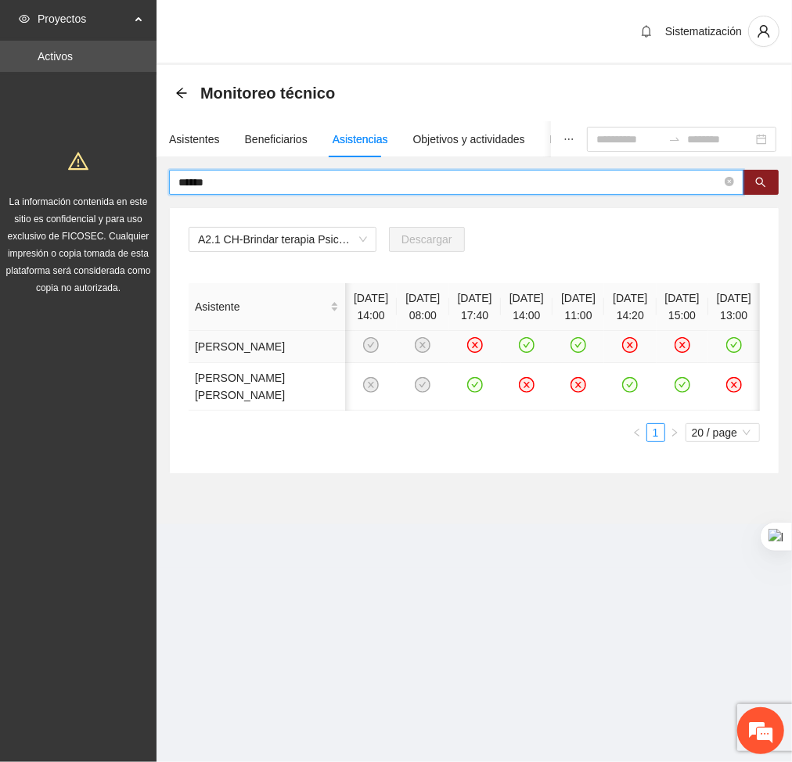
scroll to position [0, 59]
click at [728, 180] on icon "close-circle" at bounding box center [728, 181] width 9 height 9
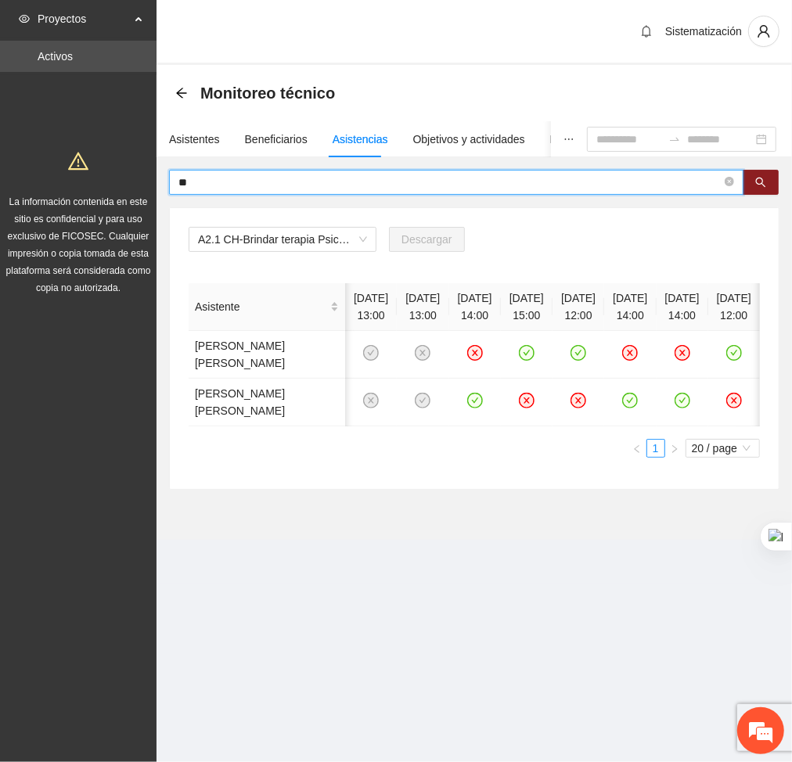
type input "*"
type input "*****"
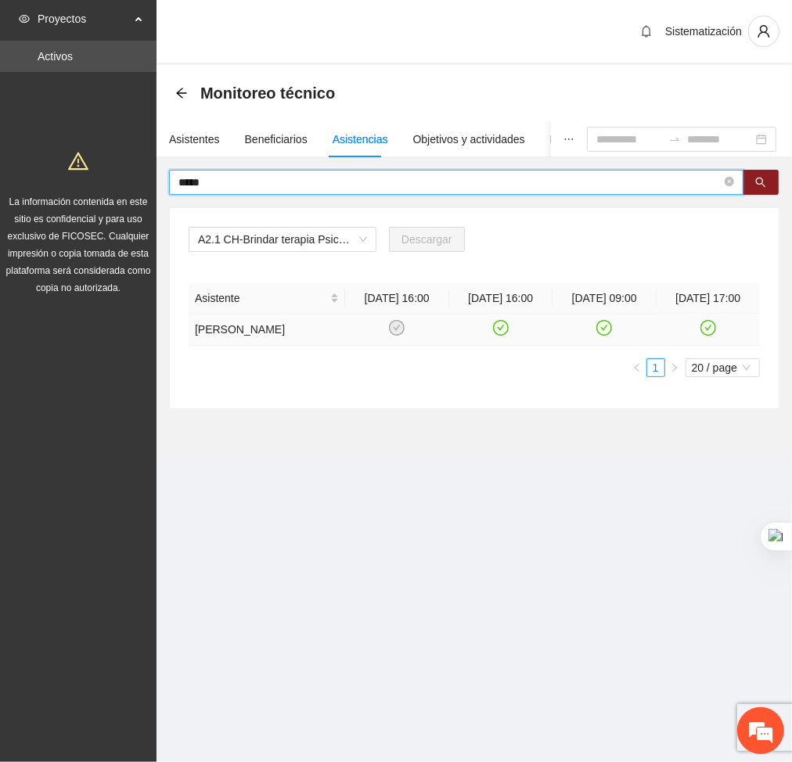
scroll to position [0, 0]
click at [728, 182] on icon "close-circle" at bounding box center [728, 181] width 9 height 9
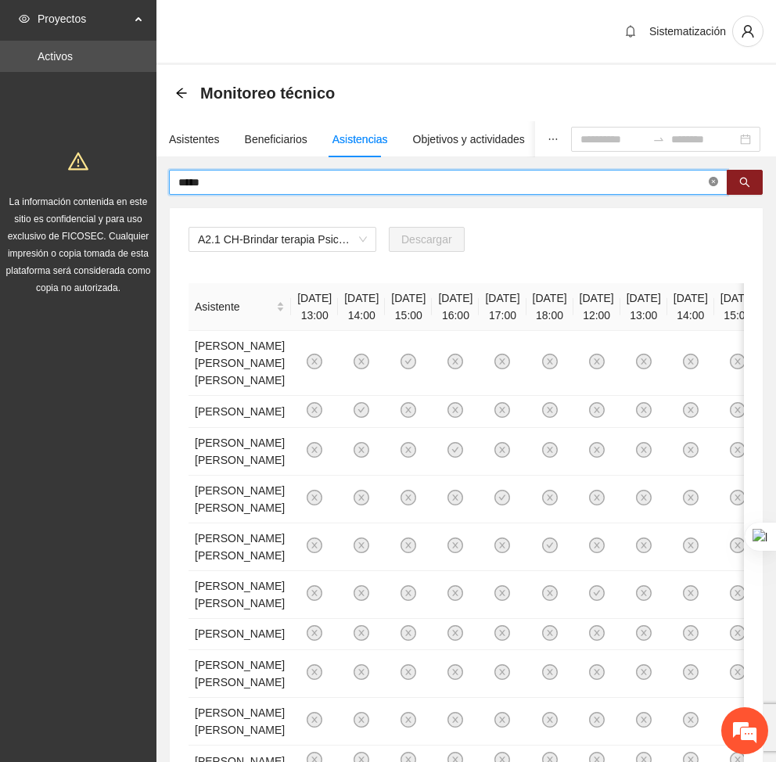
type input "*****"
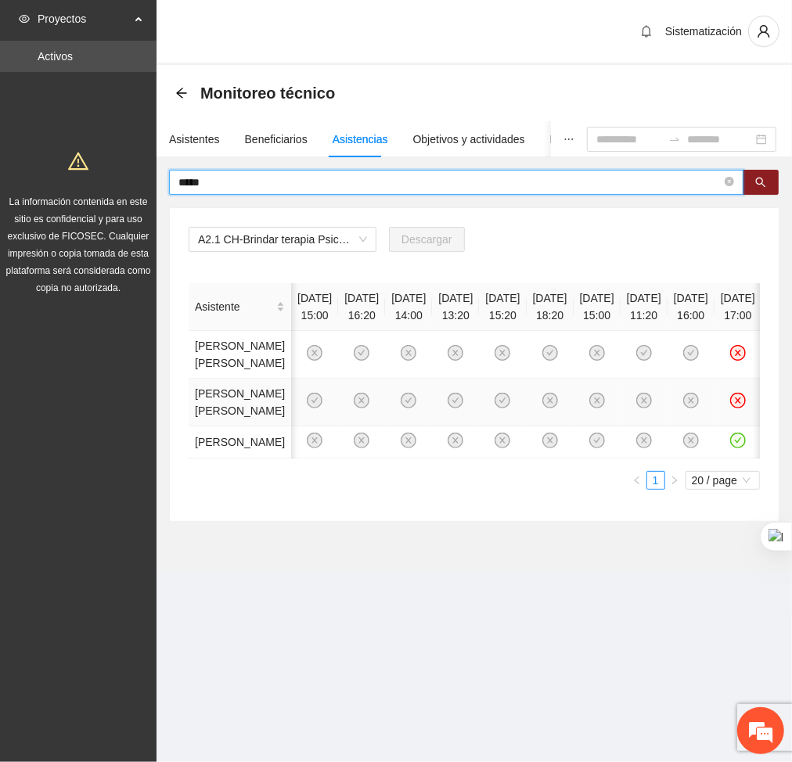
scroll to position [0, 408]
click at [724, 182] on icon "close-circle" at bounding box center [728, 181] width 9 height 9
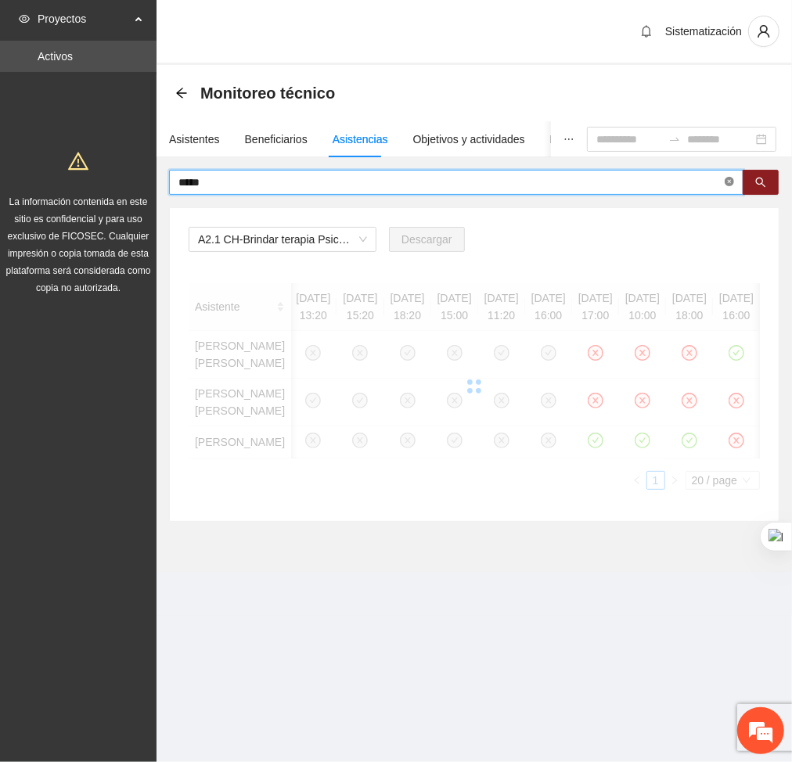
type input "*****"
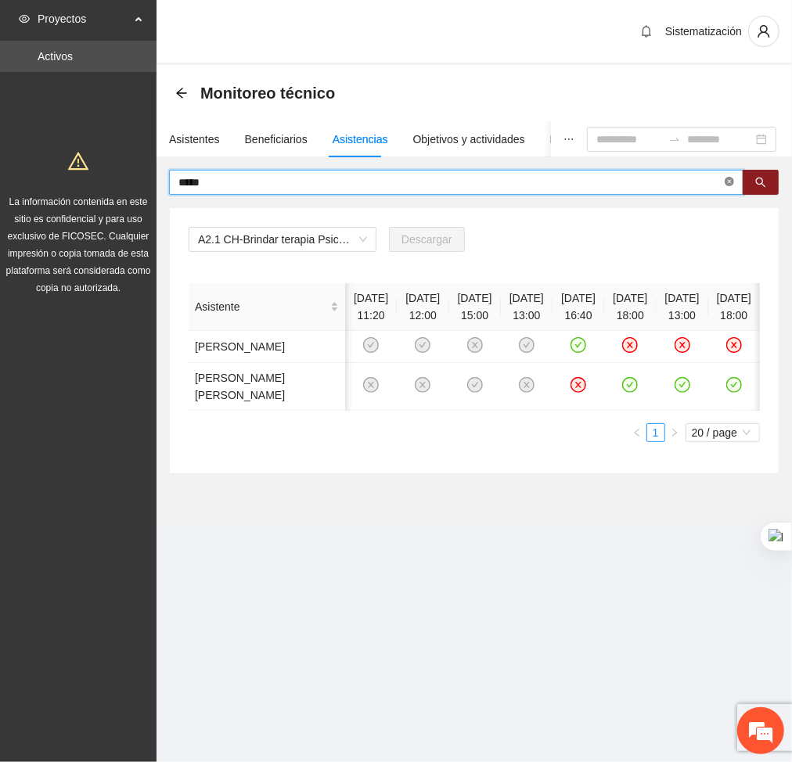
scroll to position [0, 58]
click at [724, 187] on span at bounding box center [728, 182] width 9 height 15
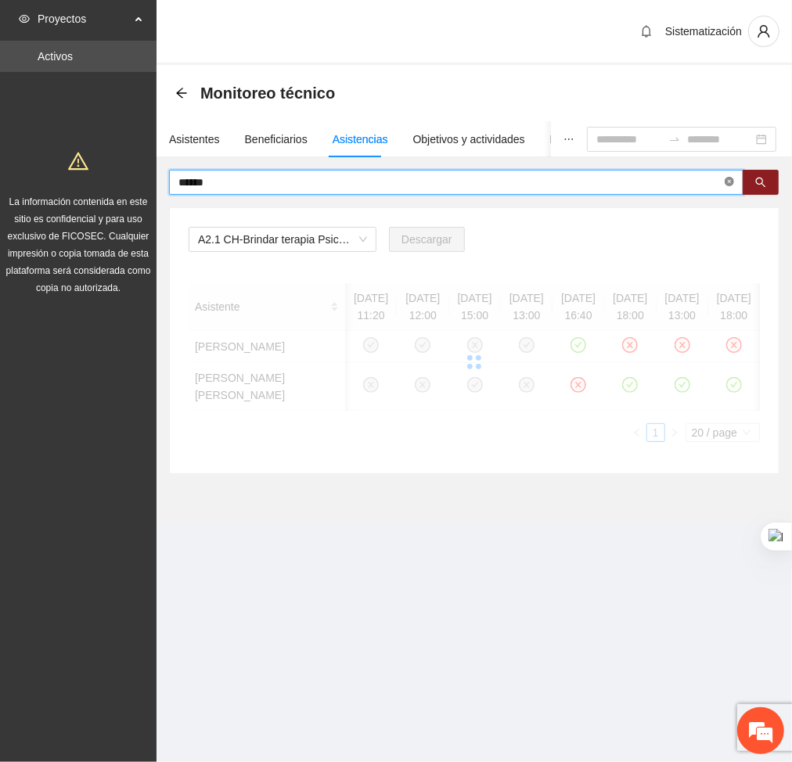
type input "******"
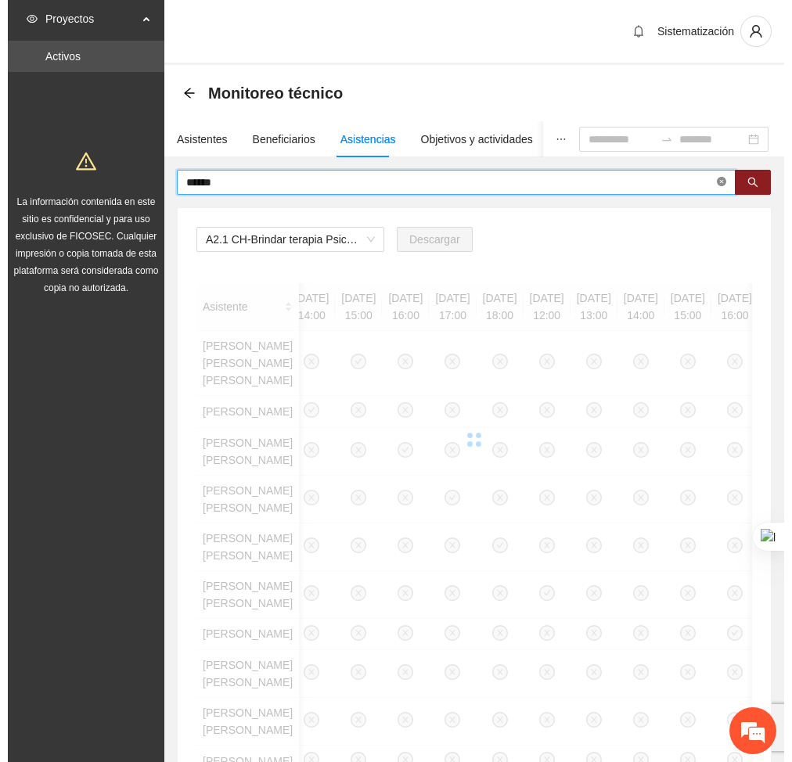
scroll to position [0, 0]
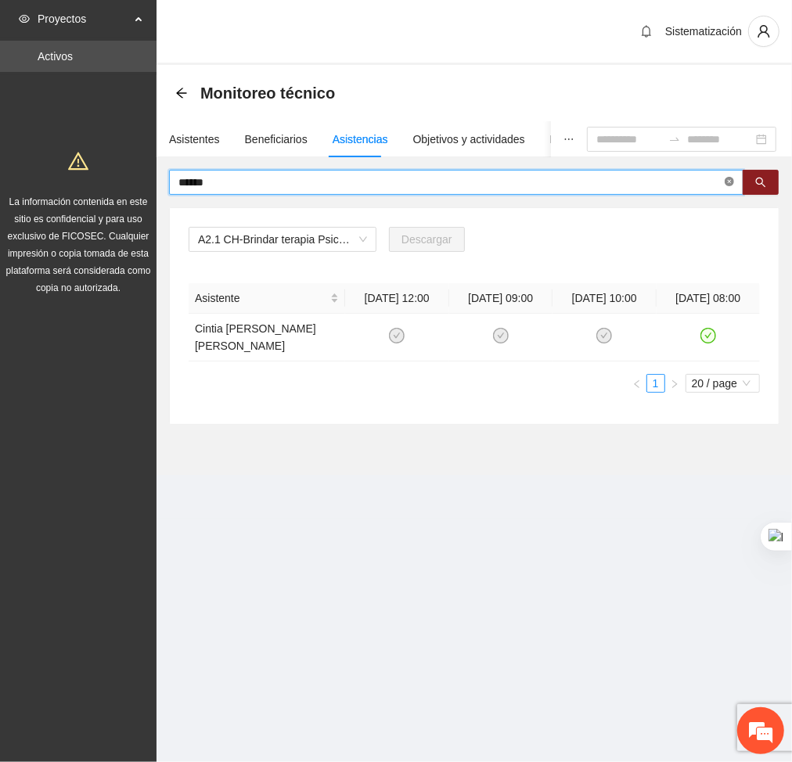
click at [728, 182] on icon "close-circle" at bounding box center [728, 181] width 9 height 9
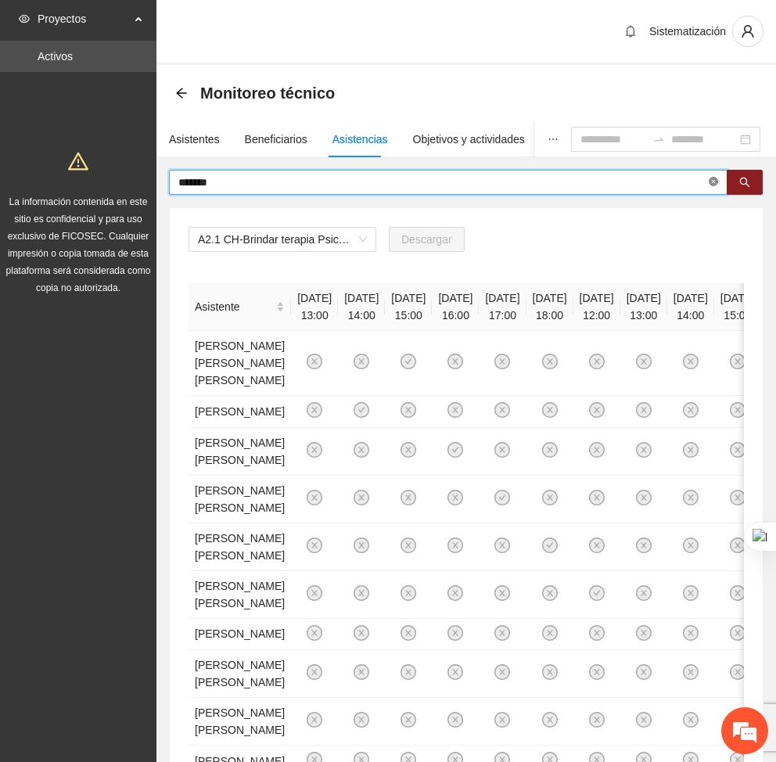
type input "*******"
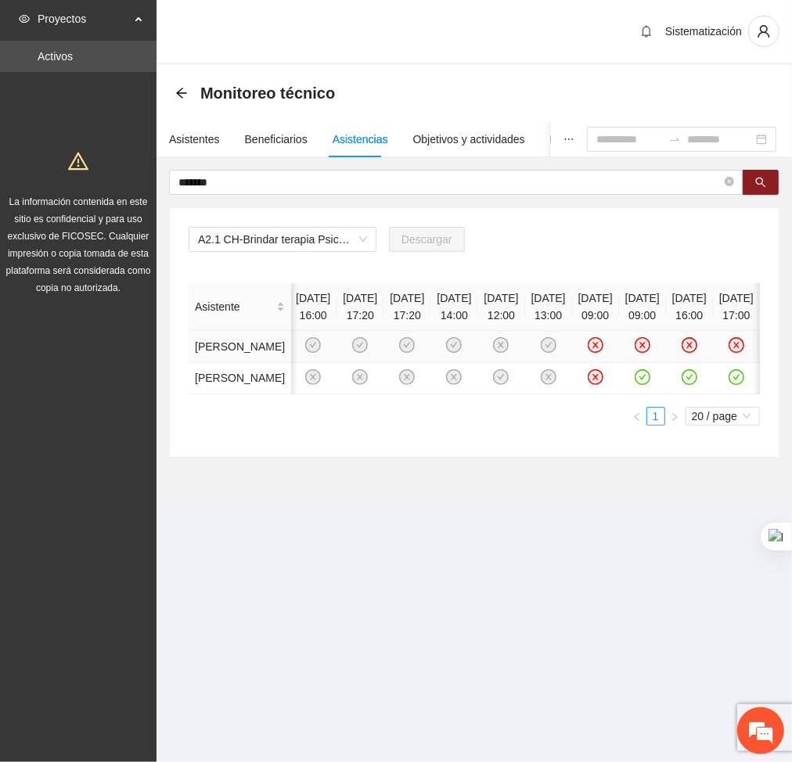
scroll to position [0, 198]
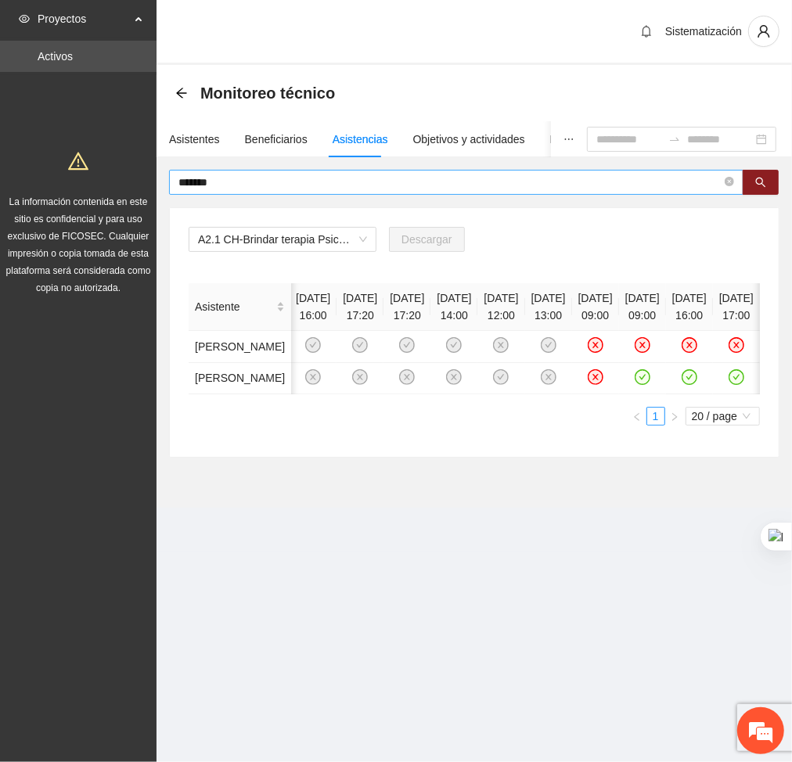
click at [722, 182] on span "*******" at bounding box center [456, 182] width 574 height 25
click at [729, 184] on icon "close-circle" at bounding box center [728, 181] width 9 height 9
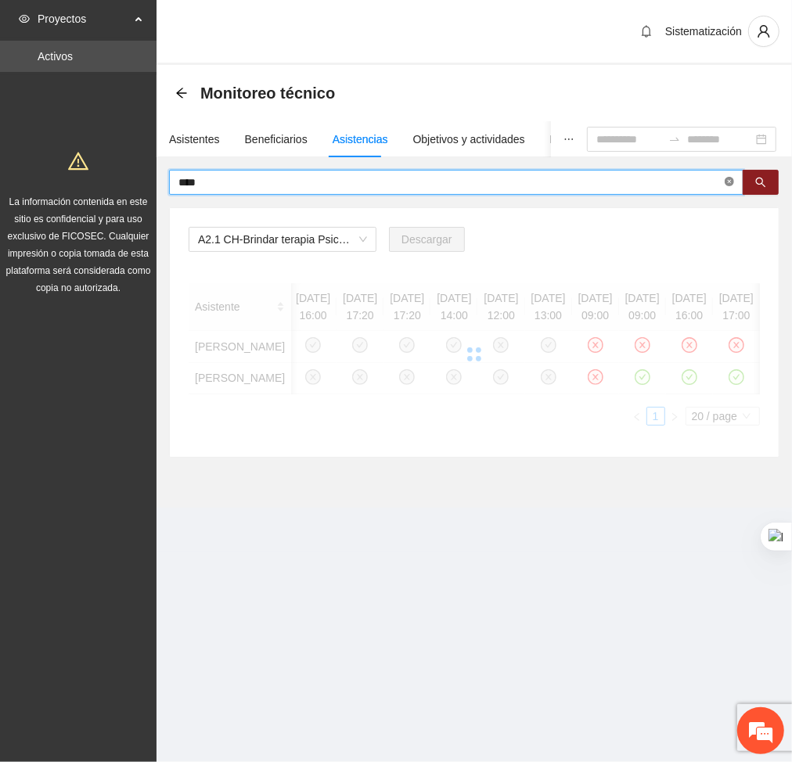
type input "****"
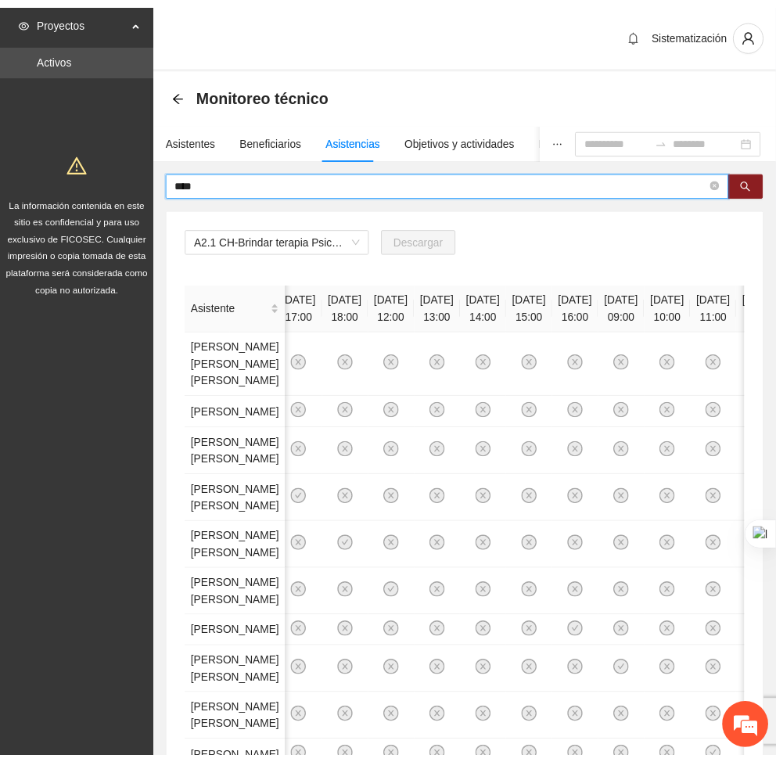
scroll to position [0, 59]
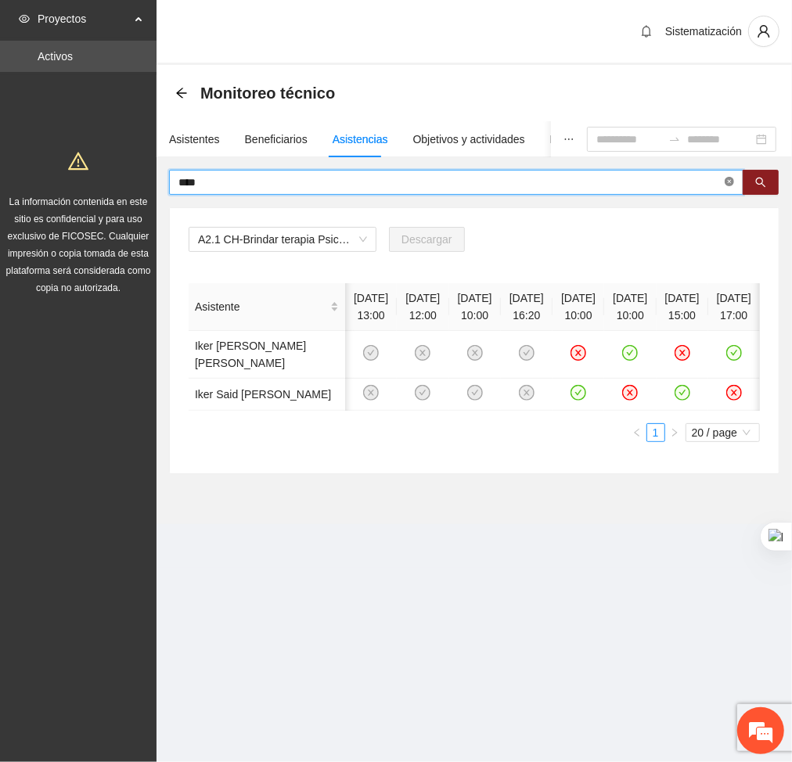
click at [724, 182] on icon "close-circle" at bounding box center [728, 181] width 9 height 9
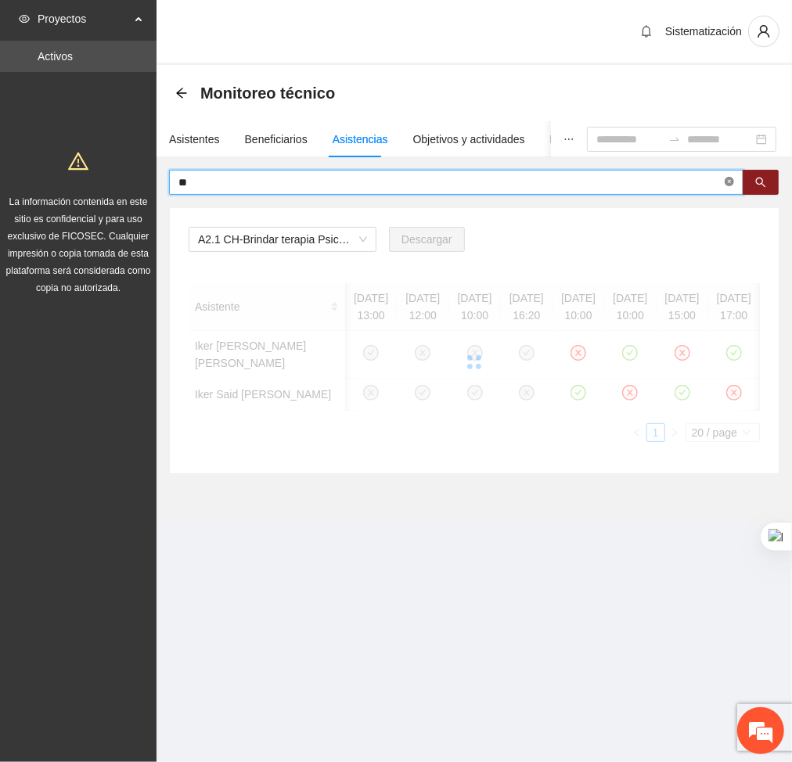
type input "**"
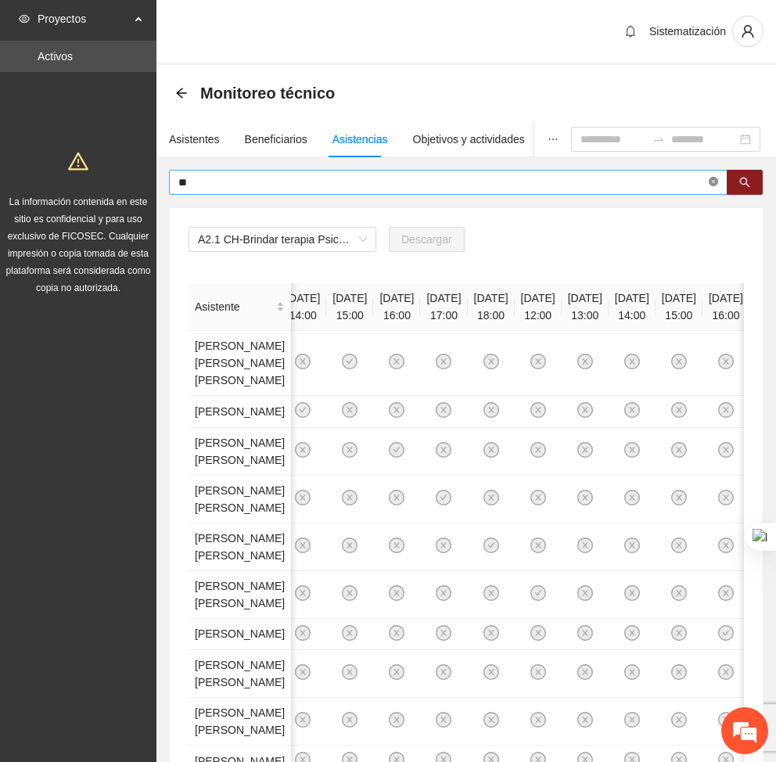
click at [724, 182] on span "**" at bounding box center [448, 182] width 559 height 25
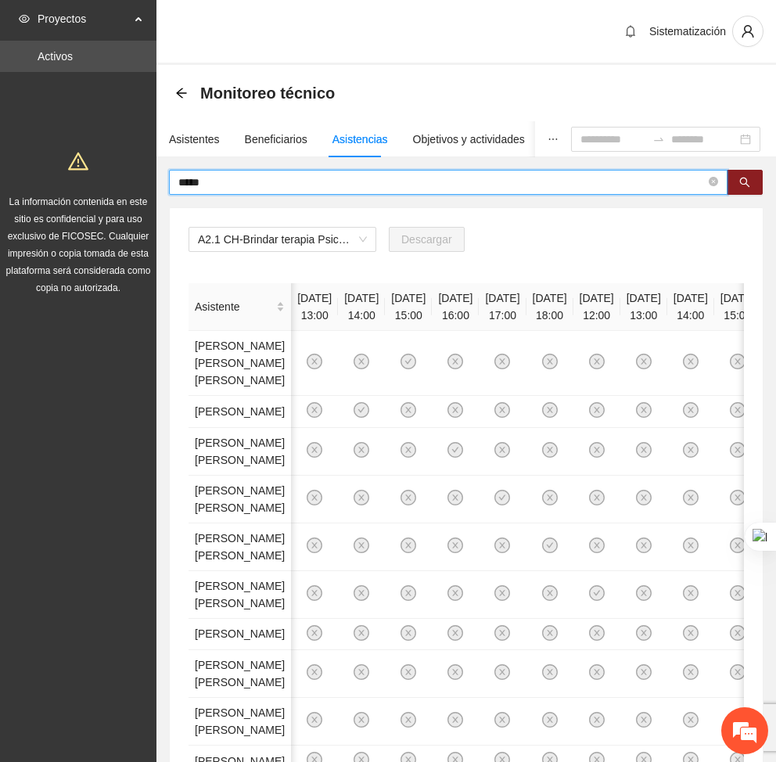
scroll to position [0, 59]
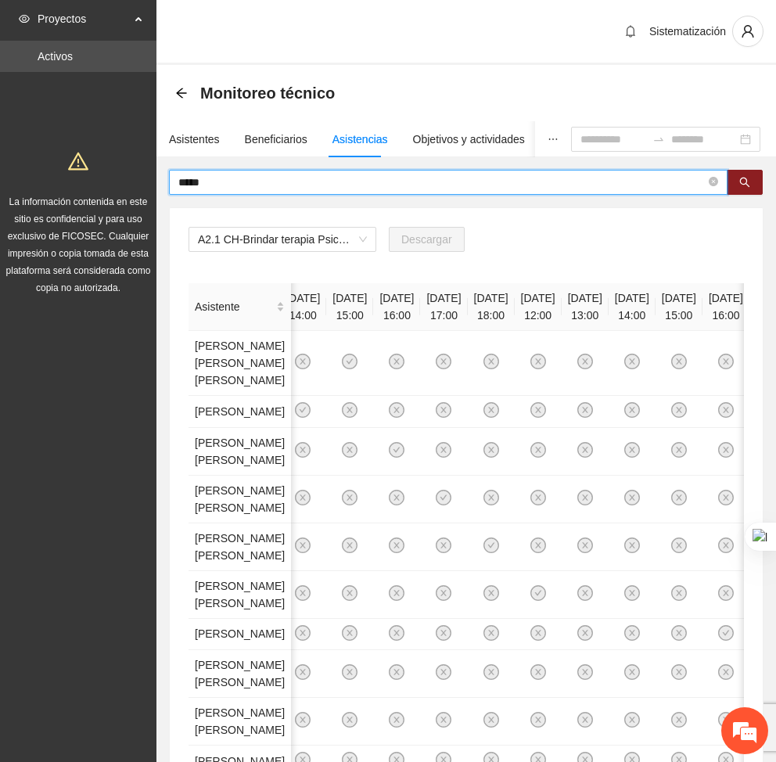
type input "*****"
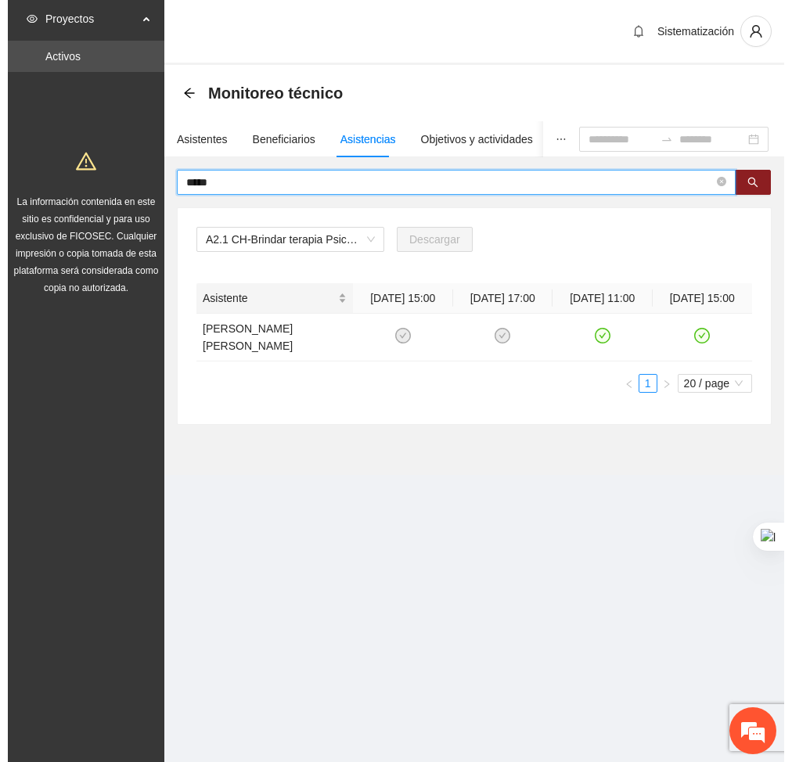
scroll to position [0, 0]
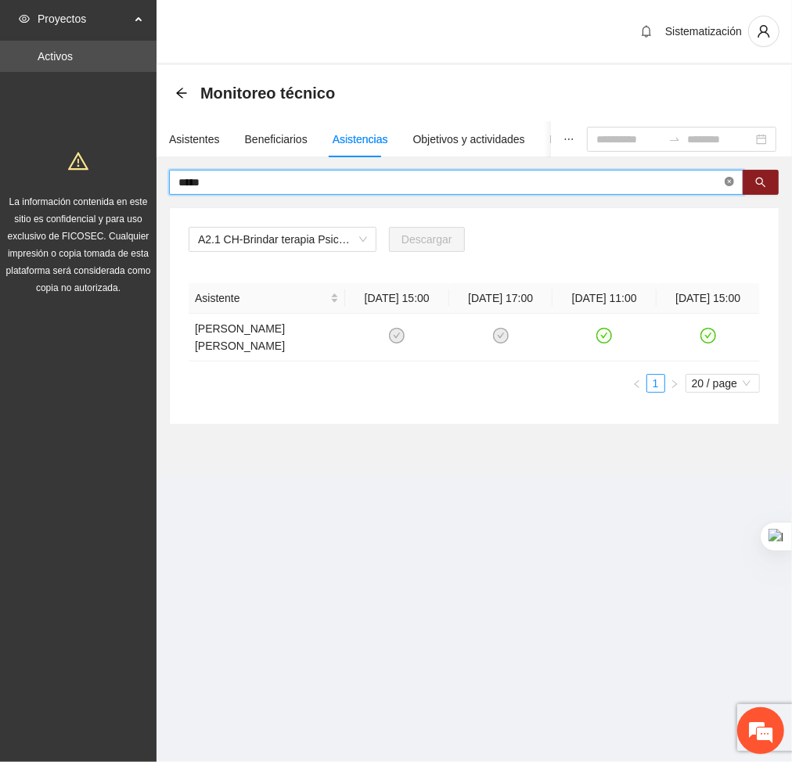
click at [728, 178] on icon "close-circle" at bounding box center [728, 181] width 9 height 9
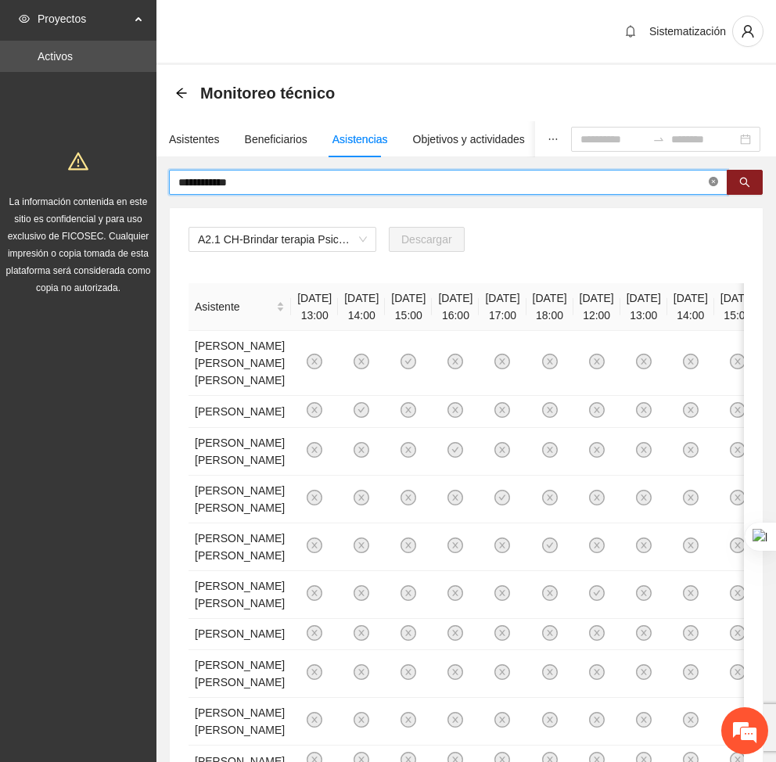
type input "**********"
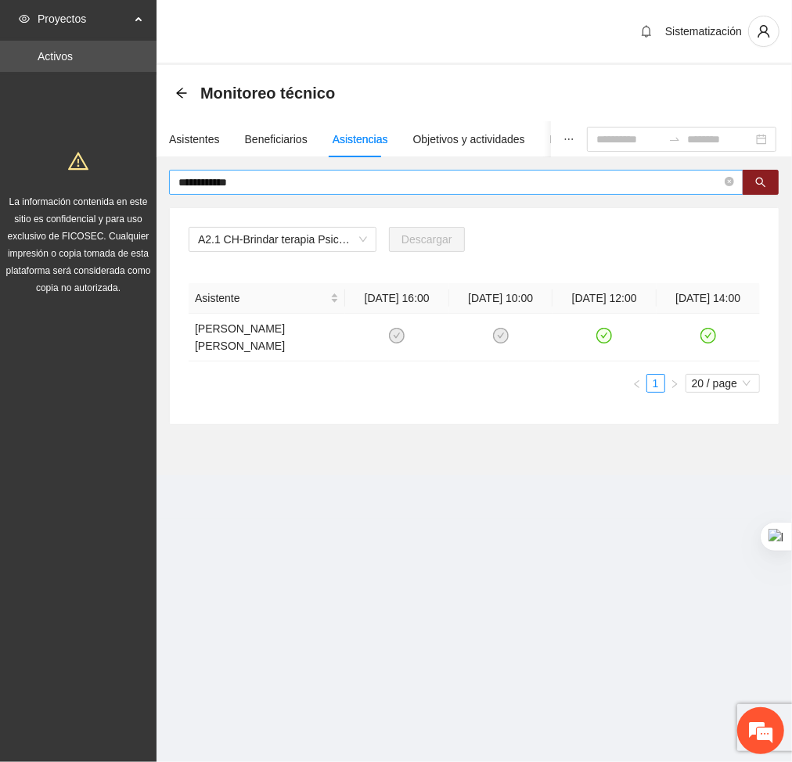
click at [735, 184] on span "**********" at bounding box center [456, 182] width 574 height 25
click at [730, 183] on icon "close-circle" at bounding box center [728, 181] width 9 height 9
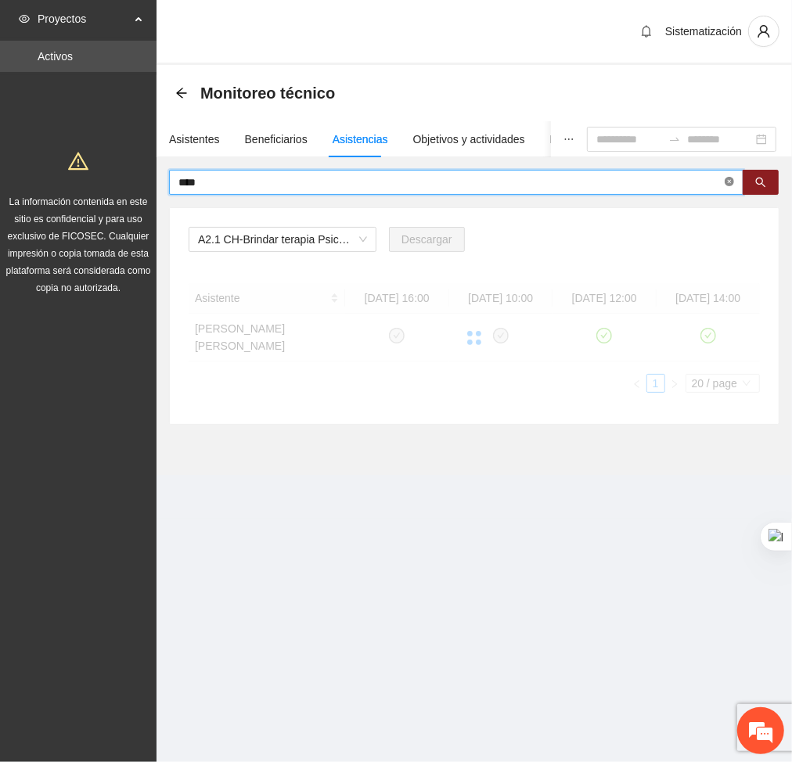
type input "****"
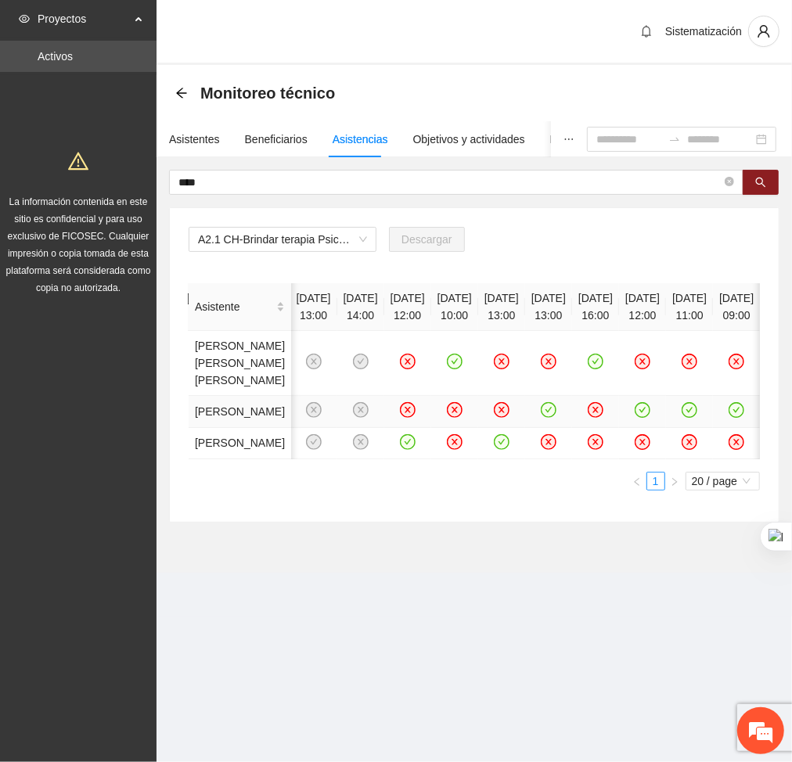
scroll to position [0, 548]
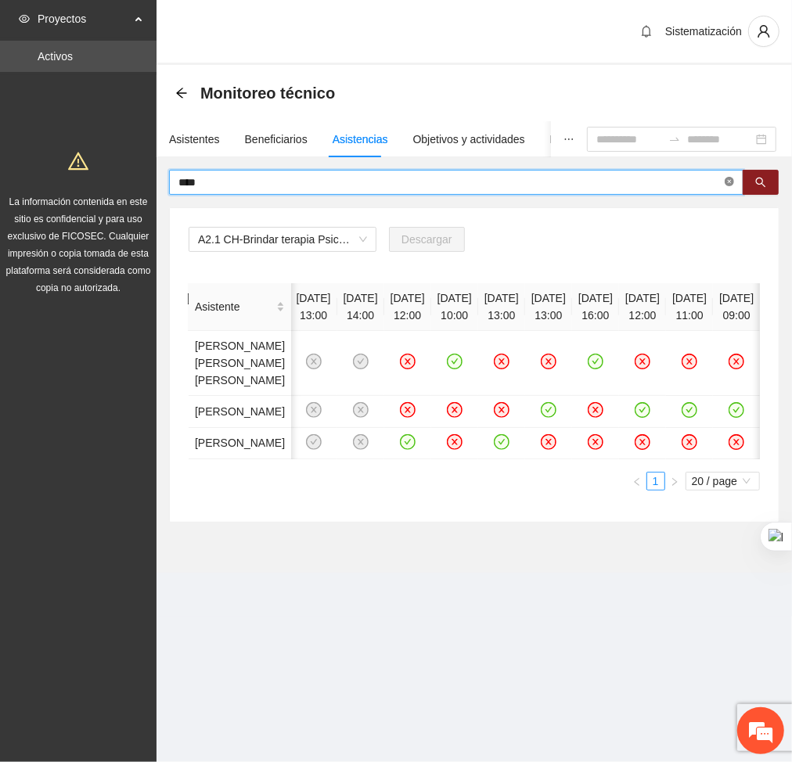
click at [729, 182] on icon "close-circle" at bounding box center [728, 181] width 9 height 9
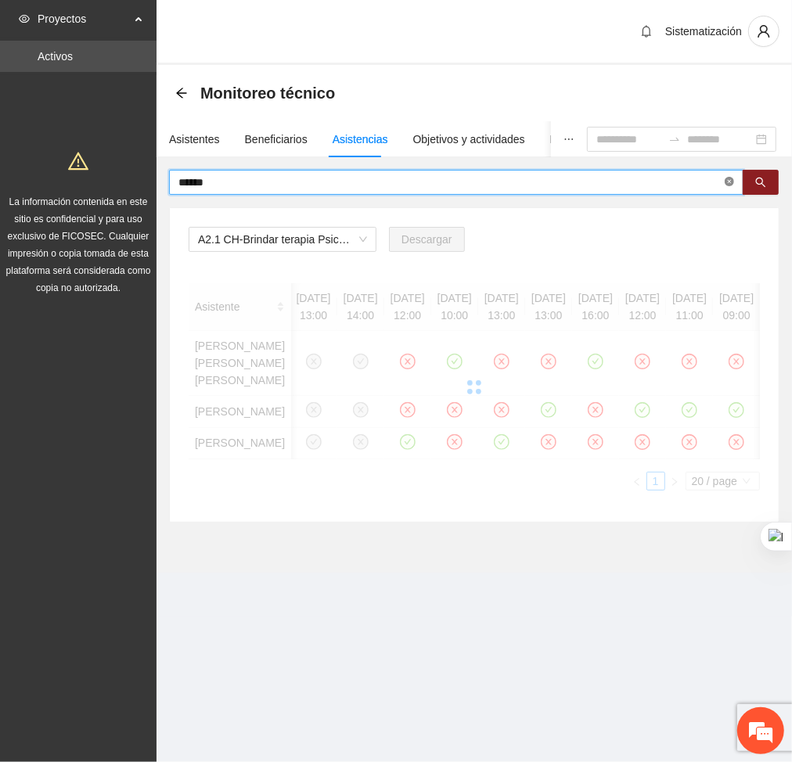
type input "******"
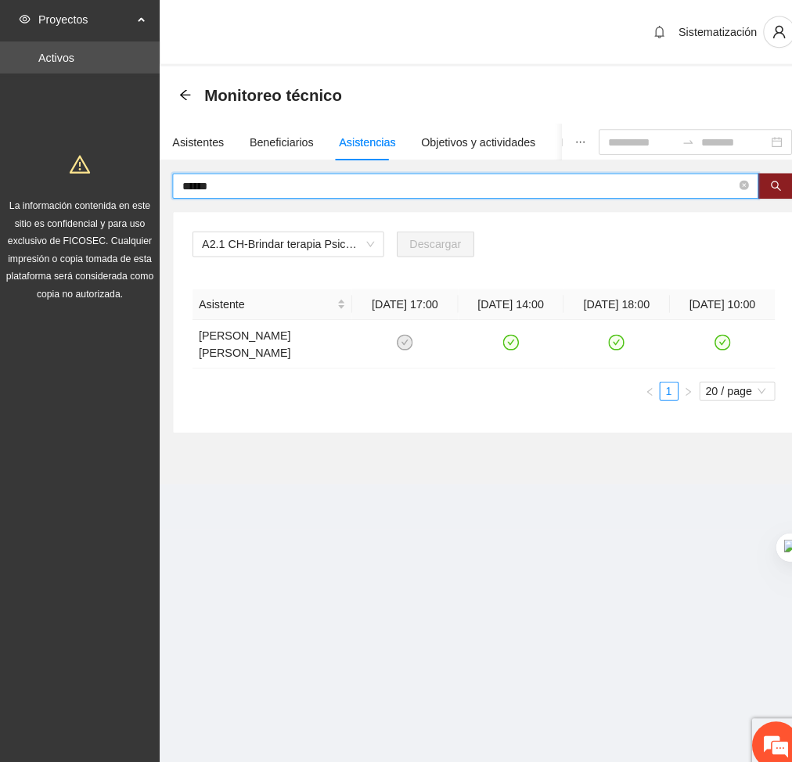
scroll to position [0, 0]
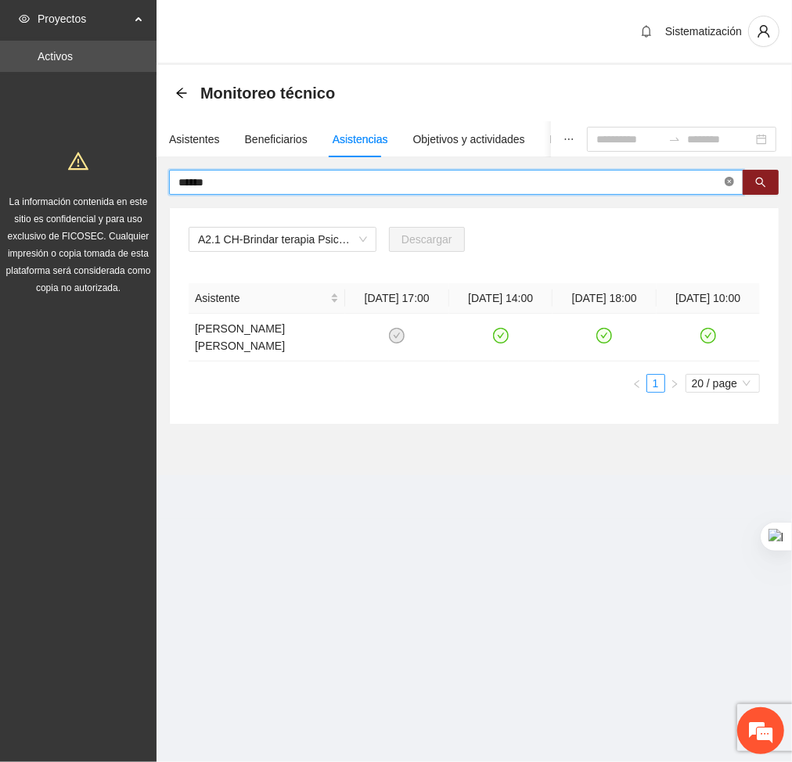
click at [731, 179] on icon "close-circle" at bounding box center [728, 181] width 9 height 9
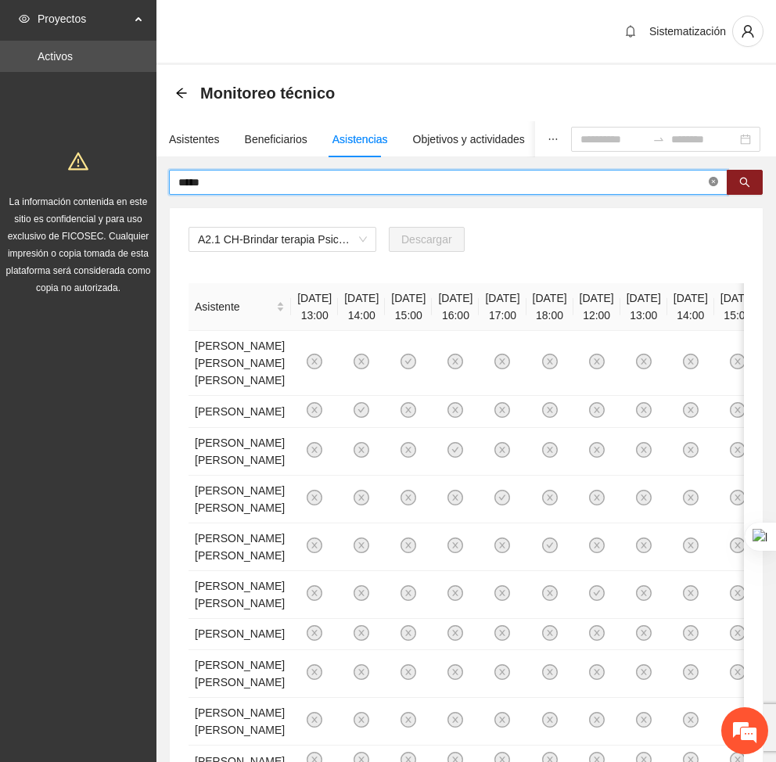
type input "*****"
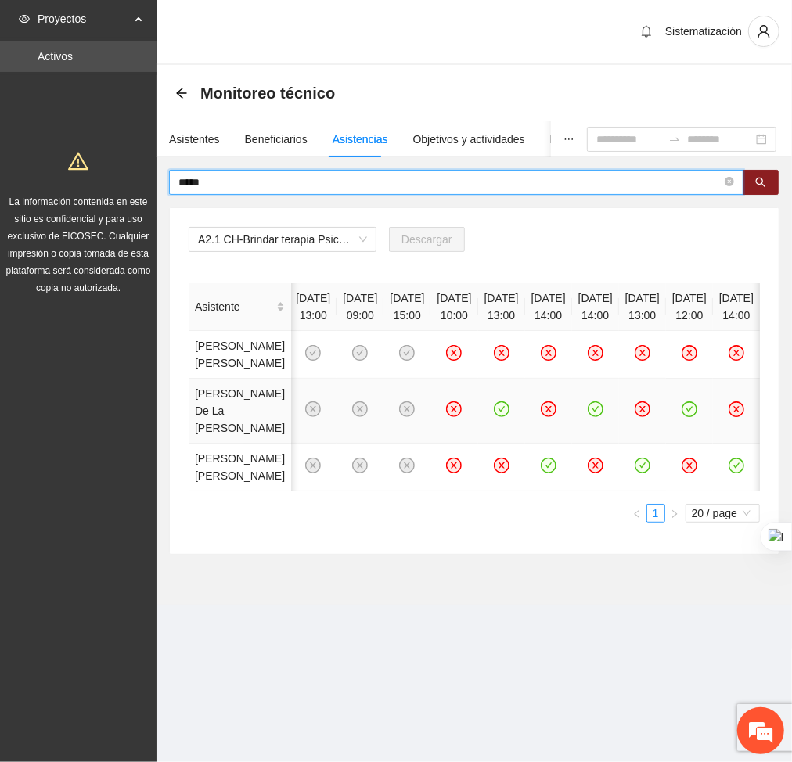
scroll to position [0, 269]
click at [727, 179] on icon "close-circle" at bounding box center [728, 181] width 9 height 9
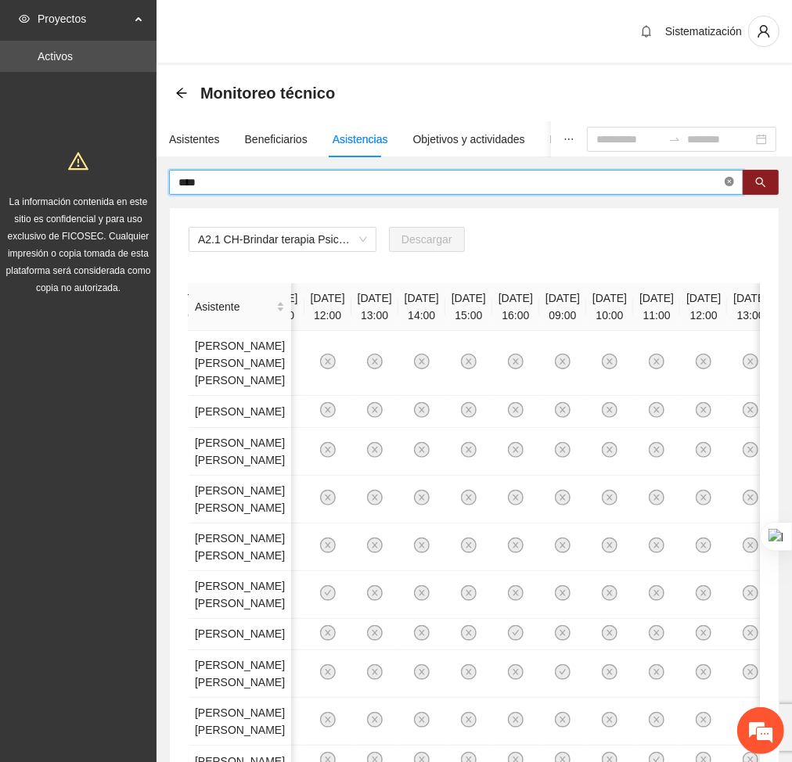
type input "****"
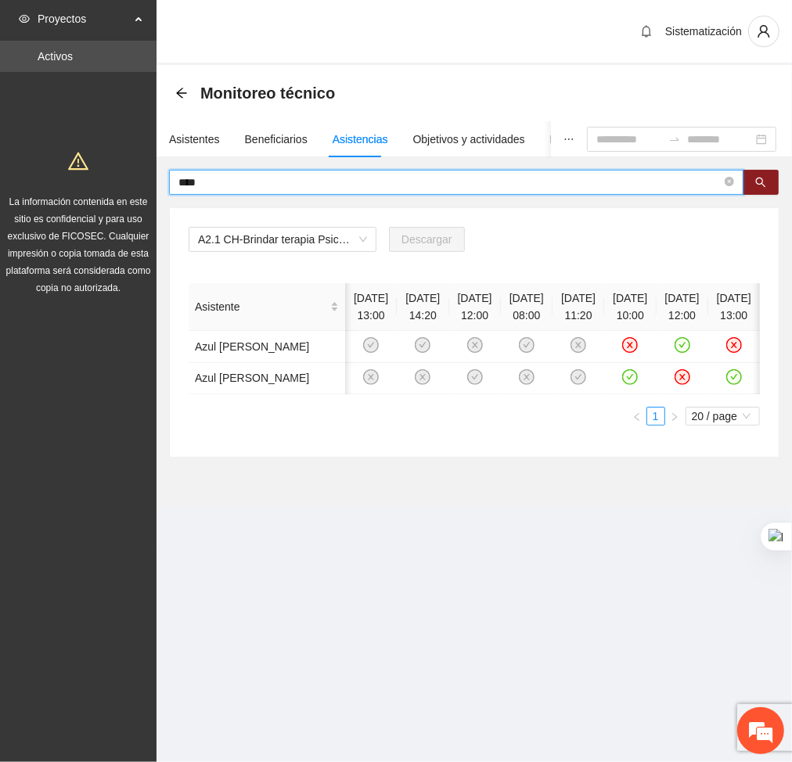
scroll to position [0, 58]
click at [722, 179] on span "****" at bounding box center [456, 182] width 574 height 25
click at [732, 179] on icon "close-circle" at bounding box center [728, 181] width 9 height 9
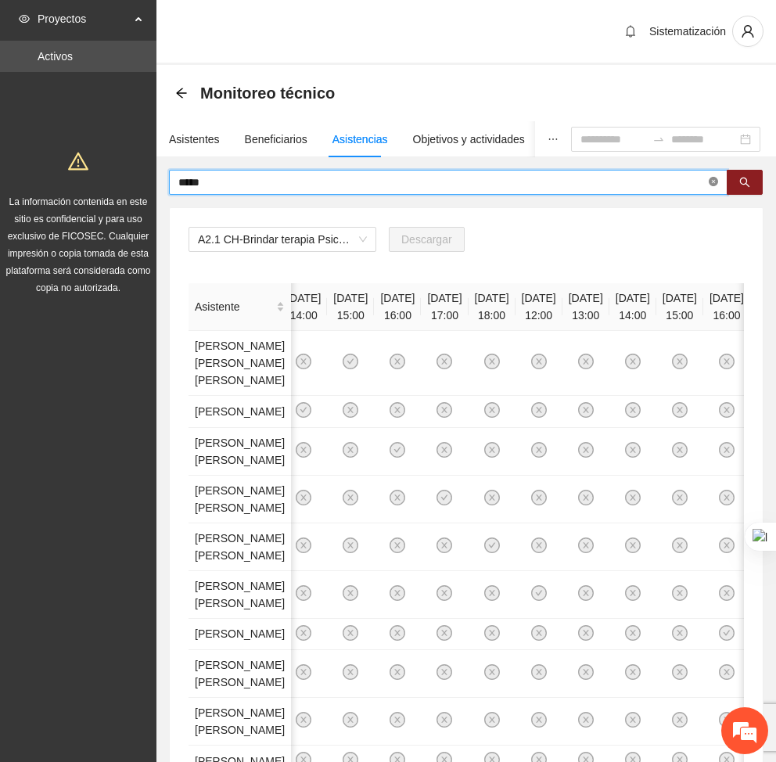
type input "*****"
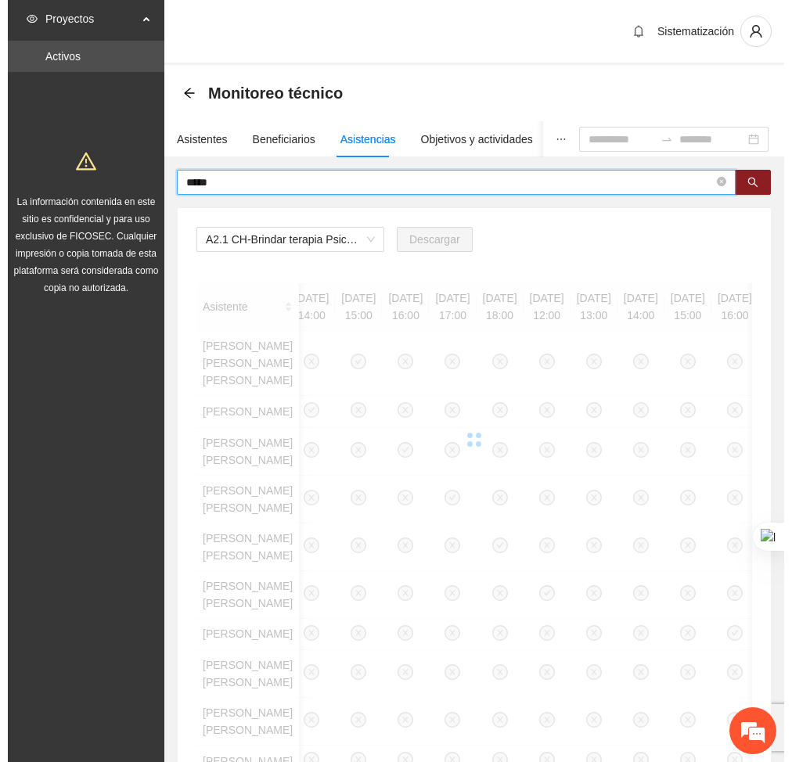
scroll to position [0, 0]
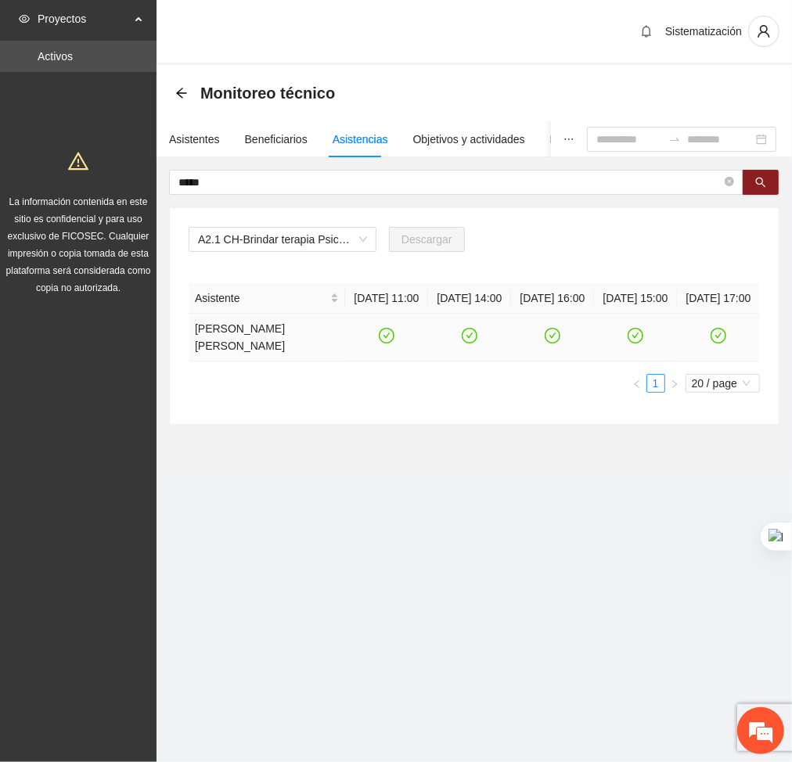
click at [466, 343] on icon "check-circle" at bounding box center [469, 335] width 13 height 13
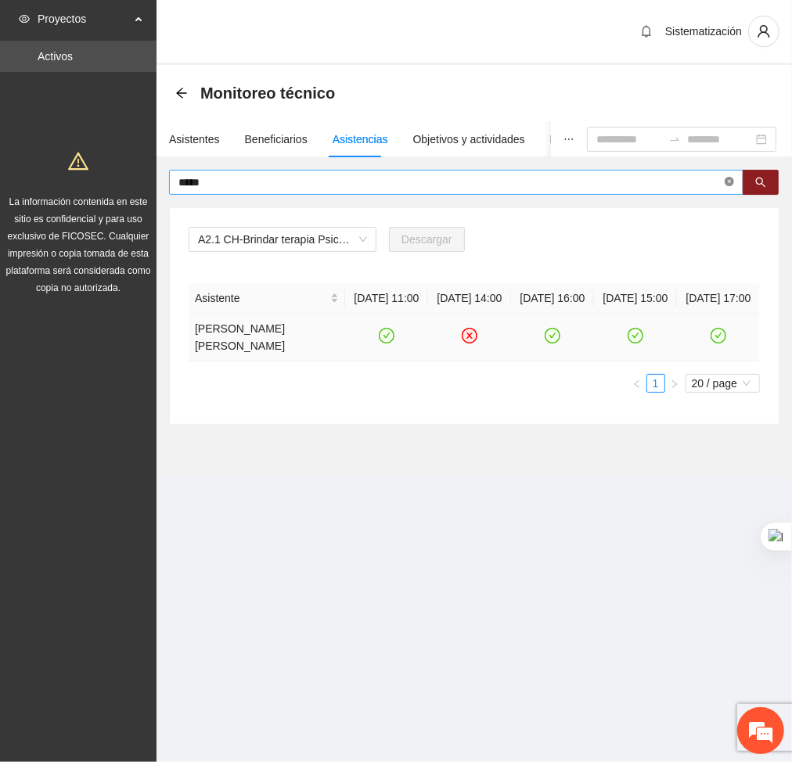
click at [728, 182] on icon "close-circle" at bounding box center [728, 181] width 9 height 9
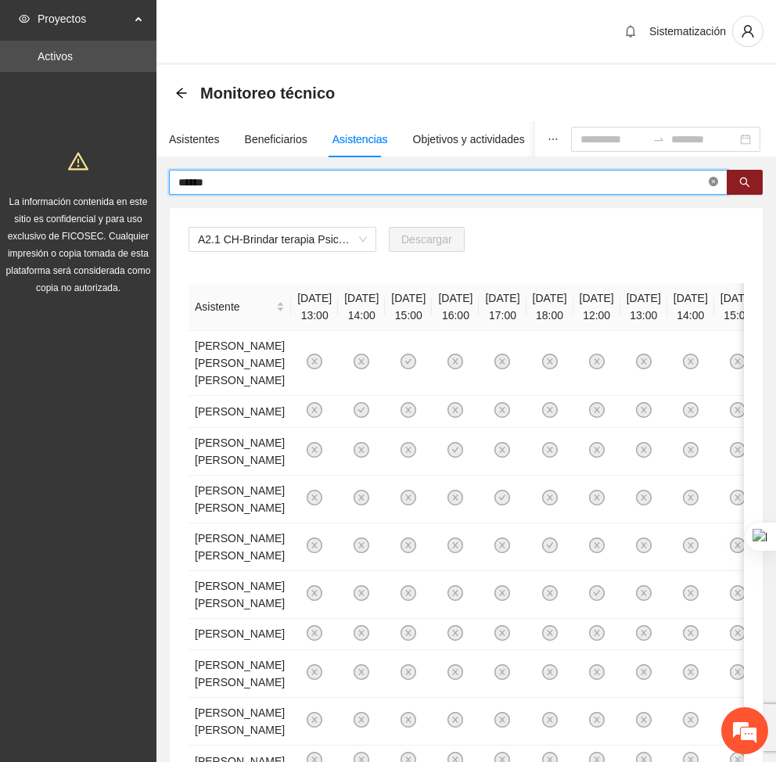
type input "******"
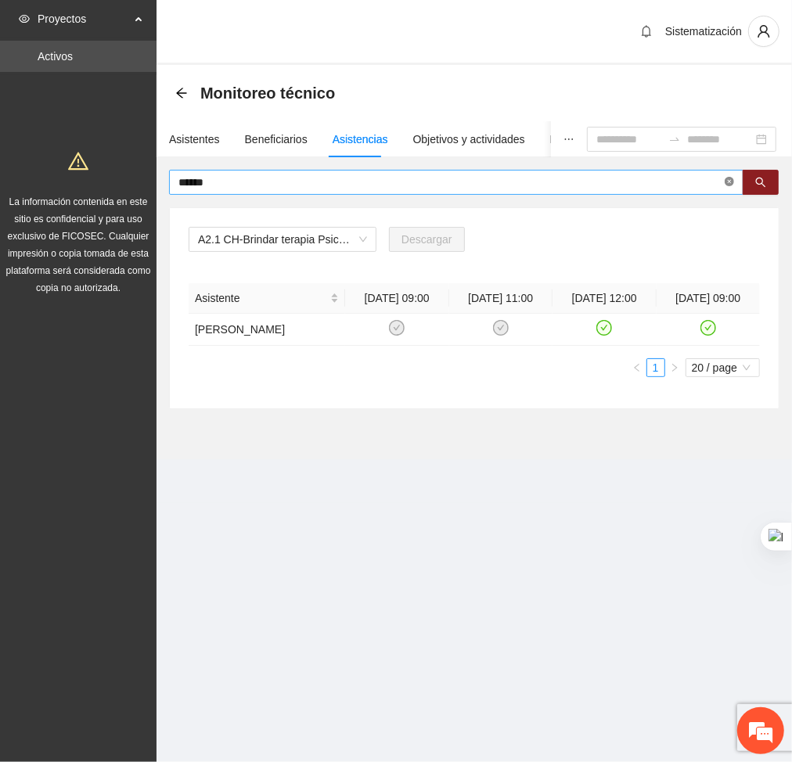
click at [729, 175] on span at bounding box center [728, 182] width 9 height 15
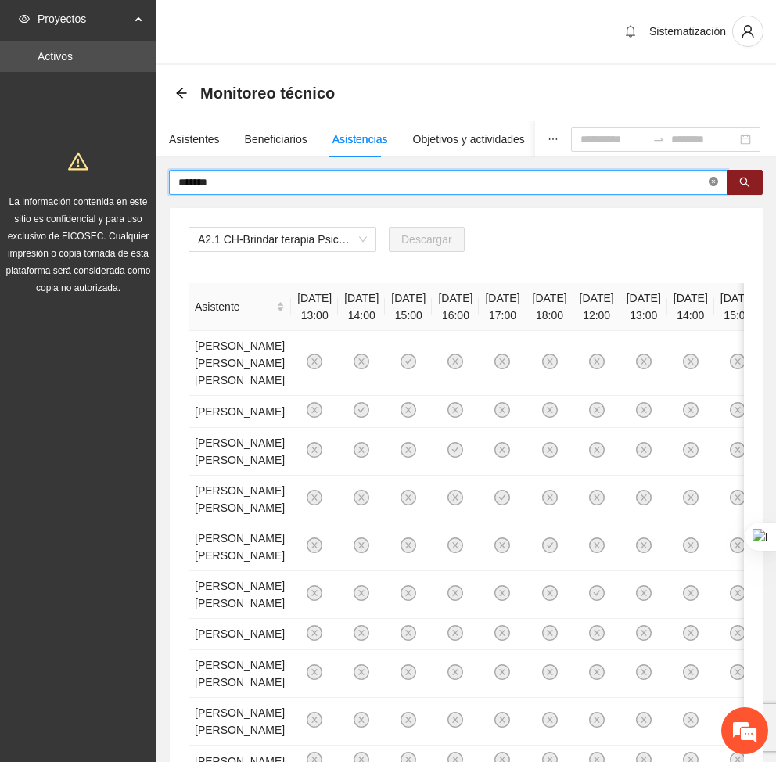
type input "*******"
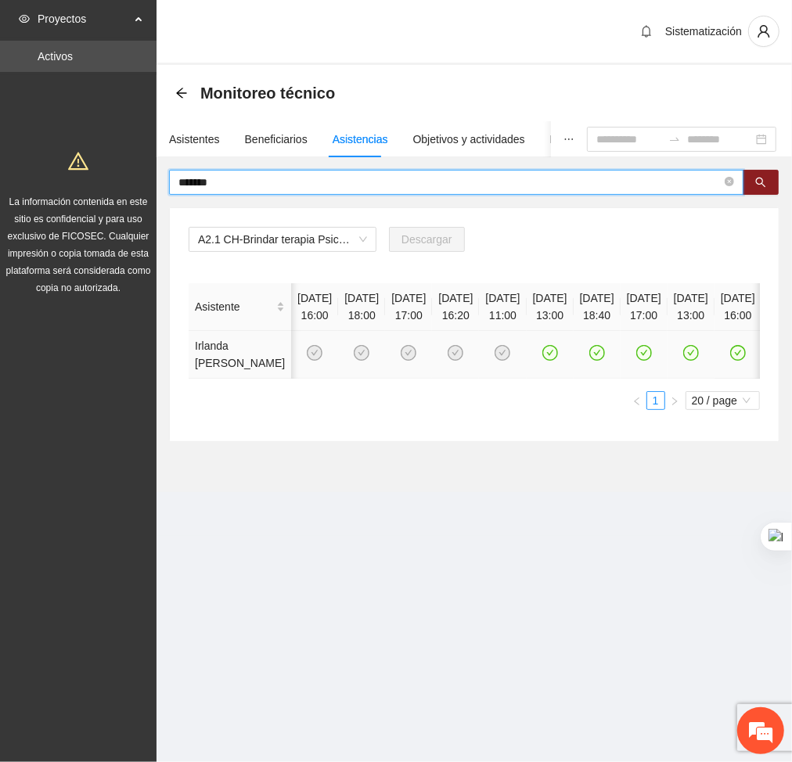
scroll to position [0, 269]
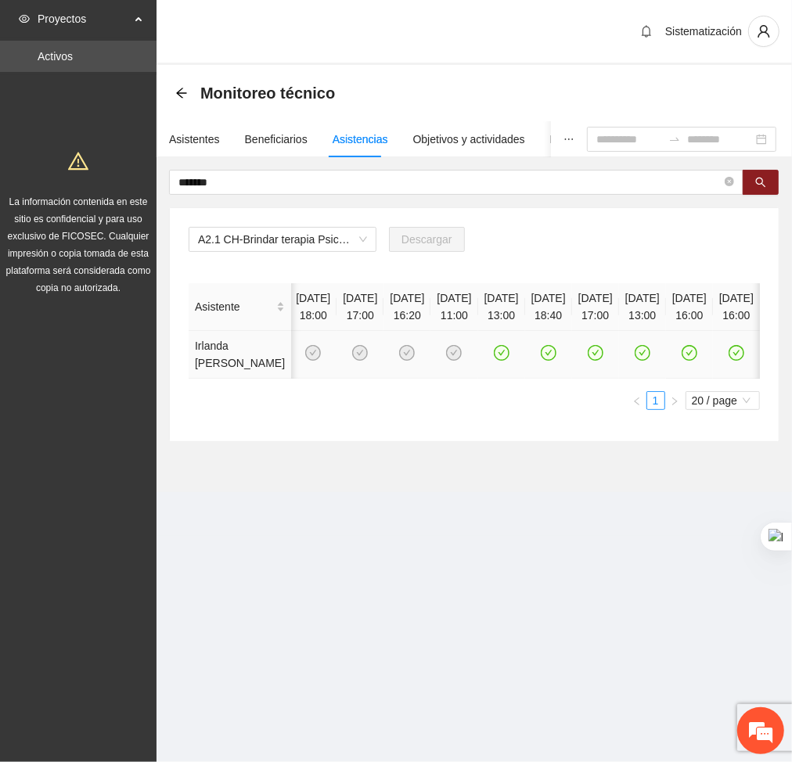
click at [635, 360] on icon "check-circle" at bounding box center [641, 353] width 13 height 13
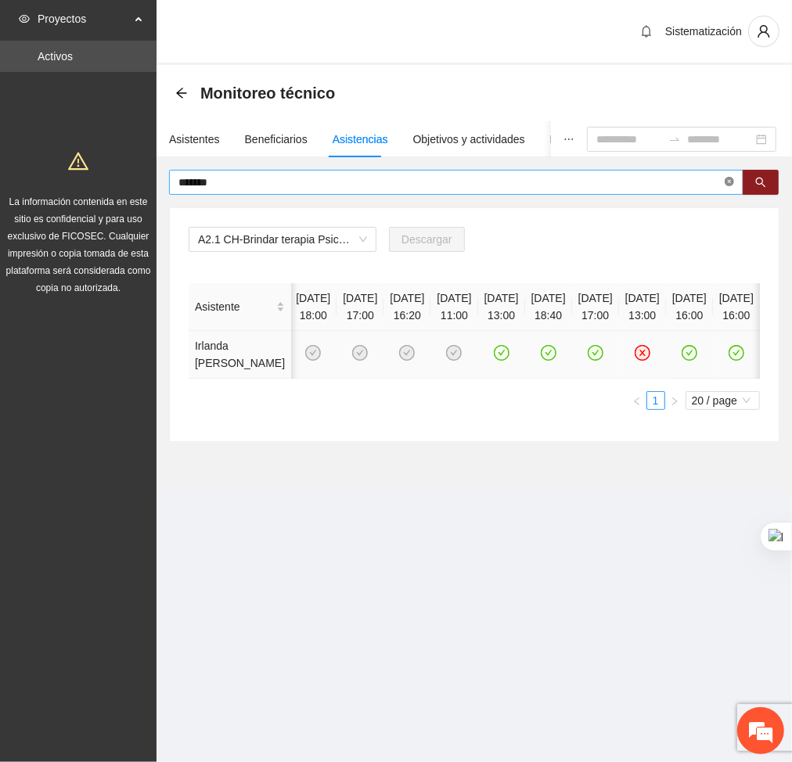
click at [724, 182] on icon "close-circle" at bounding box center [728, 181] width 9 height 9
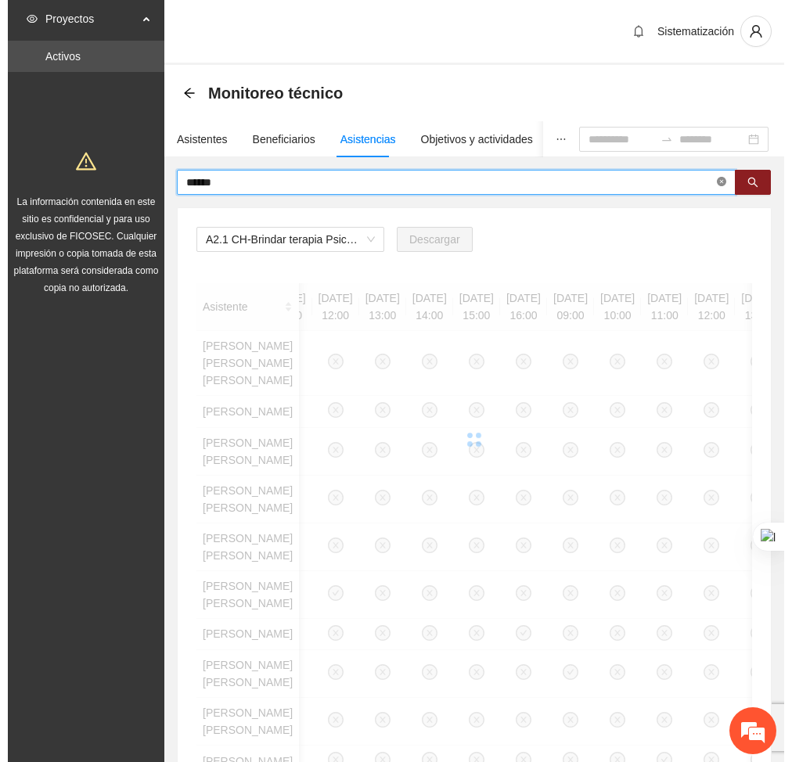
scroll to position [0, 0]
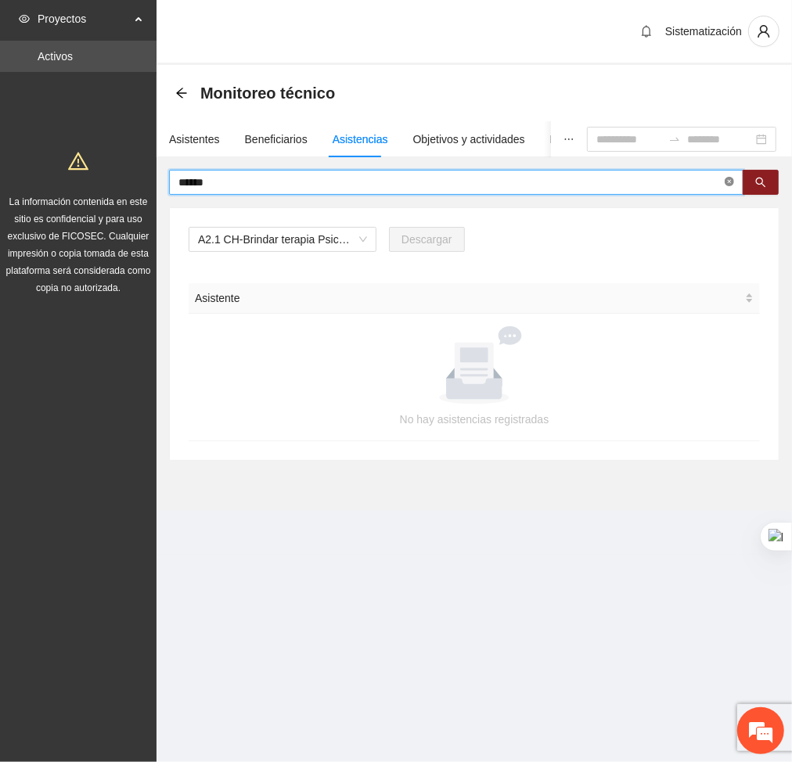
type input "******"
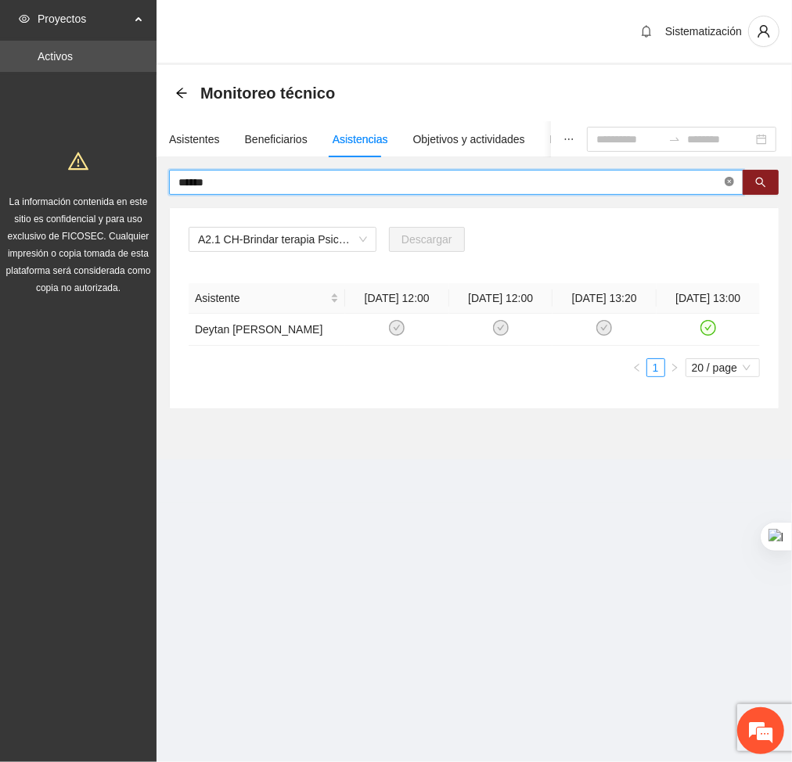
click at [727, 185] on icon "close-circle" at bounding box center [728, 181] width 9 height 9
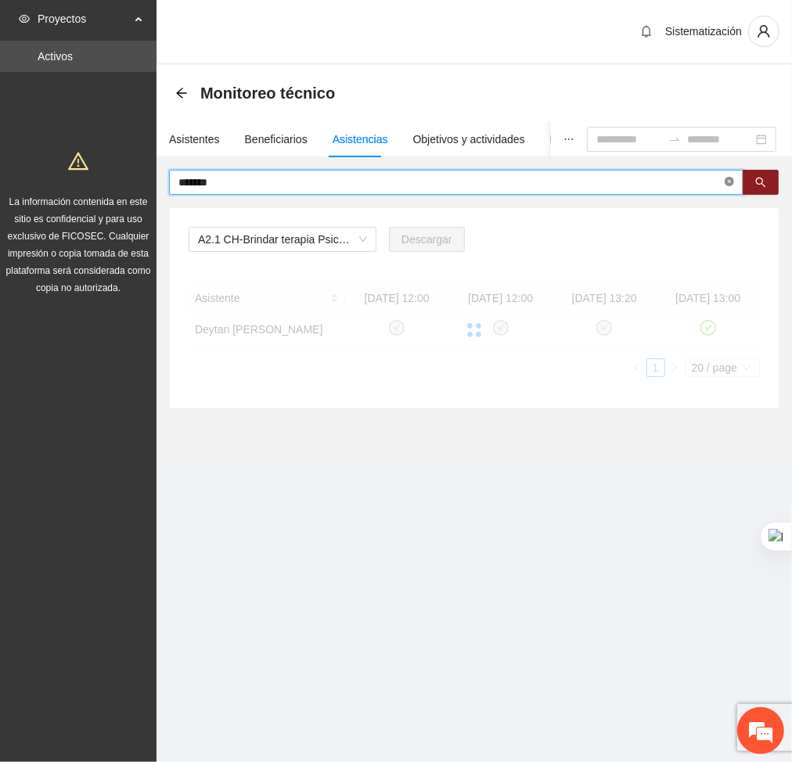
type input "*******"
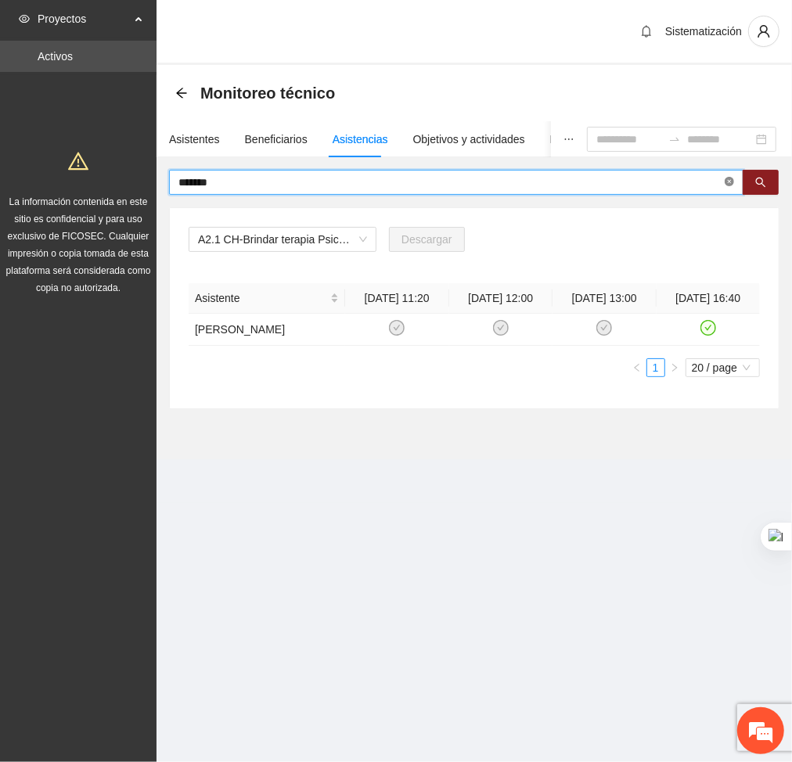
click at [731, 185] on icon "close-circle" at bounding box center [728, 181] width 9 height 9
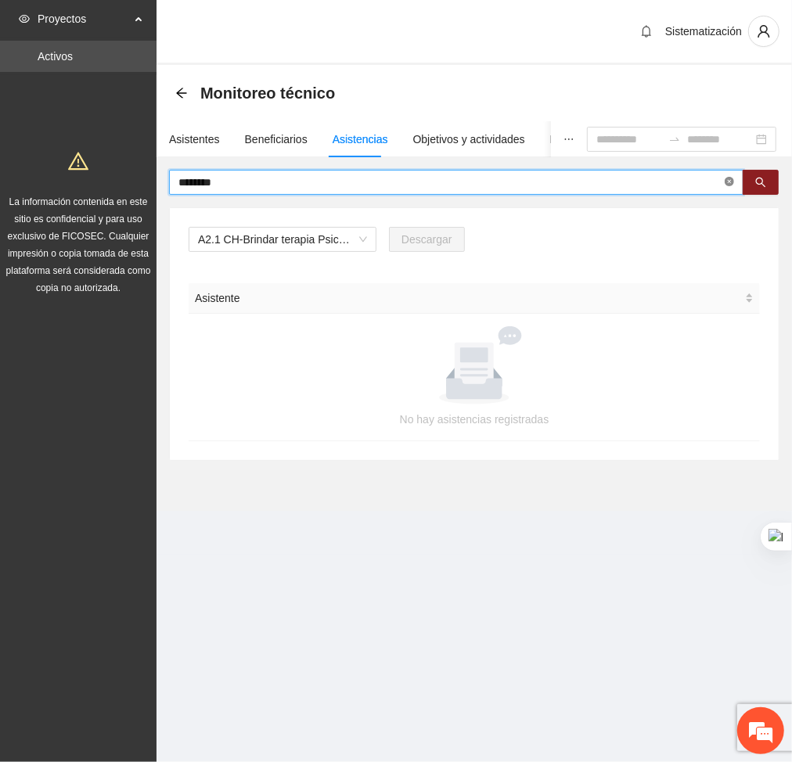
type input "********"
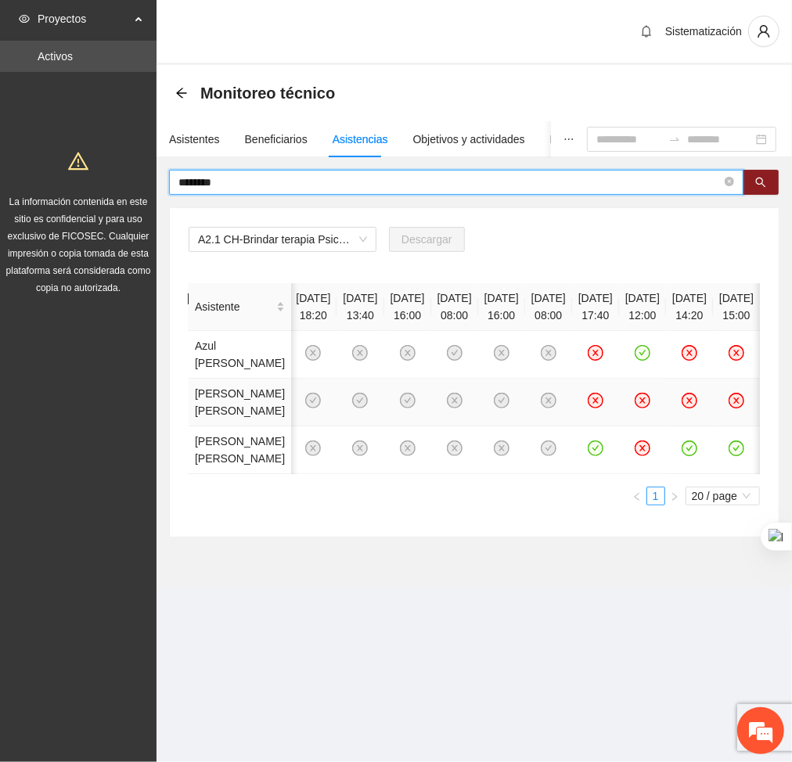
scroll to position [0, 409]
click at [726, 178] on icon "close-circle" at bounding box center [728, 181] width 9 height 9
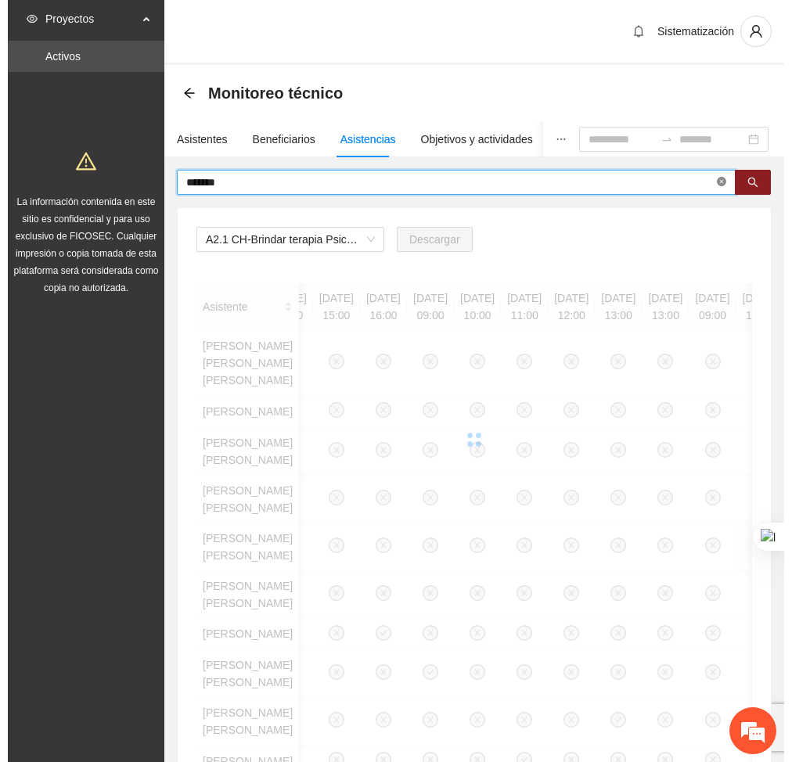
scroll to position [0, 0]
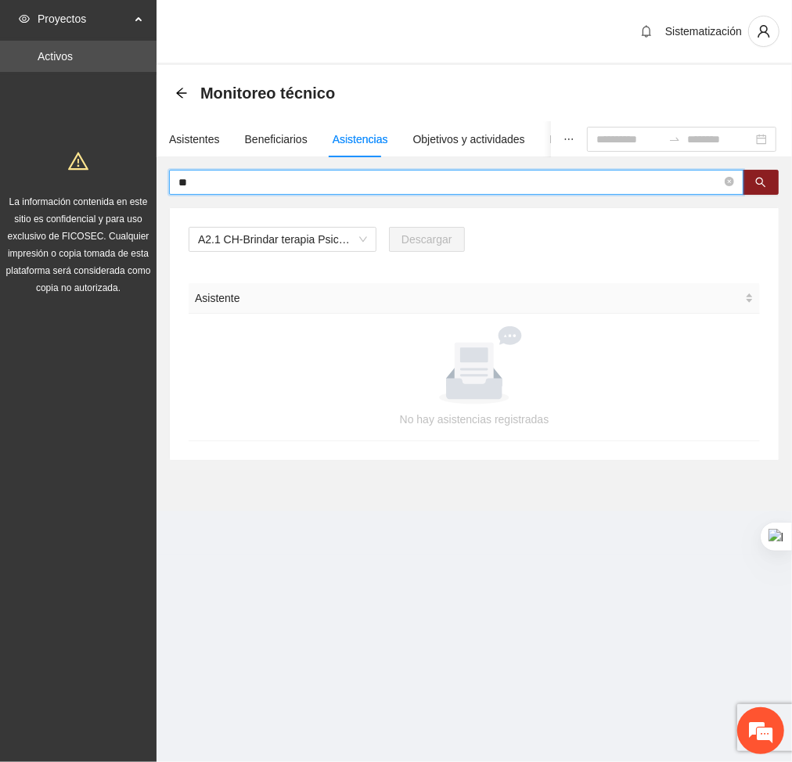
type input "*"
type input "********"
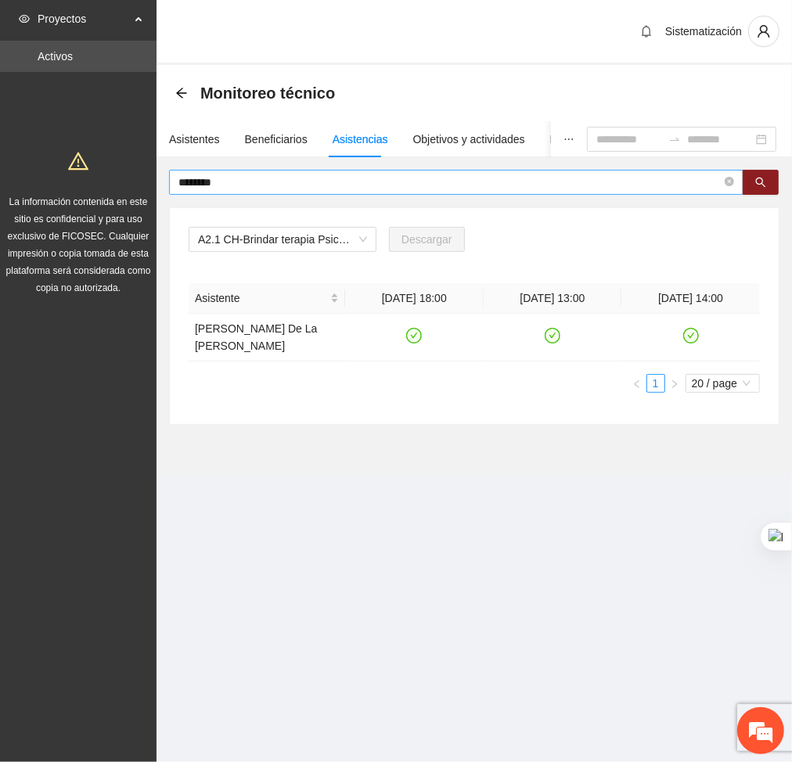
click at [736, 180] on span "********" at bounding box center [456, 182] width 574 height 25
click at [728, 182] on icon "close-circle" at bounding box center [728, 181] width 9 height 9
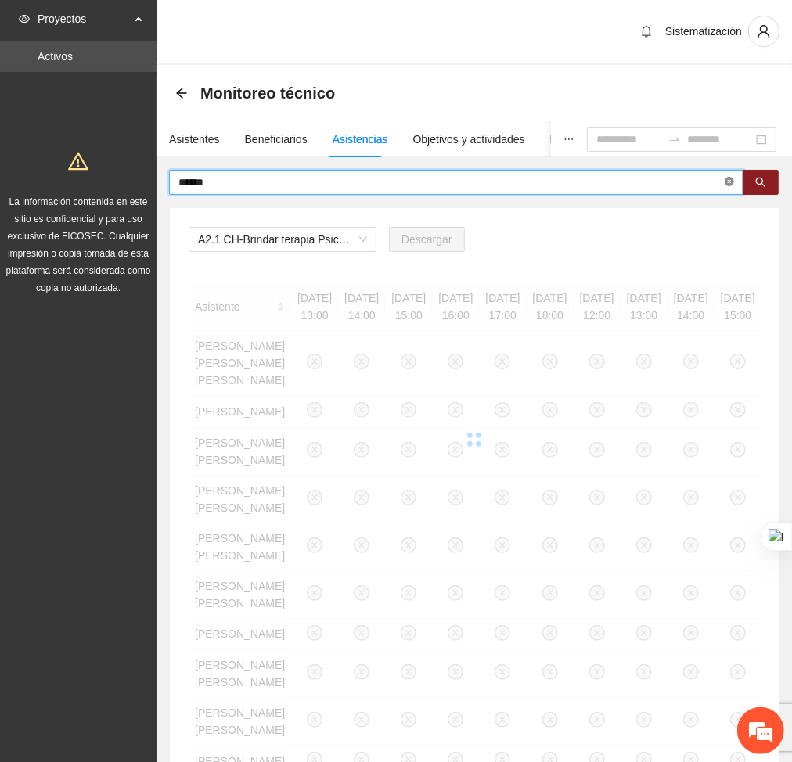
type input "******"
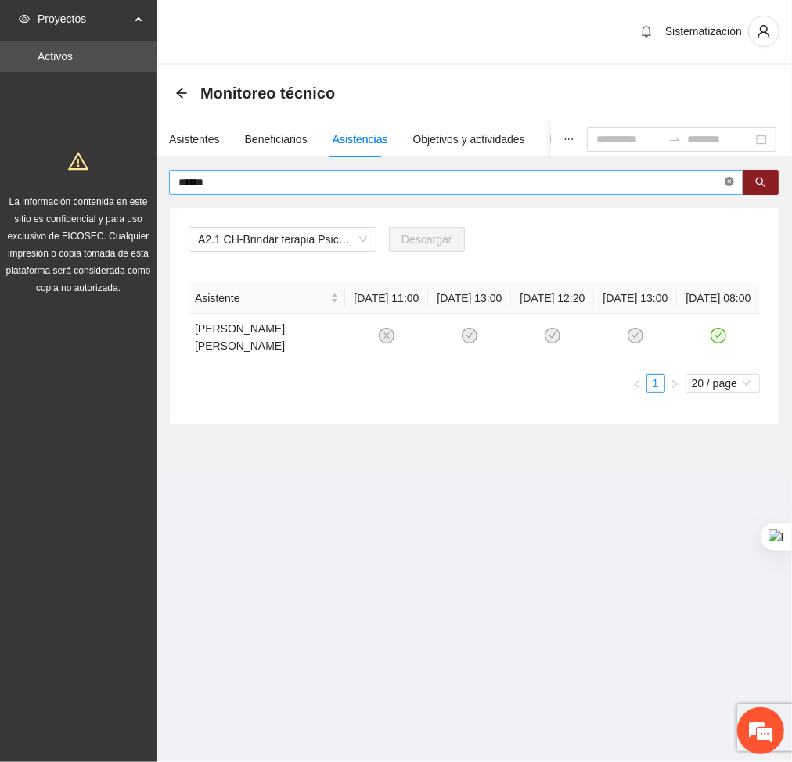
click at [727, 181] on icon "close-circle" at bounding box center [728, 181] width 9 height 9
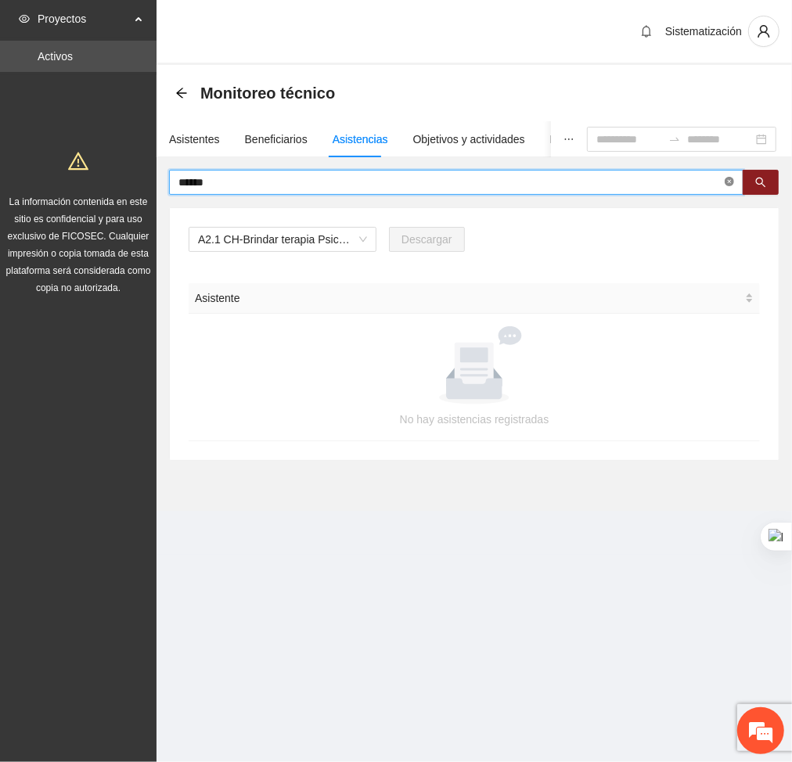
type input "******"
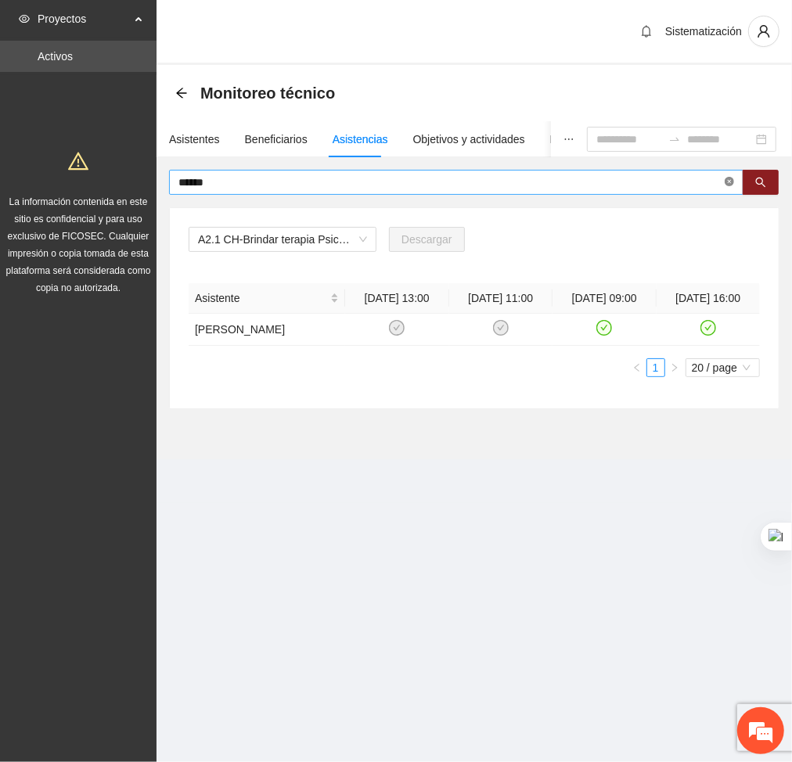
click at [724, 181] on icon "close-circle" at bounding box center [728, 181] width 9 height 9
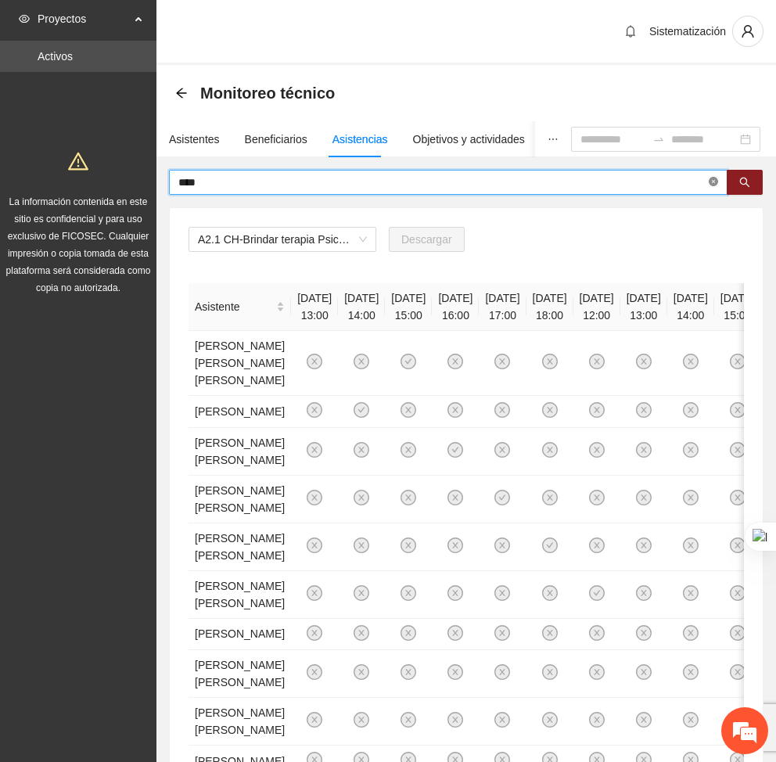
type input "****"
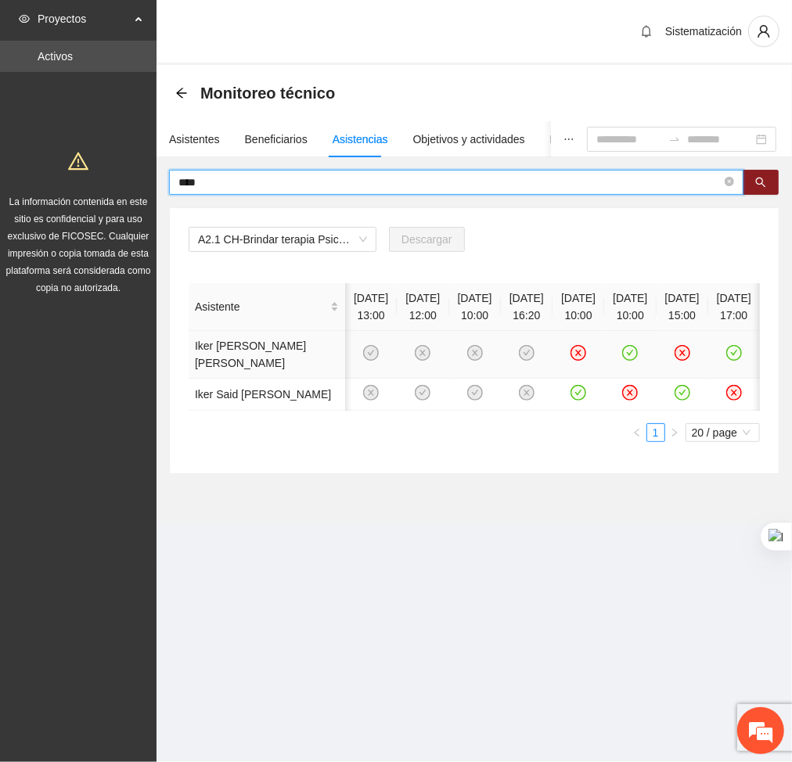
scroll to position [0, 59]
click at [726, 178] on icon "close-circle" at bounding box center [728, 181] width 9 height 9
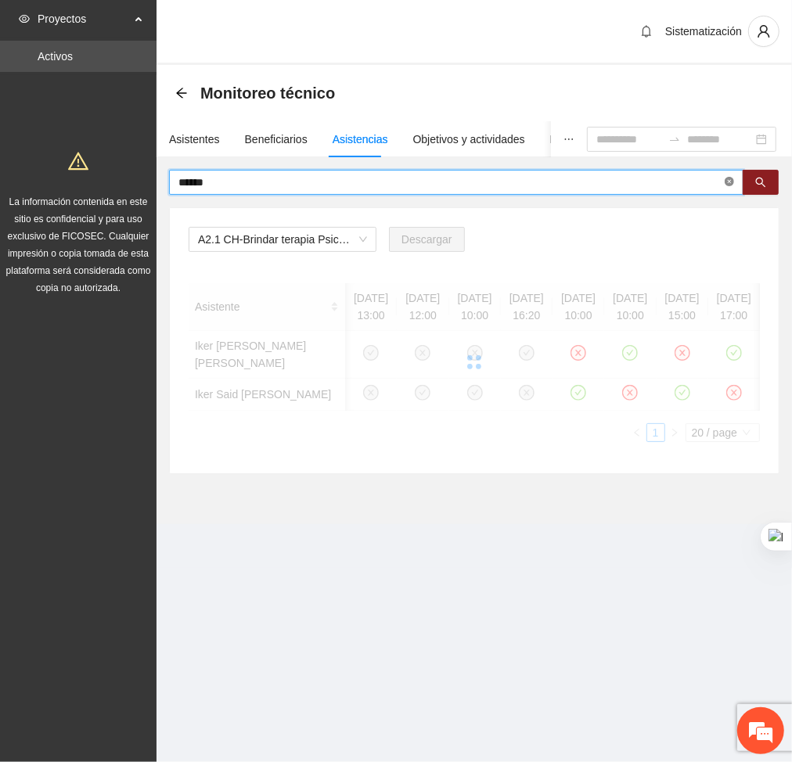
type input "******"
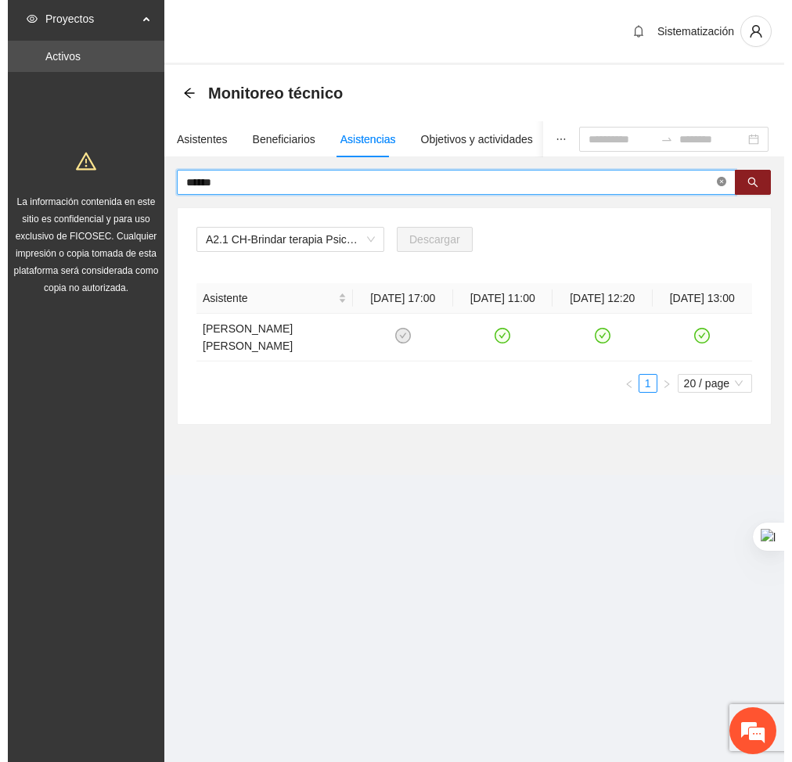
scroll to position [0, 0]
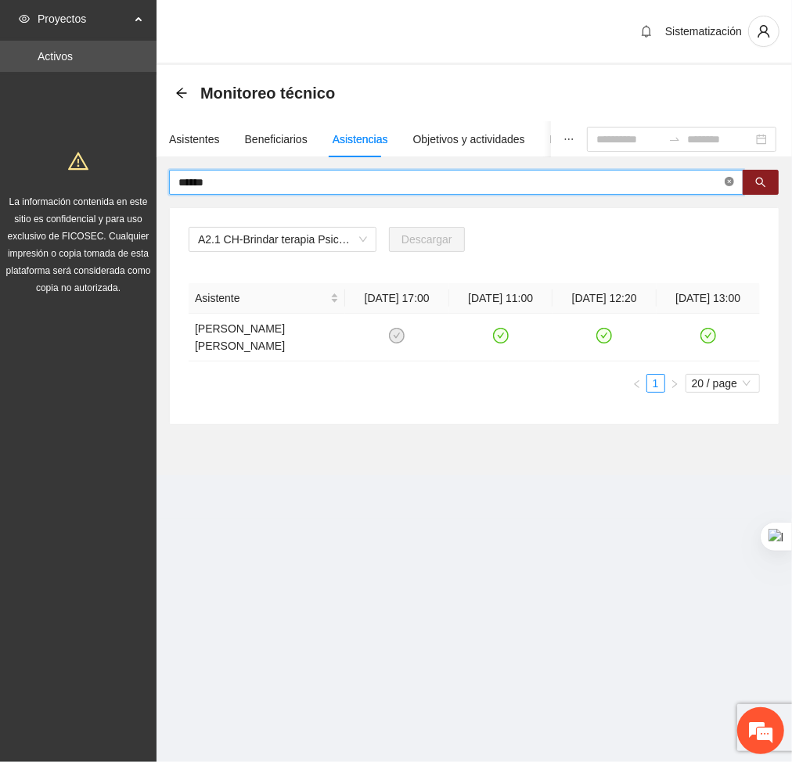
click at [728, 184] on icon "close-circle" at bounding box center [728, 181] width 9 height 9
type input "*"
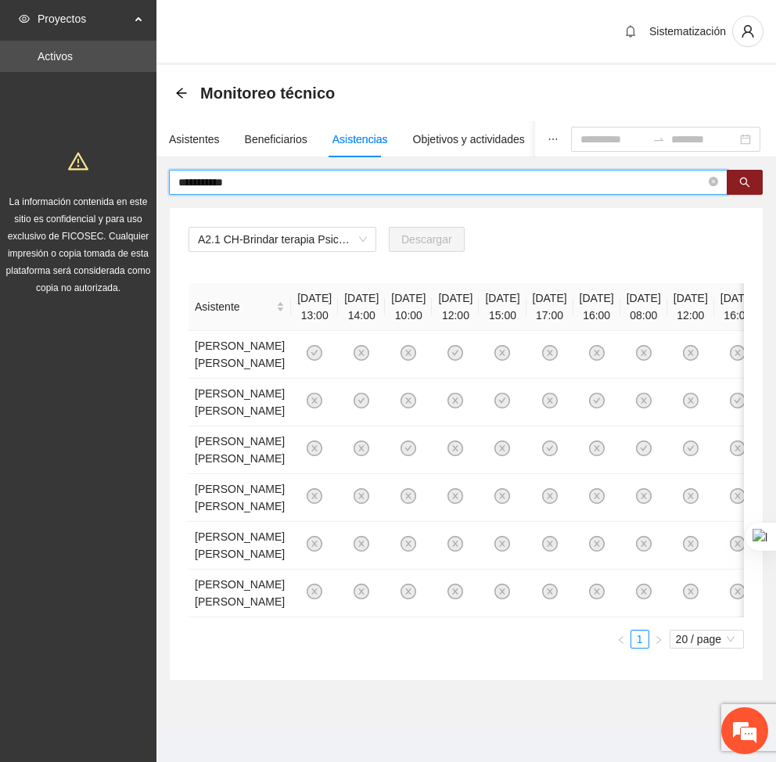
type input "**********"
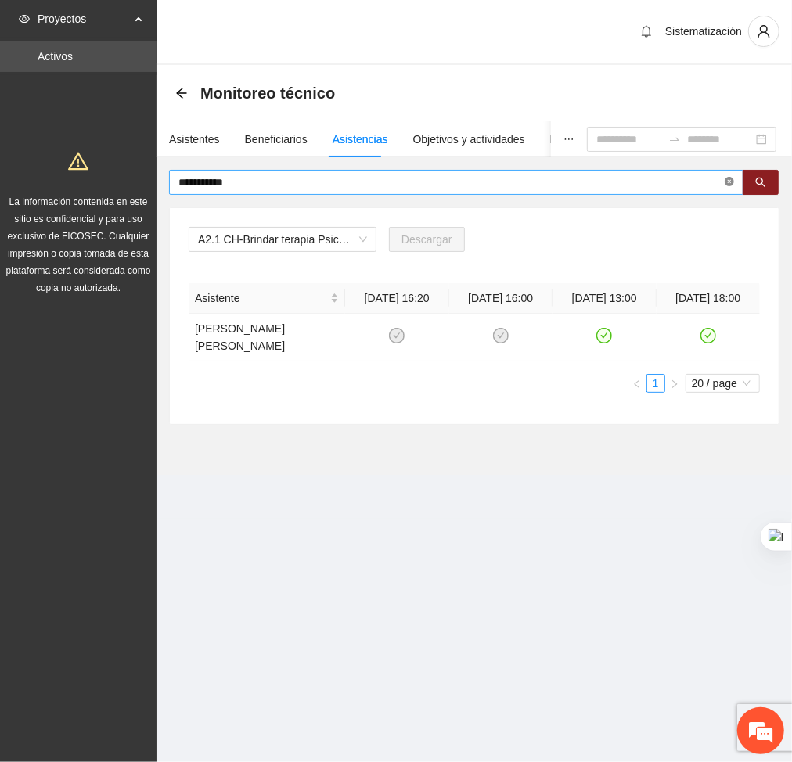
click at [730, 178] on icon "close-circle" at bounding box center [728, 181] width 9 height 9
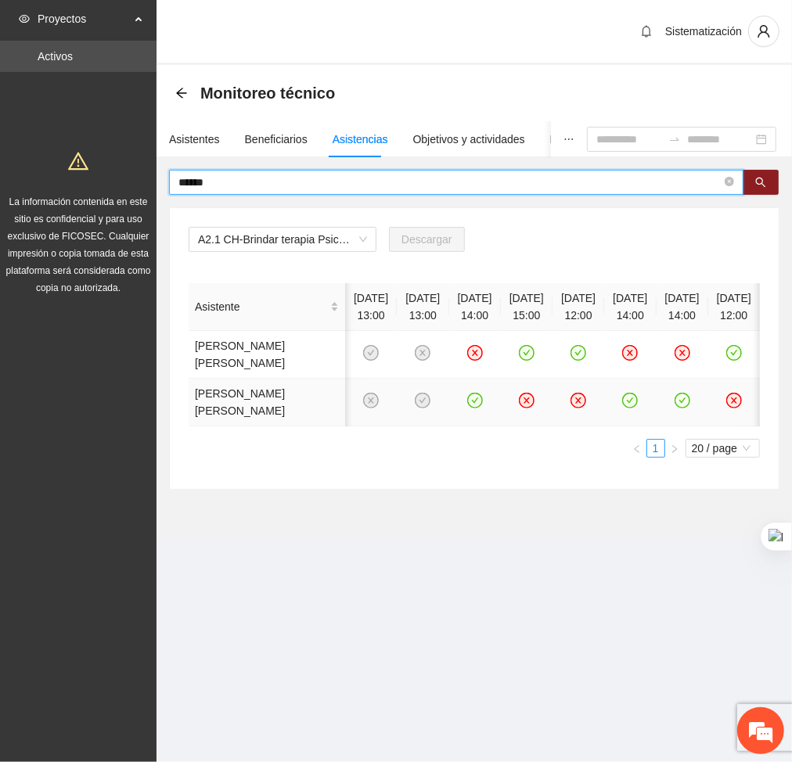
scroll to position [0, 59]
type input "*"
type input "****"
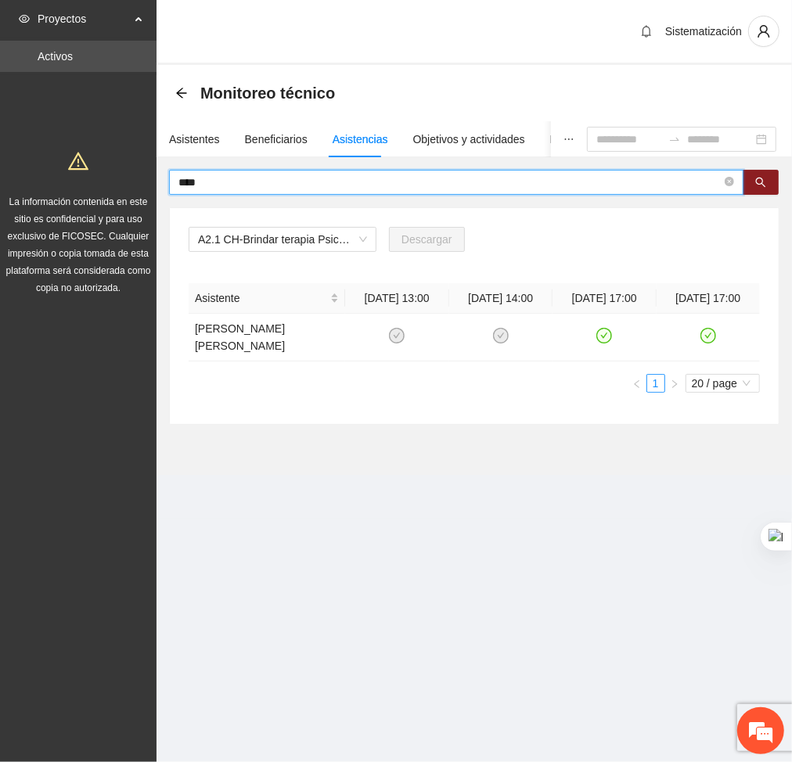
scroll to position [0, 0]
click at [730, 181] on icon "close-circle" at bounding box center [728, 181] width 9 height 9
type input "*"
type input "******"
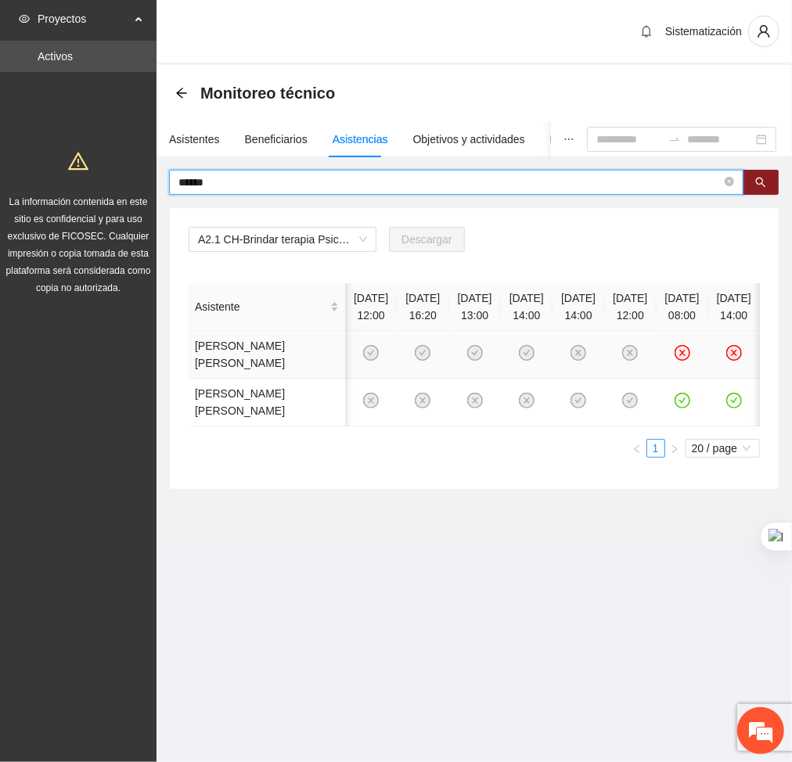
scroll to position [0, 59]
click at [724, 183] on icon "close-circle" at bounding box center [728, 181] width 9 height 9
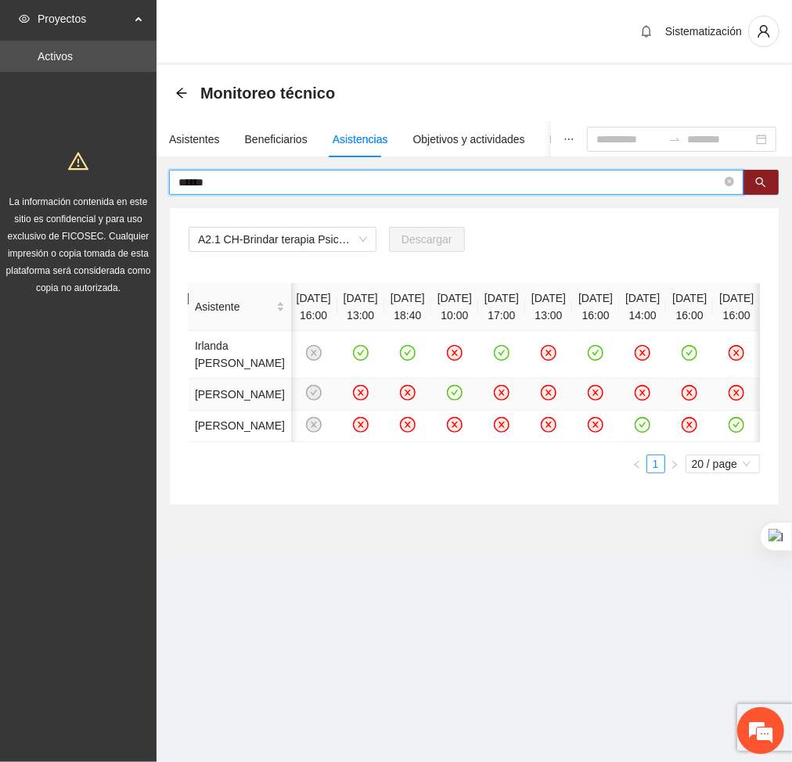
scroll to position [0, 595]
type input "*"
type input "*******"
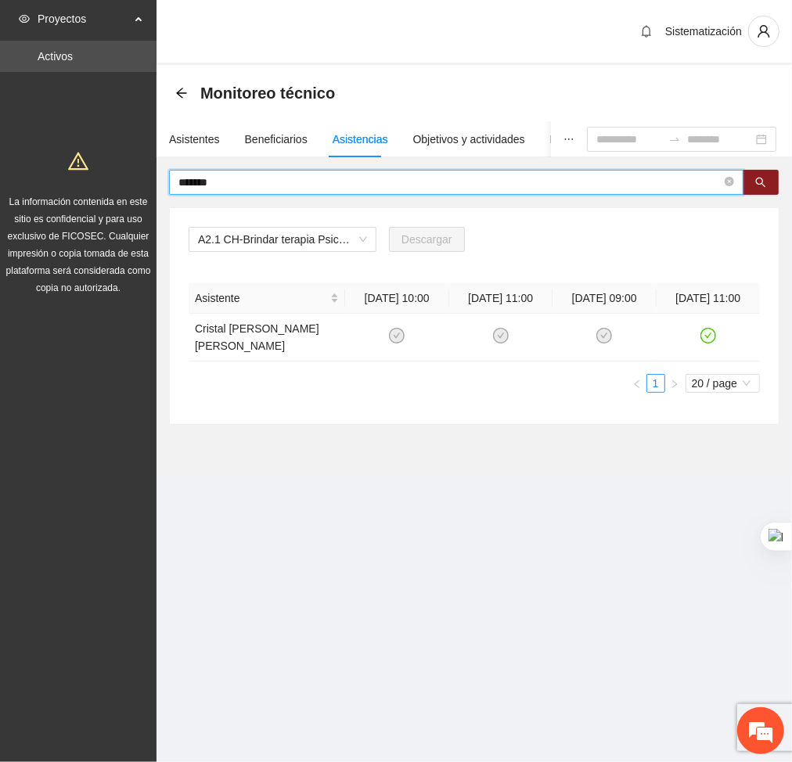
scroll to position [0, 0]
click at [727, 184] on icon "close-circle" at bounding box center [728, 181] width 9 height 9
type input "*"
type input "****"
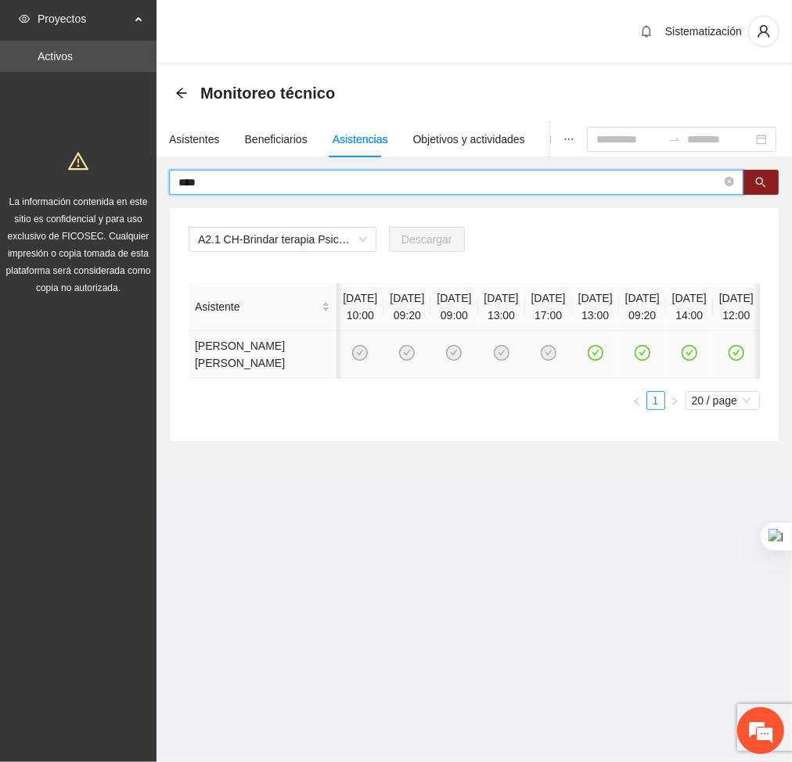
scroll to position [0, 129]
click at [727, 179] on icon "close-circle" at bounding box center [728, 181] width 9 height 9
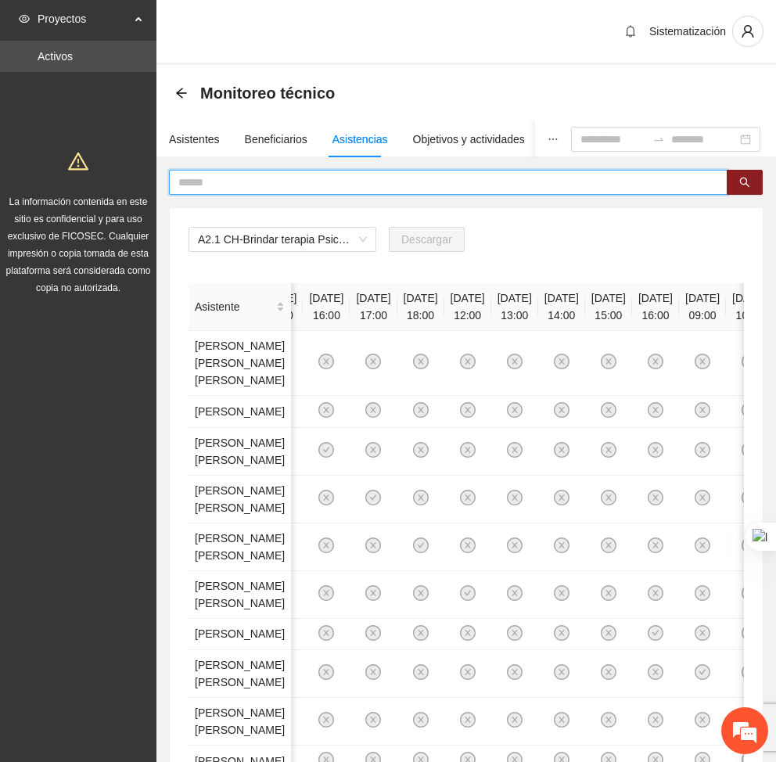
click at [408, 188] on input "text" at bounding box center [441, 182] width 527 height 17
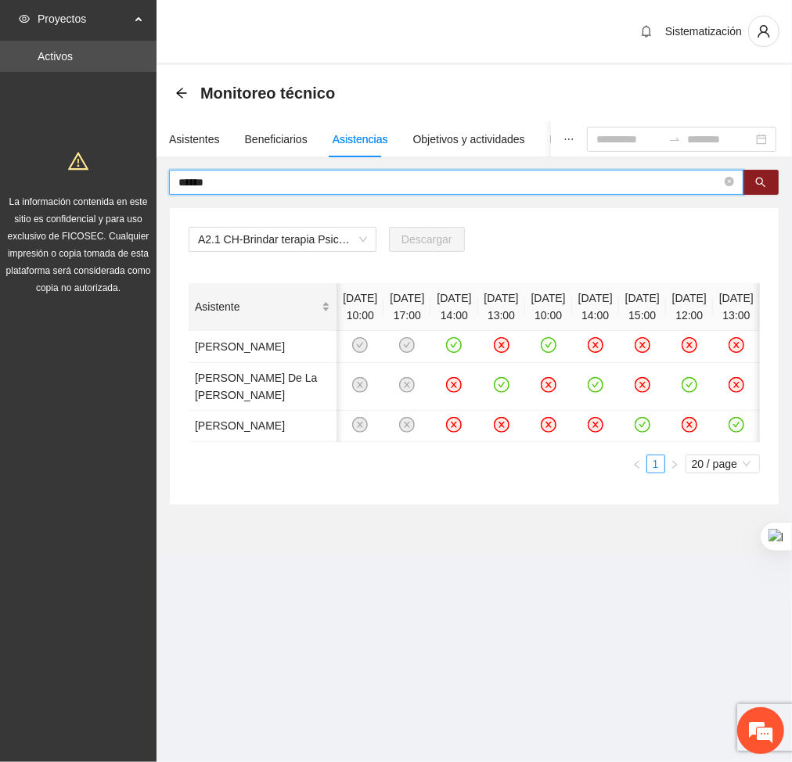
type input "******"
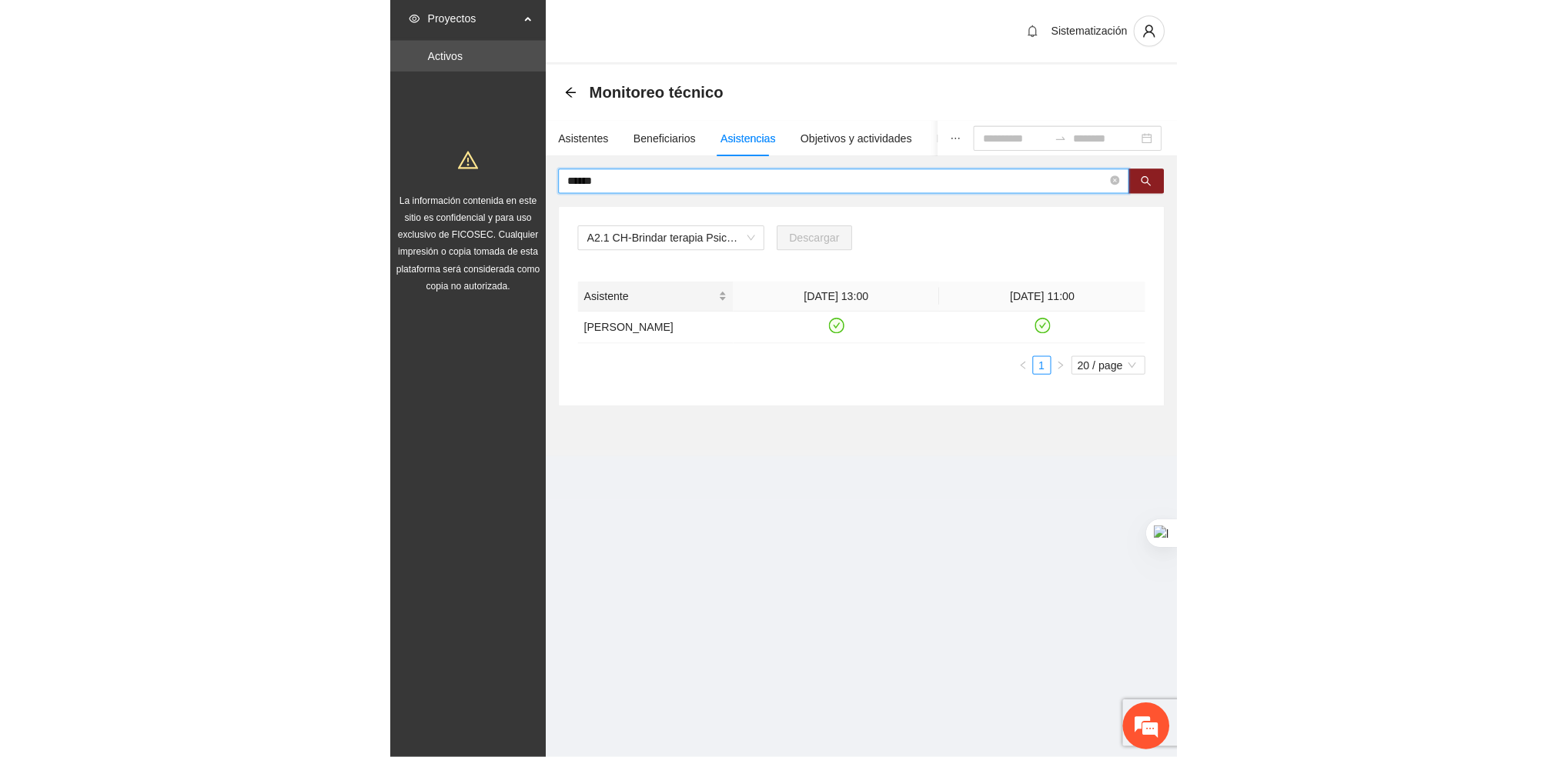
scroll to position [0, 0]
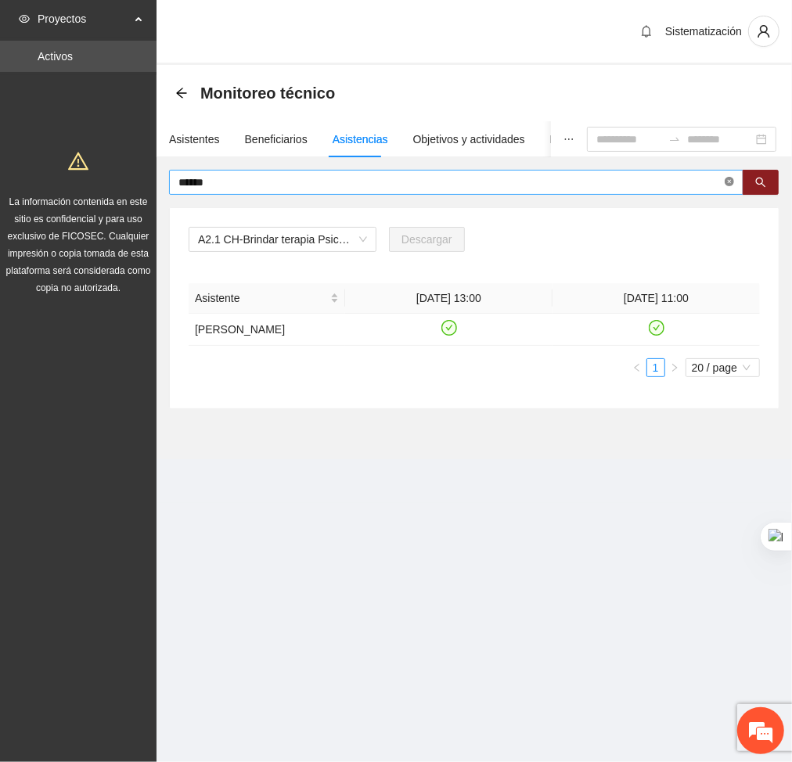
click at [727, 182] on icon "close-circle" at bounding box center [728, 181] width 9 height 9
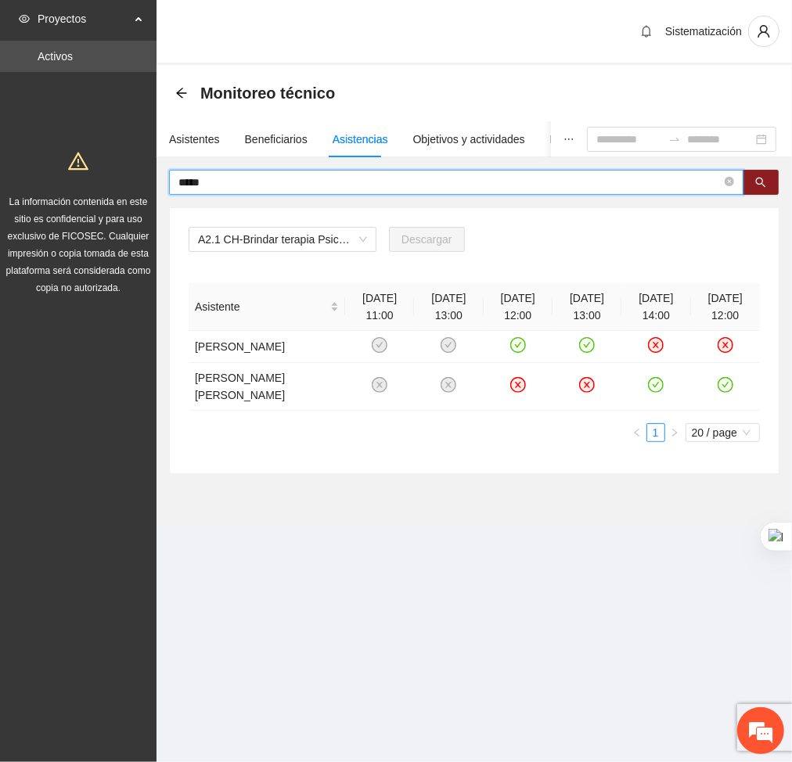
type input "*****"
